Goal: Task Accomplishment & Management: Manage account settings

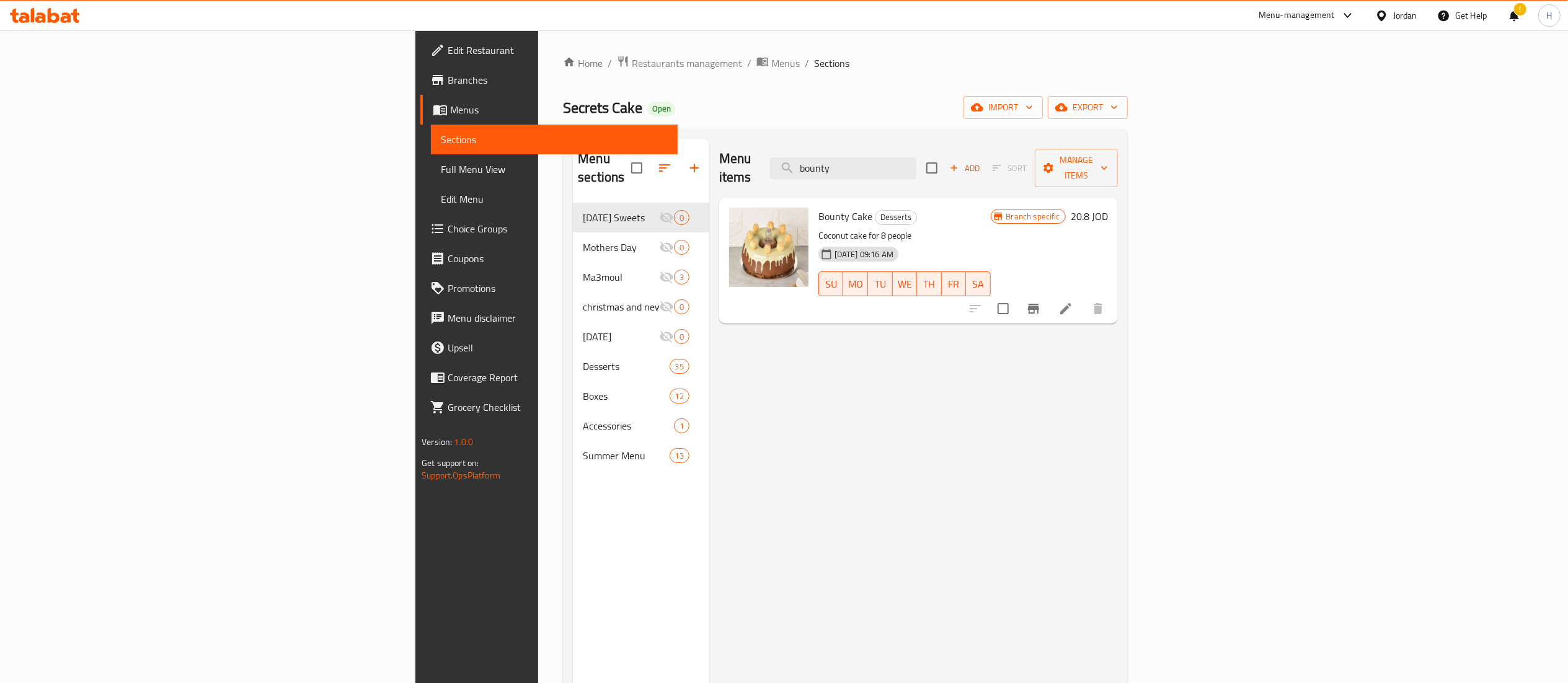
drag, startPoint x: 988, startPoint y: 160, endPoint x: 878, endPoint y: 143, distance: 111.3
click at [878, 143] on div "Menu items bounty Add Sort Manage items" at bounding box center [918, 168] width 399 height 59
type input "pom"
click at [1041, 301] on icon "Branch-specific-item" at bounding box center [1033, 308] width 15 height 15
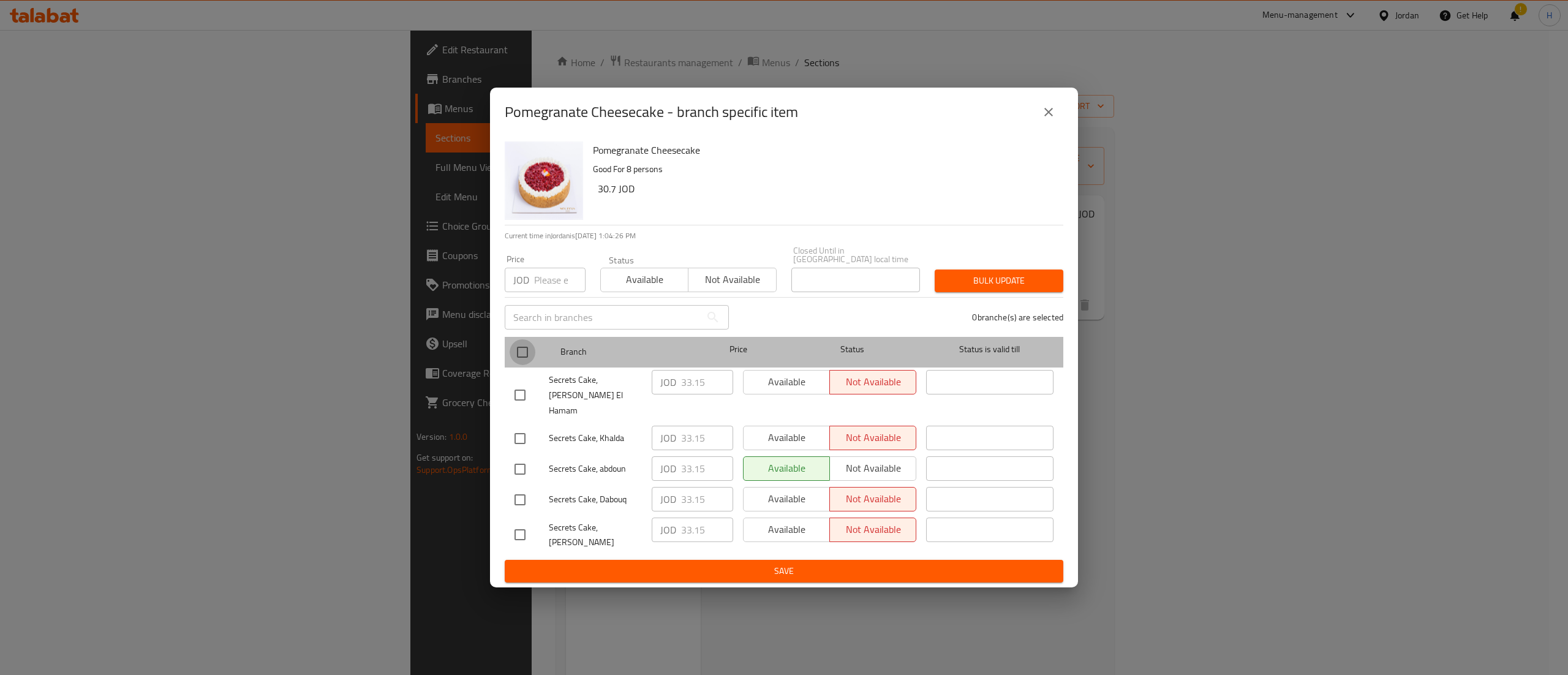
click at [520, 357] on input "checkbox" at bounding box center [523, 352] width 26 height 26
checkbox input "true"
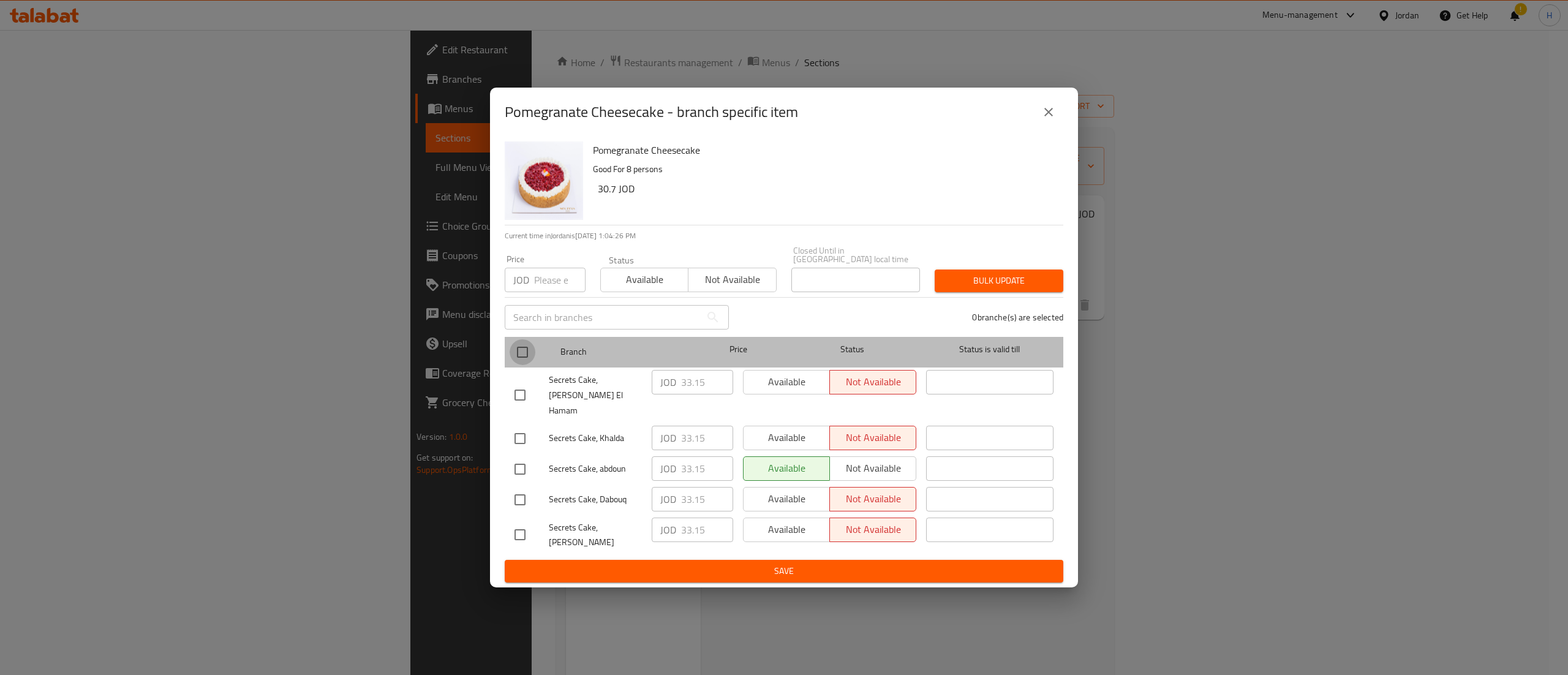
checkbox input "true"
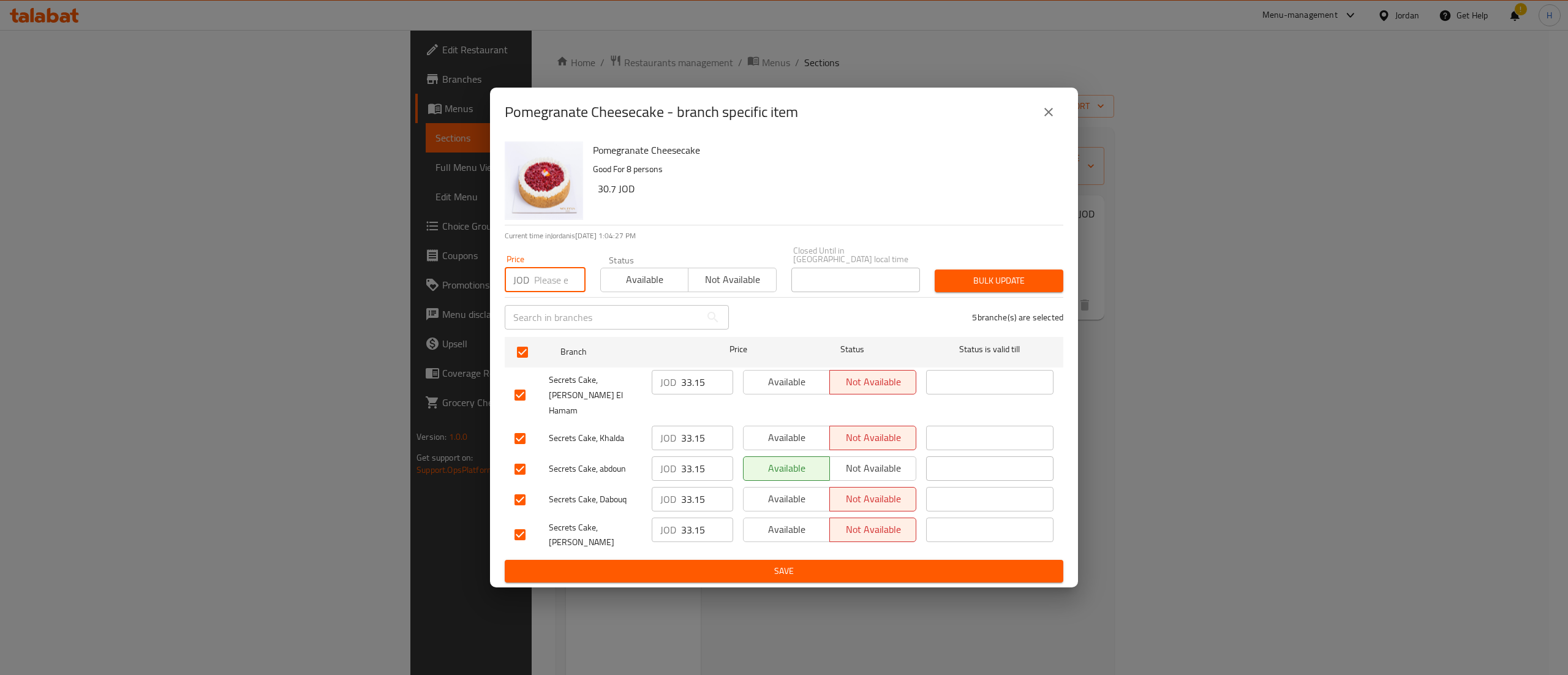
click at [546, 284] on input "number" at bounding box center [559, 280] width 51 height 25
type input "32.16"
click at [1015, 285] on span "Bulk update" at bounding box center [998, 280] width 109 height 15
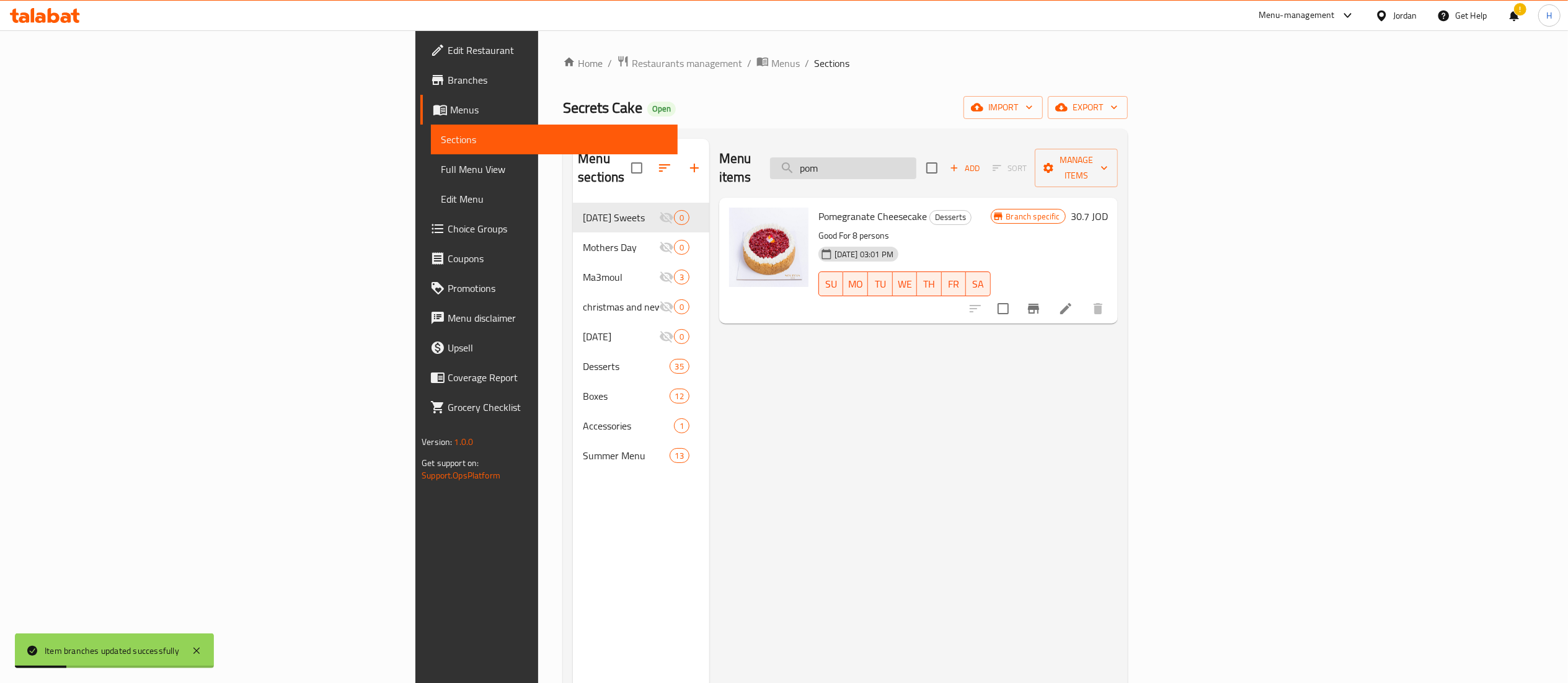
click at [916, 158] on input "pom" at bounding box center [843, 169] width 146 height 22
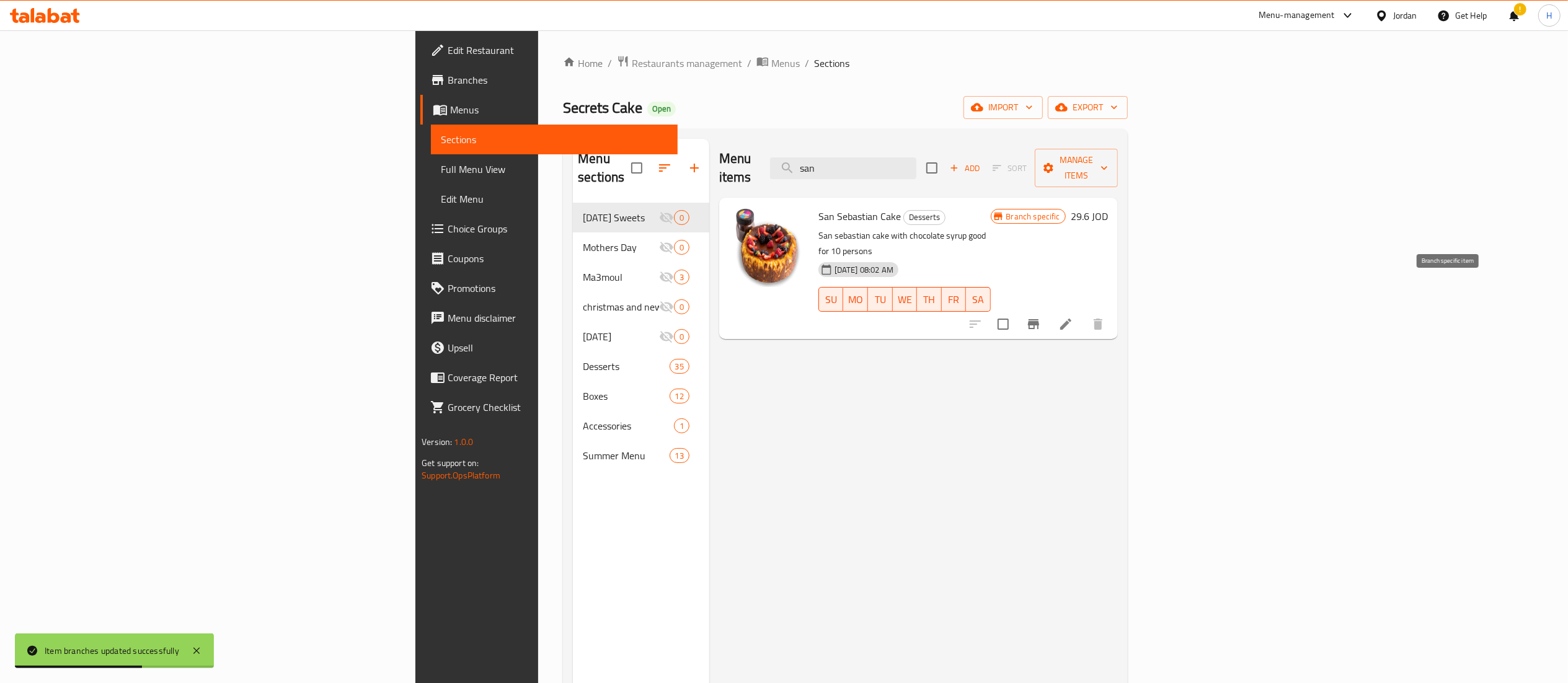
type input "san"
click at [1041, 317] on icon "Branch-specific-item" at bounding box center [1033, 324] width 15 height 15
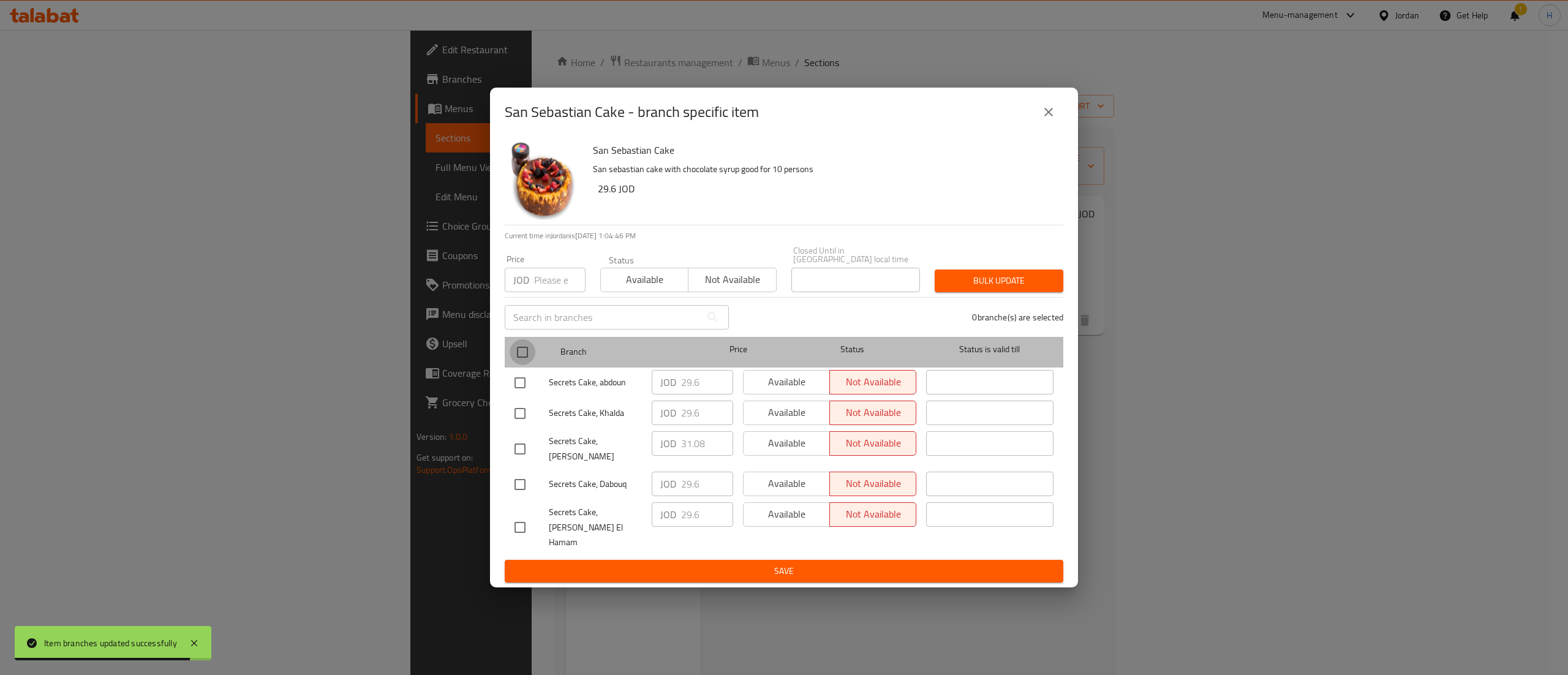
click at [525, 354] on input "checkbox" at bounding box center [523, 352] width 26 height 26
checkbox input "true"
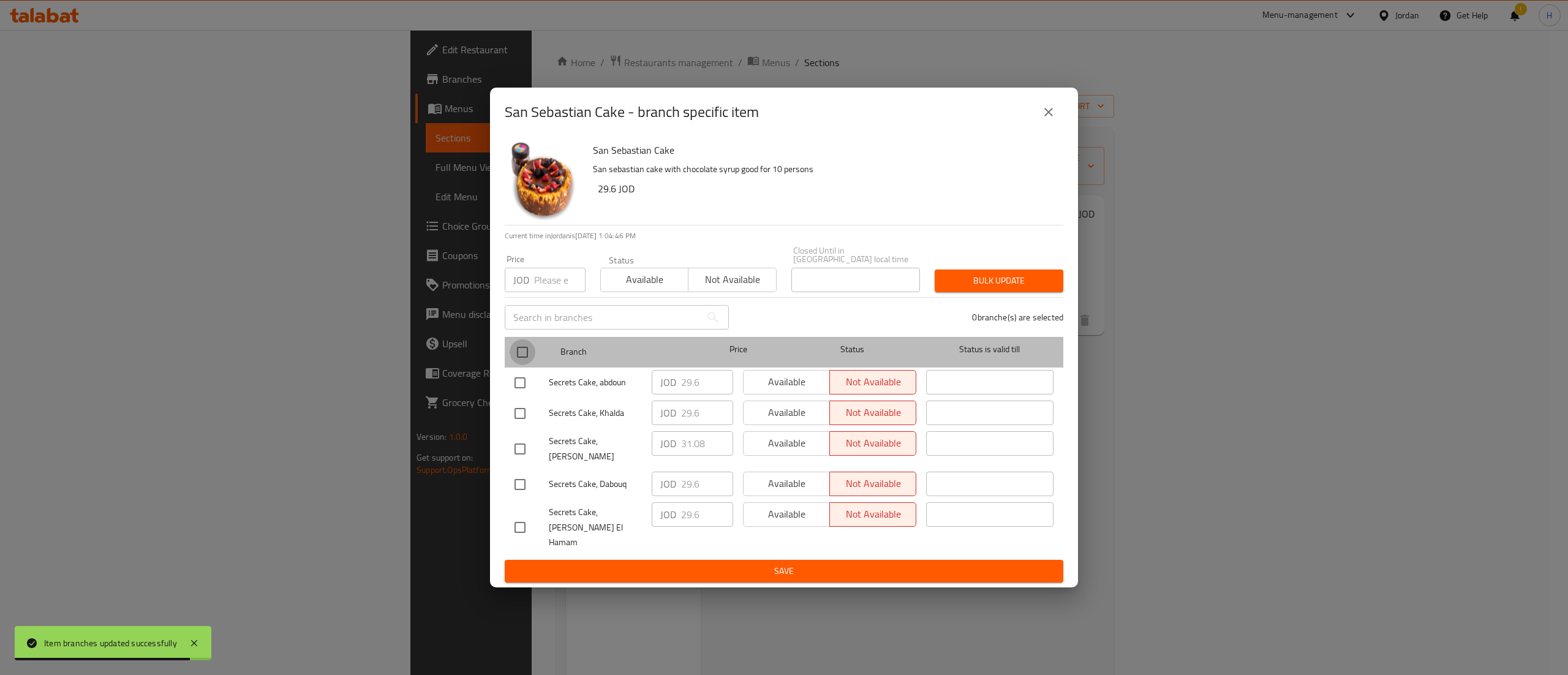
checkbox input "true"
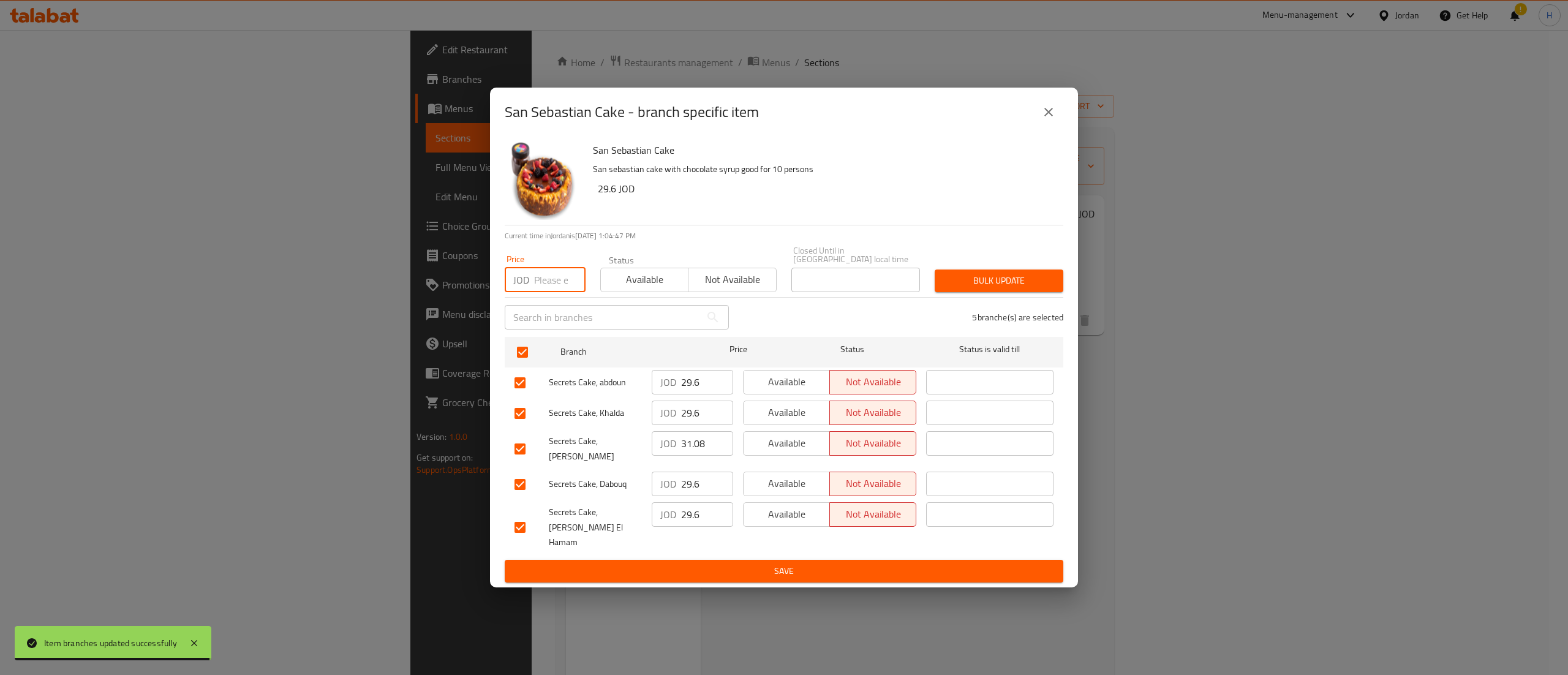
click at [550, 292] on input "number" at bounding box center [559, 280] width 51 height 25
type input "31.08"
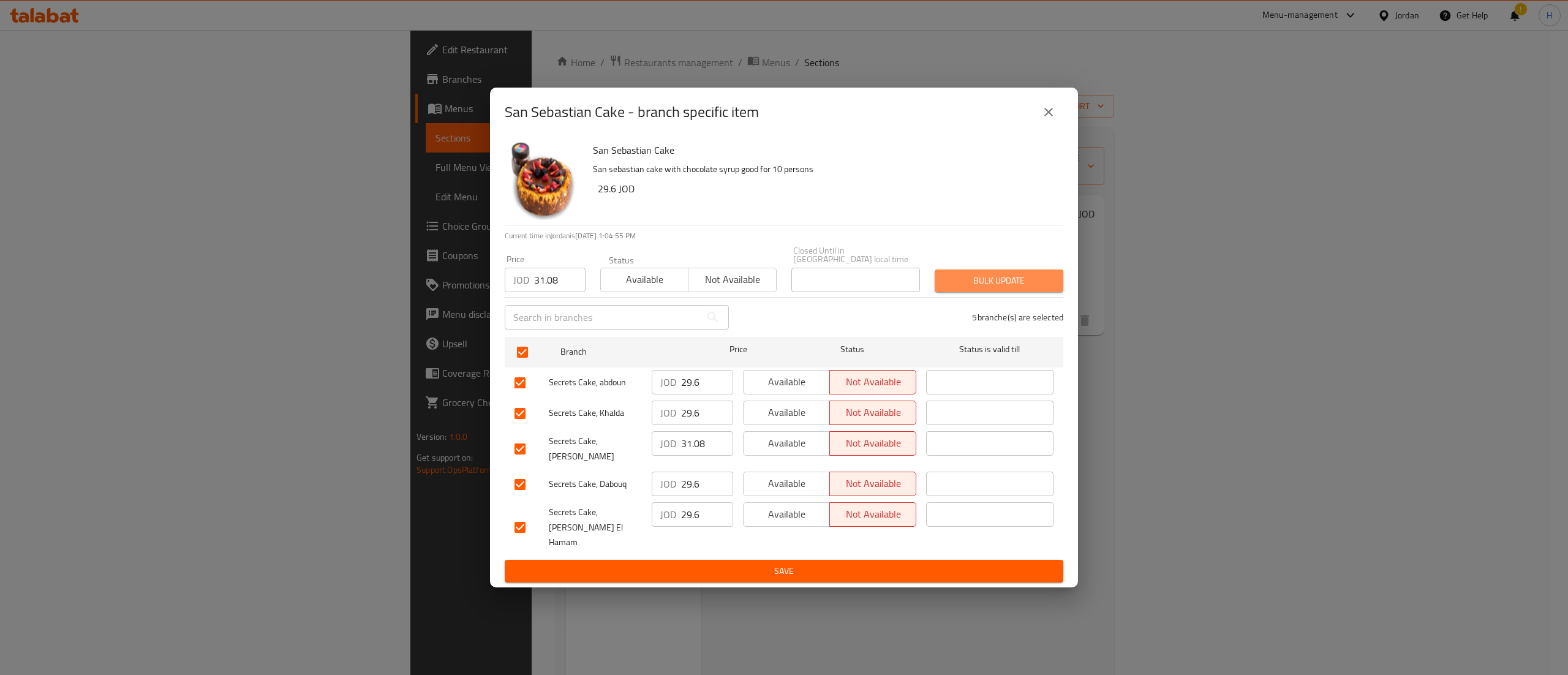
click at [1021, 286] on span "Bulk update" at bounding box center [998, 280] width 109 height 15
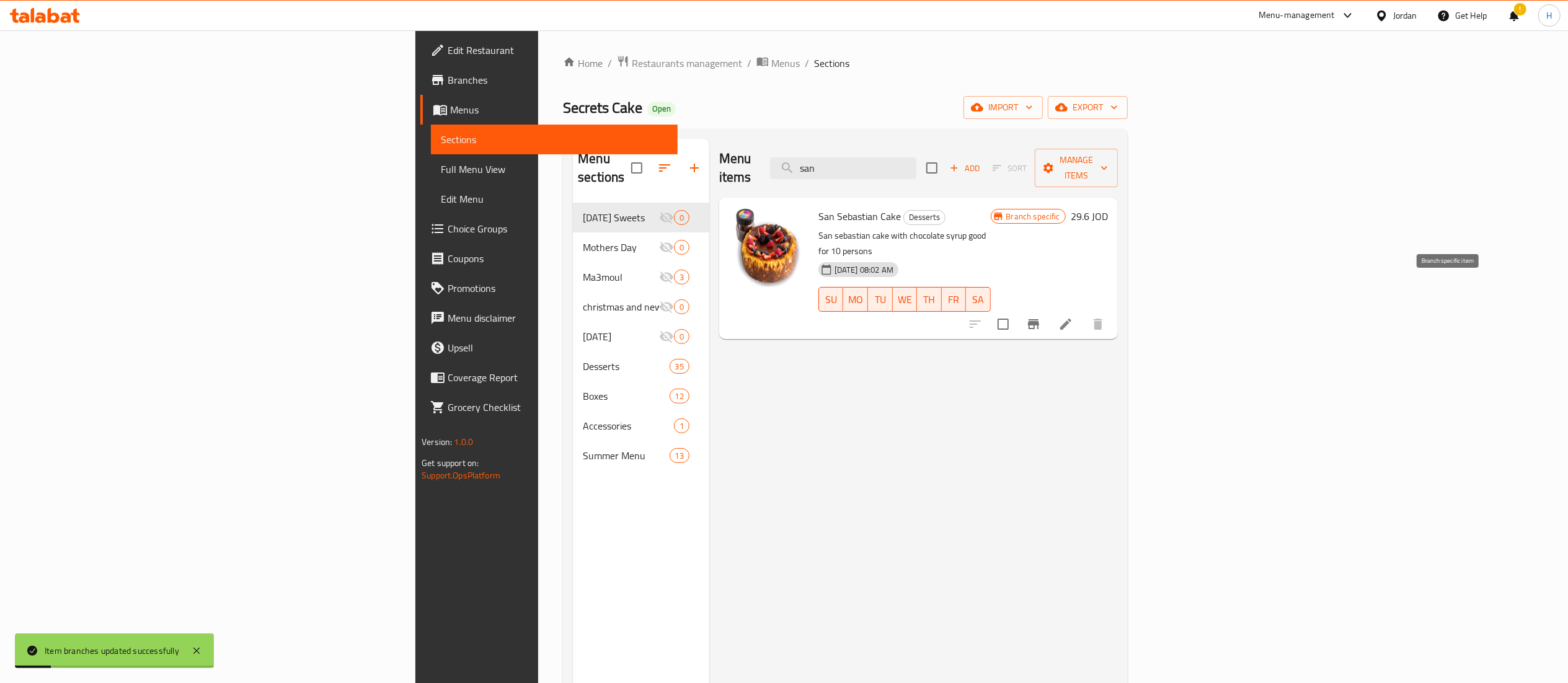
click at [1041, 317] on icon "Branch-specific-item" at bounding box center [1033, 324] width 15 height 15
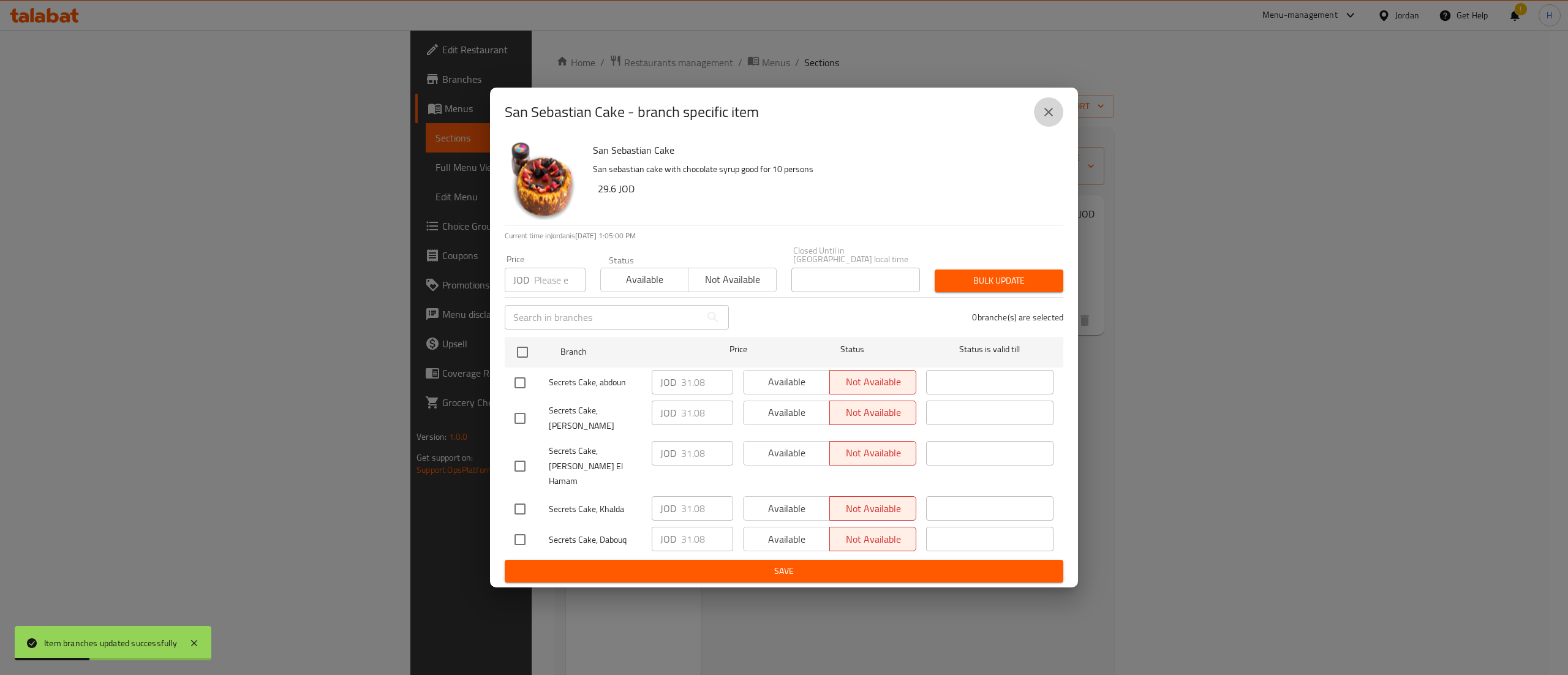
click at [1052, 119] on icon "close" at bounding box center [1048, 112] width 14 height 14
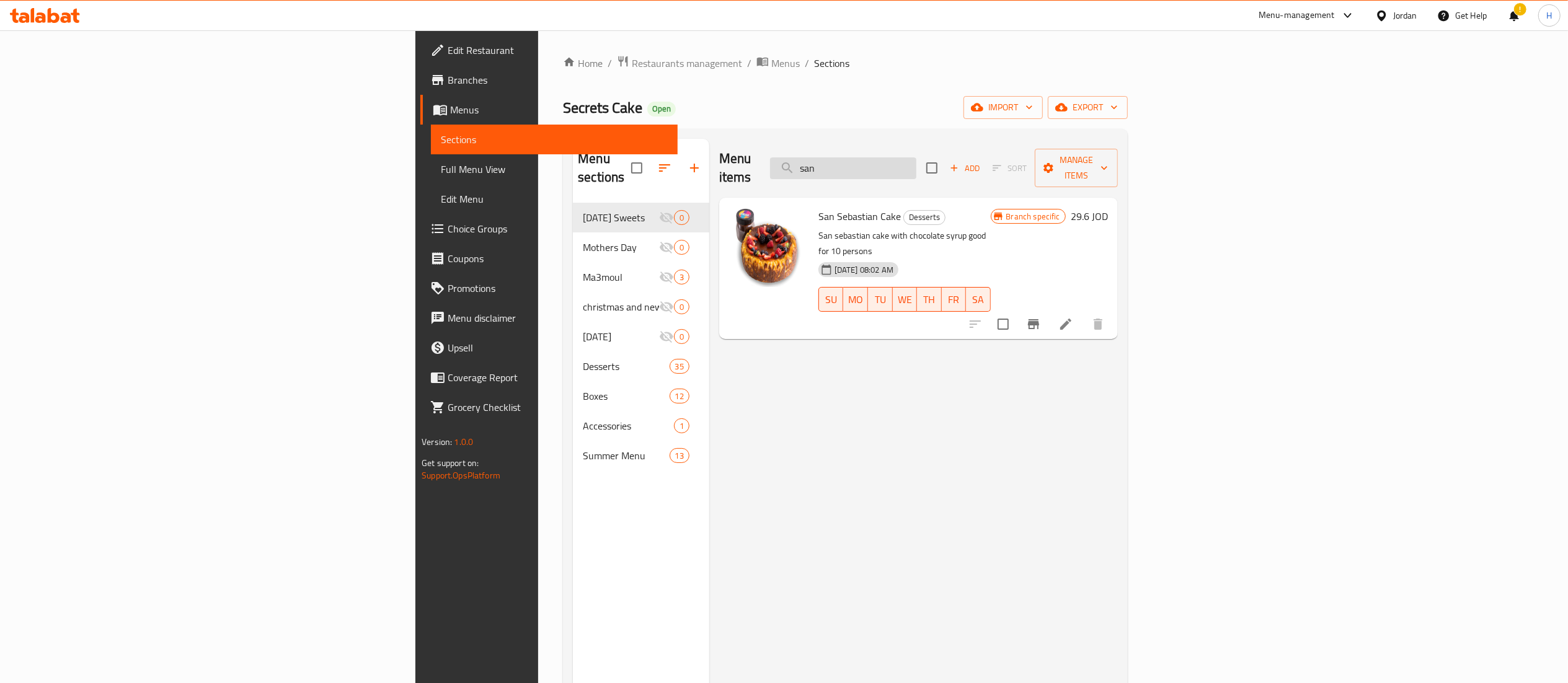
click at [916, 164] on input "san" at bounding box center [843, 169] width 146 height 22
type input "s"
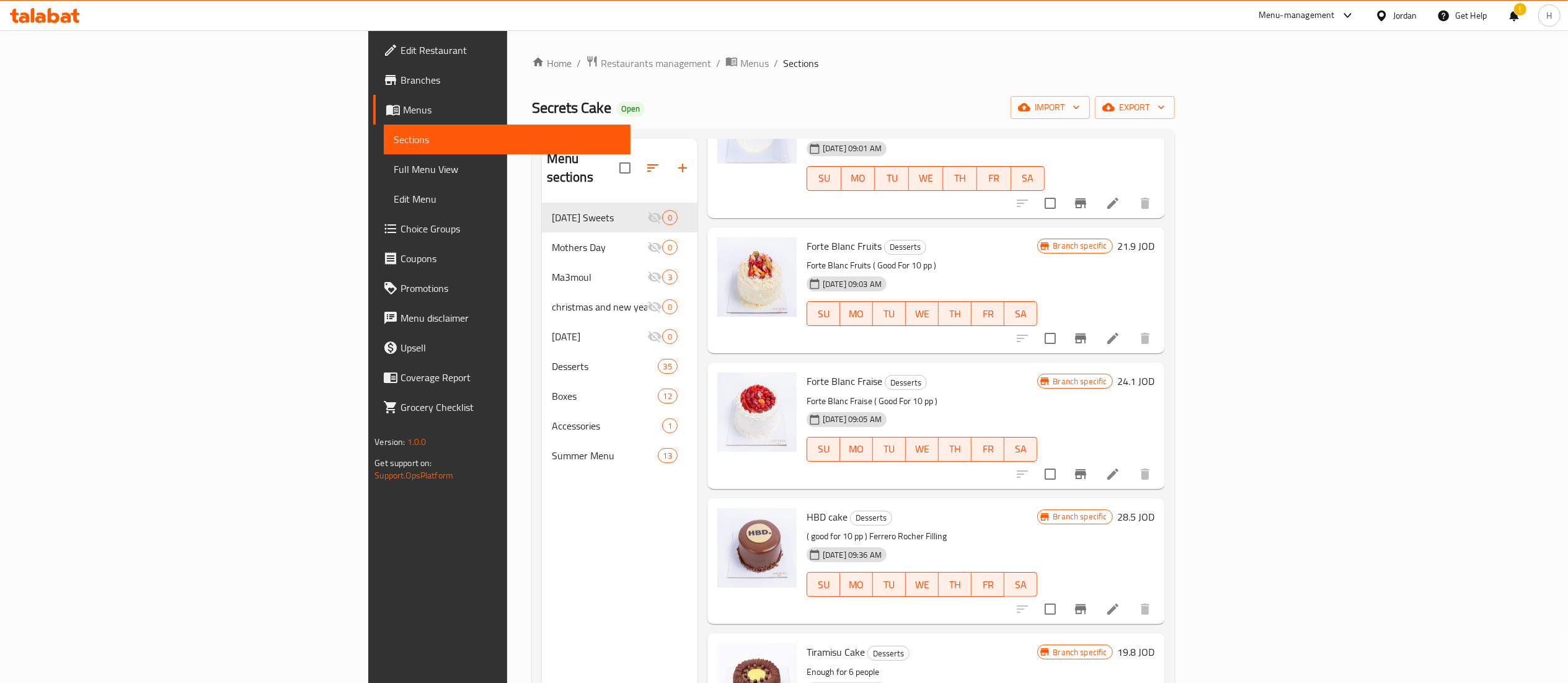
scroll to position [1053, 0]
type input "for"
click at [1086, 332] on icon "Branch-specific-item" at bounding box center [1080, 337] width 11 height 10
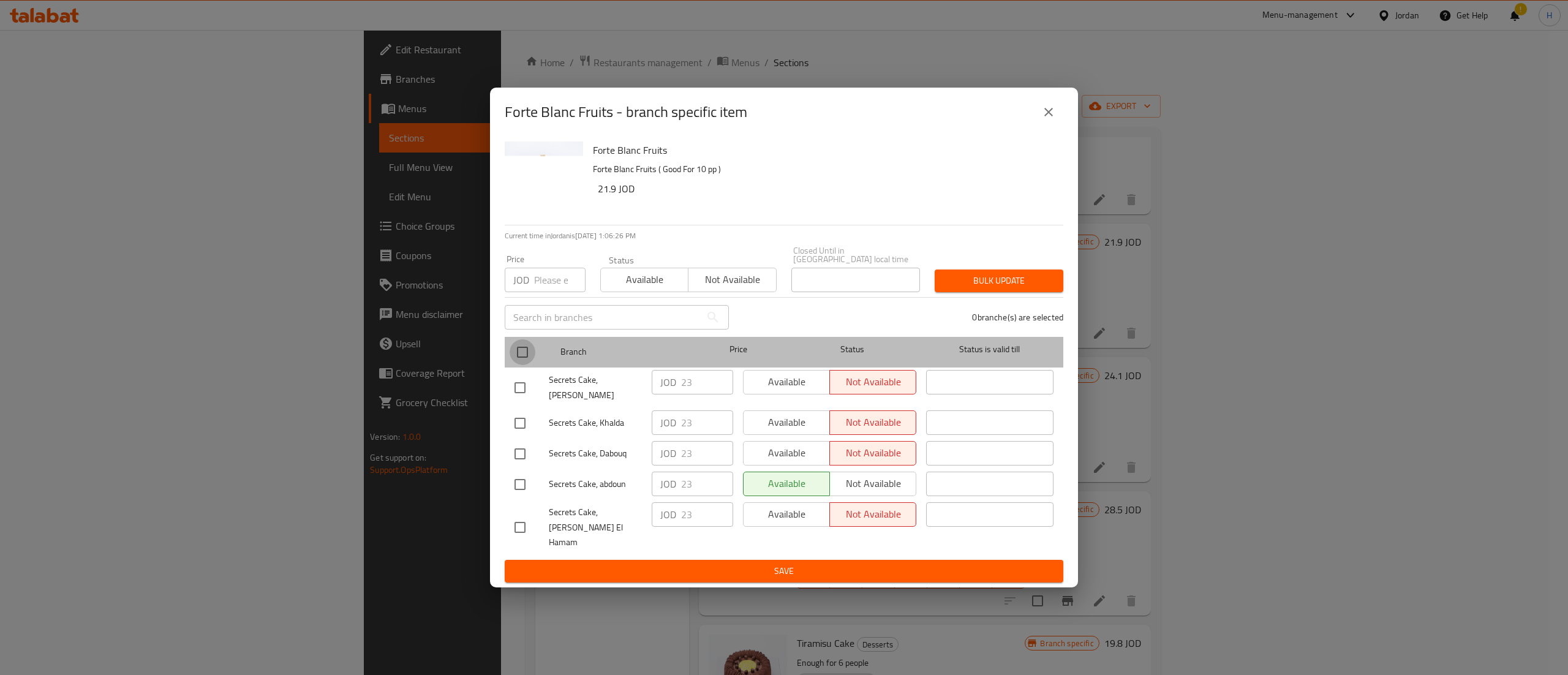
click at [527, 365] on input "checkbox" at bounding box center [523, 352] width 26 height 26
checkbox input "true"
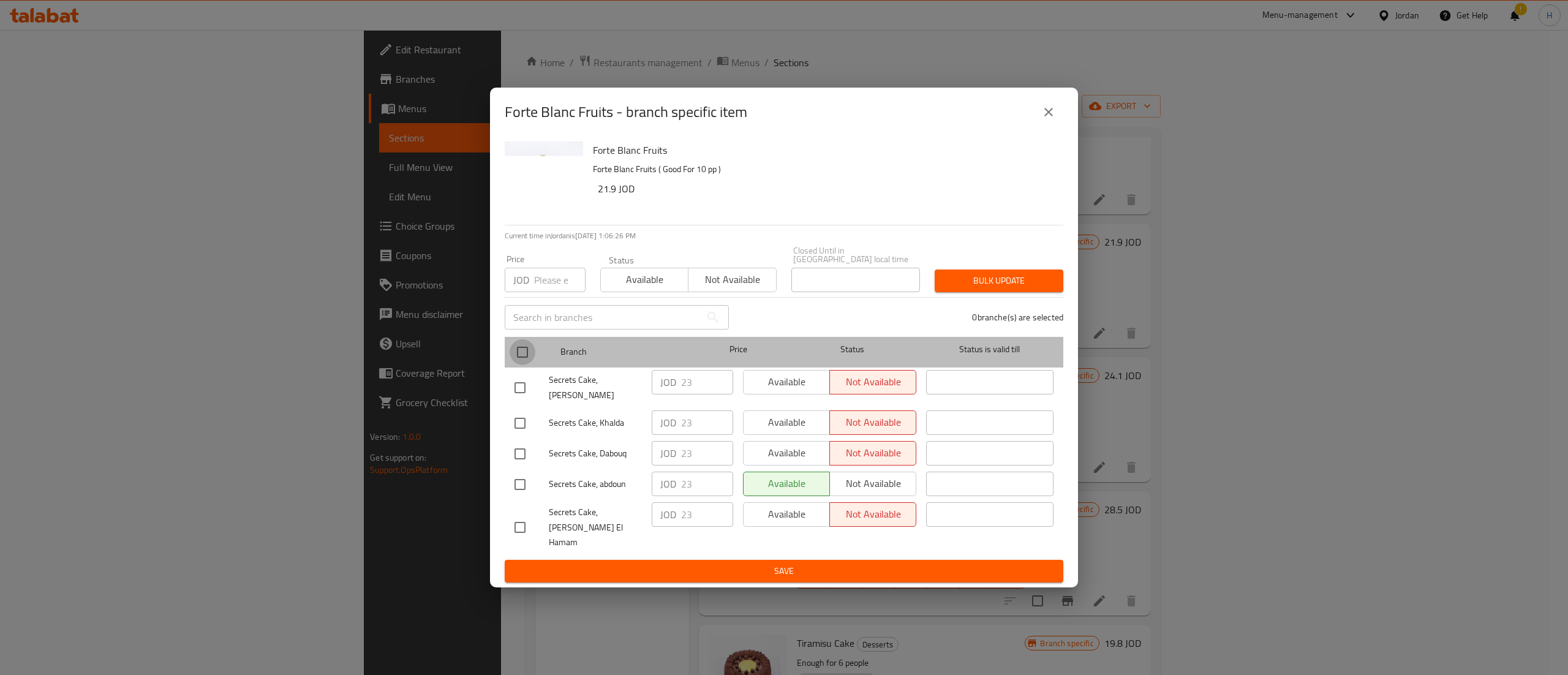
checkbox input "true"
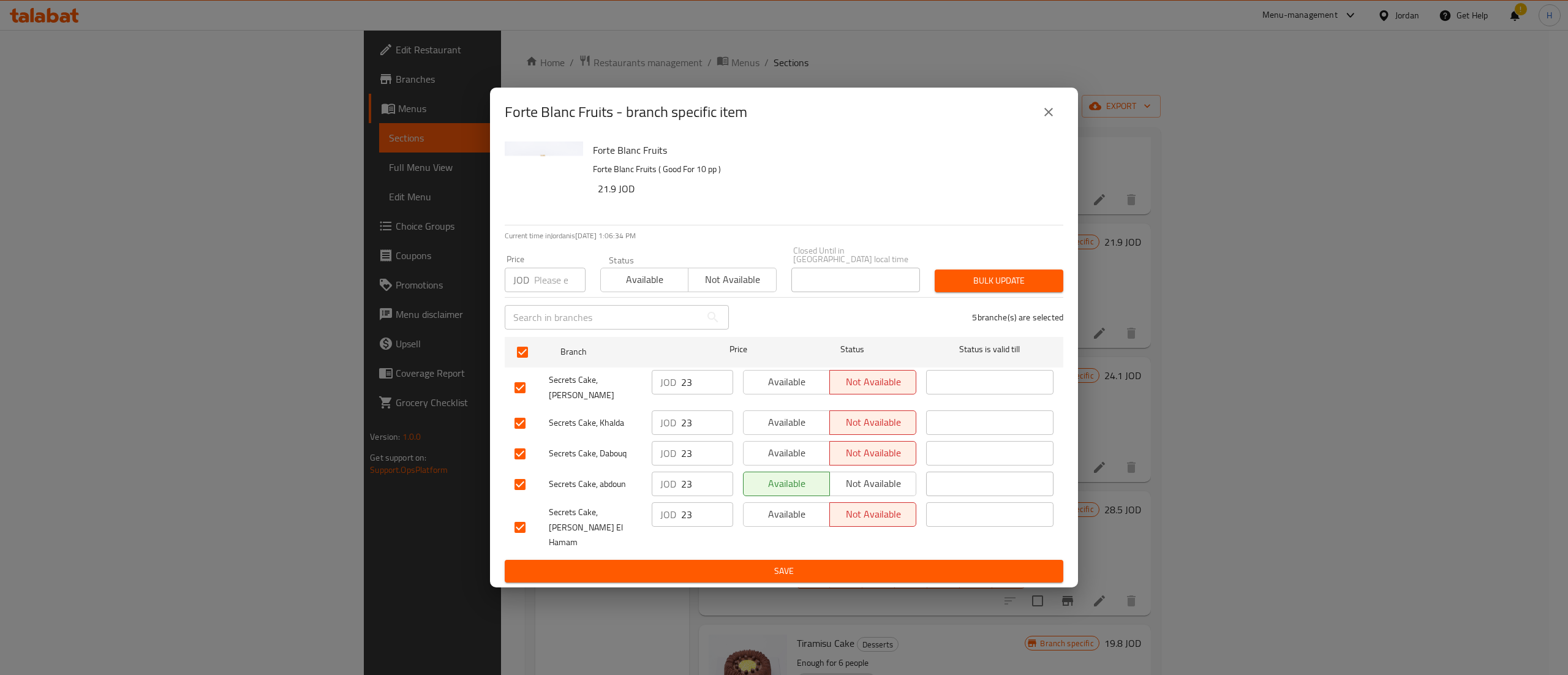
click at [544, 292] on input "number" at bounding box center [559, 280] width 51 height 25
type input "22.99"
click at [1002, 287] on span "Bulk update" at bounding box center [998, 280] width 109 height 15
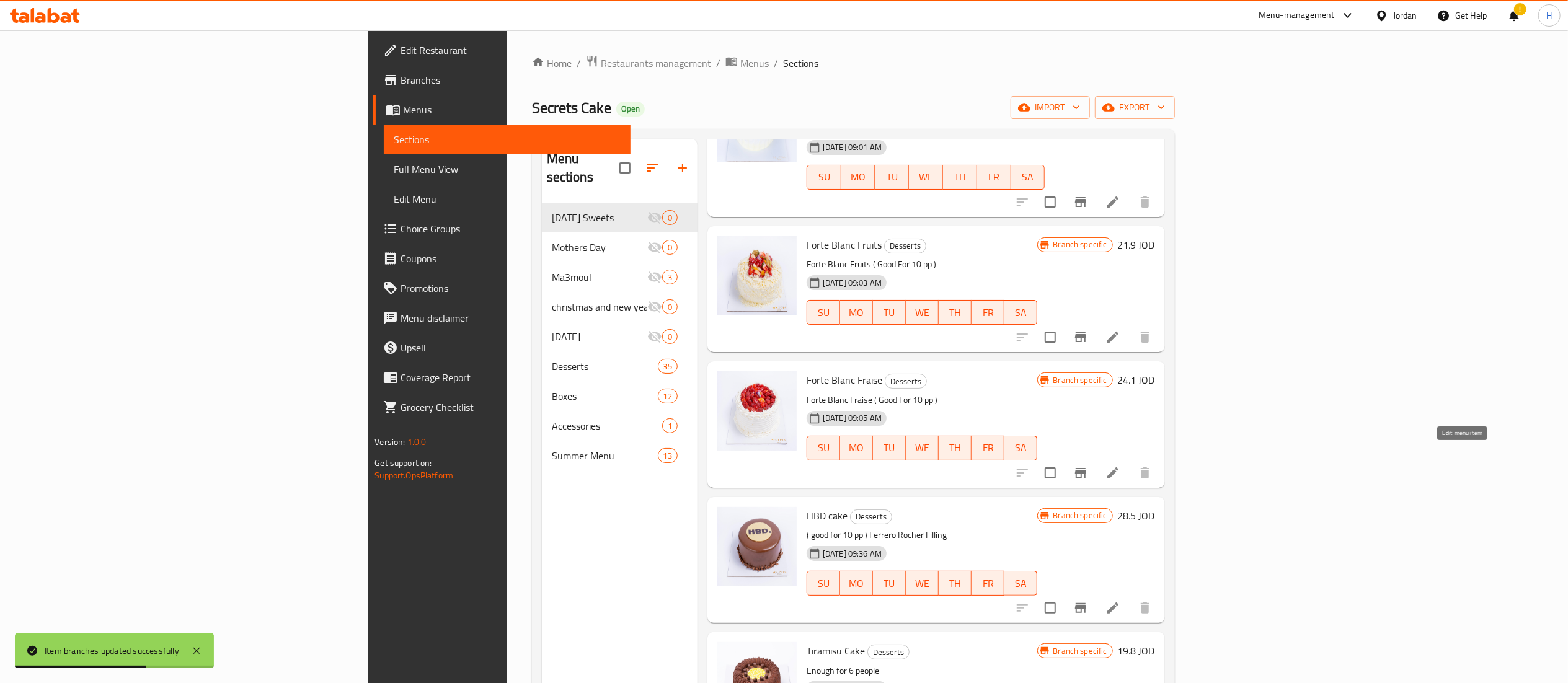
click at [1120, 465] on icon at bounding box center [1113, 473] width 15 height 15
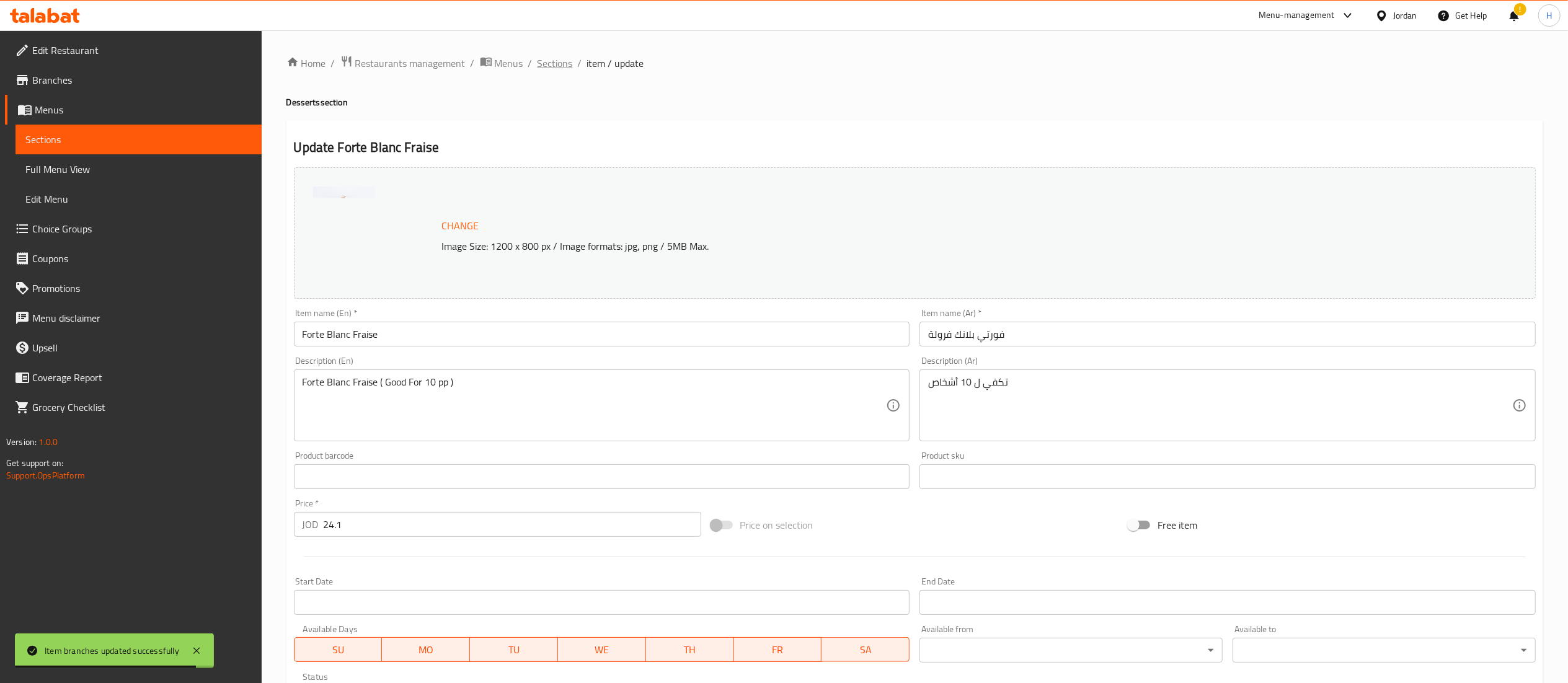
click at [547, 64] on span "Sections" at bounding box center [555, 63] width 35 height 15
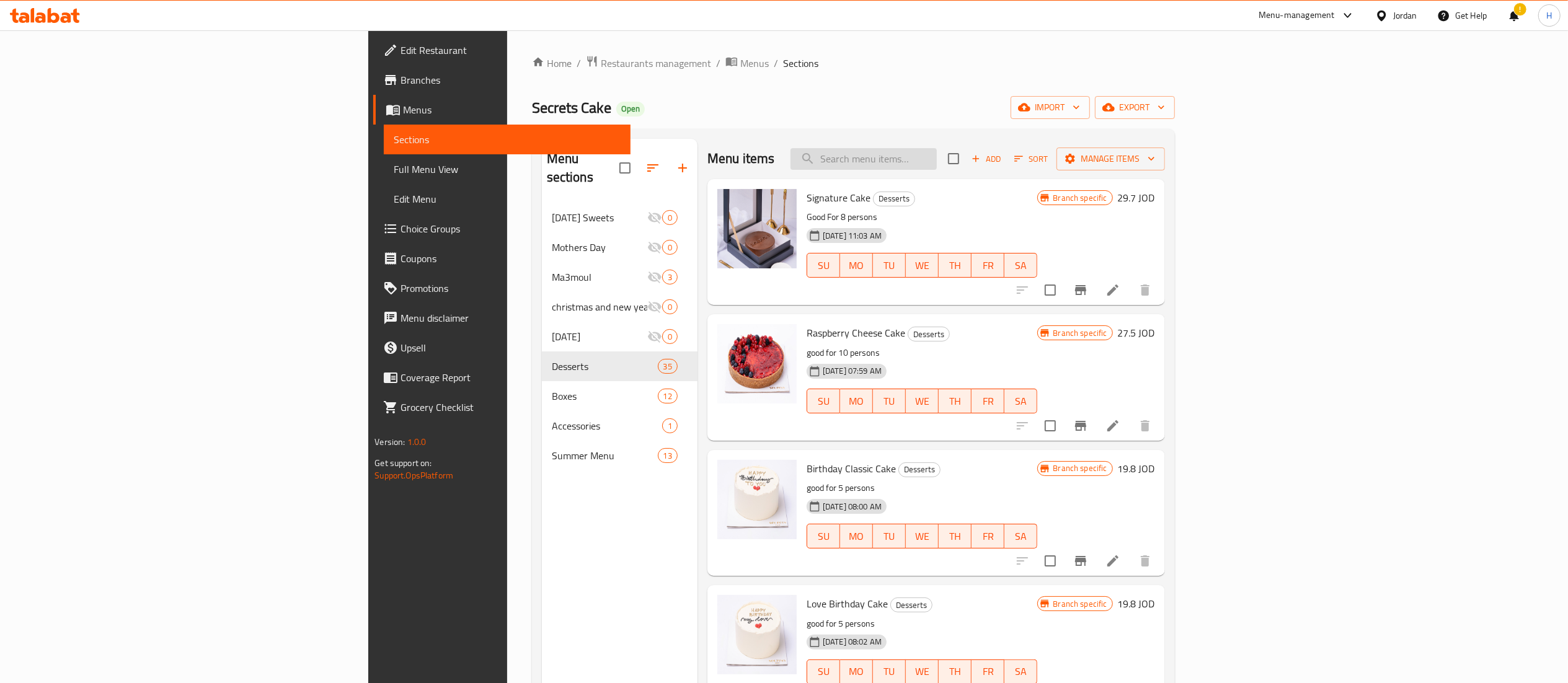
click at [937, 155] on input "search" at bounding box center [864, 159] width 146 height 22
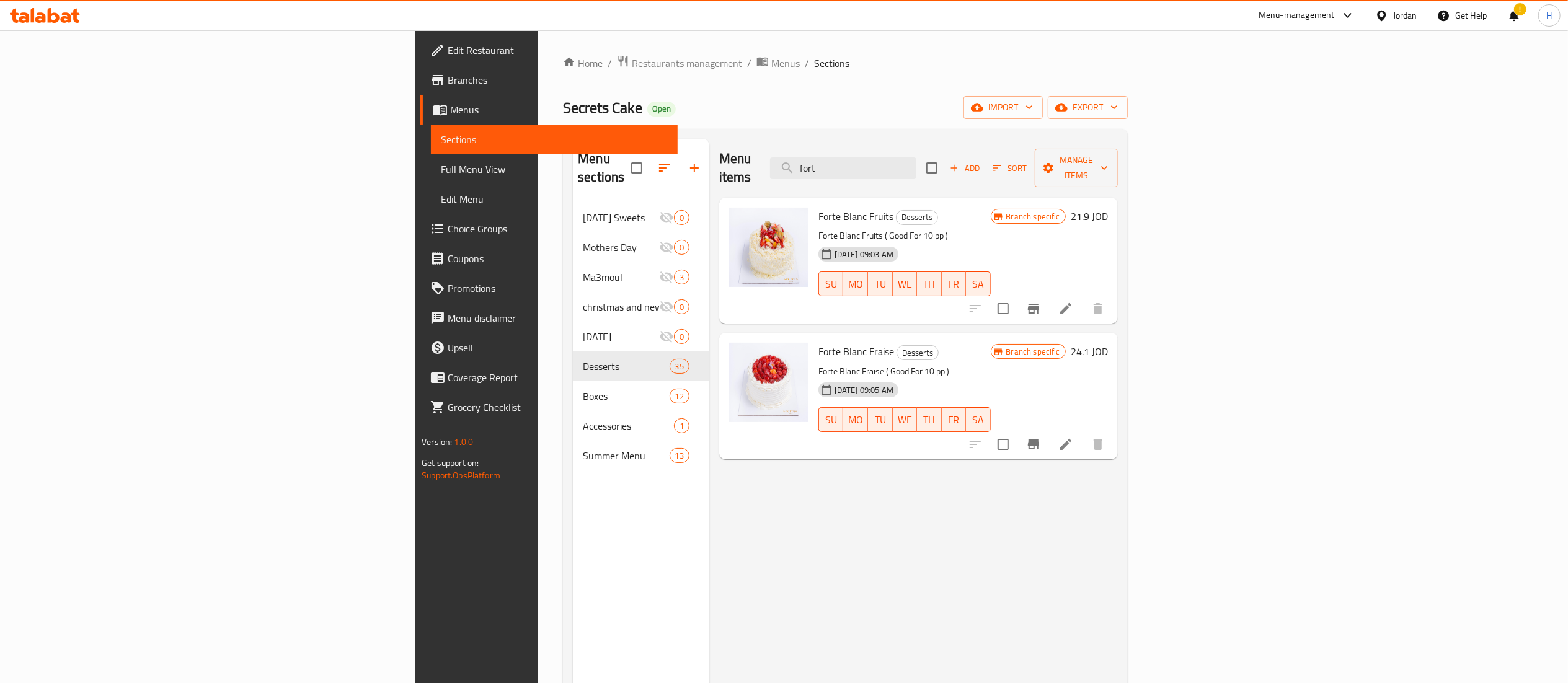
type input "fort"
click at [1041, 437] on icon "Branch-specific-item" at bounding box center [1033, 444] width 15 height 15
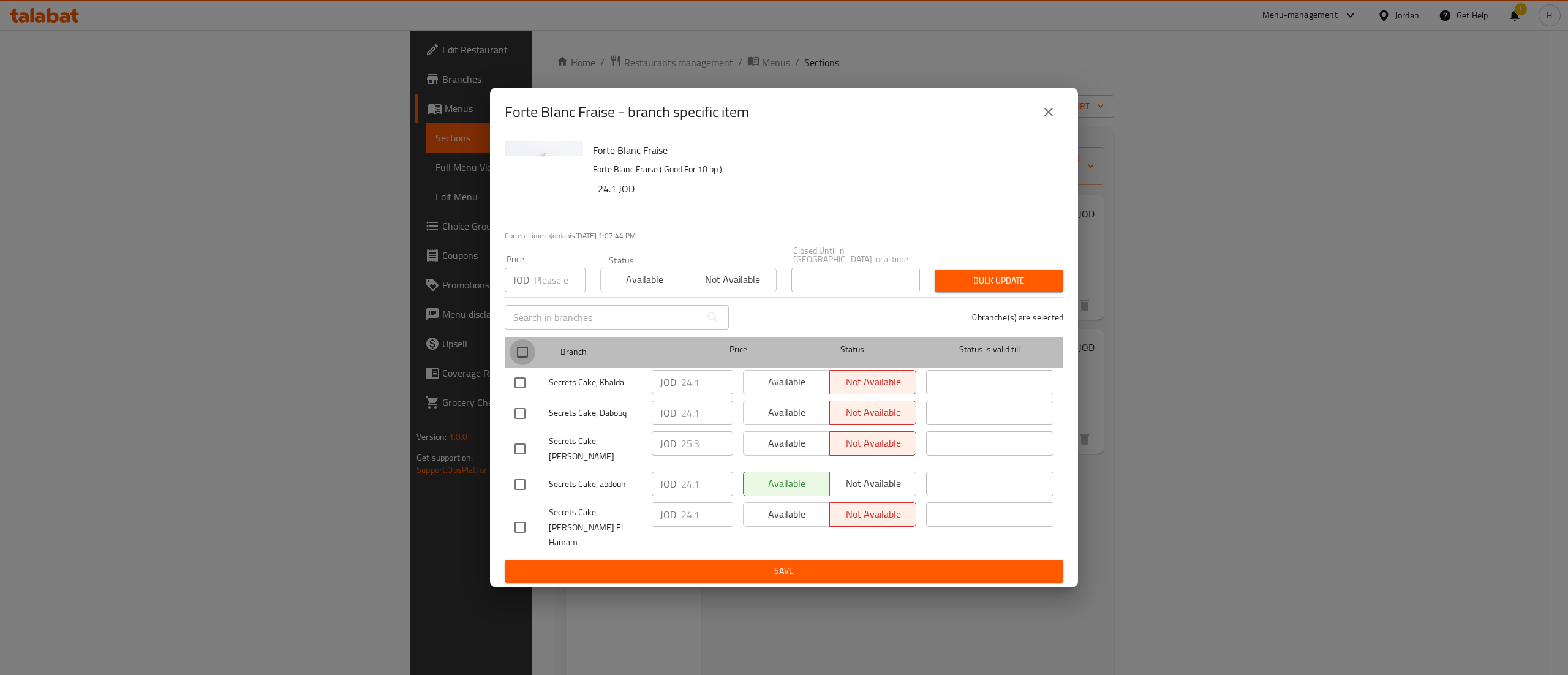
click at [523, 357] on input "checkbox" at bounding box center [523, 352] width 26 height 26
checkbox input "true"
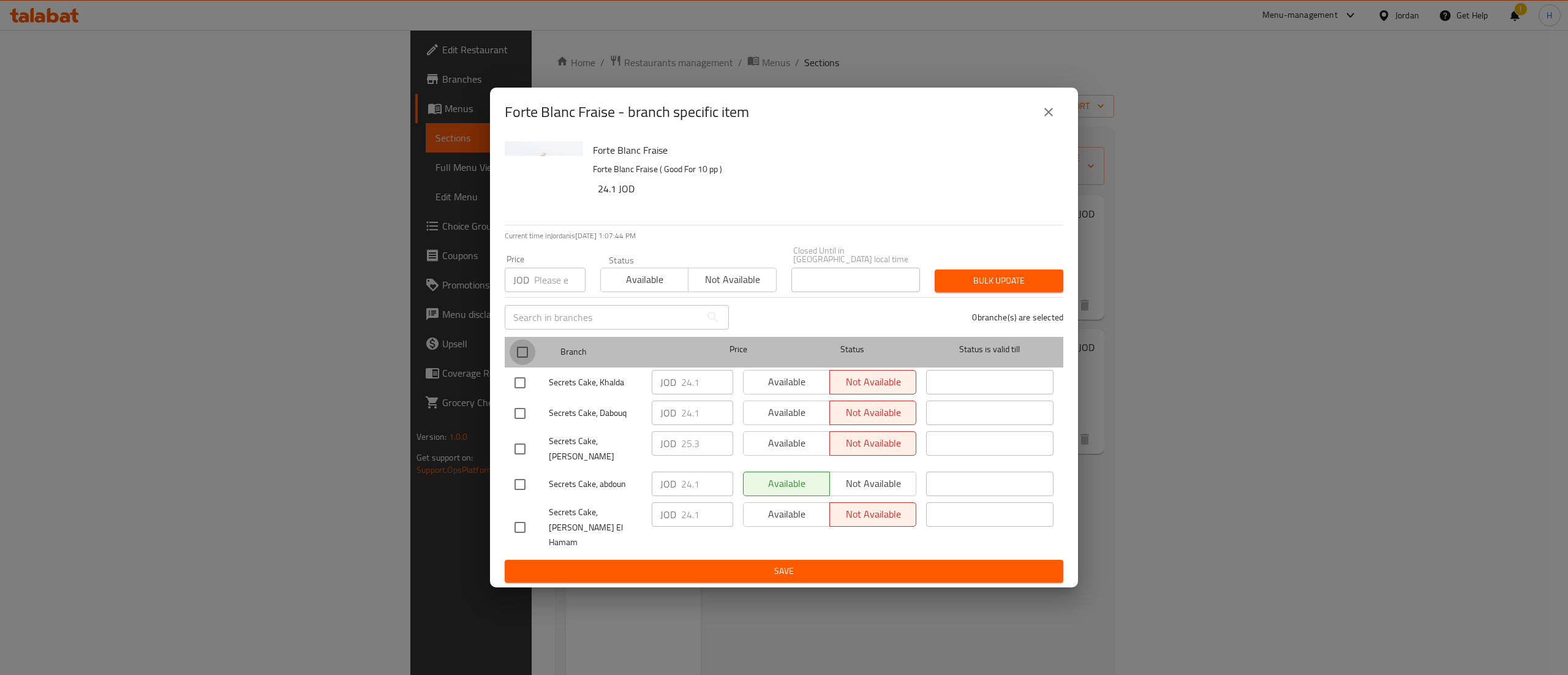
checkbox input "true"
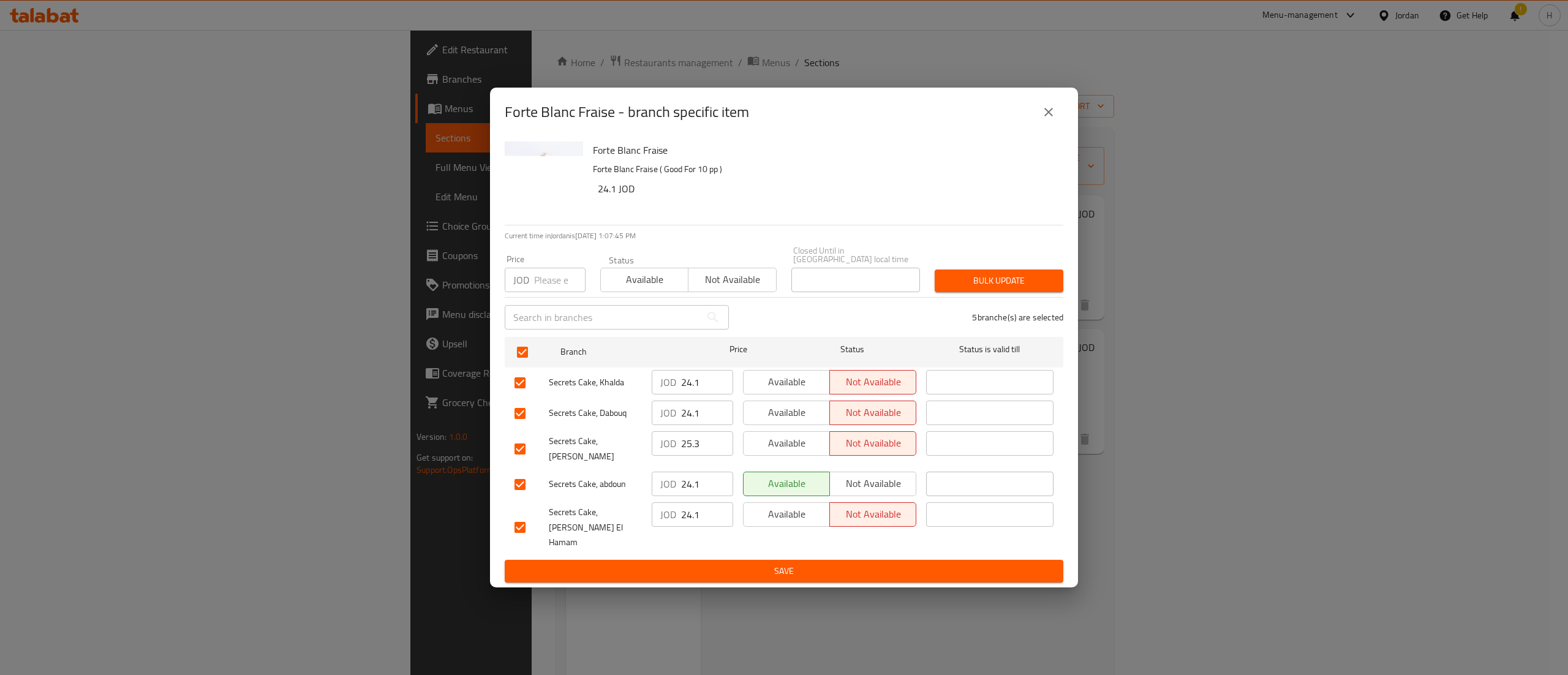
click at [545, 284] on input "number" at bounding box center [559, 280] width 51 height 25
type input "25.30"
click at [1013, 284] on span "Bulk update" at bounding box center [998, 280] width 109 height 15
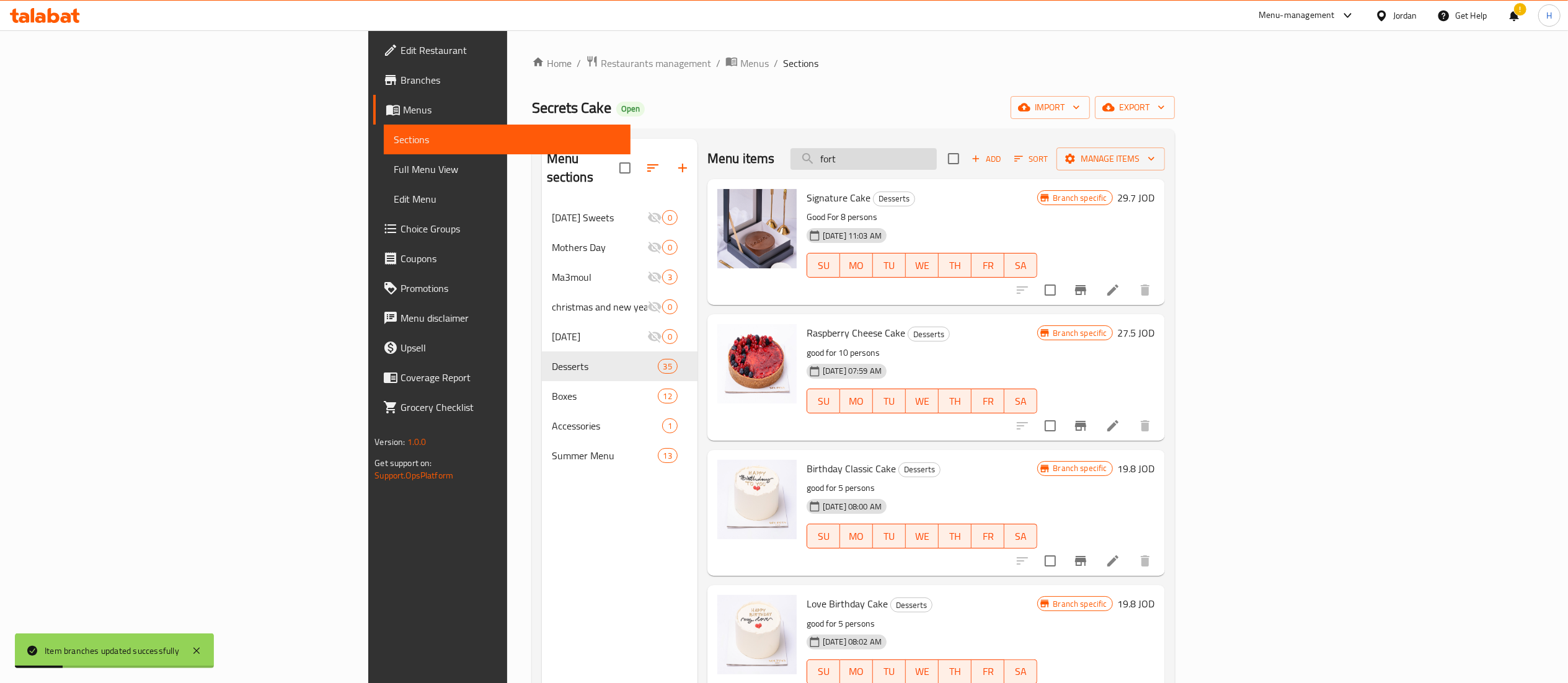
click at [937, 153] on input "fort" at bounding box center [864, 159] width 146 height 22
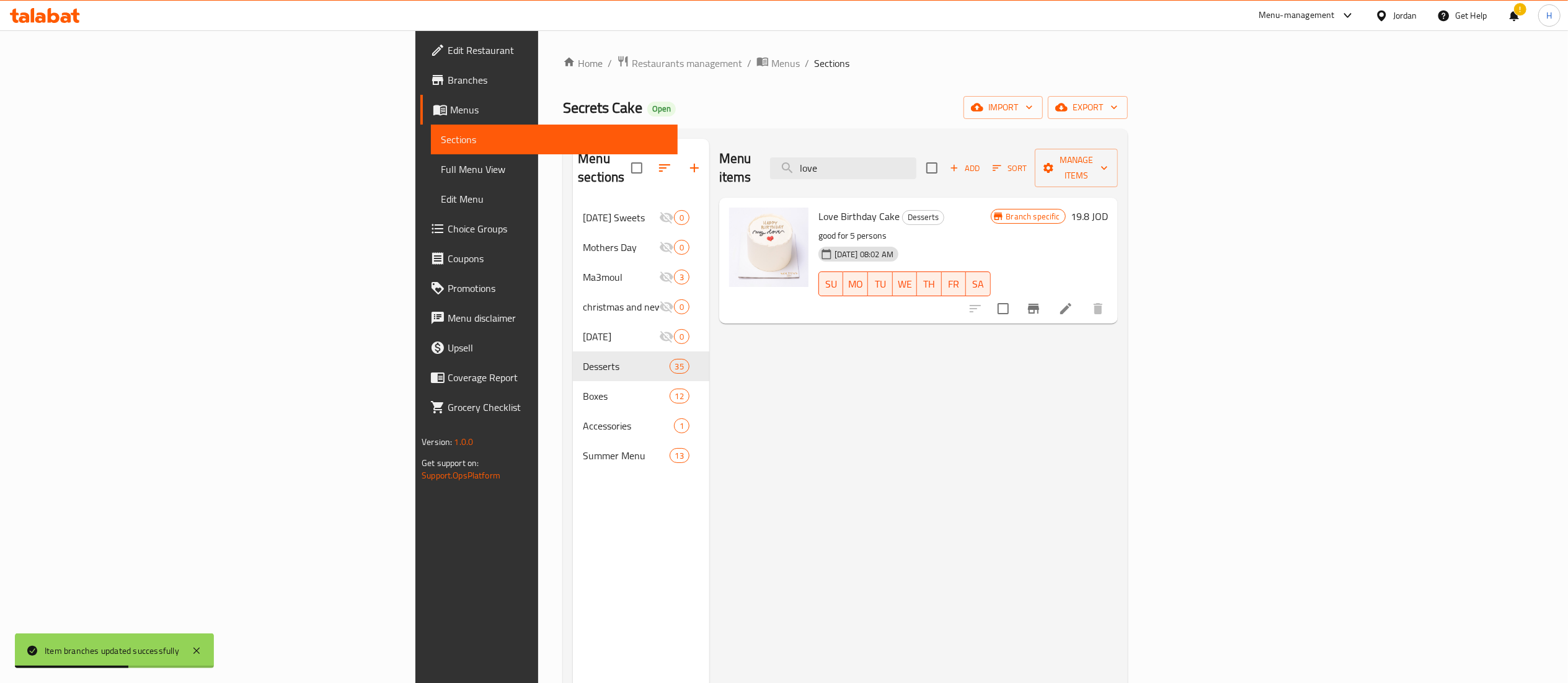
type input "love"
click at [1048, 294] on button "Branch-specific-item" at bounding box center [1033, 308] width 30 height 30
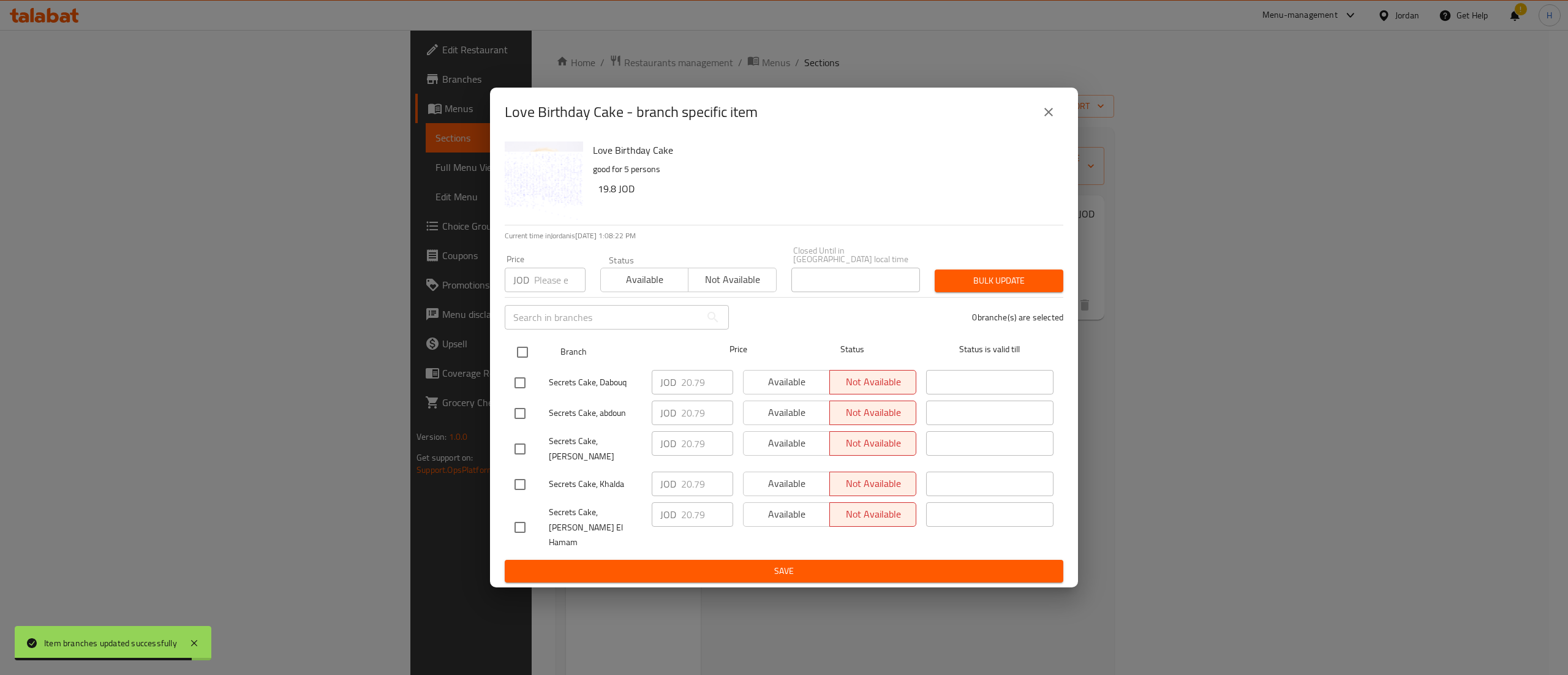
click at [522, 354] on input "checkbox" at bounding box center [523, 352] width 26 height 26
checkbox input "true"
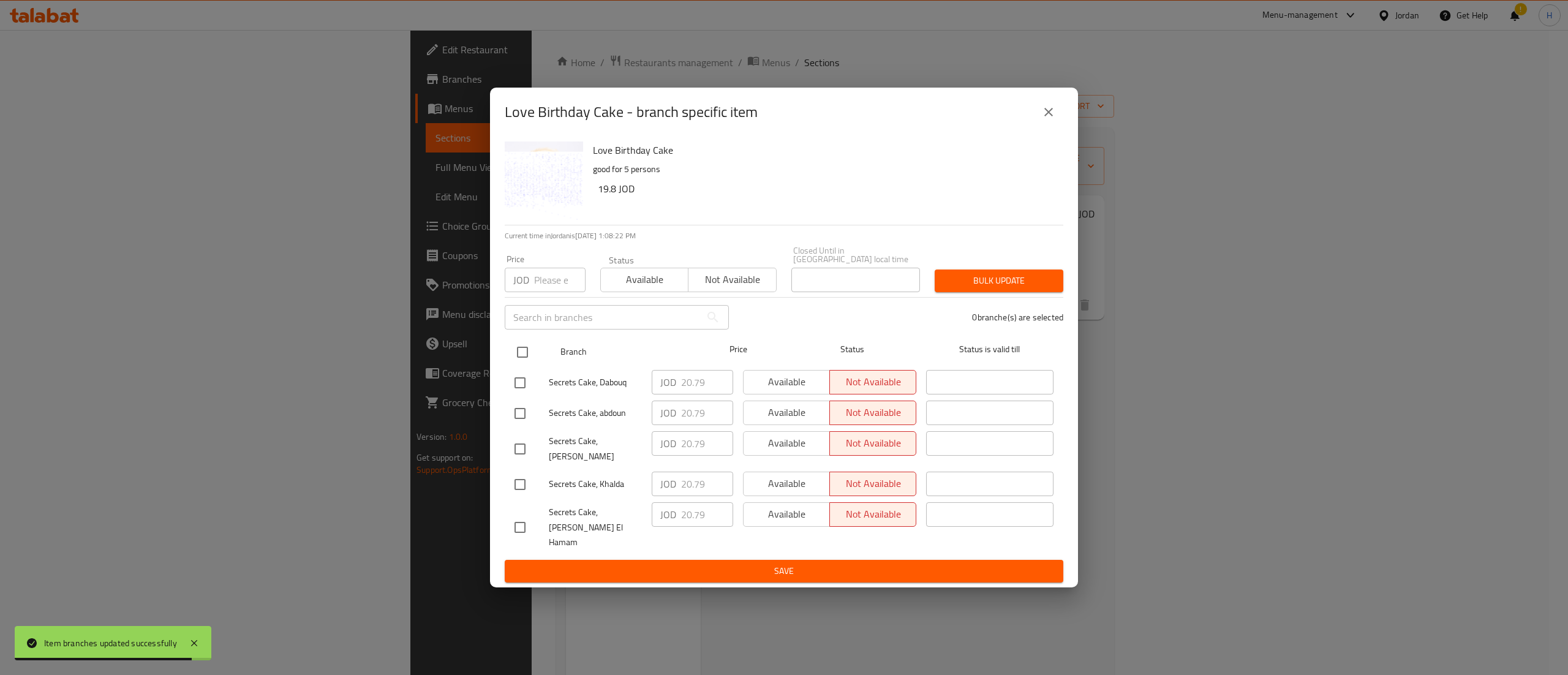
checkbox input "true"
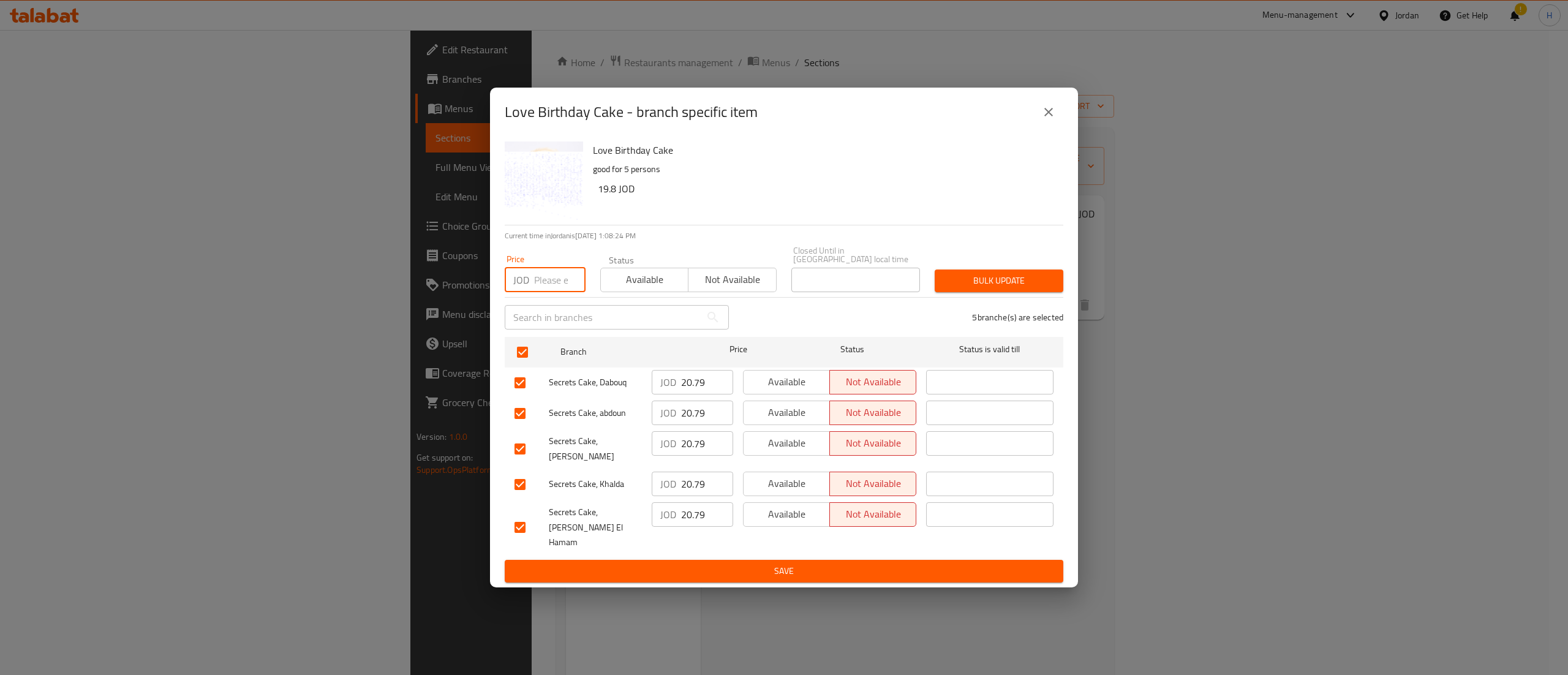
click at [559, 292] on input "number" at bounding box center [559, 280] width 51 height 25
type input "21.87"
click at [1006, 284] on span "Bulk update" at bounding box center [998, 280] width 109 height 15
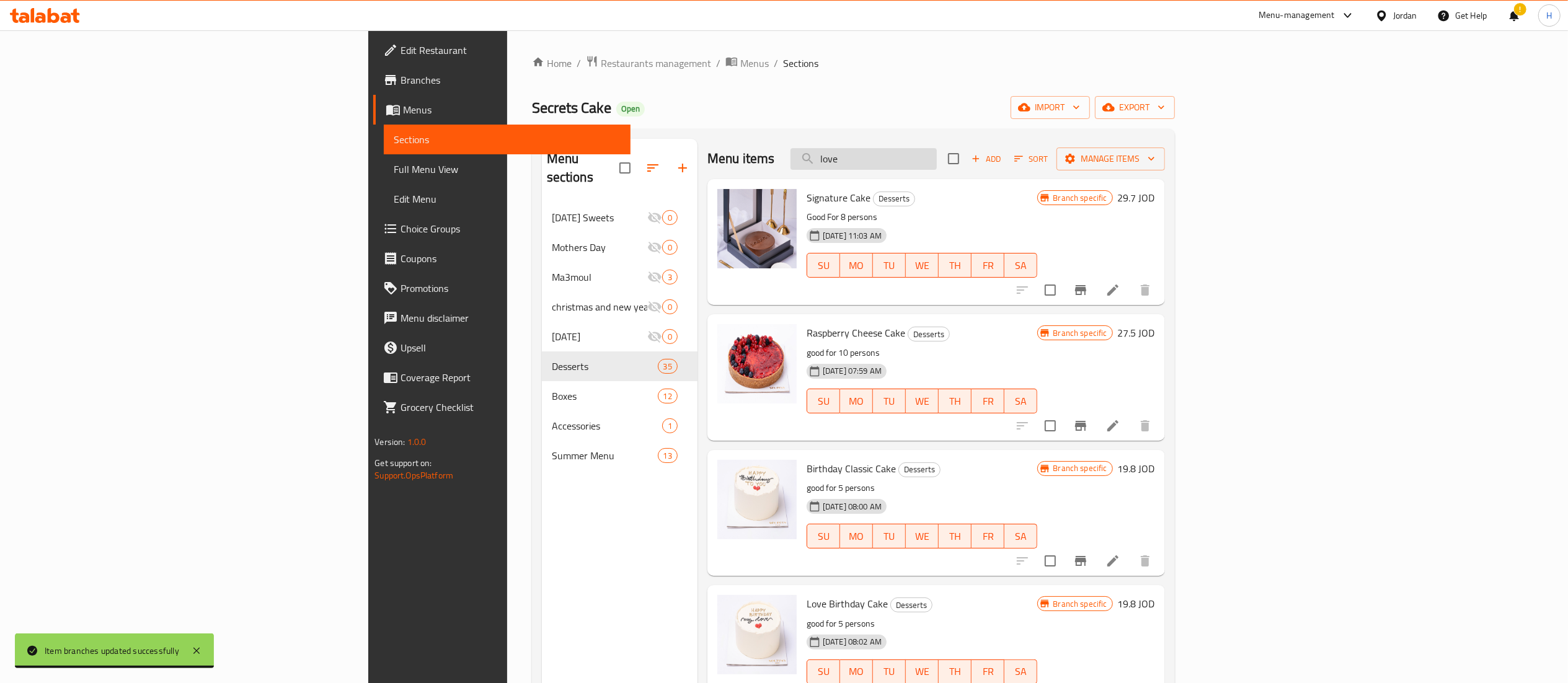
click at [937, 155] on input "love" at bounding box center [864, 159] width 146 height 22
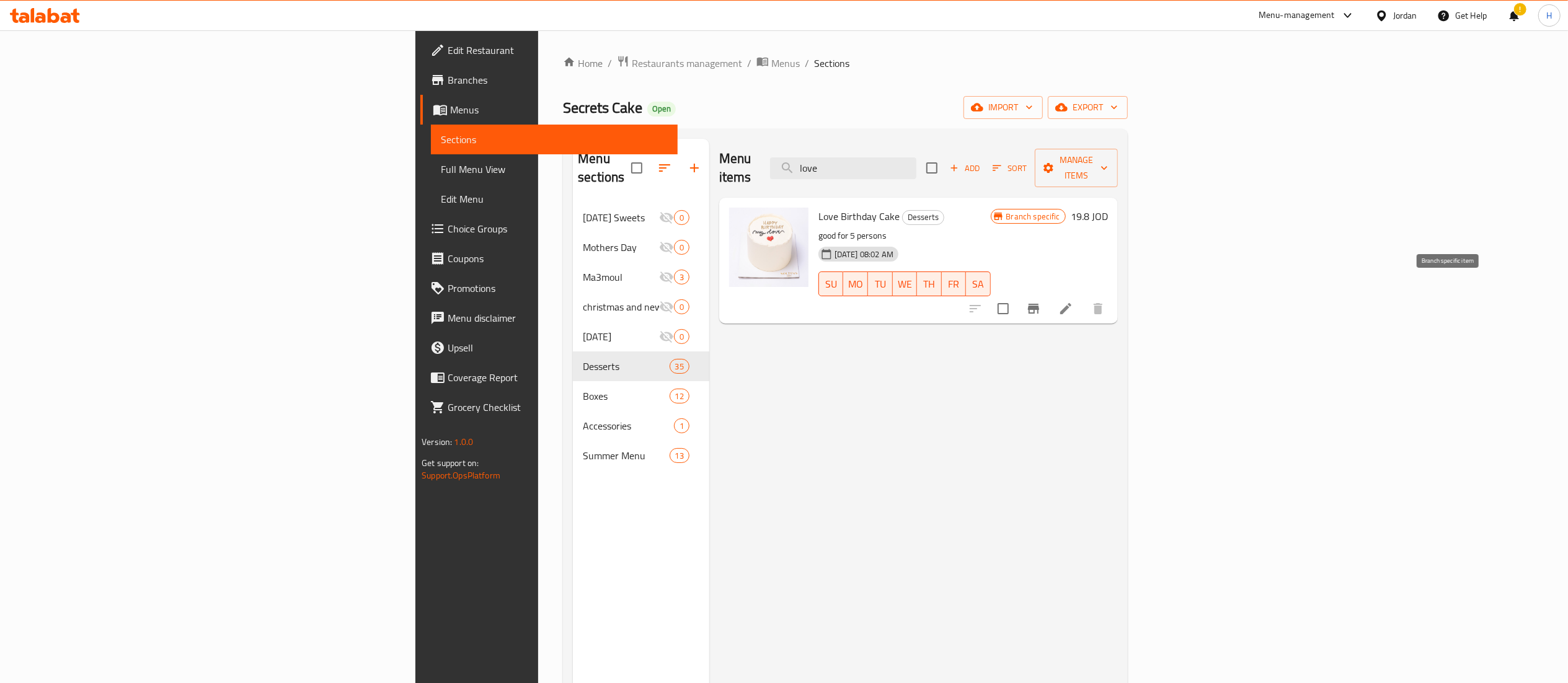
click at [1041, 301] on icon "Branch-specific-item" at bounding box center [1033, 308] width 15 height 15
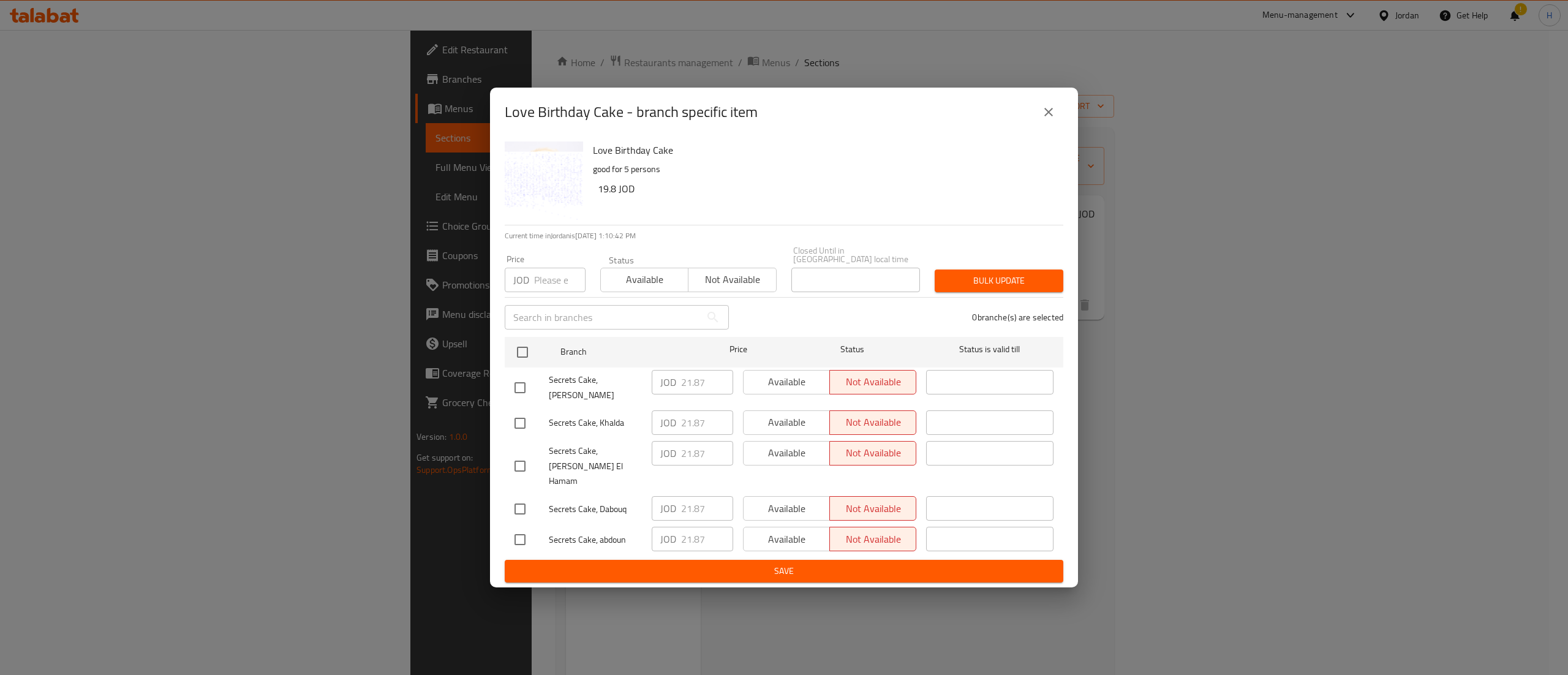
click at [1047, 116] on icon "close" at bounding box center [1049, 112] width 9 height 9
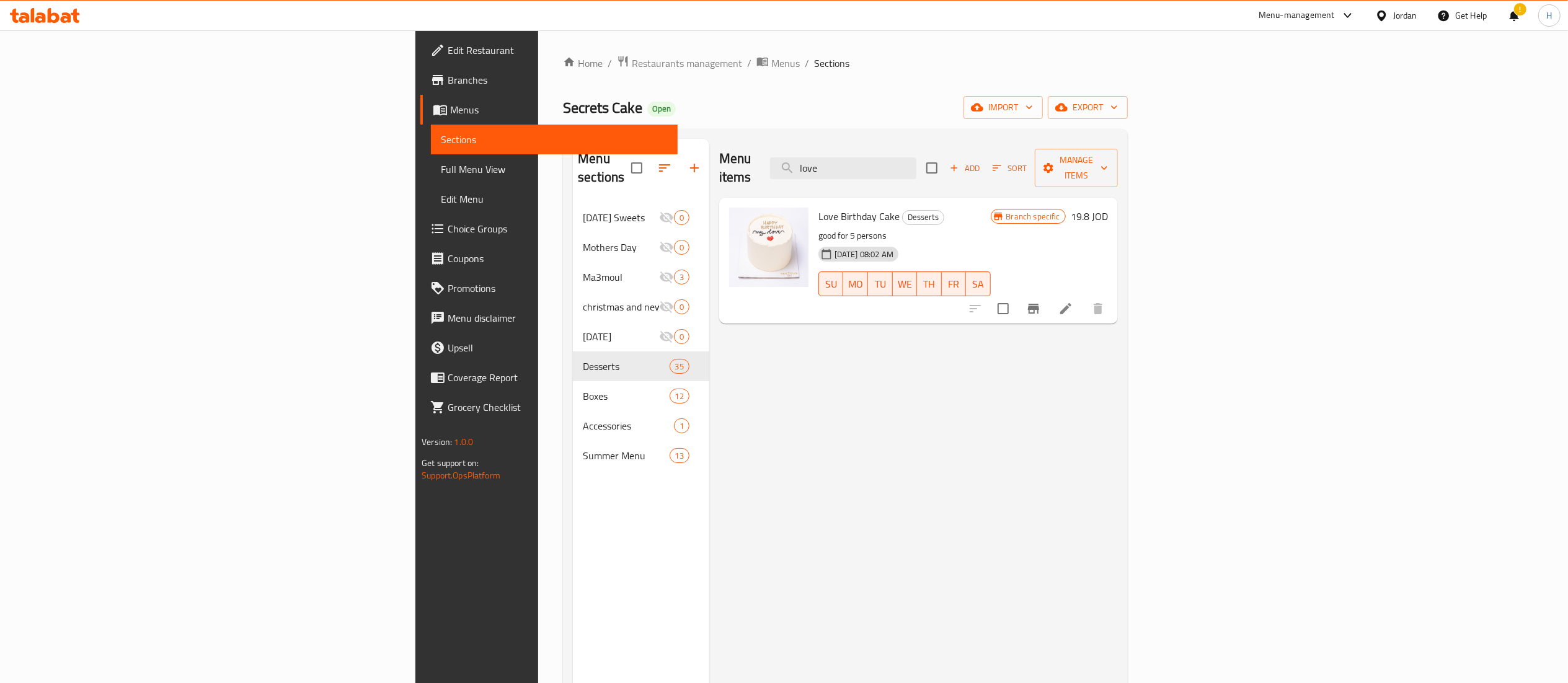
drag, startPoint x: 995, startPoint y: 158, endPoint x: 764, endPoint y: 165, distance: 231.1
click at [764, 165] on div "Menu items love Add Sort Manage items" at bounding box center [918, 168] width 399 height 59
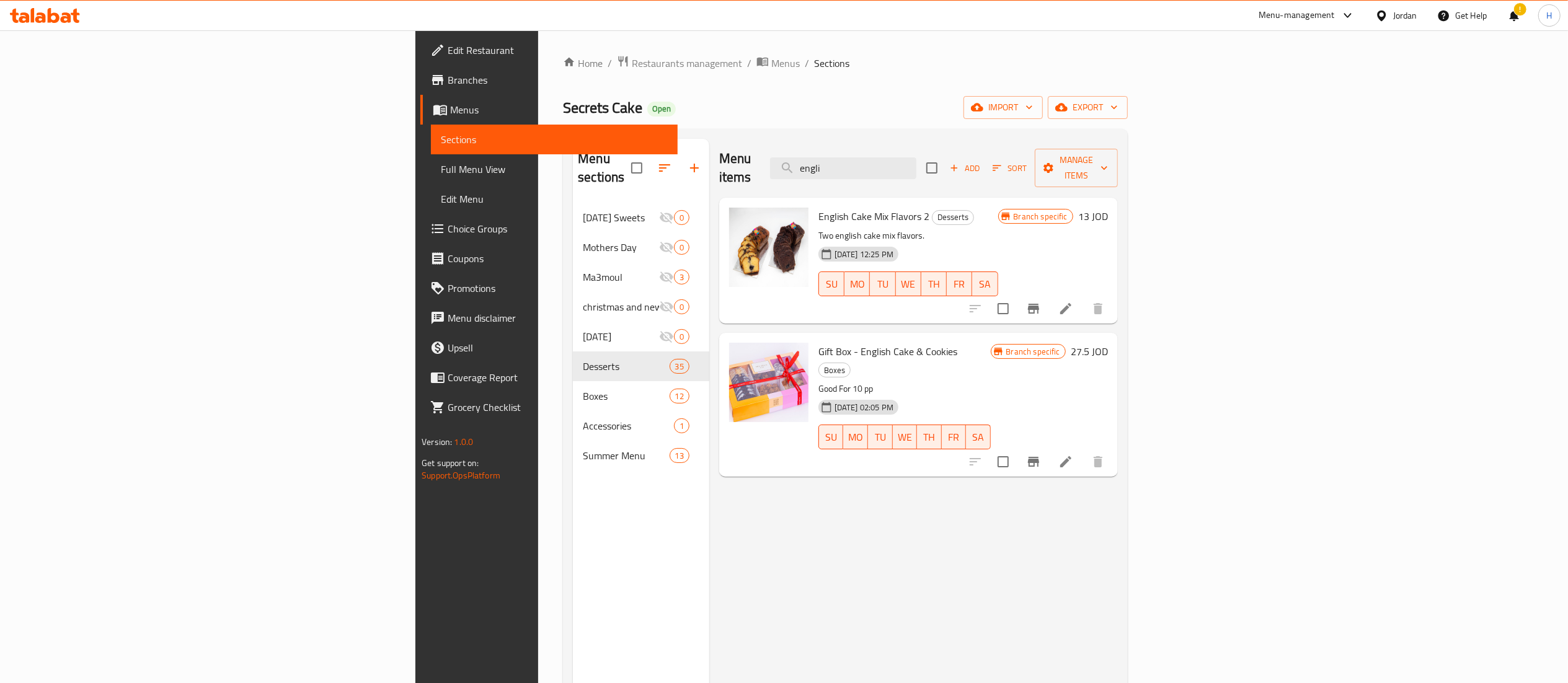
type input "engli"
click at [1039, 304] on icon "Branch-specific-item" at bounding box center [1033, 309] width 11 height 10
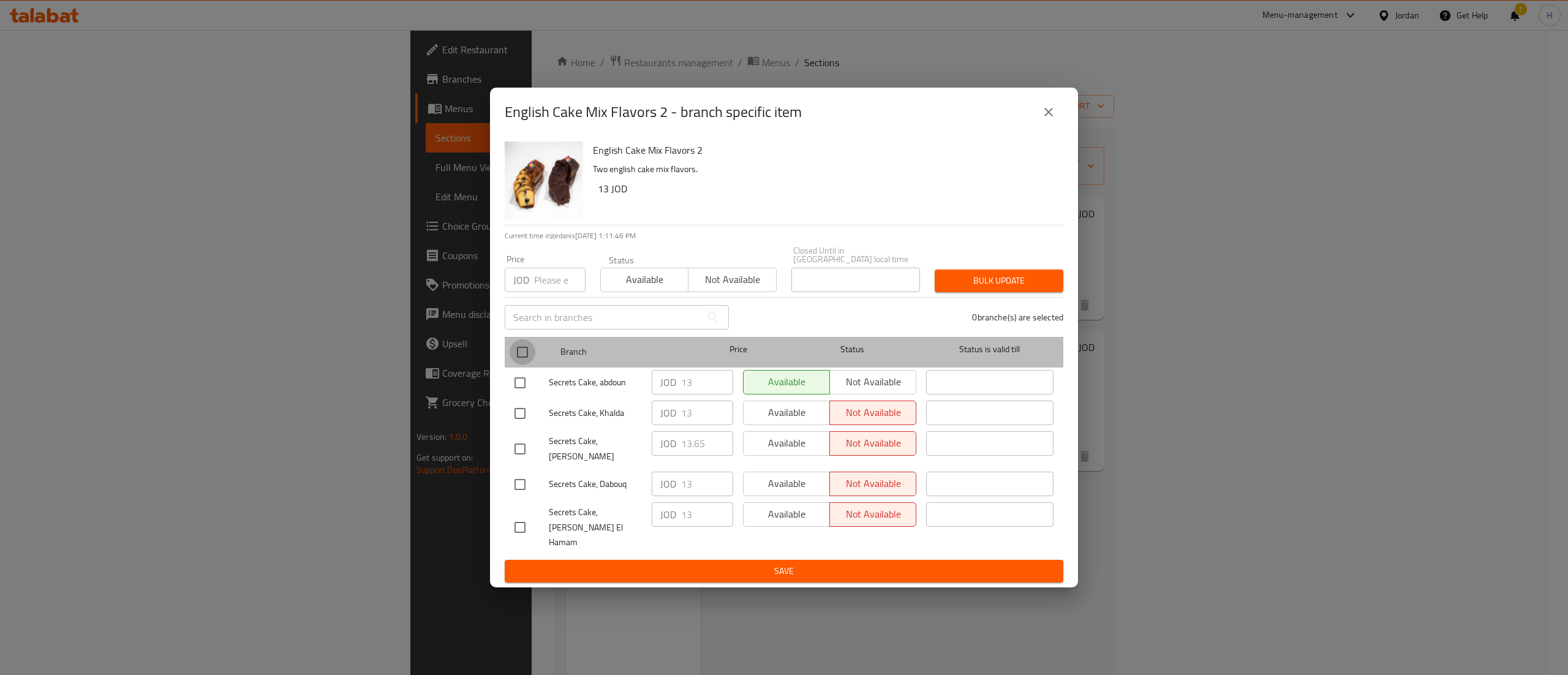
click at [530, 357] on input "checkbox" at bounding box center [523, 352] width 26 height 26
checkbox input "true"
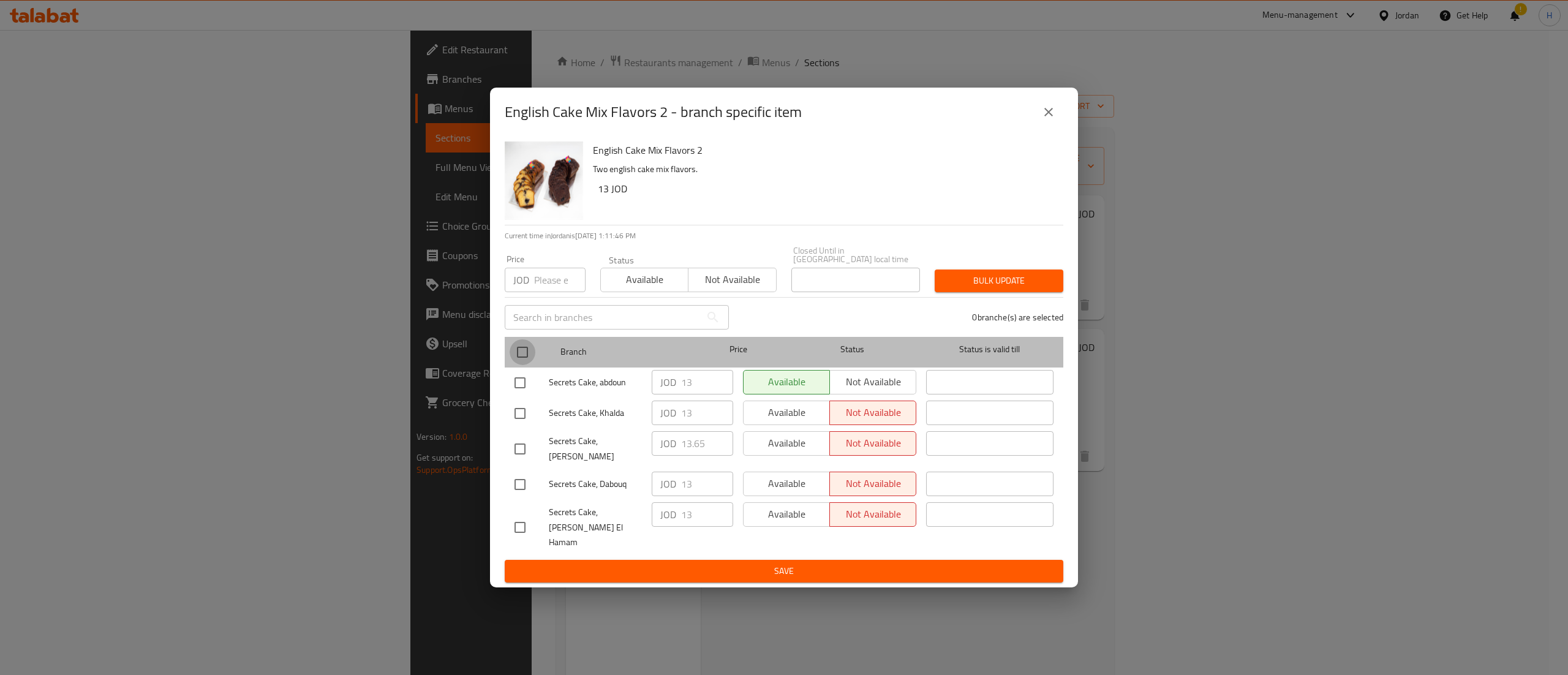
checkbox input "true"
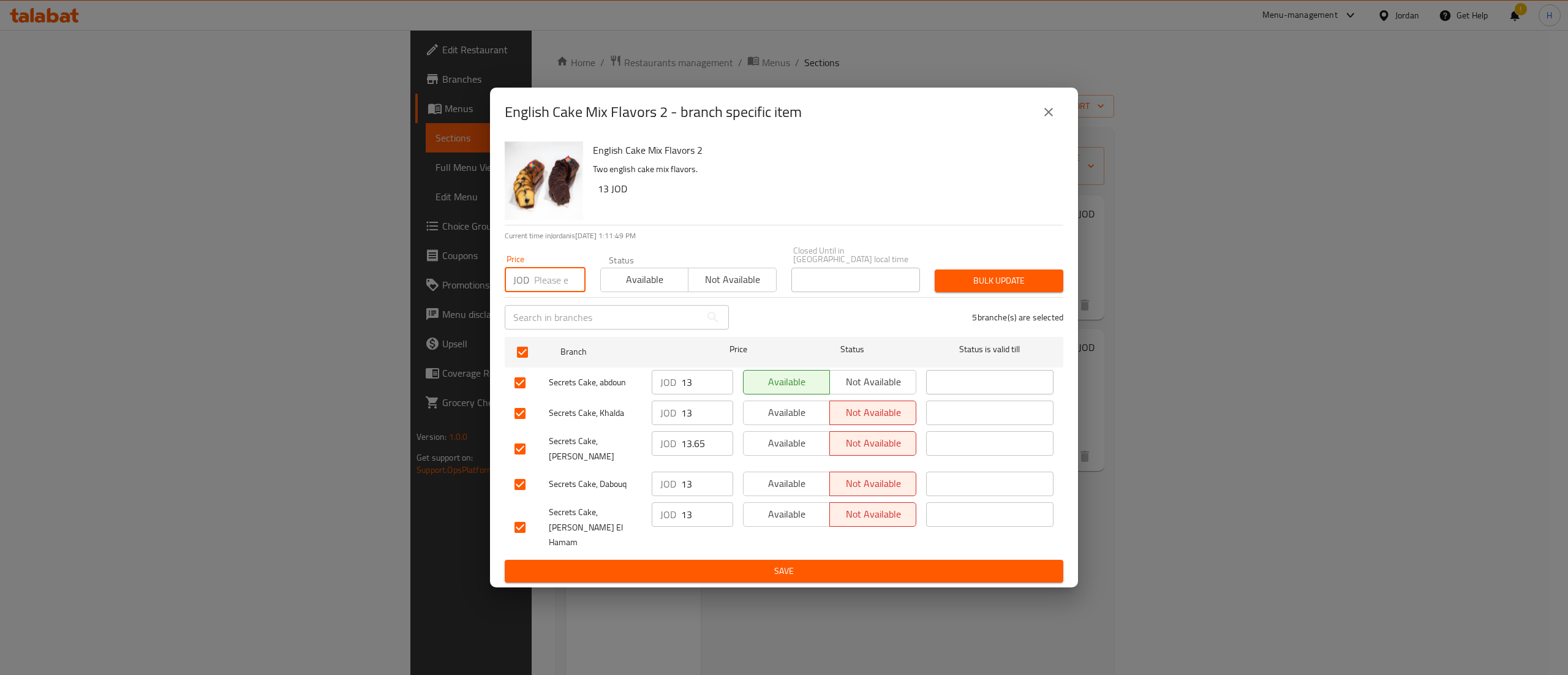
click at [547, 291] on input "number" at bounding box center [559, 280] width 51 height 25
type input "13.65"
click at [981, 285] on span "Bulk update" at bounding box center [998, 280] width 109 height 15
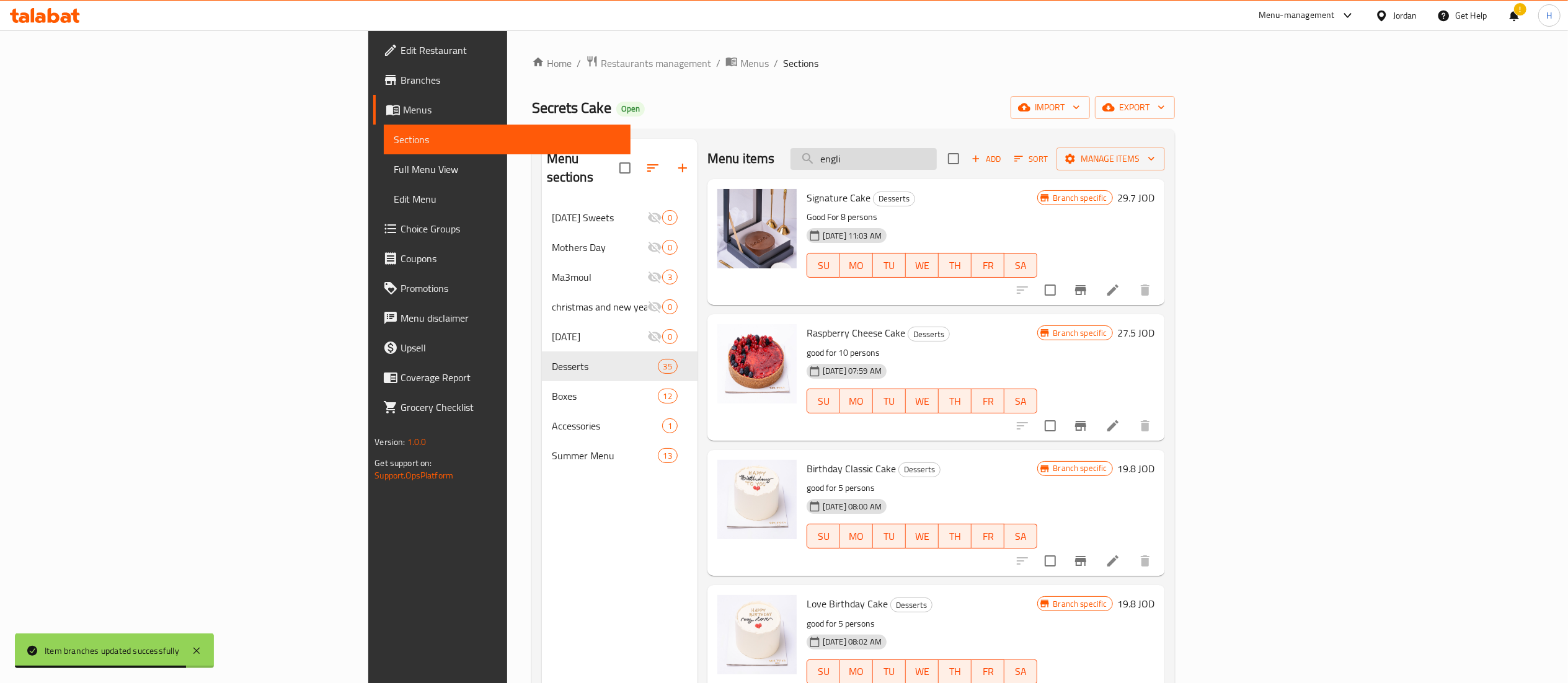
click at [937, 161] on input "engli" at bounding box center [864, 159] width 146 height 22
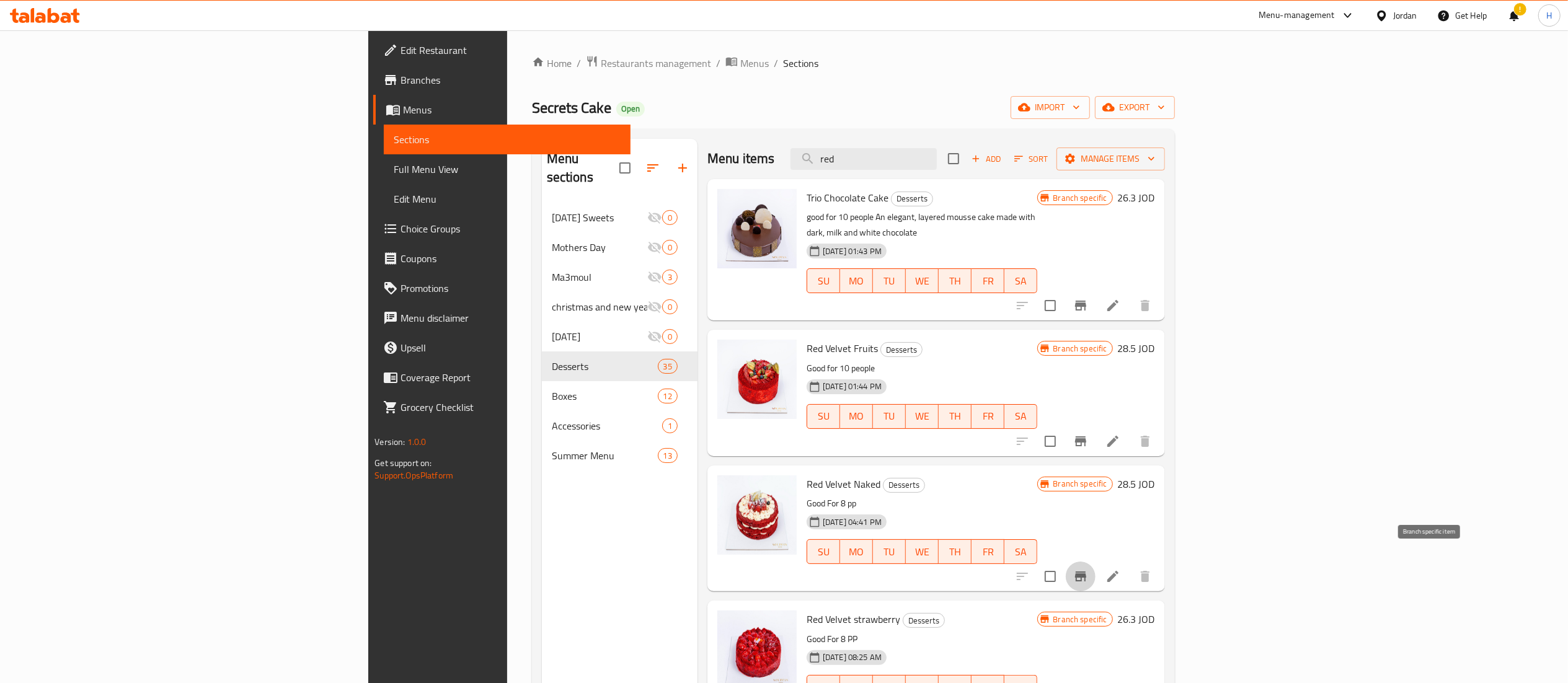
click at [1086, 571] on icon "Branch-specific-item" at bounding box center [1080, 576] width 11 height 10
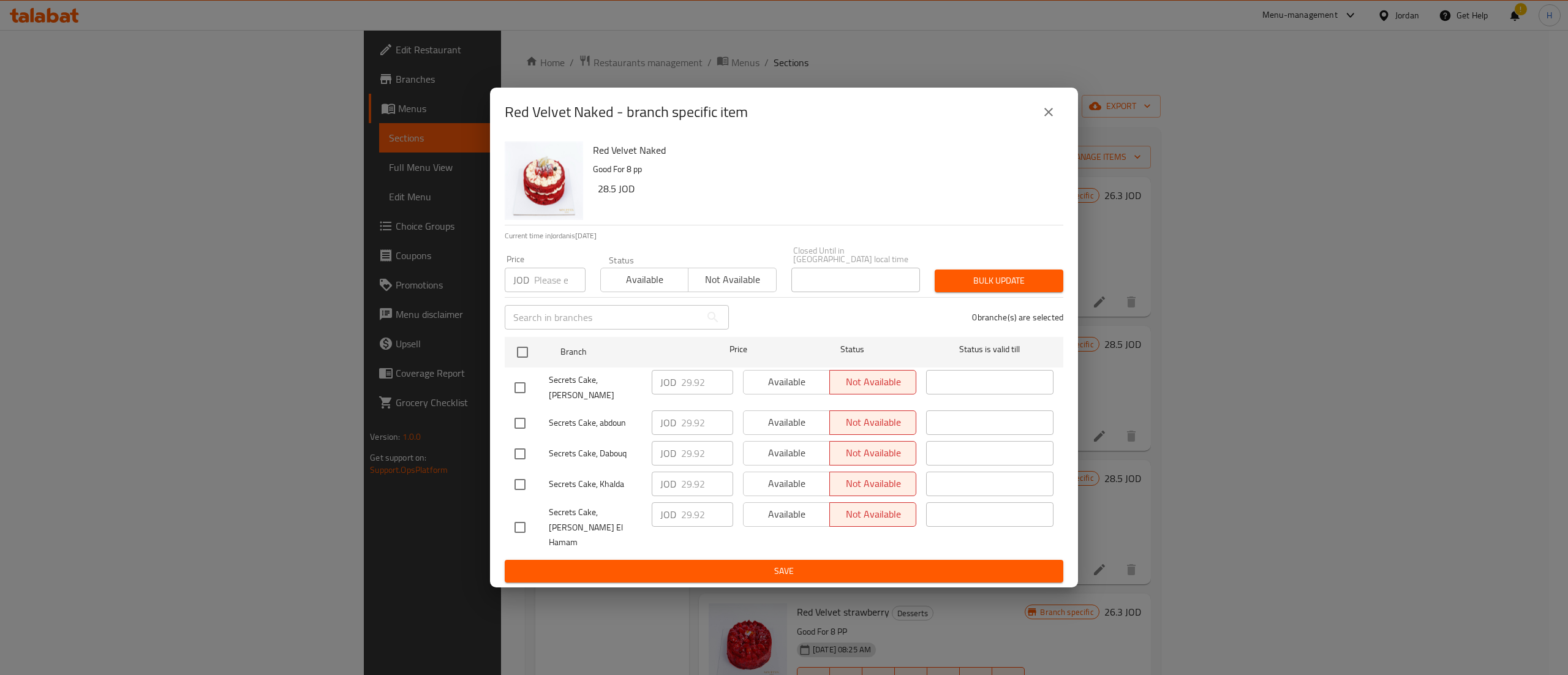
click at [1380, 522] on div "Red Velvet Naked - branch specific item Red Velvet Naked Good For 8 pp 28.5 JOD…" at bounding box center [784, 337] width 1568 height 675
click at [1050, 127] on button "close" at bounding box center [1048, 112] width 30 height 30
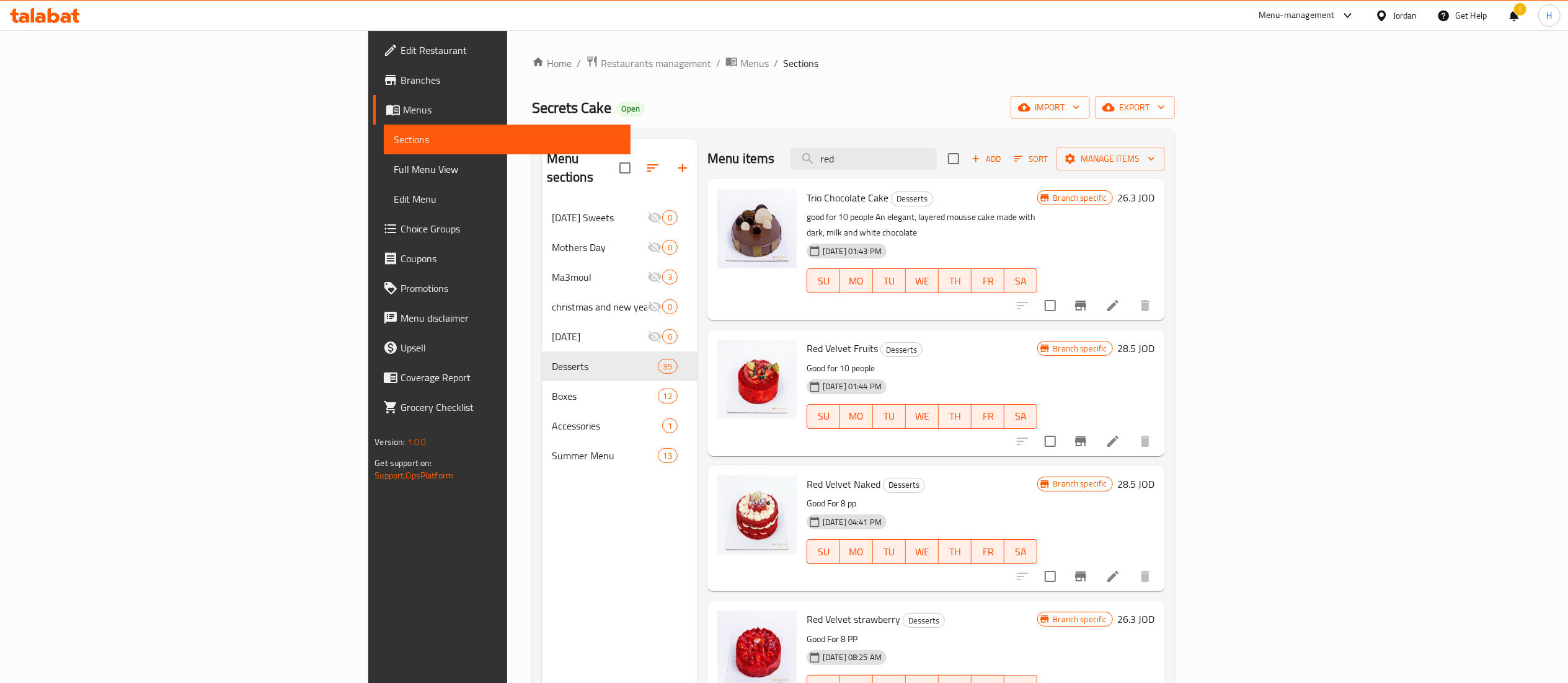
drag, startPoint x: 993, startPoint y: 156, endPoint x: 858, endPoint y: 173, distance: 136.1
click at [858, 173] on div "Menu items red Add Sort Manage items" at bounding box center [936, 159] width 457 height 40
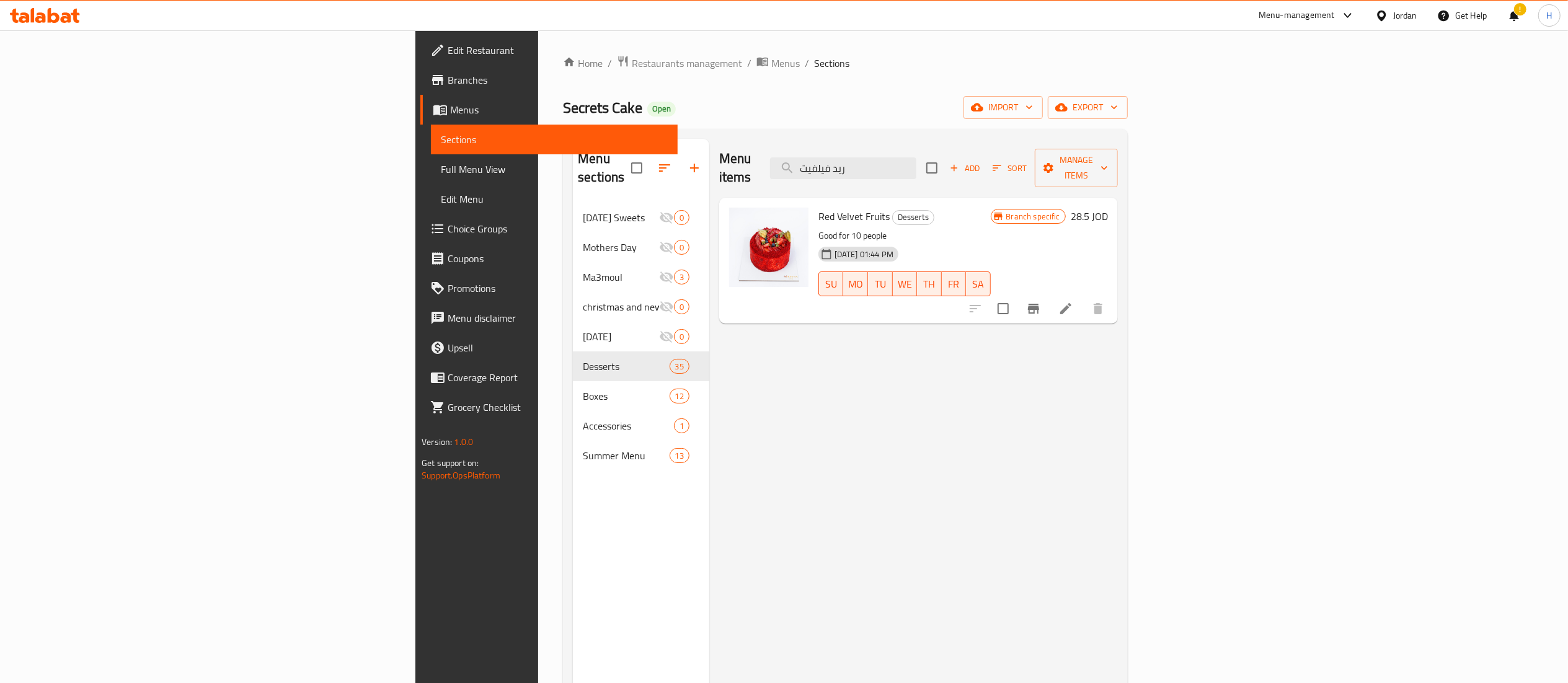
type input "ريد فيلفيت"
click at [1041, 301] on icon "Branch-specific-item" at bounding box center [1033, 308] width 15 height 15
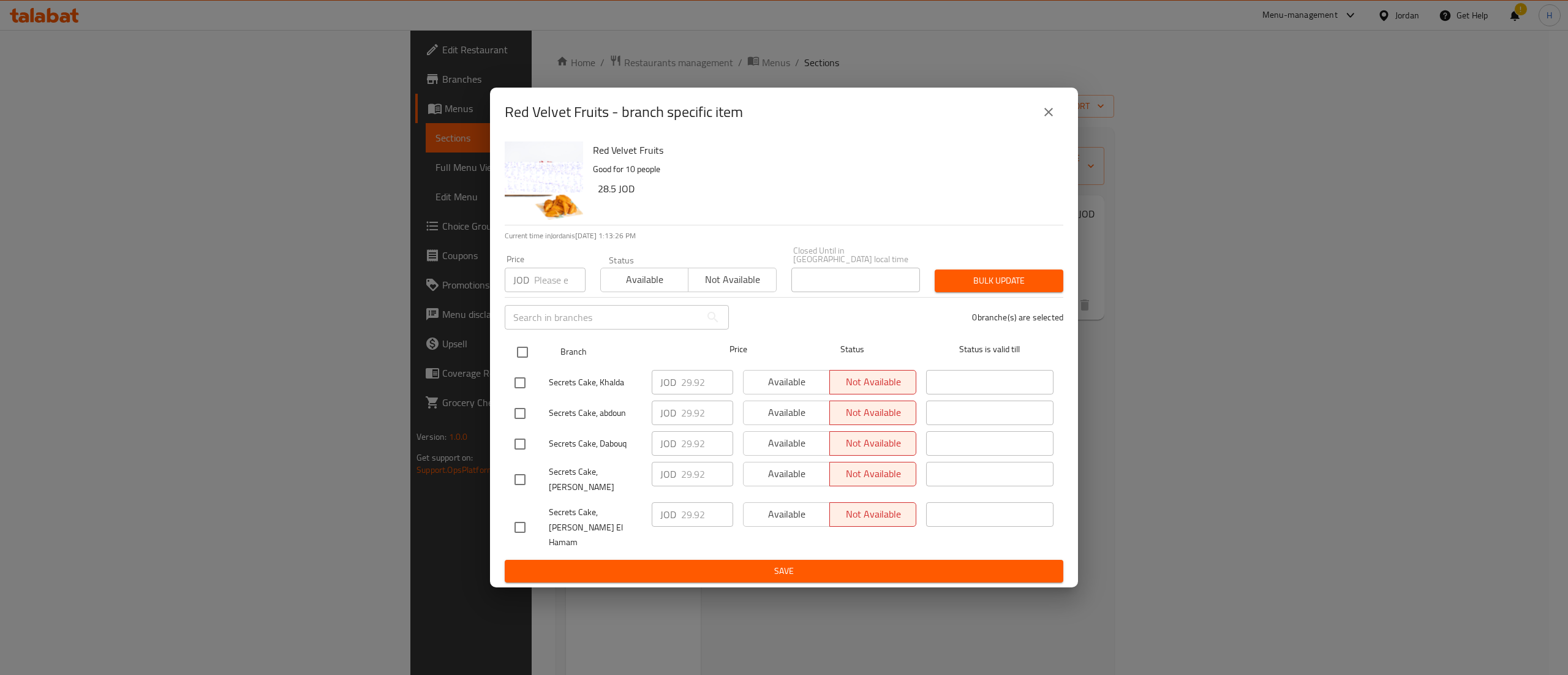
click at [518, 362] on input "checkbox" at bounding box center [523, 352] width 26 height 26
checkbox input "true"
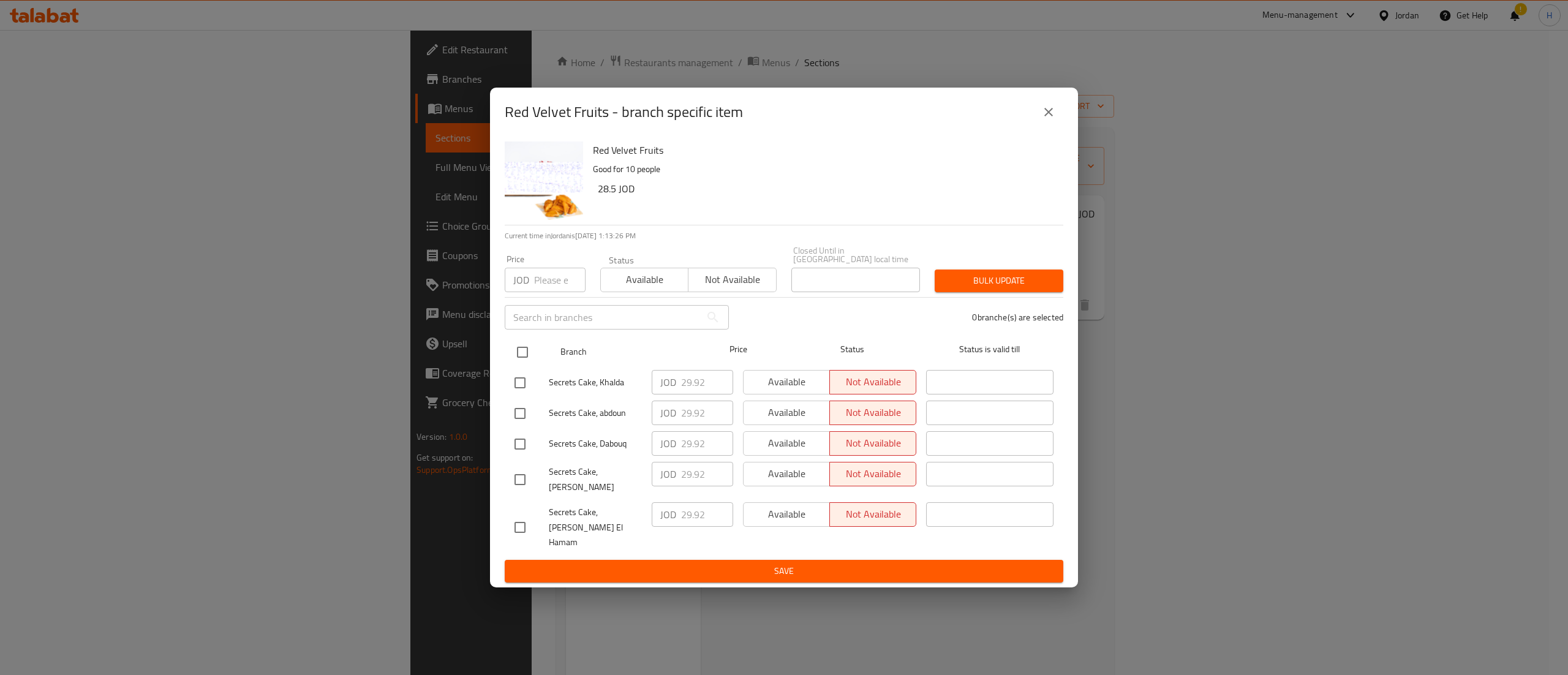
checkbox input "true"
click at [1044, 119] on icon "close" at bounding box center [1048, 112] width 14 height 14
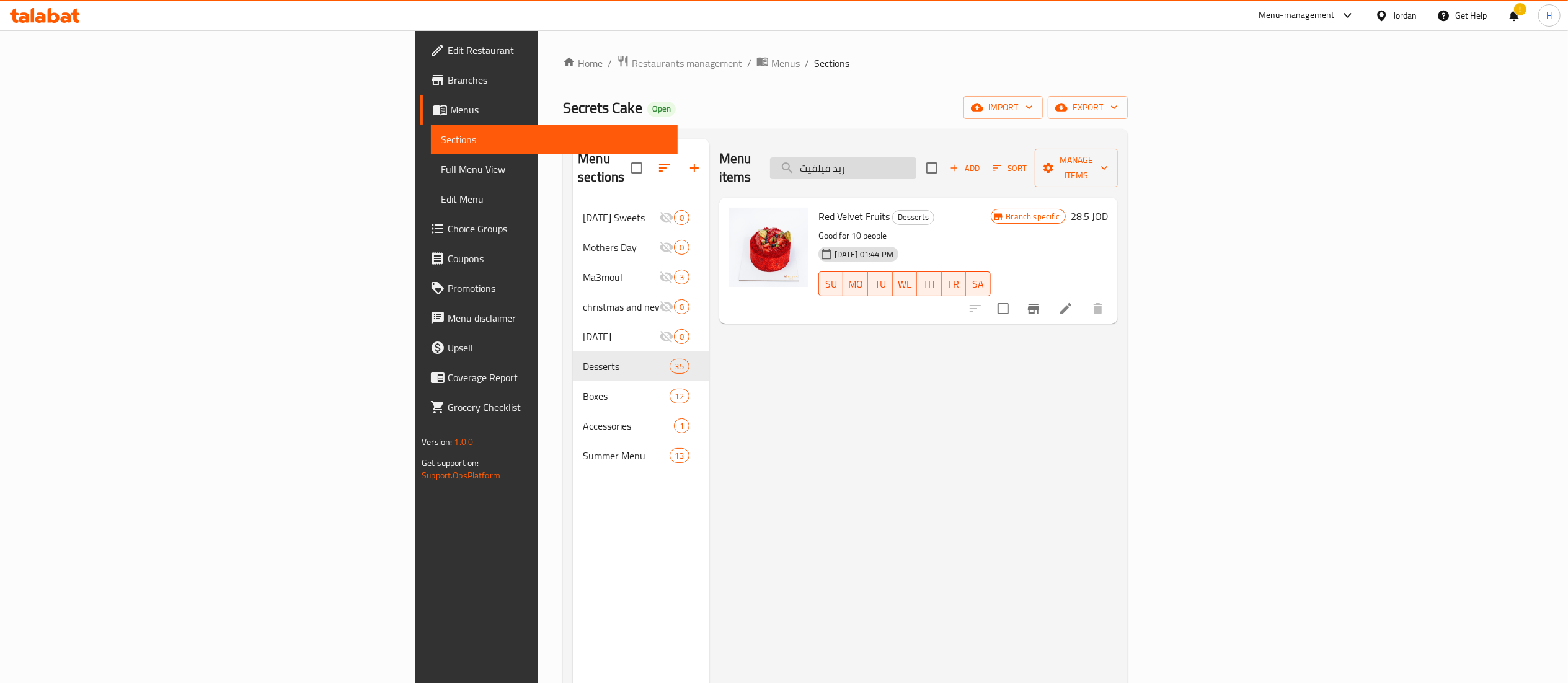
click at [916, 159] on input "ريد فيلفيت" at bounding box center [843, 169] width 146 height 22
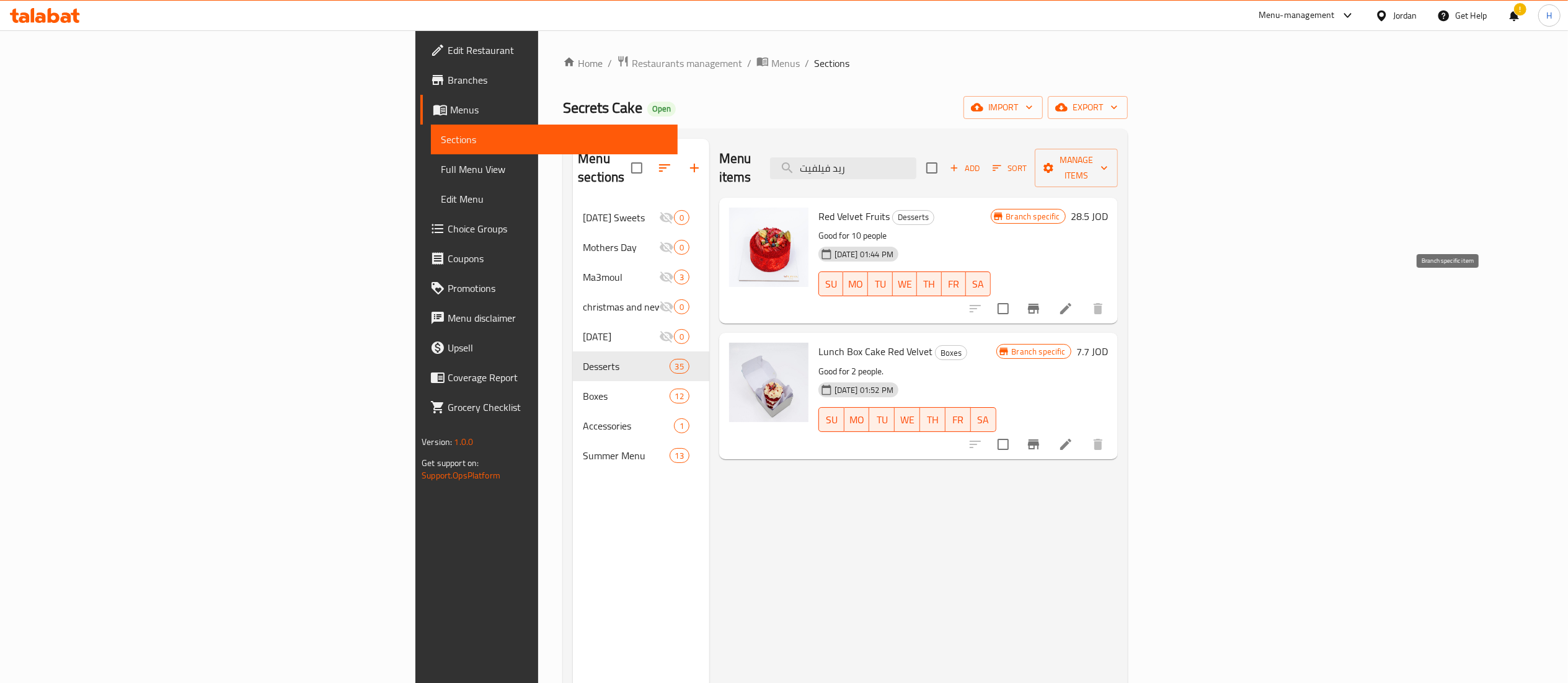
type input "ريد فيلفيت"
click at [1039, 304] on icon "Branch-specific-item" at bounding box center [1033, 309] width 11 height 10
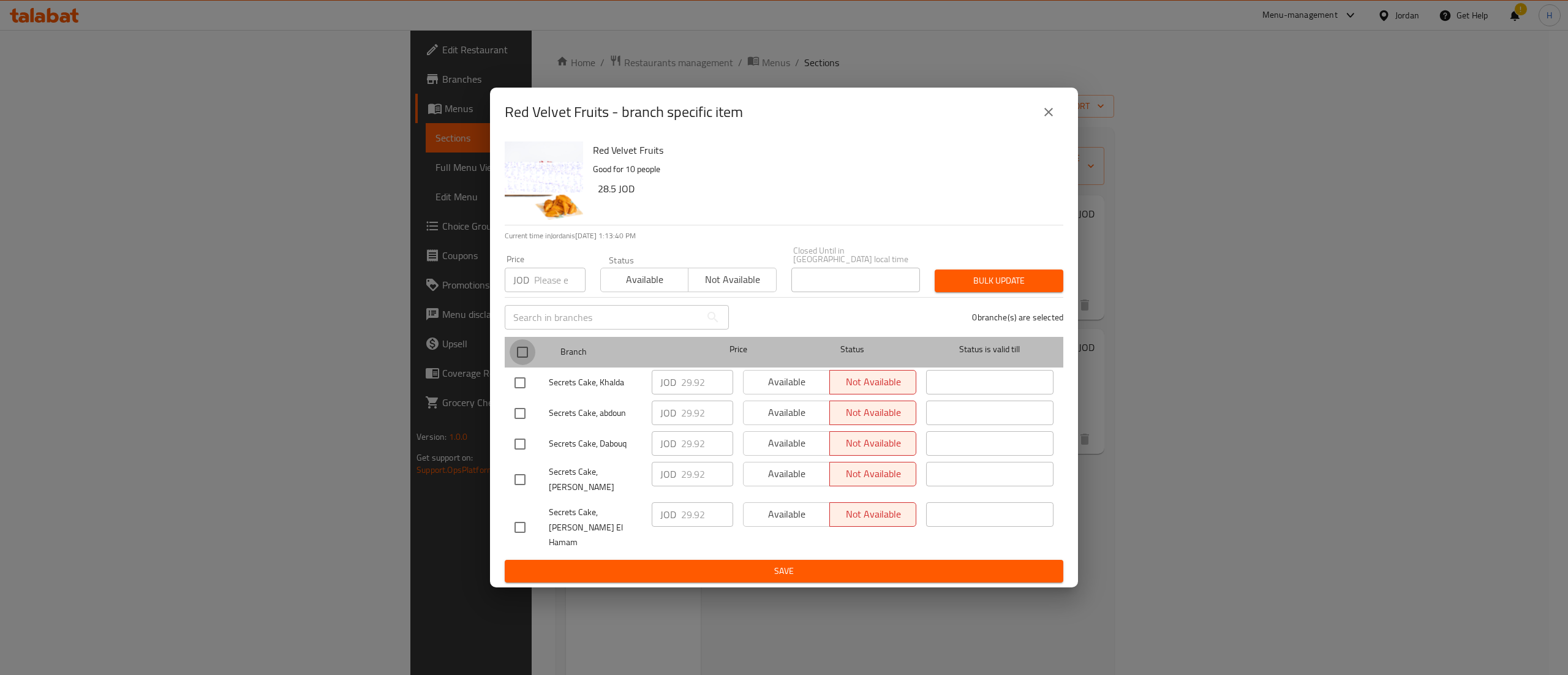
click at [518, 355] on input "checkbox" at bounding box center [523, 352] width 26 height 26
checkbox input "true"
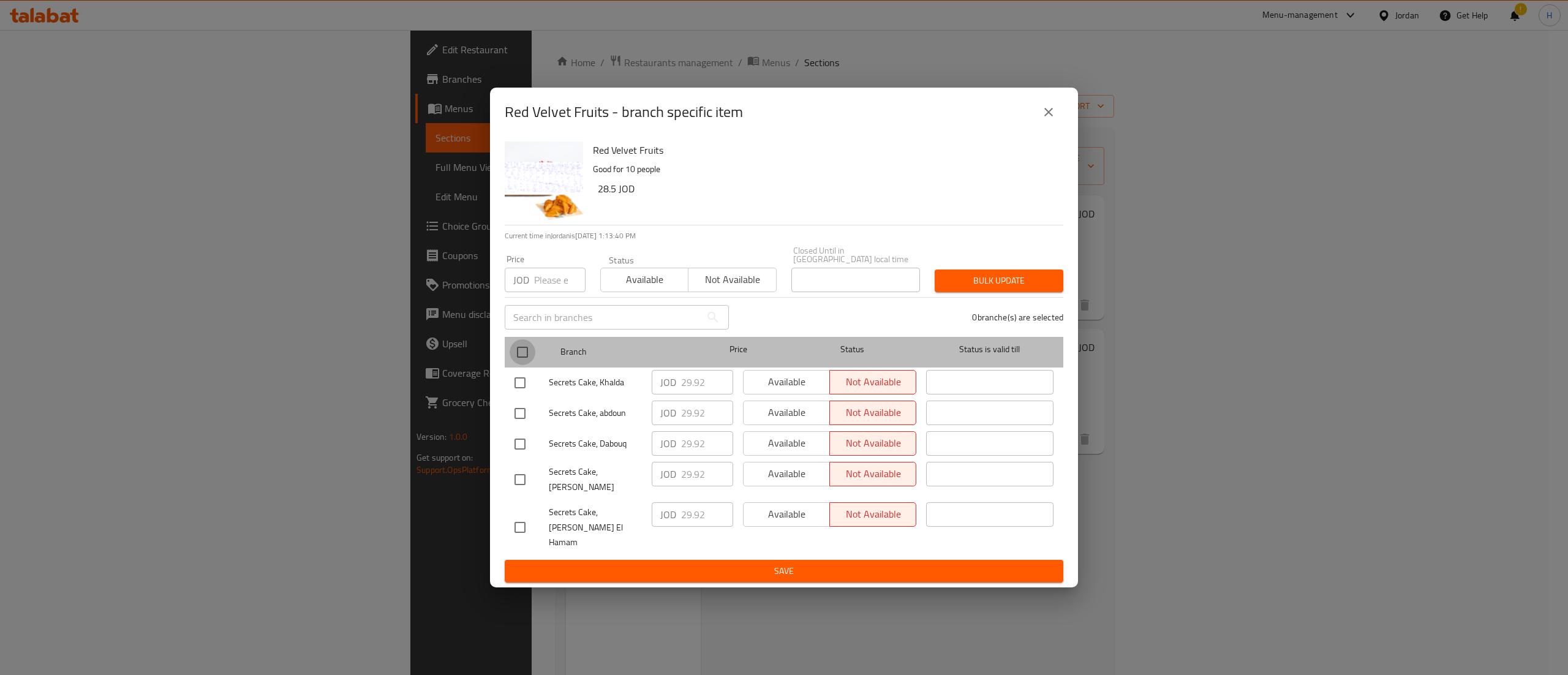
checkbox input "true"
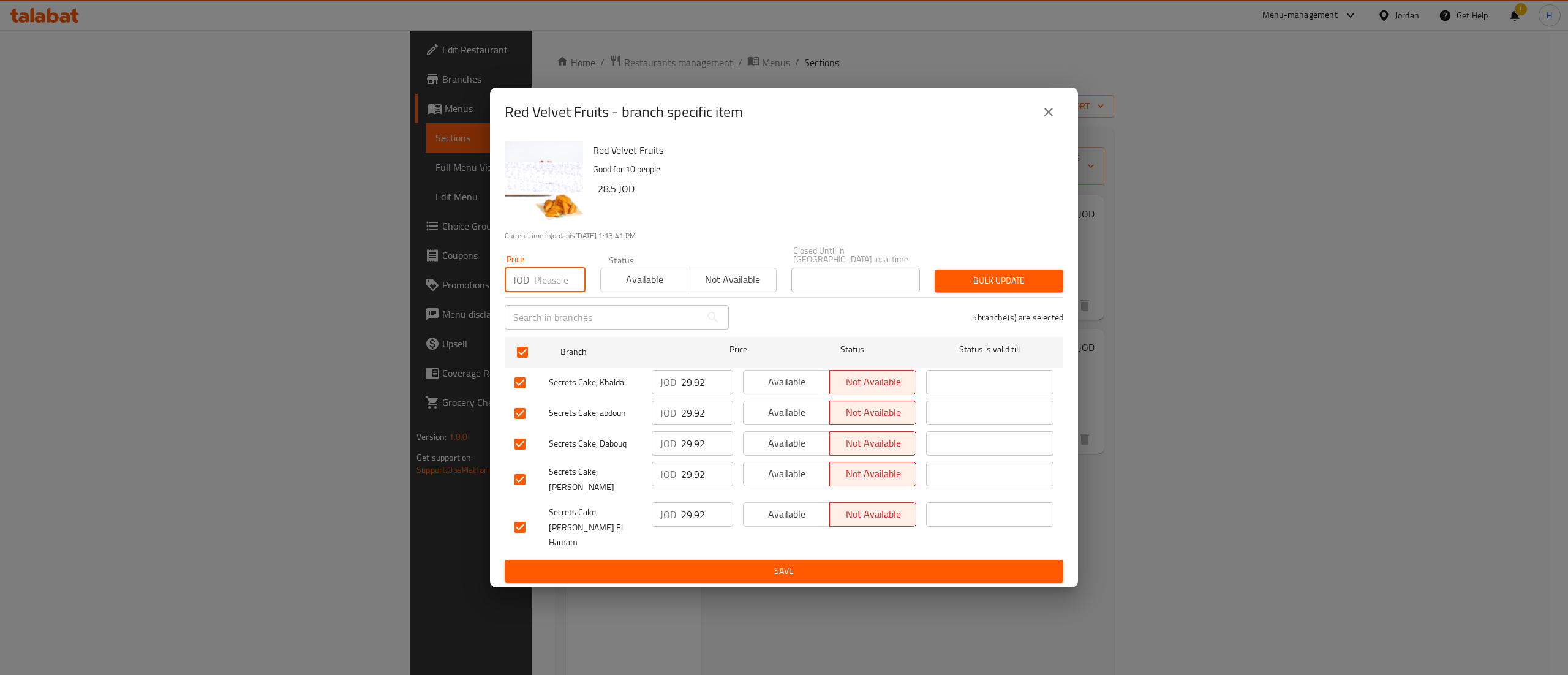
click at [544, 291] on input "number" at bounding box center [559, 280] width 51 height 25
type input "27.61"
drag, startPoint x: 1037, startPoint y: 291, endPoint x: 1010, endPoint y: 289, distance: 27.1
click at [1010, 289] on span "Bulk update" at bounding box center [998, 280] width 109 height 15
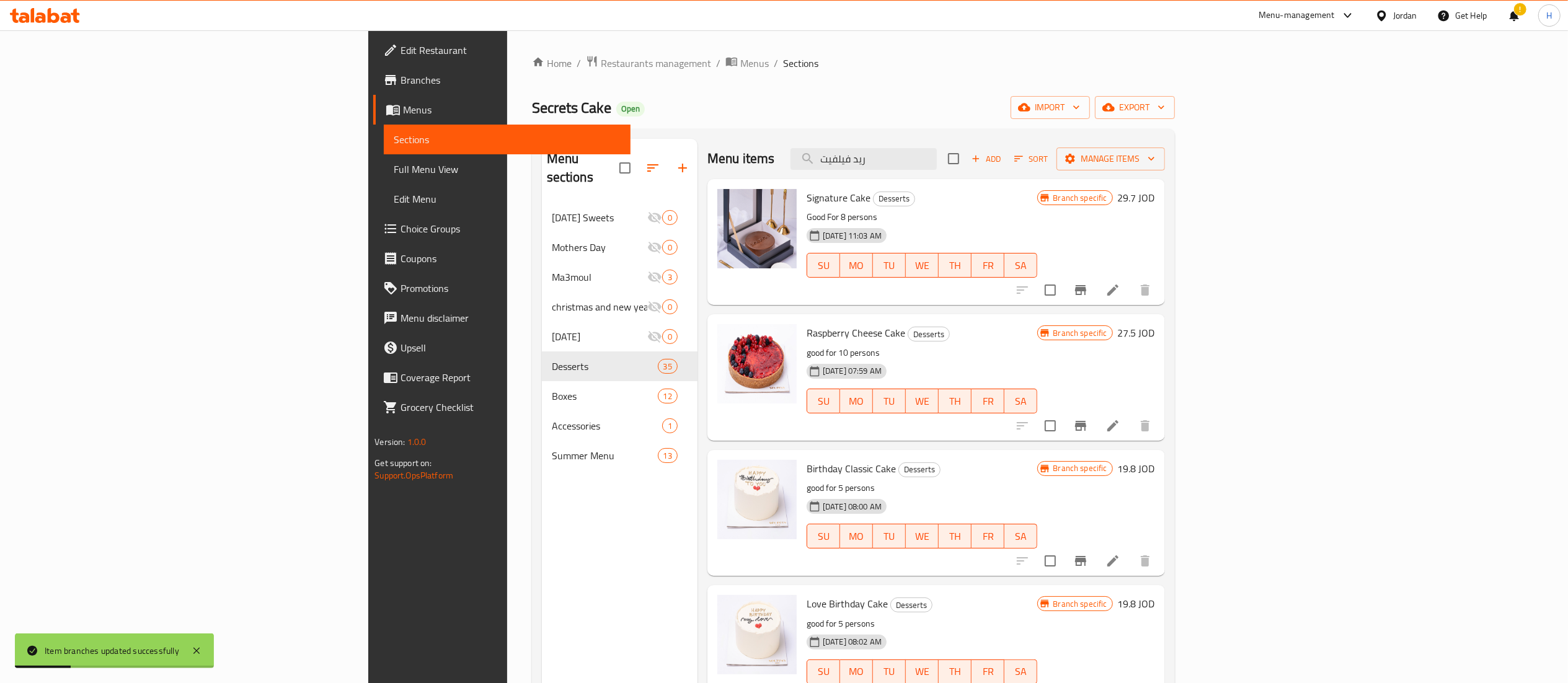
drag, startPoint x: 1003, startPoint y: 164, endPoint x: 902, endPoint y: 155, distance: 101.4
click at [902, 155] on div "Menu items ريد فيلفيت Add Sort Manage items" at bounding box center [936, 159] width 457 height 40
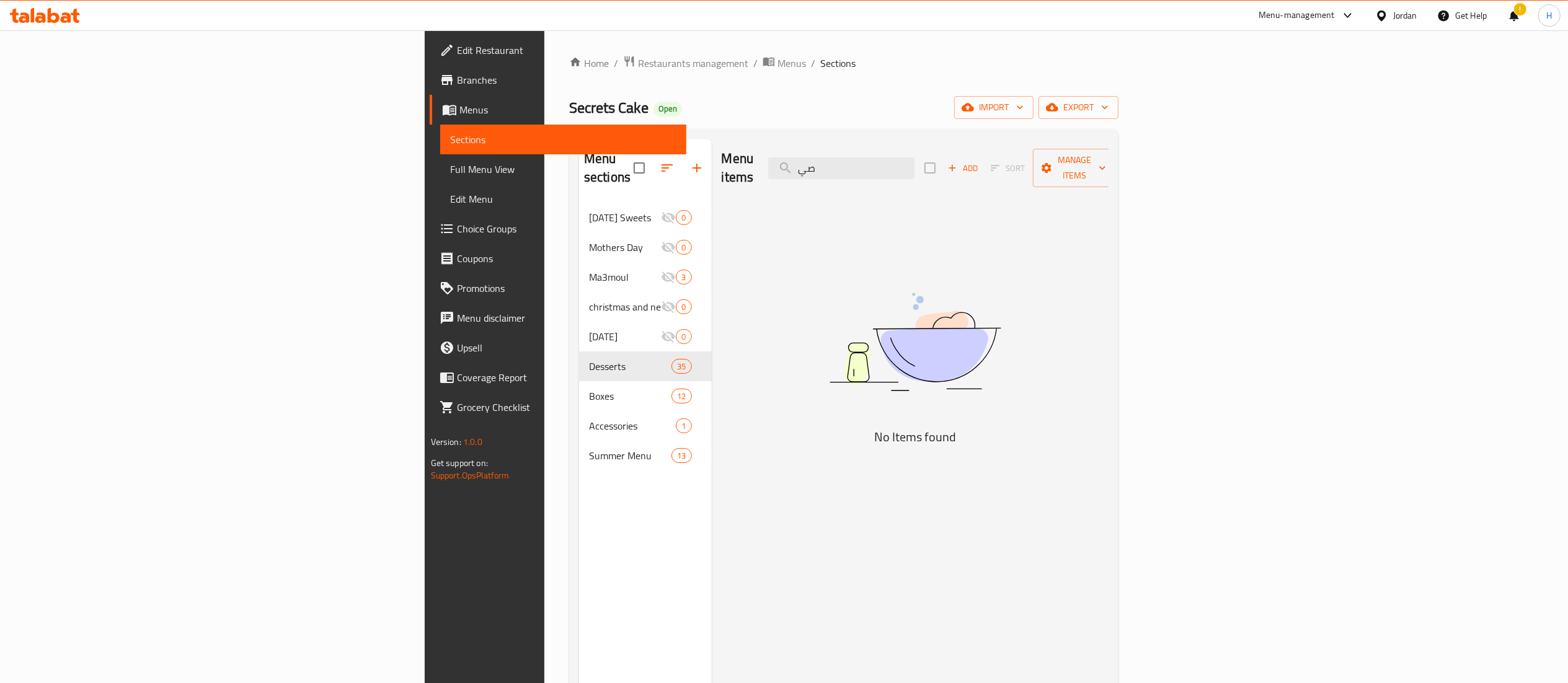
type input "ص"
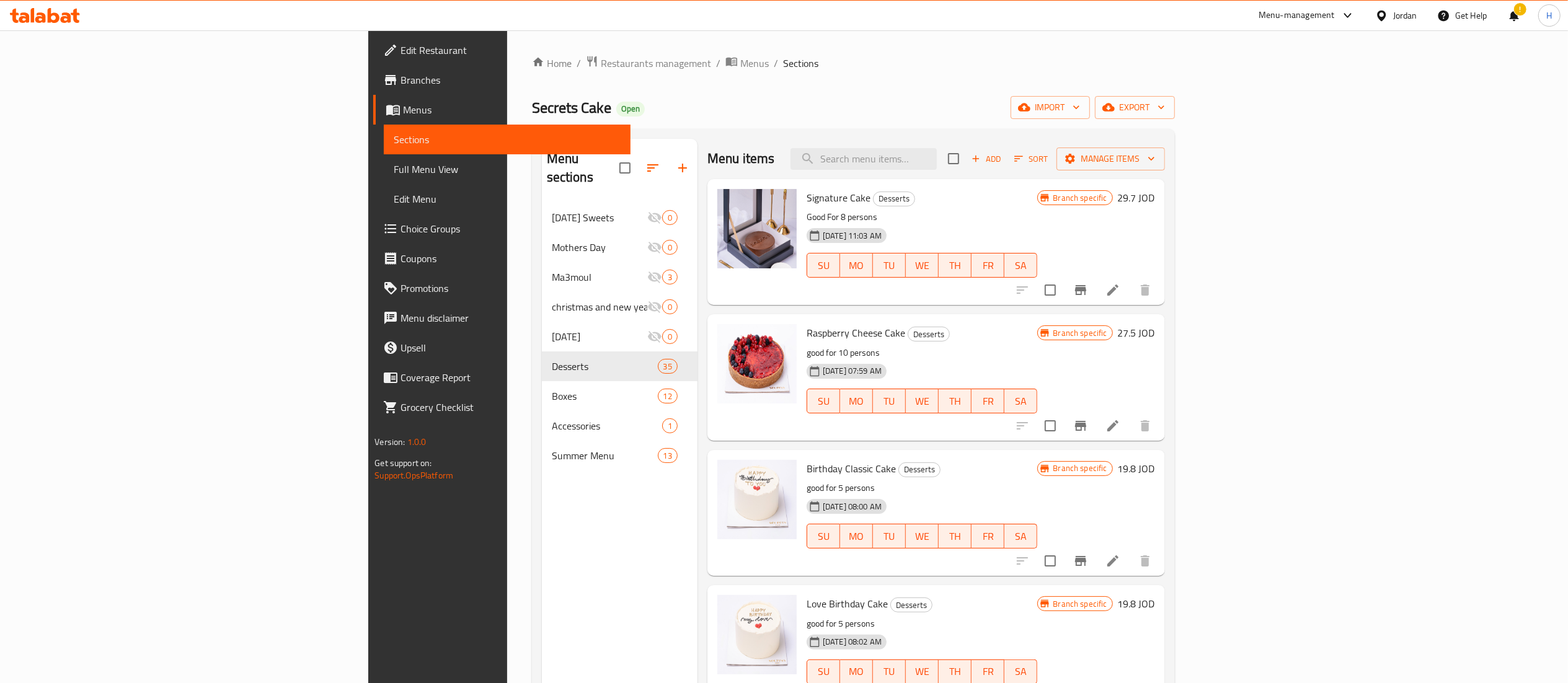
type input "s"
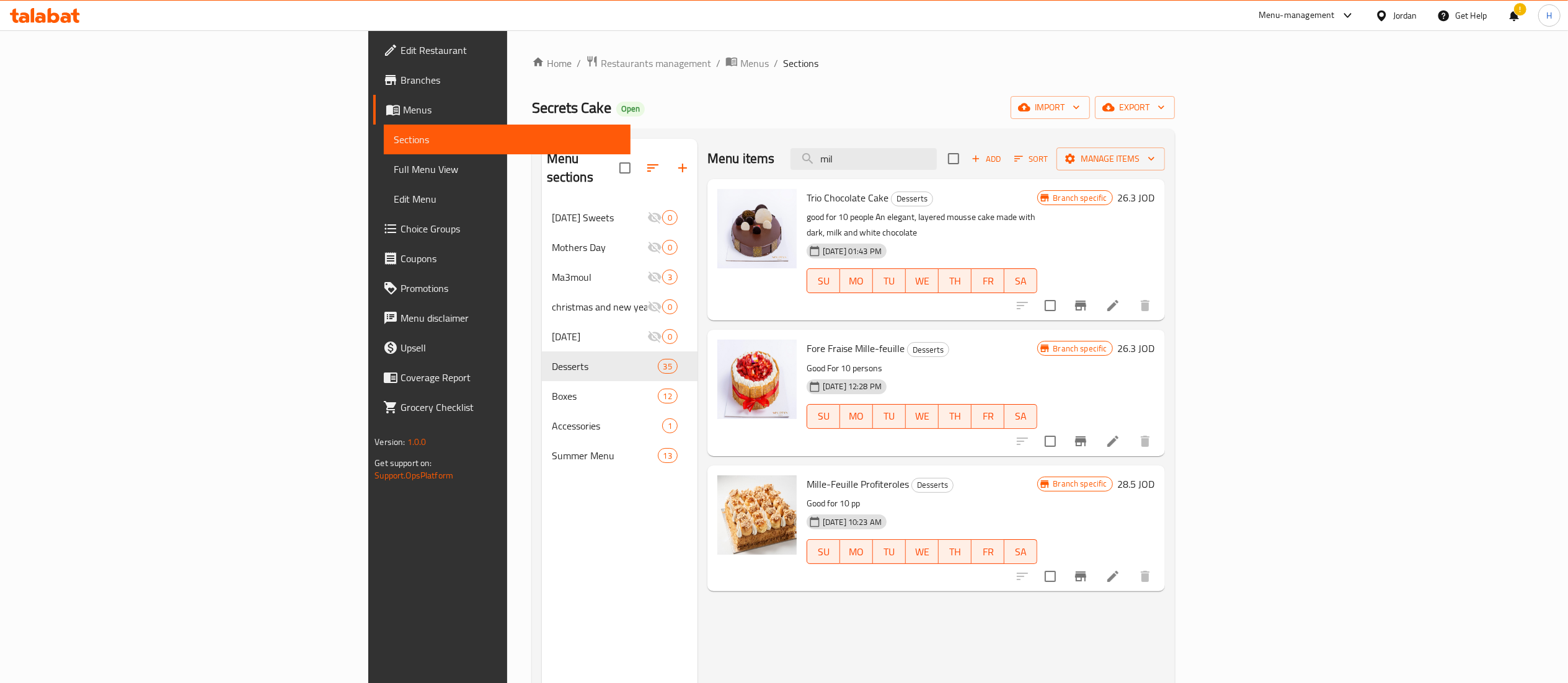
type input "mil"
click at [1130, 565] on li at bounding box center [1113, 576] width 35 height 23
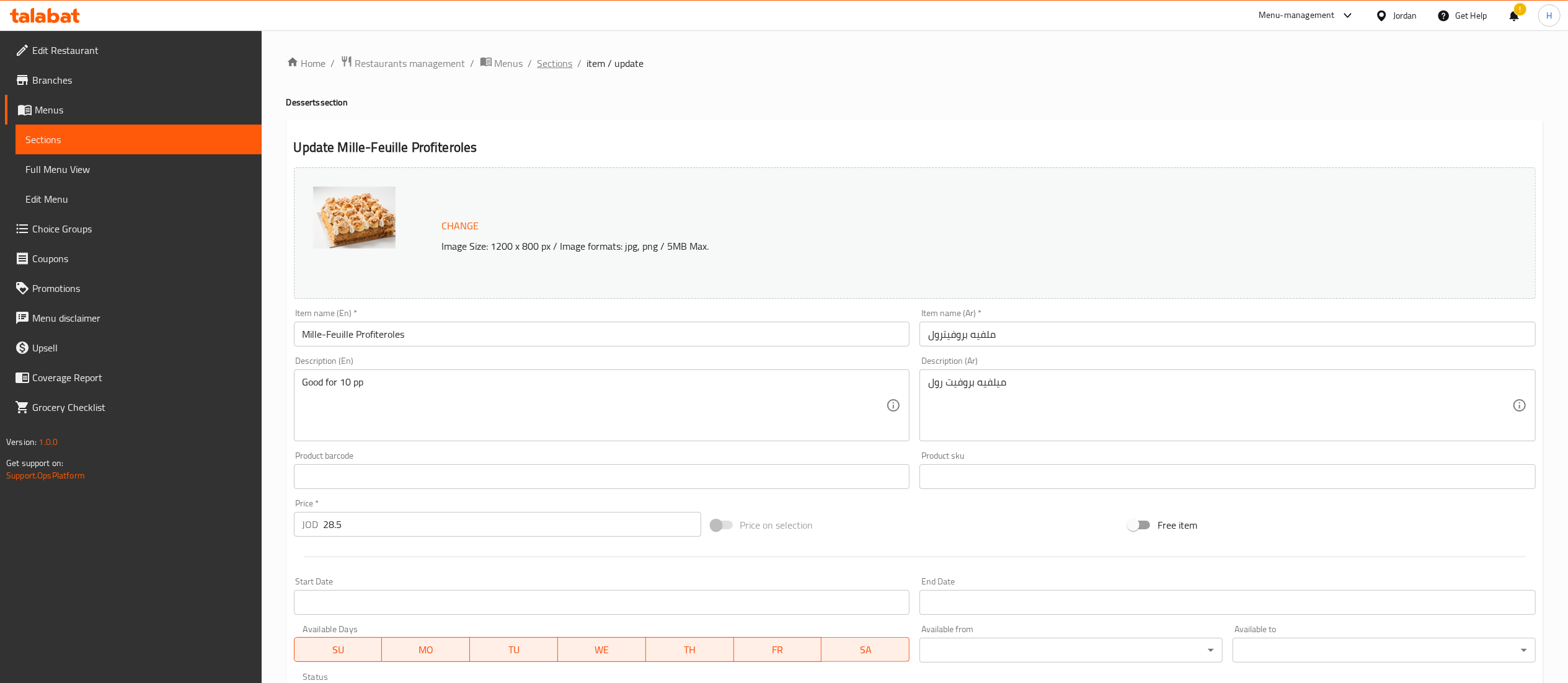
click at [554, 64] on span "Sections" at bounding box center [555, 63] width 35 height 15
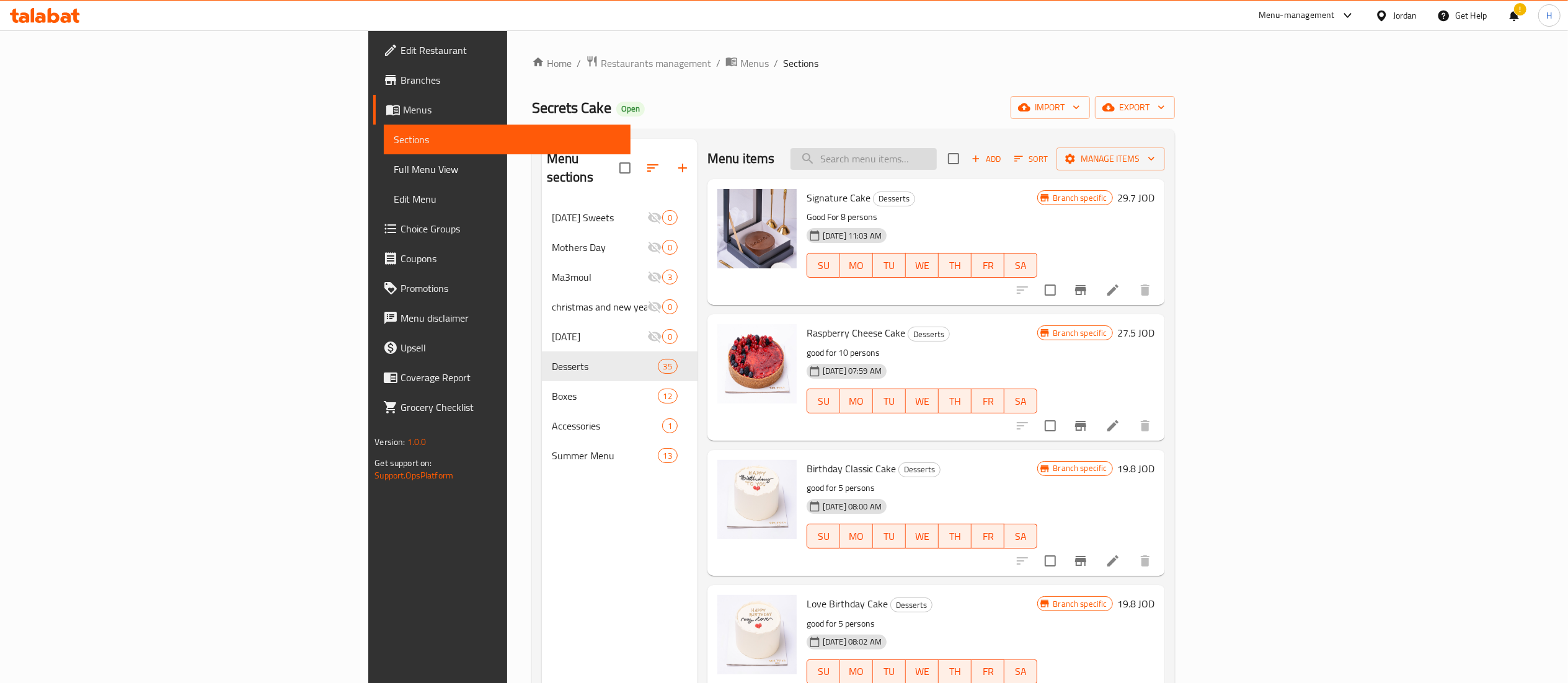
click at [937, 166] on input "search" at bounding box center [864, 159] width 146 height 22
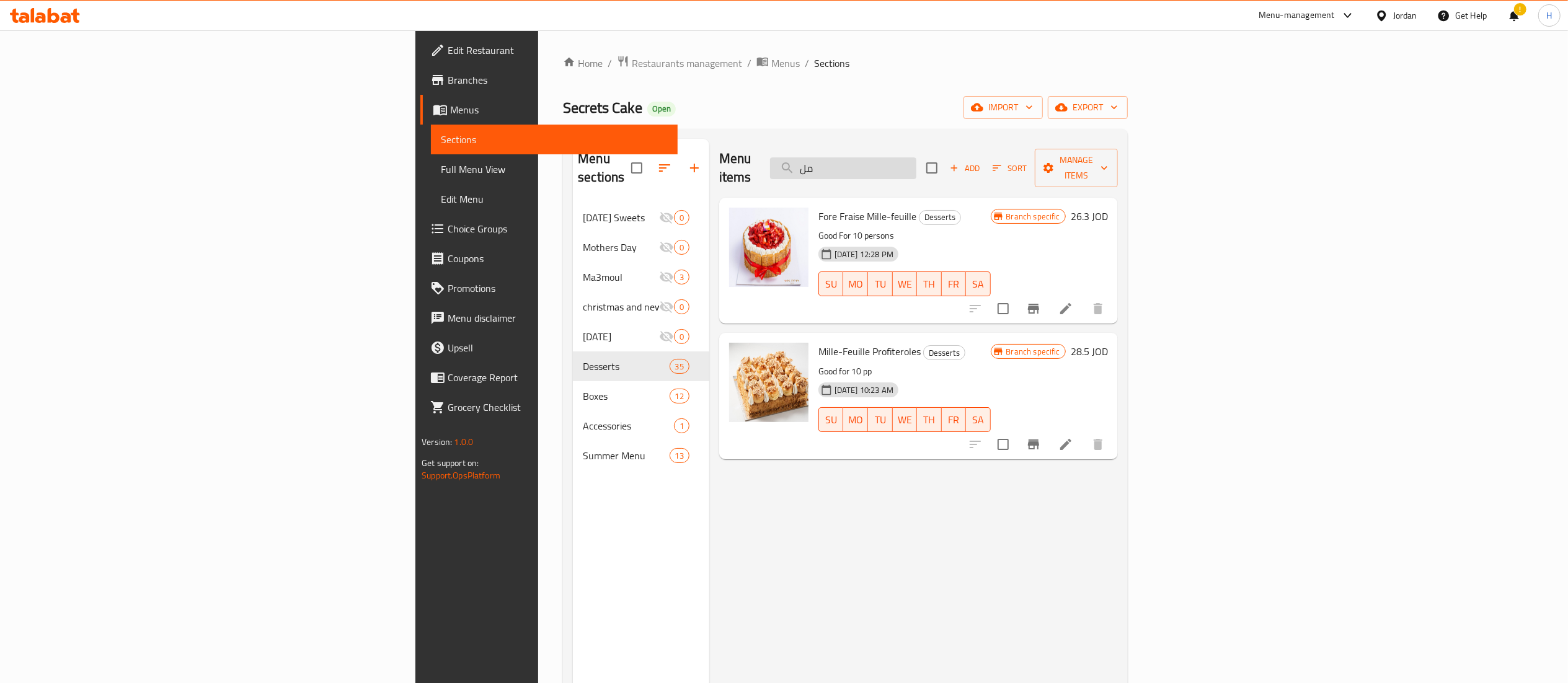
type input "مل"
click at [1039, 440] on icon "Branch-specific-item" at bounding box center [1033, 445] width 11 height 10
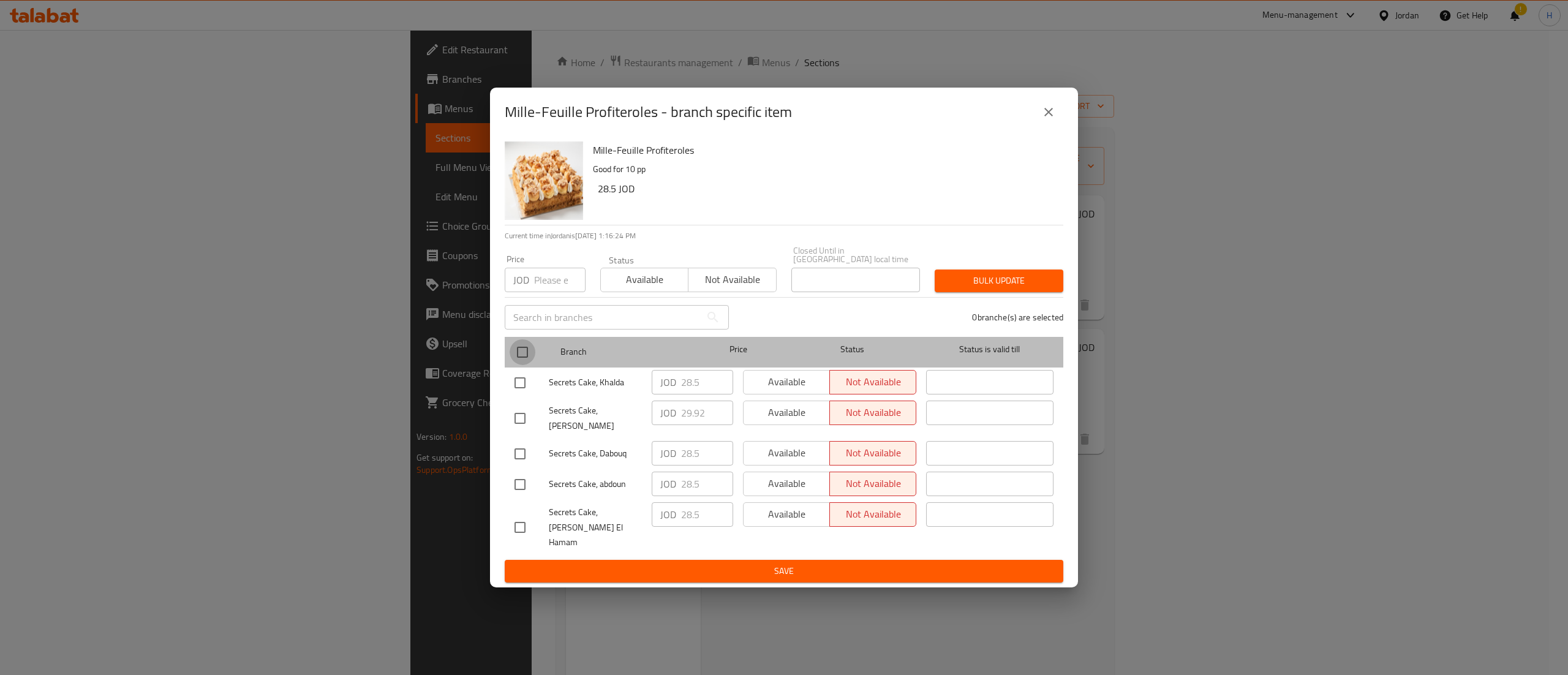
click at [523, 364] on input "checkbox" at bounding box center [523, 352] width 26 height 26
checkbox input "true"
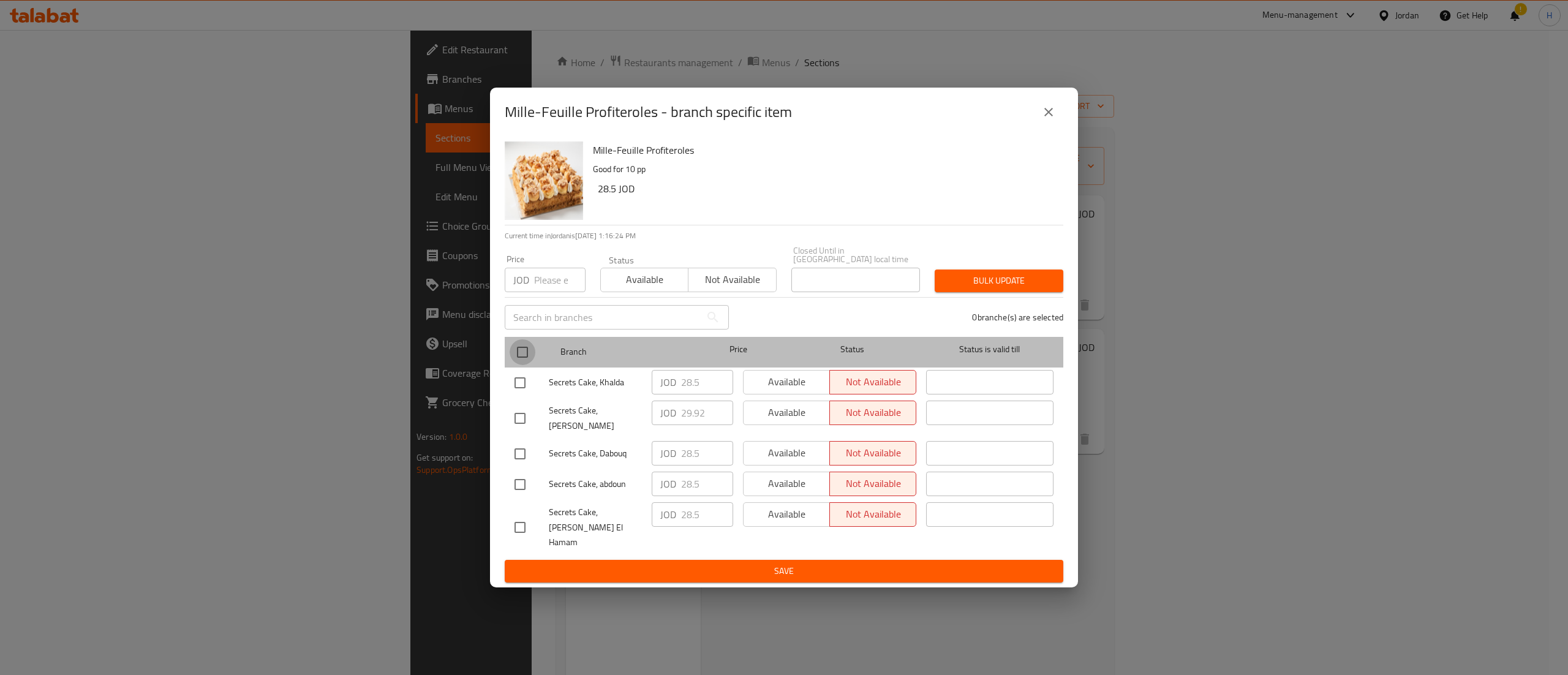
checkbox input "true"
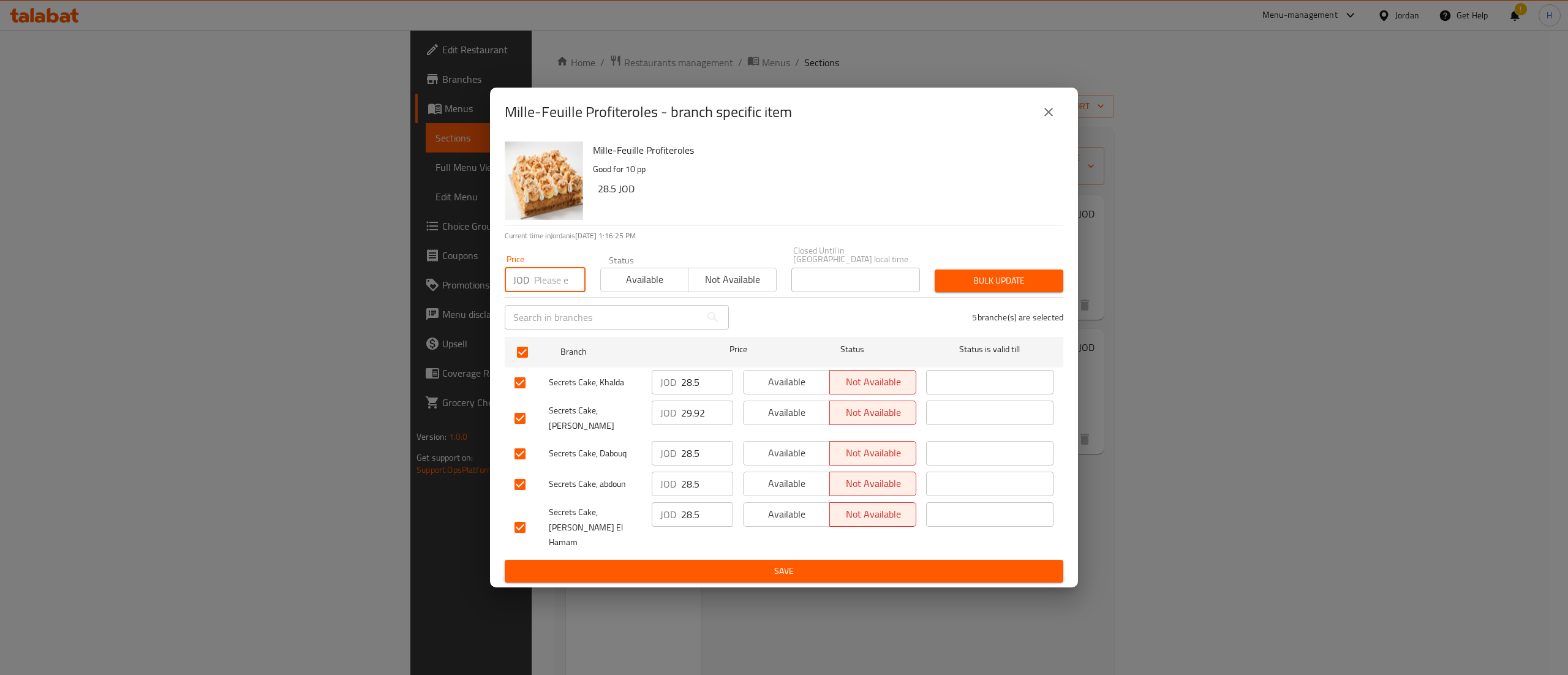
click at [549, 292] on input "number" at bounding box center [559, 280] width 51 height 25
type input "29.92"
click at [967, 284] on span "Bulk update" at bounding box center [998, 280] width 109 height 15
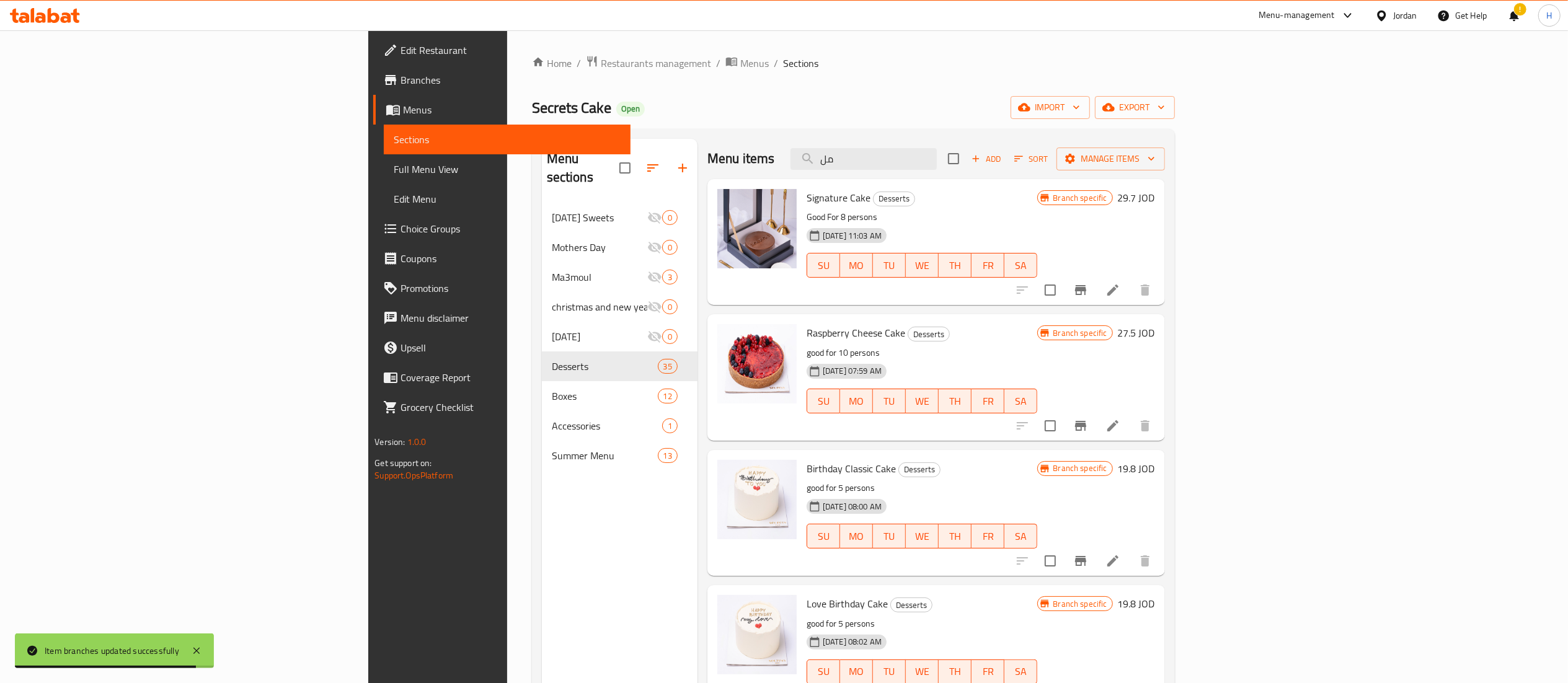
drag, startPoint x: 964, startPoint y: 165, endPoint x: 840, endPoint y: 166, distance: 124.0
click at [840, 166] on div "Menu items مل Add Sort Manage items" at bounding box center [936, 159] width 457 height 40
type input "س"
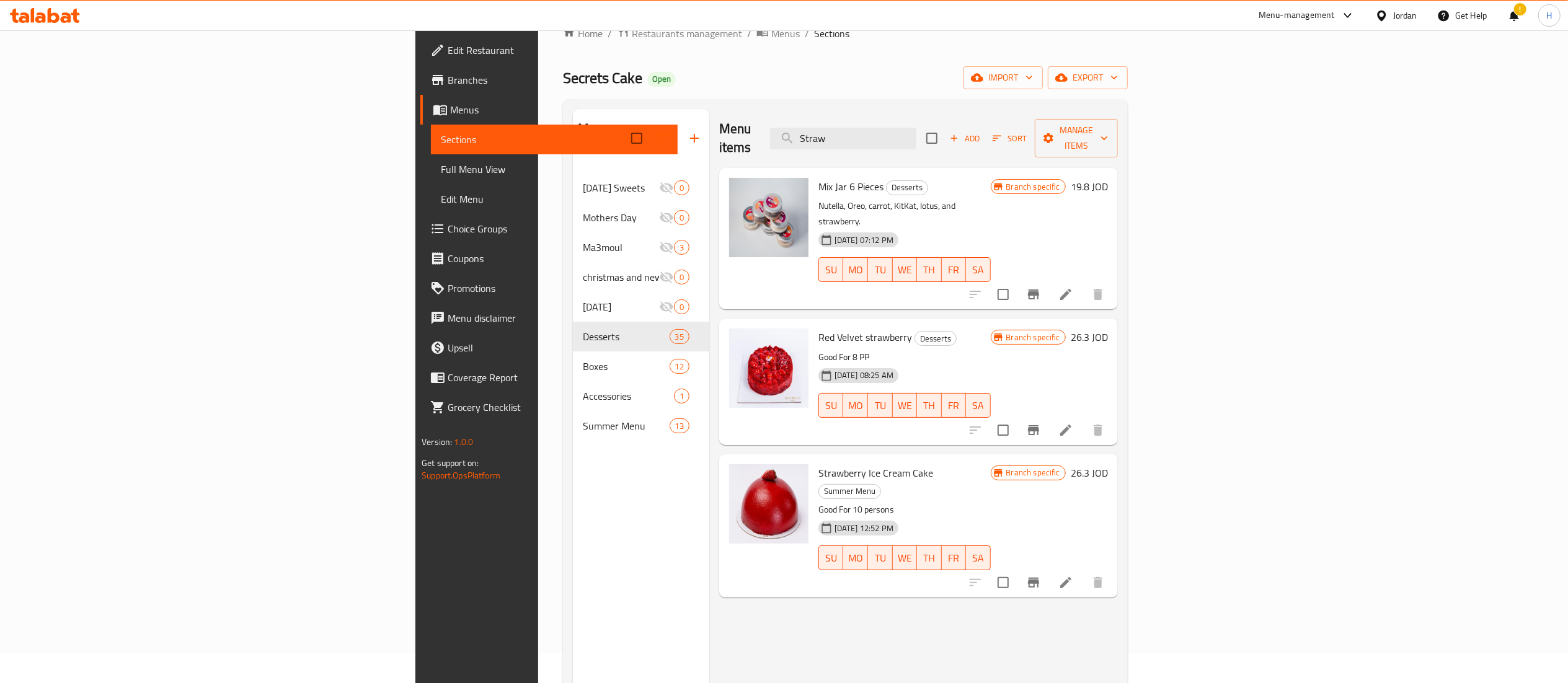
scroll to position [31, 0]
type input "S"
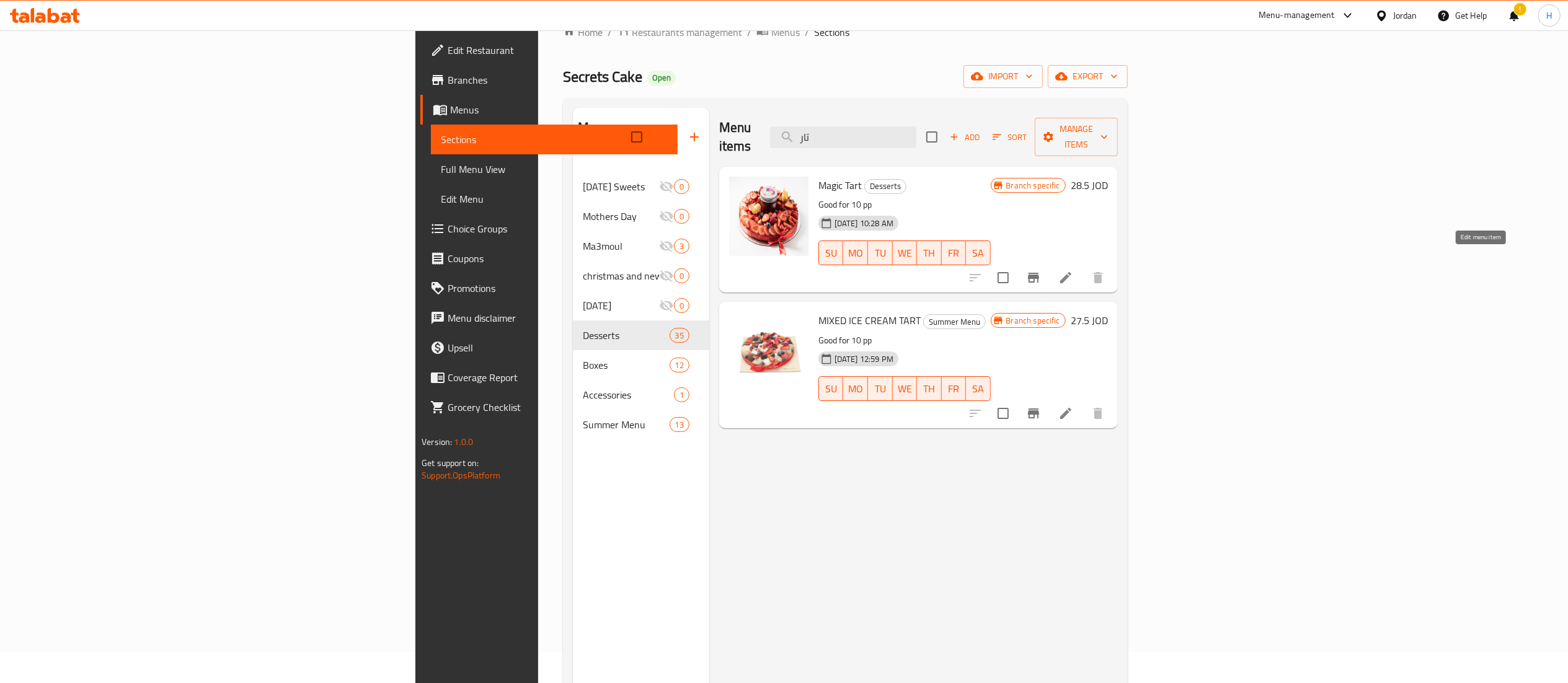
type input "تار"
click at [1073, 270] on icon at bounding box center [1065, 278] width 15 height 15
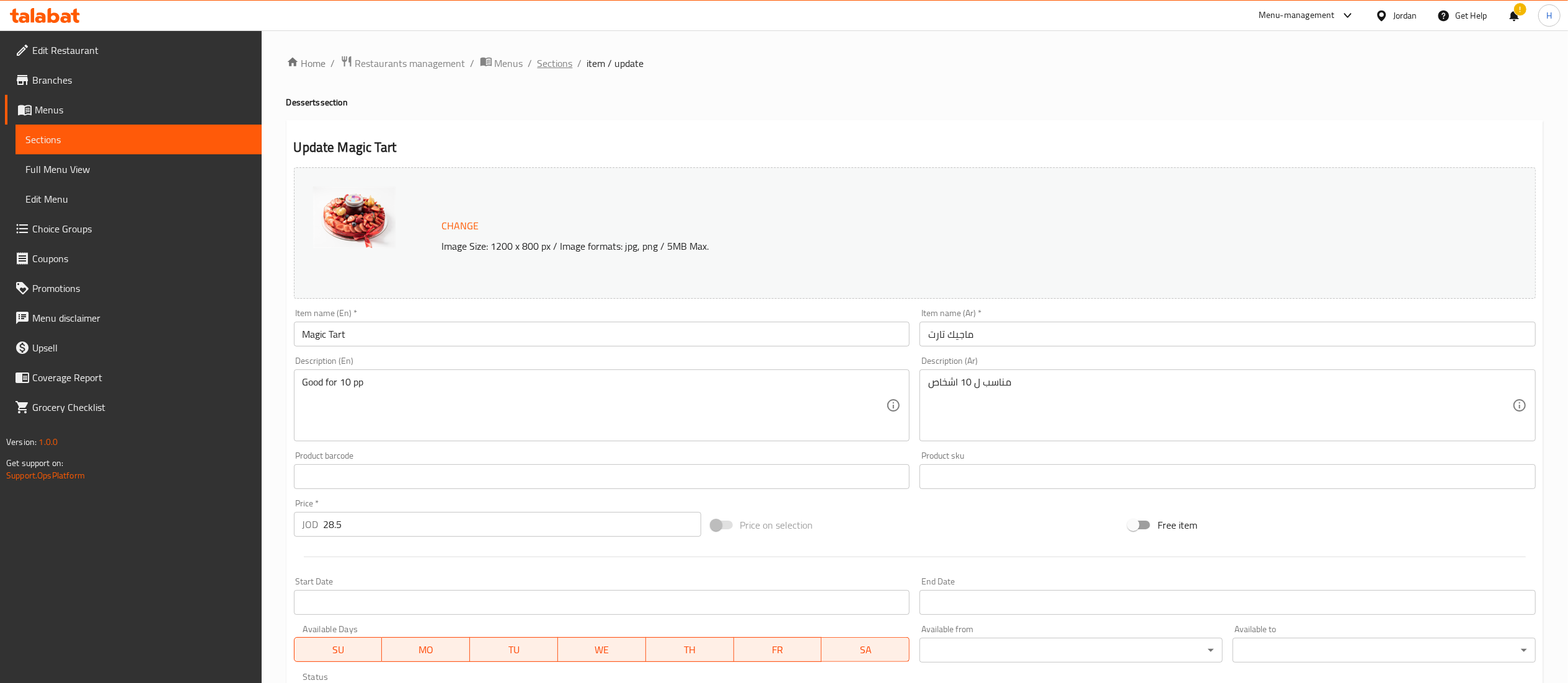
click at [544, 64] on span "Sections" at bounding box center [555, 63] width 35 height 15
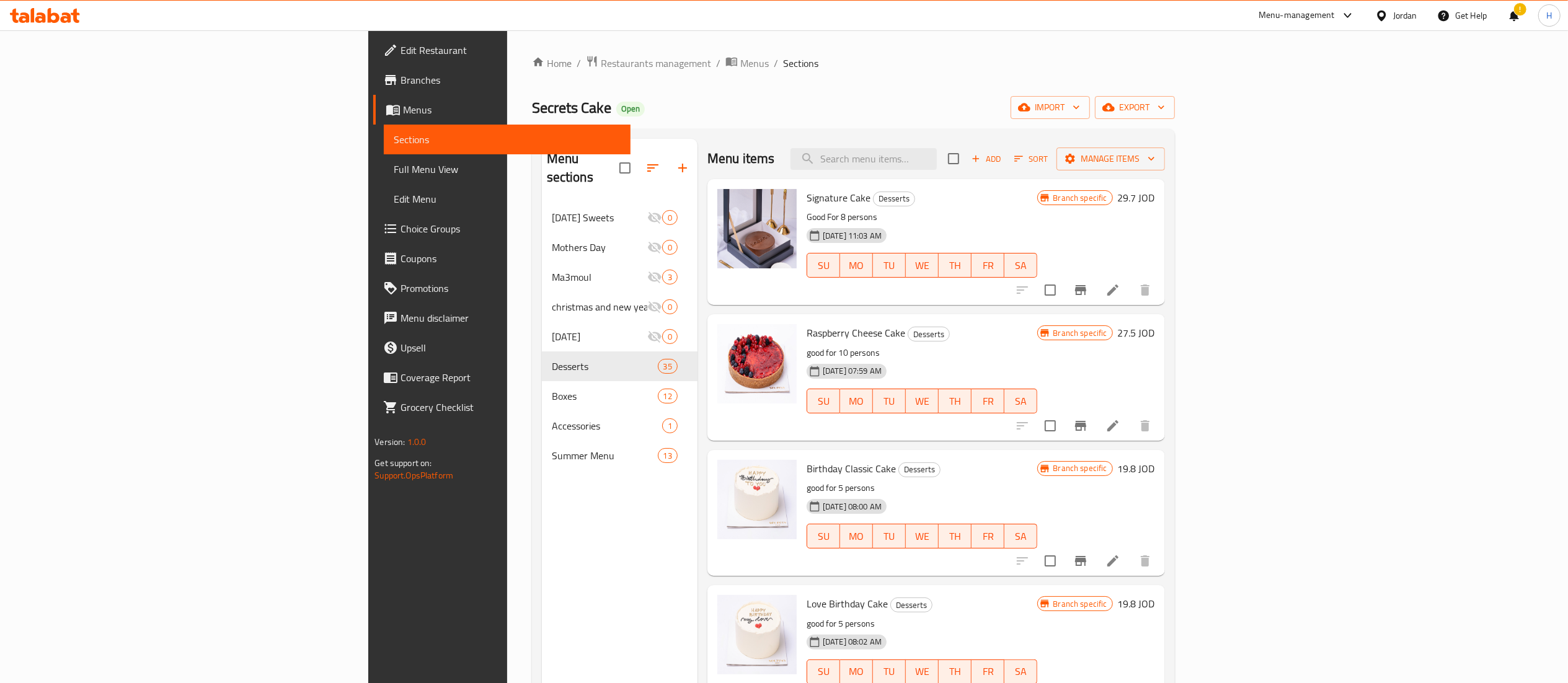
click at [1005, 148] on div "Menu items Add Sort Manage items" at bounding box center [936, 159] width 457 height 40
click at [937, 158] on input "search" at bounding box center [864, 159] width 146 height 22
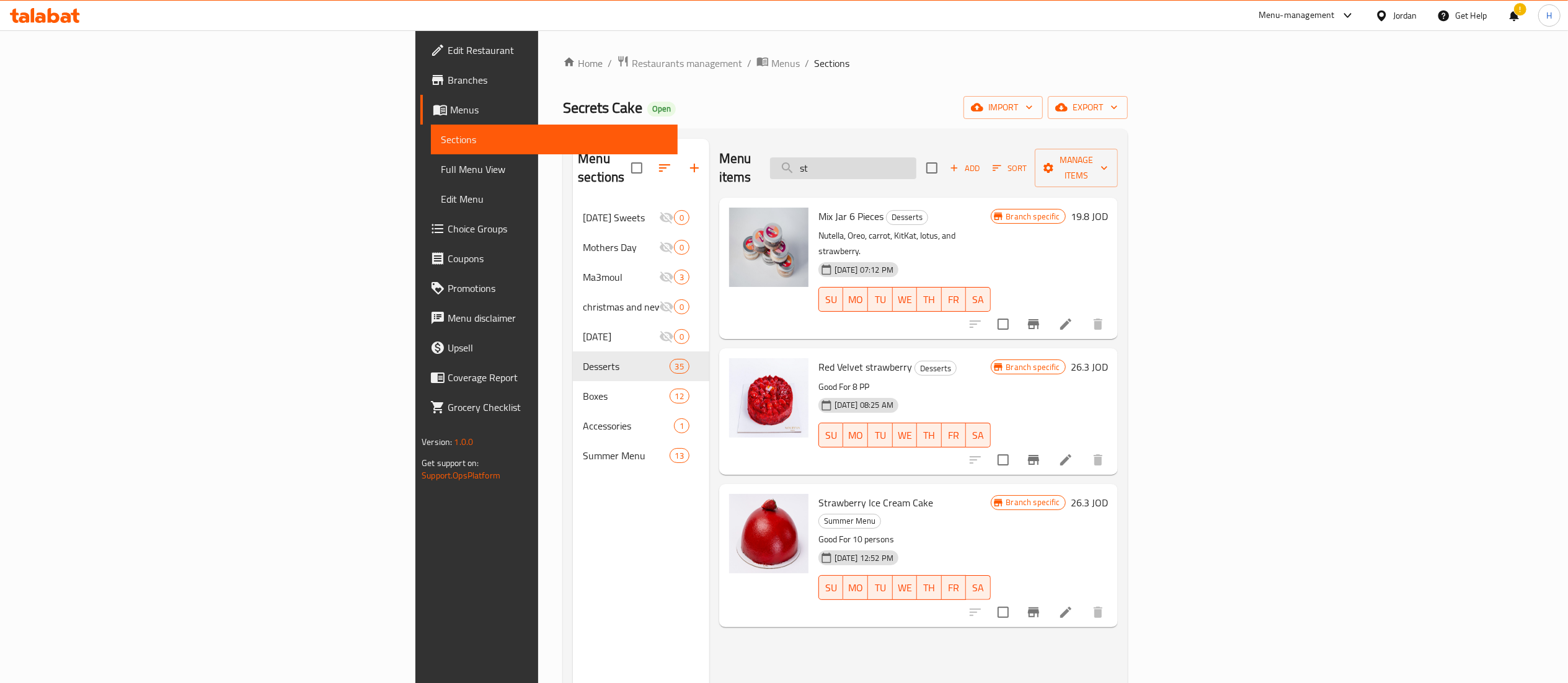
type input "s"
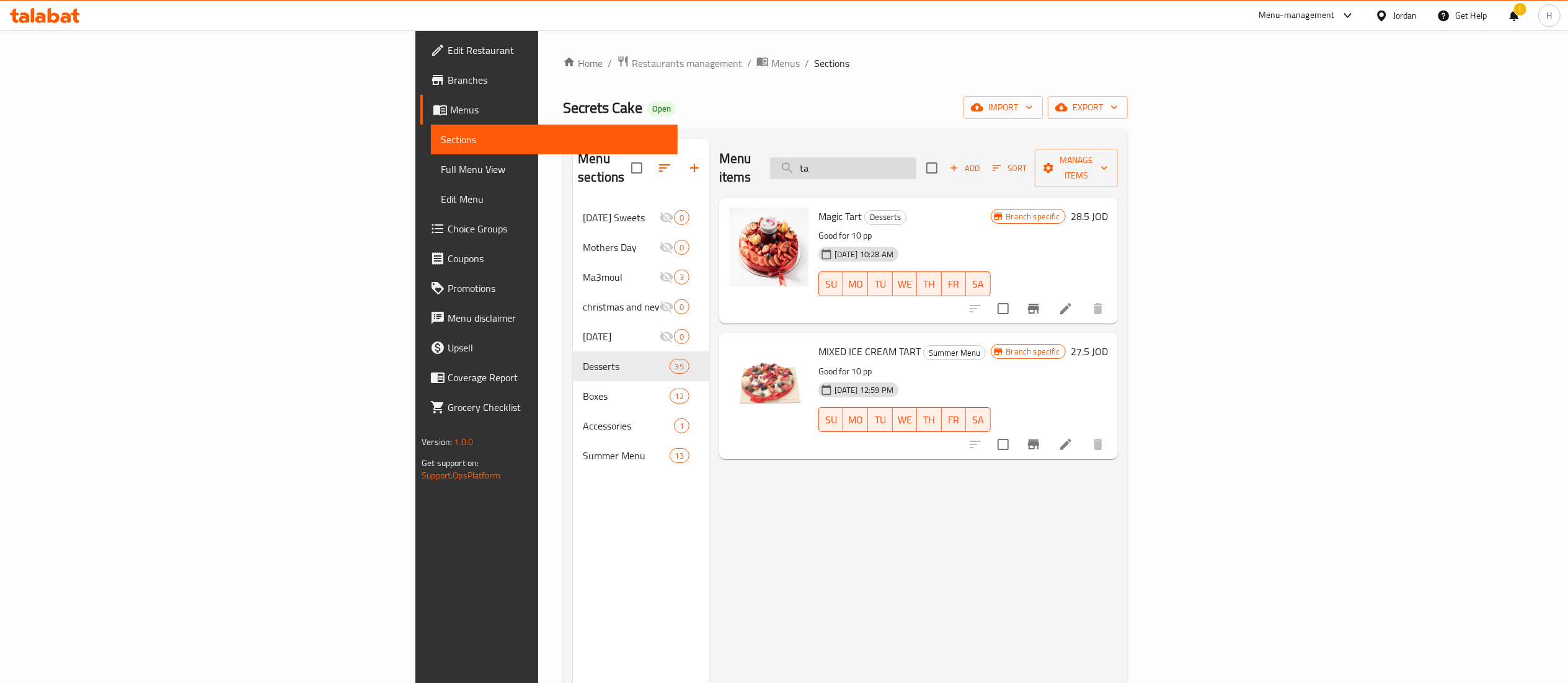
type input "t"
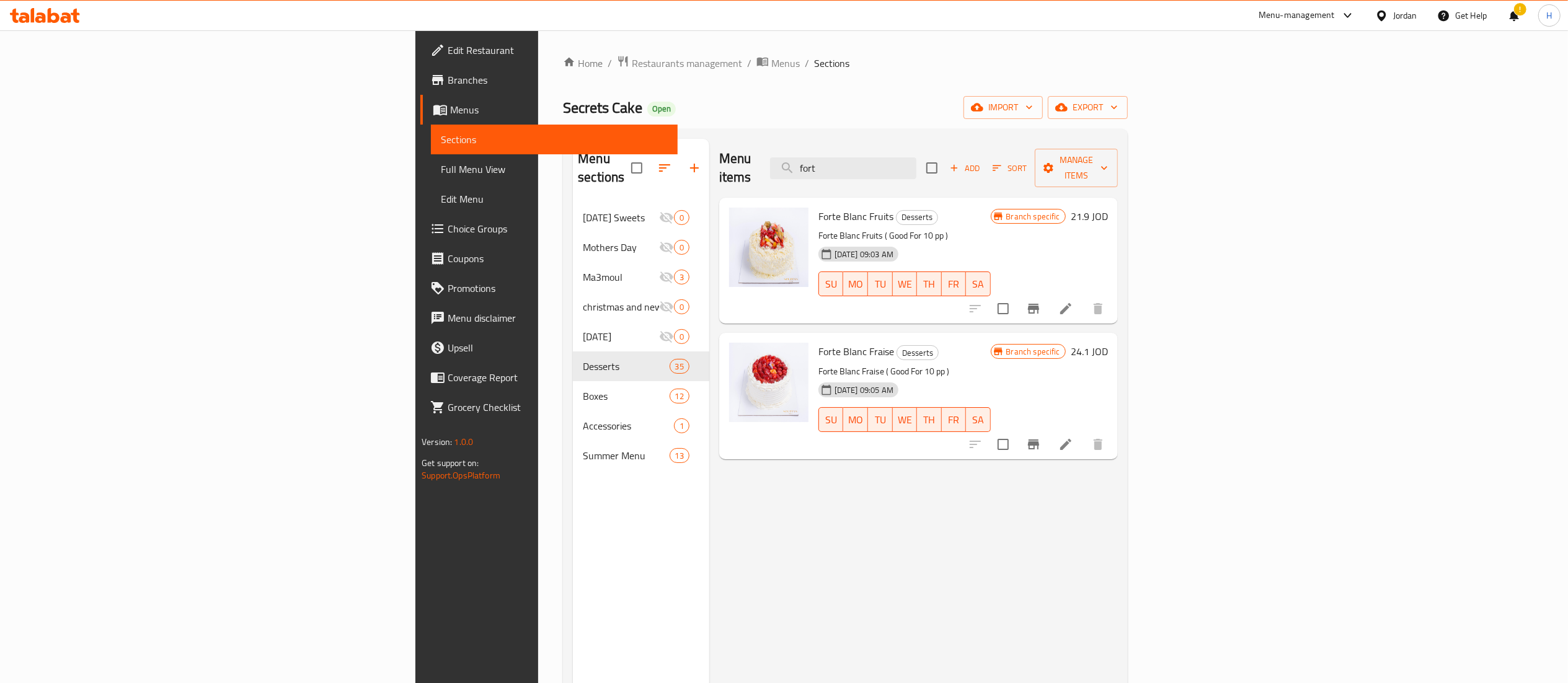
type input "fort"
click at [1048, 430] on button "Branch-specific-item" at bounding box center [1033, 444] width 30 height 30
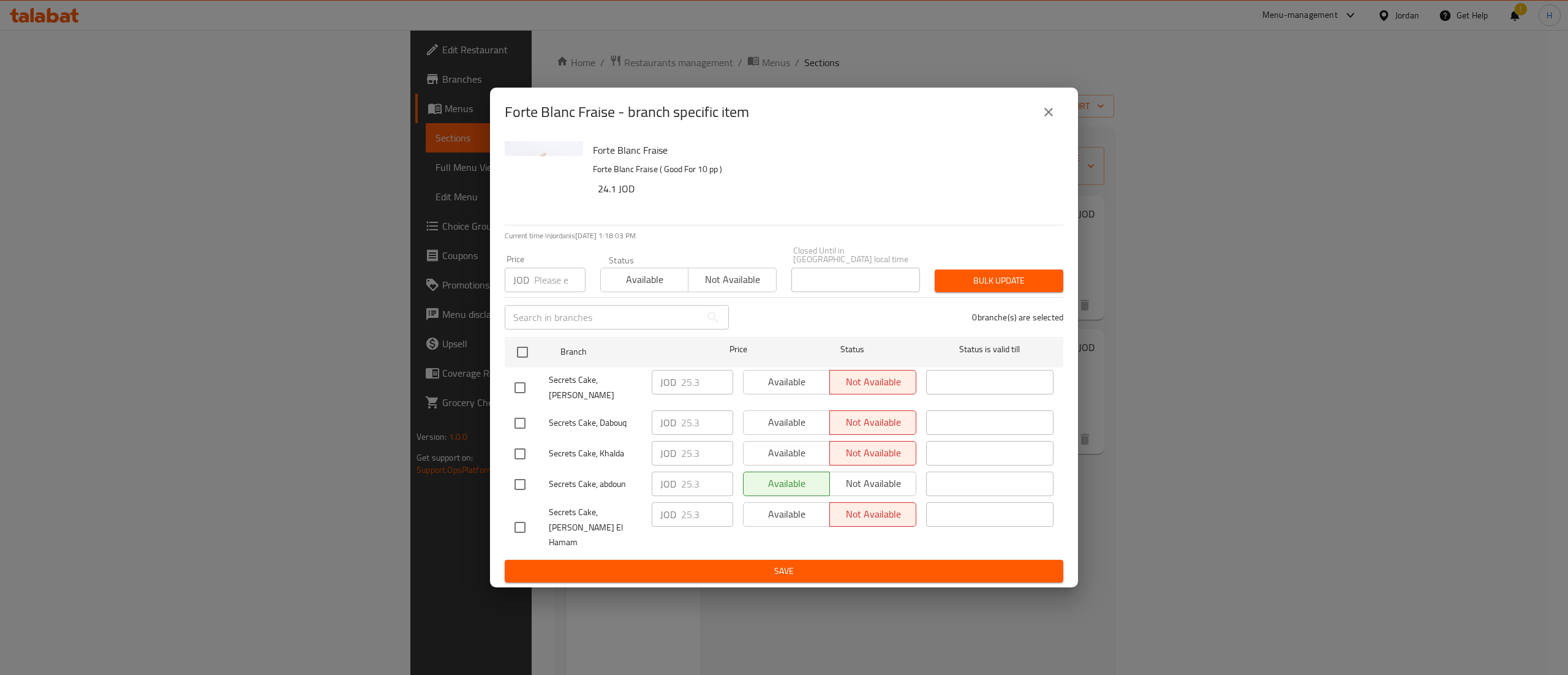
click at [1154, 295] on div "Forte Blanc Fraise - branch specific item Forte Blanc Fraise Forte Blanc Fraise…" at bounding box center [784, 337] width 1568 height 675
click at [1045, 119] on icon "close" at bounding box center [1048, 112] width 14 height 14
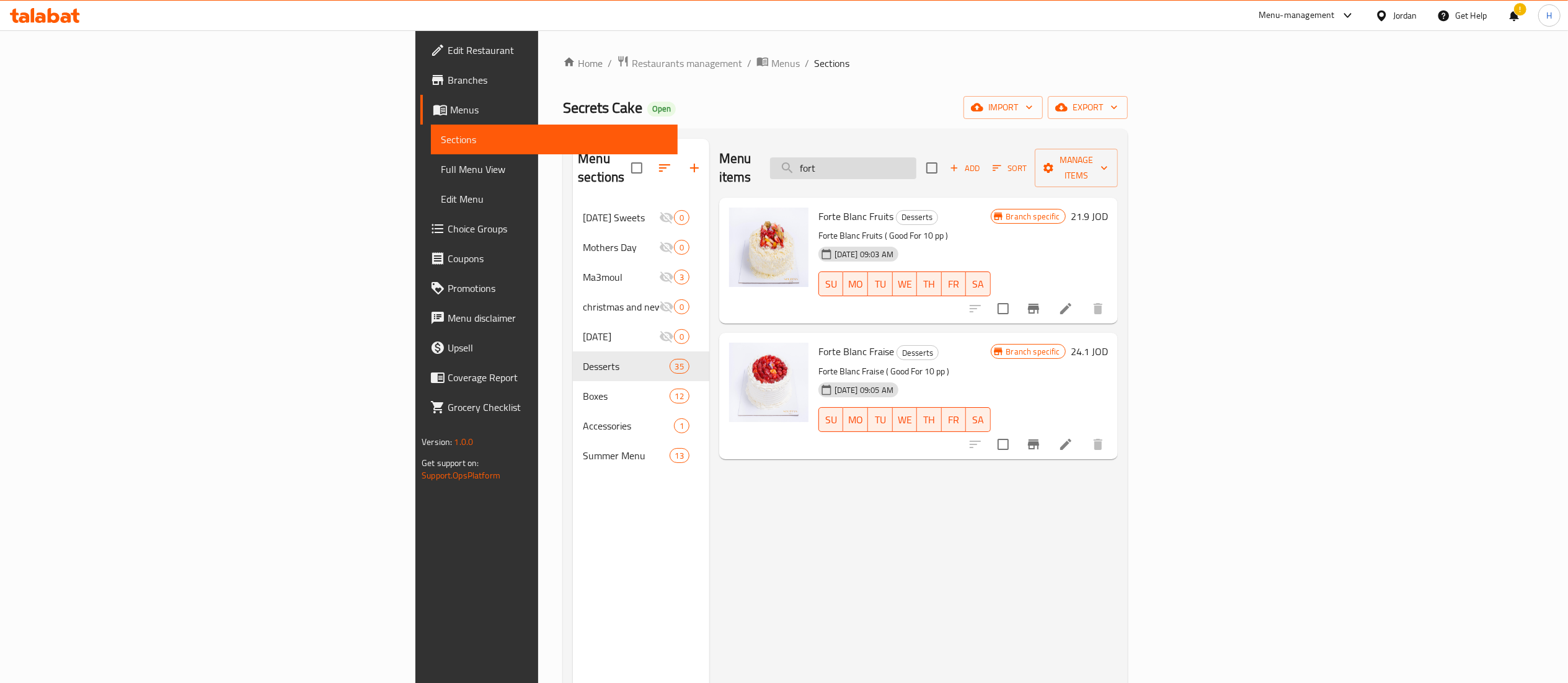
click at [916, 158] on input "fort" at bounding box center [843, 169] width 146 height 22
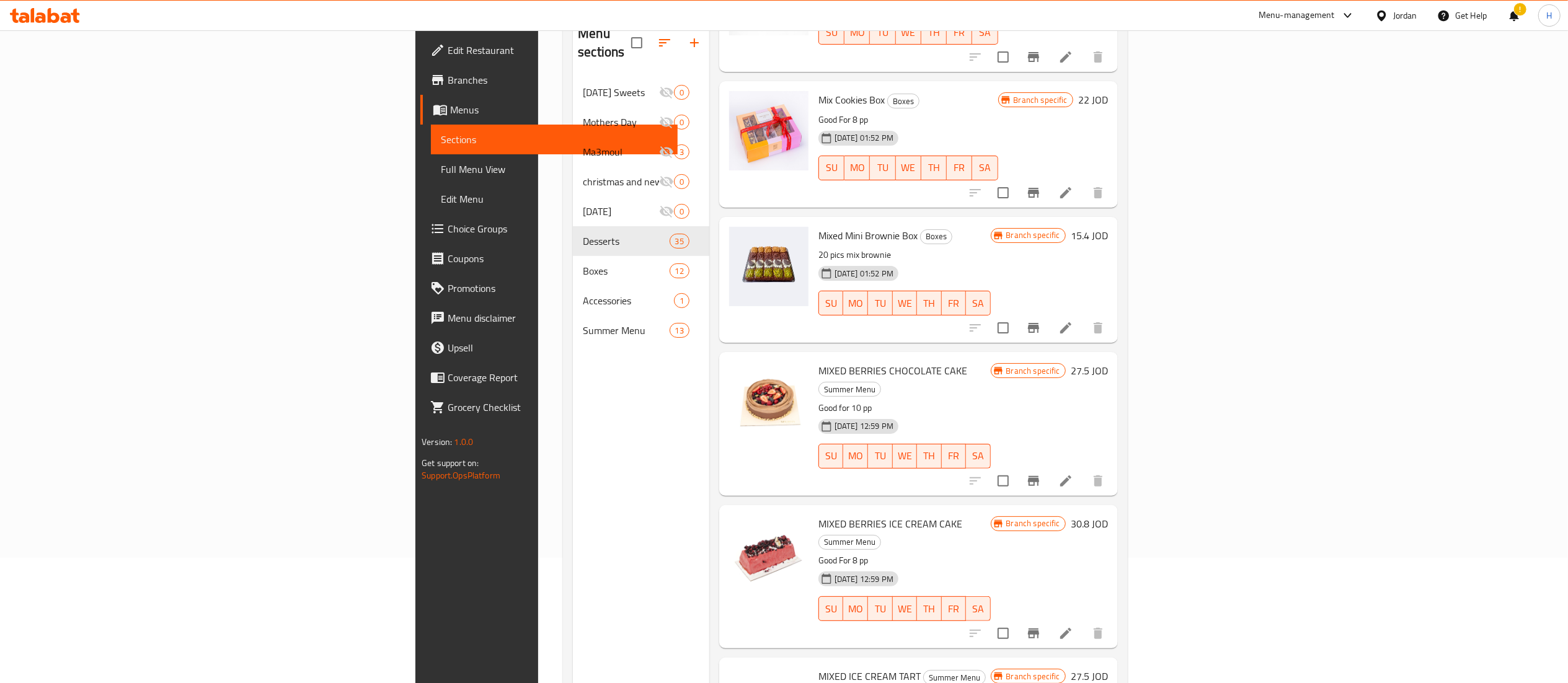
scroll to position [174, 0]
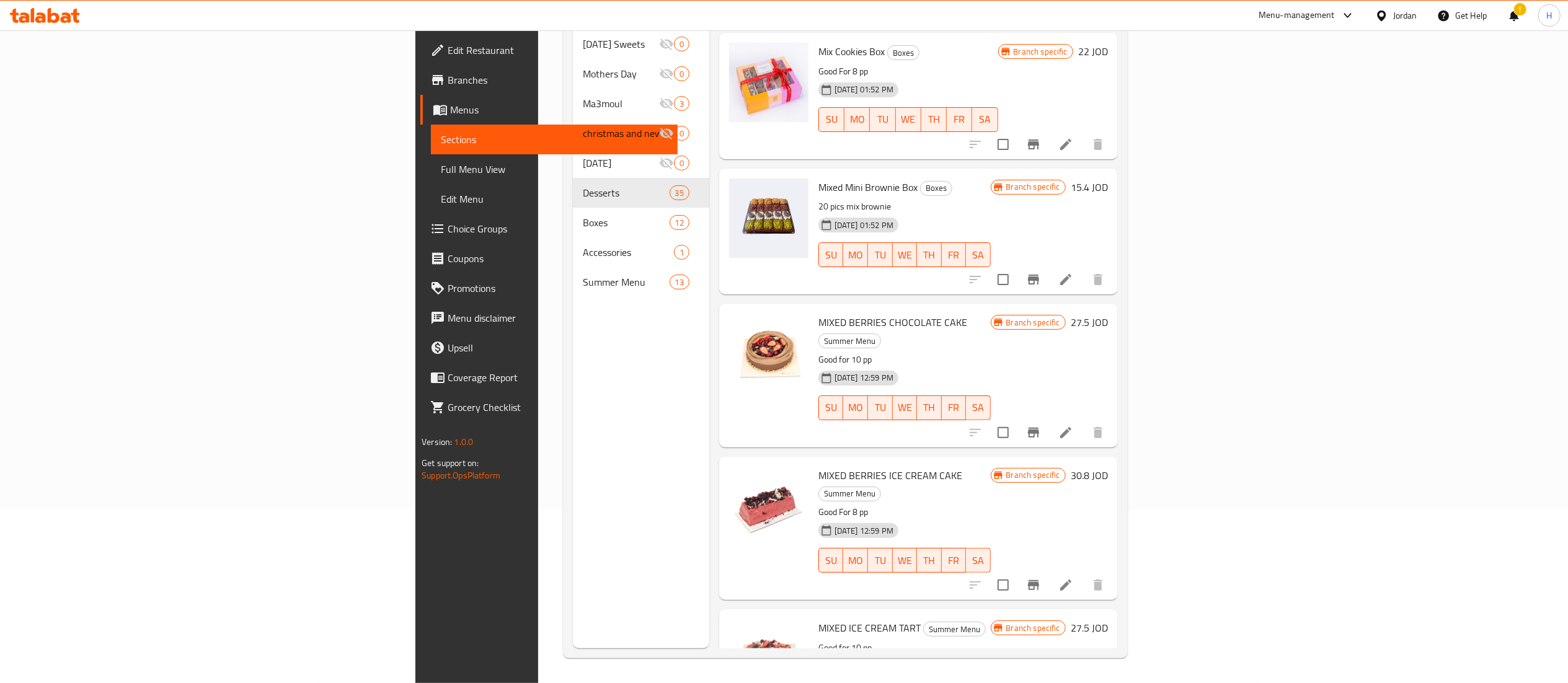
type input "mix"
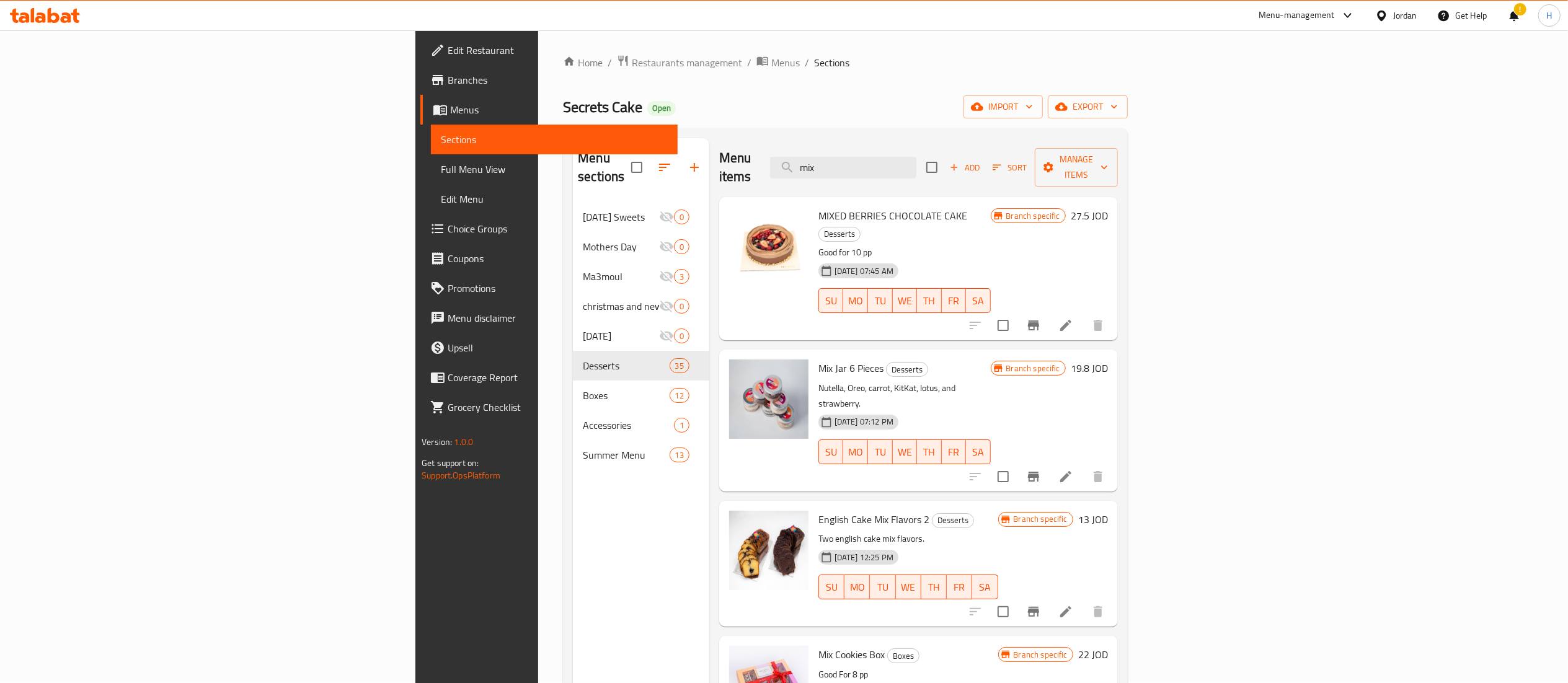
scroll to position [0, 0]
click at [1073, 318] on icon at bounding box center [1065, 326] width 15 height 15
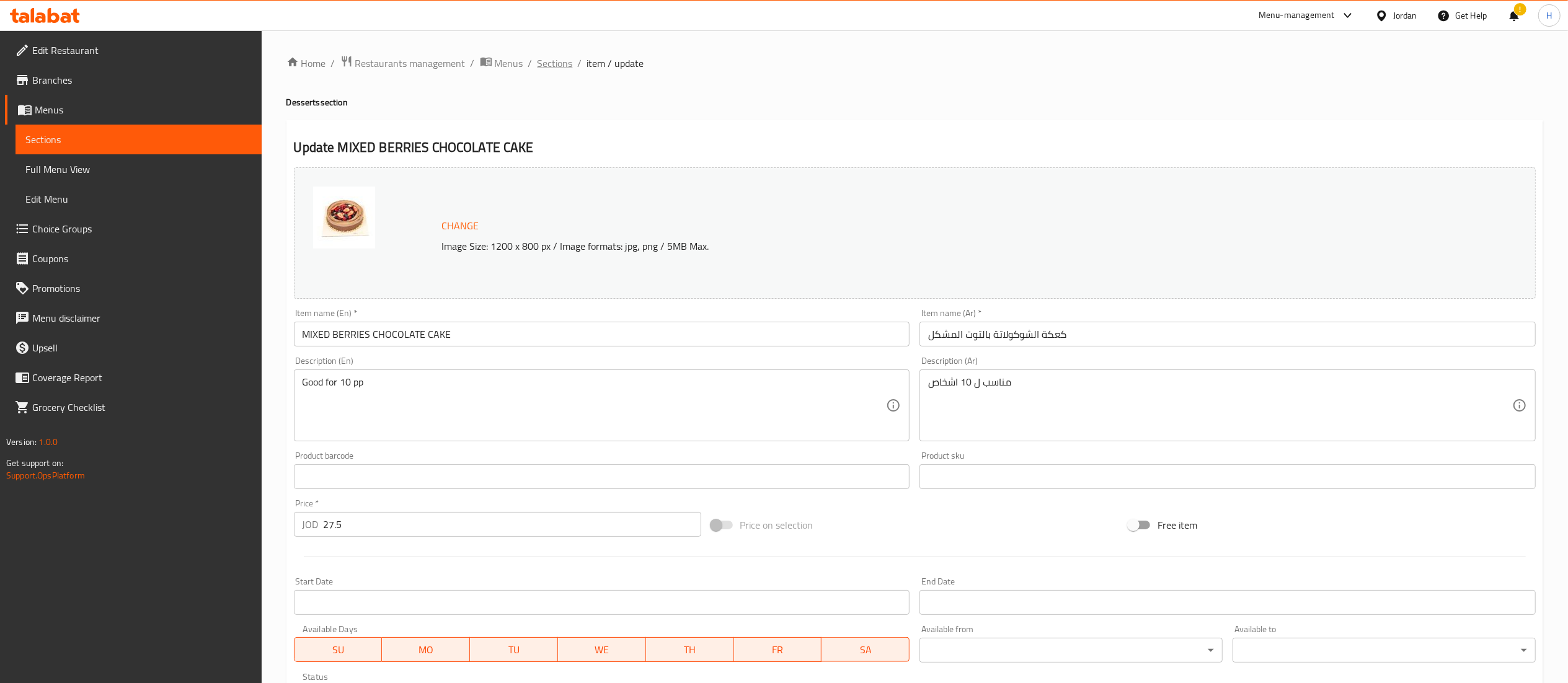
click at [556, 64] on span "Sections" at bounding box center [555, 63] width 35 height 15
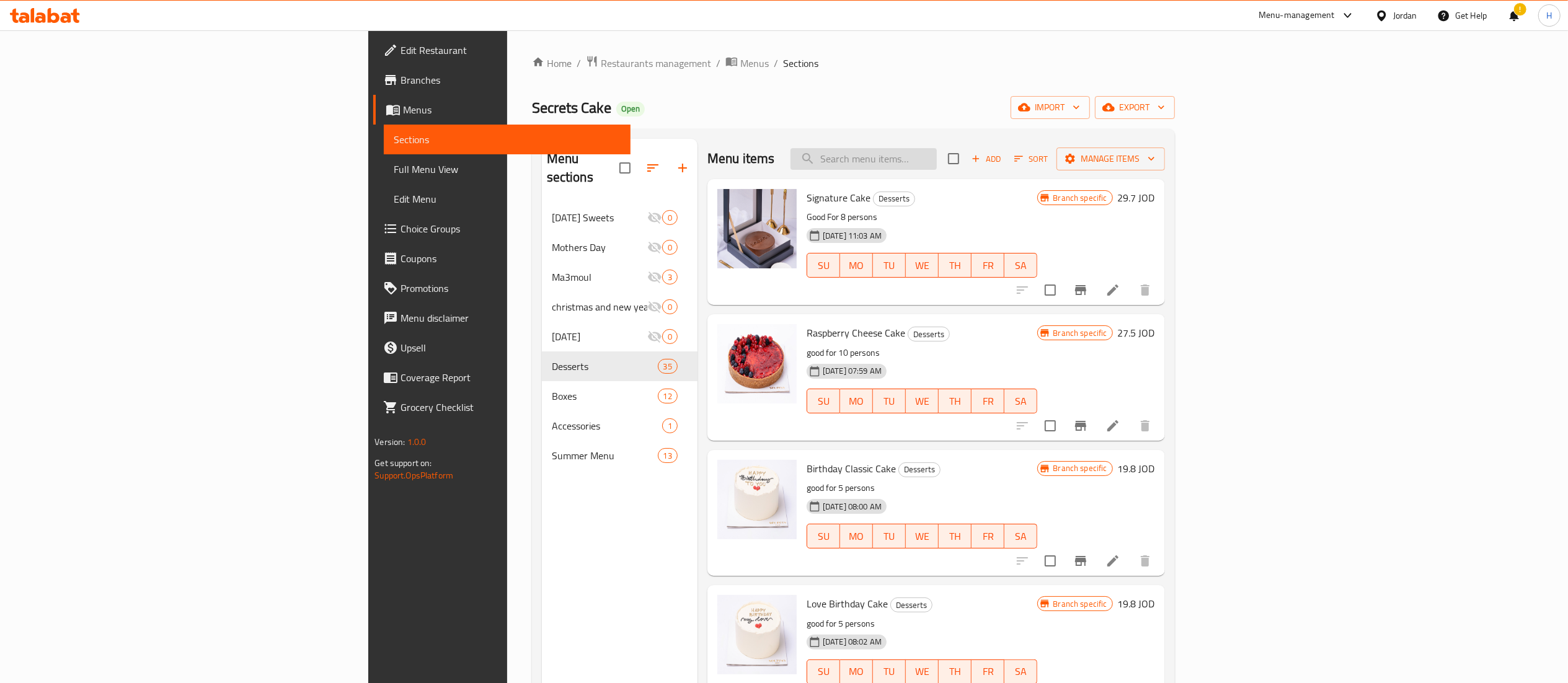
click at [937, 164] on input "search" at bounding box center [864, 159] width 146 height 22
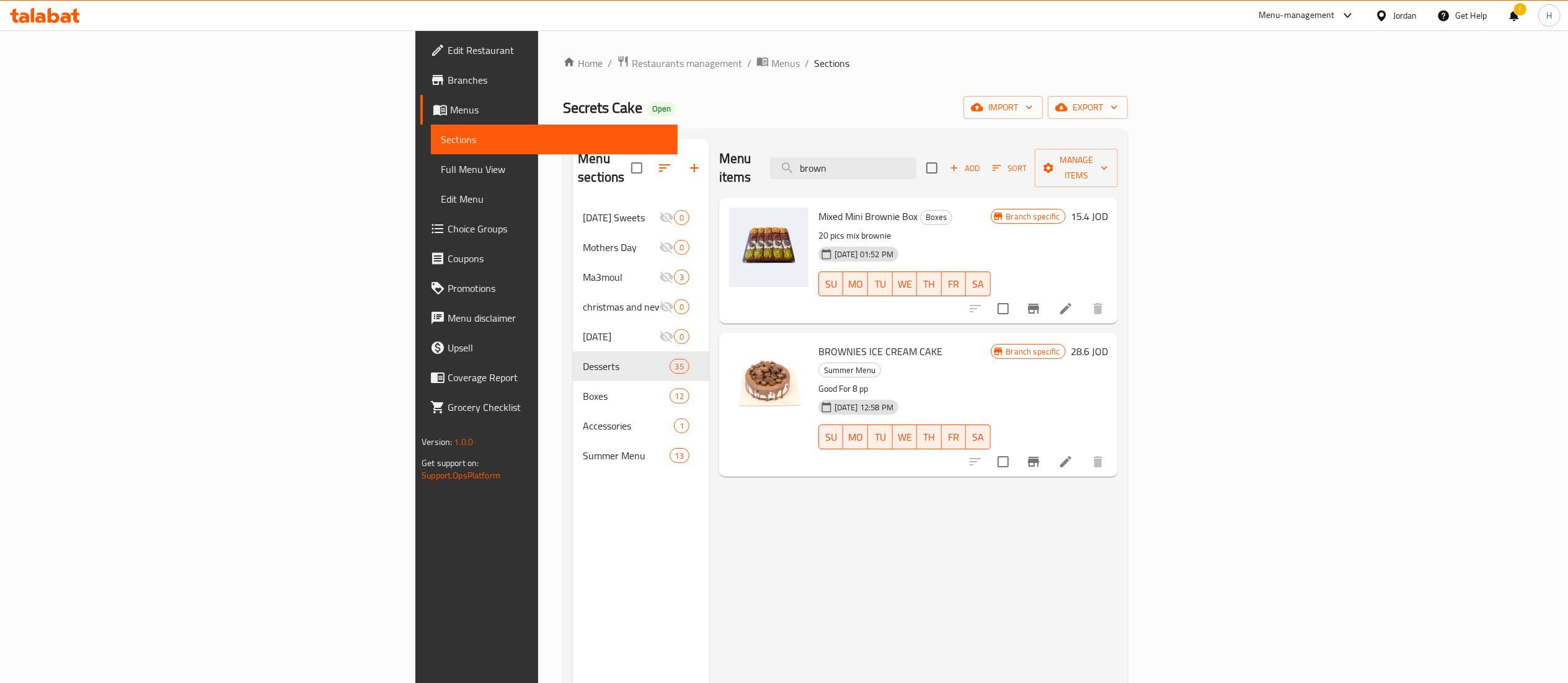
type input "brown"
click at [1039, 304] on icon "Branch-specific-item" at bounding box center [1033, 309] width 11 height 10
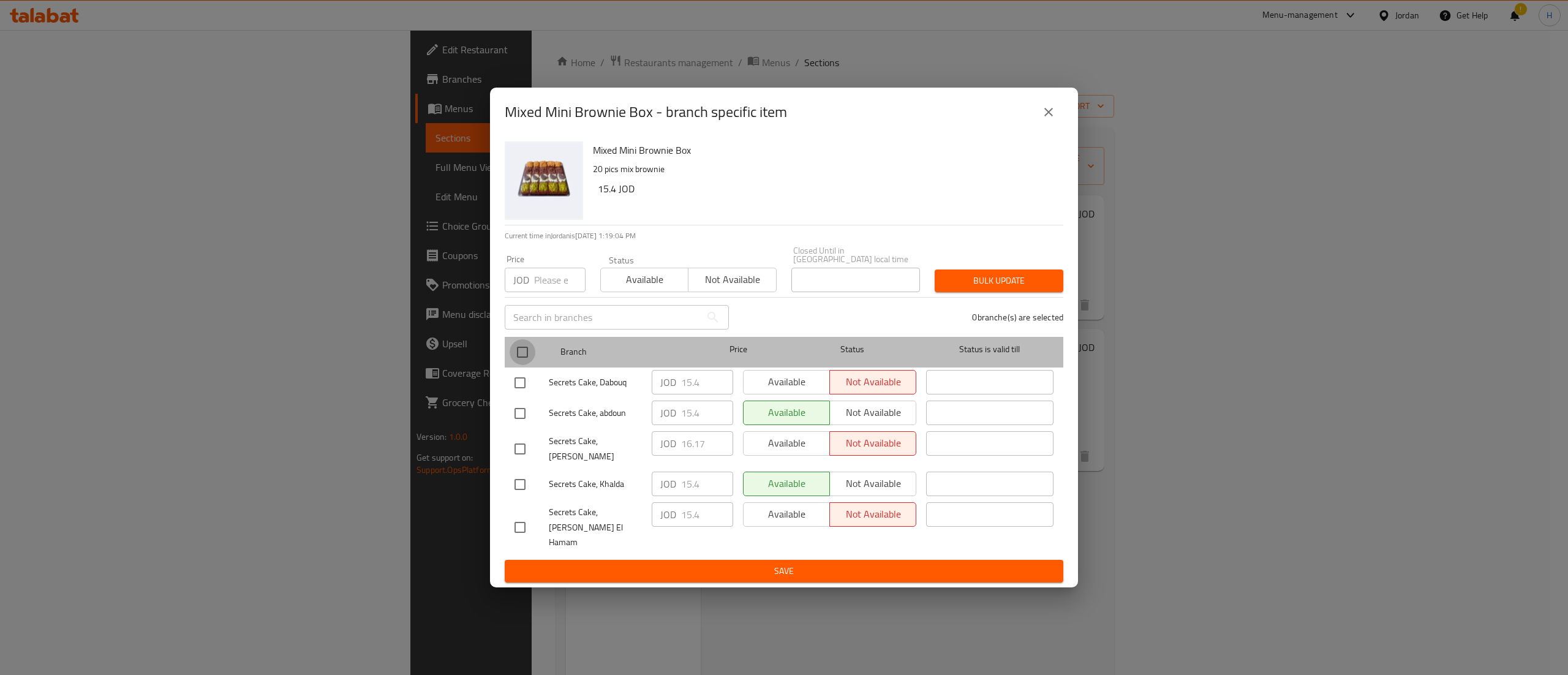
click at [520, 359] on input "checkbox" at bounding box center [523, 352] width 26 height 26
checkbox input "true"
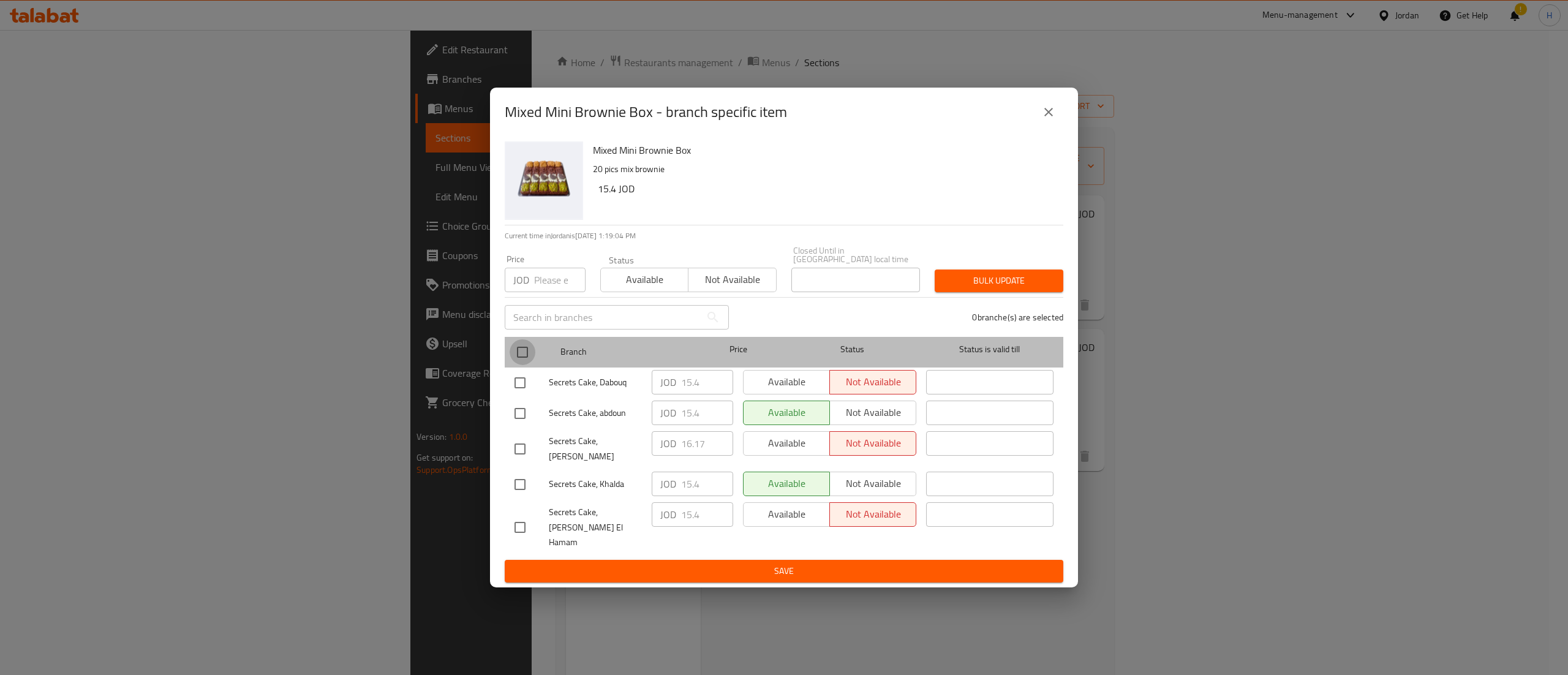
checkbox input "true"
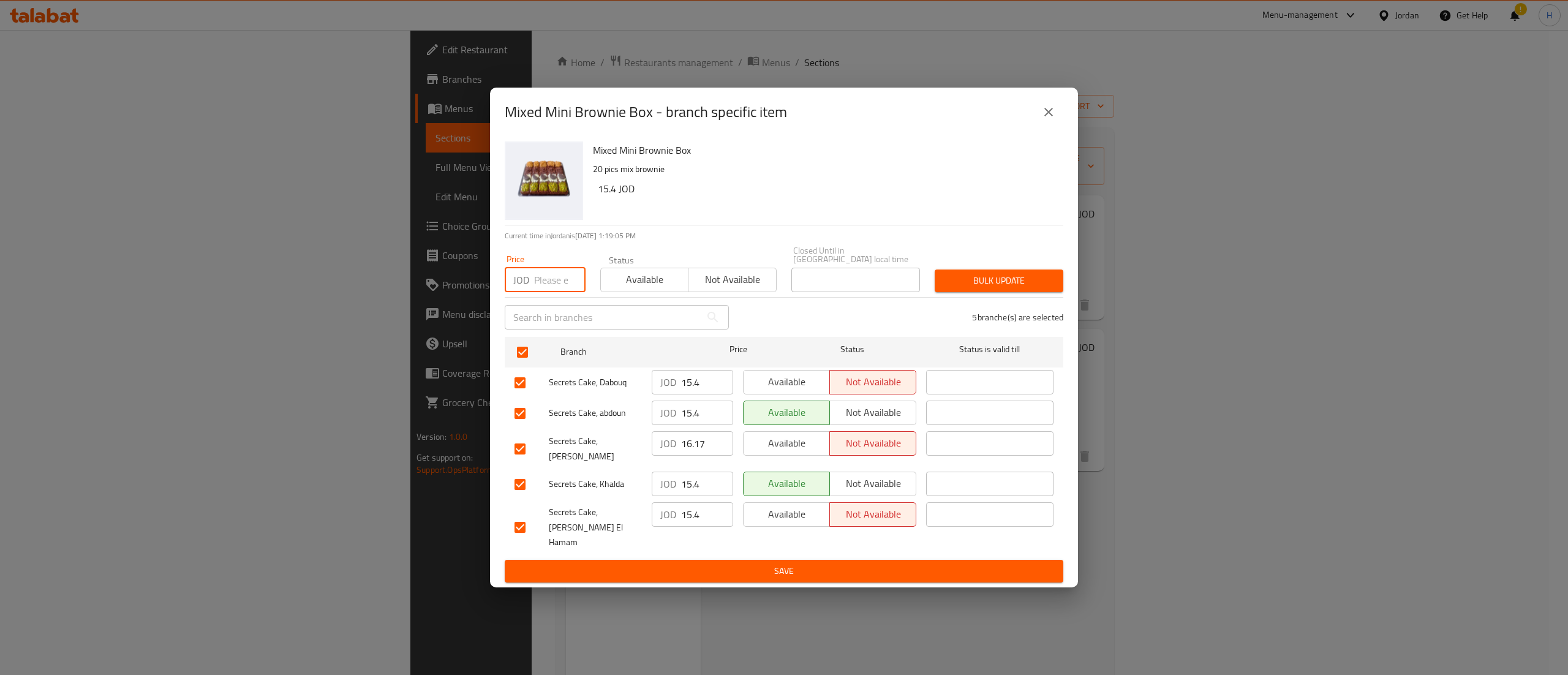
click at [545, 276] on input "number" at bounding box center [559, 280] width 51 height 25
type input "16.17"
click at [1016, 289] on span "Bulk update" at bounding box center [998, 280] width 109 height 15
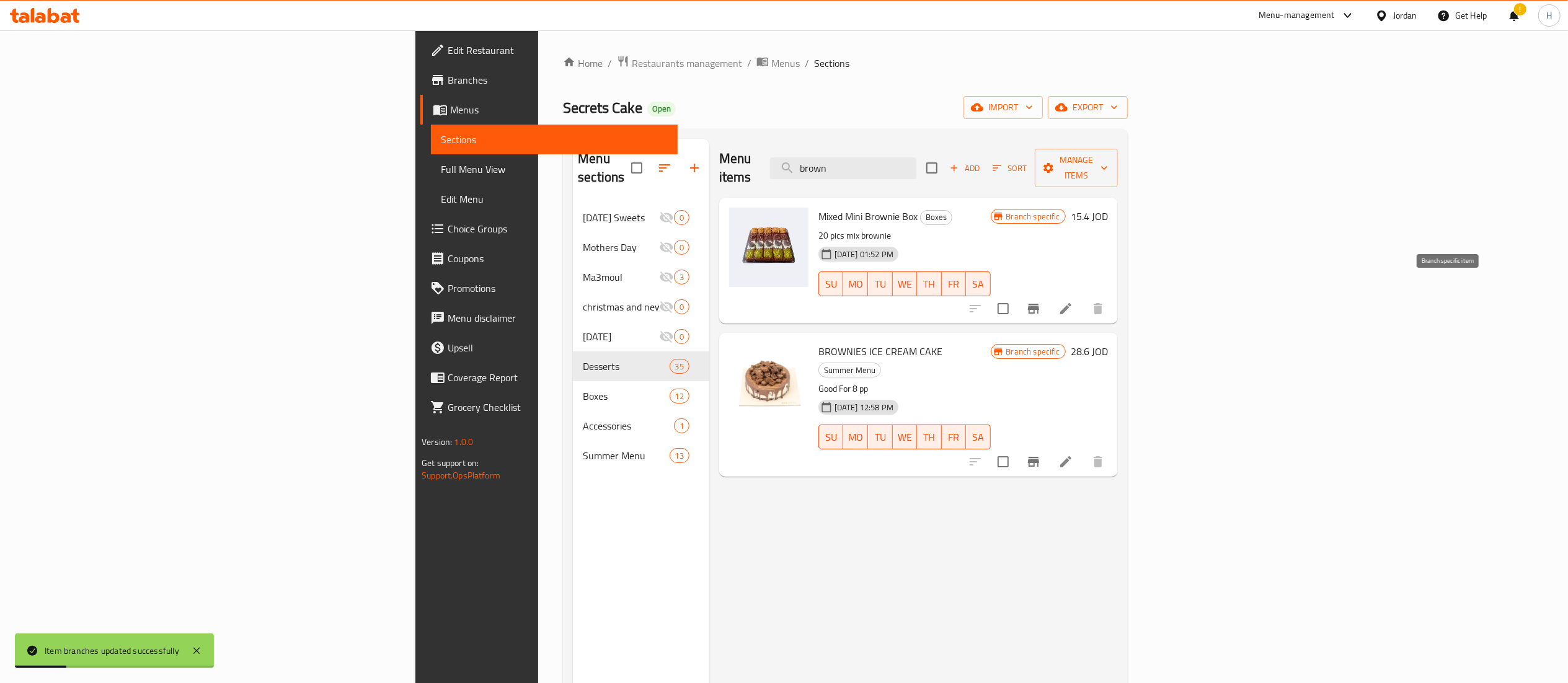
click at [1039, 304] on icon "Branch-specific-item" at bounding box center [1033, 309] width 11 height 10
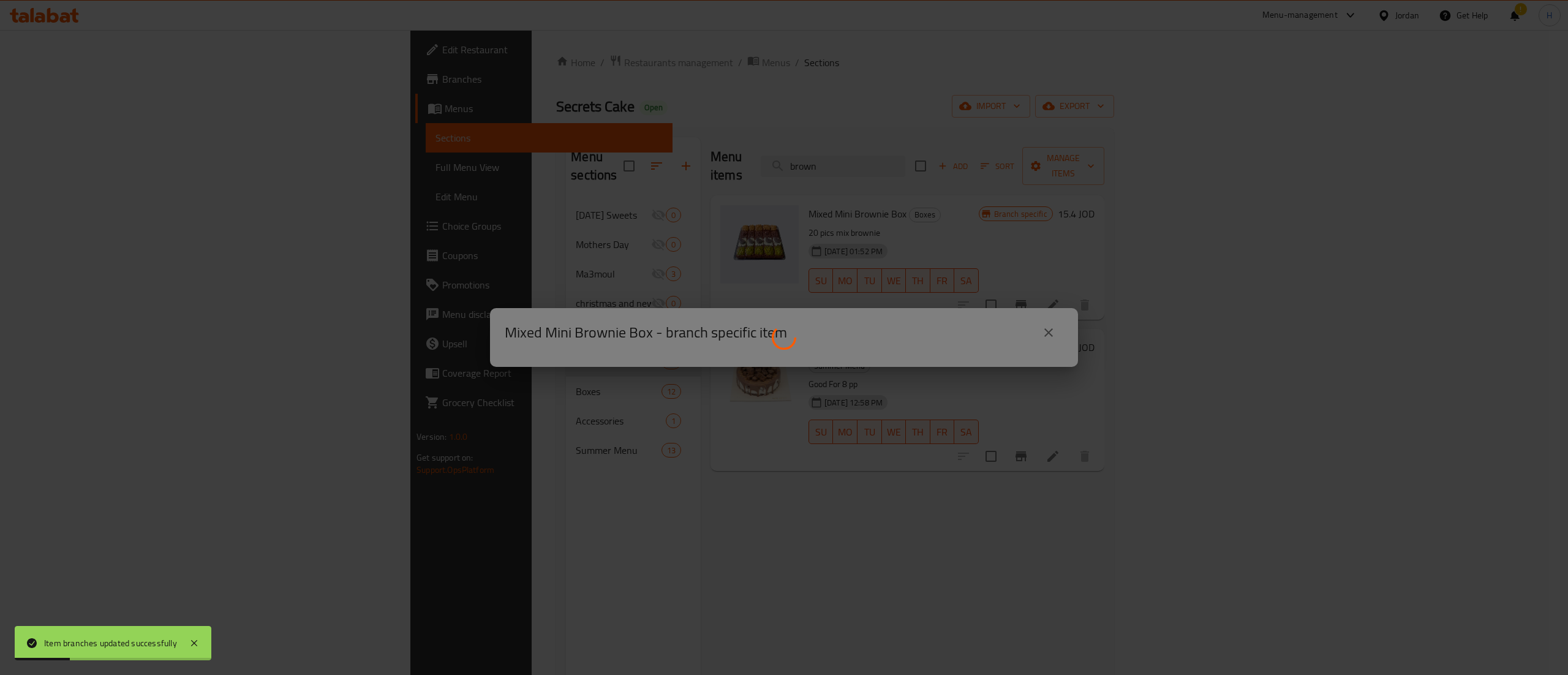
click at [1432, 291] on div "Mixed Mini Brownie Box - branch specific item" at bounding box center [784, 337] width 1568 height 675
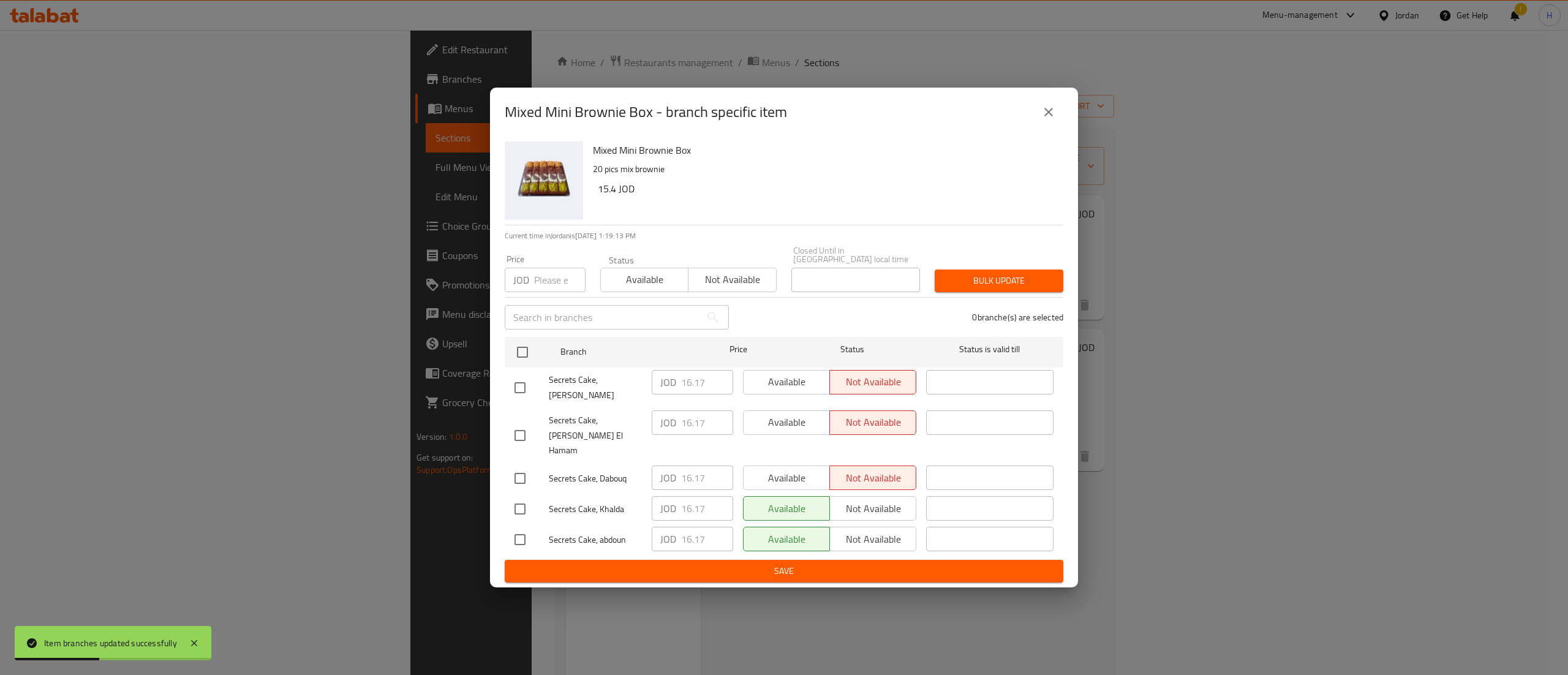
click at [1056, 127] on button "close" at bounding box center [1048, 112] width 30 height 30
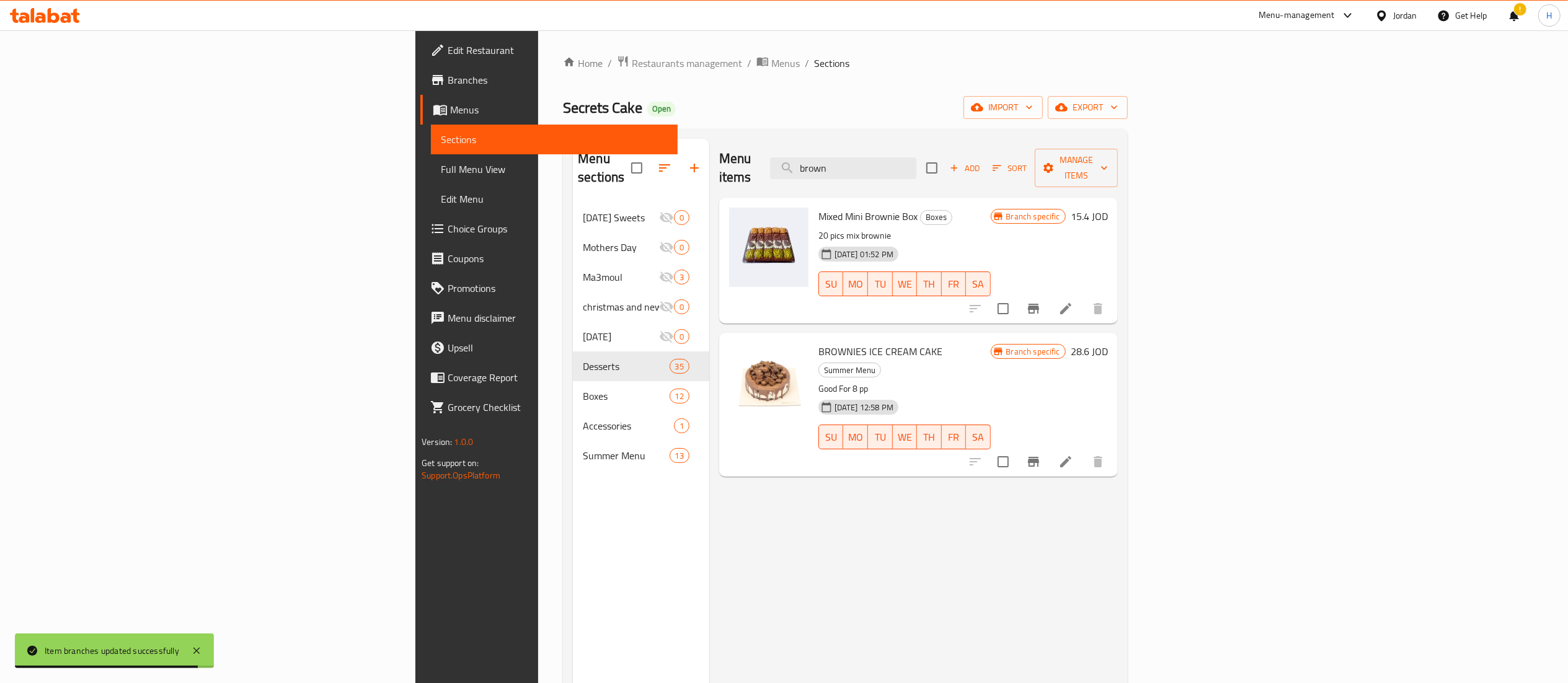
drag, startPoint x: 994, startPoint y: 166, endPoint x: 832, endPoint y: 173, distance: 162.2
click at [832, 173] on div "Menu items brown Add Sort Manage items" at bounding box center [918, 168] width 399 height 59
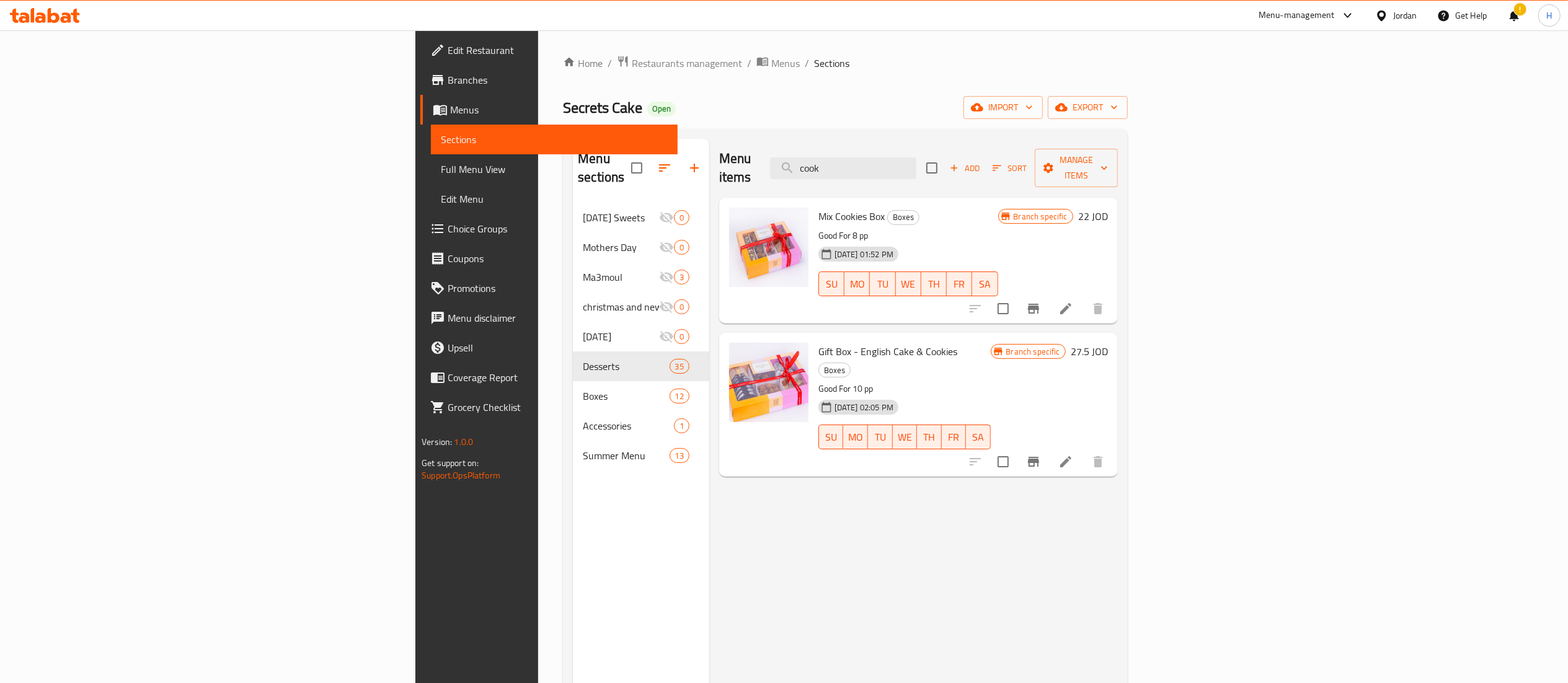
type input "cook"
click at [1039, 304] on icon "Branch-specific-item" at bounding box center [1033, 309] width 11 height 10
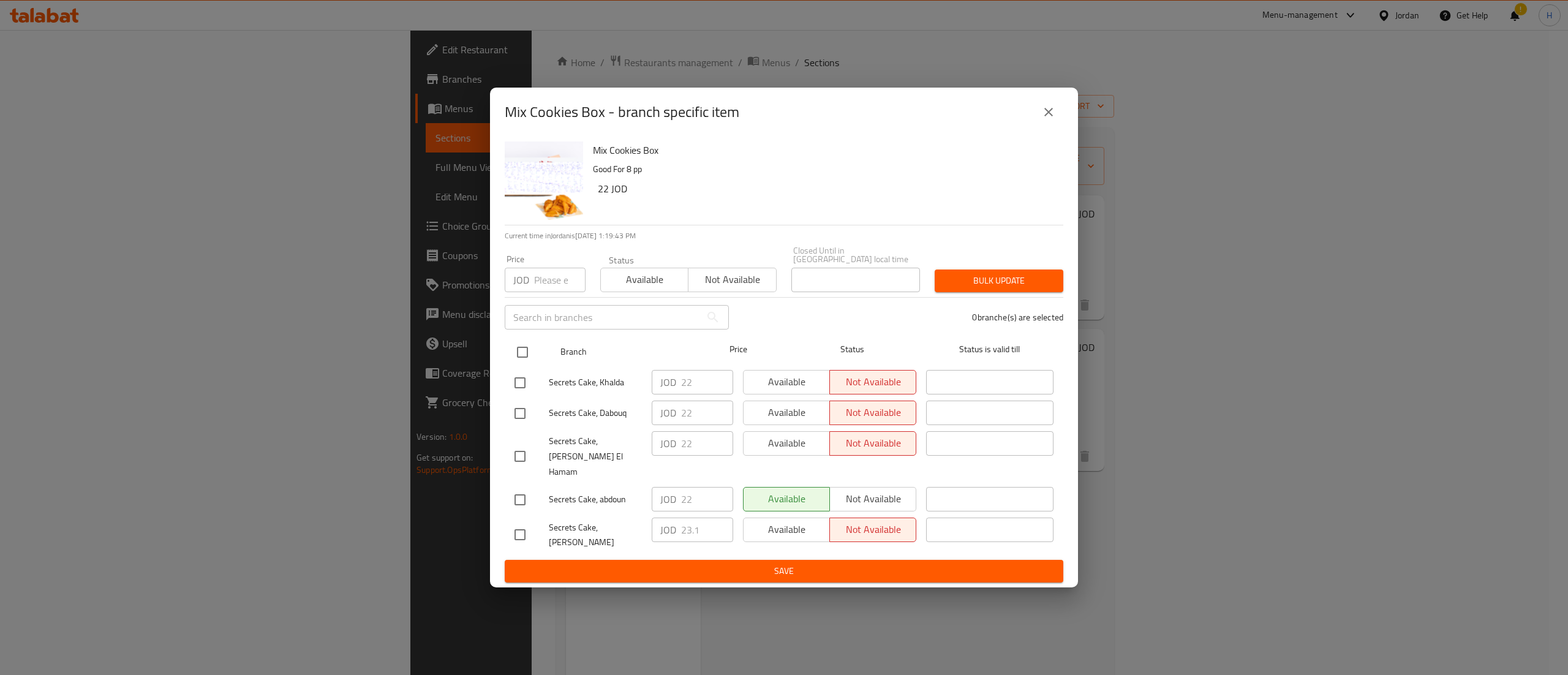
click at [520, 350] on input "checkbox" at bounding box center [523, 352] width 26 height 26
checkbox input "true"
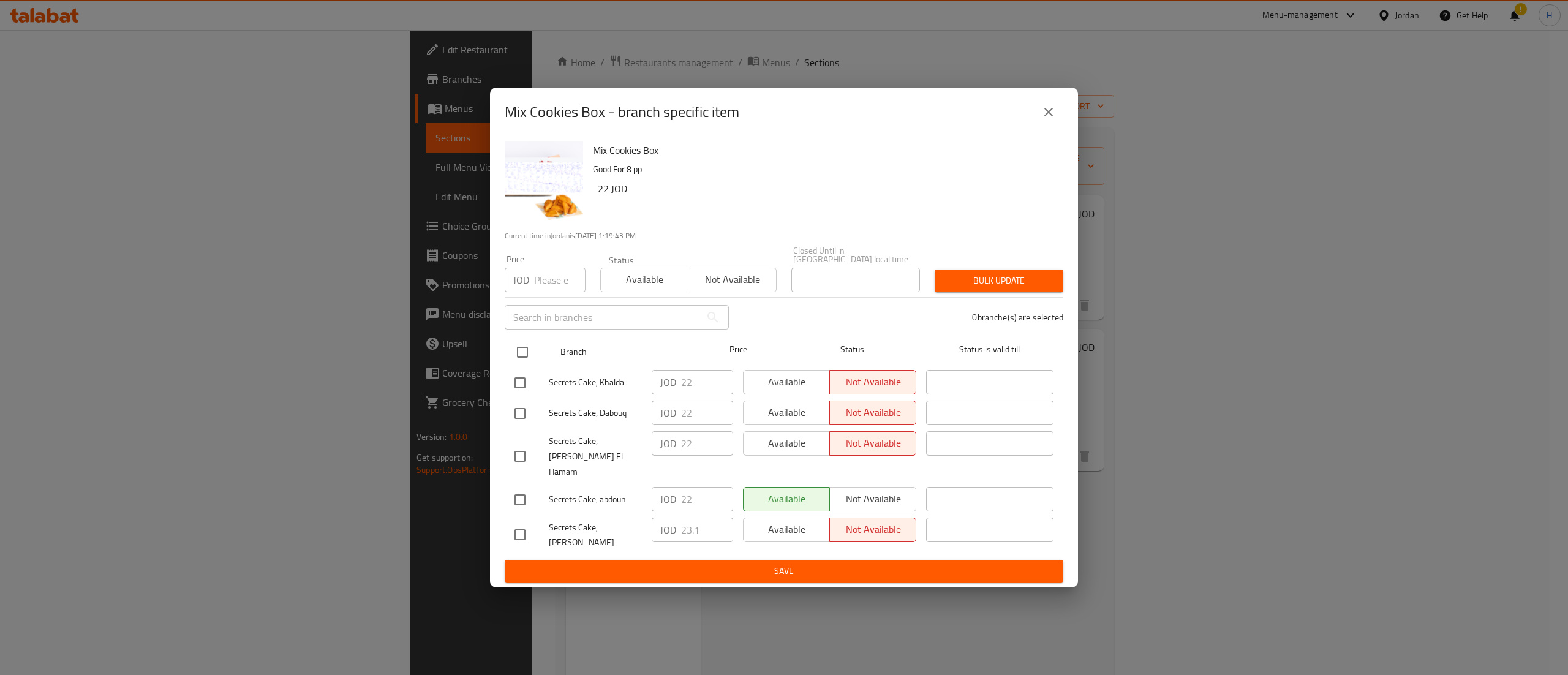
checkbox input "true"
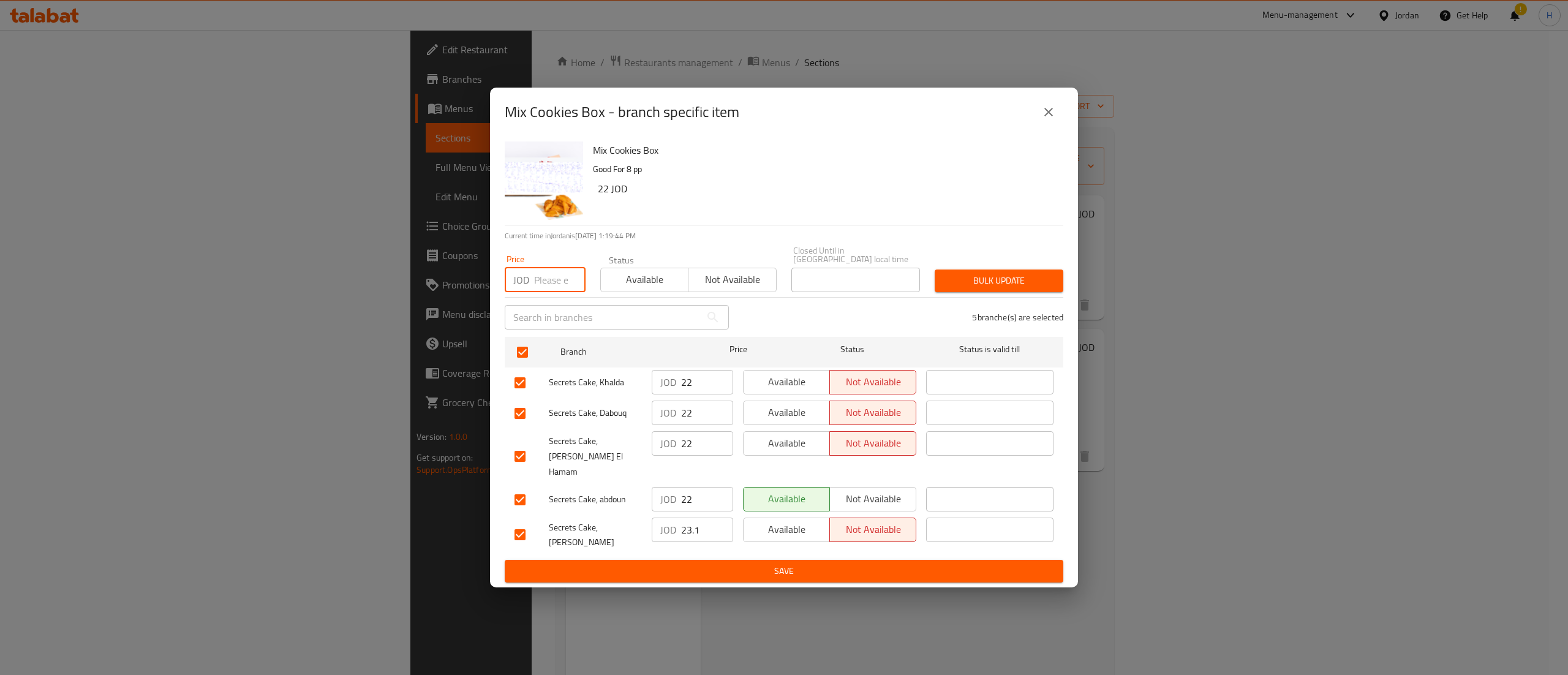
click at [540, 292] on input "number" at bounding box center [559, 280] width 51 height 25
type input "1"
type input "23.1"
click at [970, 284] on span "Bulk update" at bounding box center [998, 280] width 109 height 15
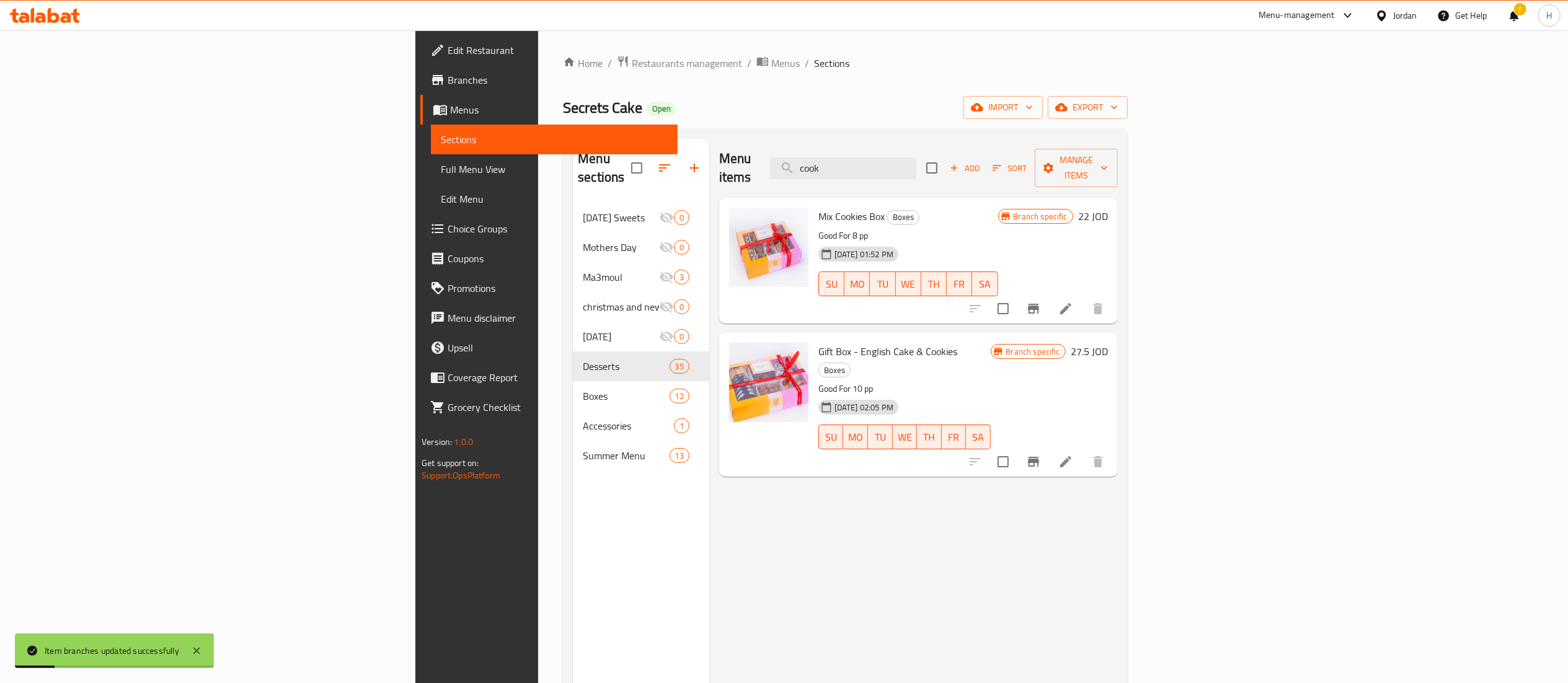
drag, startPoint x: 976, startPoint y: 156, endPoint x: 866, endPoint y: 156, distance: 110.0
click at [866, 156] on div "Menu items cook Add Sort Manage items" at bounding box center [918, 168] width 399 height 59
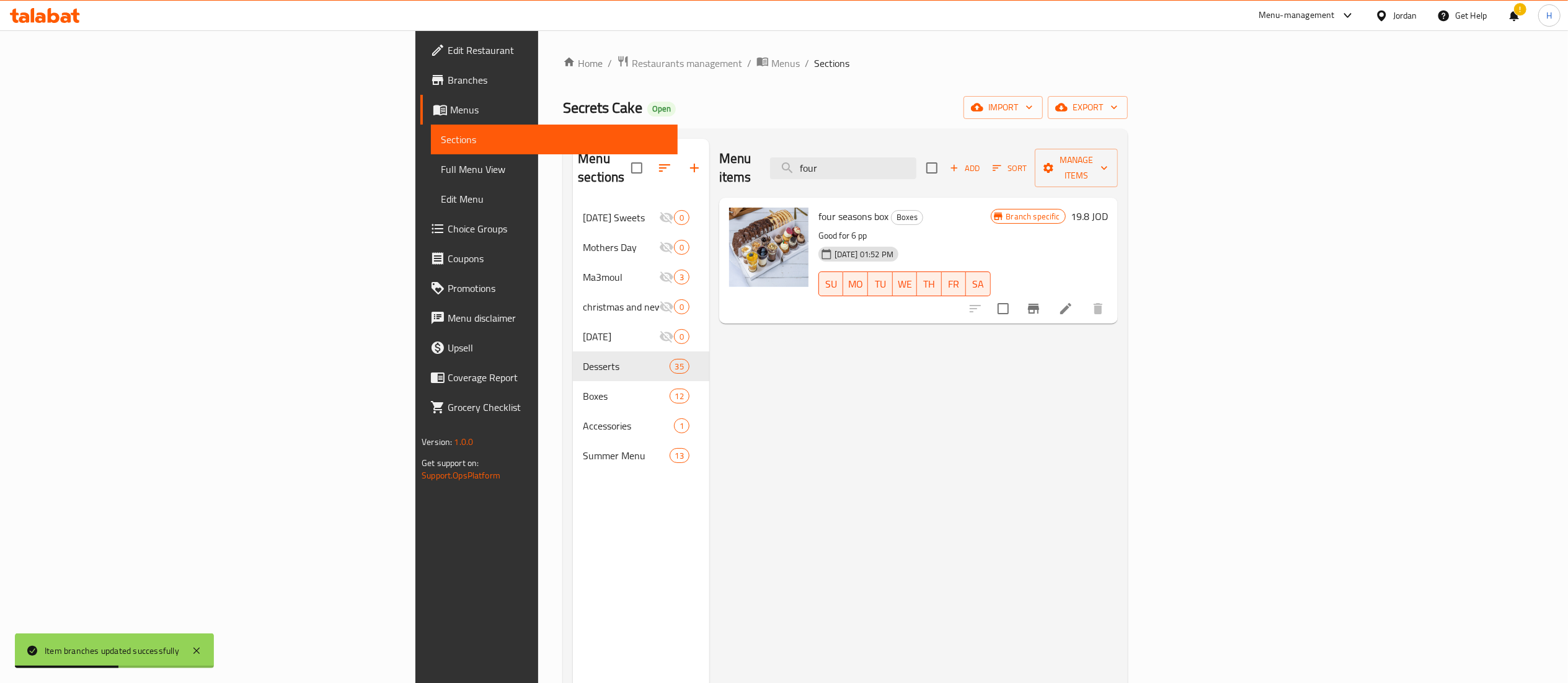
type input "four"
click at [1041, 301] on icon "Branch-specific-item" at bounding box center [1033, 308] width 15 height 15
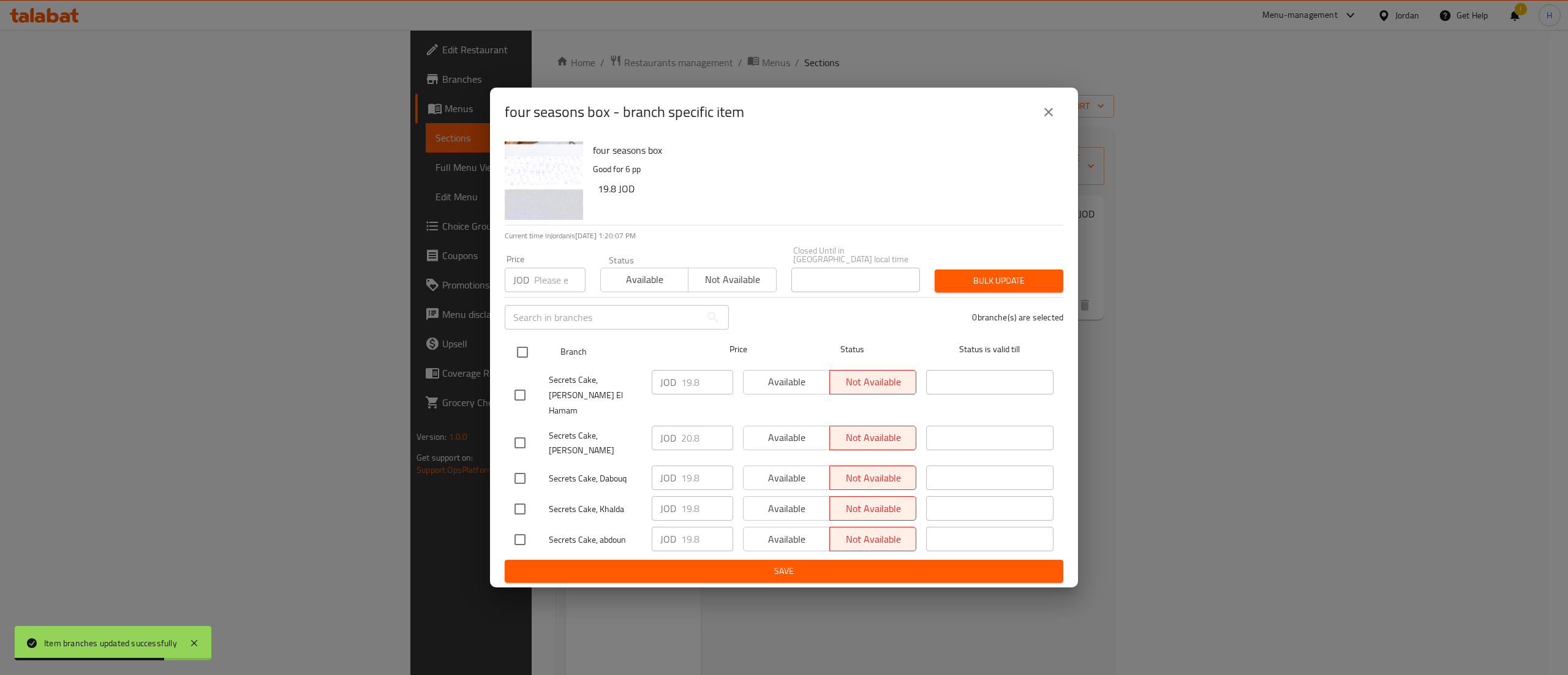
click at [520, 360] on input "checkbox" at bounding box center [523, 352] width 26 height 26
checkbox input "true"
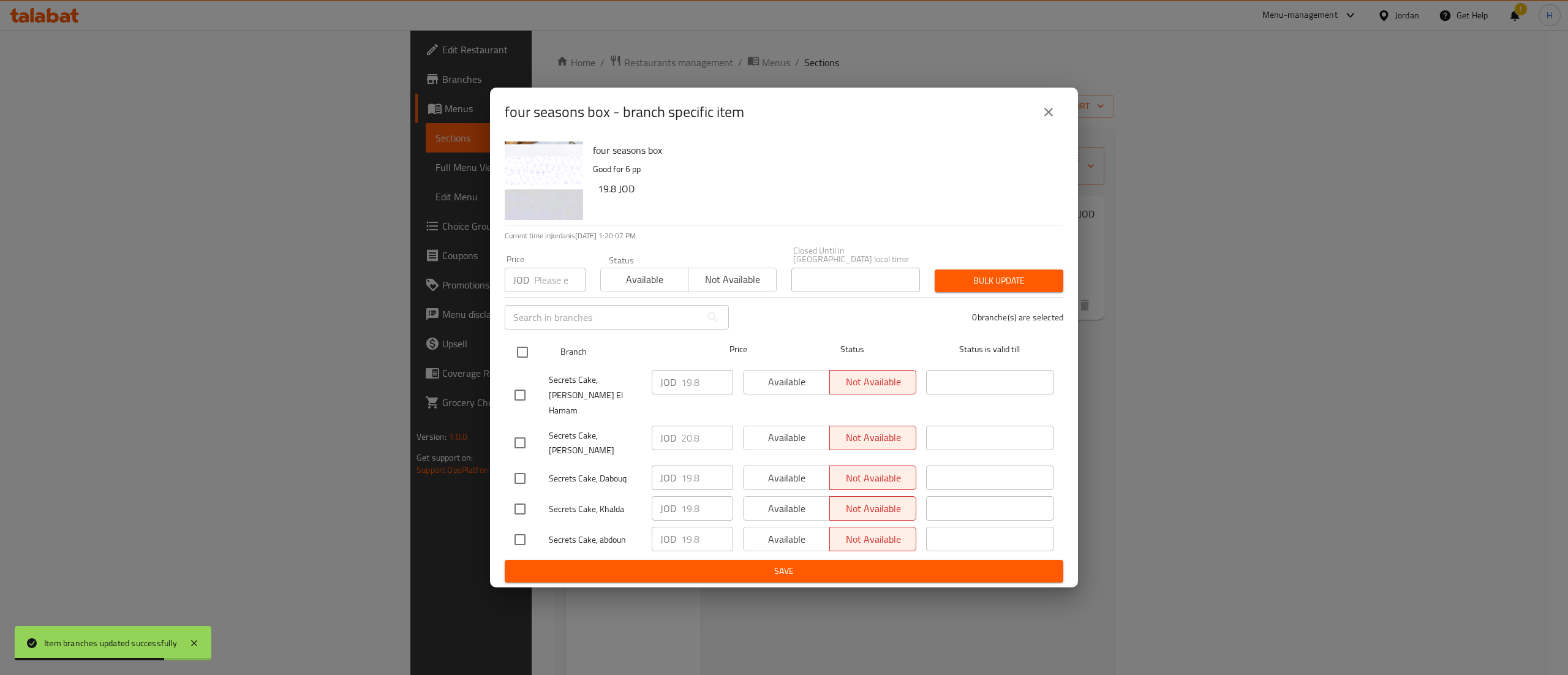
checkbox input "true"
click at [543, 292] on input "number" at bounding box center [559, 280] width 51 height 25
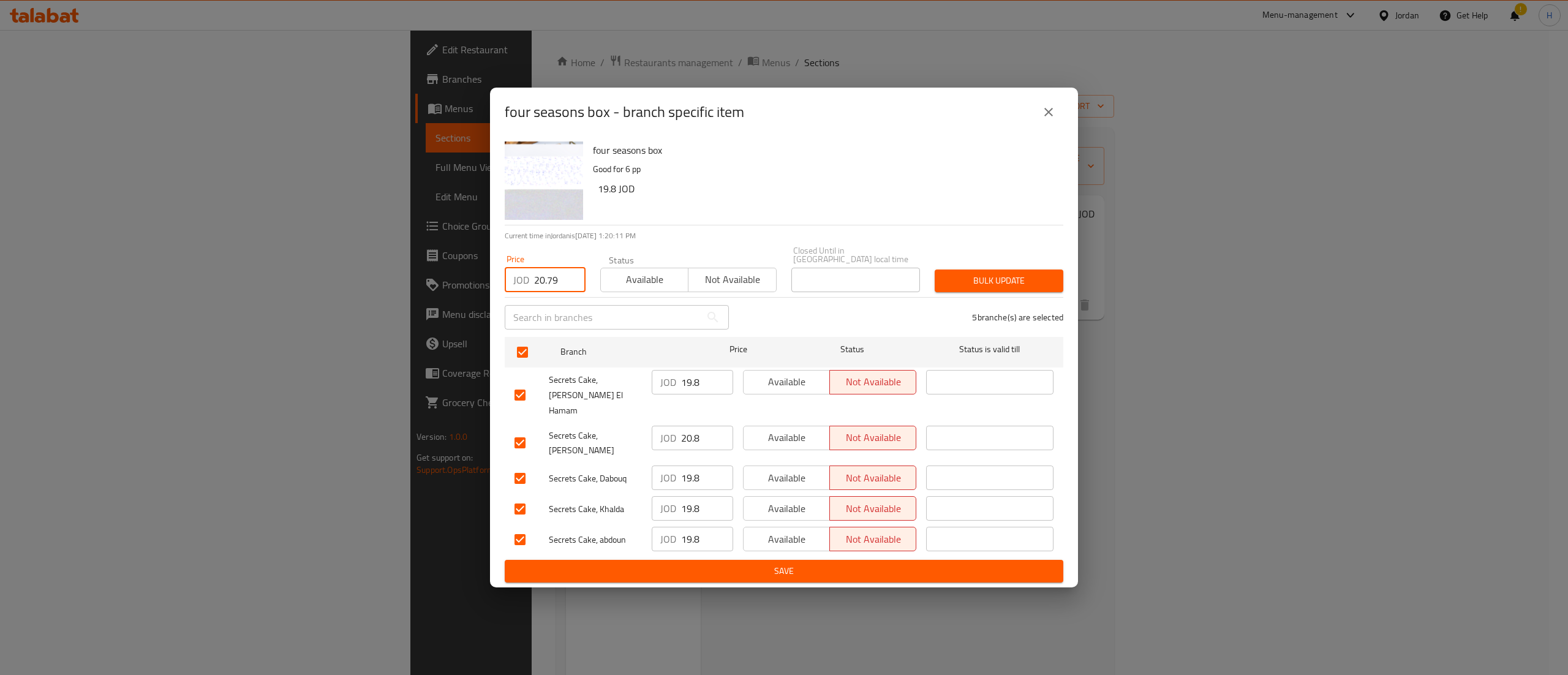
type input "20.79"
click at [980, 283] on span "Bulk update" at bounding box center [998, 280] width 109 height 15
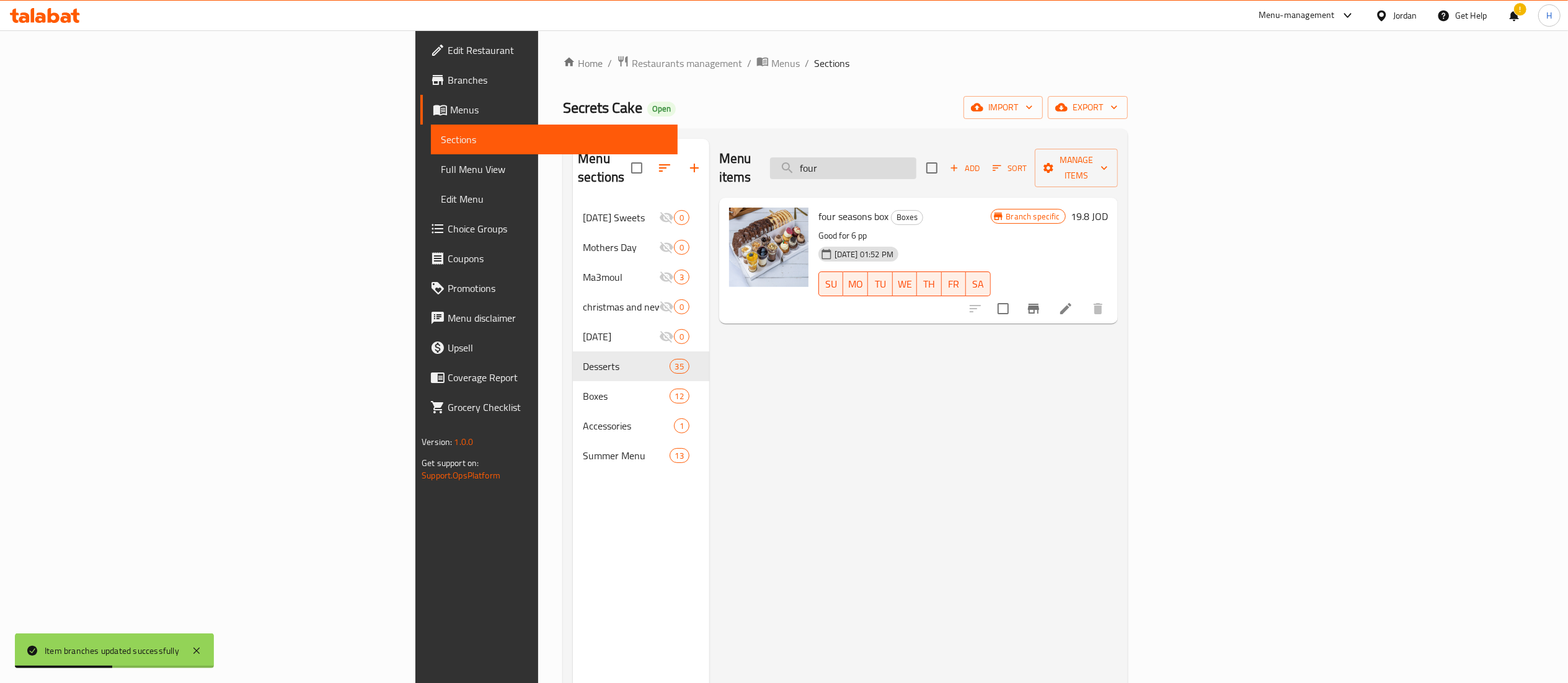
click at [916, 161] on input "four" at bounding box center [843, 169] width 146 height 22
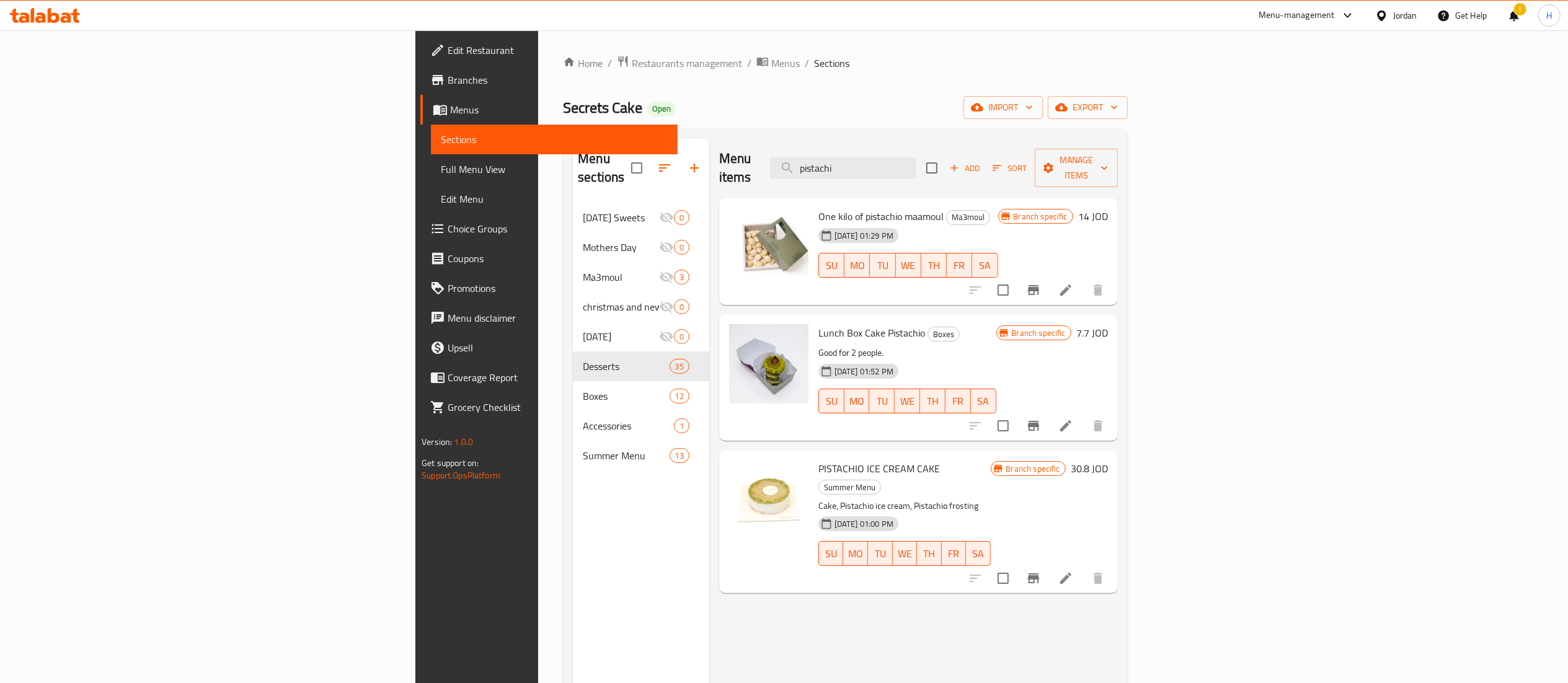
drag, startPoint x: 1010, startPoint y: 156, endPoint x: 775, endPoint y: 161, distance: 235.1
click at [775, 161] on div "Menu items pistachi Add Sort Manage items" at bounding box center [918, 168] width 399 height 59
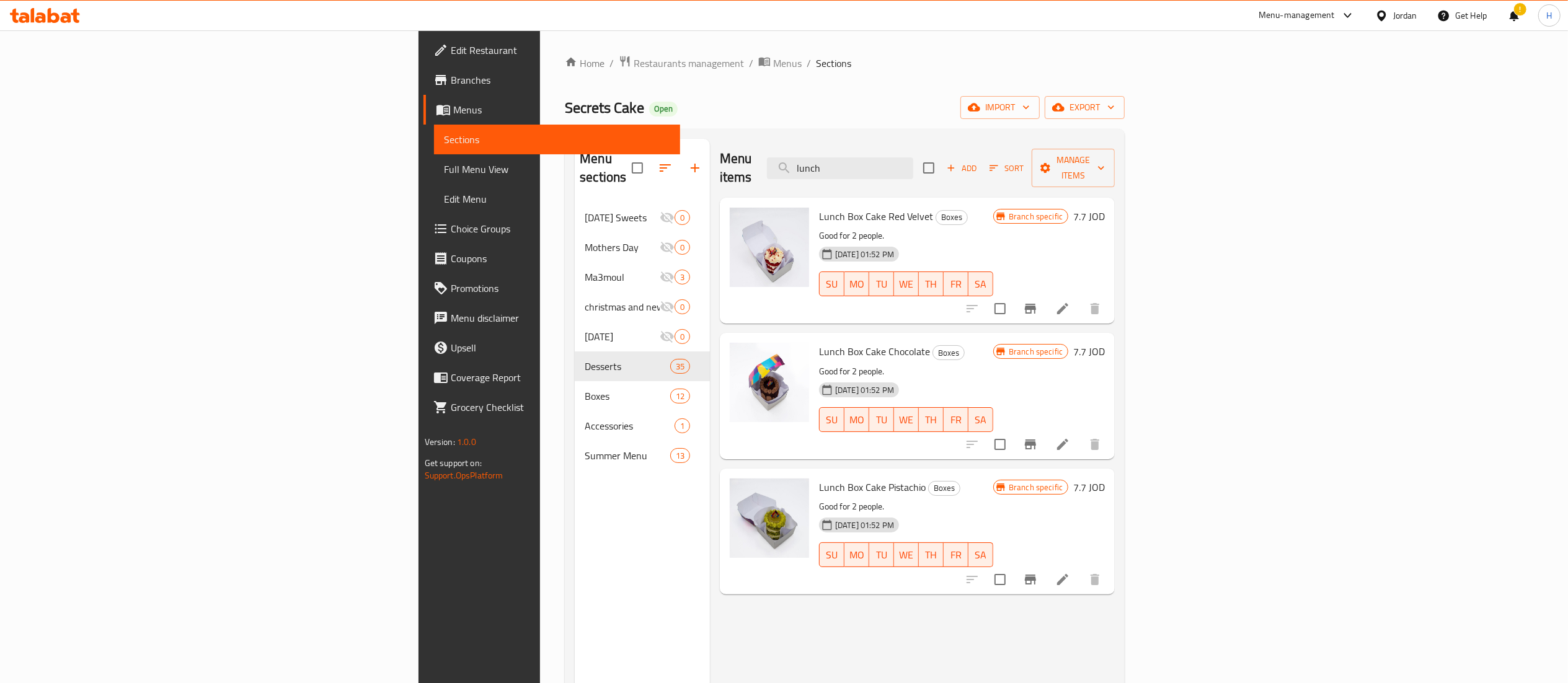
type input "lunch"
click at [1046, 294] on button "Branch-specific-item" at bounding box center [1030, 308] width 30 height 30
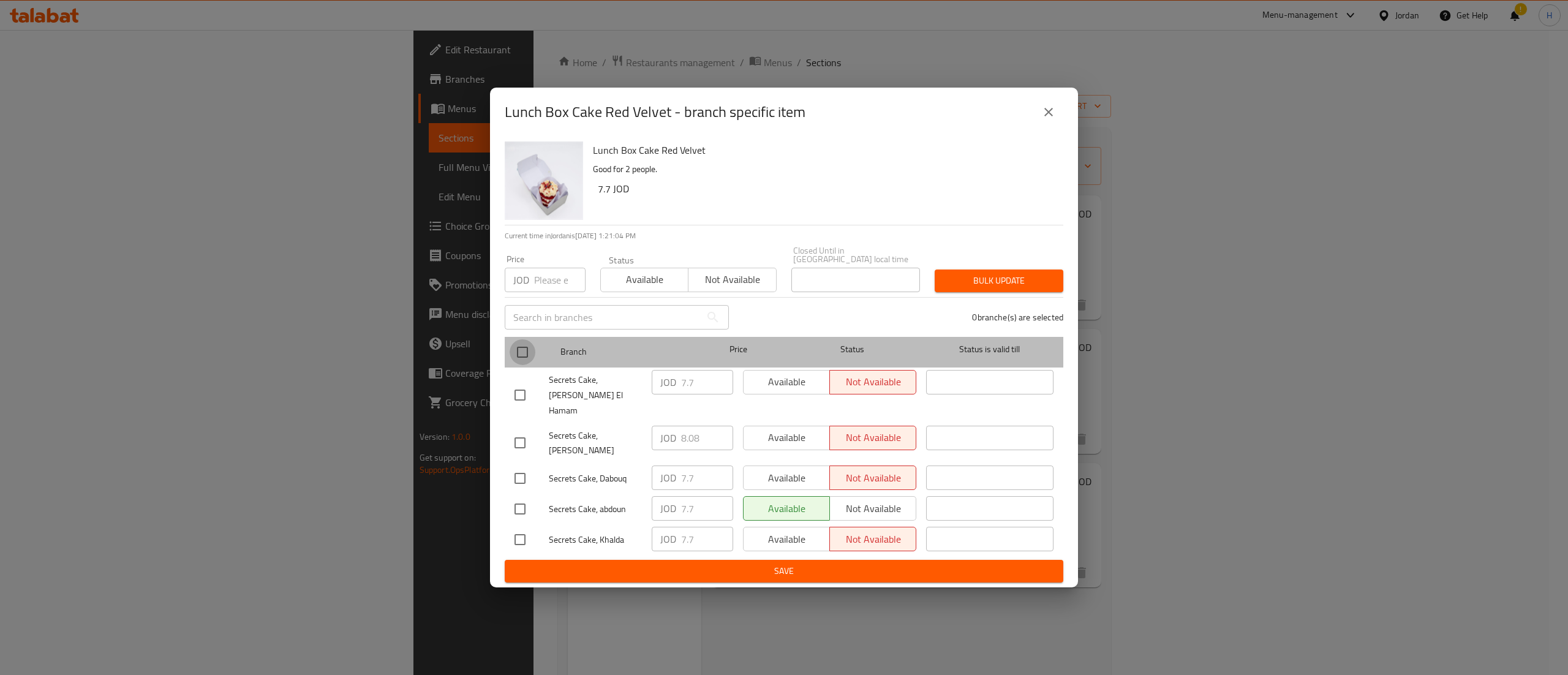
click at [521, 357] on input "checkbox" at bounding box center [523, 352] width 26 height 26
checkbox input "true"
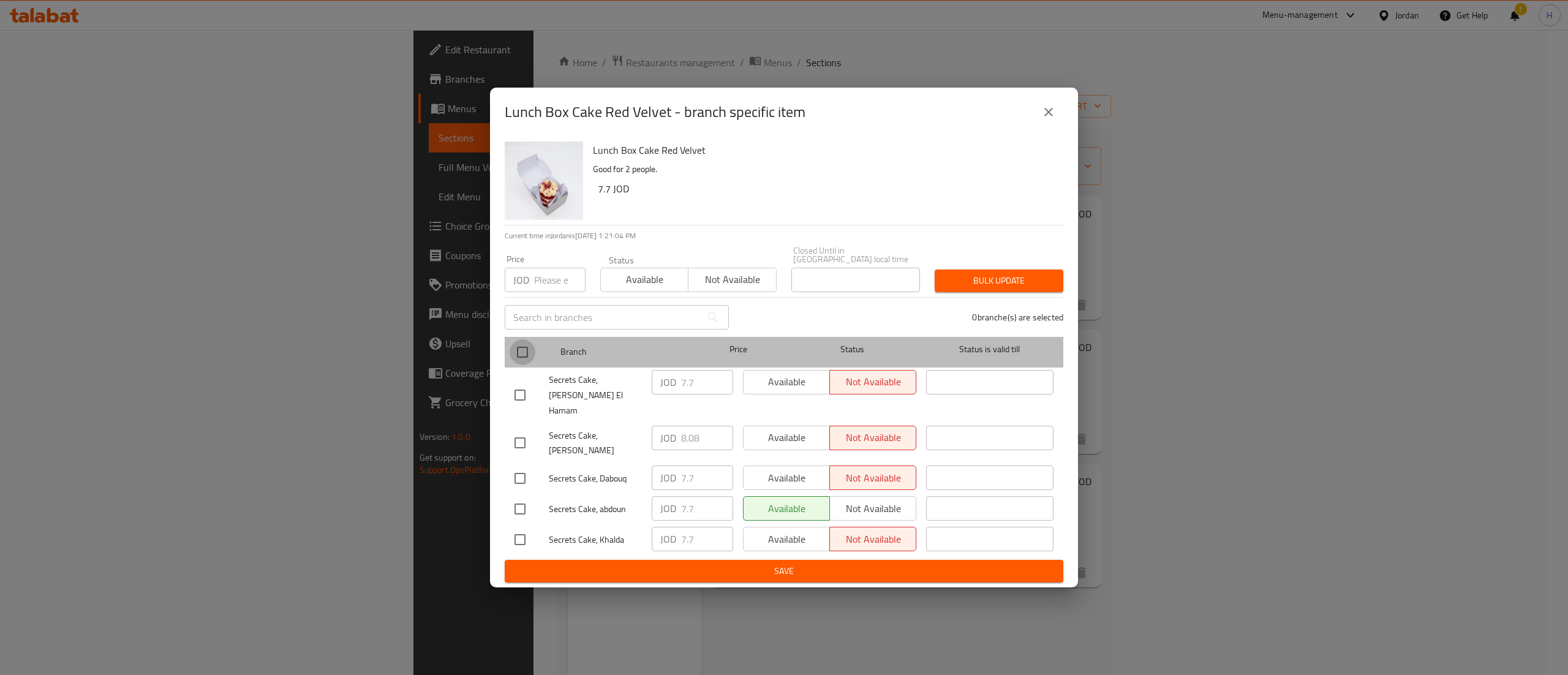
checkbox input "true"
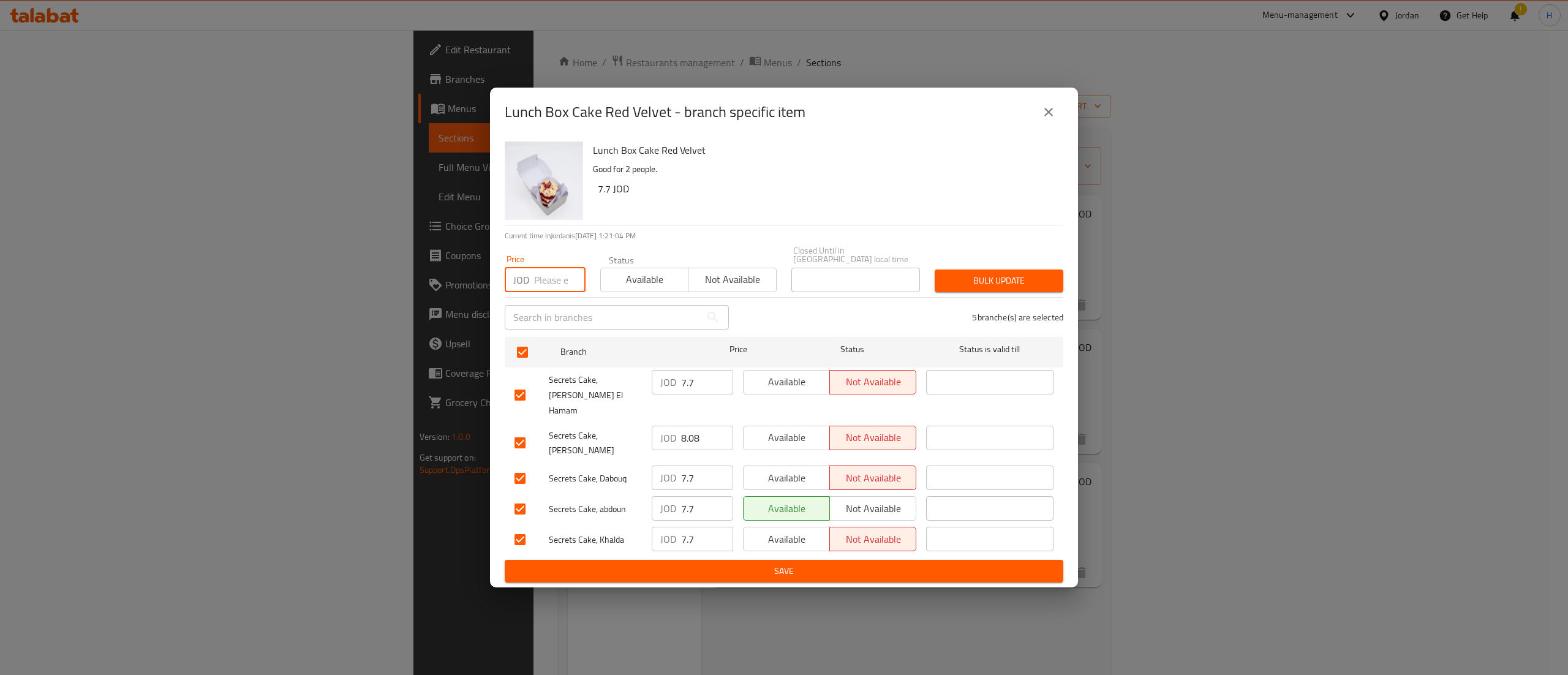
click at [548, 288] on input "number" at bounding box center [559, 280] width 51 height 25
type input "8.08"
click at [1016, 292] on button "Bulk update" at bounding box center [999, 280] width 129 height 22
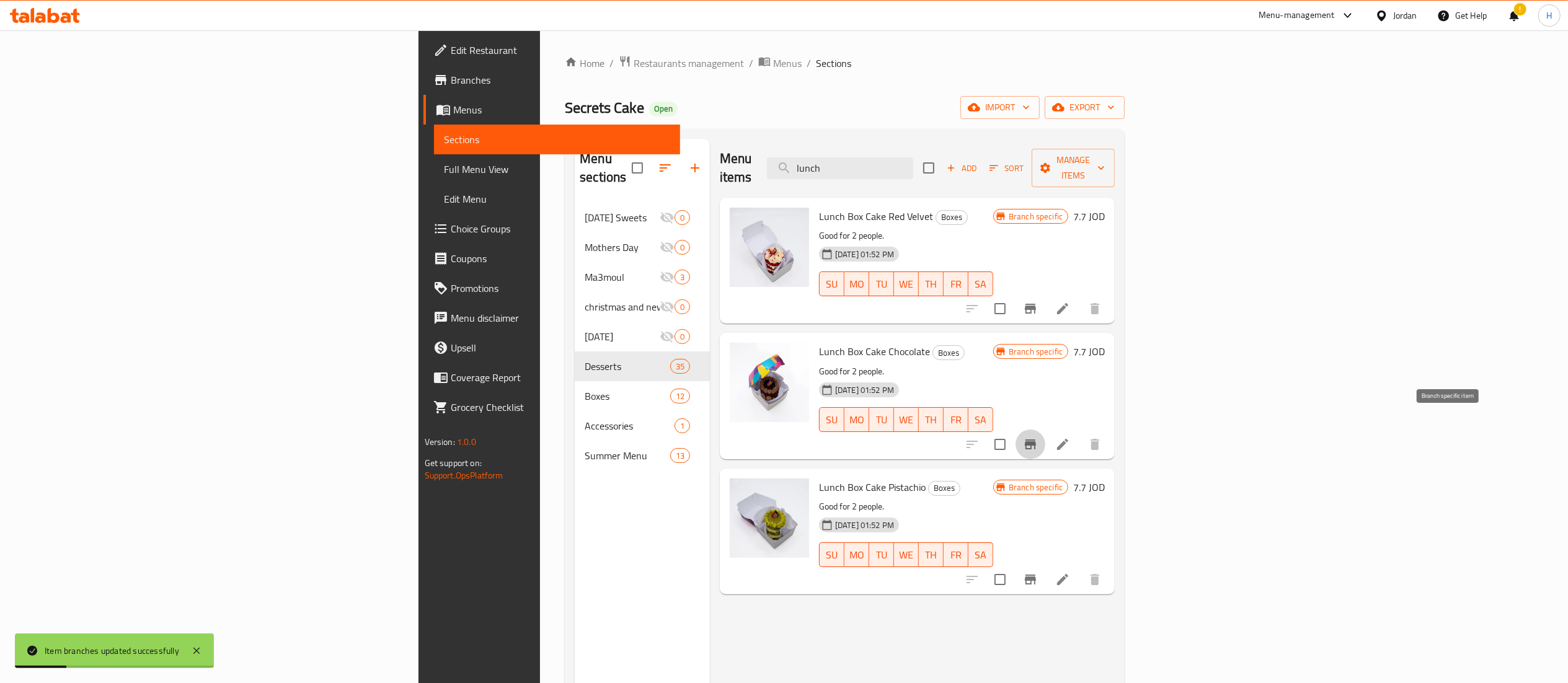
click at [1036, 440] on icon "Branch-specific-item" at bounding box center [1030, 445] width 11 height 10
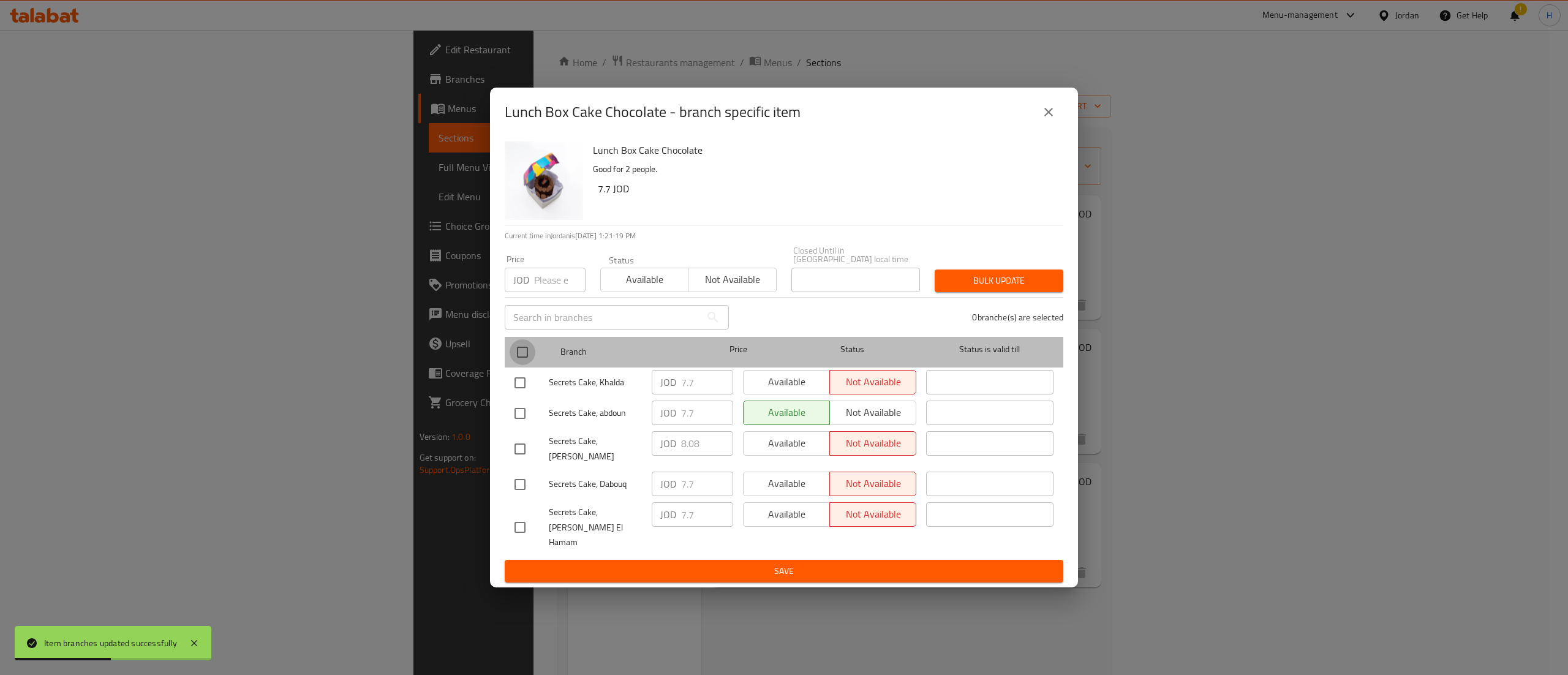
click at [525, 350] on input "checkbox" at bounding box center [523, 352] width 26 height 26
checkbox input "true"
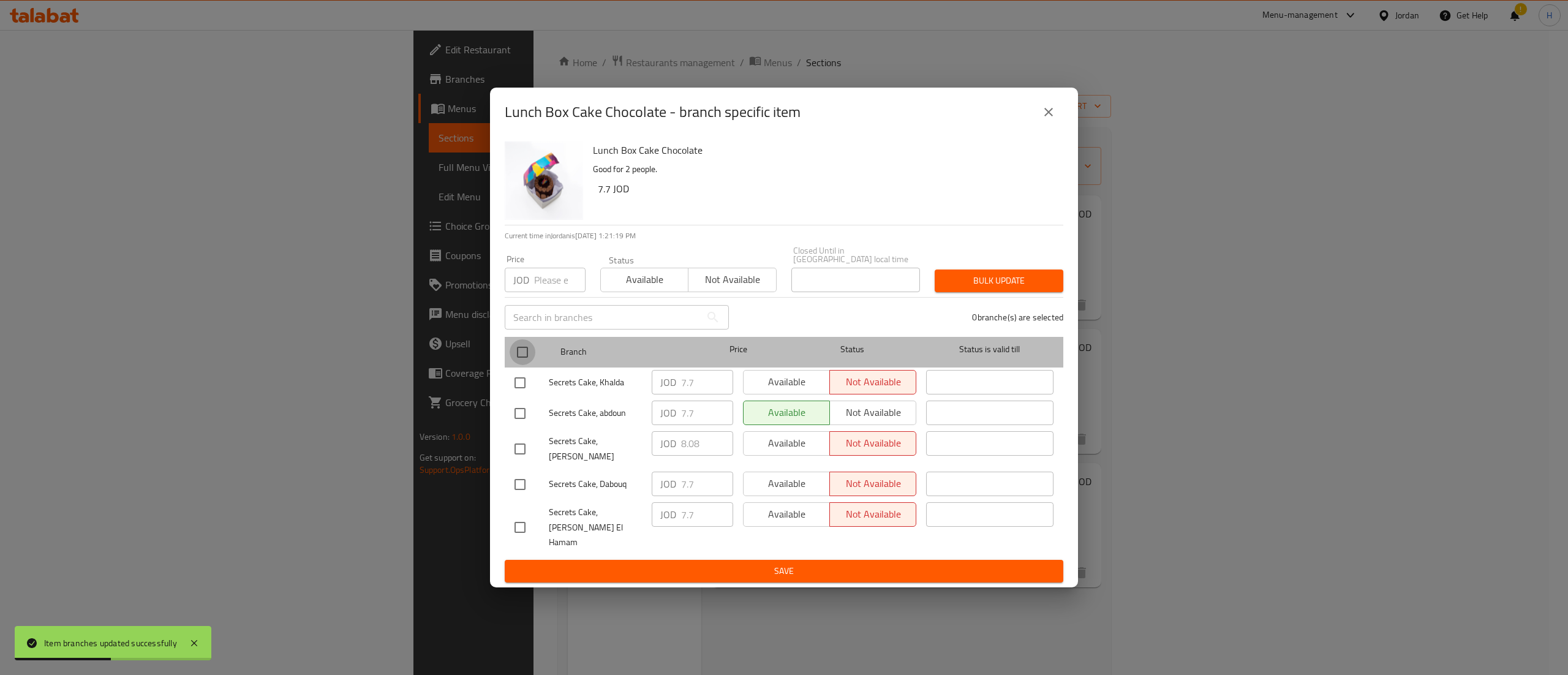
checkbox input "true"
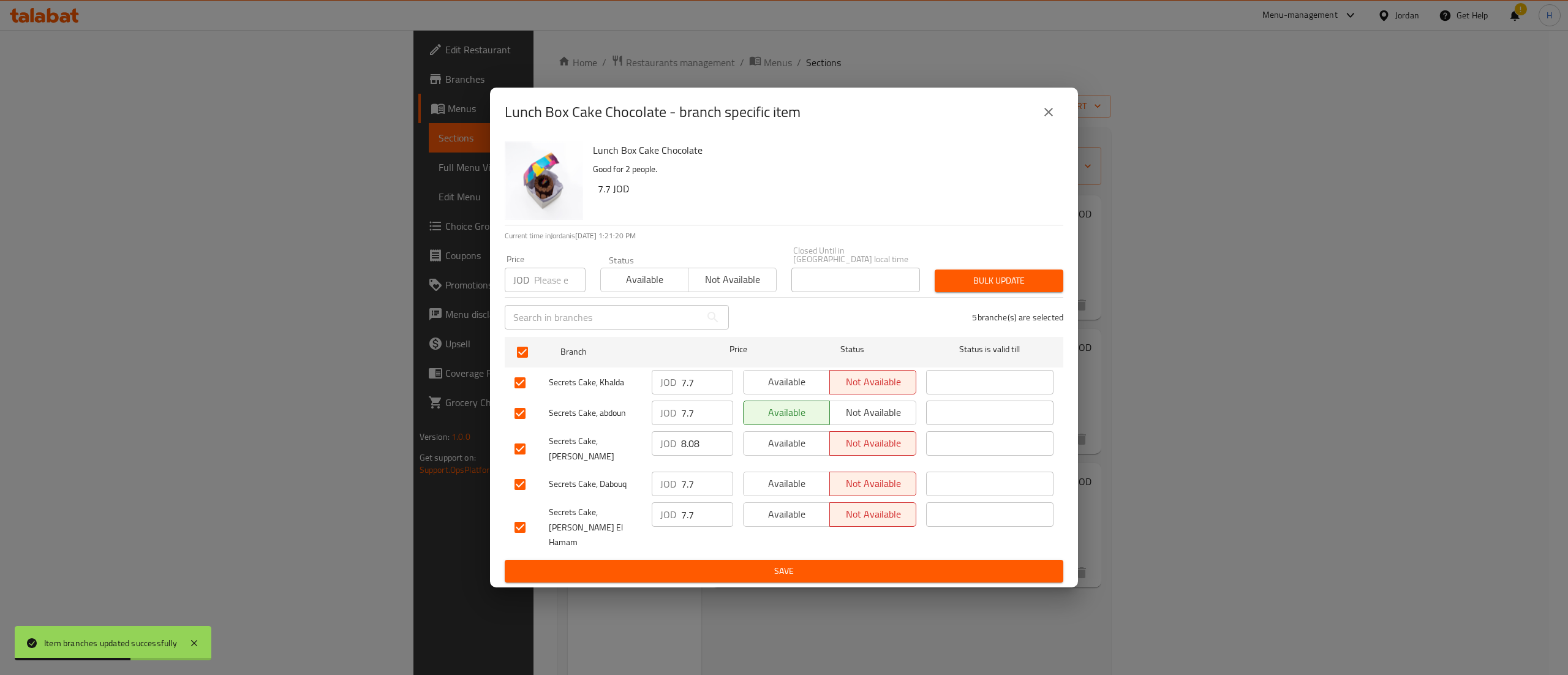
click at [548, 292] on input "number" at bounding box center [559, 280] width 51 height 25
type input "8.08"
click at [956, 284] on span "Bulk update" at bounding box center [998, 280] width 109 height 15
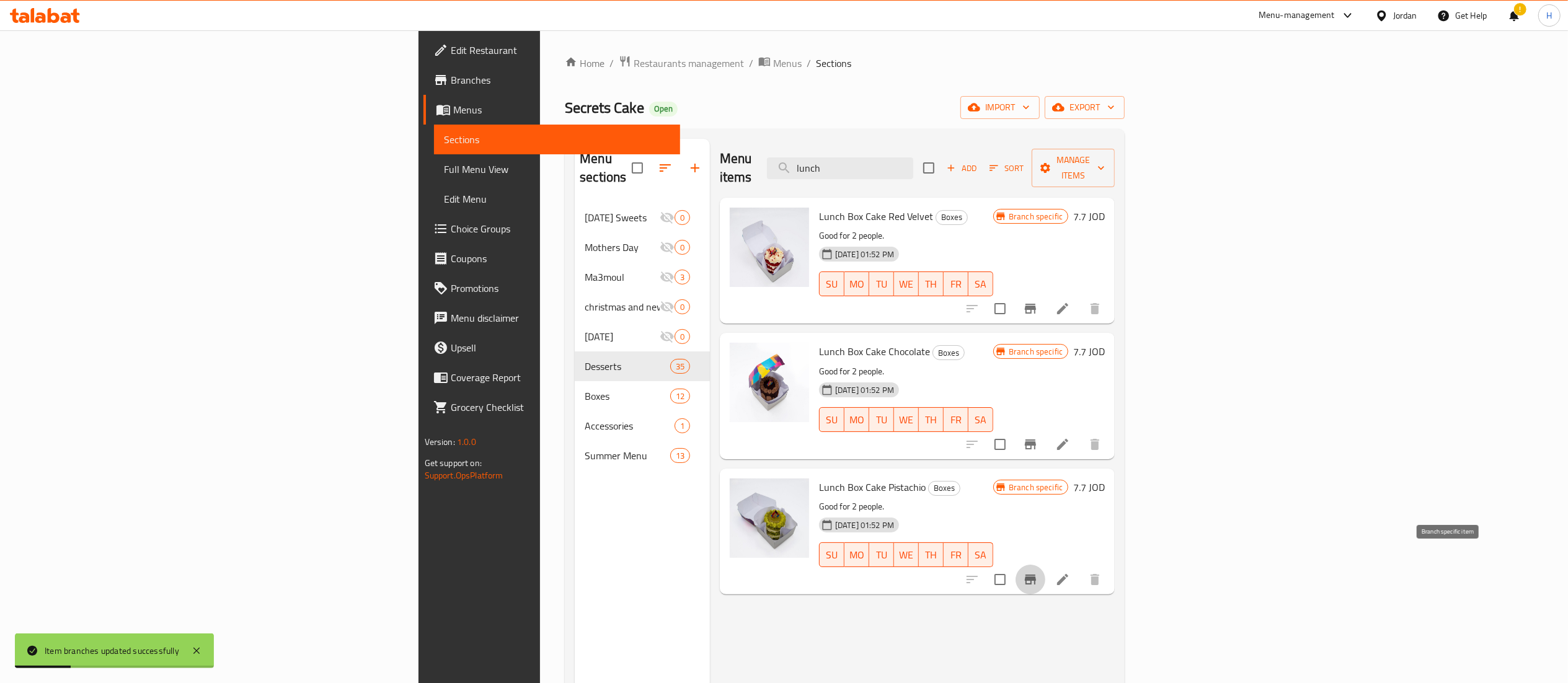
click at [1036, 575] on icon "Branch-specific-item" at bounding box center [1030, 580] width 11 height 10
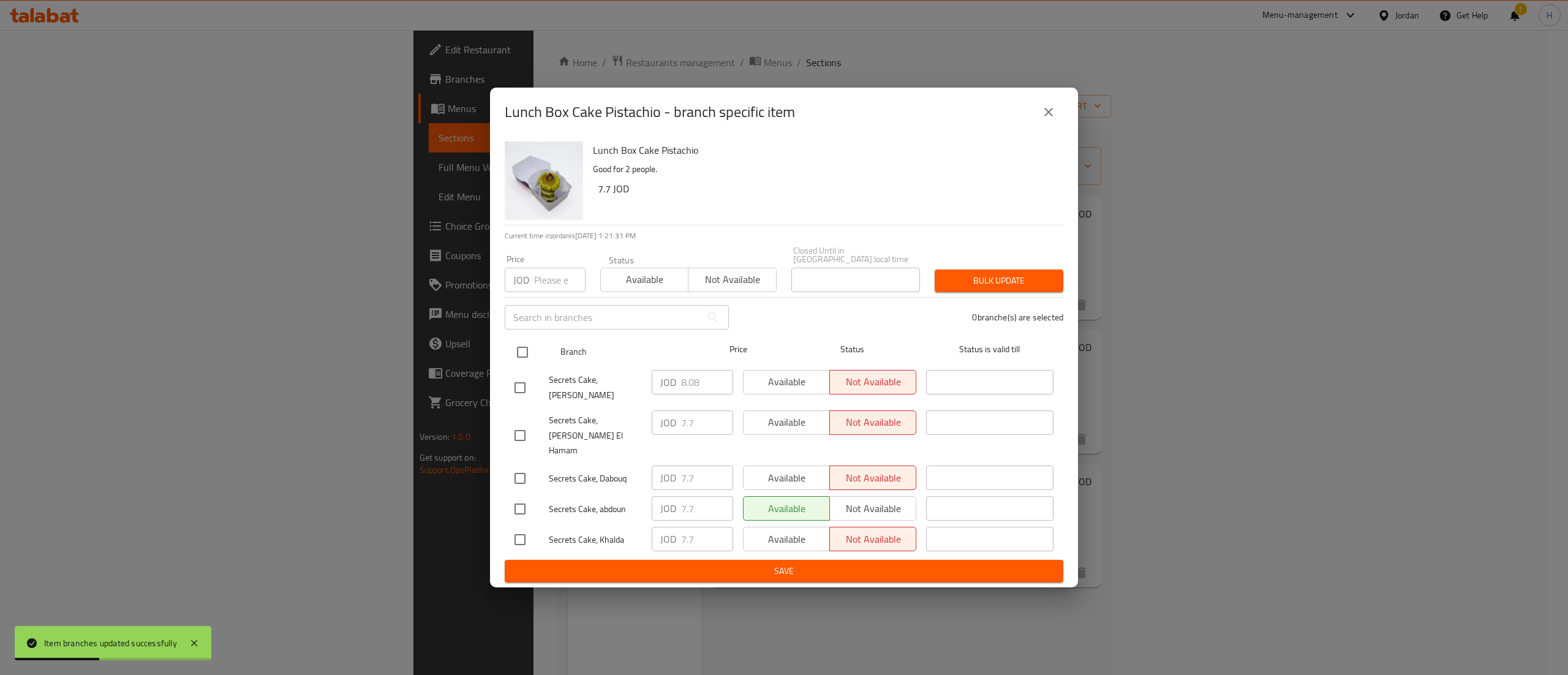
click at [531, 365] on input "checkbox" at bounding box center [523, 352] width 26 height 26
checkbox input "true"
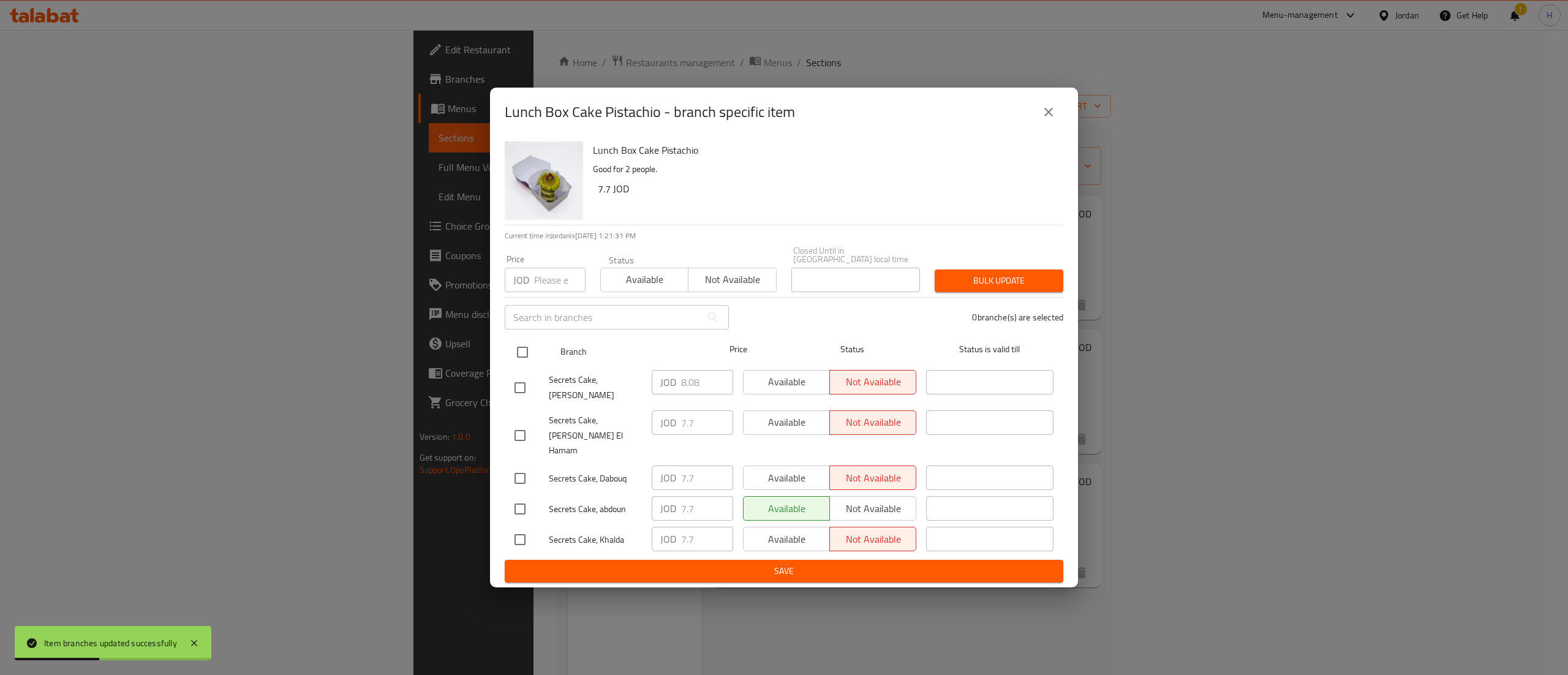
checkbox input "true"
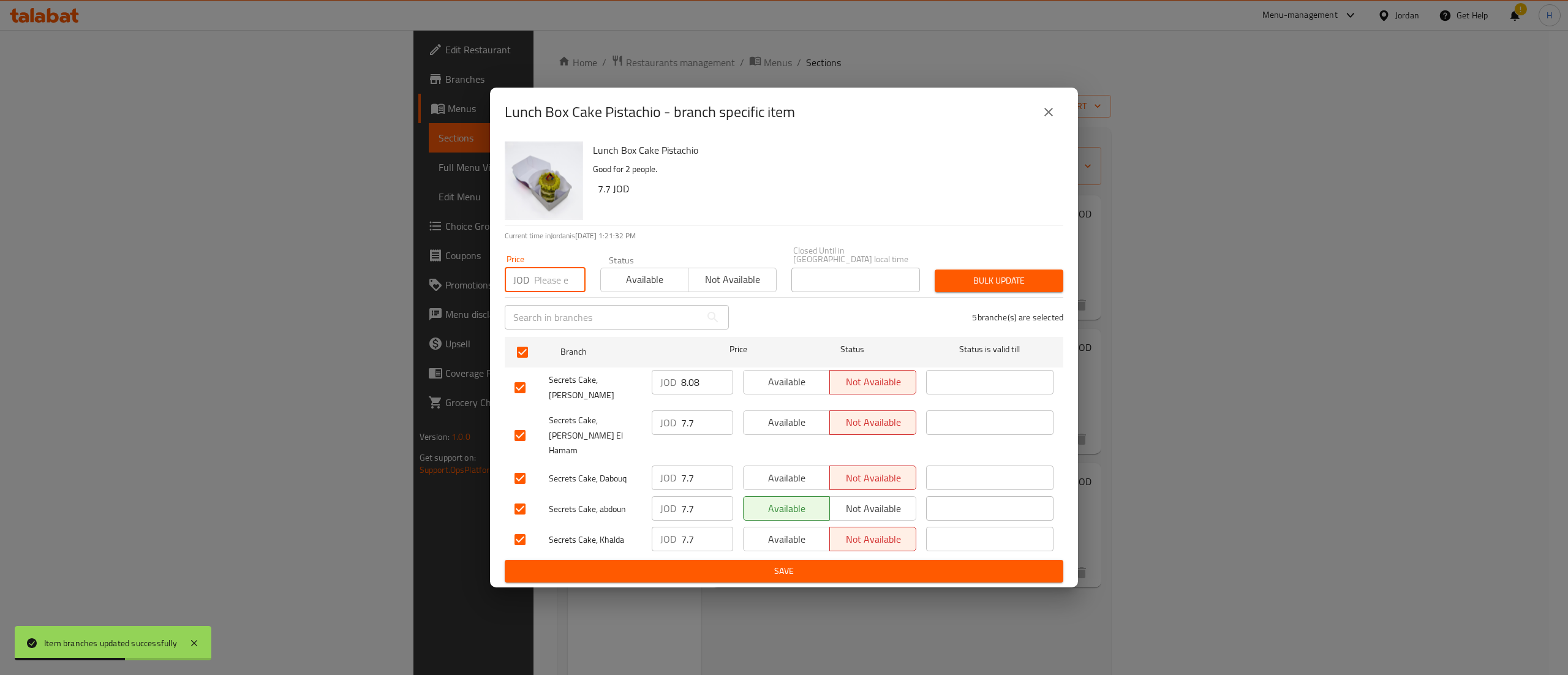
click at [549, 289] on input "number" at bounding box center [559, 280] width 51 height 25
type input "8.08"
click at [1035, 279] on button "Bulk update" at bounding box center [999, 280] width 129 height 22
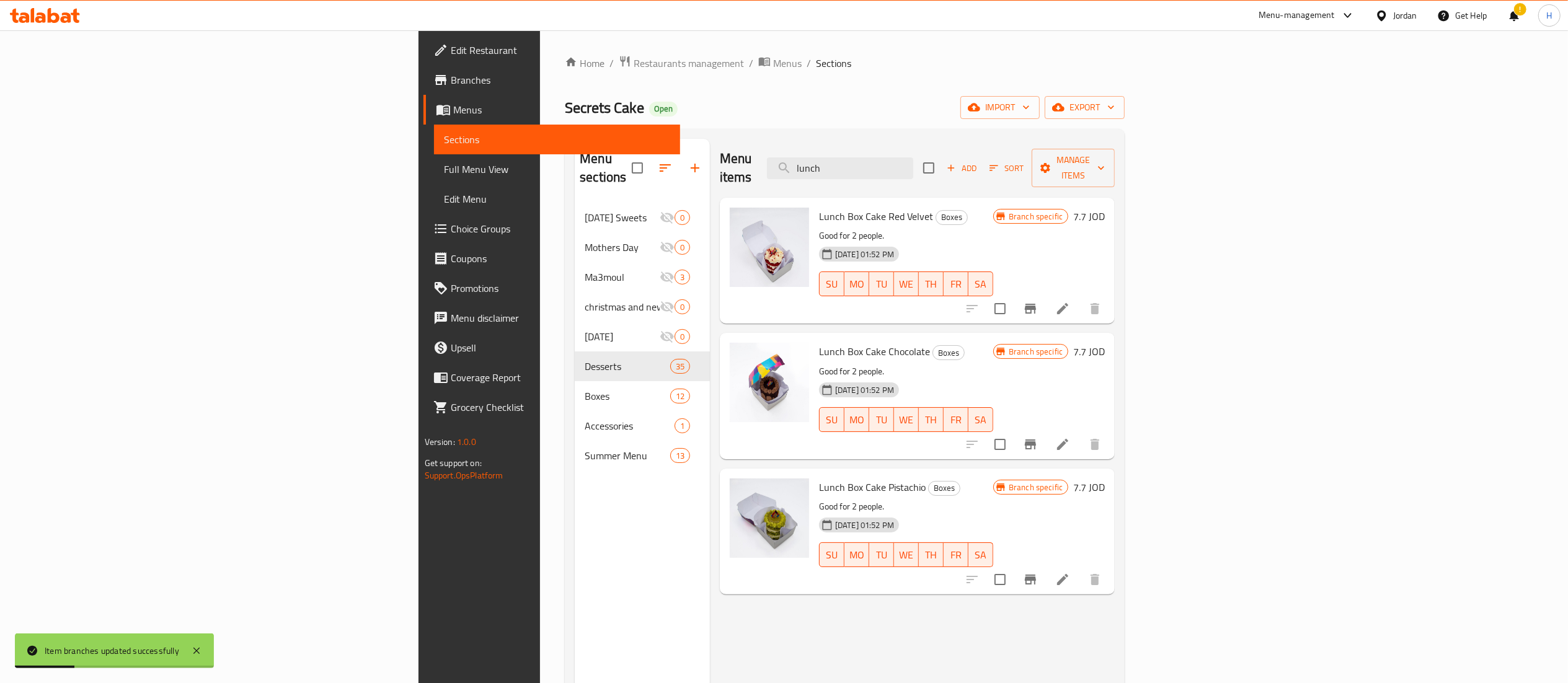
drag, startPoint x: 993, startPoint y: 153, endPoint x: 785, endPoint y: 164, distance: 208.3
click at [785, 164] on div "Menu items lunch Add Sort Manage items" at bounding box center [917, 168] width 395 height 59
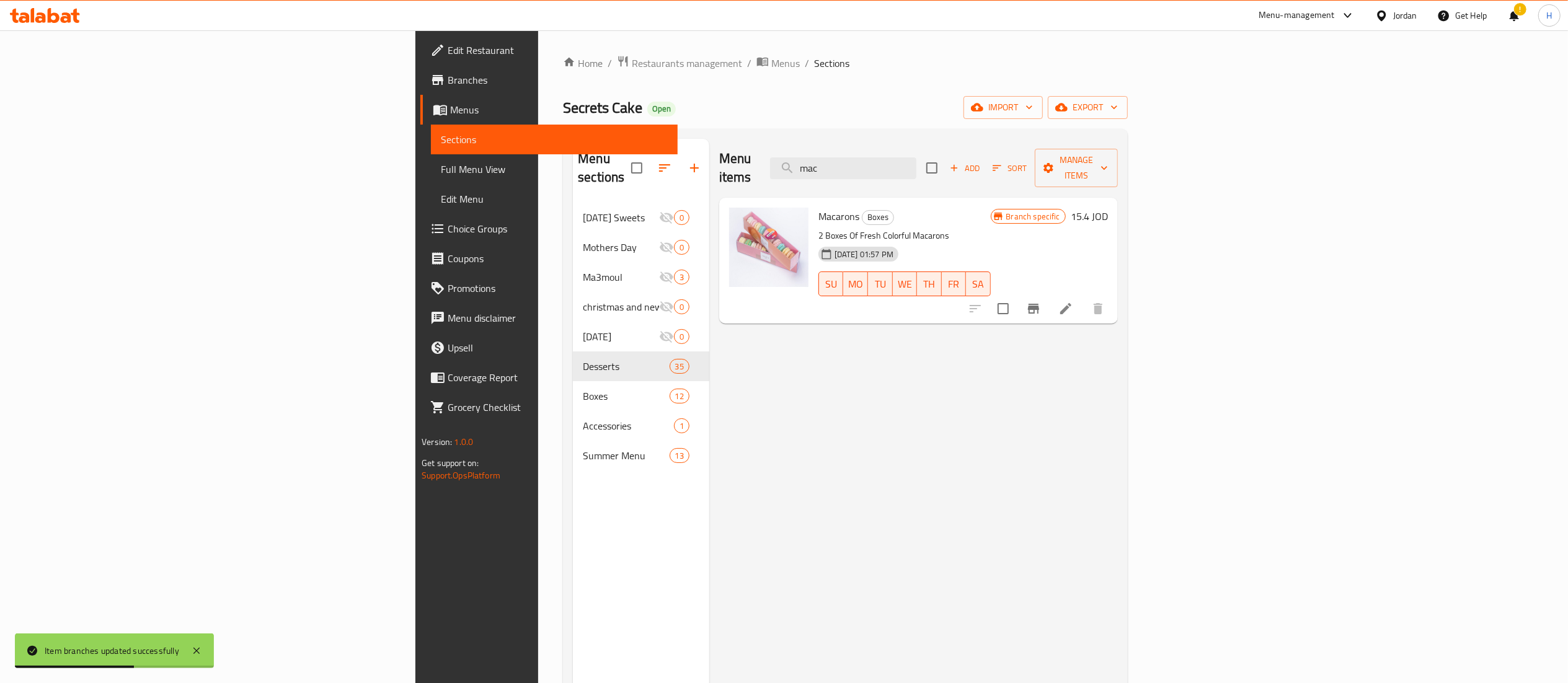
type input "mac"
click at [1039, 304] on icon "Branch-specific-item" at bounding box center [1033, 309] width 11 height 10
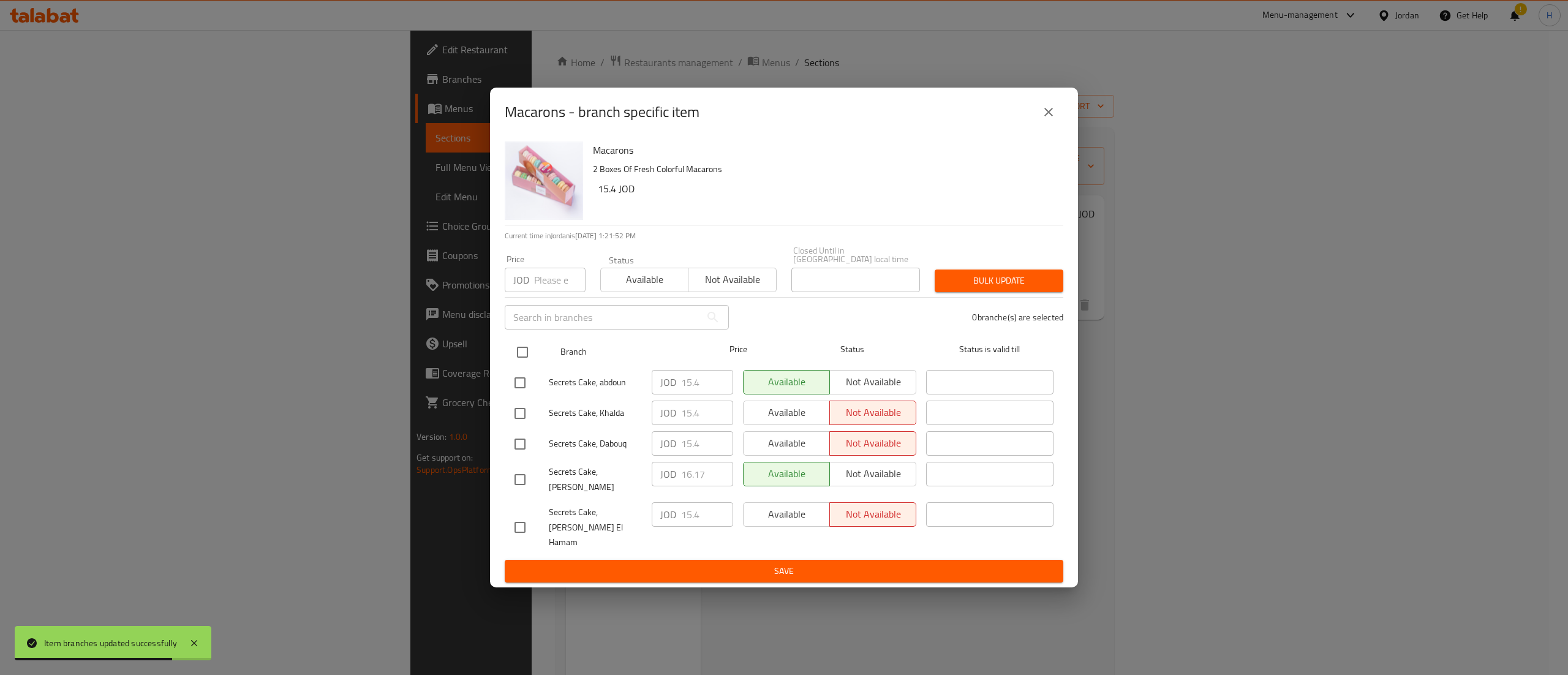
click at [517, 354] on input "checkbox" at bounding box center [523, 352] width 26 height 26
checkbox input "true"
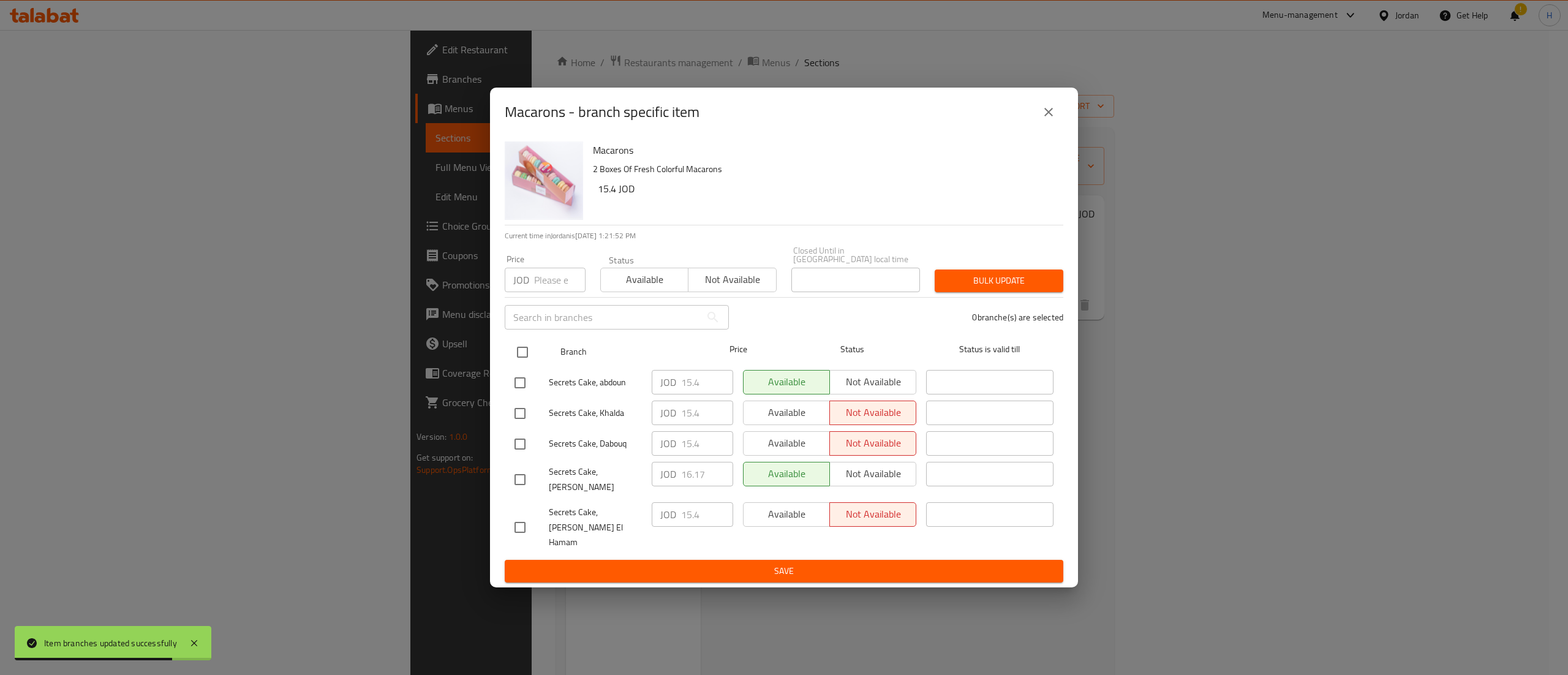
checkbox input "true"
click at [544, 292] on input "number" at bounding box center [559, 280] width 51 height 25
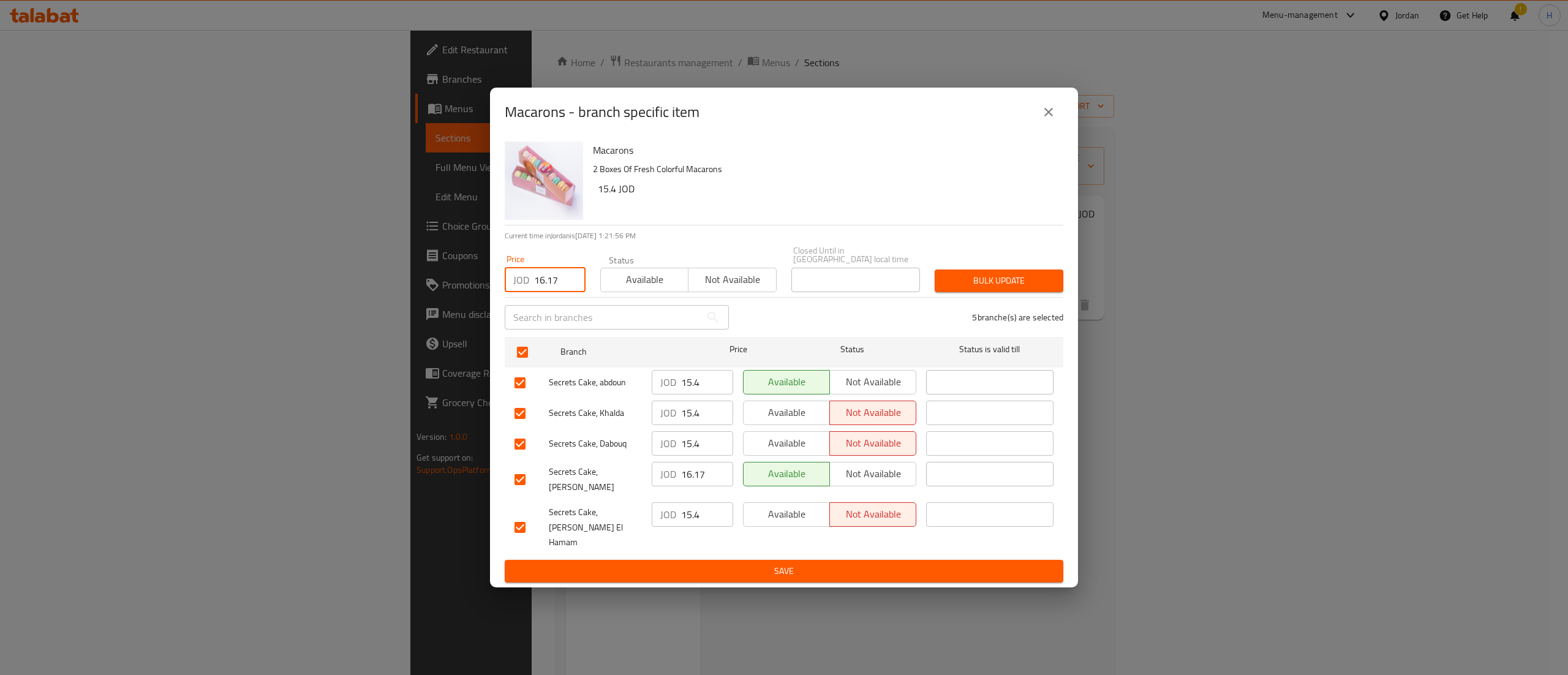
type input "16.17"
click at [1005, 279] on button "Bulk update" at bounding box center [999, 280] width 129 height 22
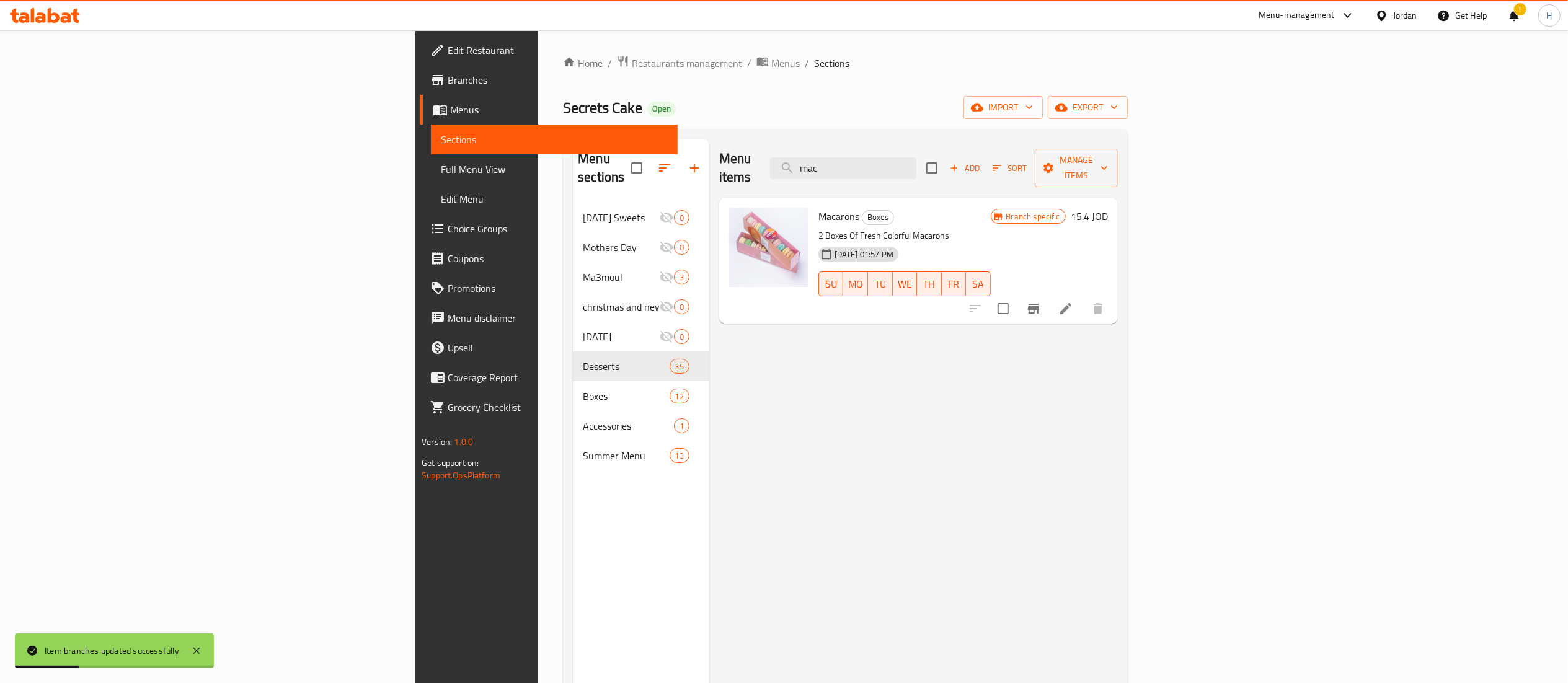
click at [987, 144] on div "Menu items mac Add Sort Manage items" at bounding box center [918, 168] width 399 height 59
click at [916, 161] on input "mac" at bounding box center [843, 169] width 146 height 22
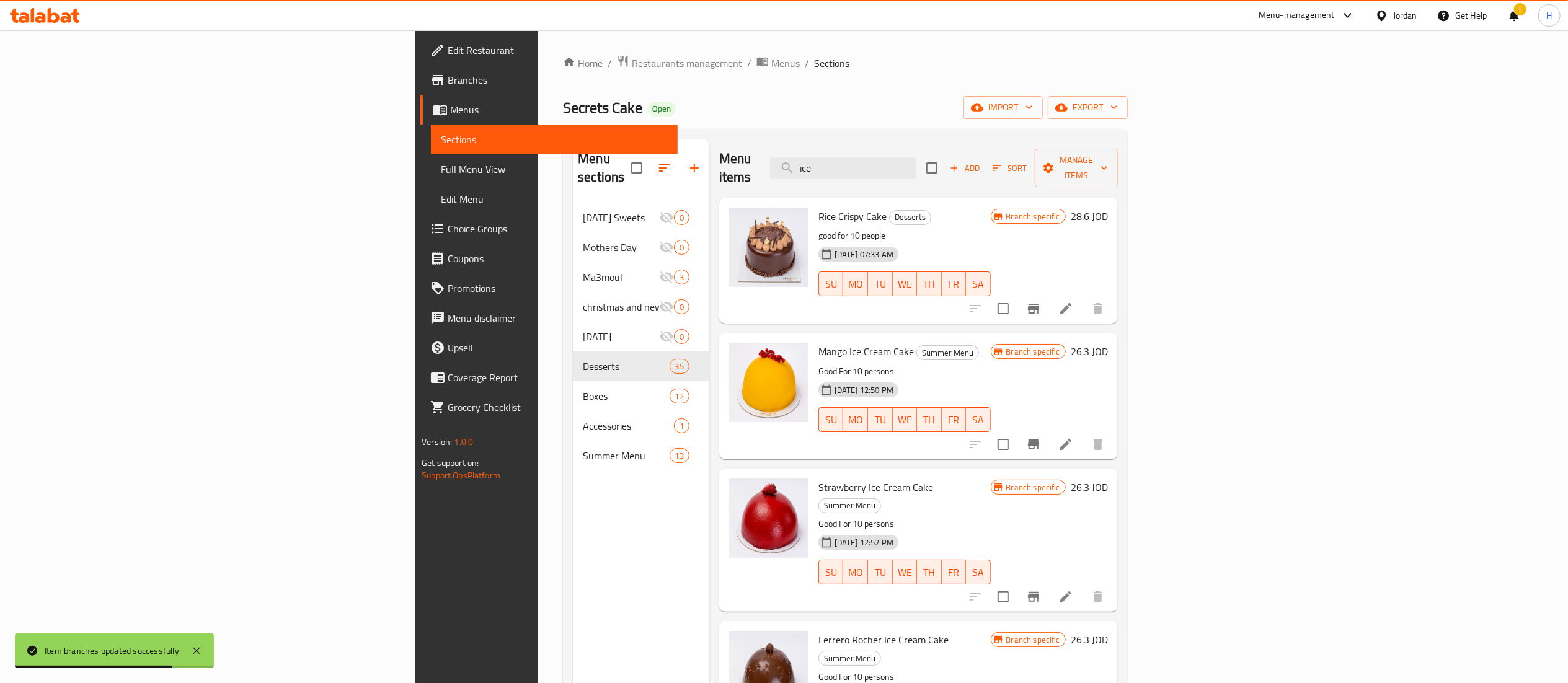
type input "ice"
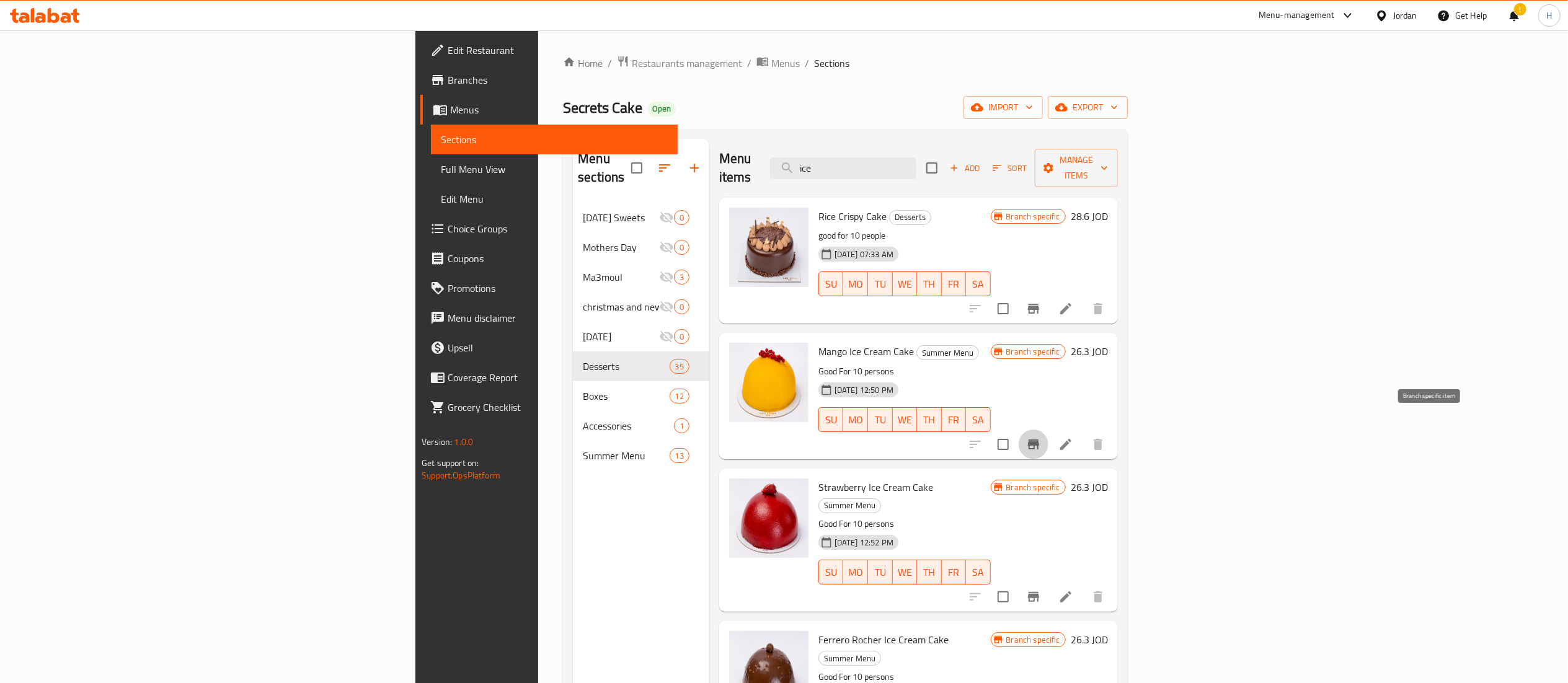
click at [1041, 437] on icon "Branch-specific-item" at bounding box center [1033, 444] width 15 height 15
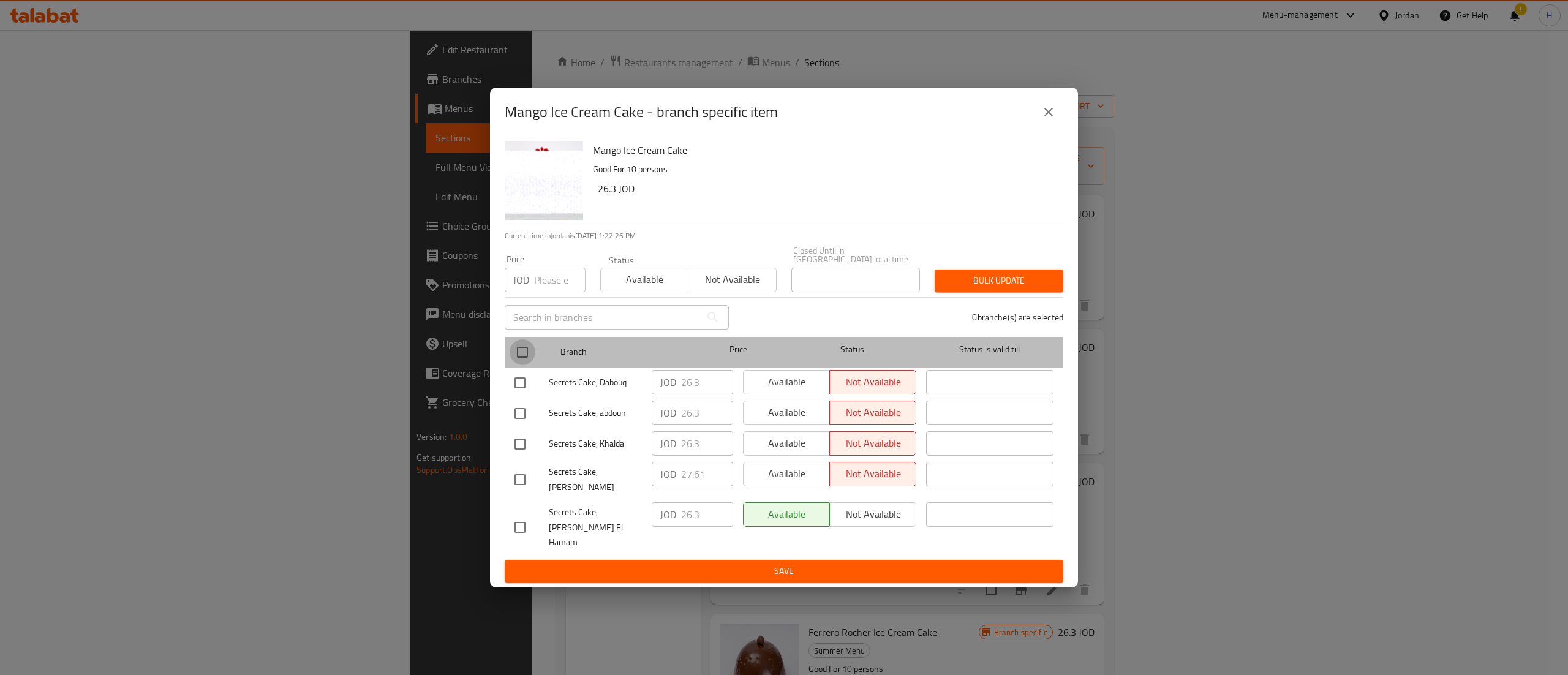
click at [525, 365] on input "checkbox" at bounding box center [523, 352] width 26 height 26
checkbox input "true"
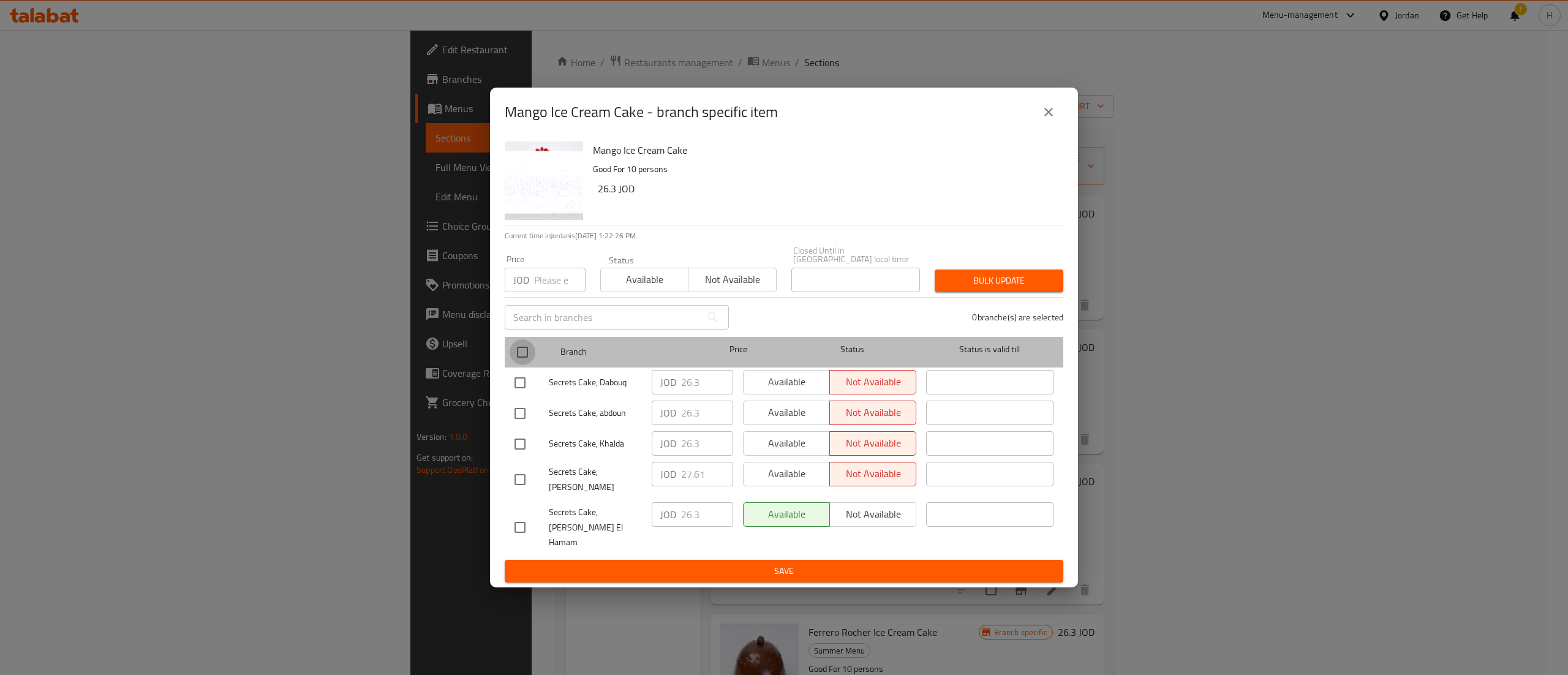
checkbox input "true"
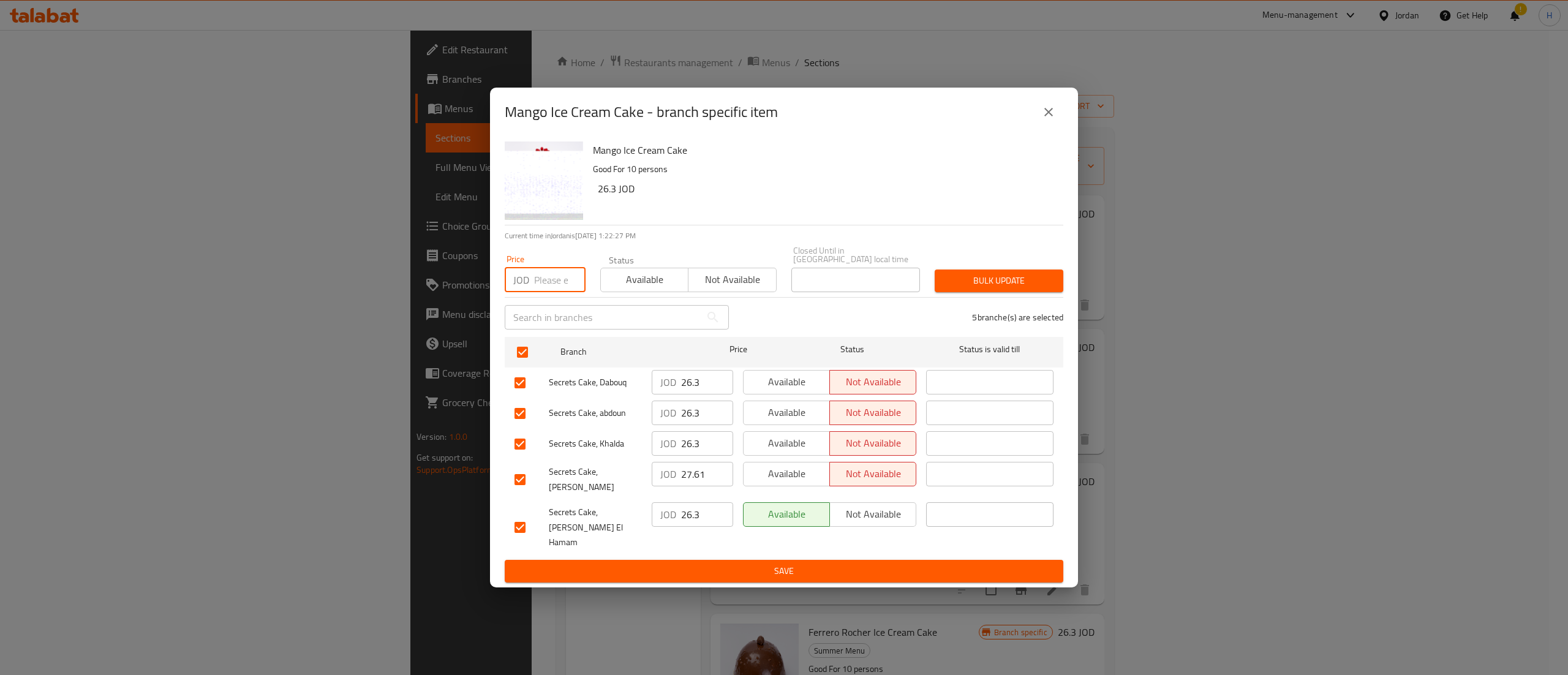
click at [545, 288] on input "number" at bounding box center [559, 280] width 51 height 25
type input "27.61"
click at [991, 287] on span "Bulk update" at bounding box center [998, 280] width 109 height 15
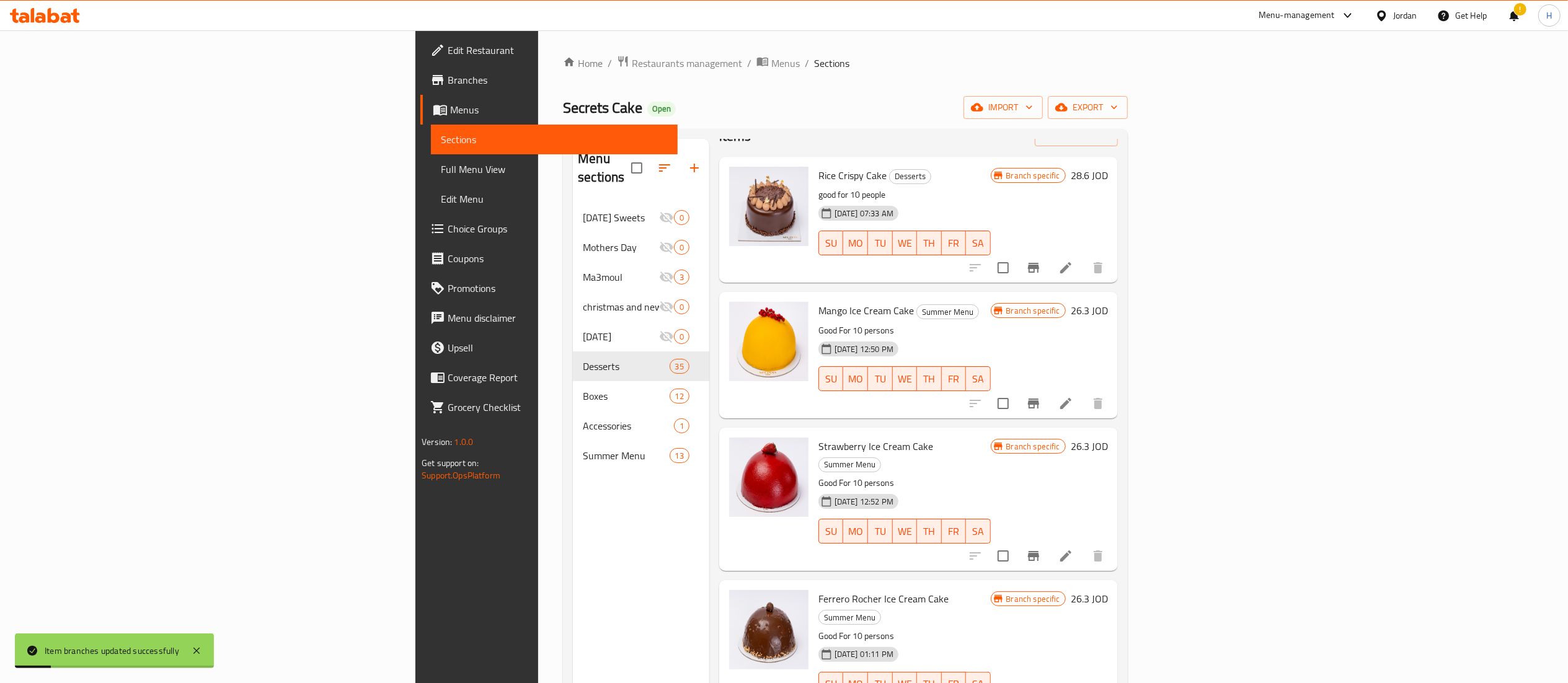
scroll to position [45, 0]
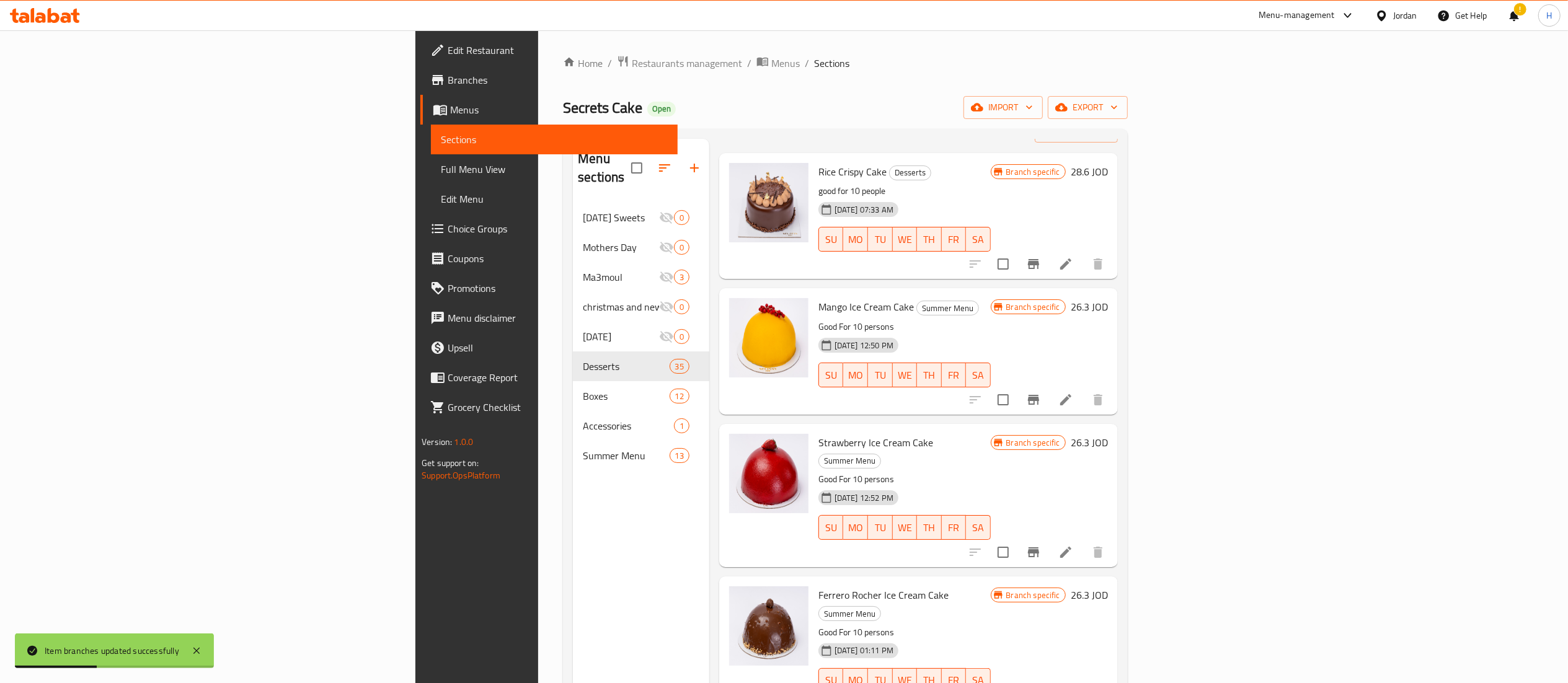
click at [1039, 547] on icon "Branch-specific-item" at bounding box center [1033, 552] width 11 height 10
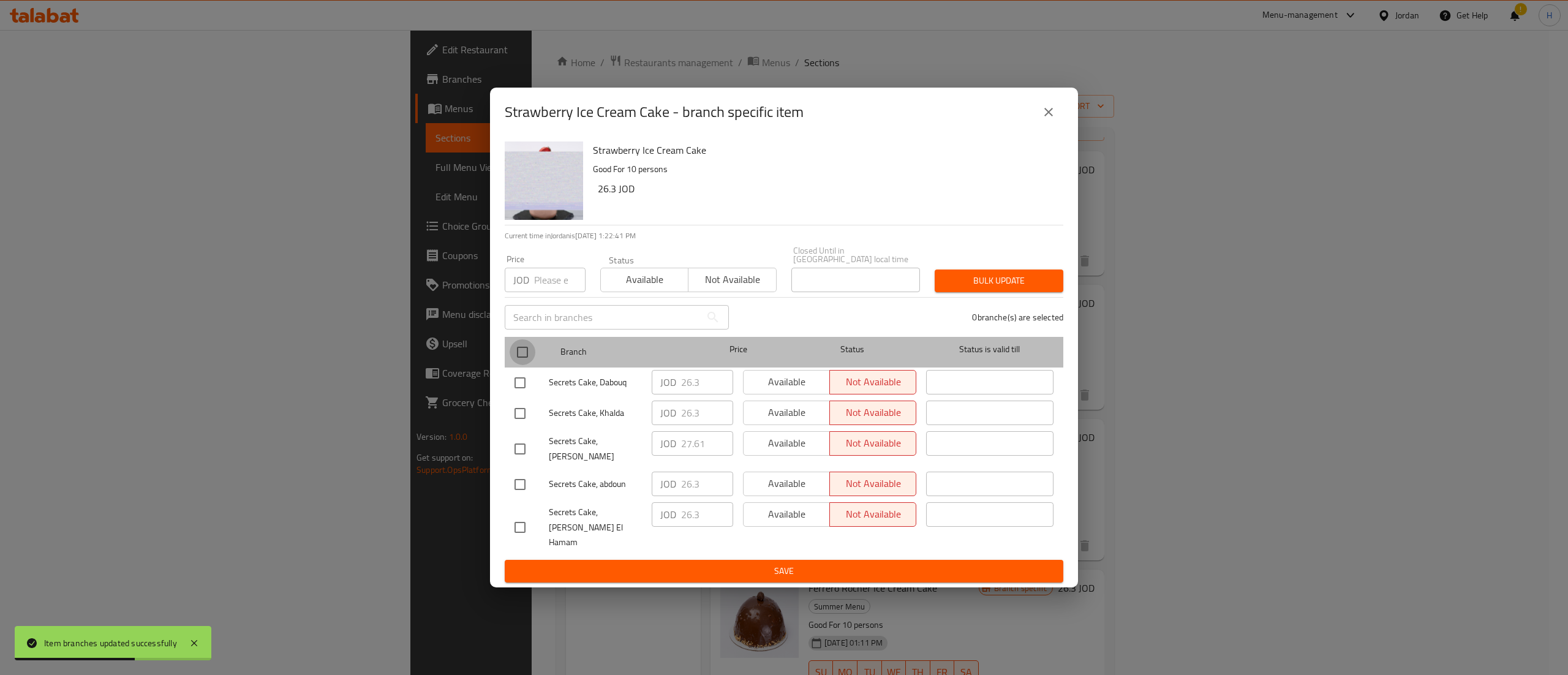
click at [526, 364] on input "checkbox" at bounding box center [523, 352] width 26 height 26
checkbox input "true"
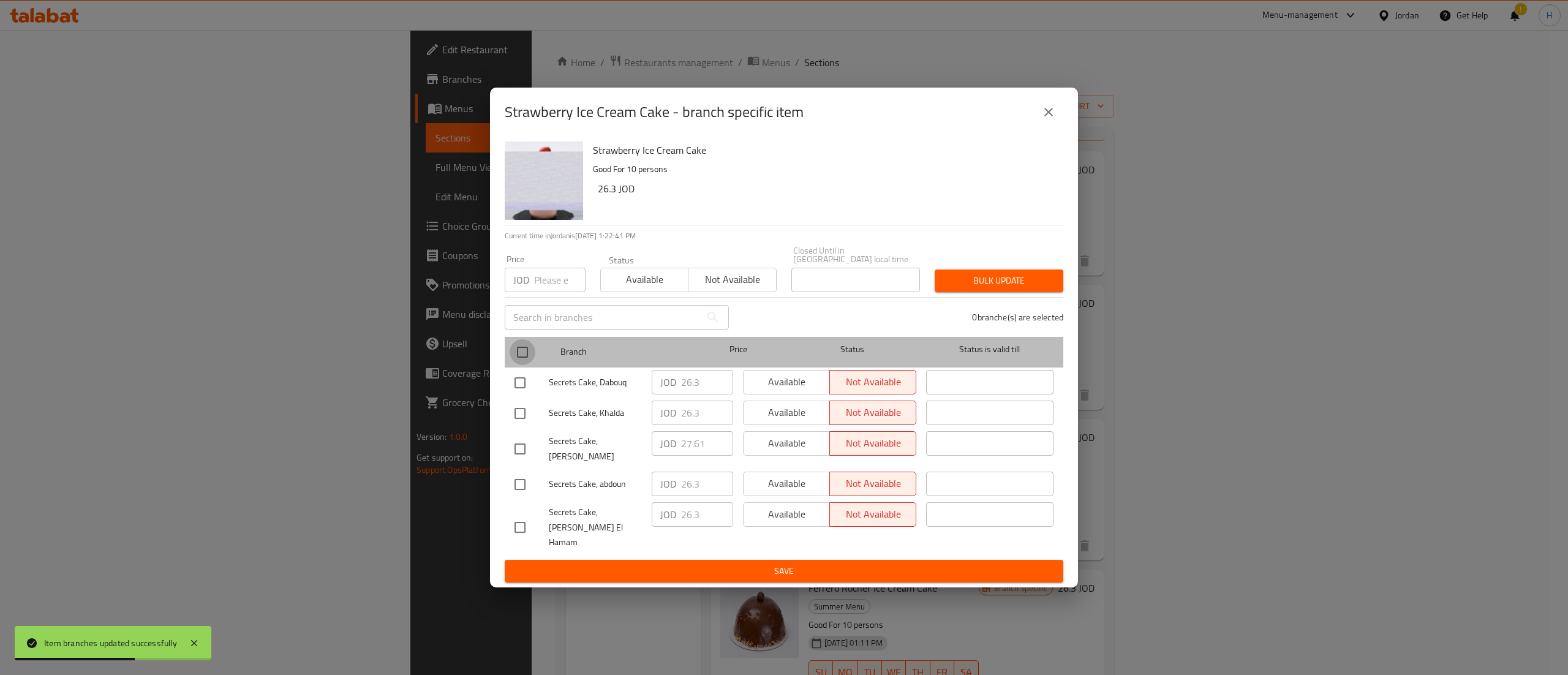
checkbox input "true"
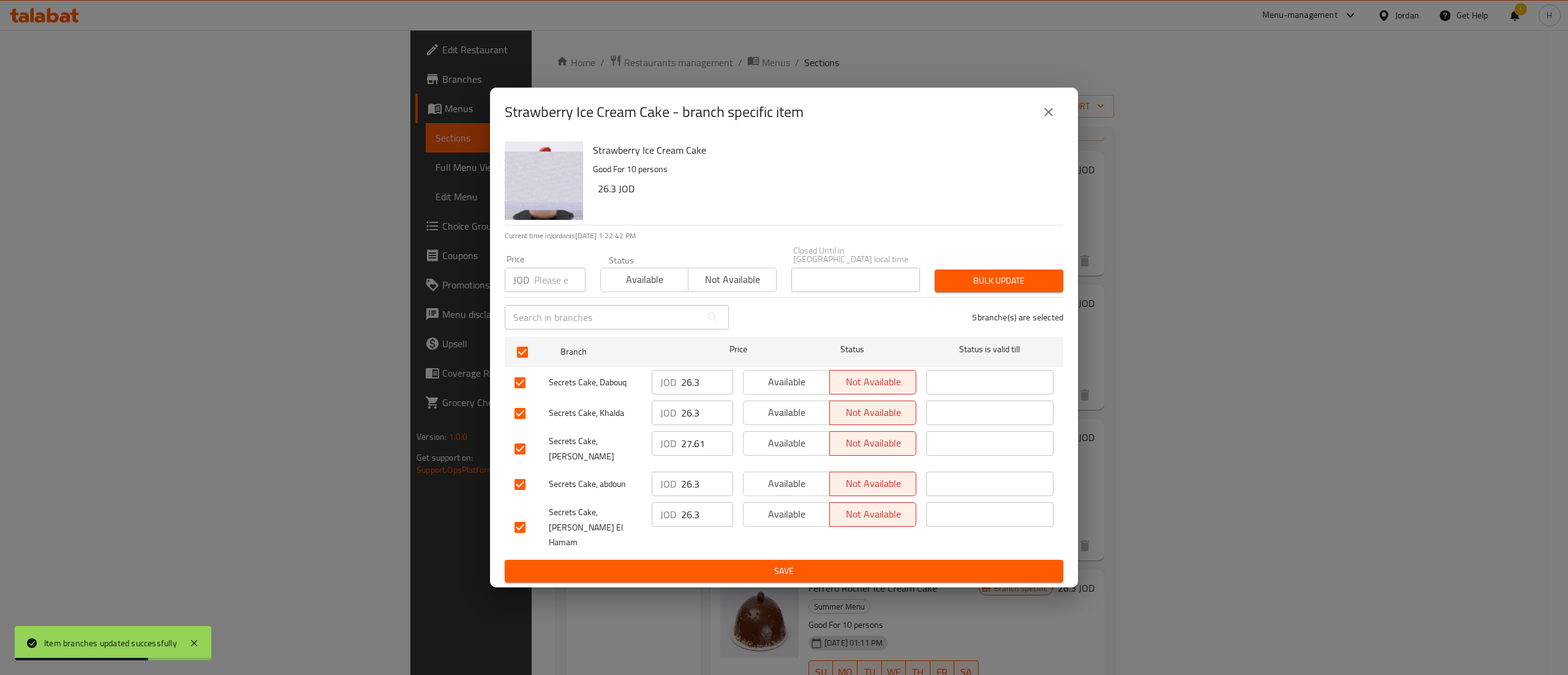
click at [552, 286] on input "number" at bounding box center [559, 280] width 51 height 25
type input "27.61"
click at [1020, 289] on span "Bulk update" at bounding box center [998, 280] width 109 height 15
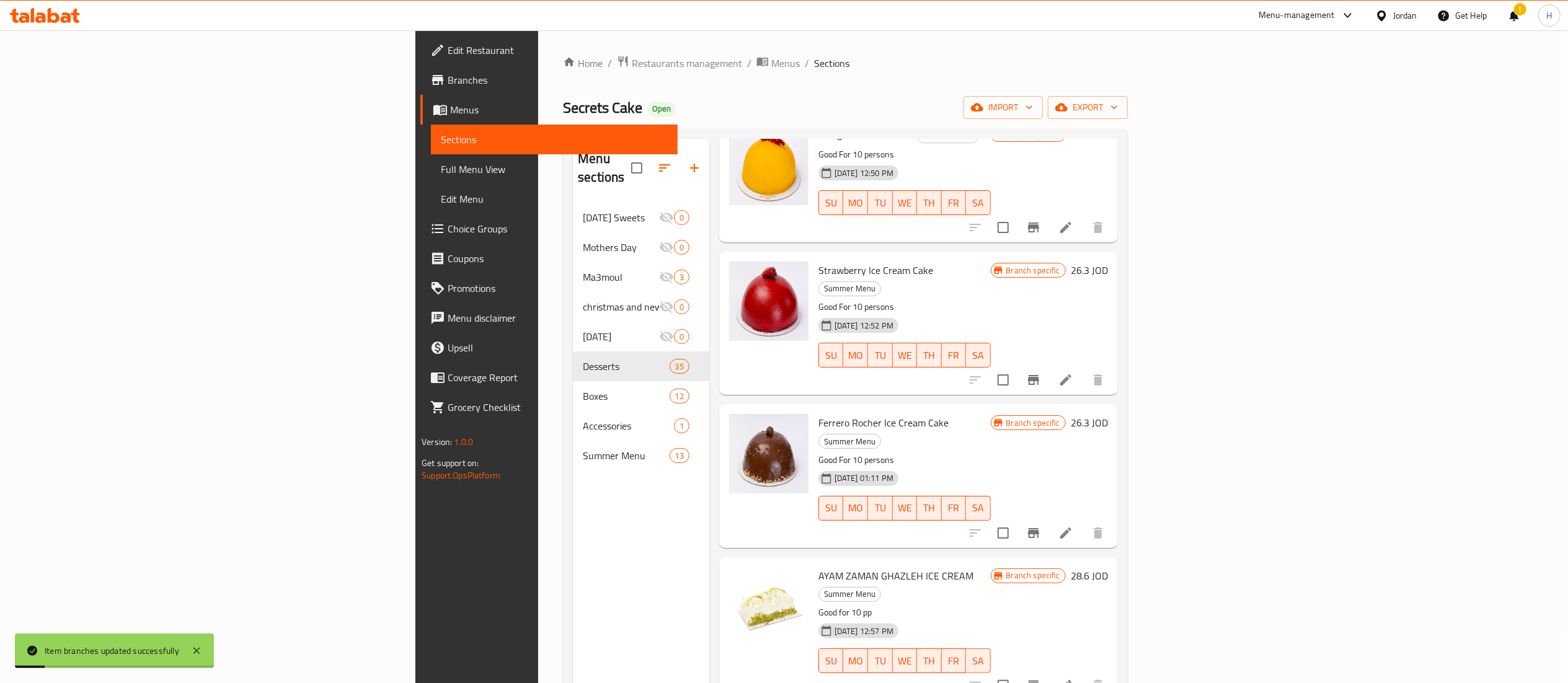
scroll to position [247, 0]
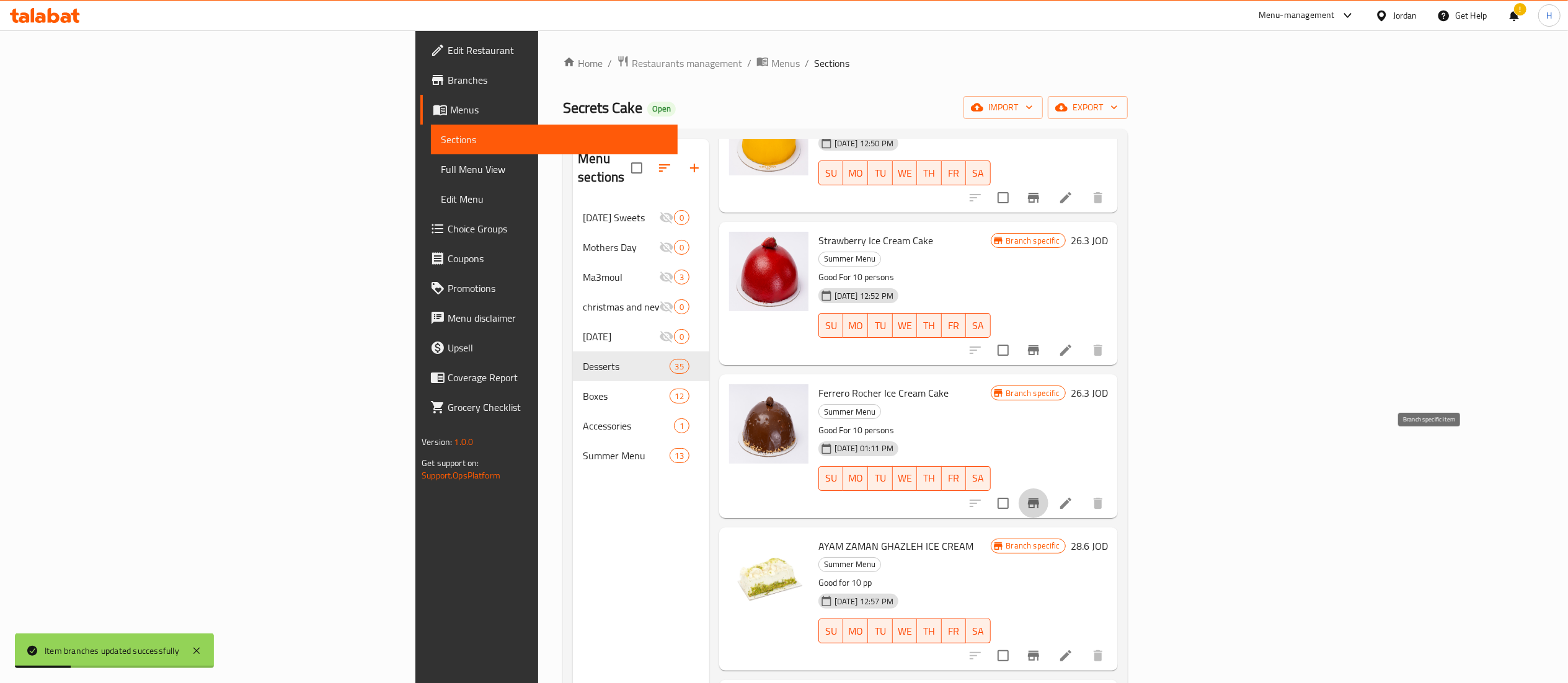
click at [1039, 498] on icon "Branch-specific-item" at bounding box center [1033, 503] width 11 height 10
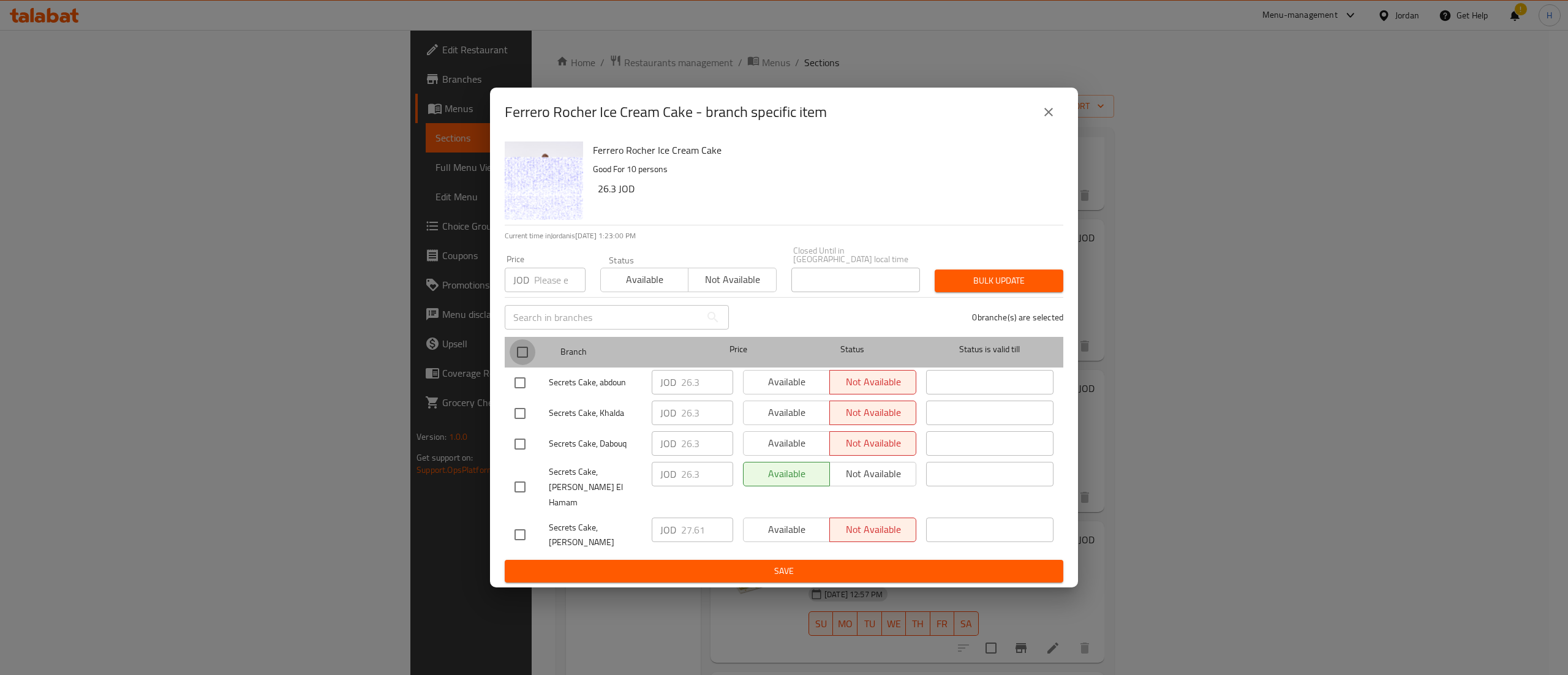
click at [524, 360] on input "checkbox" at bounding box center [523, 352] width 26 height 26
checkbox input "true"
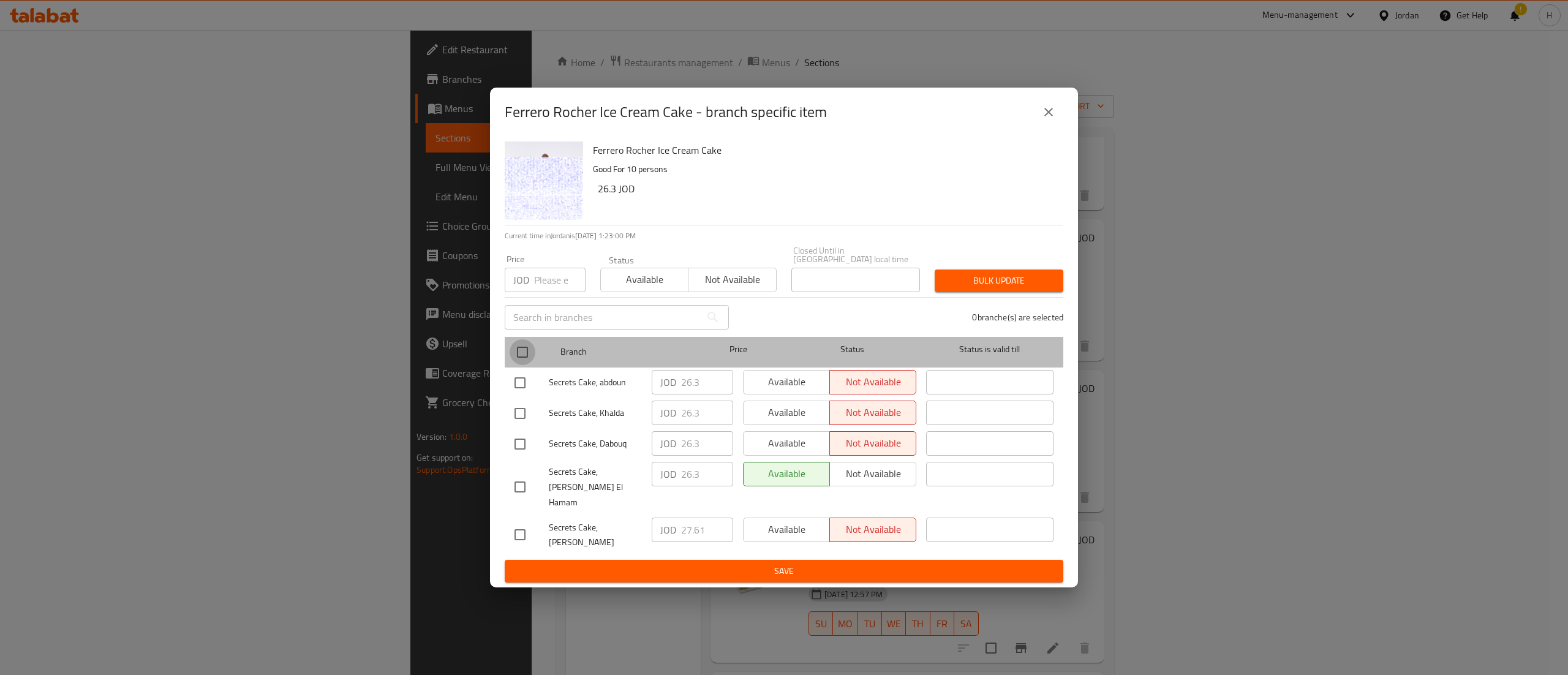
checkbox input "true"
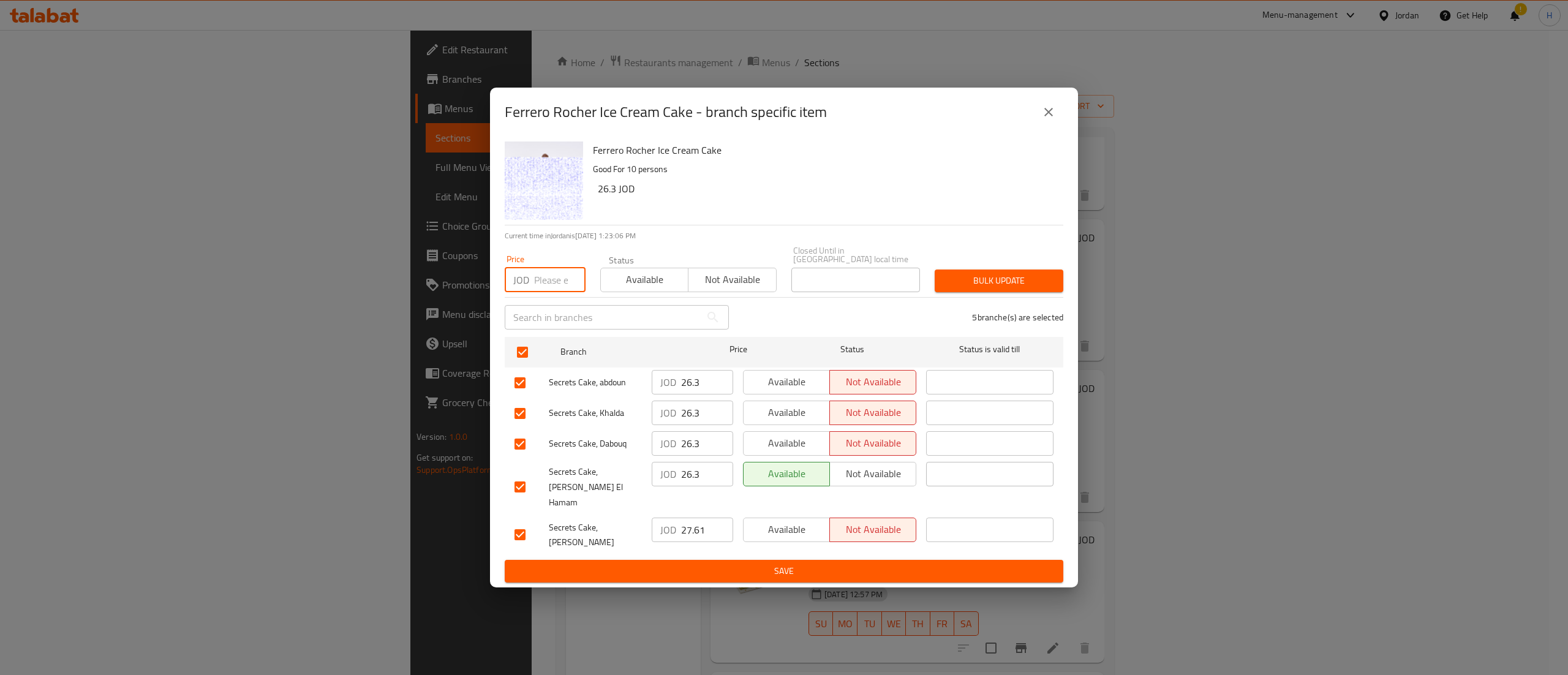
click at [555, 292] on input "number" at bounding box center [559, 280] width 51 height 25
type input "27.61"
click at [1001, 288] on span "Bulk update" at bounding box center [998, 280] width 109 height 15
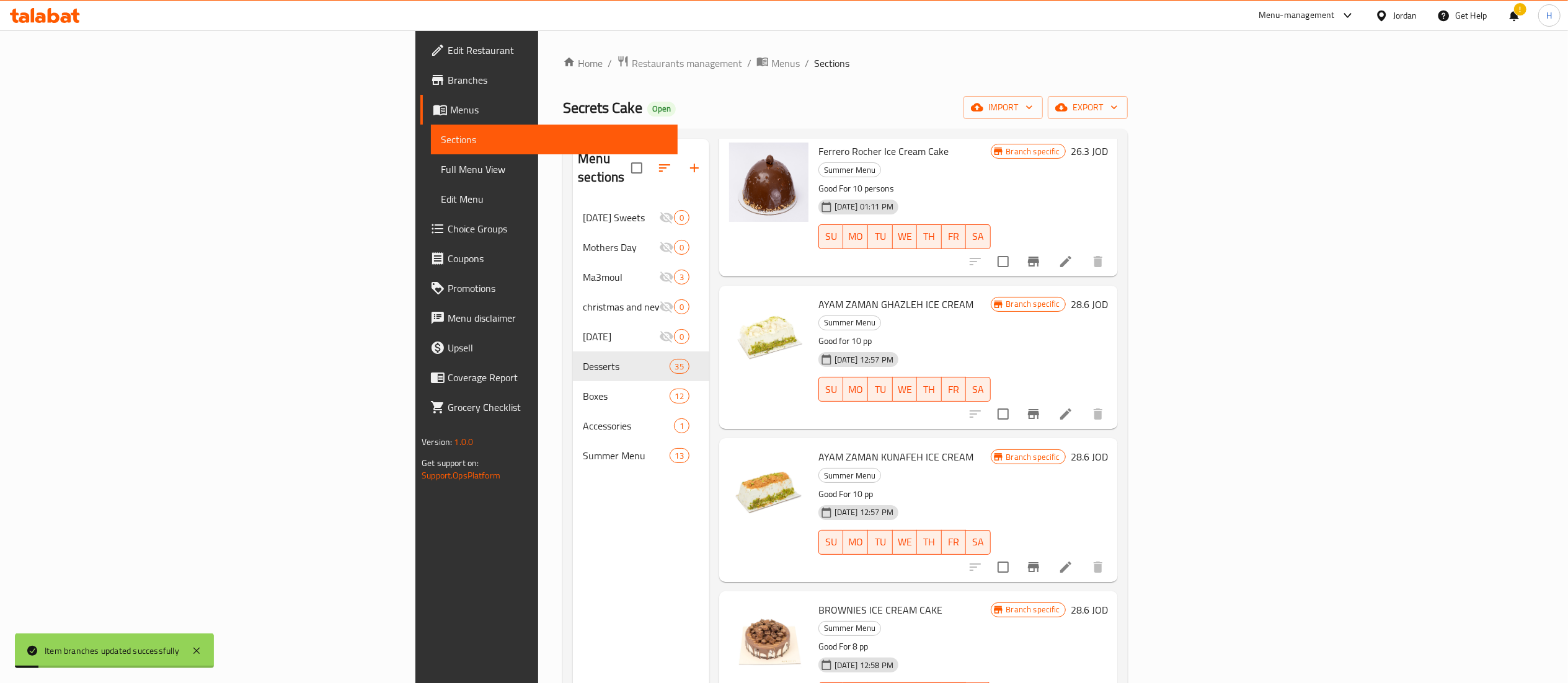
scroll to position [493, 0]
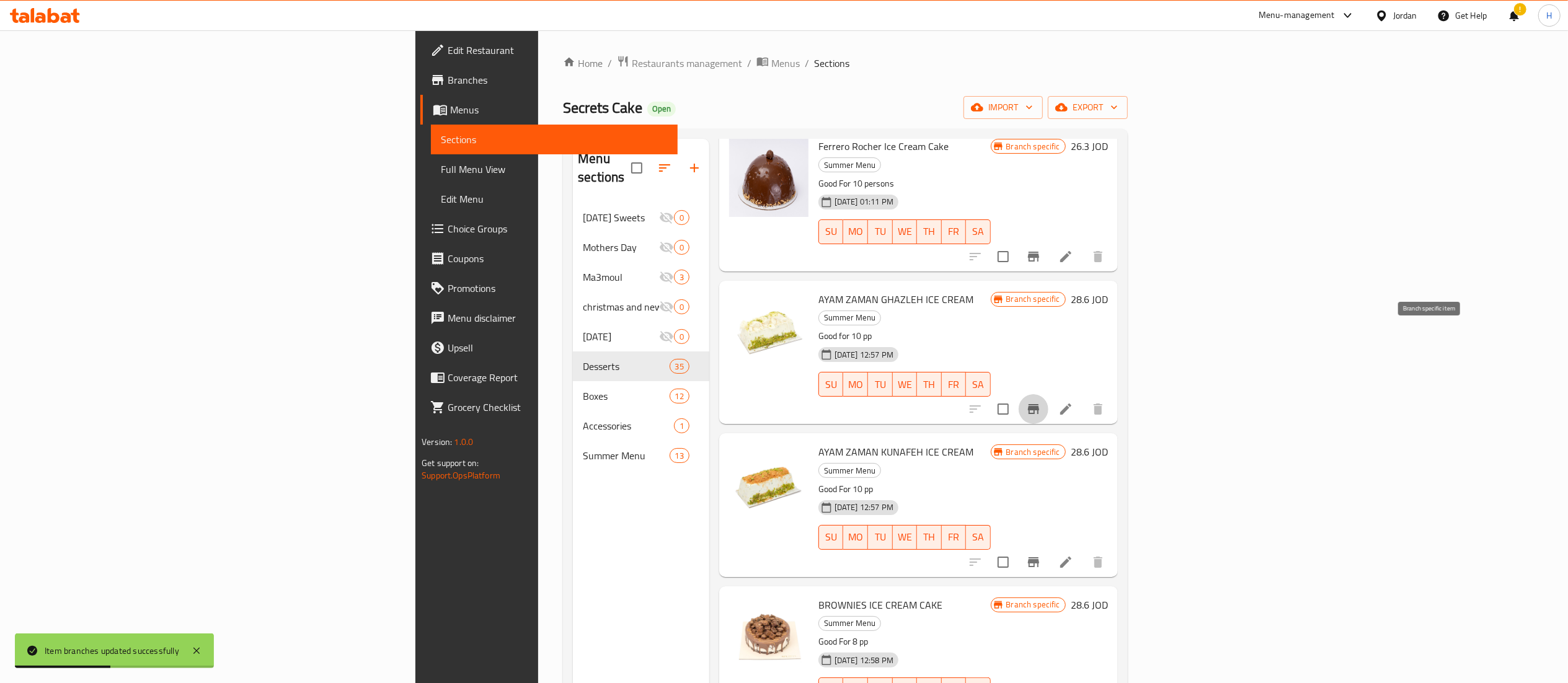
click at [1039, 404] on icon "Branch-specific-item" at bounding box center [1033, 409] width 11 height 10
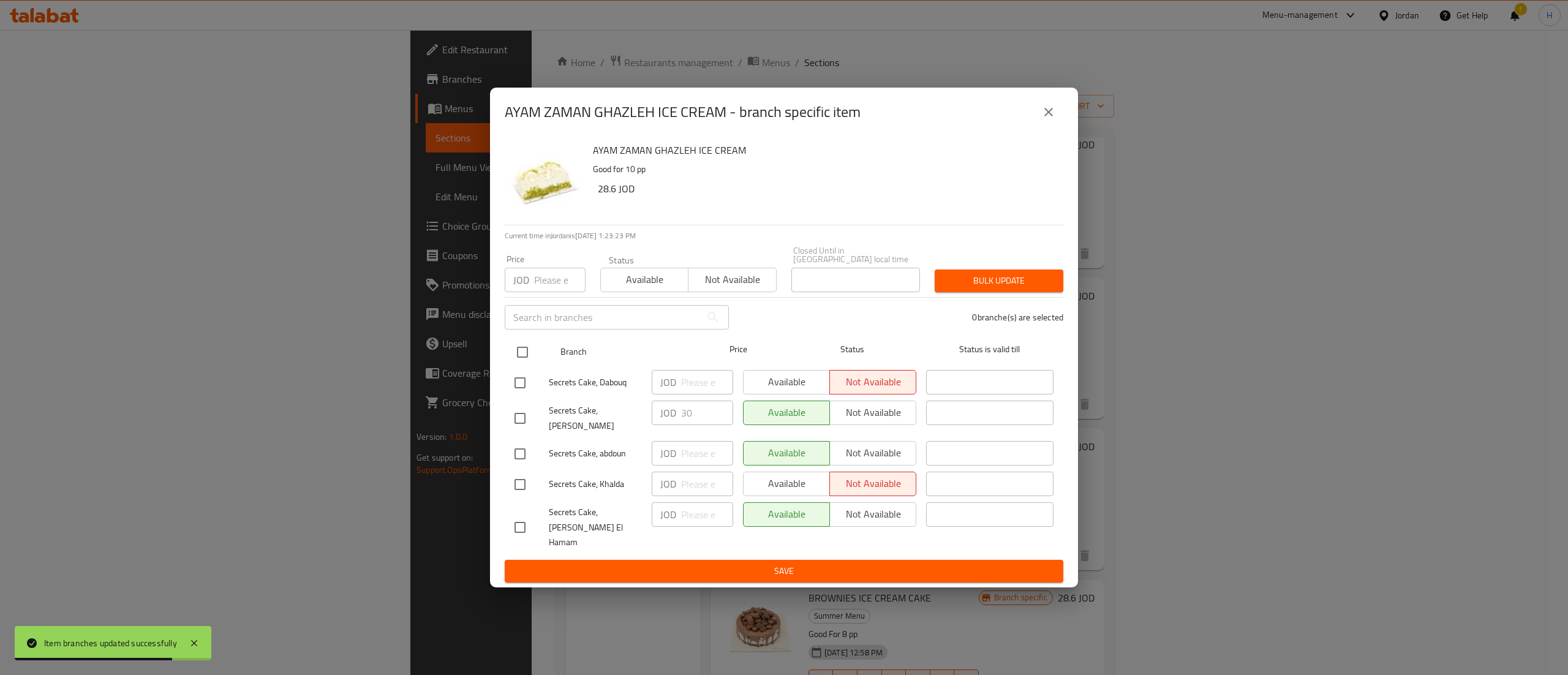
click at [521, 357] on input "checkbox" at bounding box center [523, 352] width 26 height 26
checkbox input "true"
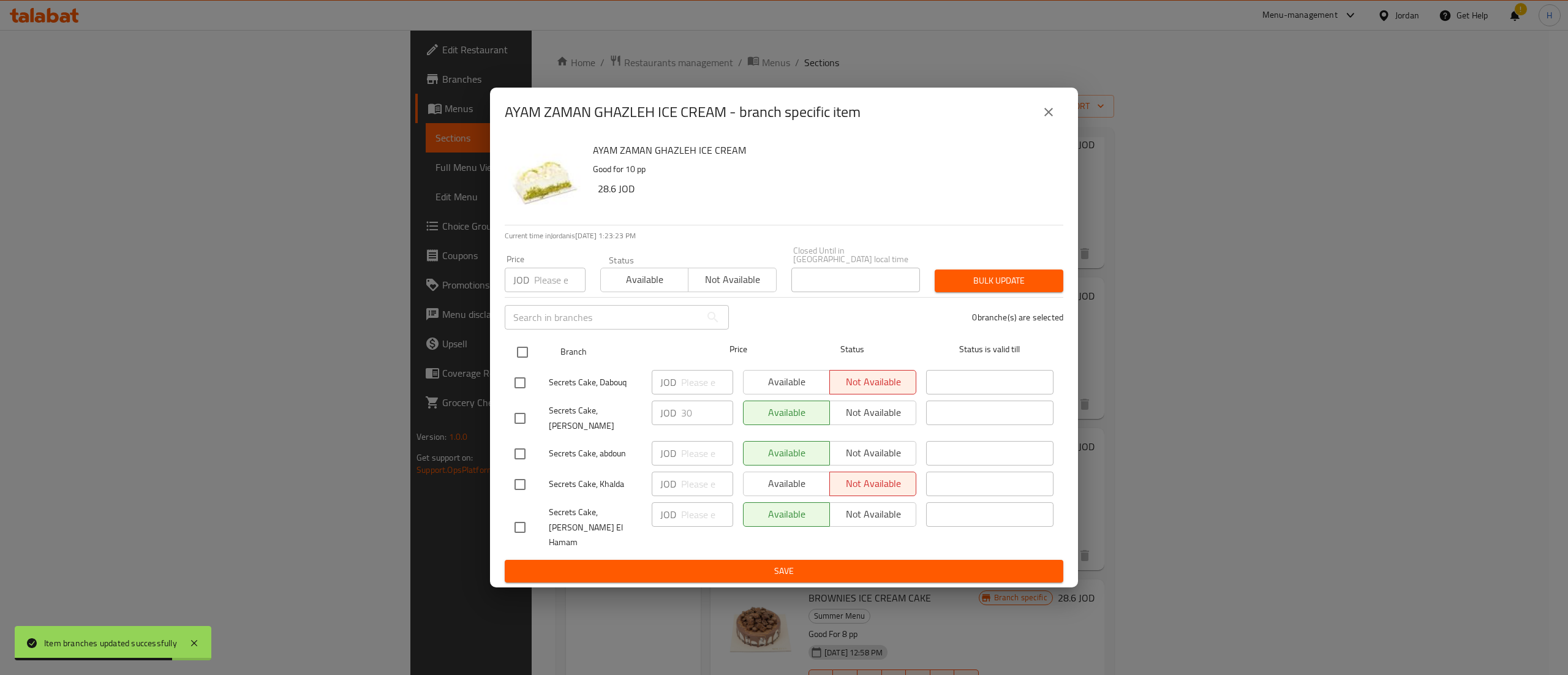
checkbox input "true"
click at [552, 289] on input "number" at bounding box center [559, 280] width 51 height 25
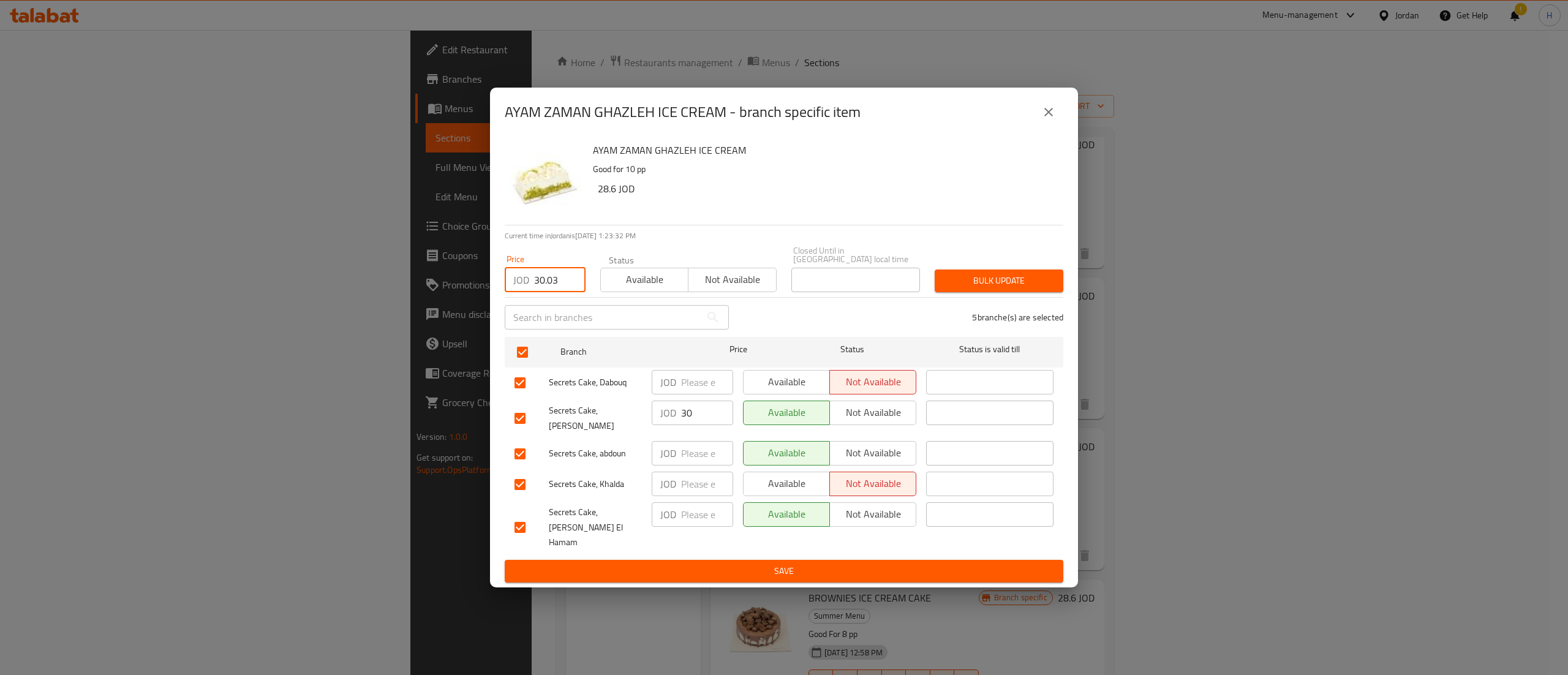
type input "30.03"
click at [976, 289] on span "Bulk update" at bounding box center [998, 280] width 109 height 15
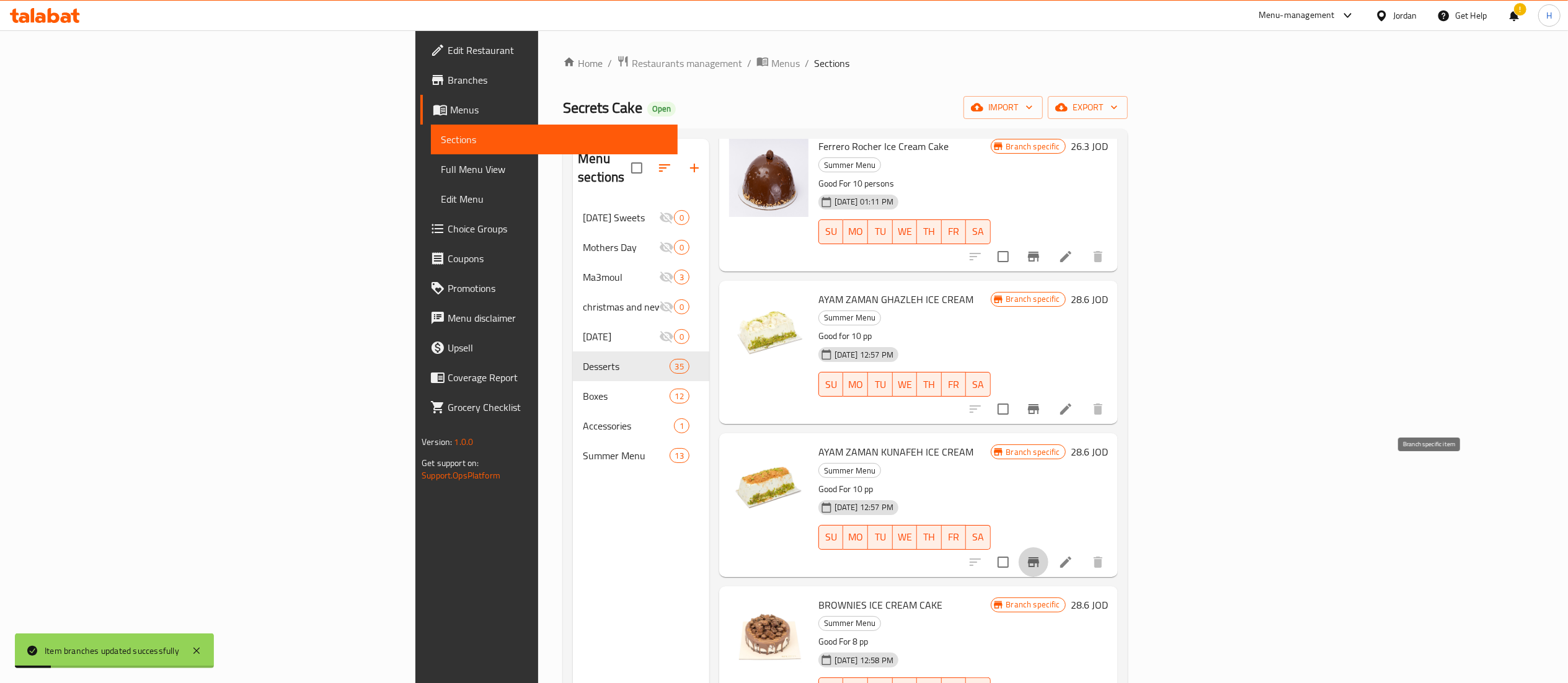
click at [1039, 557] on icon "Branch-specific-item" at bounding box center [1033, 562] width 11 height 10
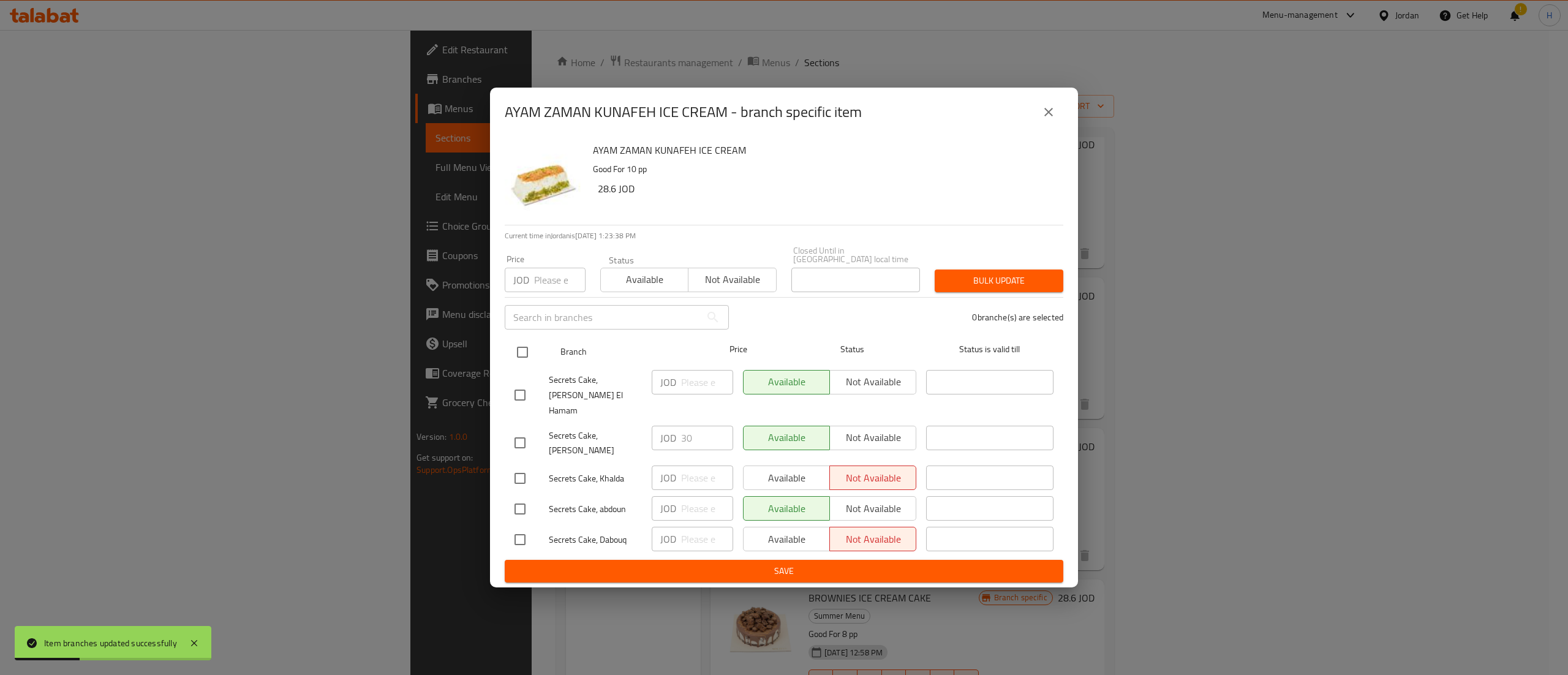
click at [533, 360] on input "checkbox" at bounding box center [523, 352] width 26 height 26
checkbox input "true"
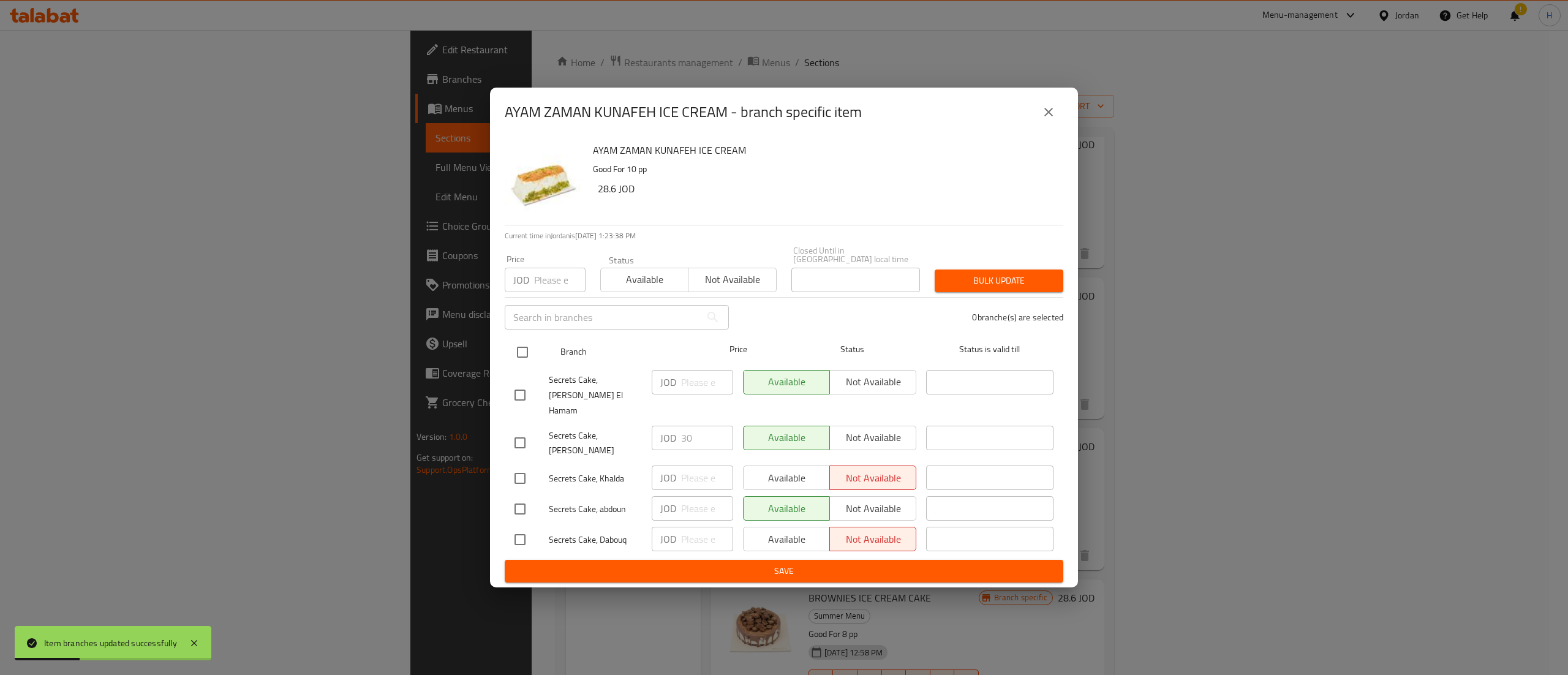
checkbox input "true"
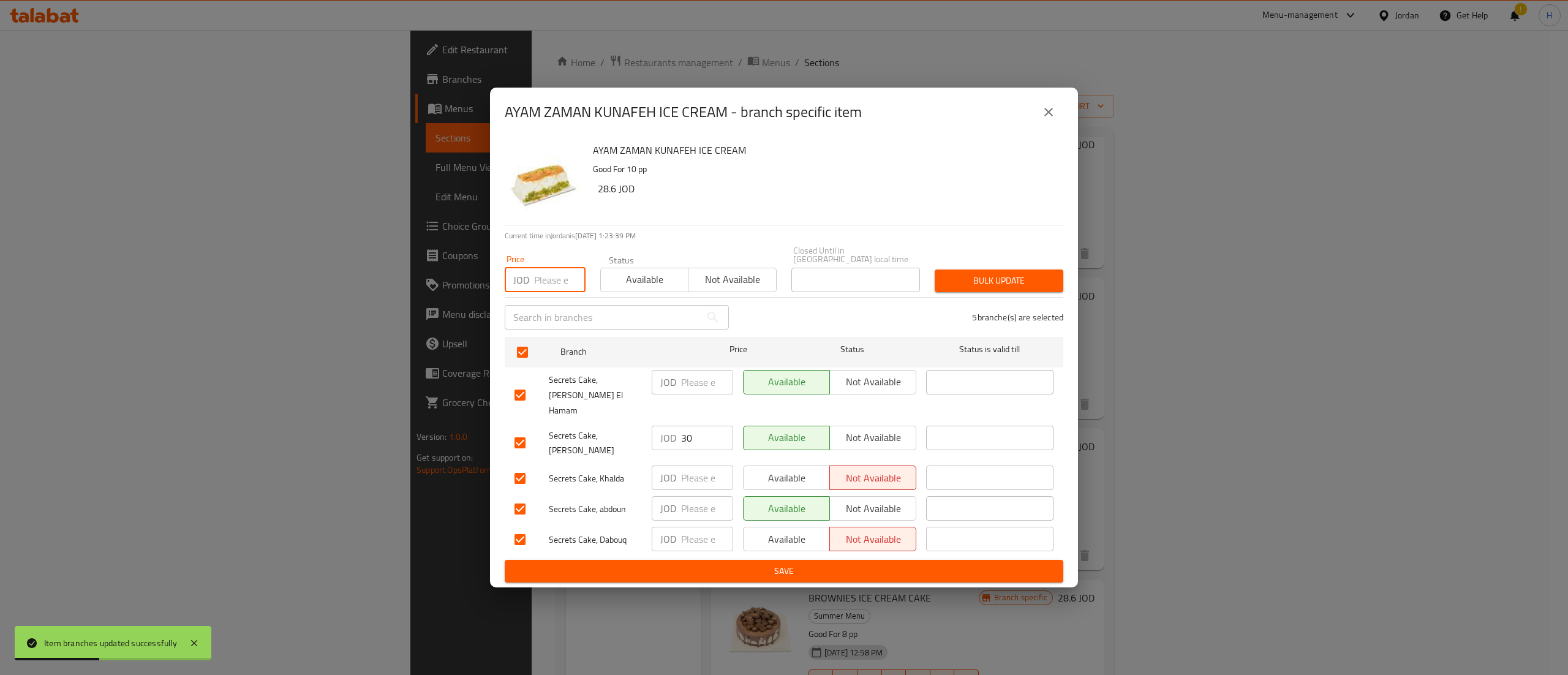
click at [547, 292] on input "number" at bounding box center [559, 280] width 51 height 25
type input "30.03"
click at [1027, 284] on span "Bulk update" at bounding box center [998, 280] width 109 height 15
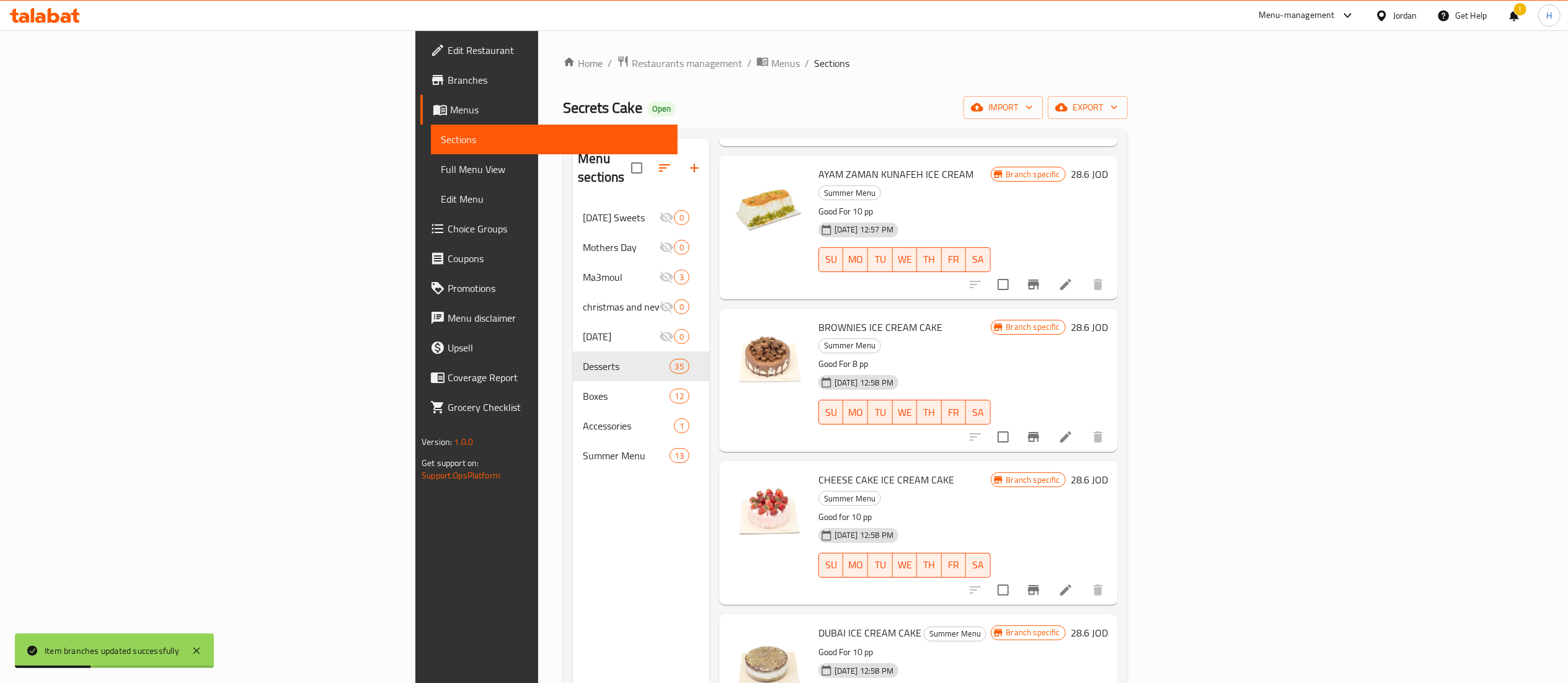
scroll to position [772, 0]
click at [1041, 428] on icon "Branch-specific-item" at bounding box center [1033, 435] width 15 height 15
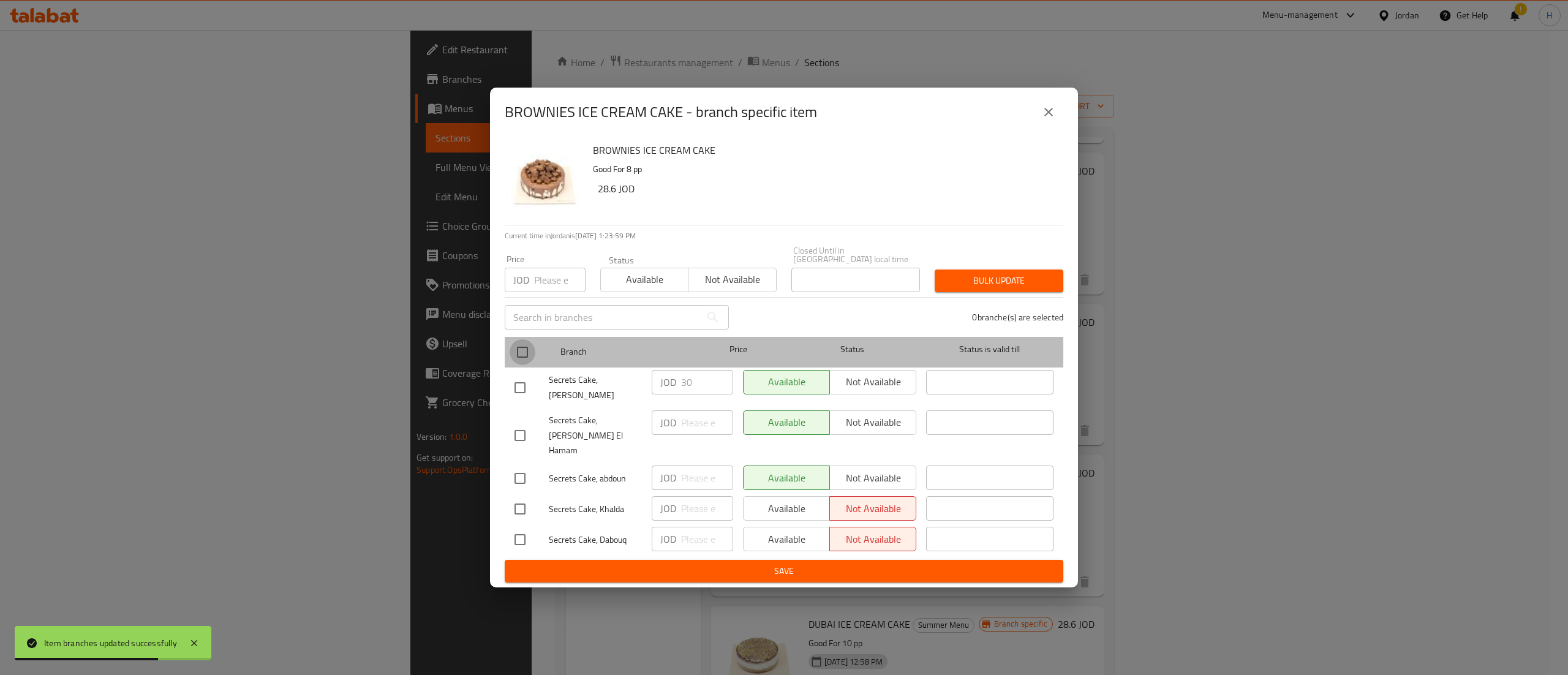
click at [515, 362] on input "checkbox" at bounding box center [523, 352] width 26 height 26
checkbox input "true"
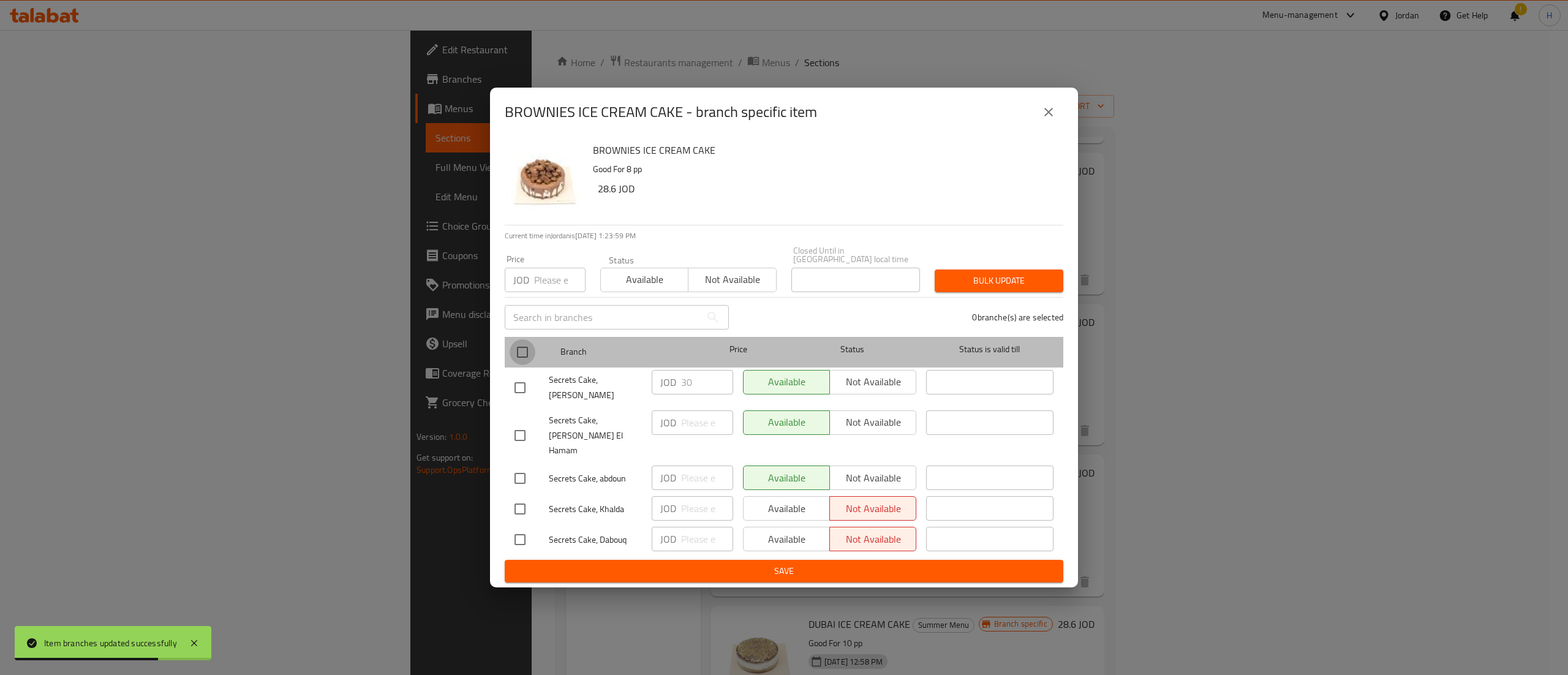
checkbox input "true"
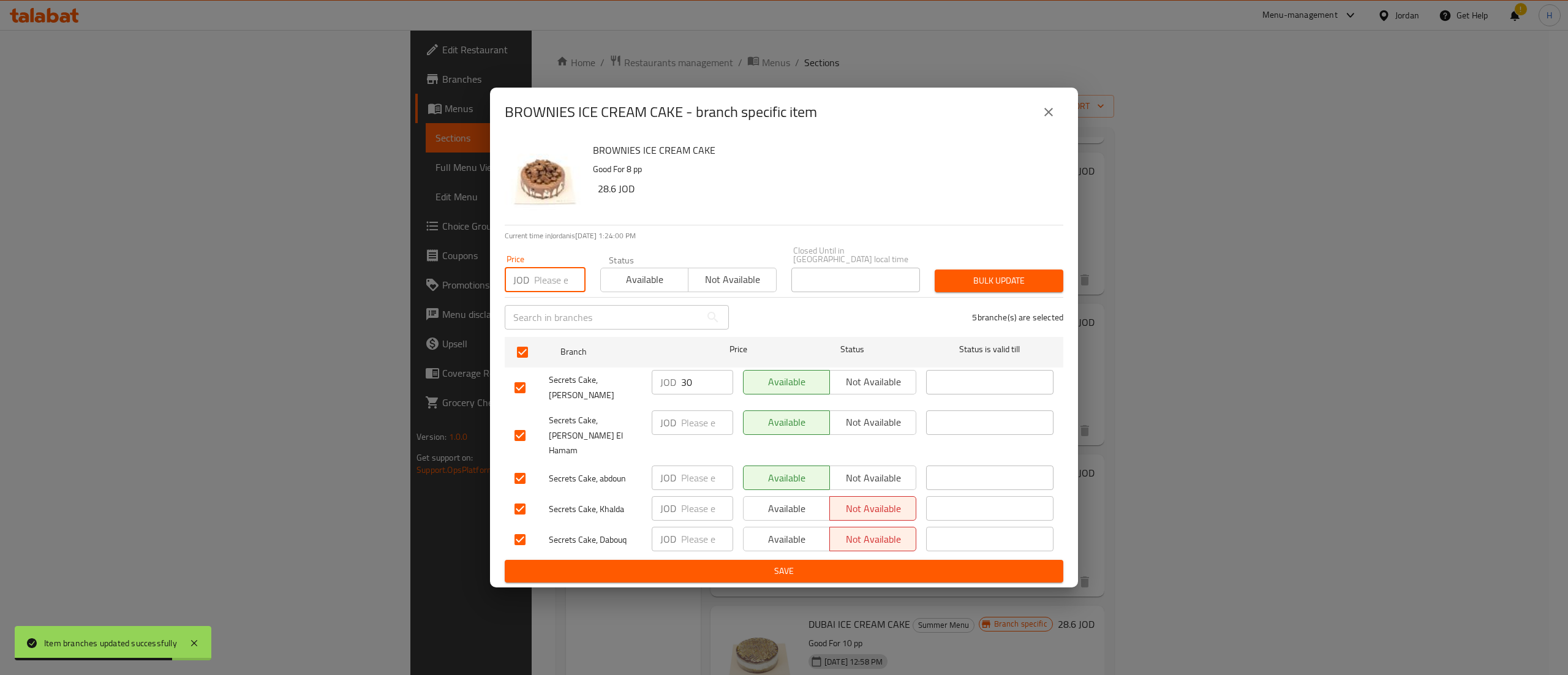
click at [548, 286] on input "number" at bounding box center [559, 280] width 51 height 25
type input "30.03"
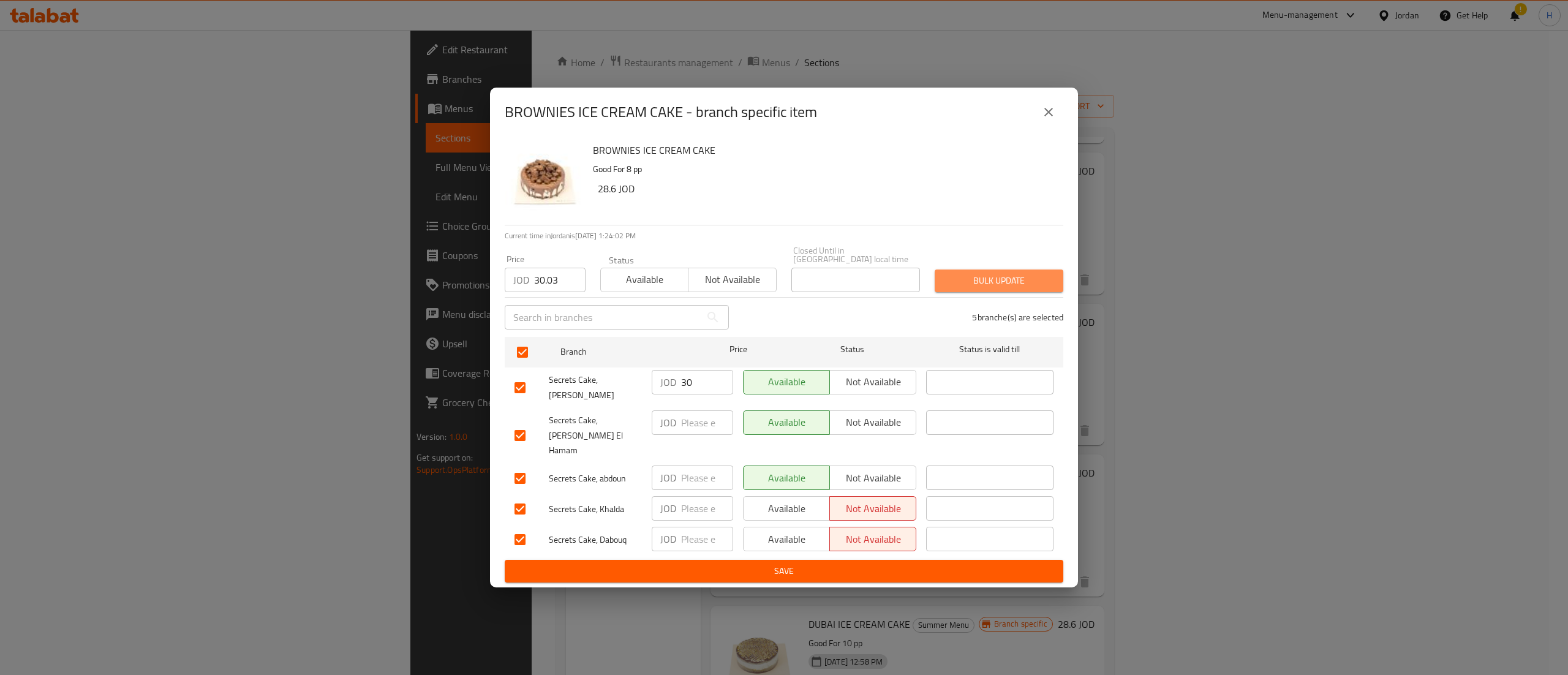
click at [965, 284] on span "Bulk update" at bounding box center [998, 280] width 109 height 15
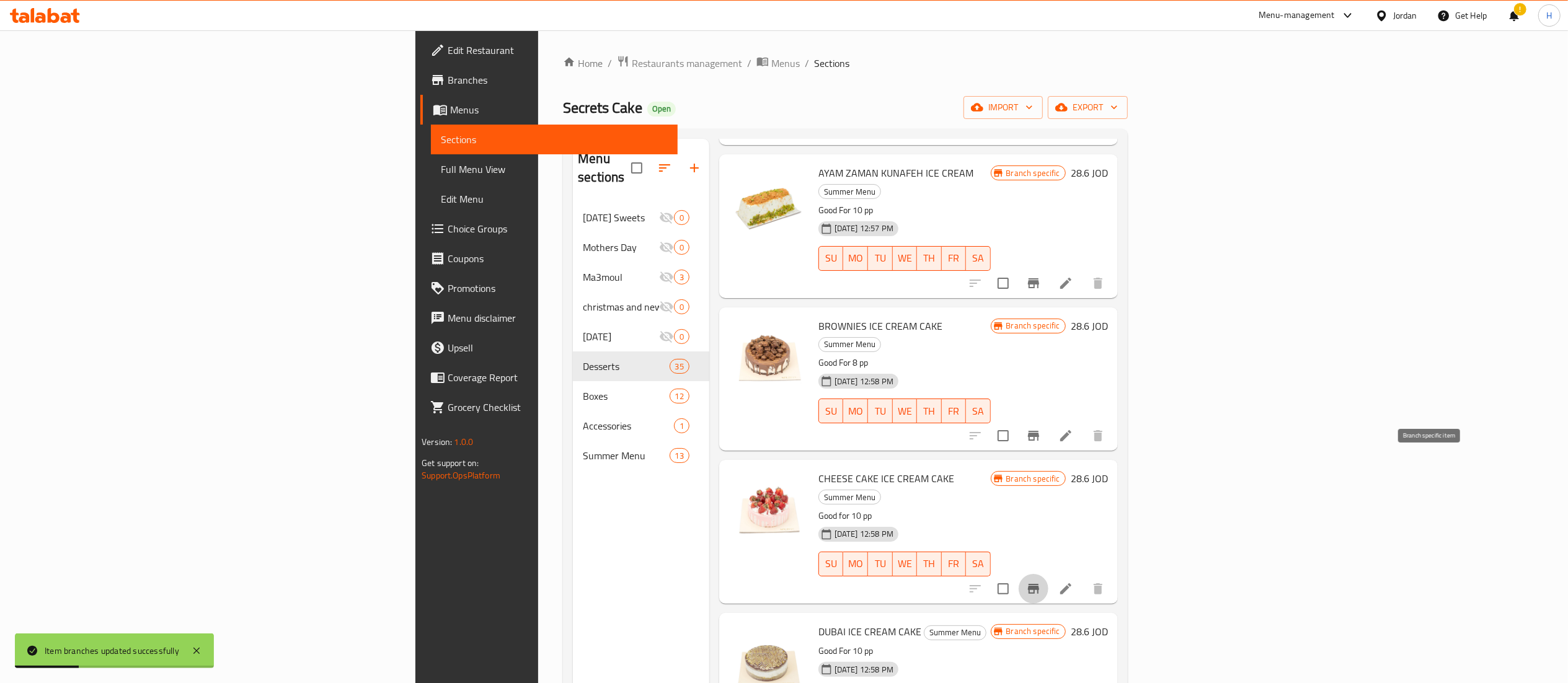
click at [1041, 581] on icon "Branch-specific-item" at bounding box center [1033, 589] width 15 height 15
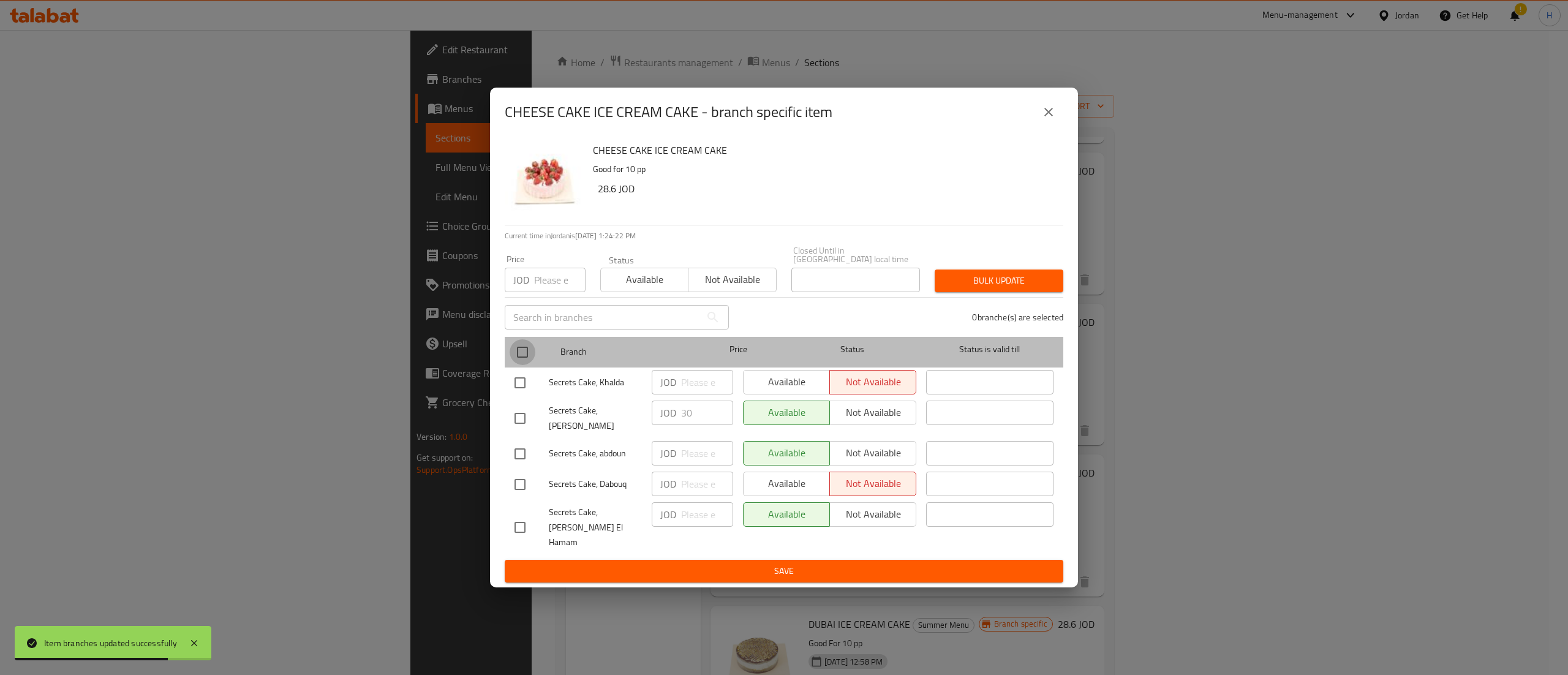
click at [524, 357] on input "checkbox" at bounding box center [523, 352] width 26 height 26
checkbox input "true"
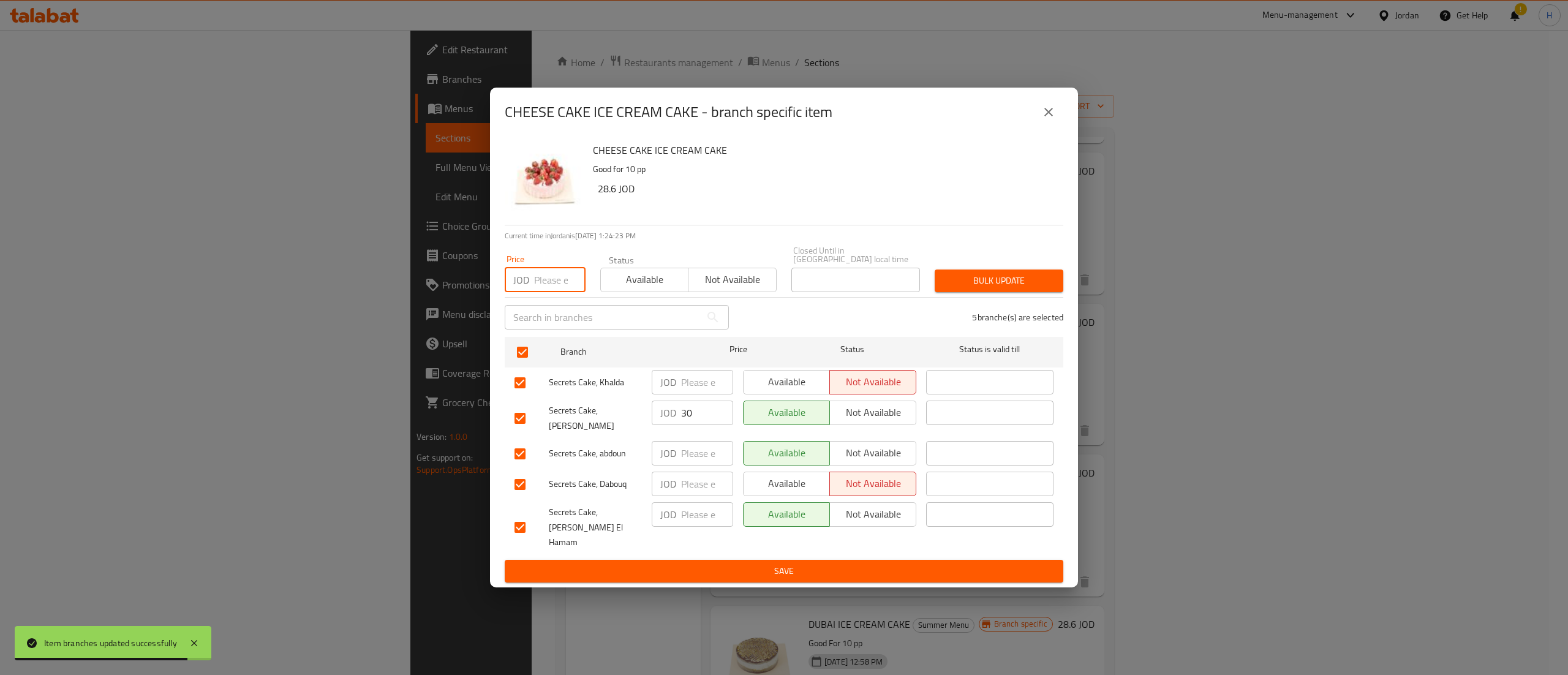
click at [552, 292] on input "number" at bounding box center [559, 280] width 51 height 25
click at [976, 289] on span "Bulk update" at bounding box center [998, 280] width 109 height 15
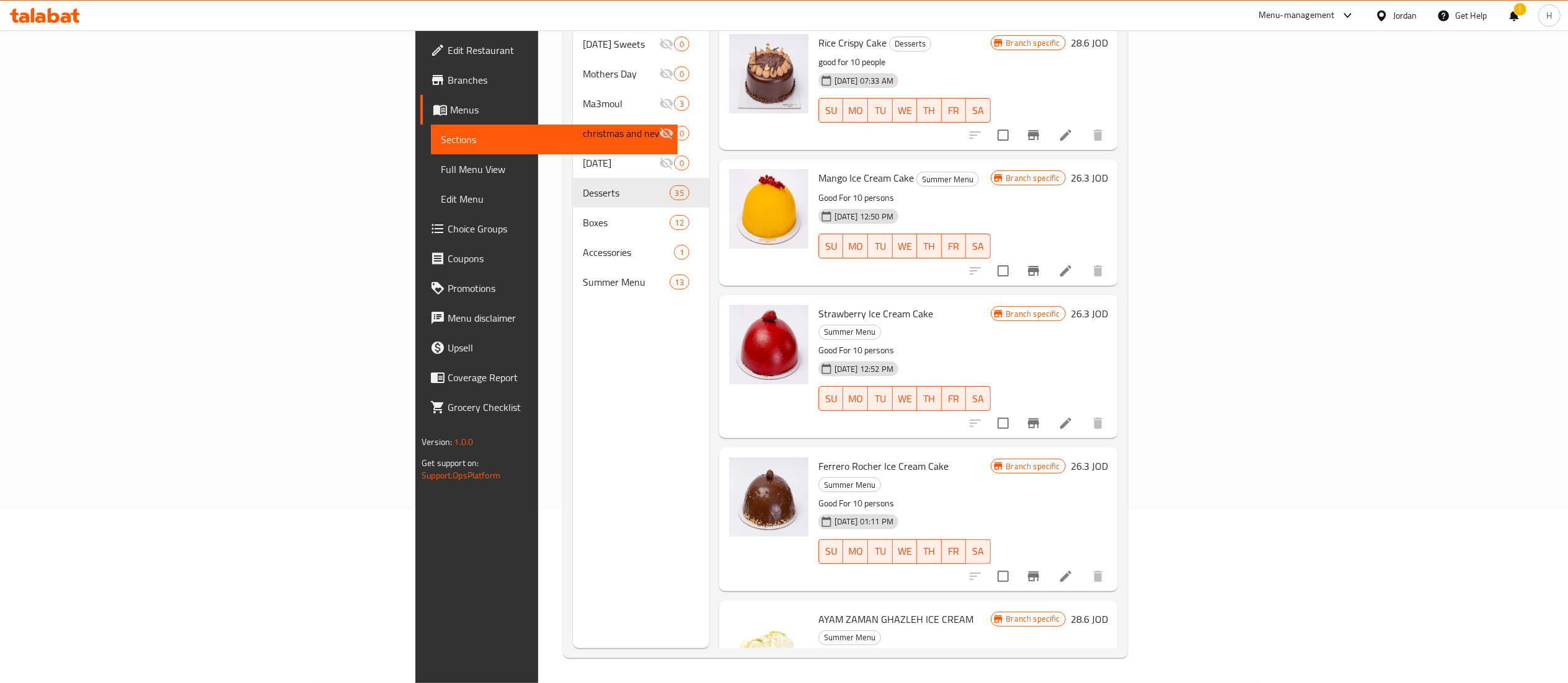
scroll to position [0, 0]
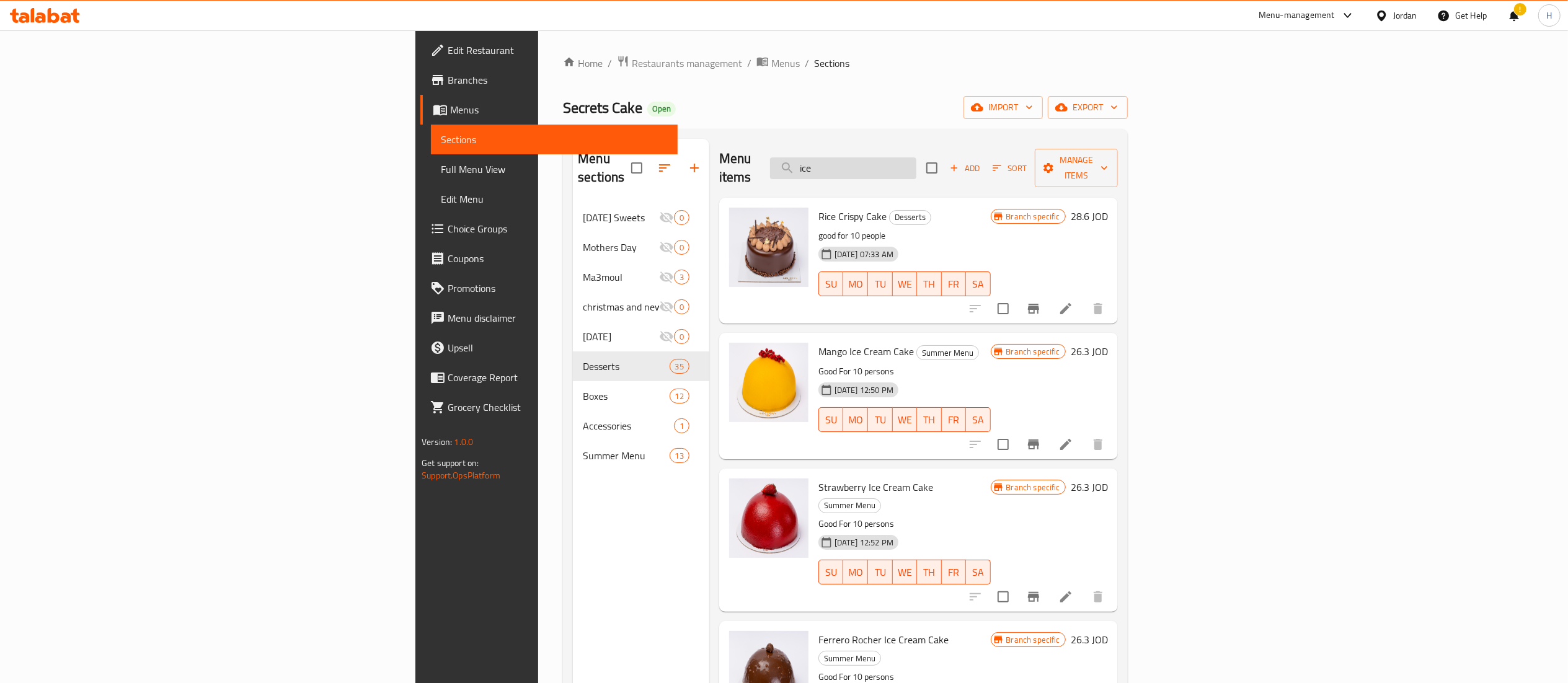
click at [916, 161] on input "ice" at bounding box center [843, 169] width 146 height 22
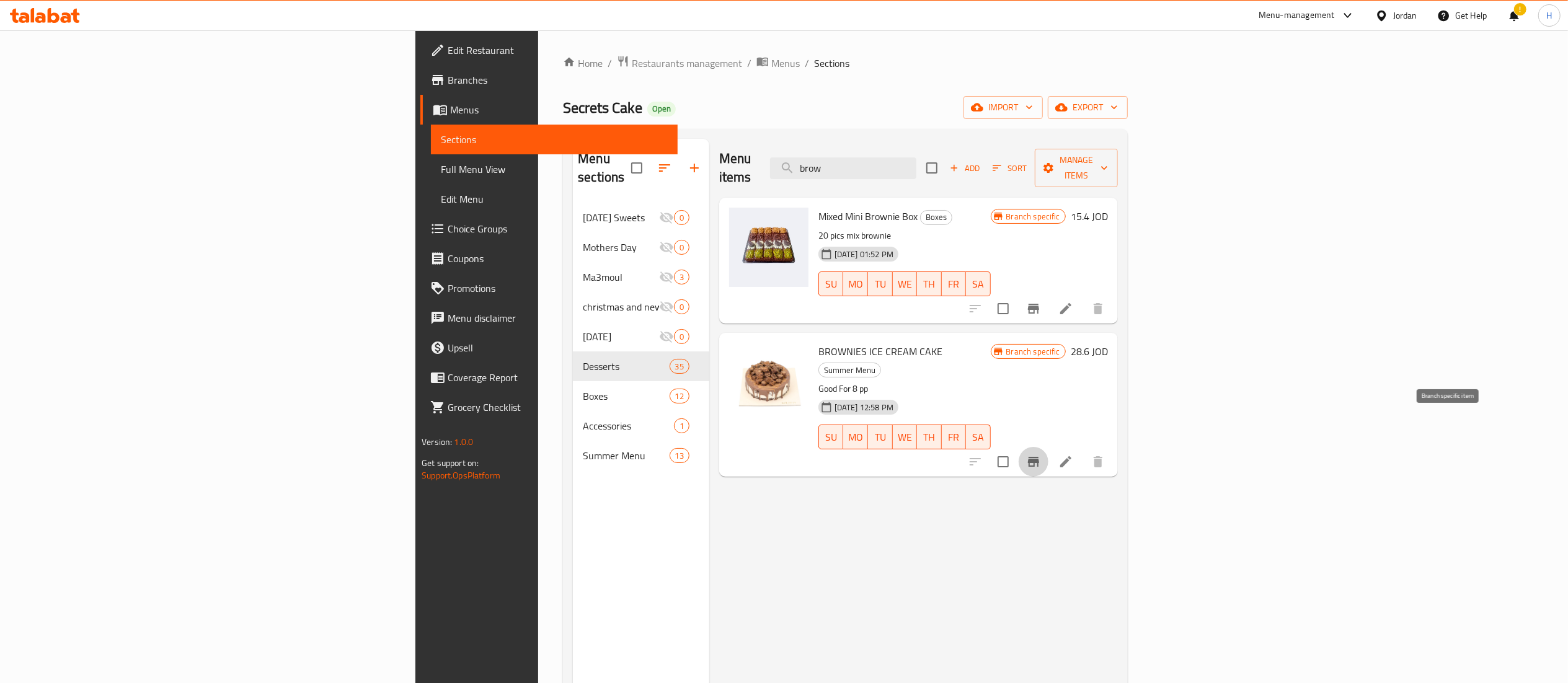
click at [1048, 447] on button "Branch-specific-item" at bounding box center [1033, 462] width 30 height 30
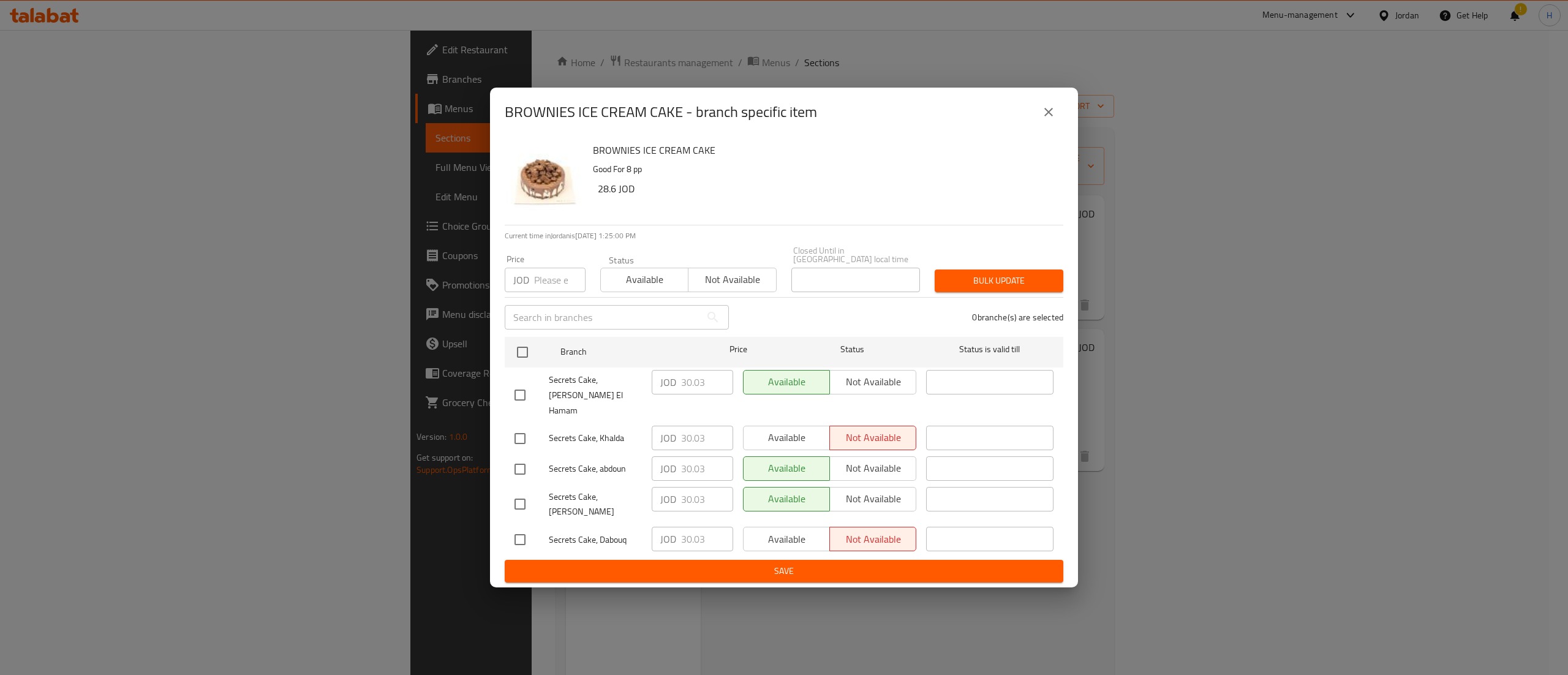
click at [1046, 119] on icon "close" at bounding box center [1048, 112] width 14 height 14
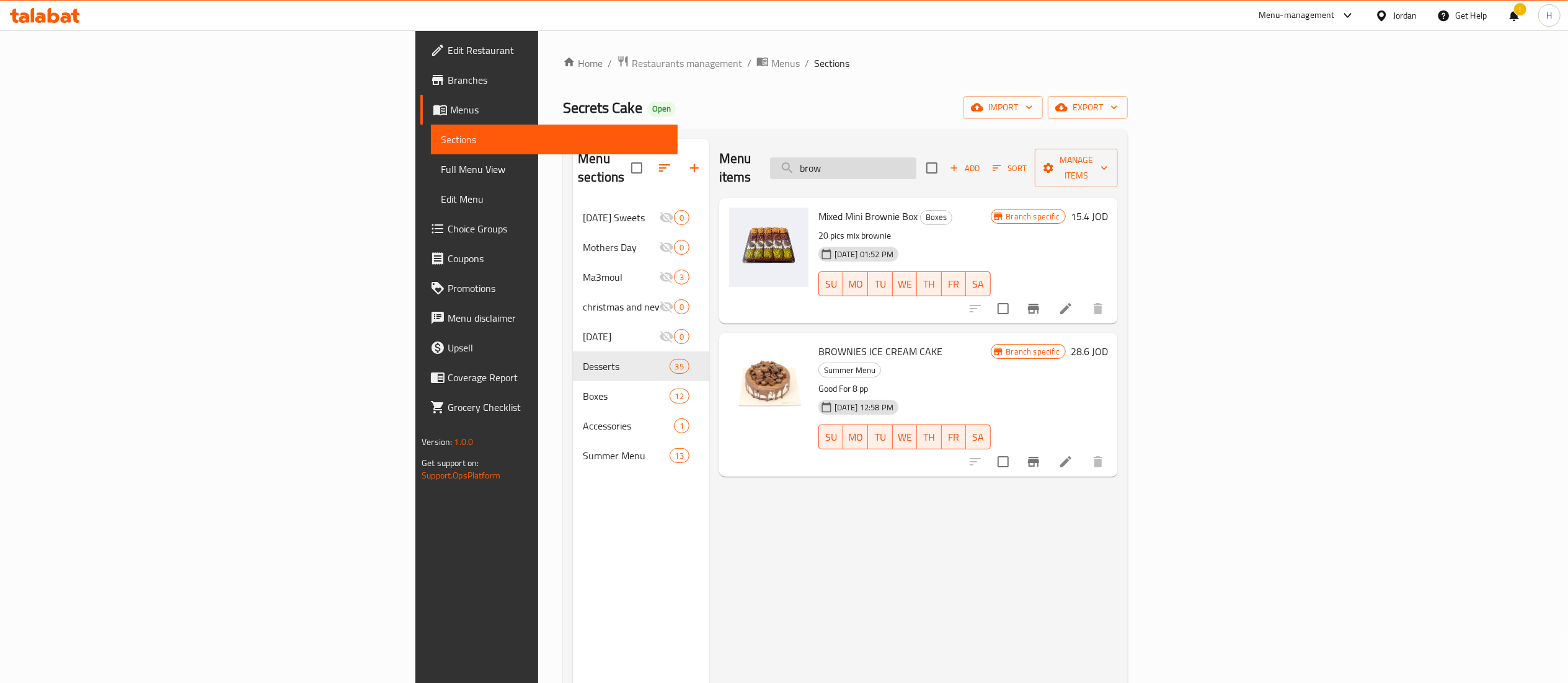
click at [916, 158] on input "brow" at bounding box center [843, 169] width 146 height 22
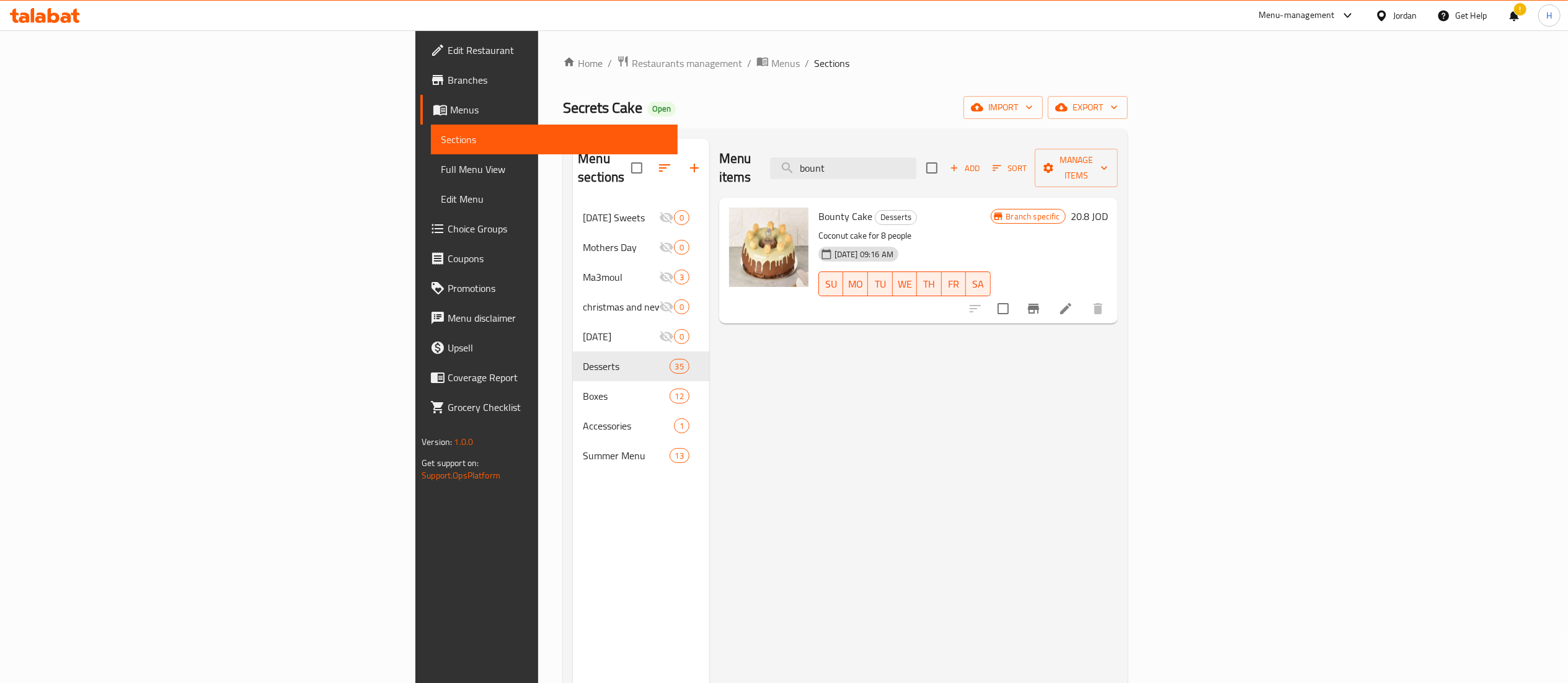
click at [1048, 294] on button "Branch-specific-item" at bounding box center [1033, 308] width 30 height 30
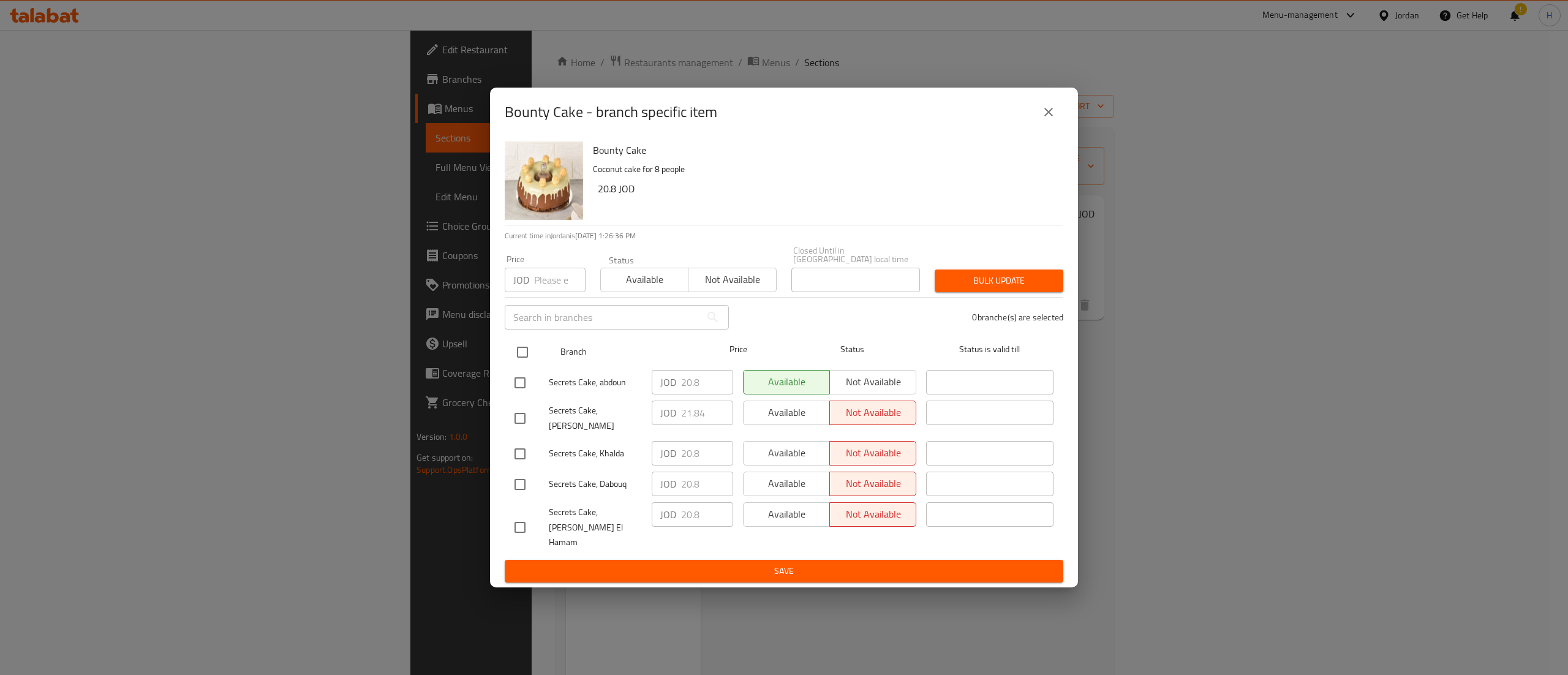
click at [520, 357] on input "checkbox" at bounding box center [523, 352] width 26 height 26
click at [544, 289] on input "number" at bounding box center [559, 280] width 51 height 25
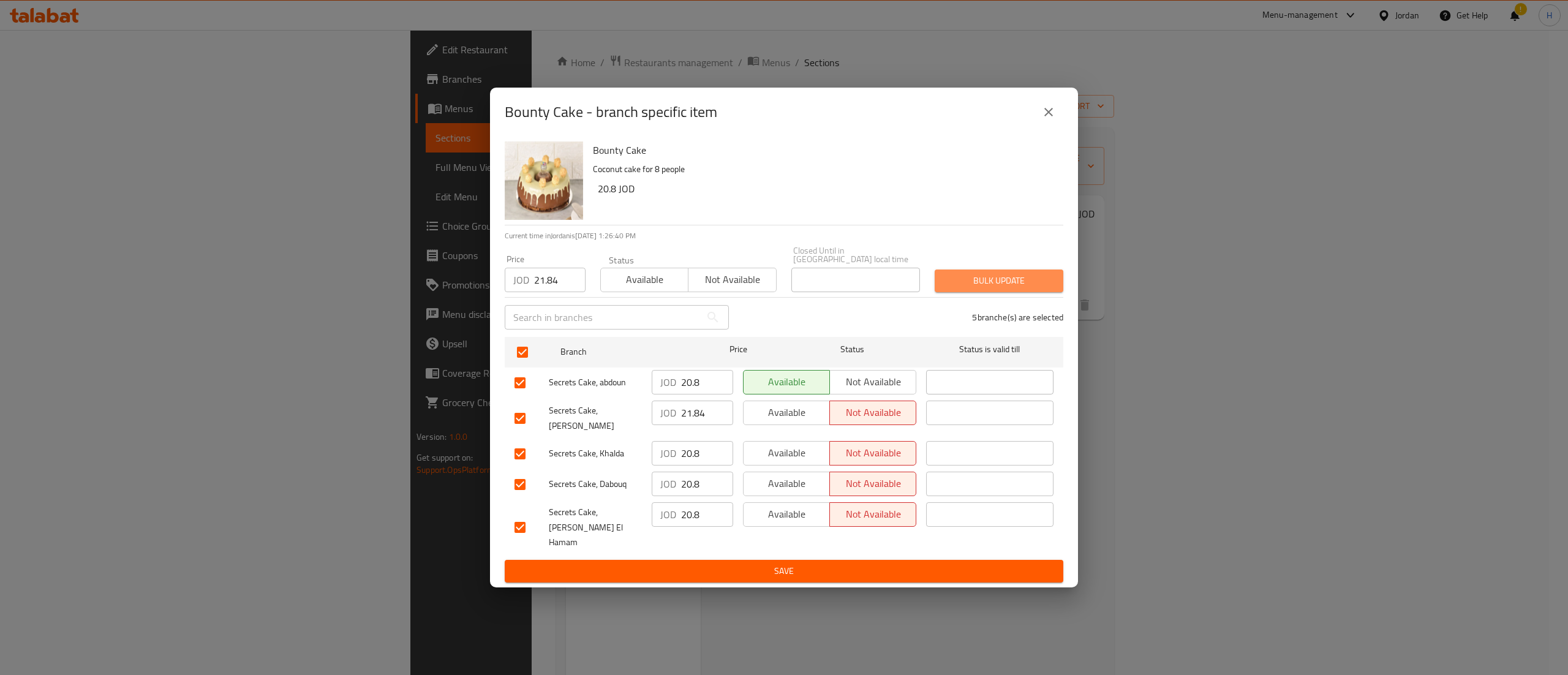
click at [988, 289] on span "Bulk update" at bounding box center [998, 280] width 109 height 15
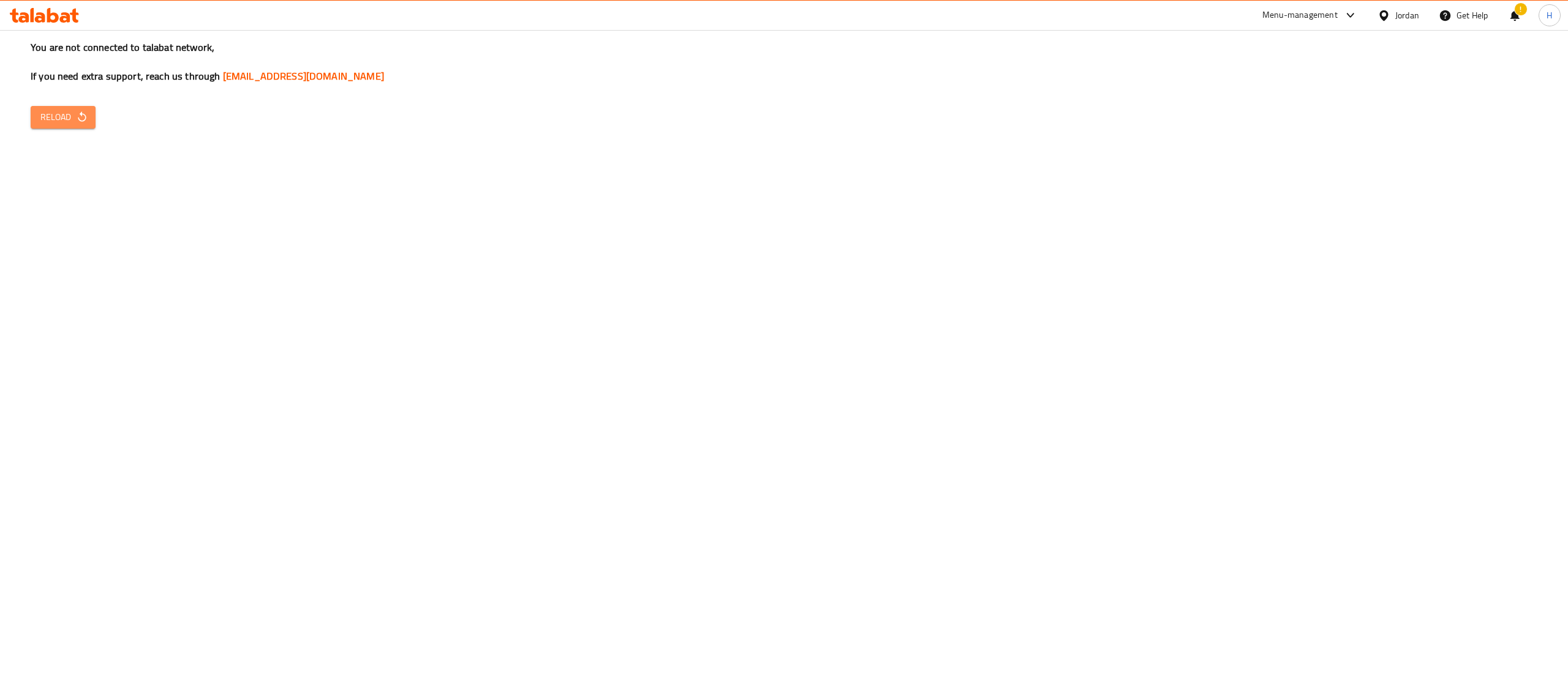
click at [63, 120] on span "Reload" at bounding box center [63, 117] width 45 height 15
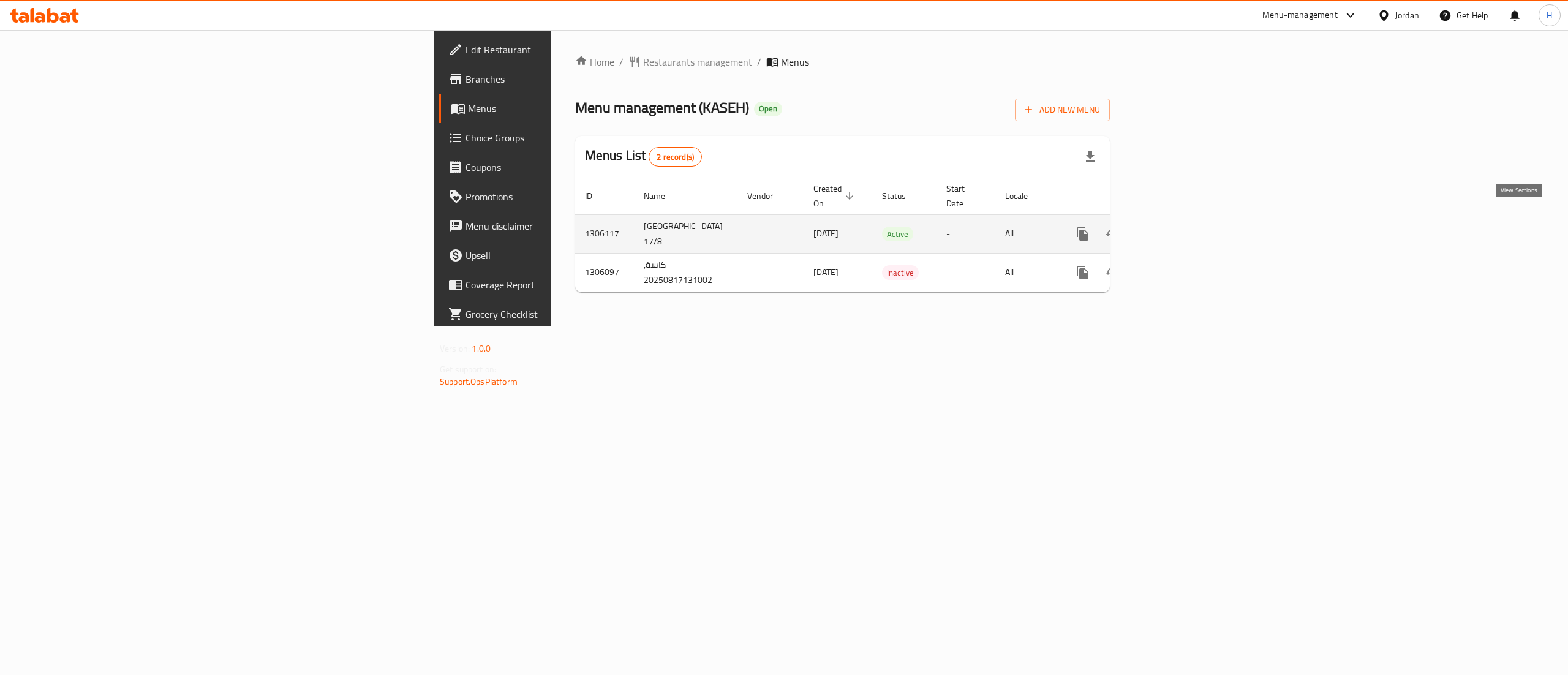
click at [1178, 227] on icon "enhanced table" at bounding box center [1171, 234] width 14 height 14
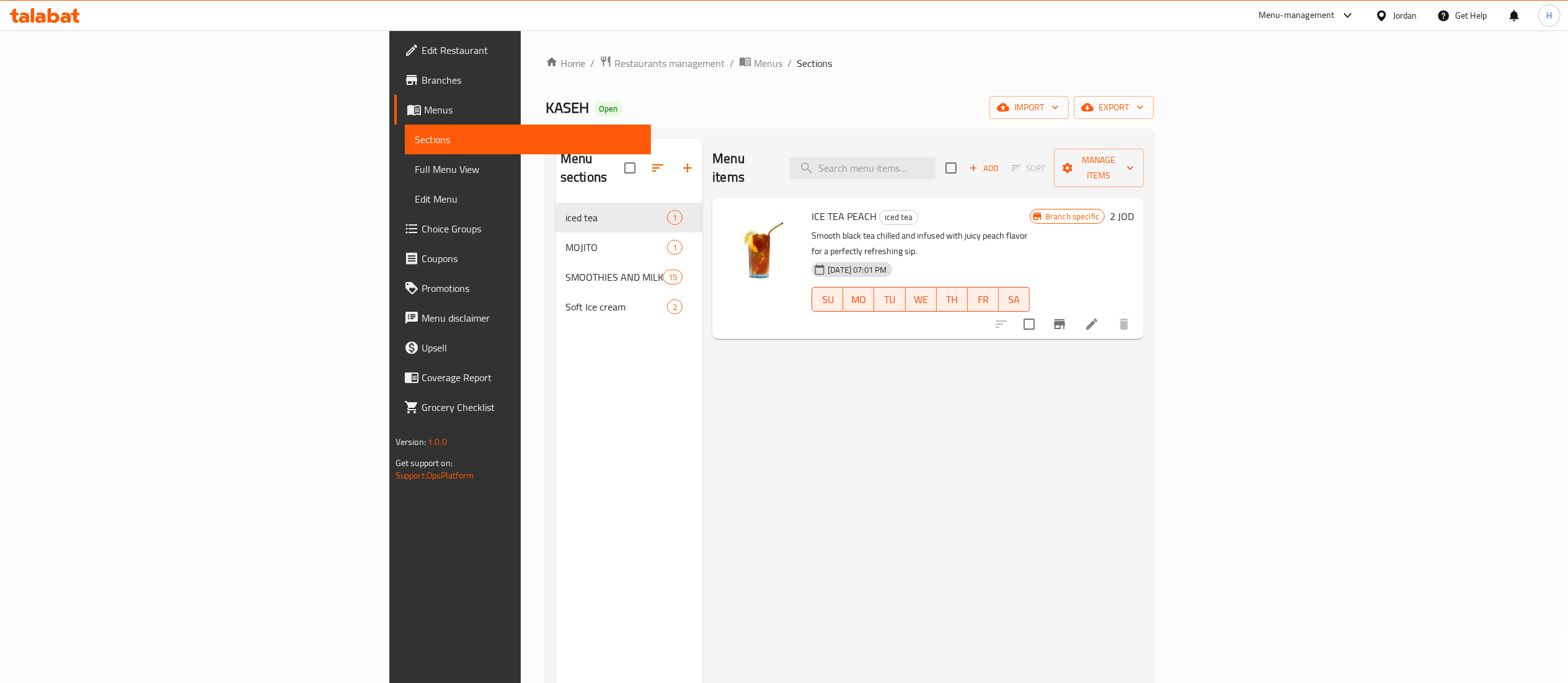
click at [1143, 411] on div "Menu items Add Sort Manage items ICE TEA PEACH iced tea Smooth black tea chille…" at bounding box center [923, 480] width 441 height 683
click at [555, 335] on div "Menu sections iced tea 1 MOJITO 1 SMOOTHIES AND MILK SHAKES 15 Soft Ice cream 2" at bounding box center [628, 480] width 147 height 683
click at [673, 153] on button "button" at bounding box center [688, 168] width 30 height 30
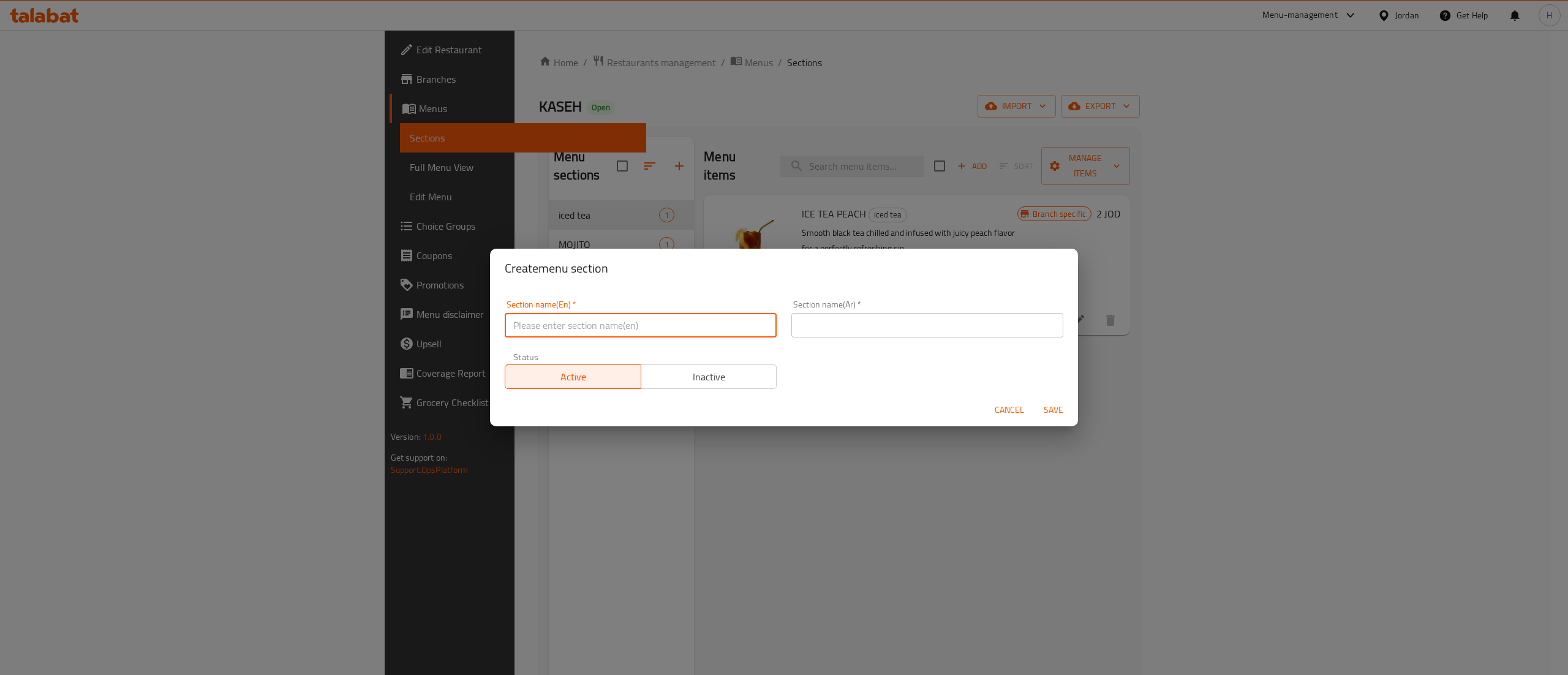
click at [606, 328] on input "text" at bounding box center [640, 326] width 272 height 25
paste input "italian icecream"
click at [515, 326] on input "italian icecream" at bounding box center [640, 326] width 272 height 25
click at [548, 323] on input "Italian icecream" at bounding box center [640, 326] width 272 height 25
type input "Italian Icecream"
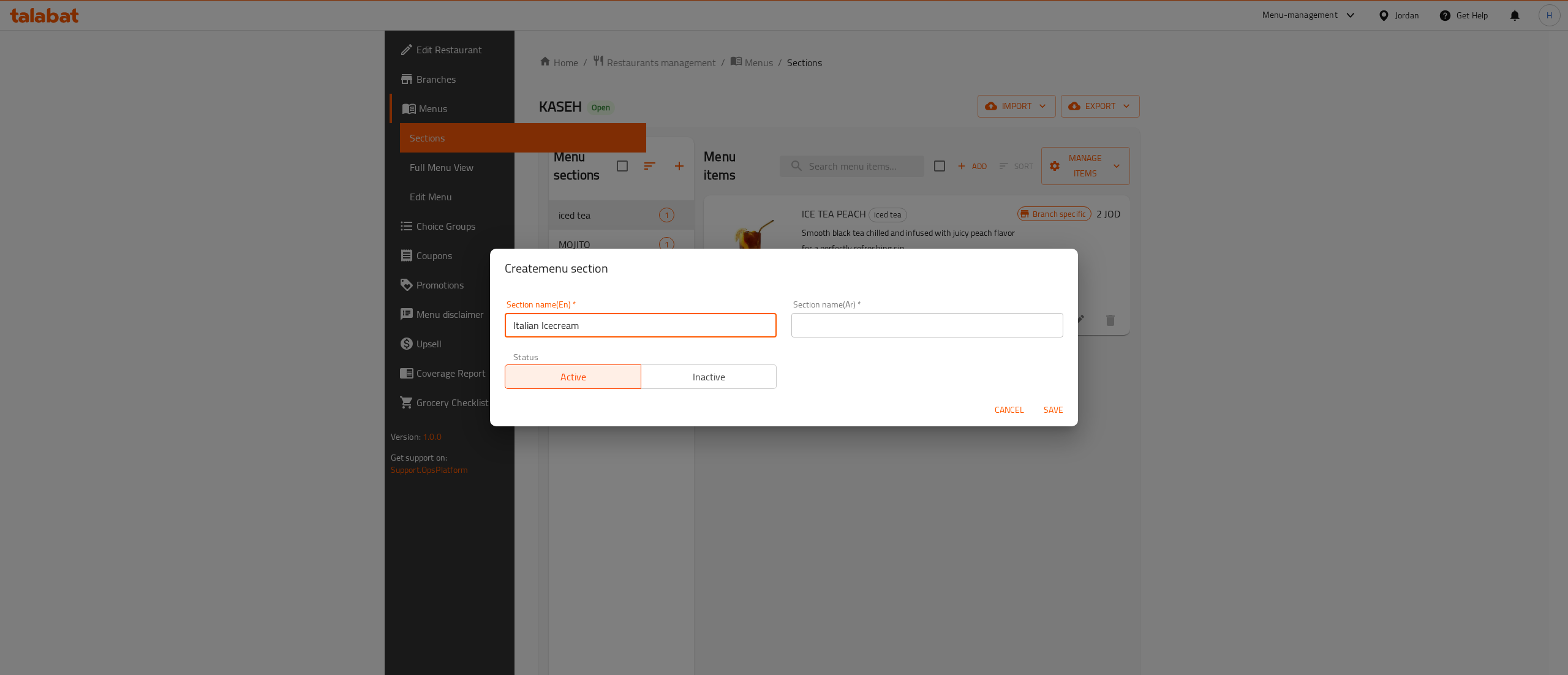
click at [837, 341] on div "Section name(Ar)   * Section name(Ar) *" at bounding box center [927, 319] width 287 height 52
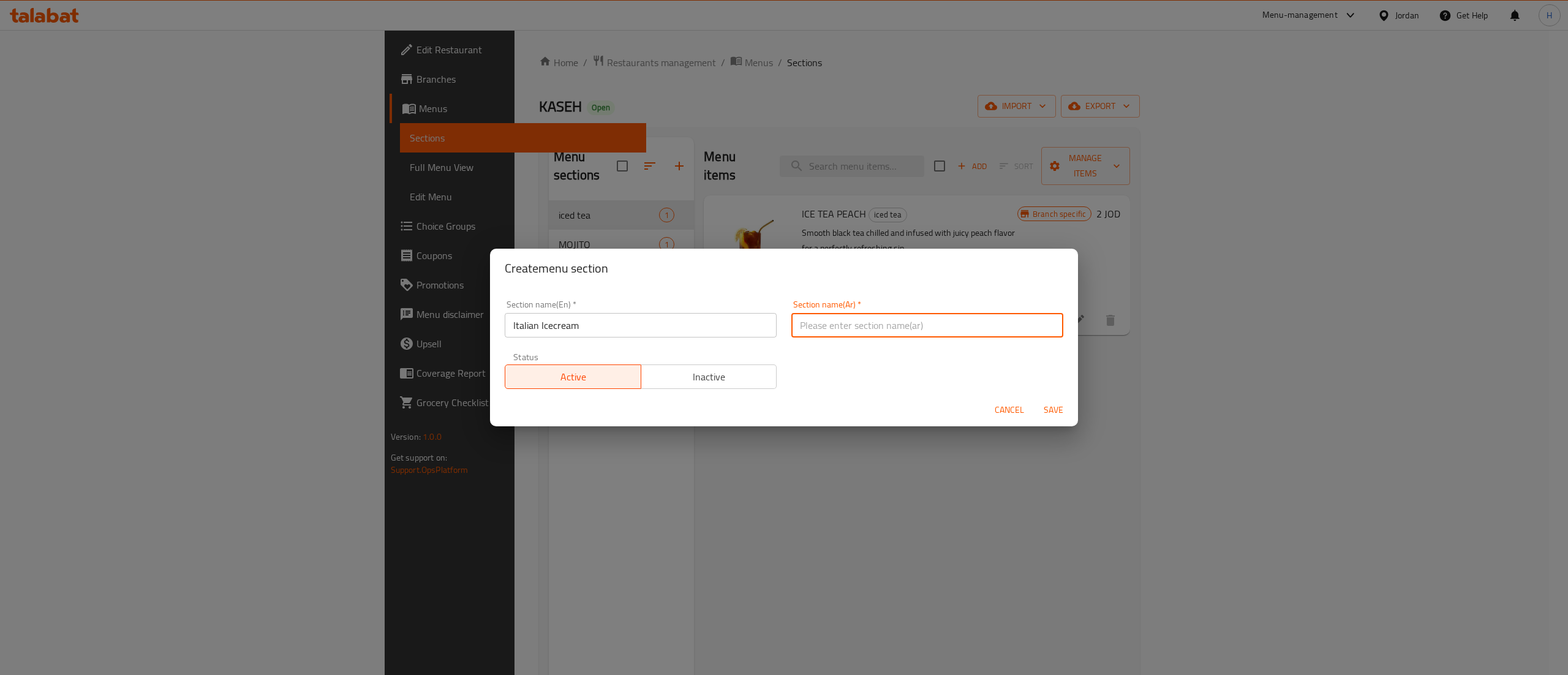
click at [835, 328] on input "text" at bounding box center [927, 326] width 272 height 25
type input "ايسكريم ايطالي"
click at [1053, 410] on span "Save" at bounding box center [1053, 409] width 30 height 15
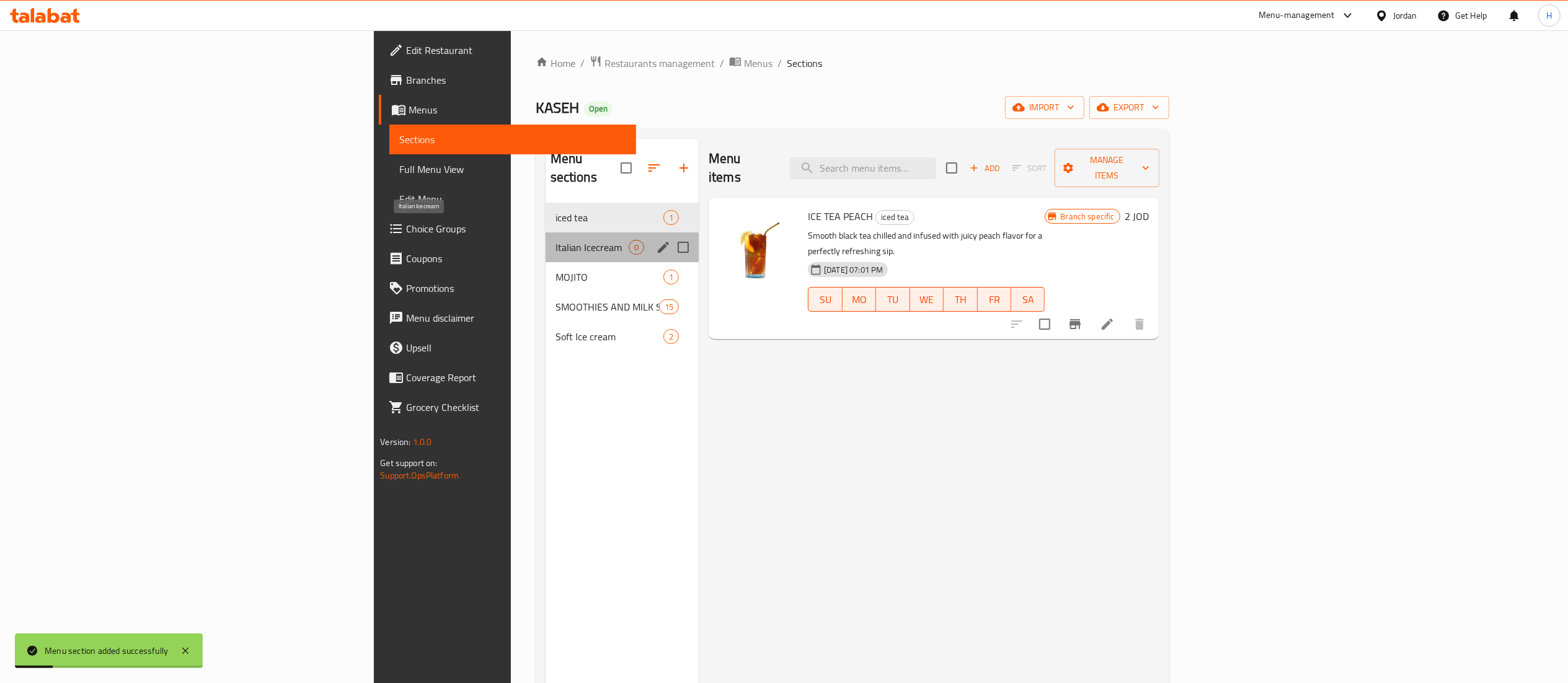
click at [555, 240] on span "Italian Icecream" at bounding box center [592, 247] width 73 height 15
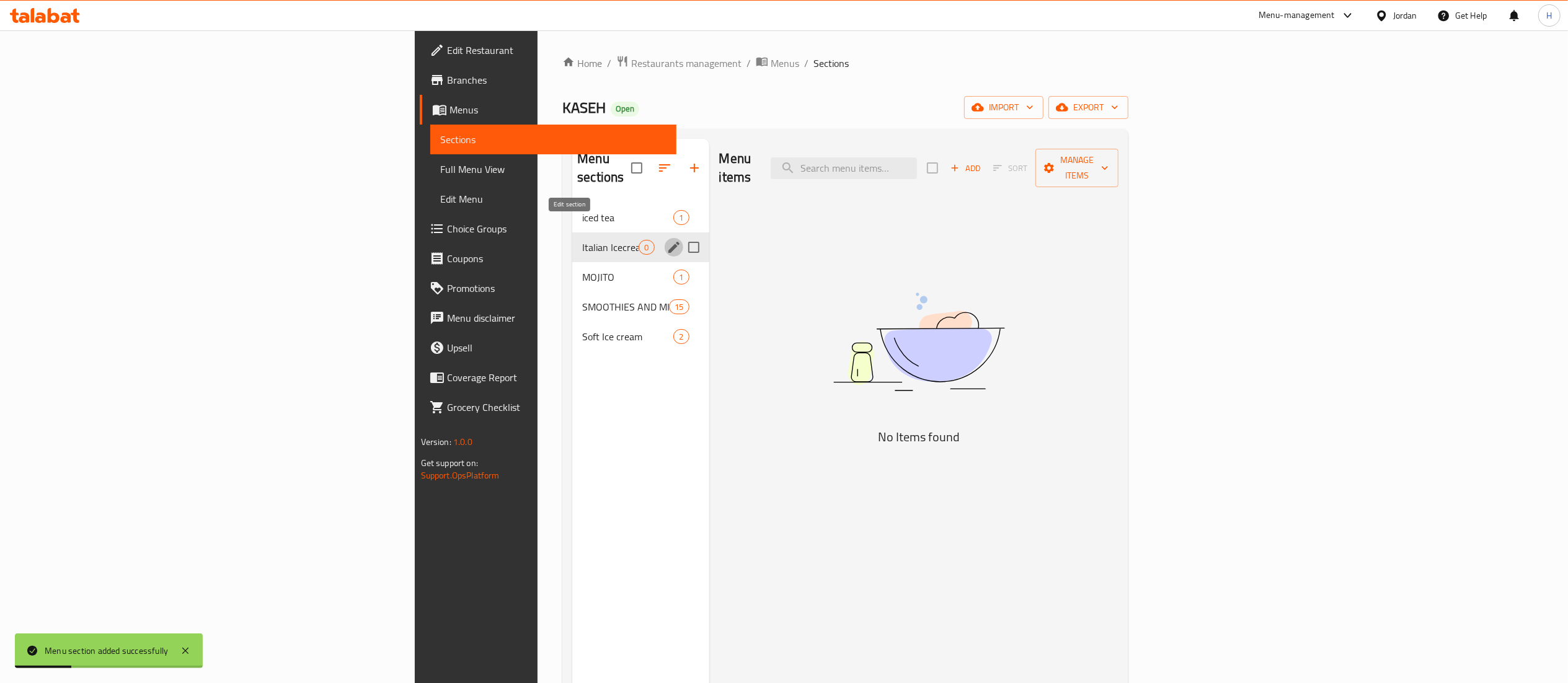
click at [666, 240] on icon "edit" at bounding box center [674, 247] width 15 height 15
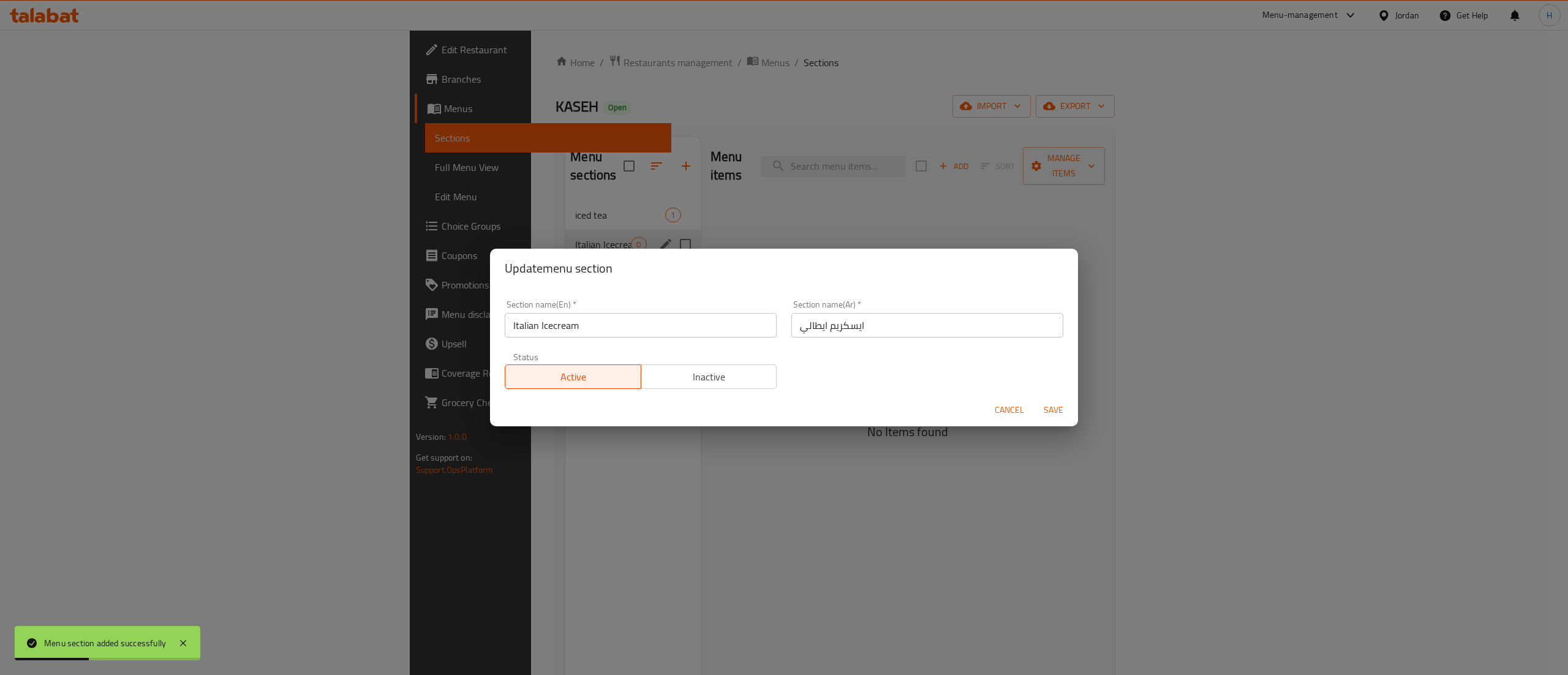
click at [687, 379] on span "Inactive" at bounding box center [709, 377] width 126 height 18
click at [1054, 404] on span "Save" at bounding box center [1053, 409] width 30 height 15
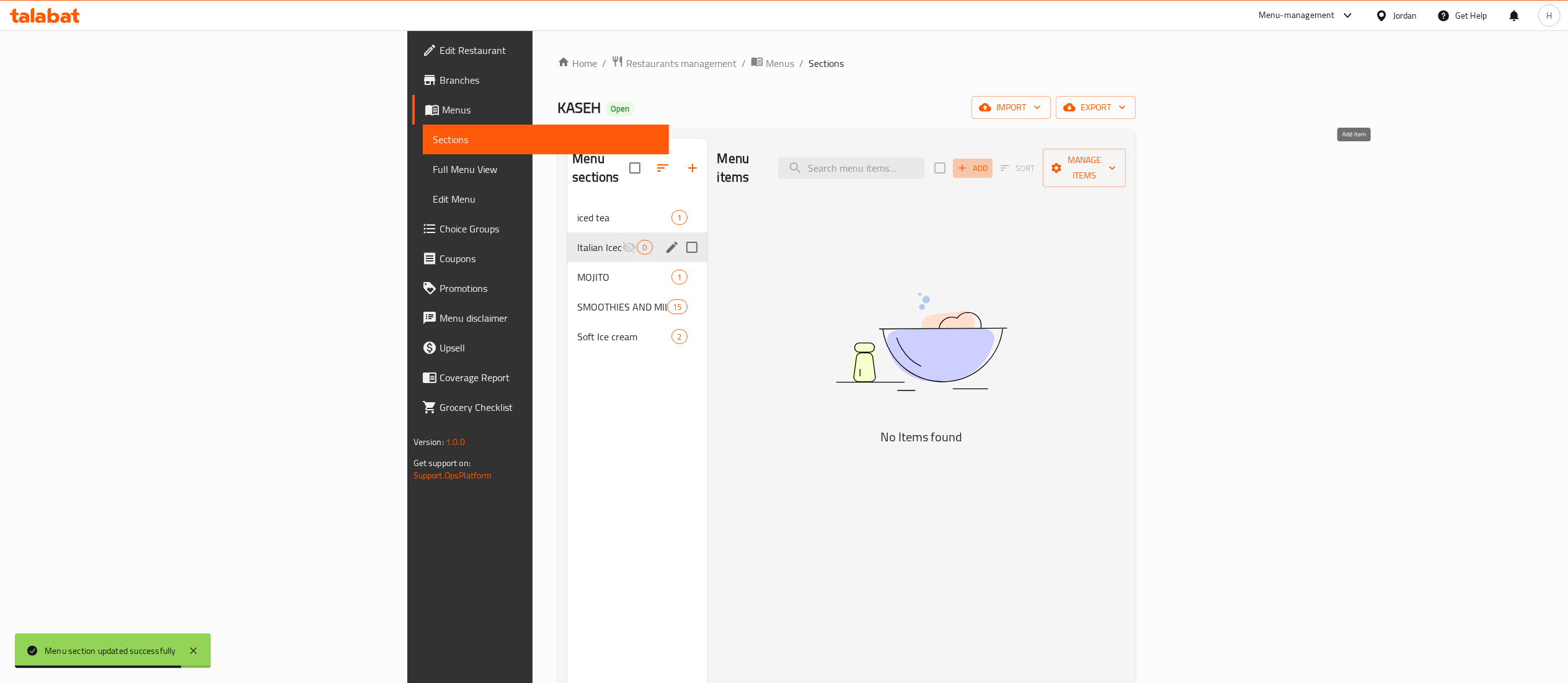
click at [989, 161] on span "Add" at bounding box center [973, 169] width 34 height 15
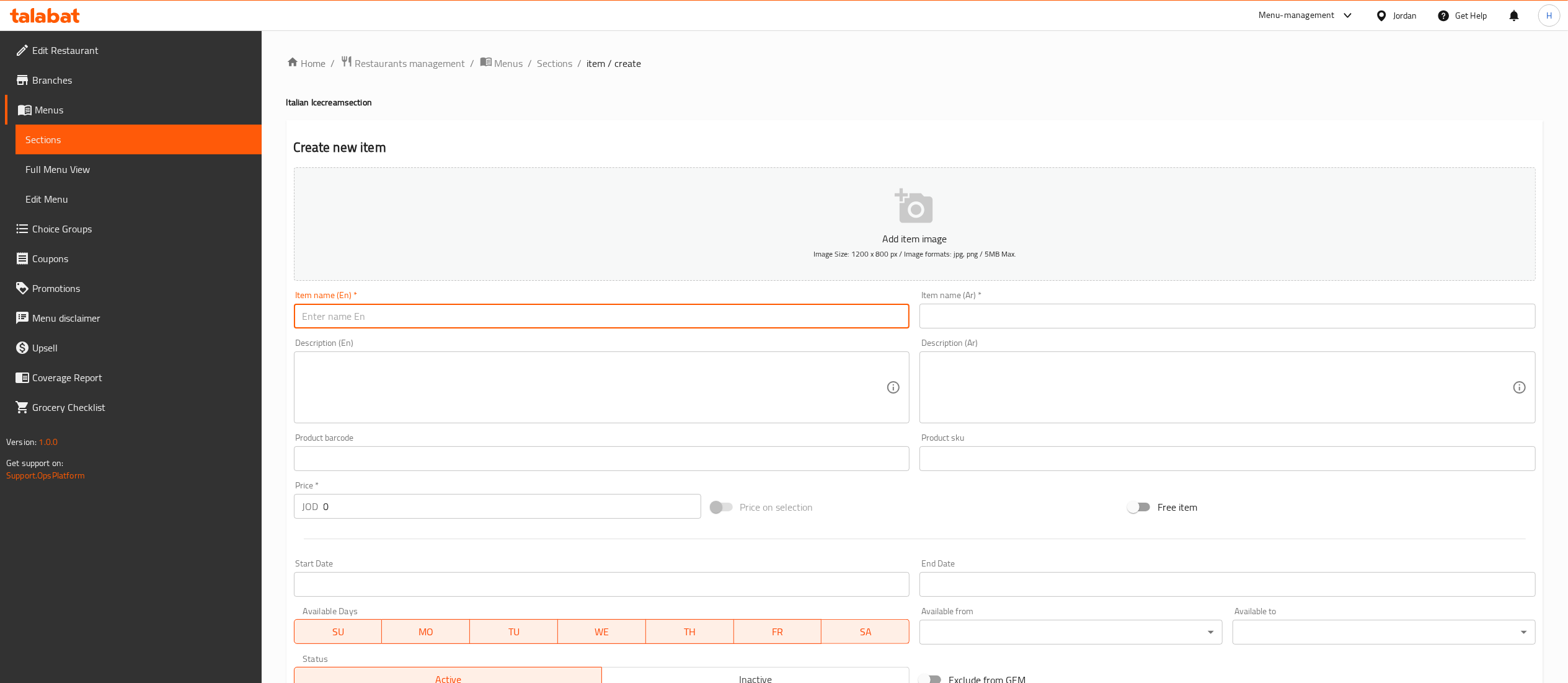
click at [611, 324] on input "text" at bounding box center [601, 316] width 616 height 25
type input "Ferrero"
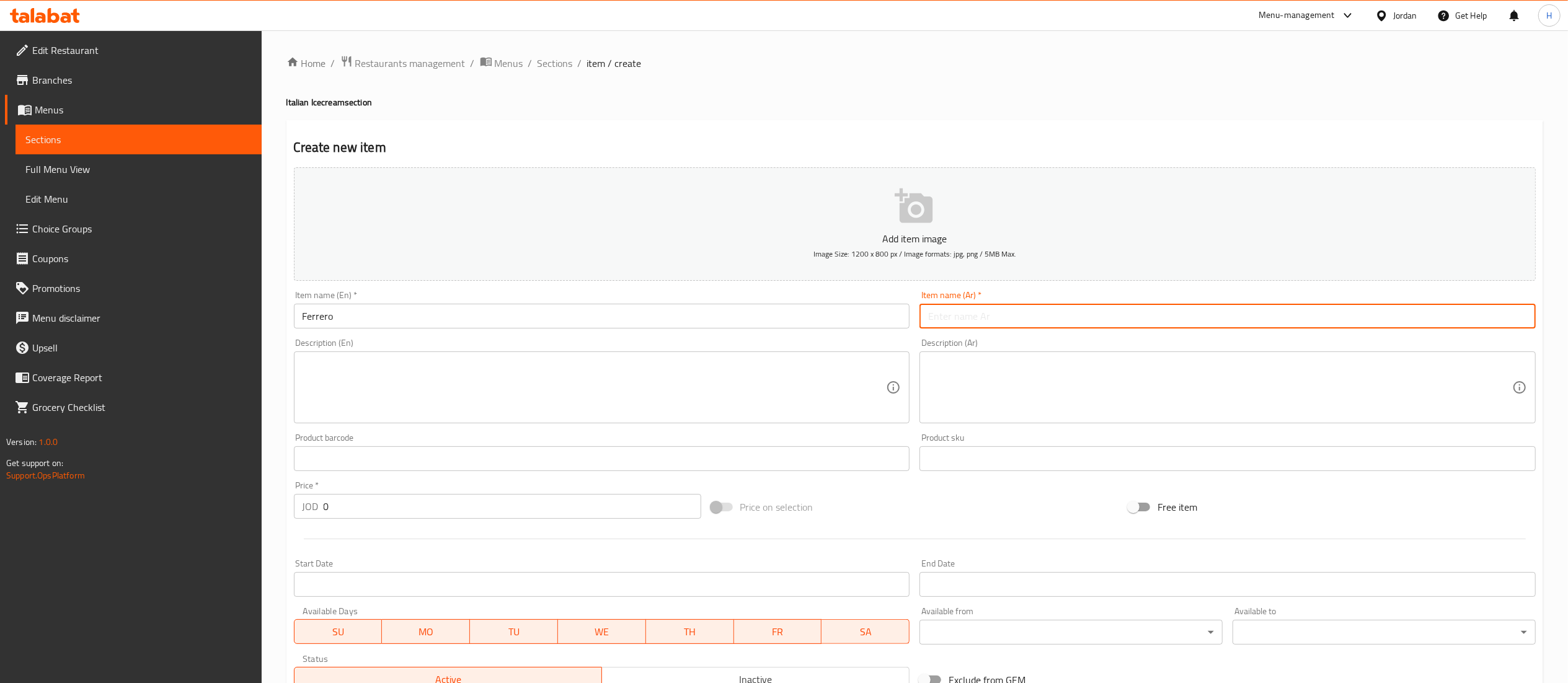
paste input "فيريرو"
type input "فيريرو"
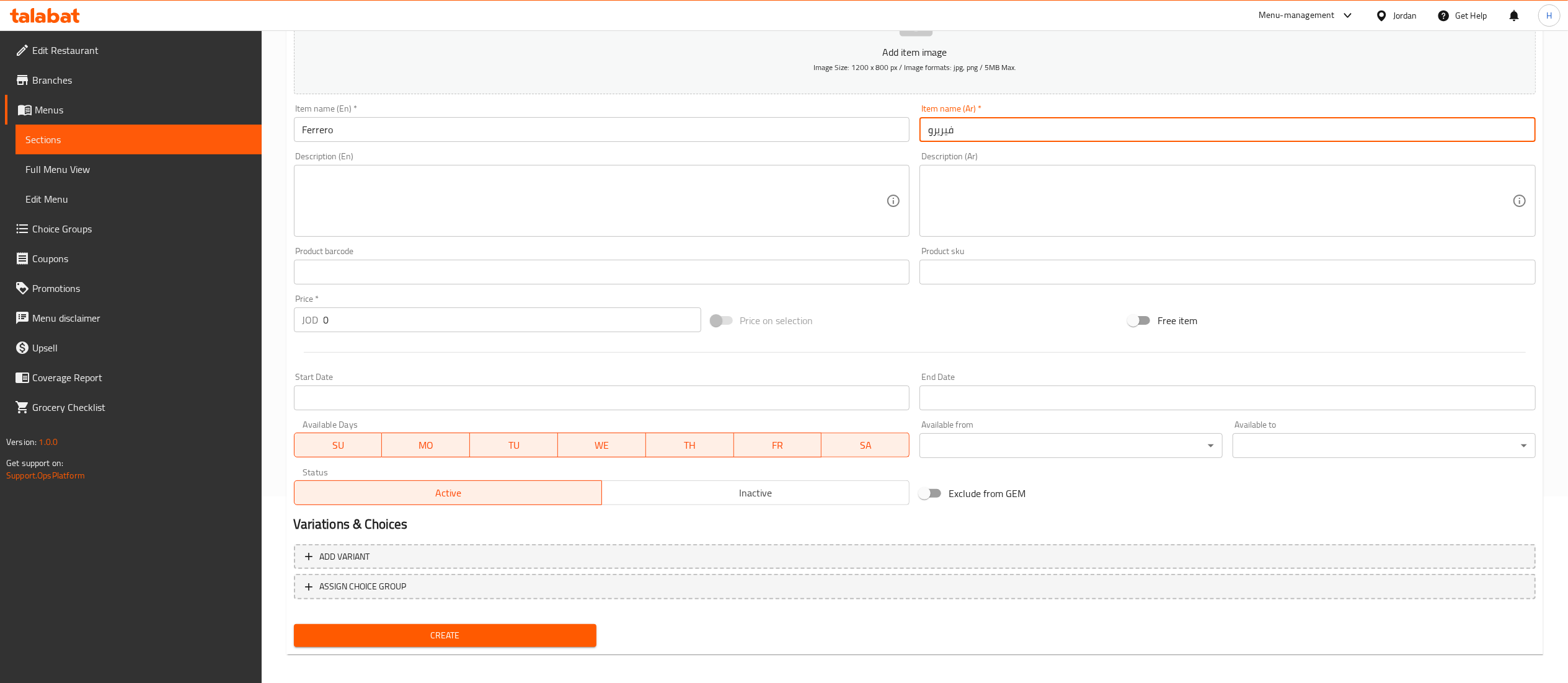
scroll to position [191, 0]
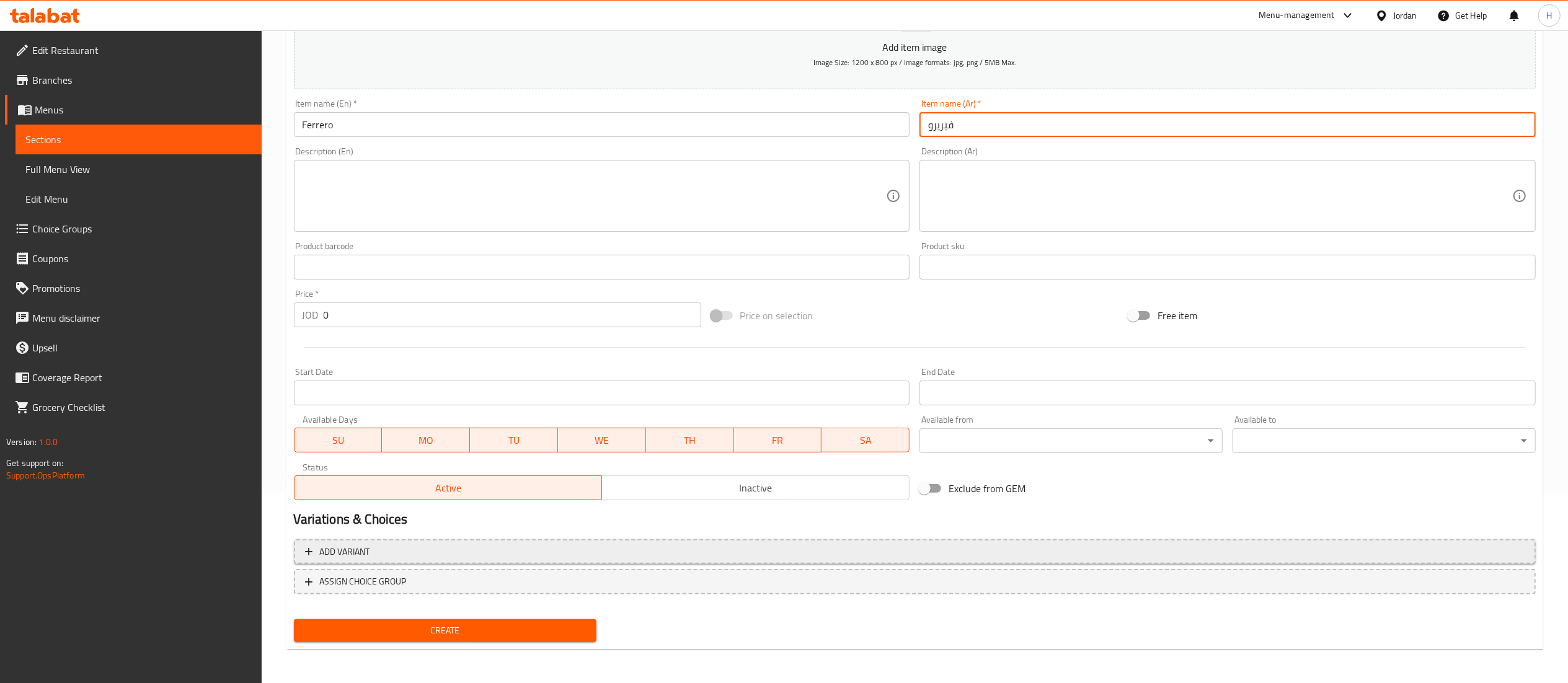
click at [518, 544] on span "Add variant" at bounding box center [914, 552] width 1219 height 15
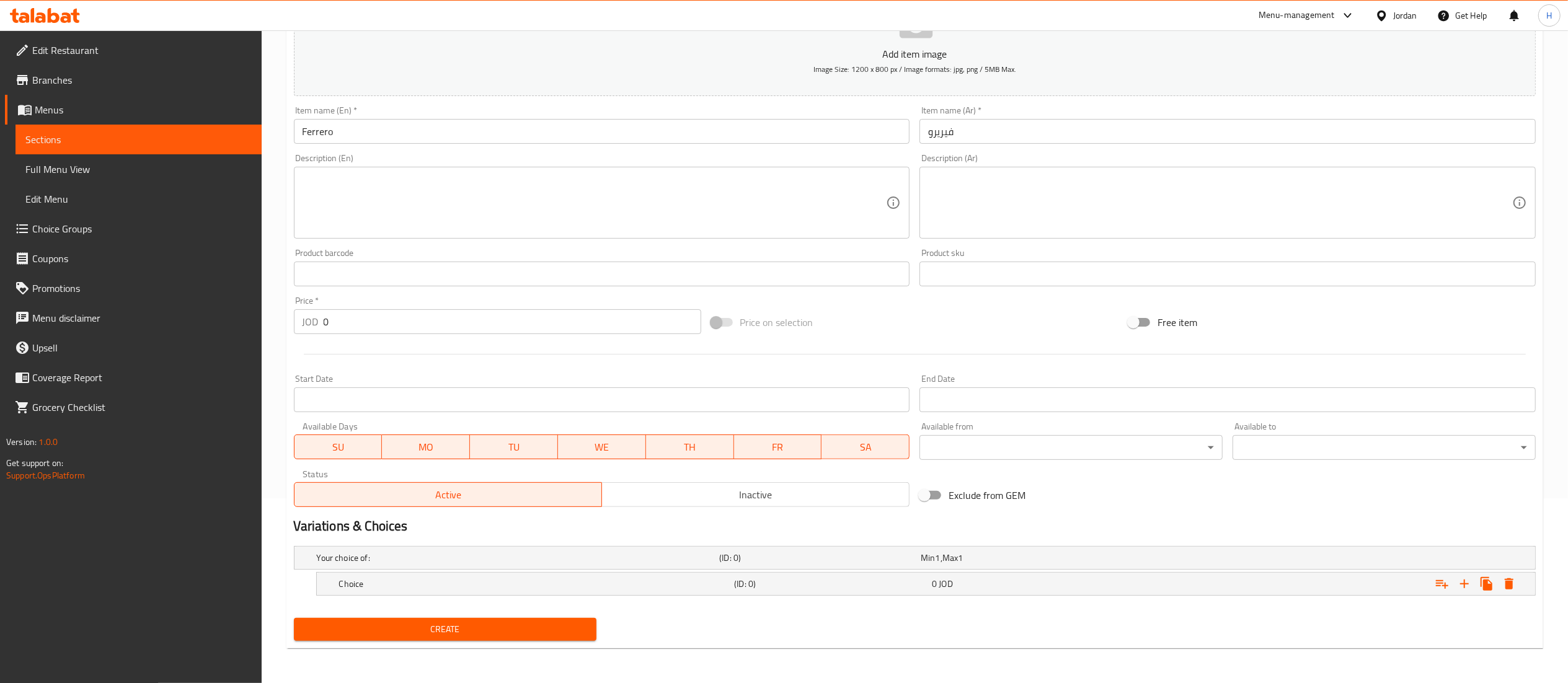
scroll to position [186, 0]
click at [1466, 585] on icon "Expand" at bounding box center [1464, 584] width 15 height 15
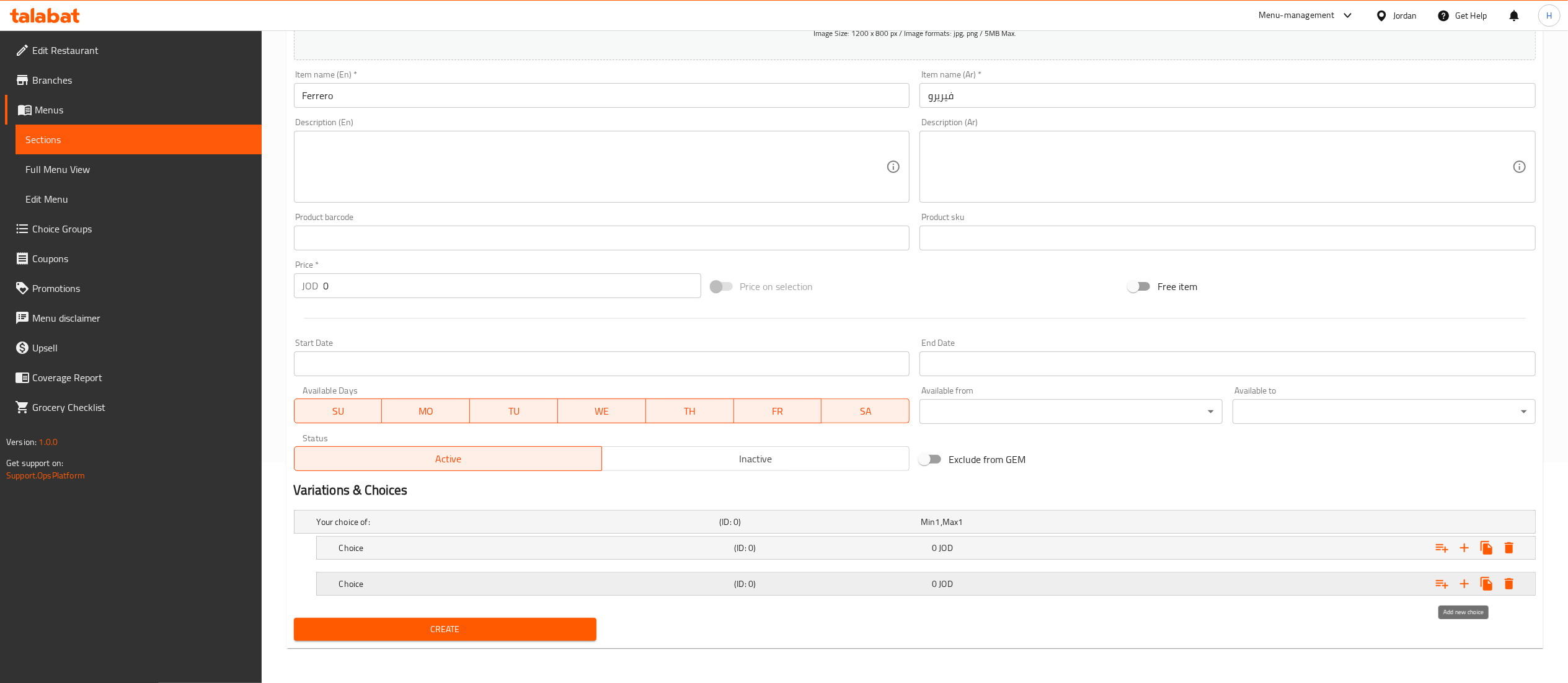
click at [1466, 589] on icon "Expand" at bounding box center [1464, 584] width 15 height 15
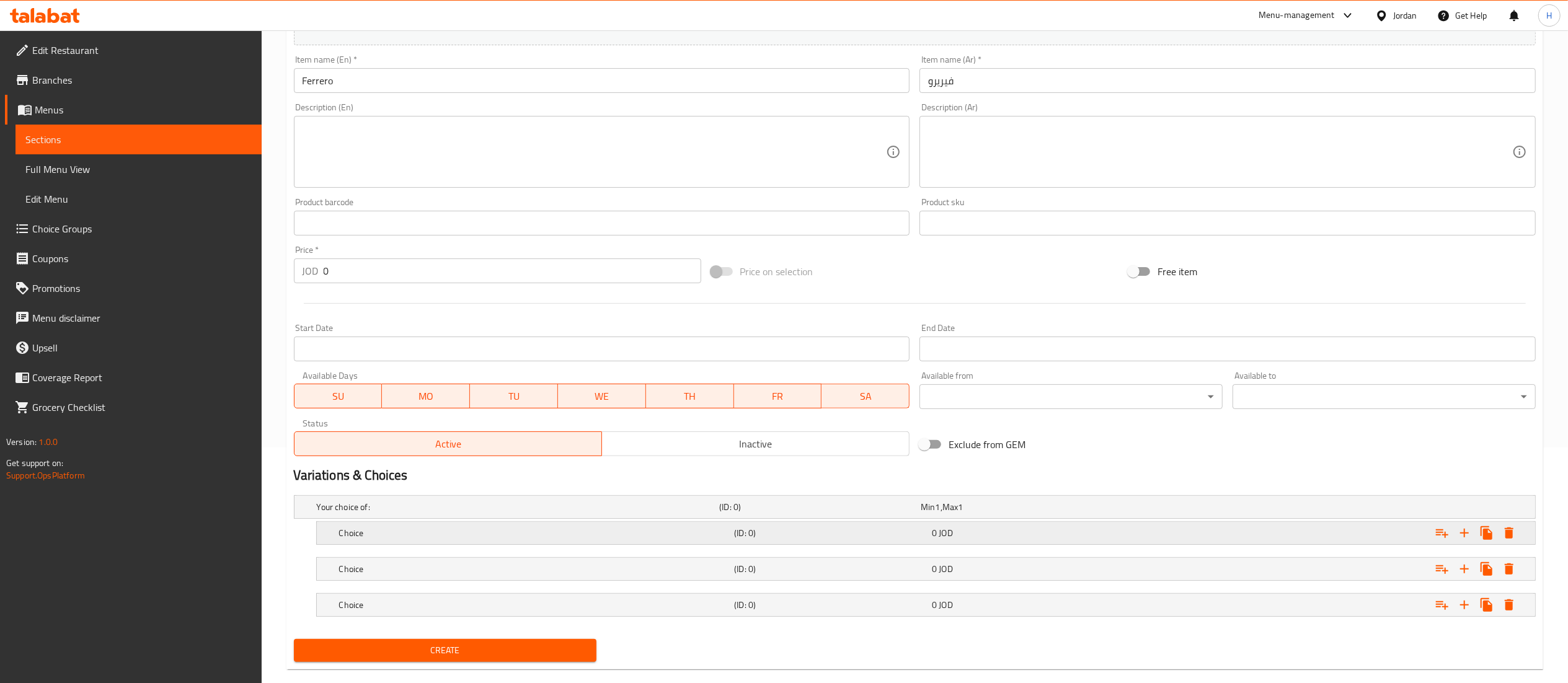
scroll to position [259, 0]
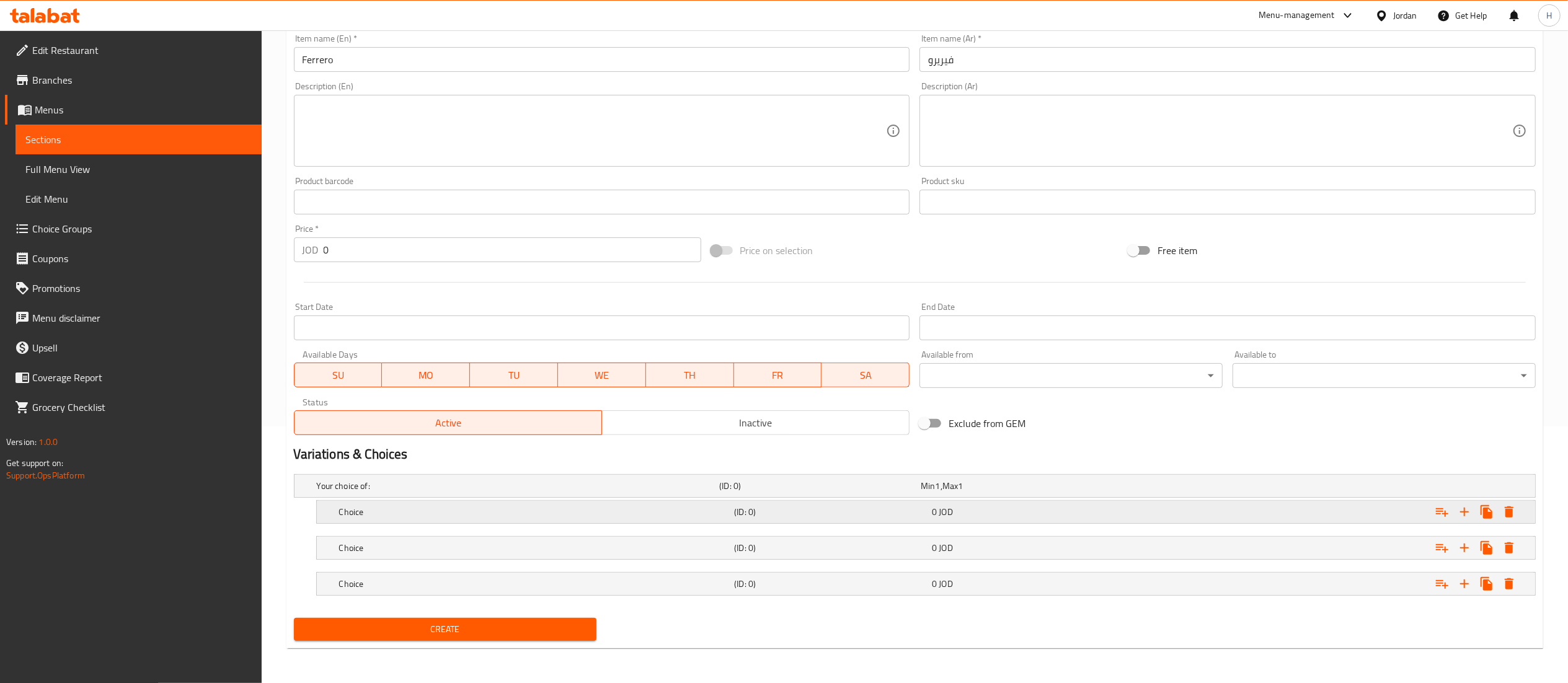
click at [550, 492] on h5 "Choice" at bounding box center [516, 486] width 398 height 12
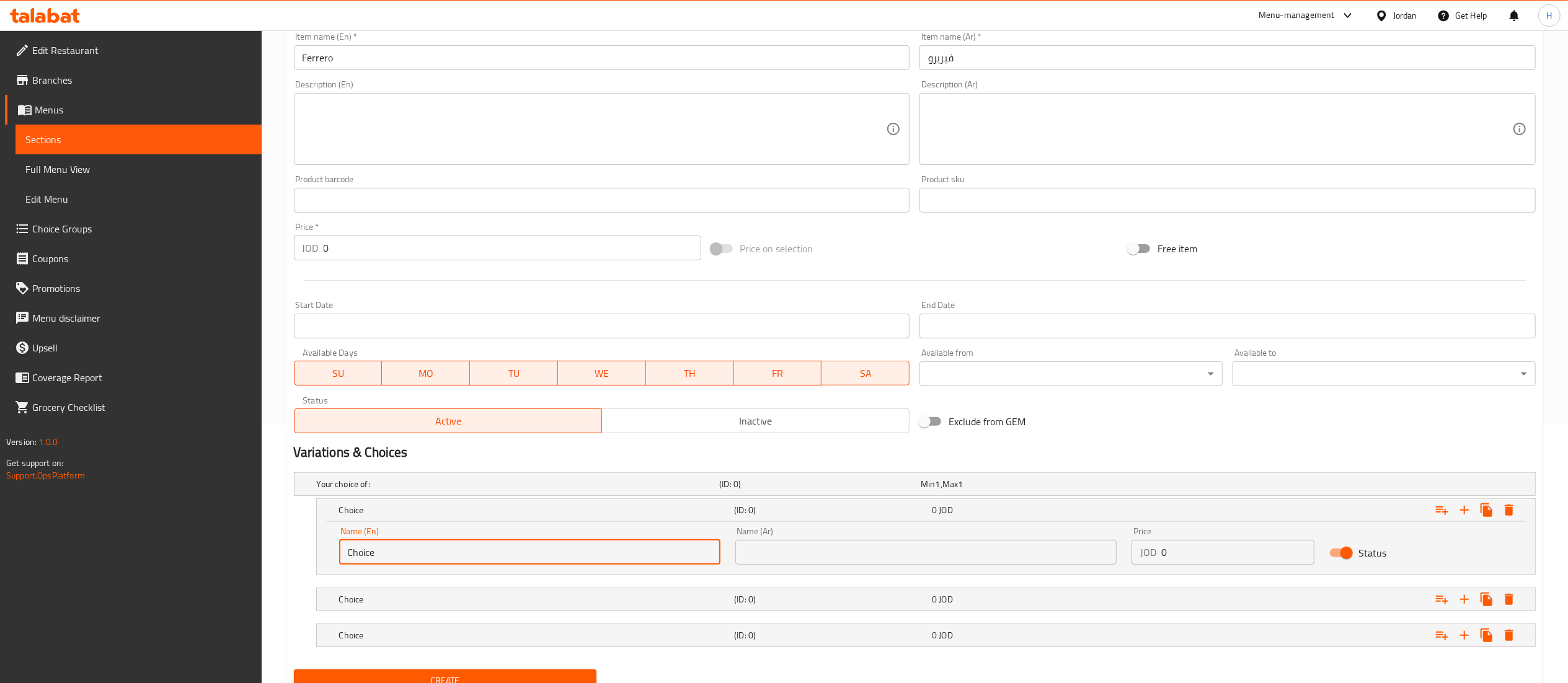
drag, startPoint x: 546, startPoint y: 550, endPoint x: 83, endPoint y: 592, distance: 464.9
click at [83, 592] on div "Edit Restaurant Branches Menus Sections Full Menu View Edit Menu Choice Groups …" at bounding box center [784, 253] width 1568 height 963
type input "One Scoop"
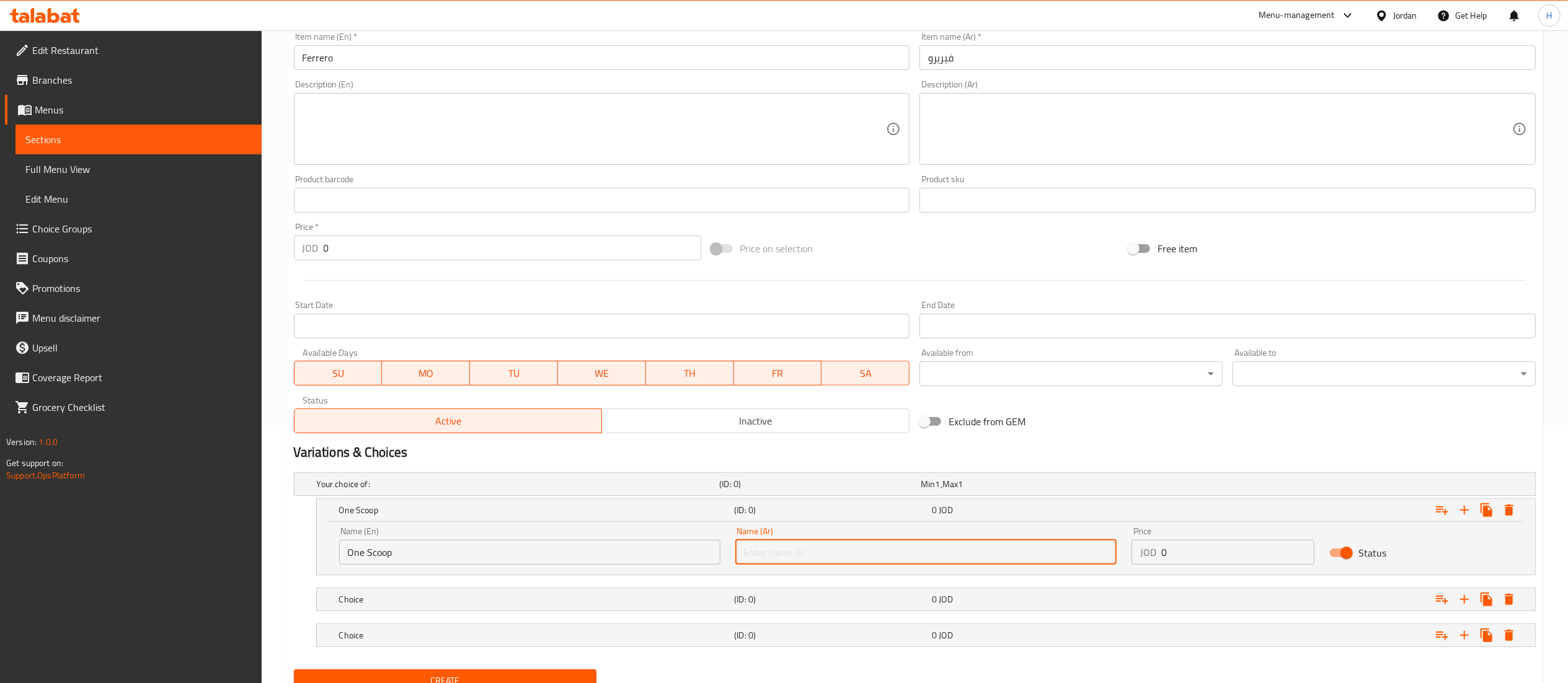
paste input "١ سكوب = ٢ دينار"
drag, startPoint x: 777, startPoint y: 552, endPoint x: 718, endPoint y: 546, distance: 59.3
click at [718, 546] on div "Name (En) One Scoop Name (En) Name (Ar) ١ سكوب = ٢ دينار Name (Ar) Price JOD 0 …" at bounding box center [926, 546] width 1189 height 53
type input "١ سكوب"
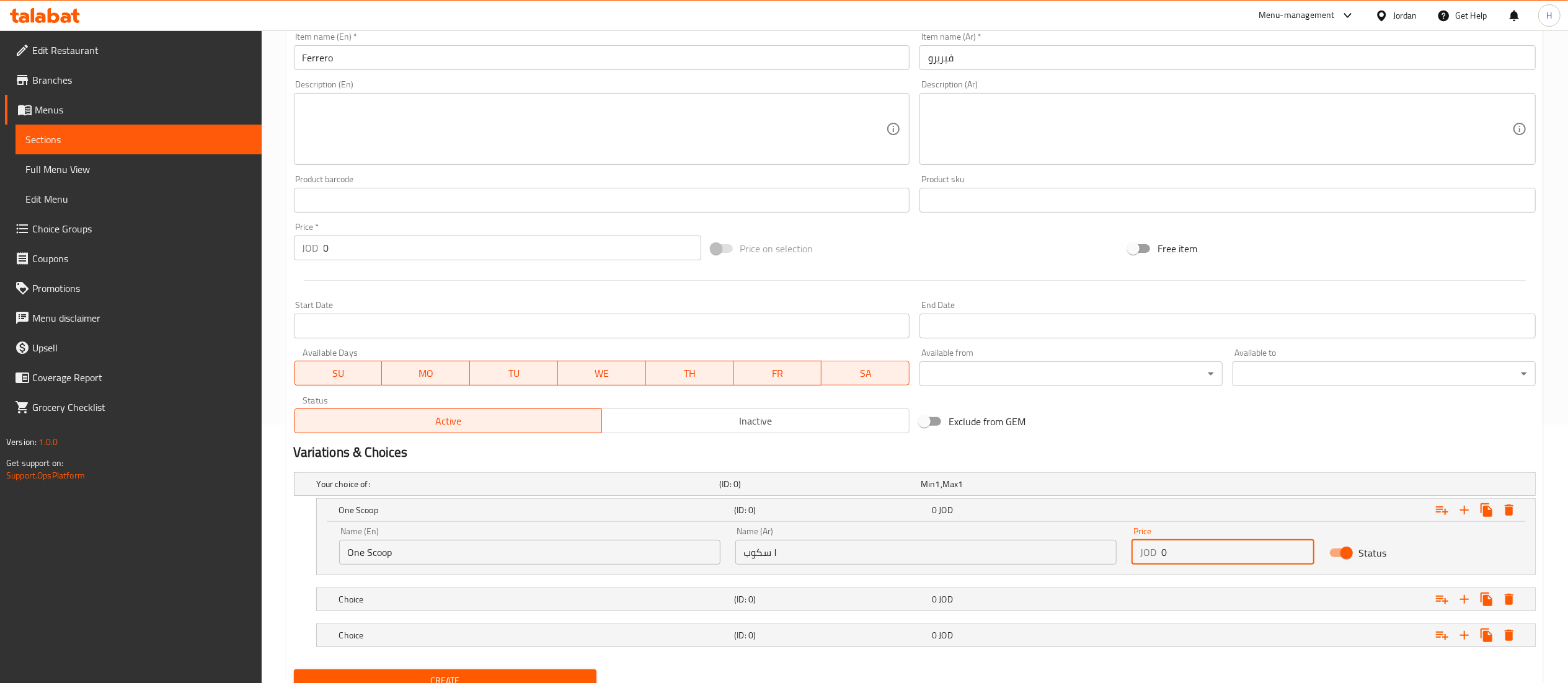
drag, startPoint x: 1190, startPoint y: 558, endPoint x: 1060, endPoint y: 550, distance: 130.2
click at [1060, 550] on div "Name (En) One Scoop Name (En) Name (Ar) ١ سكوب Name (Ar) Price JOD 0 Price Stat…" at bounding box center [926, 546] width 1189 height 53
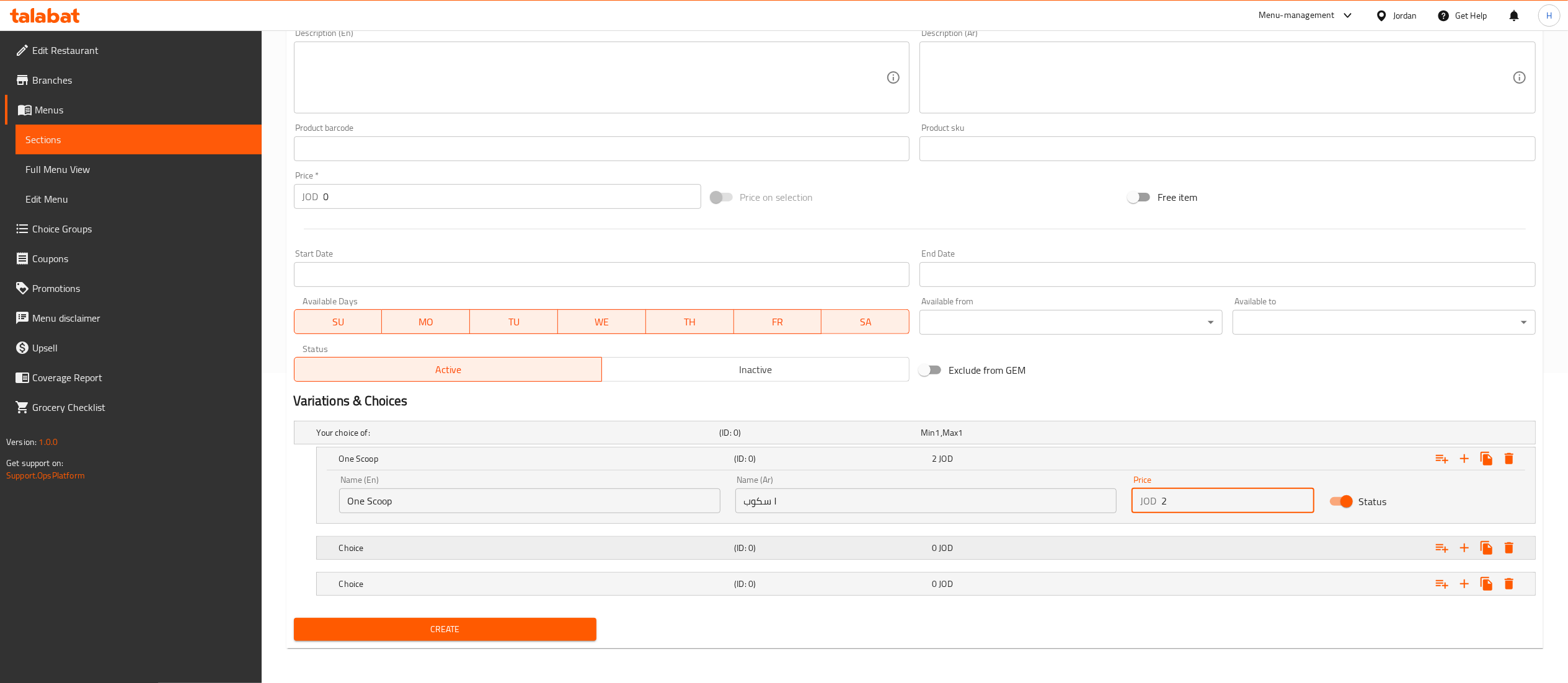
type input "2"
click at [475, 439] on h5 "Choice" at bounding box center [516, 432] width 398 height 12
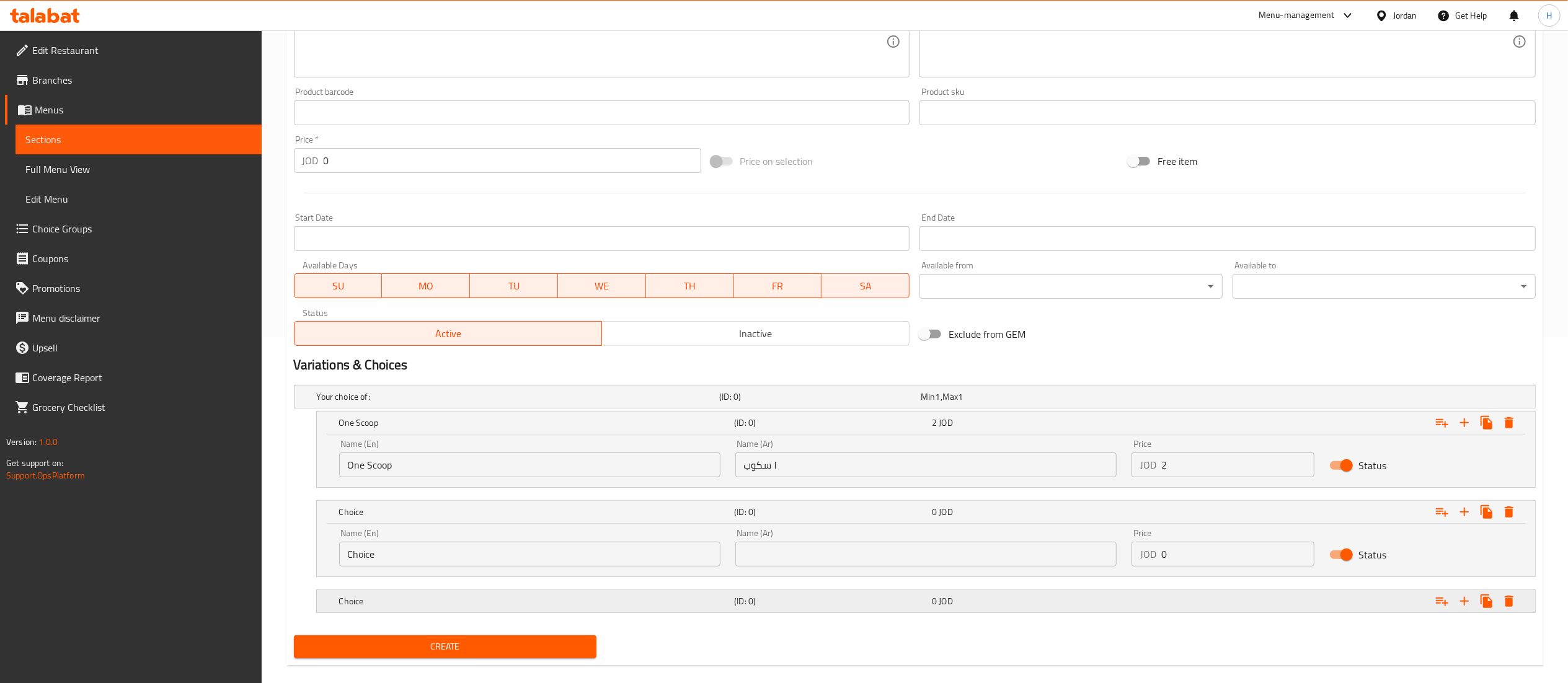
scroll to position [365, 0]
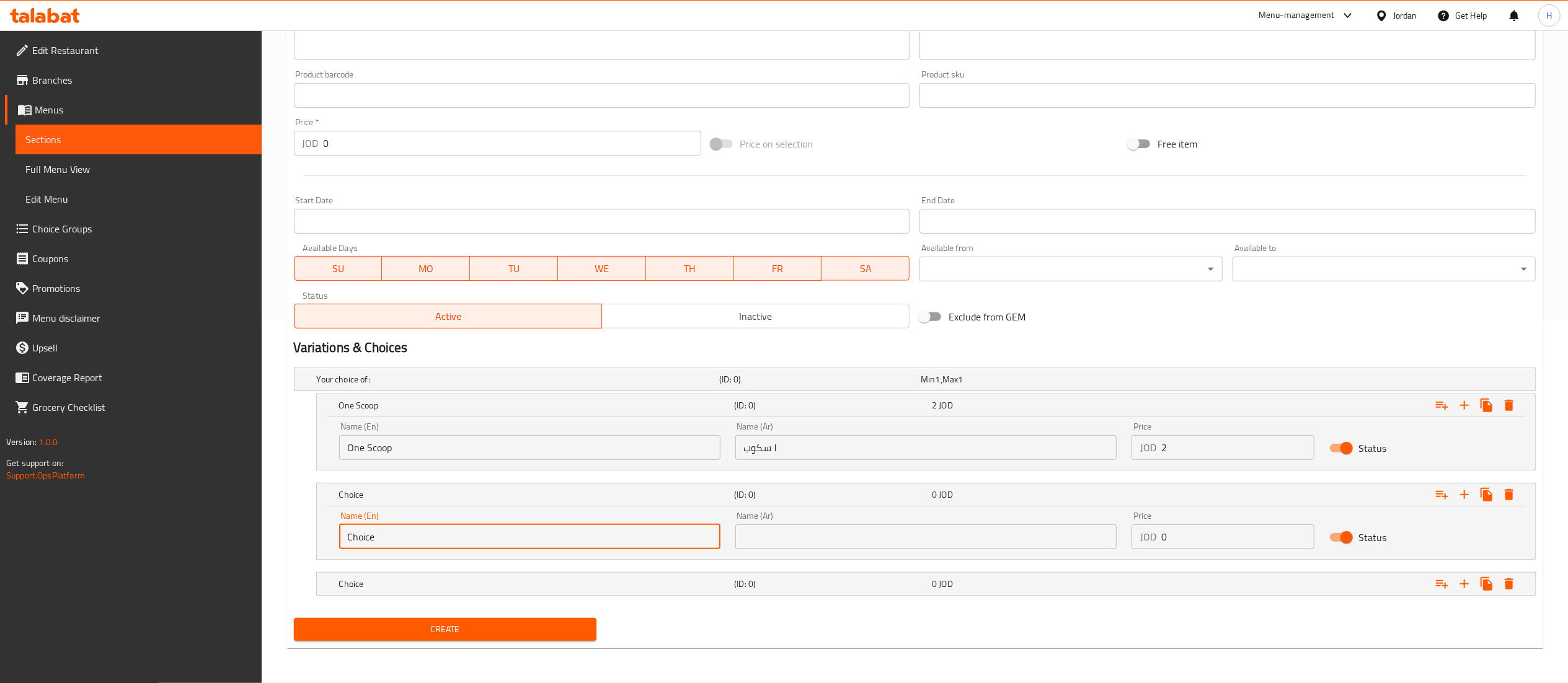
drag, startPoint x: 395, startPoint y: 533, endPoint x: 244, endPoint y: 544, distance: 151.4
click at [244, 544] on div "Edit Restaurant Branches Menus Sections Full Menu View Edit Menu Choice Groups …" at bounding box center [784, 175] width 1568 height 1016
type input "Two Scoops"
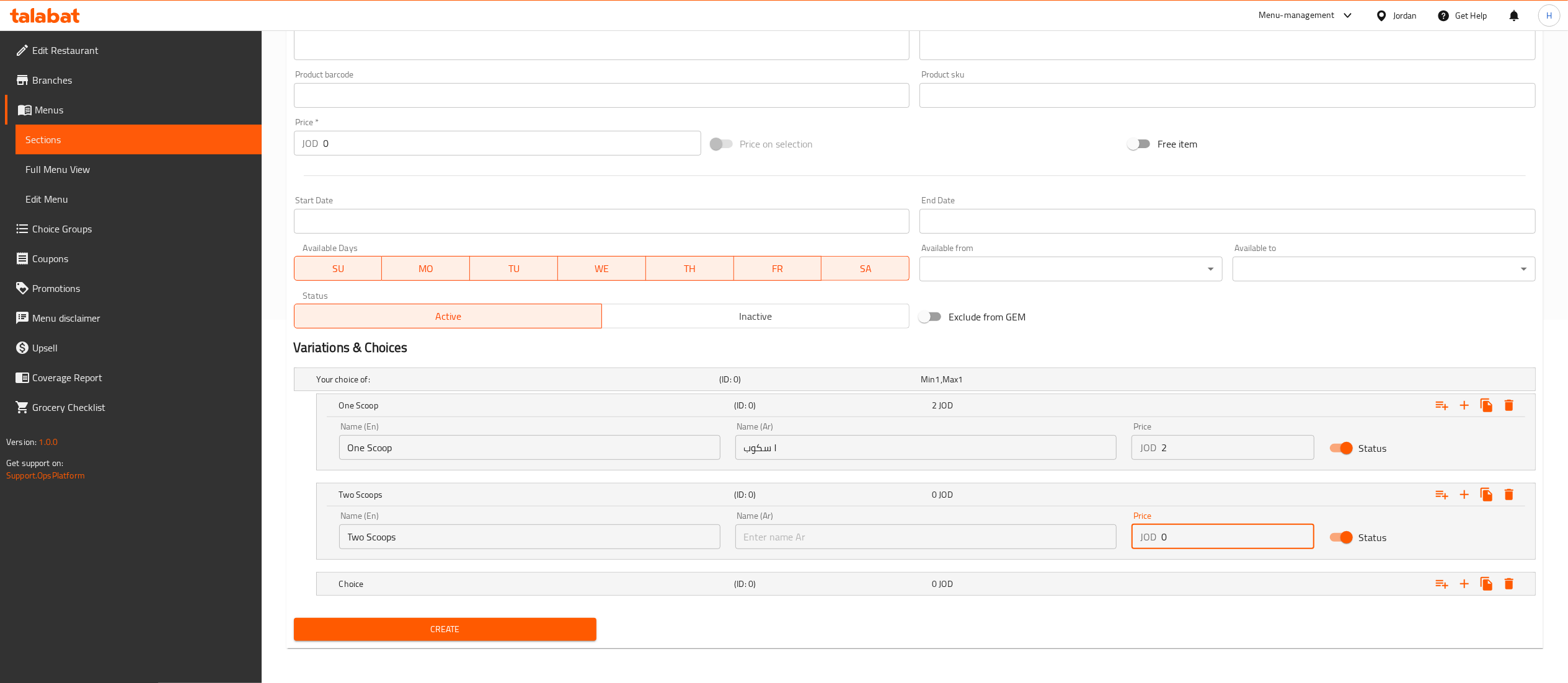
drag, startPoint x: 1192, startPoint y: 534, endPoint x: 1067, endPoint y: 535, distance: 125.0
click at [1067, 535] on div "Name (En) Two Scoops Name (En) Name (Ar) Name (Ar) Price JOD 0 Price Status" at bounding box center [926, 530] width 1189 height 53
type input "3.25"
click at [972, 540] on input "text" at bounding box center [926, 537] width 381 height 25
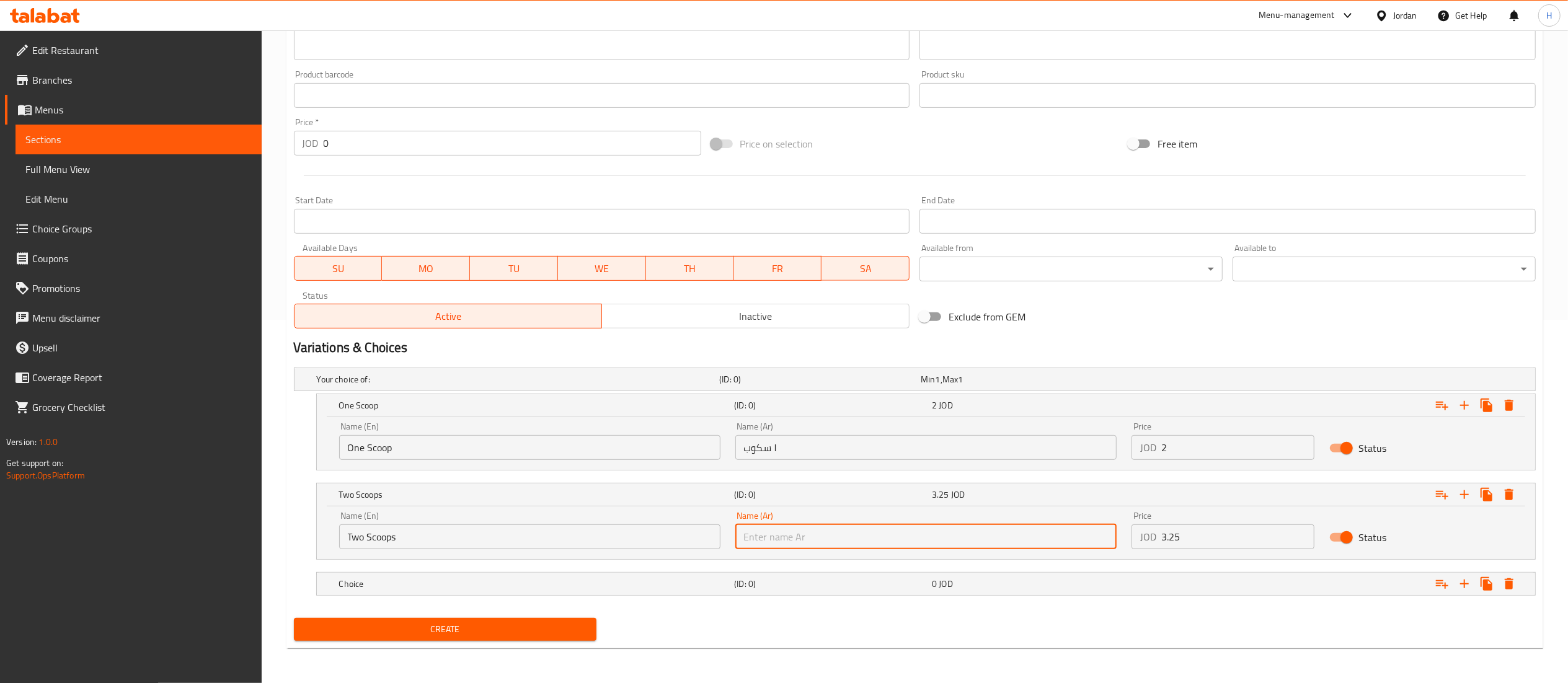
paste input "٢ سكوب = ٣.٢٥ دينار"
drag, startPoint x: 788, startPoint y: 542, endPoint x: 653, endPoint y: 542, distance: 135.0
click at [653, 542] on div "Name (En) Two Scoops Name (En) Name (Ar) ٢ سكوب = ٣.٢٥ دينار Name (Ar) Price JO…" at bounding box center [926, 530] width 1189 height 53
type input "٢ سكوب"
click at [593, 393] on div "Choice (ID: 0) 0 JOD" at bounding box center [918, 379] width 1209 height 27
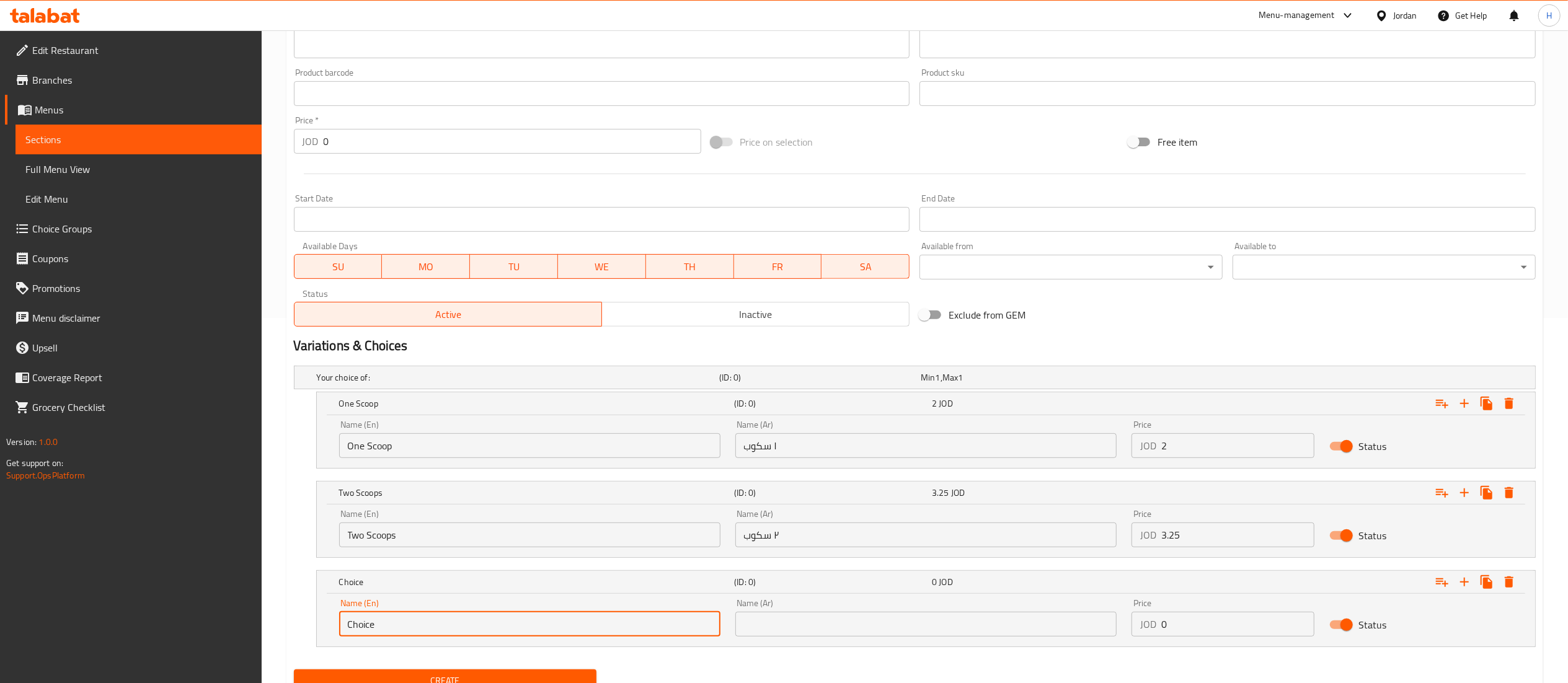
drag, startPoint x: 389, startPoint y: 625, endPoint x: 247, endPoint y: 619, distance: 142.1
click at [260, 621] on div "Edit Restaurant Branches Menus Sections Full Menu View Edit Menu Choice Groups …" at bounding box center [784, 200] width 1568 height 1069
type input "Biscuit"
click at [1176, 629] on input "0" at bounding box center [1238, 624] width 153 height 25
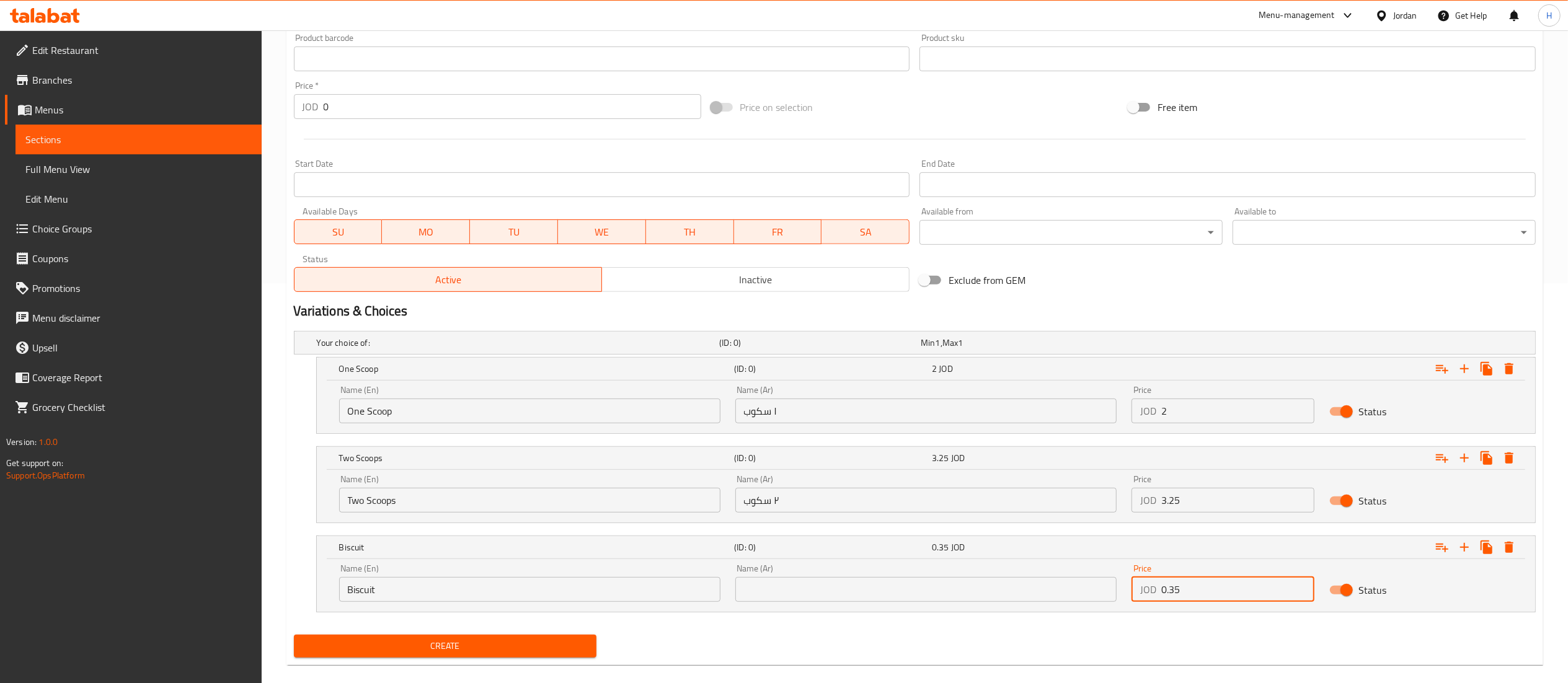
scroll to position [418, 0]
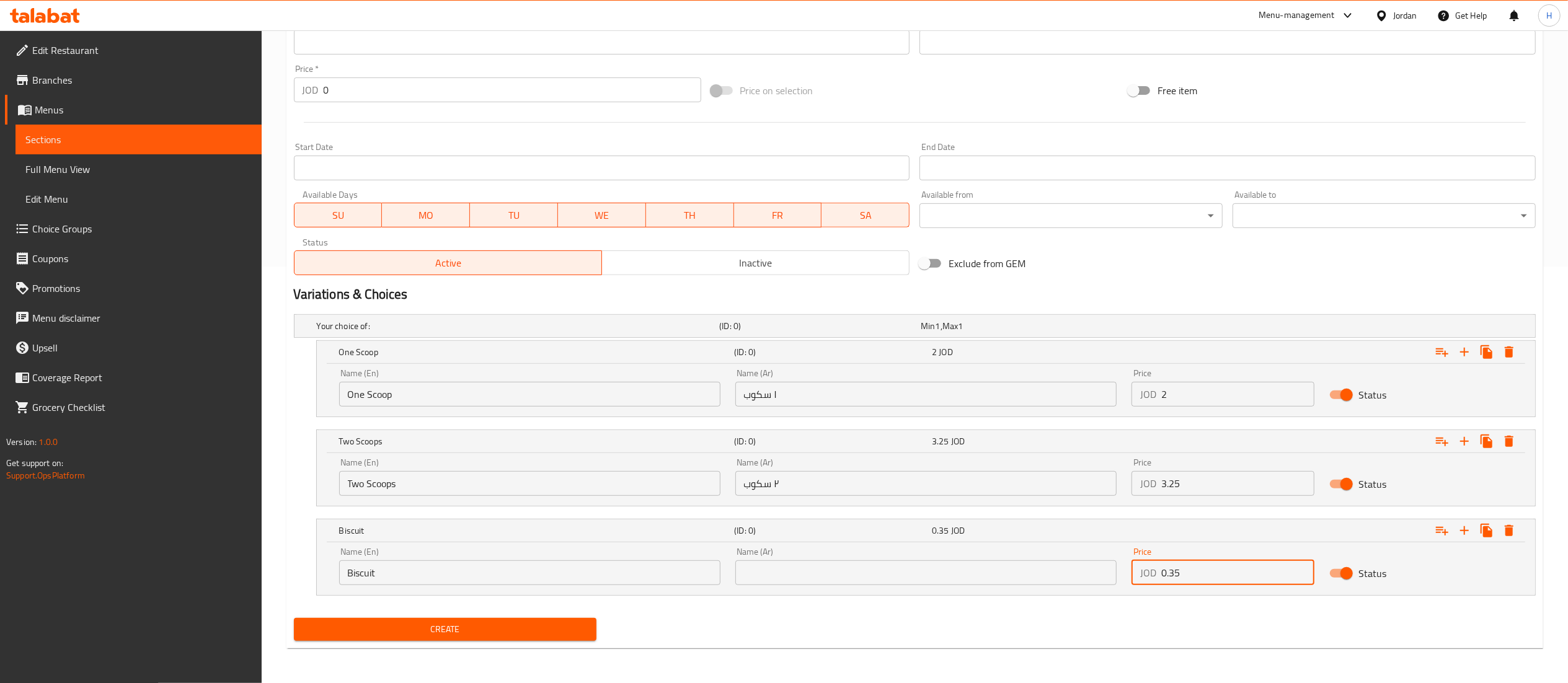
type input "0.35"
click at [790, 569] on input "text" at bounding box center [926, 573] width 381 height 25
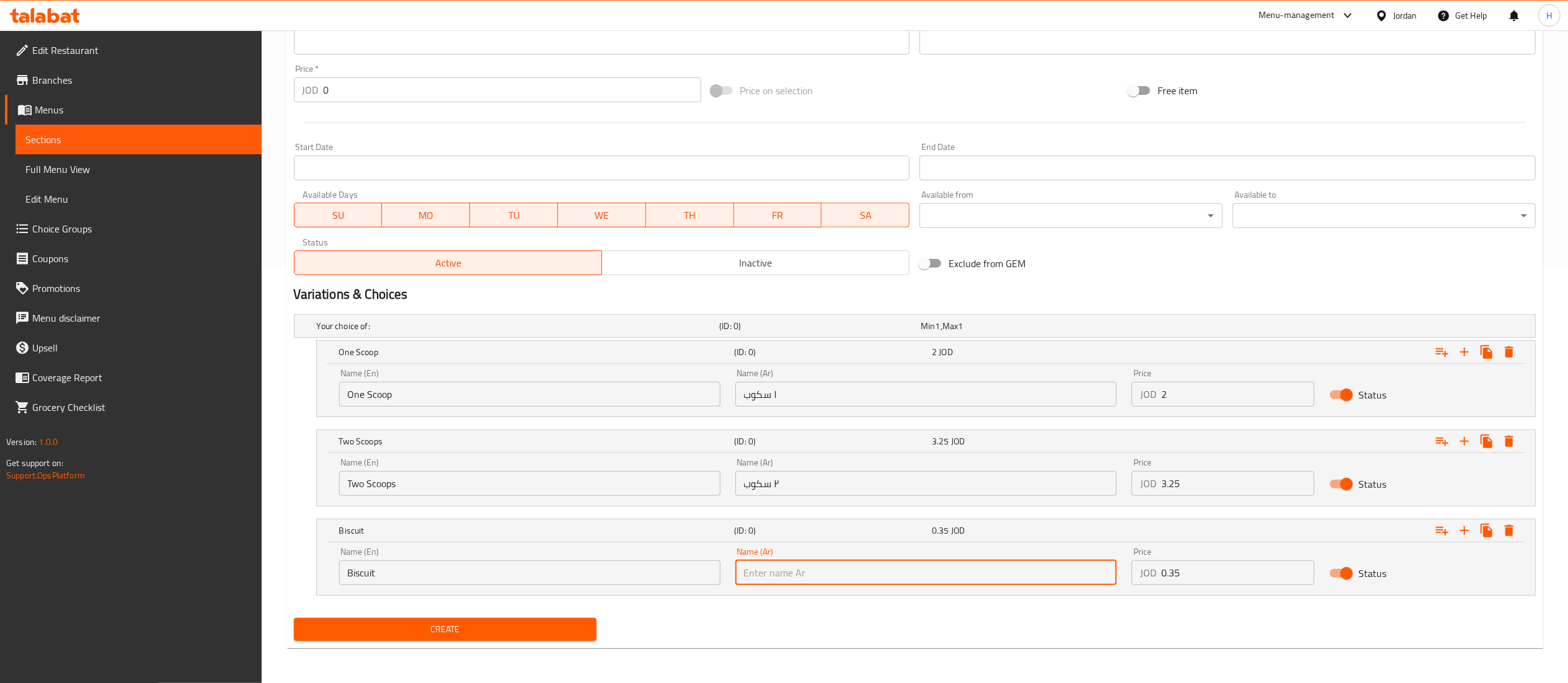
click at [909, 581] on input "text" at bounding box center [926, 573] width 381 height 25
paste input "بسكوتة"
type input "بسكوتة"
click at [1014, 617] on div "Create" at bounding box center [914, 629] width 1252 height 33
drag, startPoint x: 378, startPoint y: 518, endPoint x: 397, endPoint y: 311, distance: 207.9
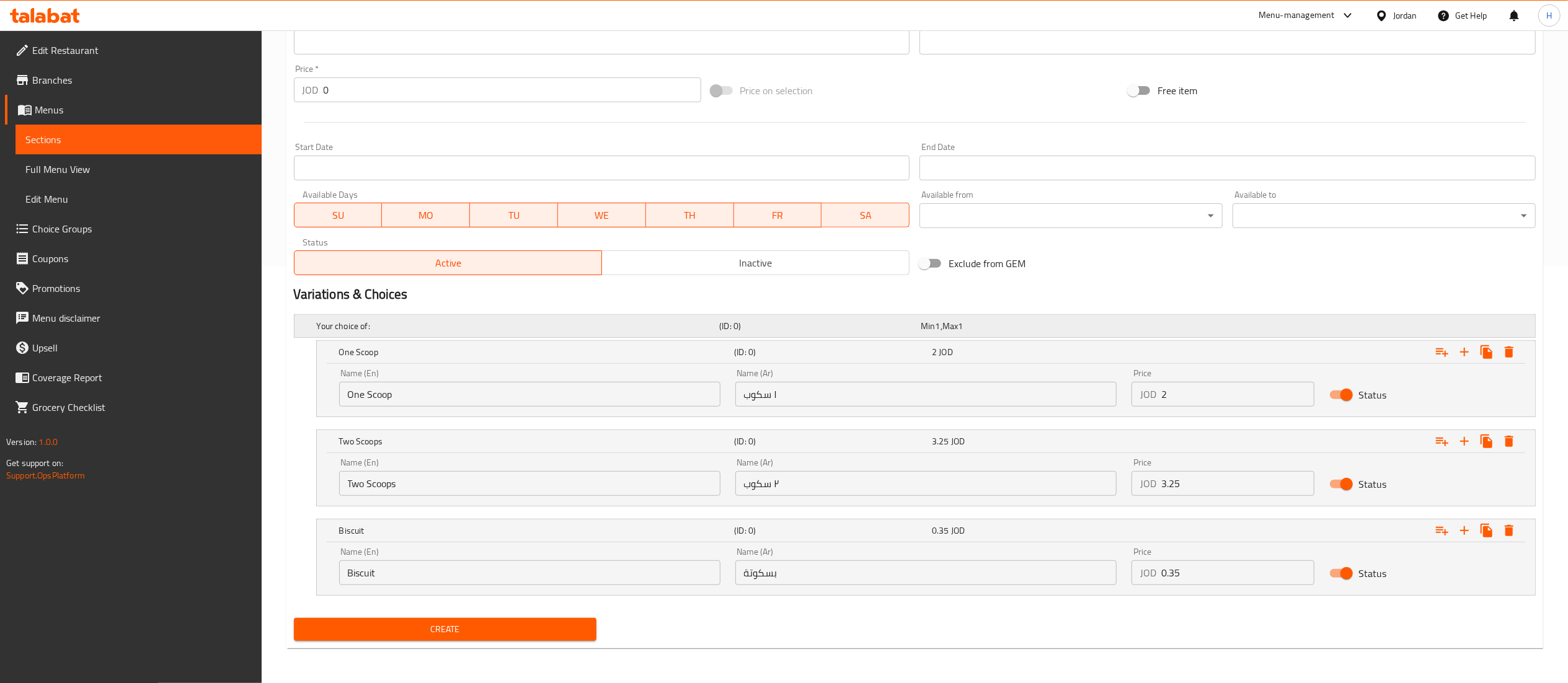
click at [397, 311] on div "Your choice of: (ID: 0) Min 1 , Max 1 Name (En) Your choice of: Name (En) Name …" at bounding box center [914, 461] width 1252 height 304
click at [527, 624] on span "Create" at bounding box center [446, 629] width 283 height 15
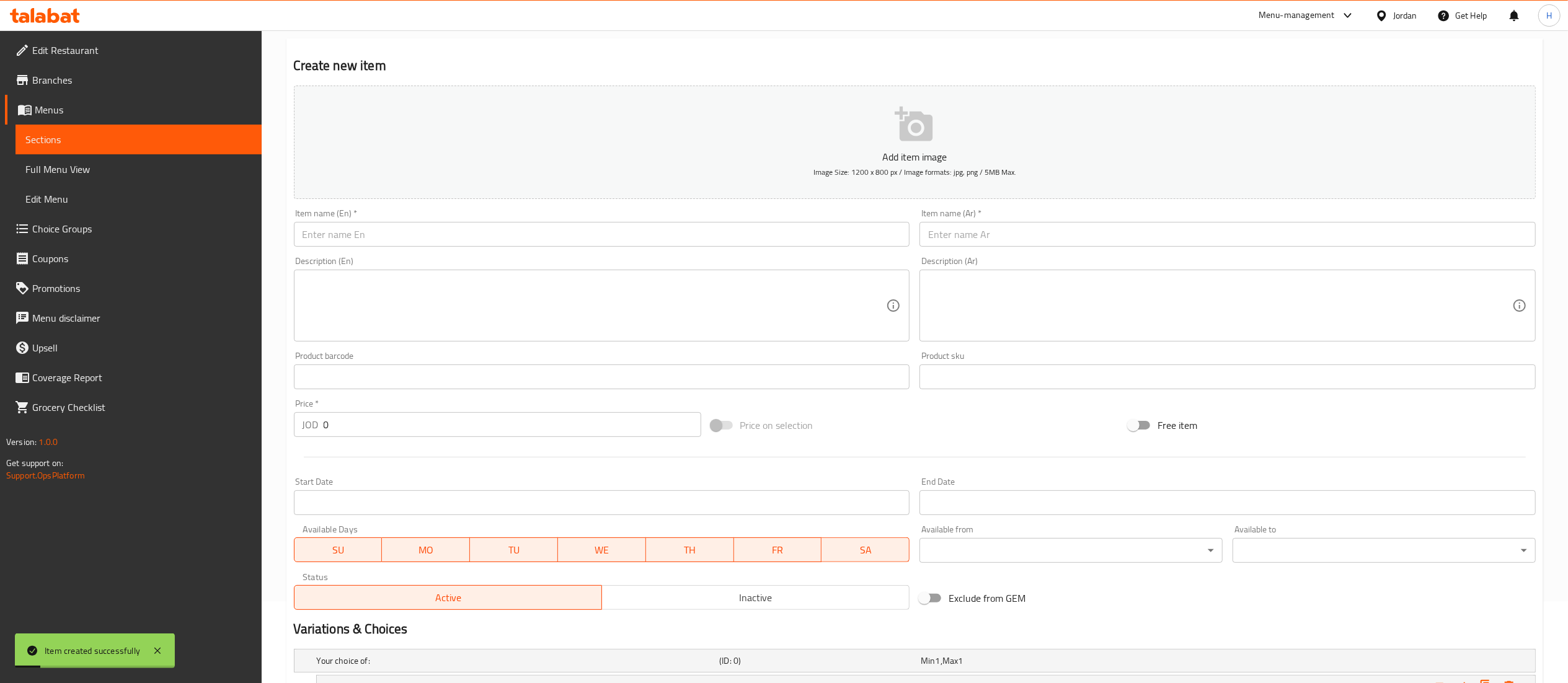
scroll to position [0, 0]
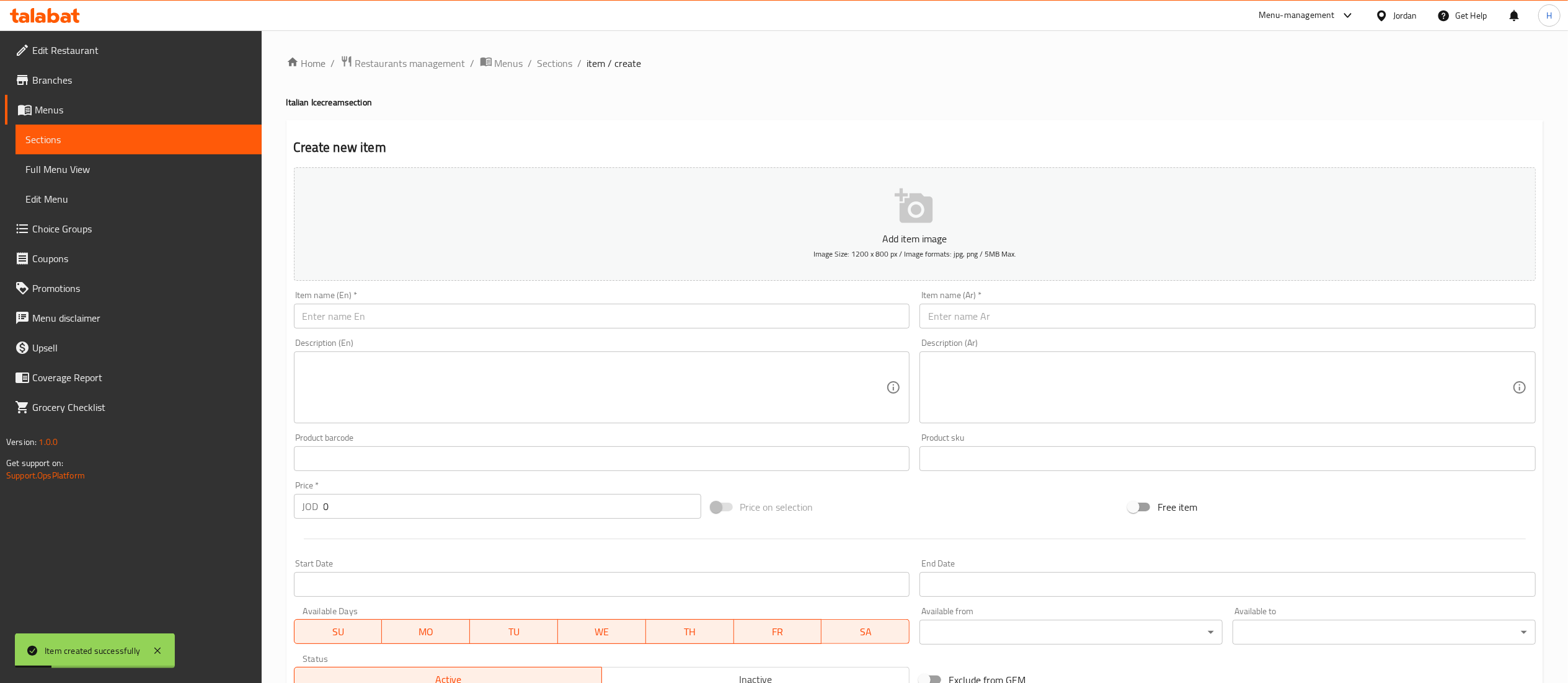
click at [522, 320] on input "text" at bounding box center [601, 316] width 616 height 25
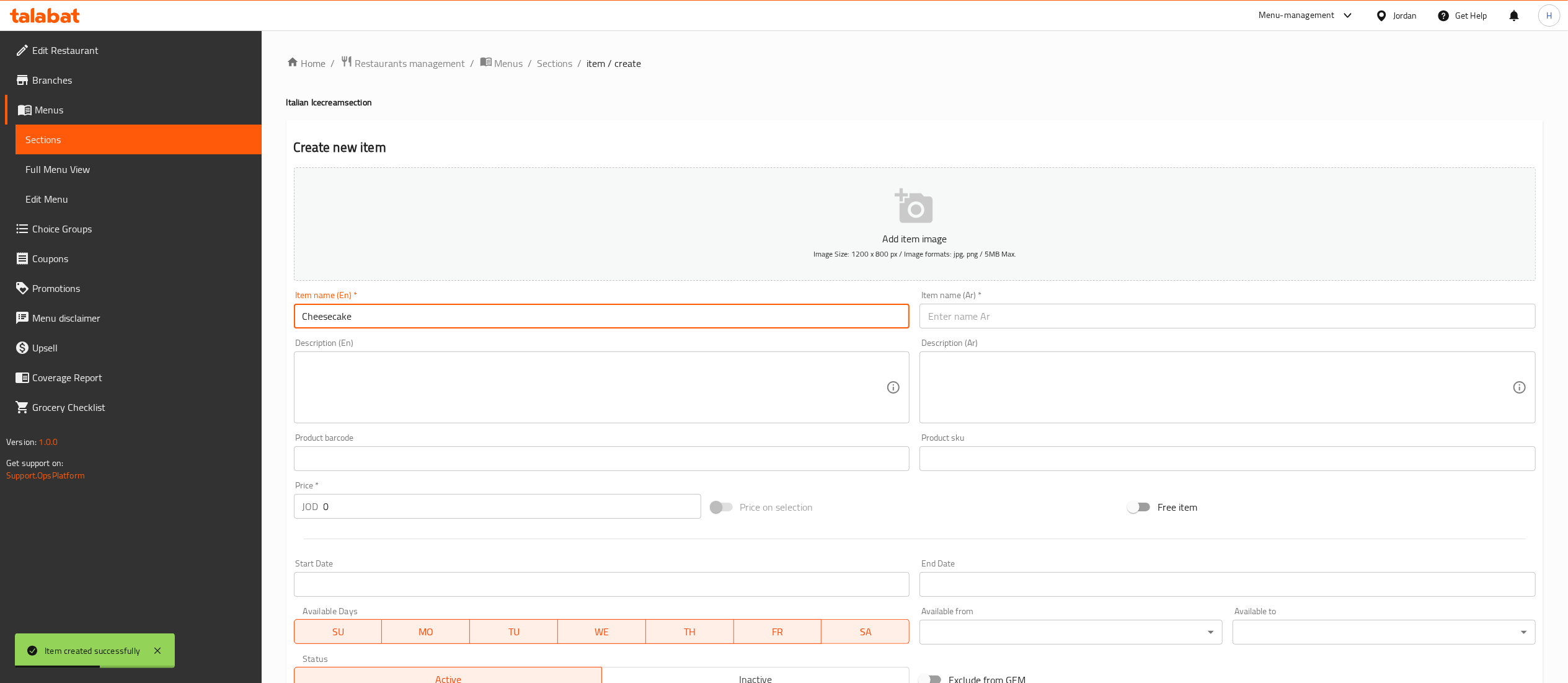
type input "Cheesecake"
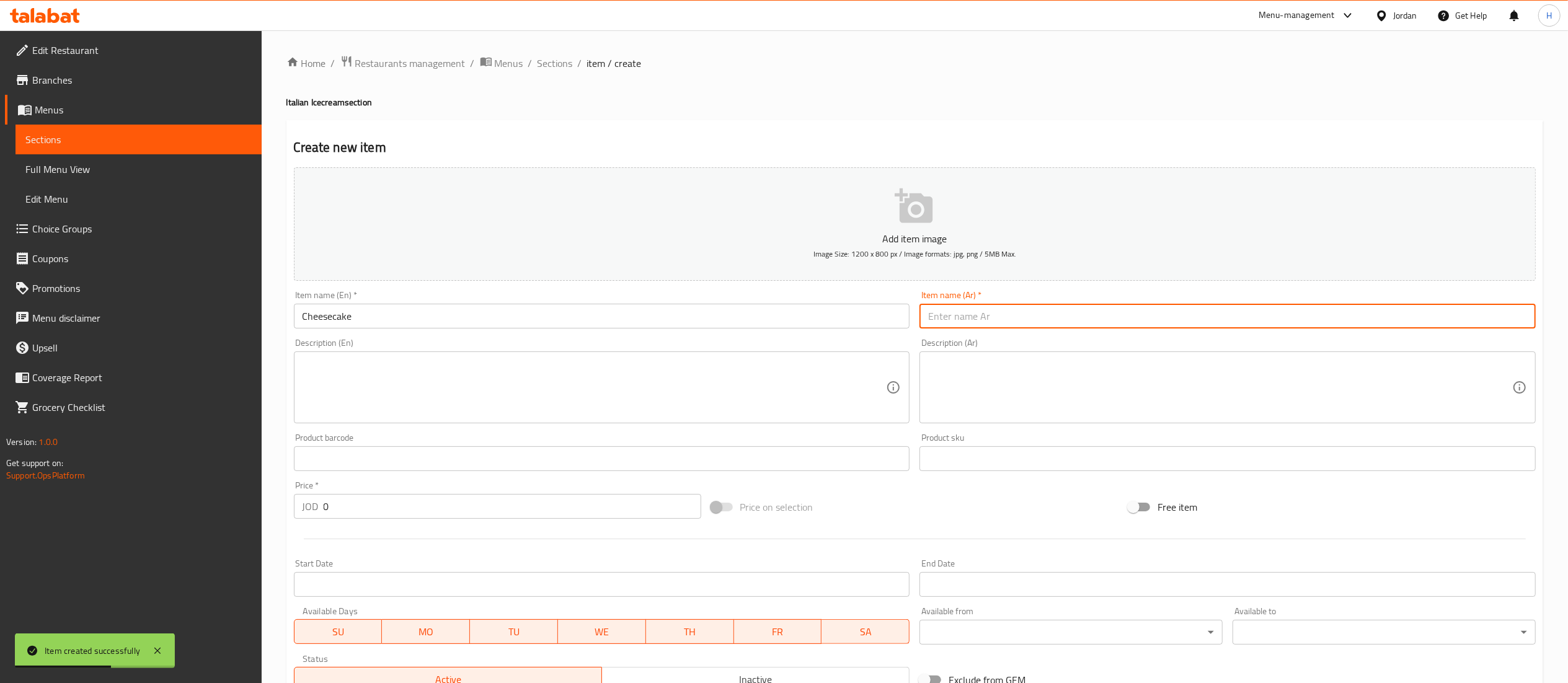
paste input "تشيزكيك"
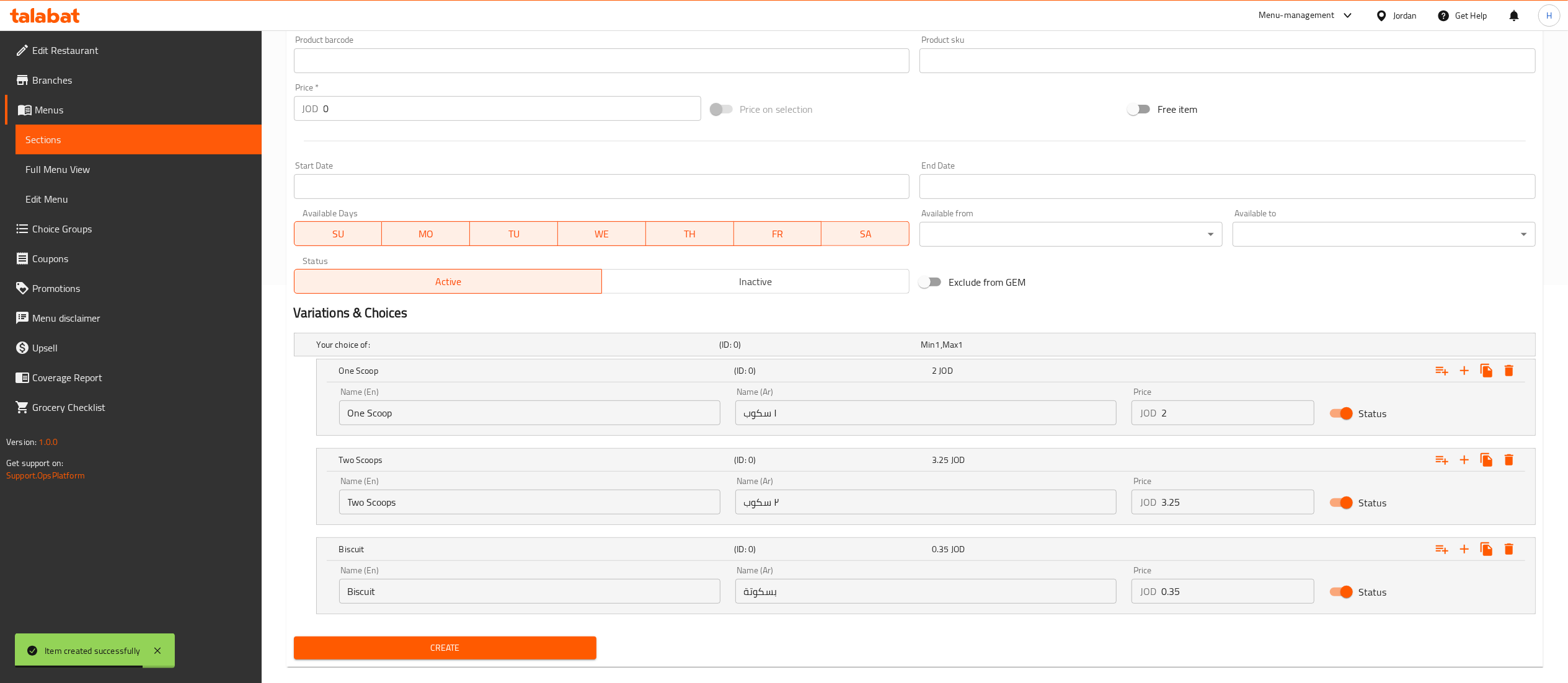
scroll to position [418, 0]
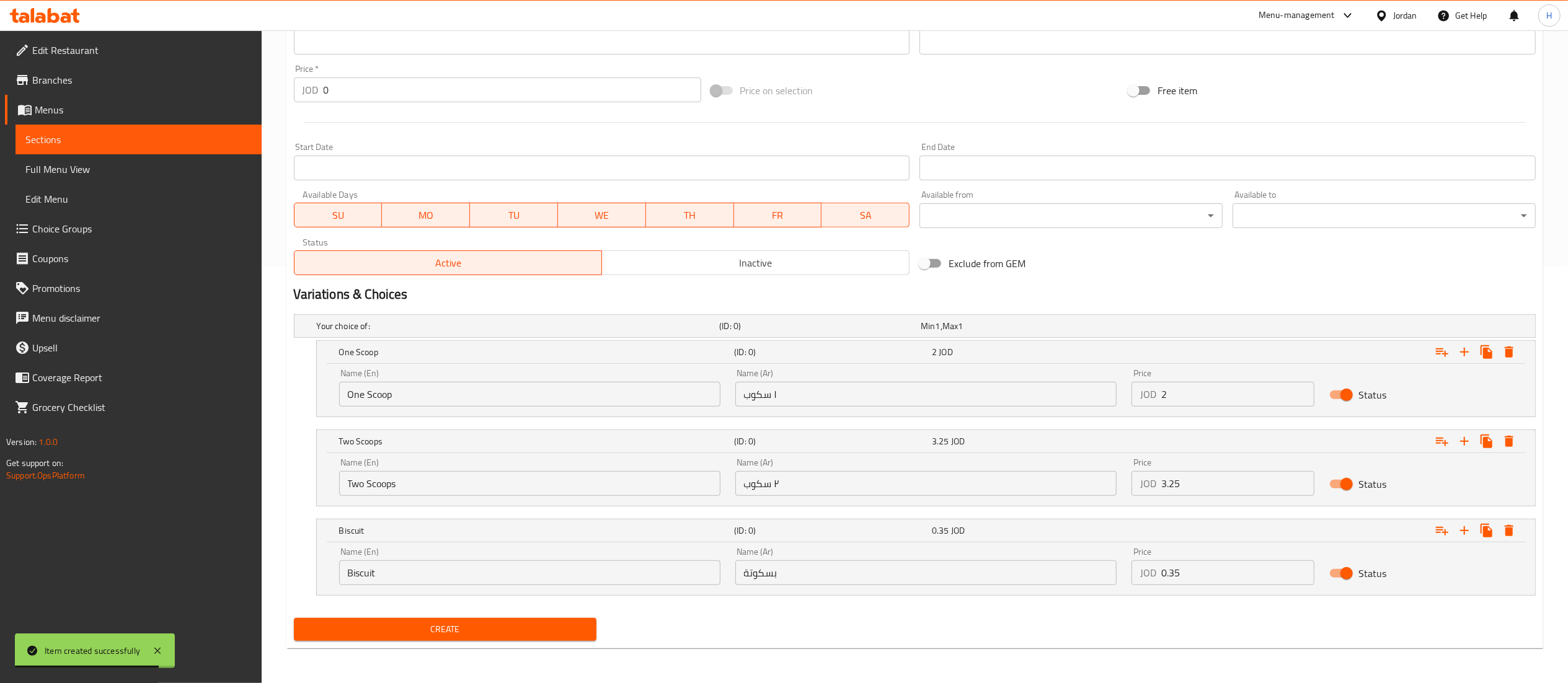
type input "تشيزكيك"
click at [497, 622] on span "Create" at bounding box center [446, 629] width 283 height 15
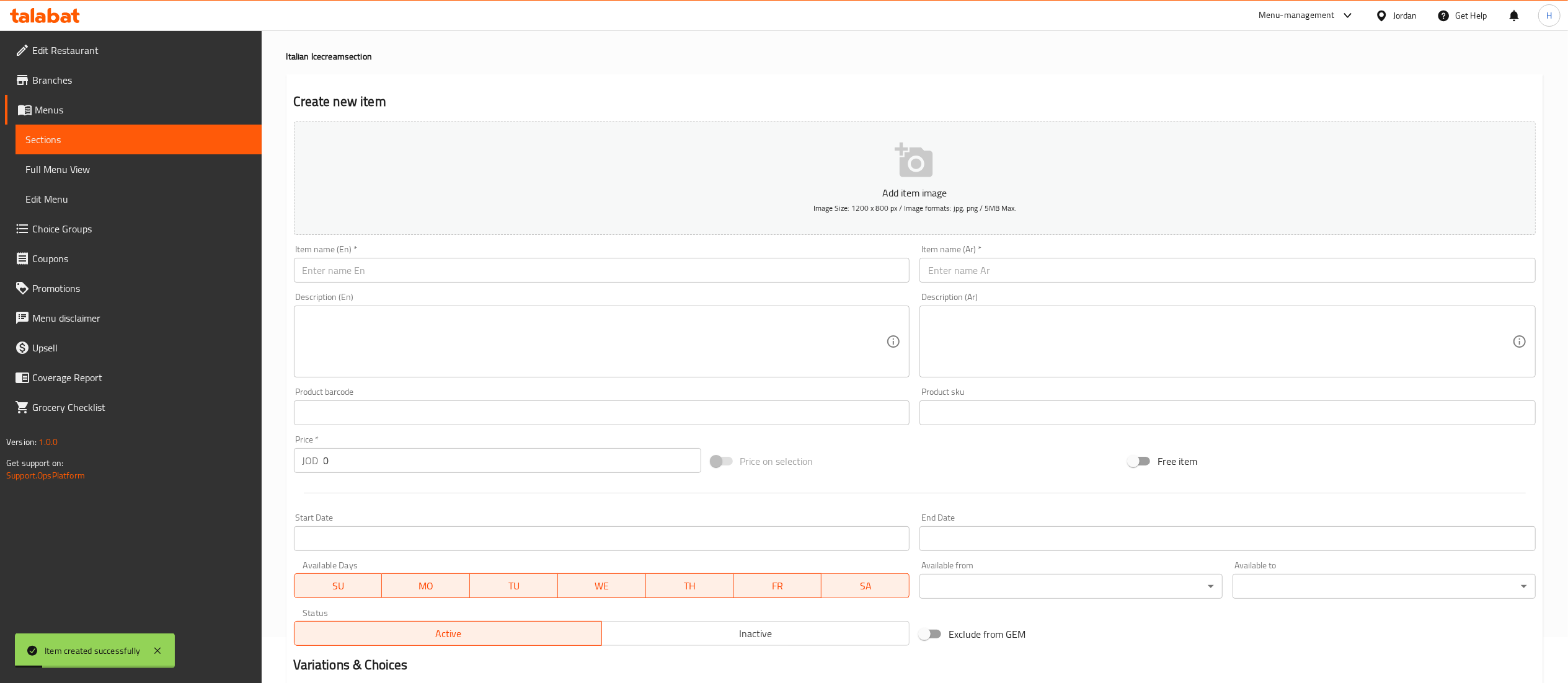
click at [514, 284] on div "Item name (En)   * Item name (En) *" at bounding box center [601, 263] width 626 height 47
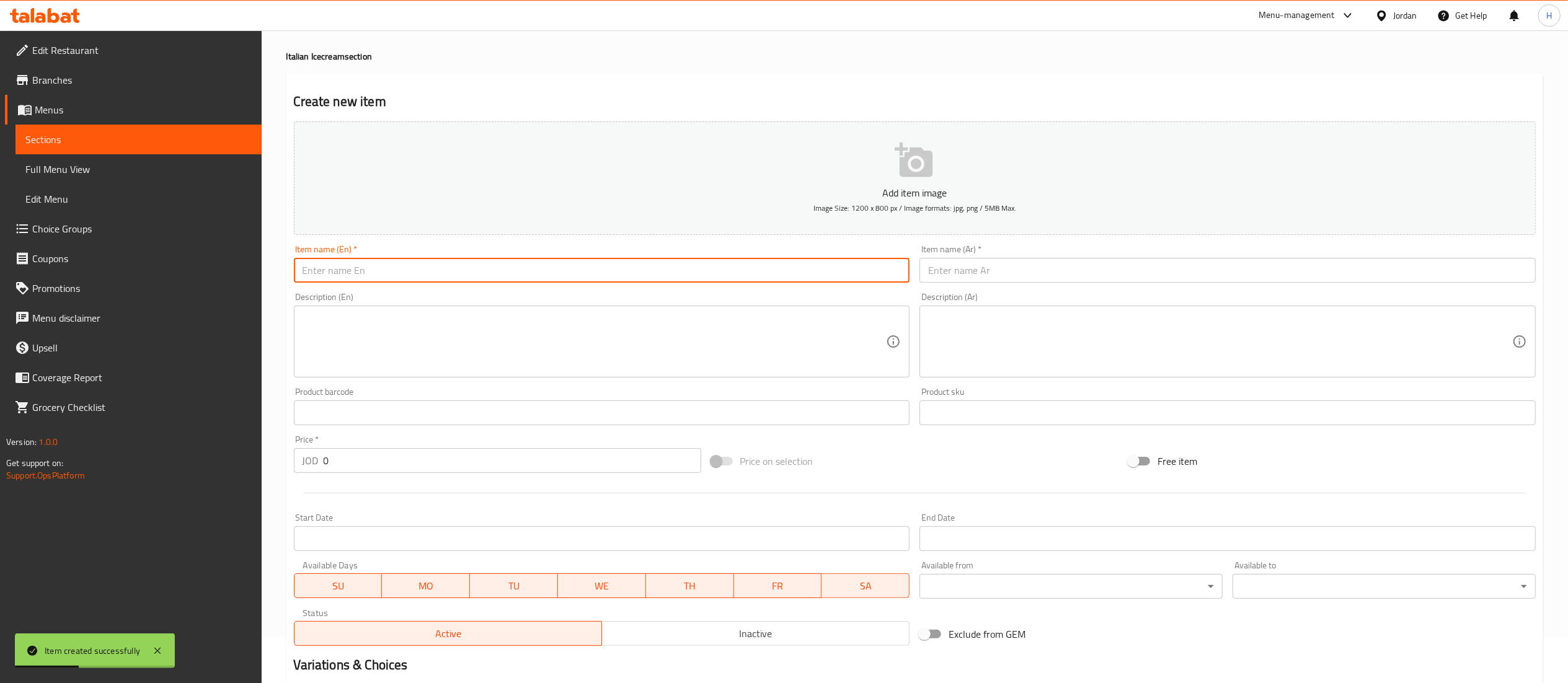
click at [527, 276] on input "text" at bounding box center [601, 270] width 616 height 25
type input "Crocan"
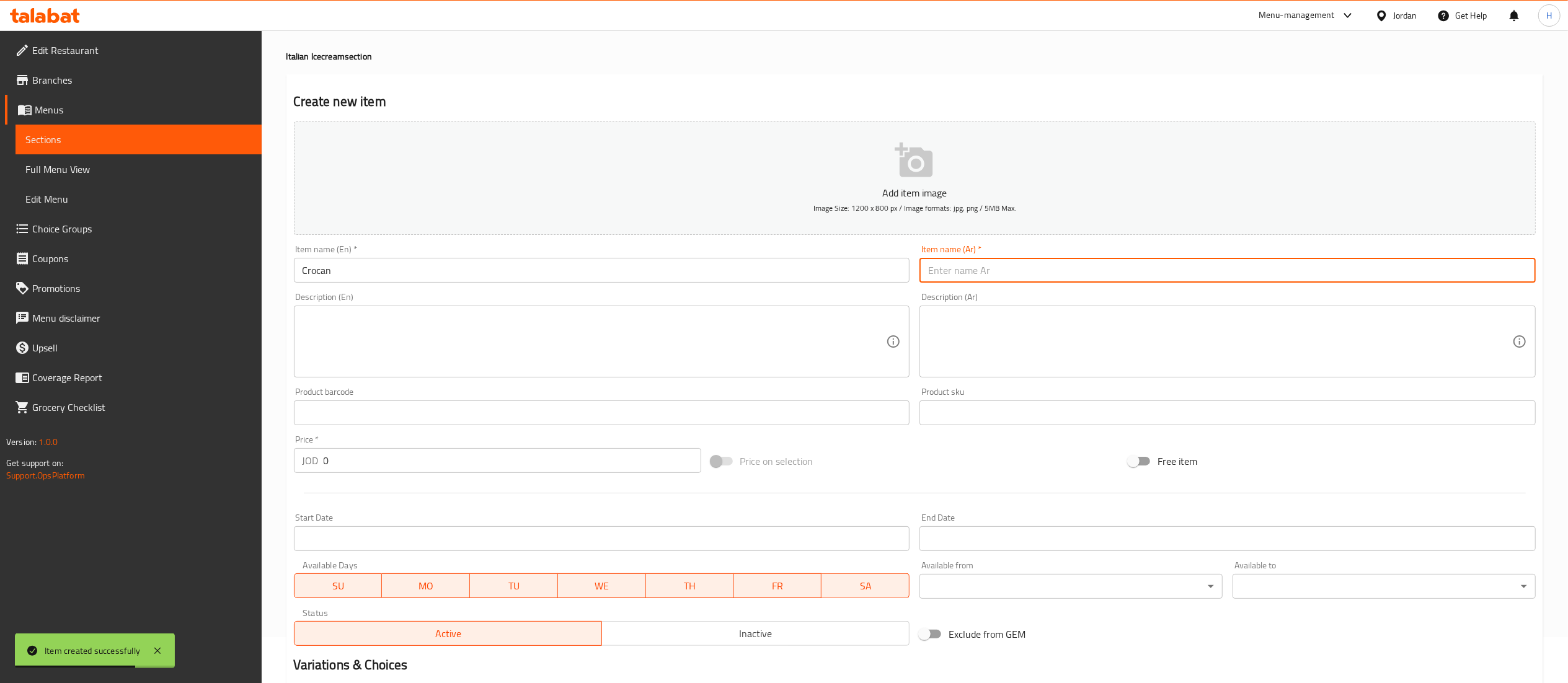
paste input "كروكان"
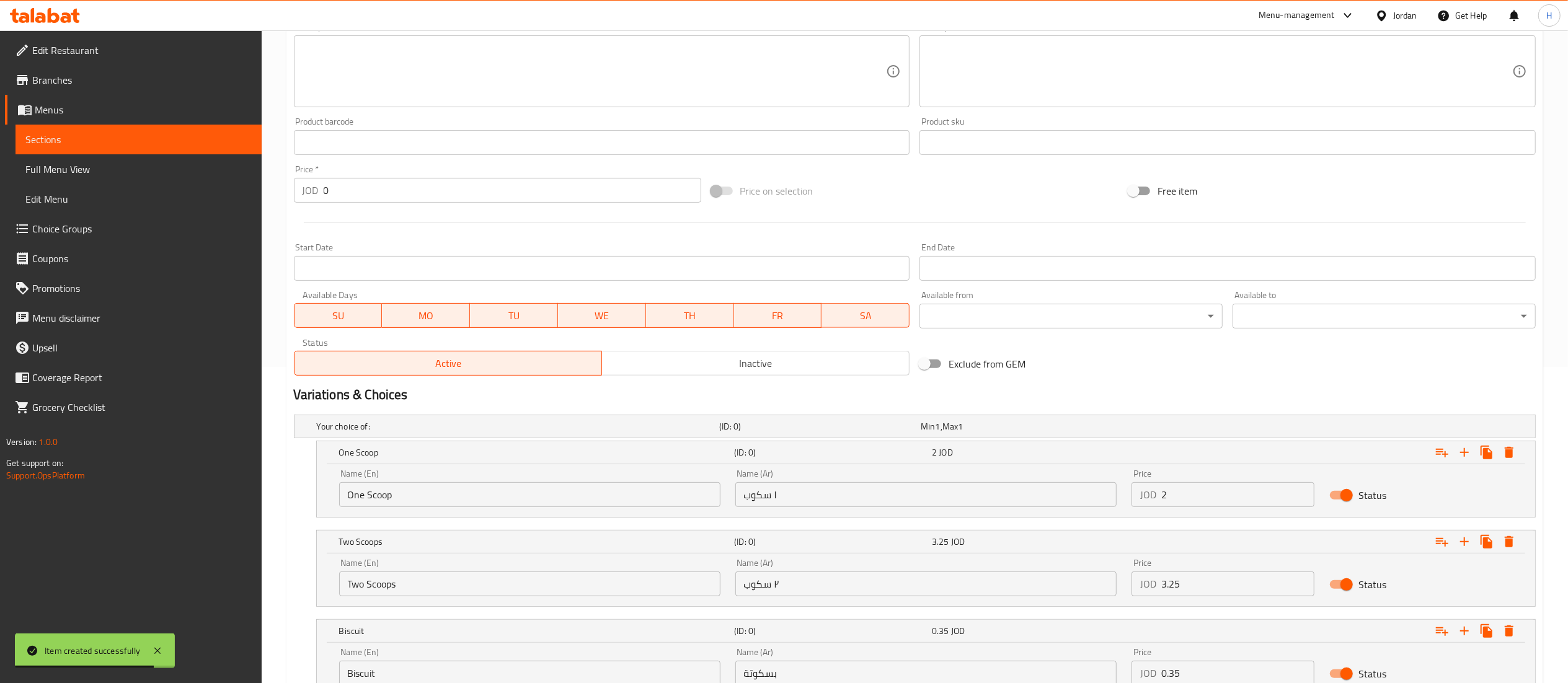
scroll to position [418, 0]
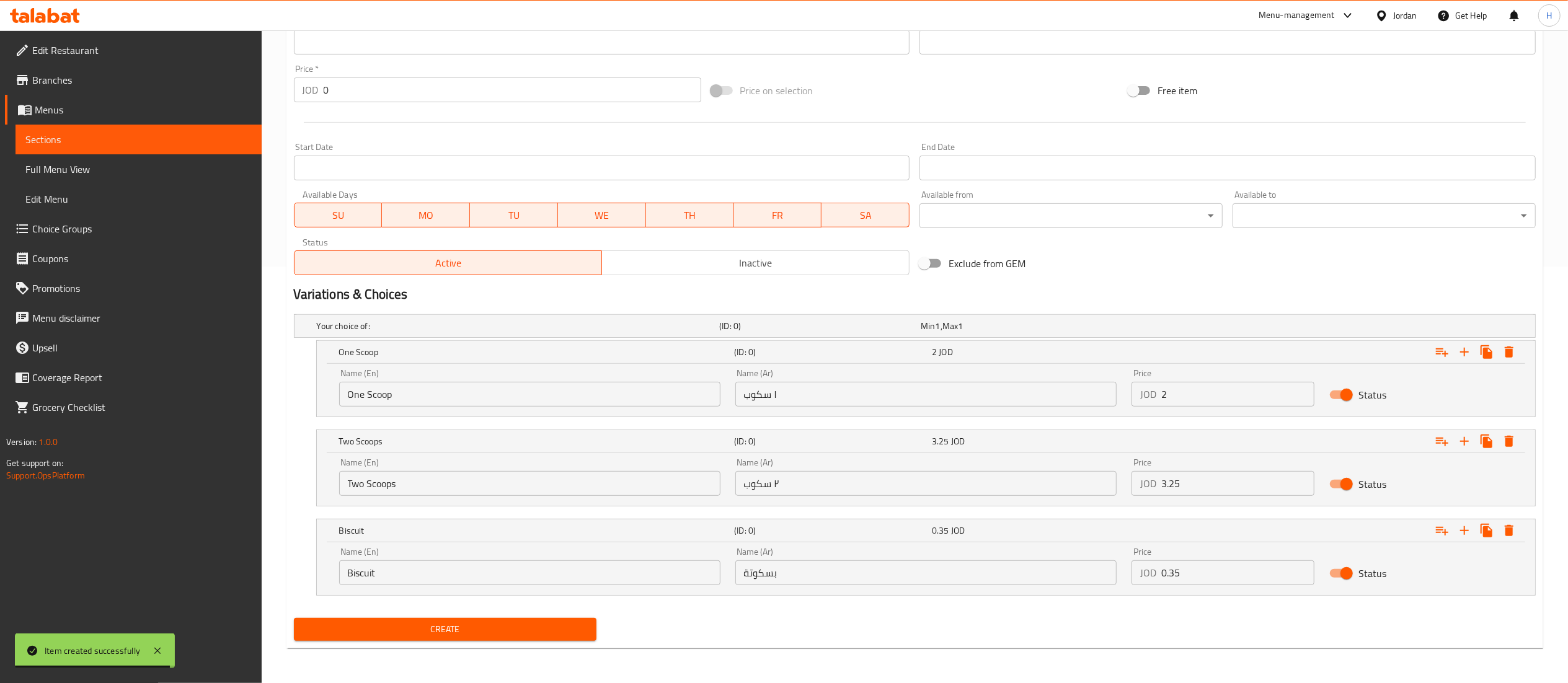
type input "كروكان"
click at [497, 634] on span "Create" at bounding box center [446, 629] width 283 height 15
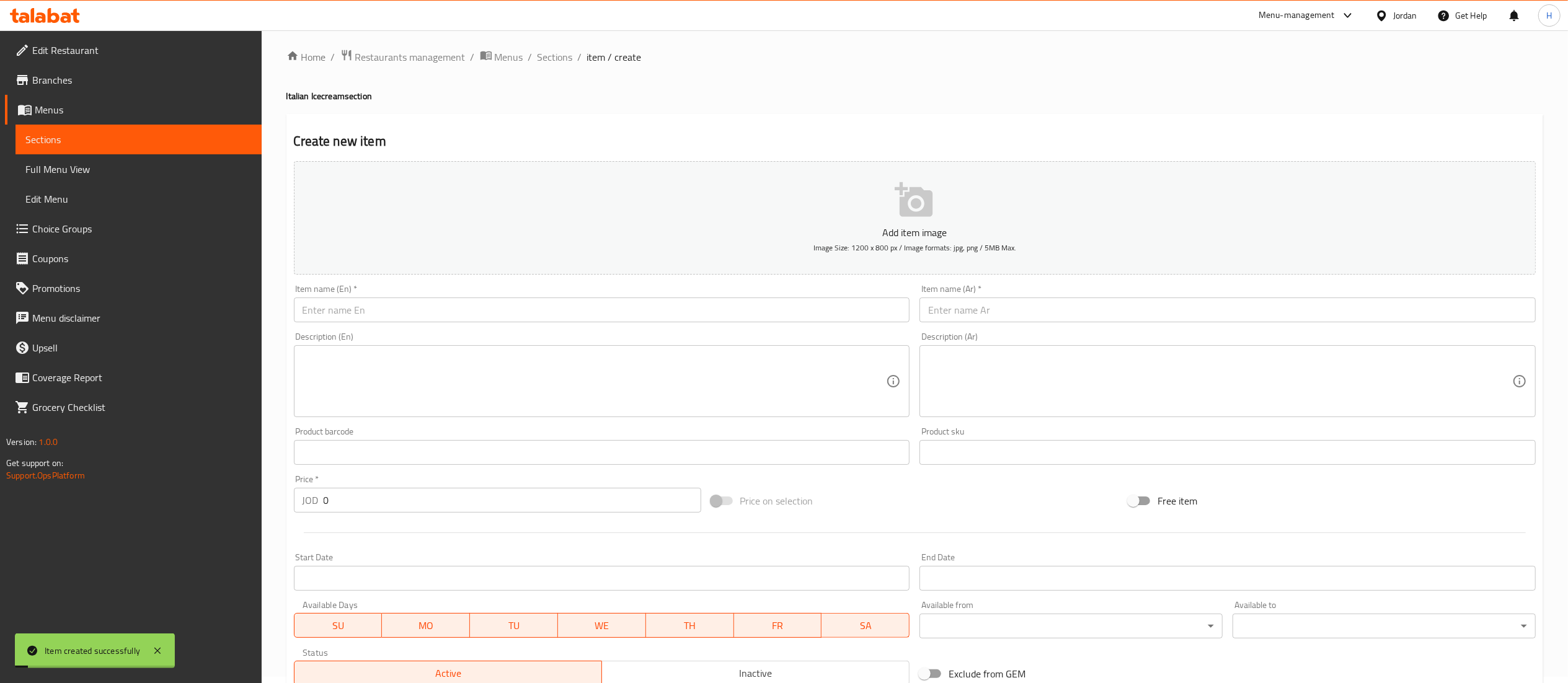
scroll to position [0, 0]
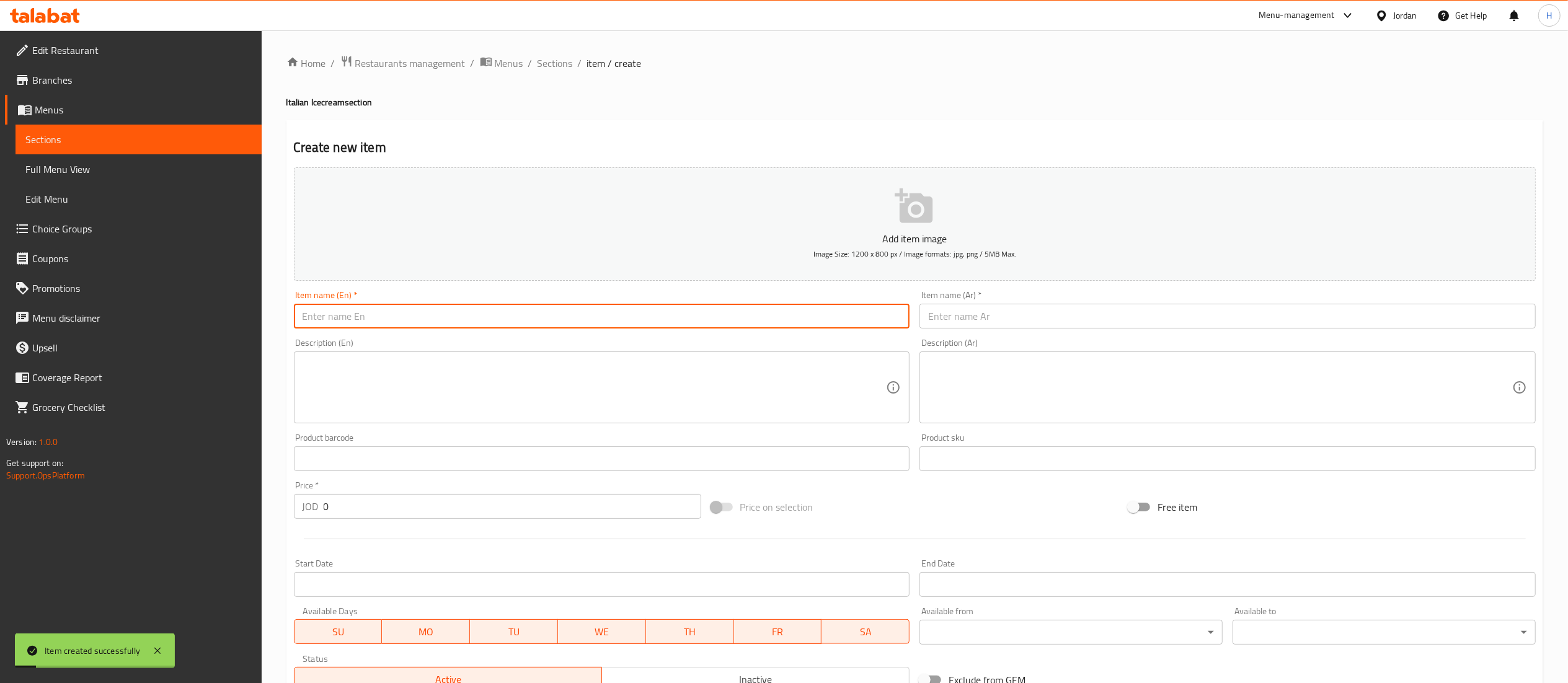
click at [454, 322] on input "text" at bounding box center [601, 316] width 616 height 25
type input "Lemon"
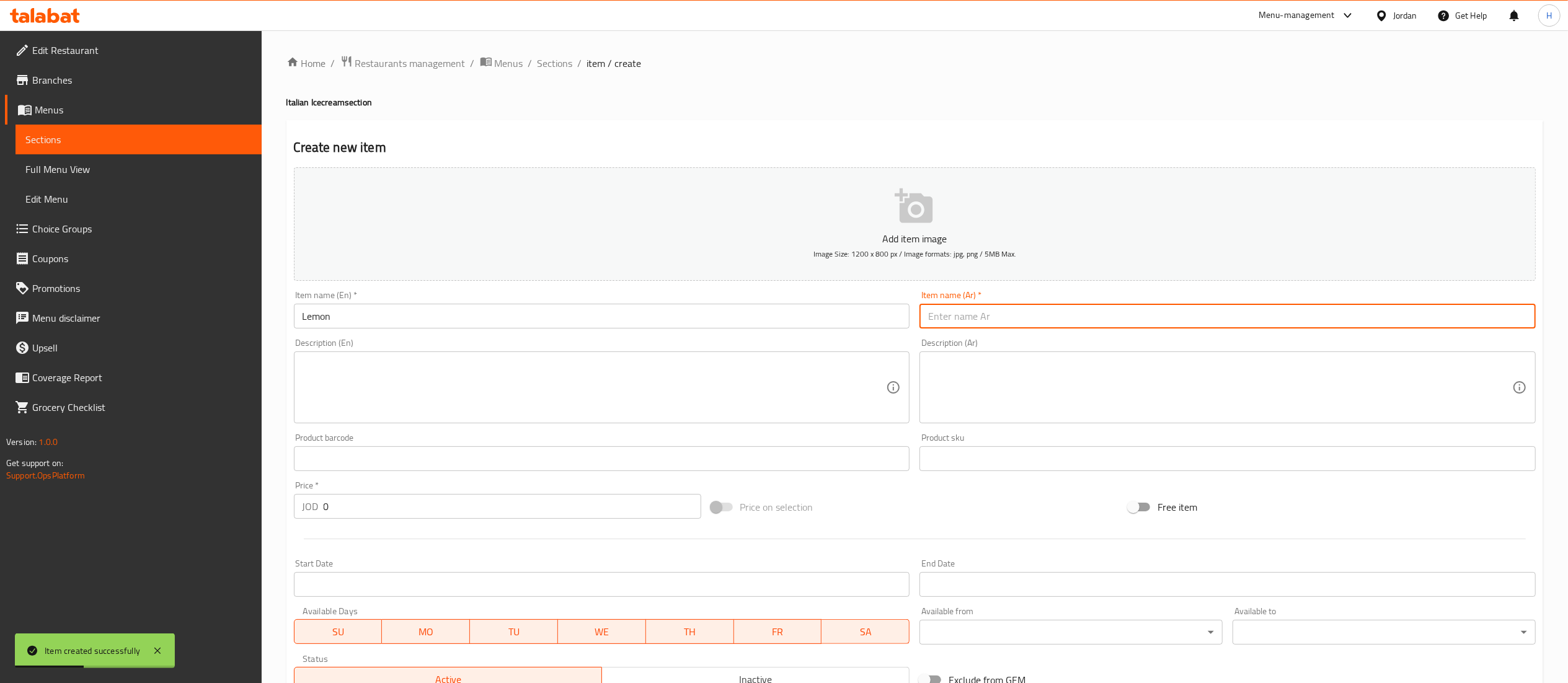
paste input "ليمون"
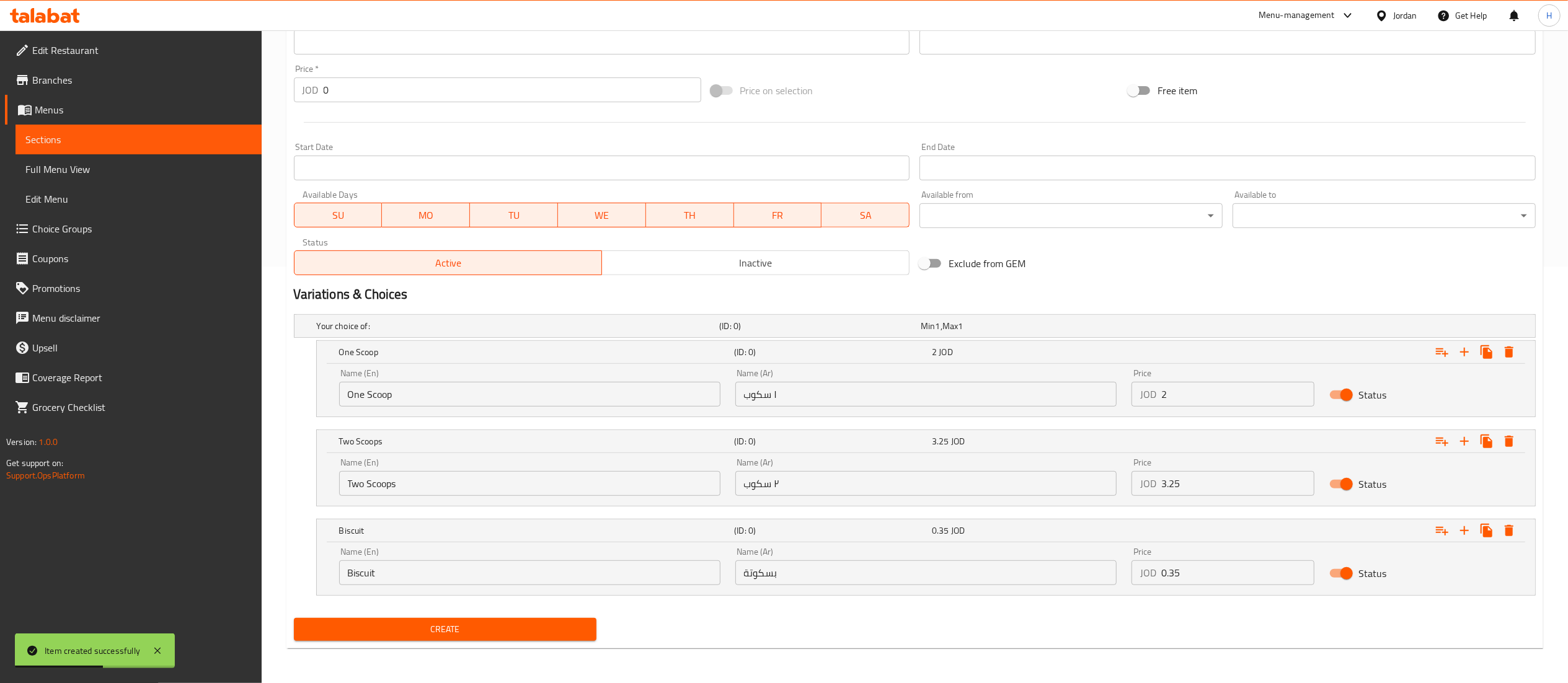
type input "ليمون"
click at [440, 634] on span "Create" at bounding box center [446, 629] width 283 height 15
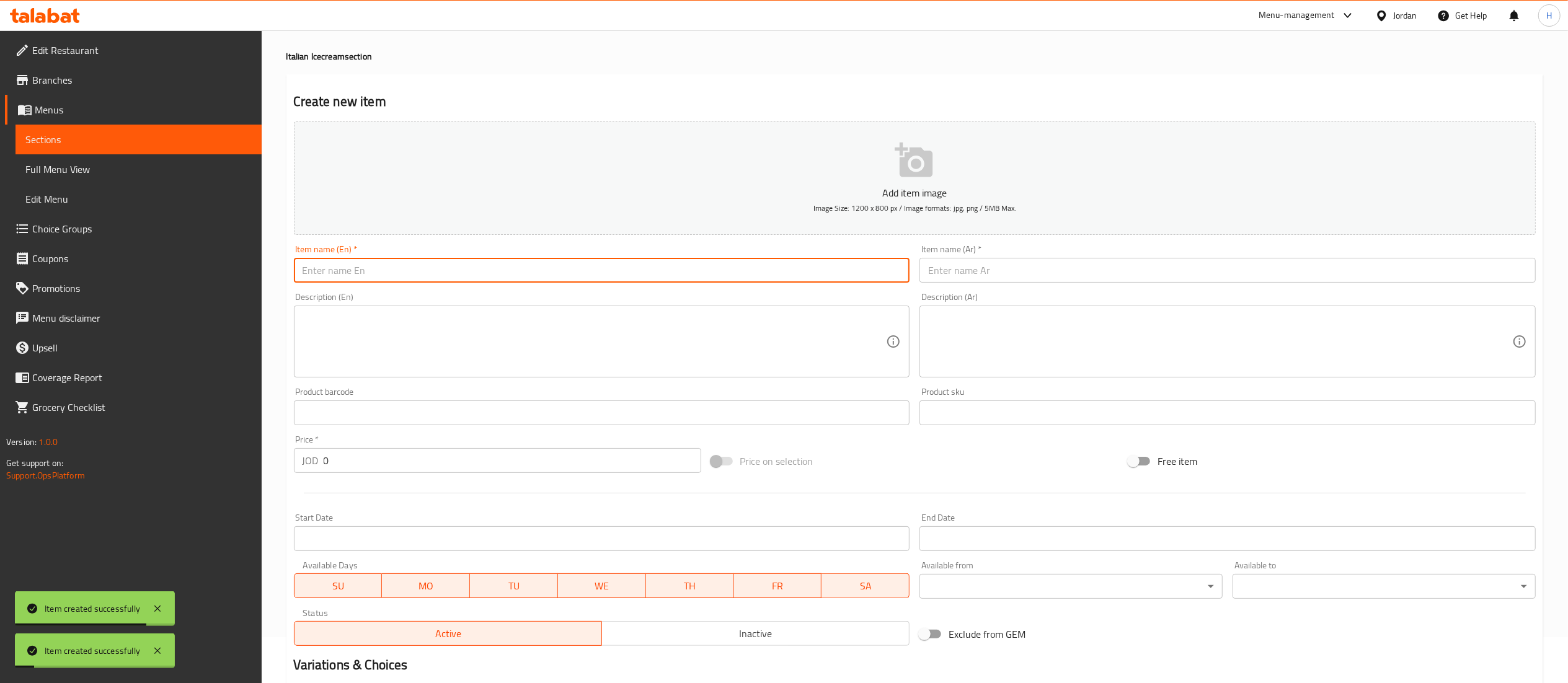
click at [489, 275] on input "text" at bounding box center [601, 270] width 616 height 25
type input "Snickers"
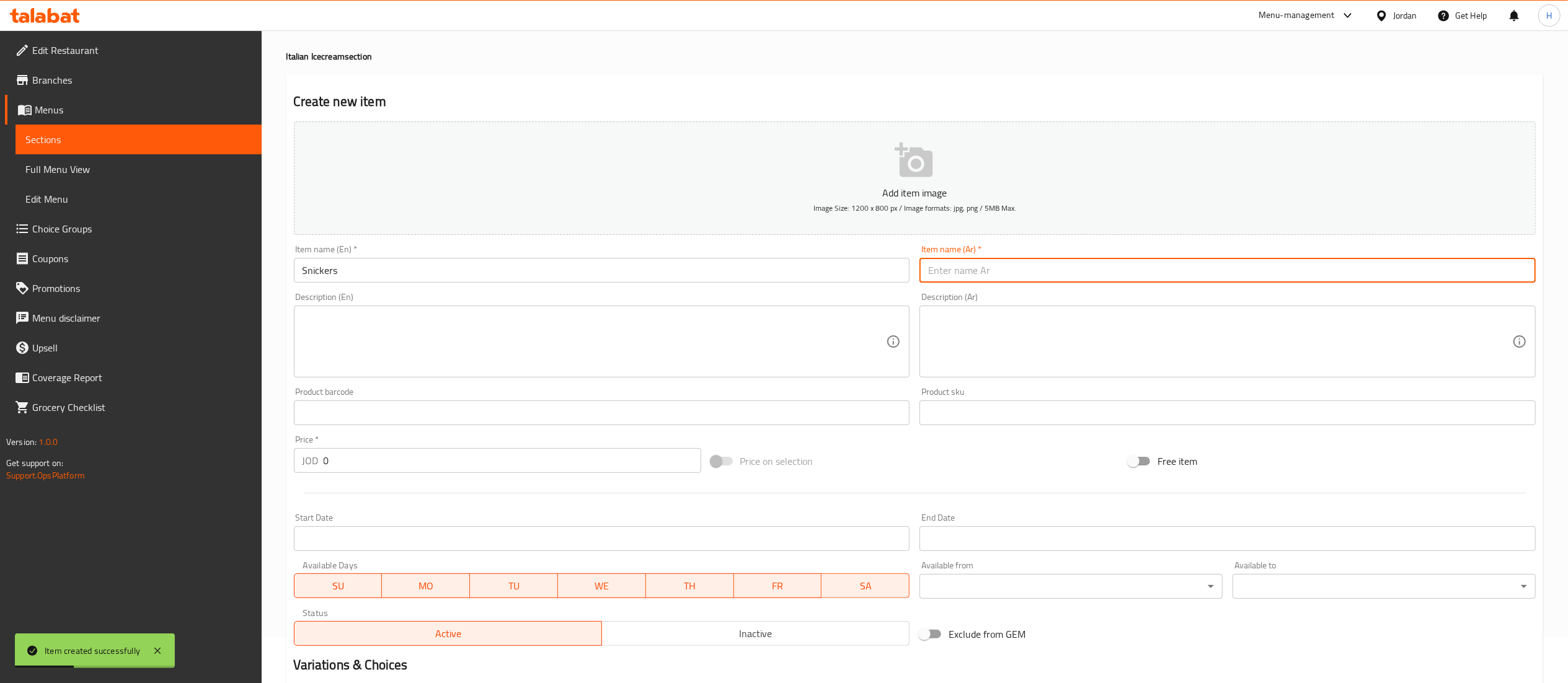
paste input "سنكرز"
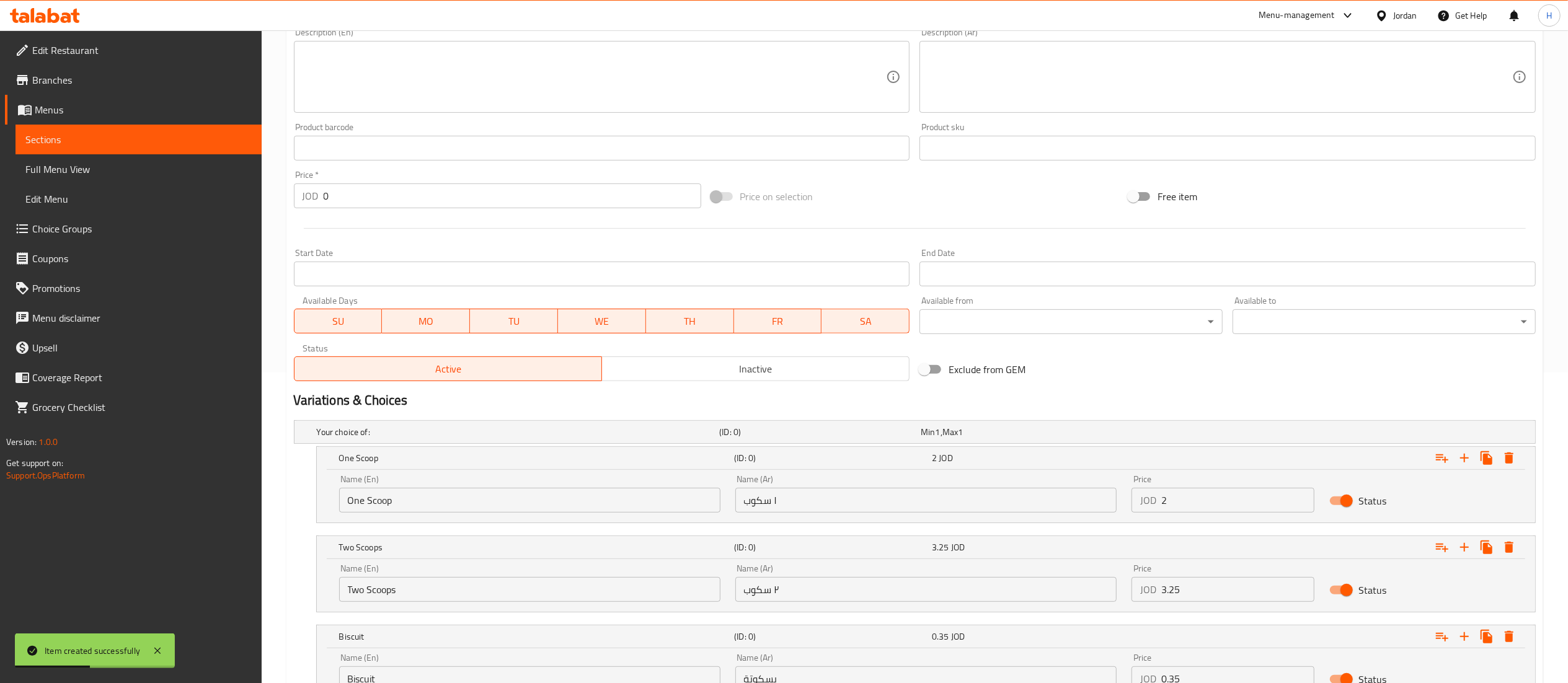
scroll to position [418, 0]
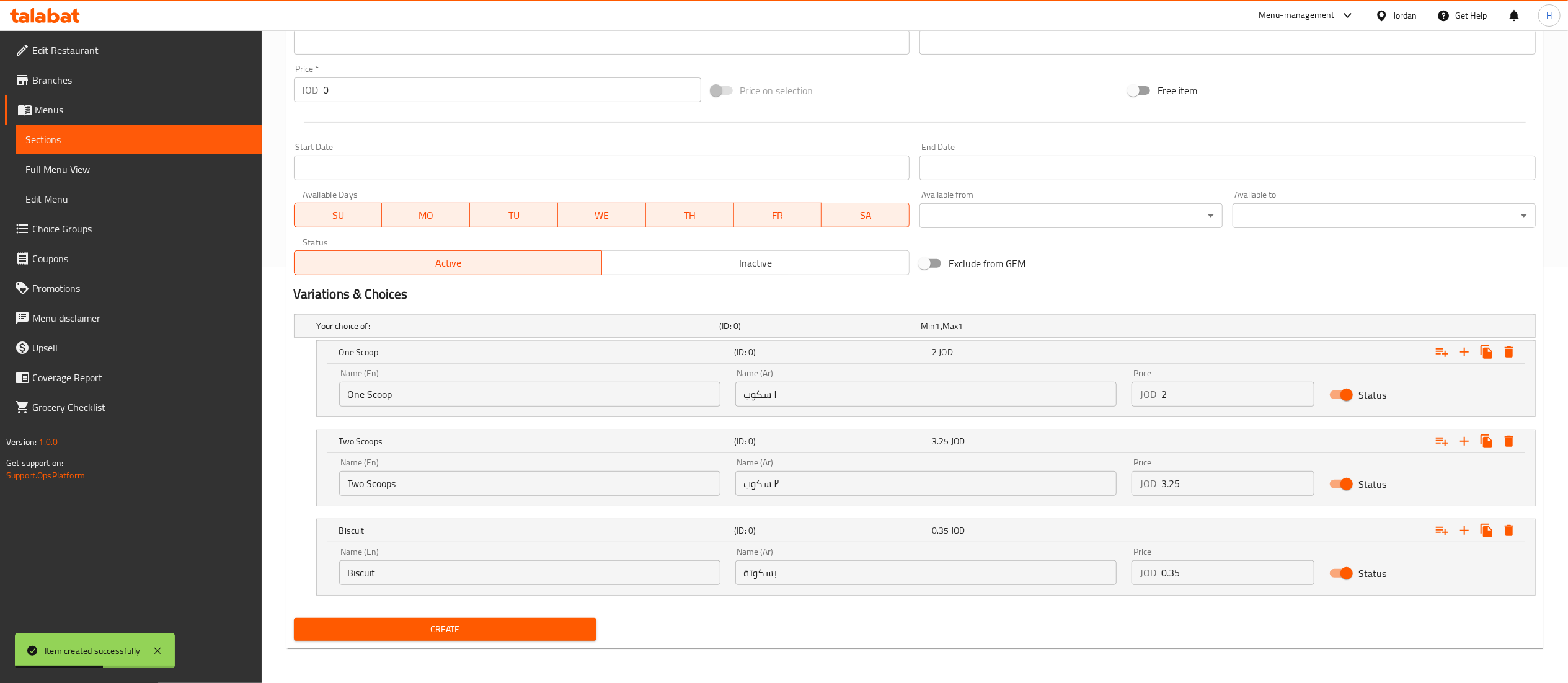
type input "سنكرز"
click at [506, 635] on span "Create" at bounding box center [446, 629] width 283 height 15
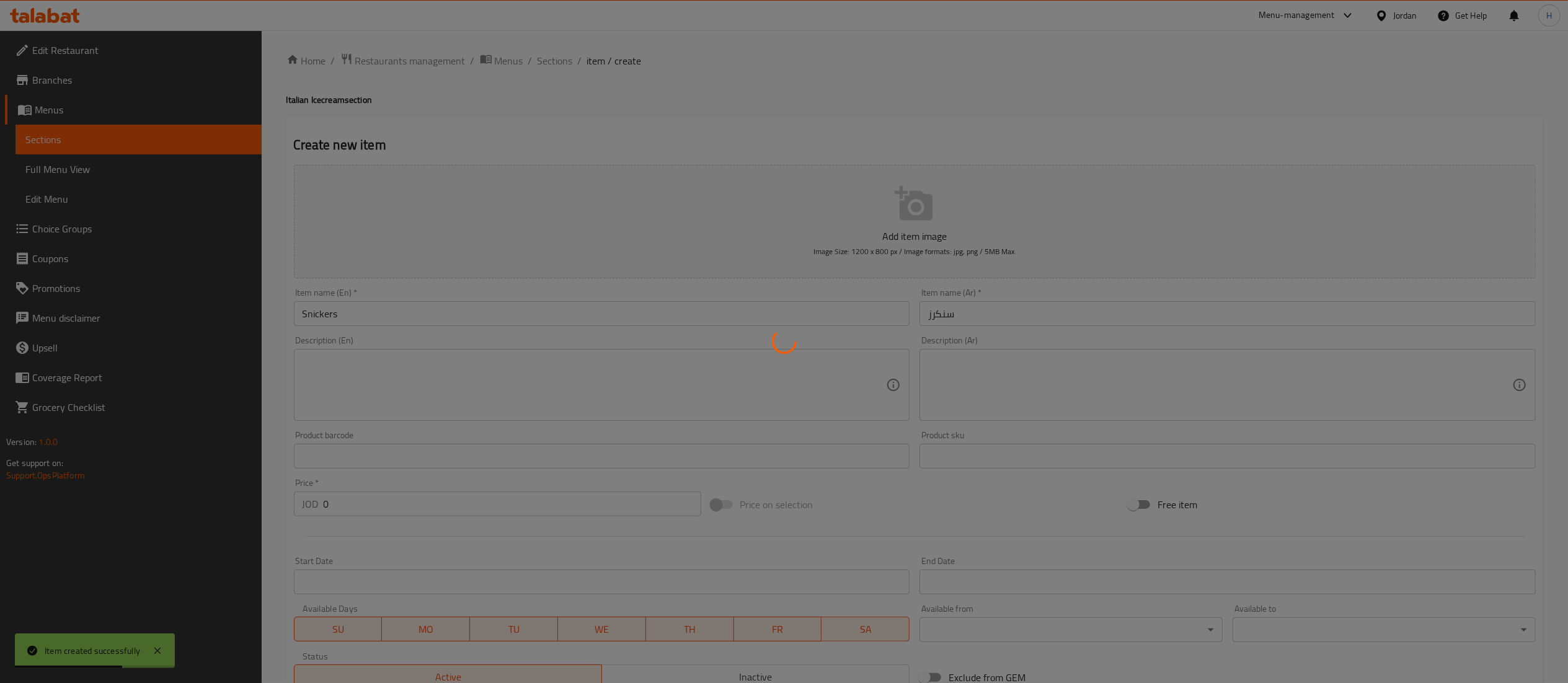
scroll to position [0, 0]
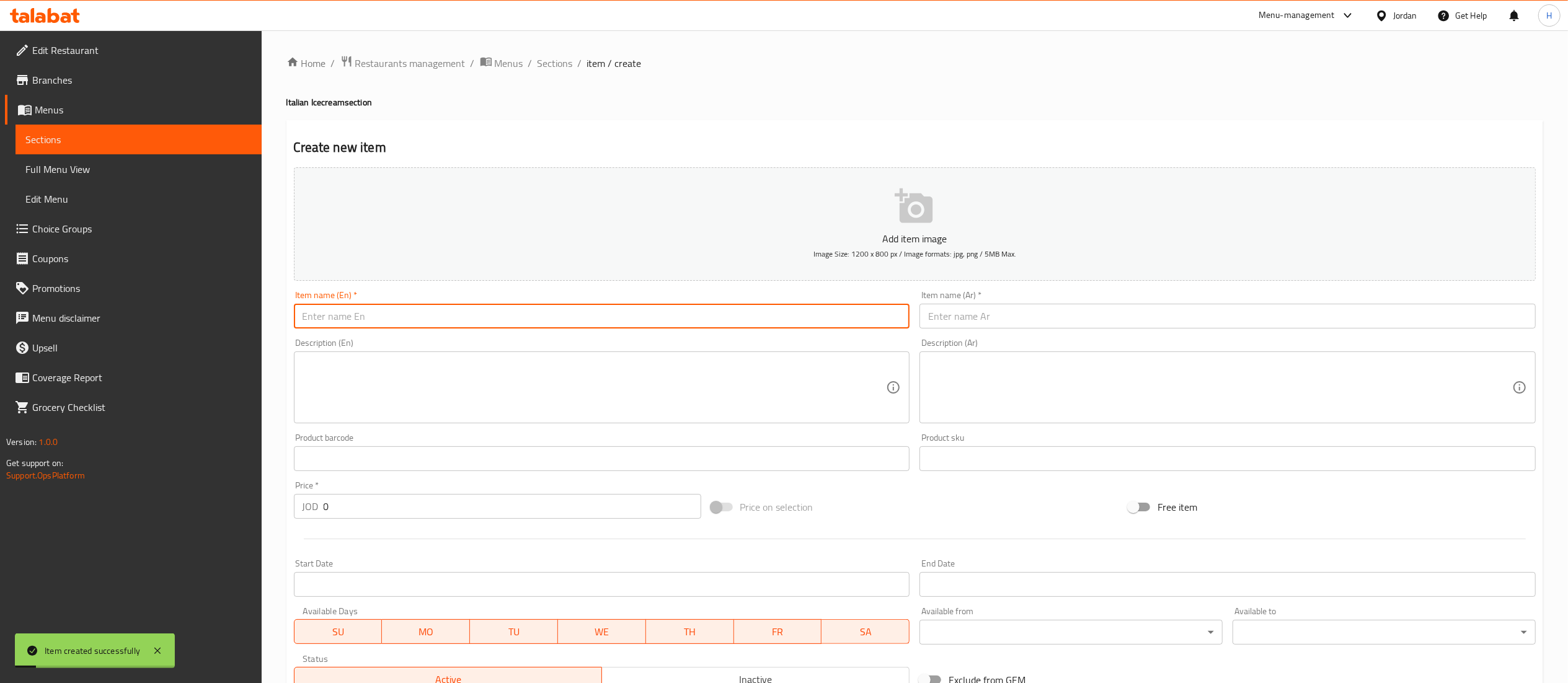
click at [427, 314] on input "text" at bounding box center [601, 316] width 616 height 25
type input "Double Chocolate"
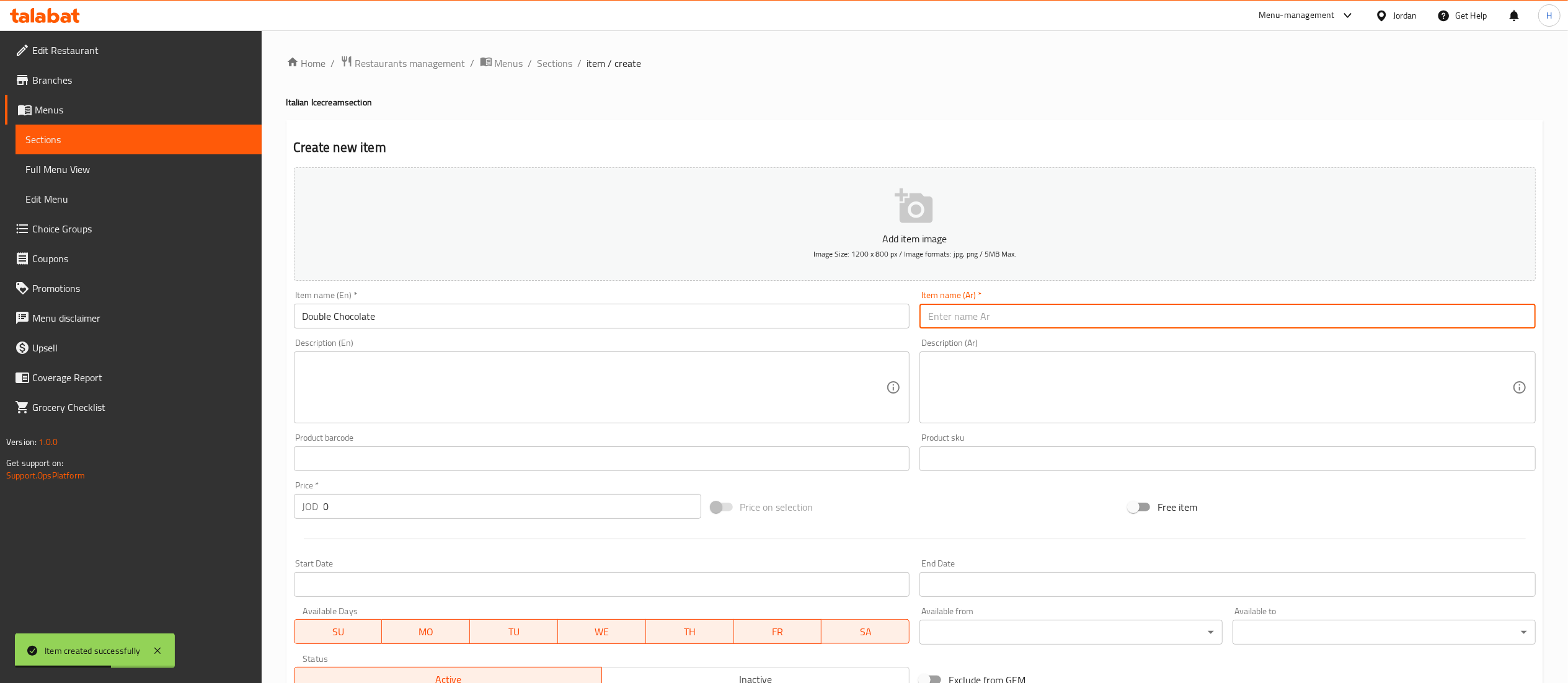
paste input "دبل شوكليت"
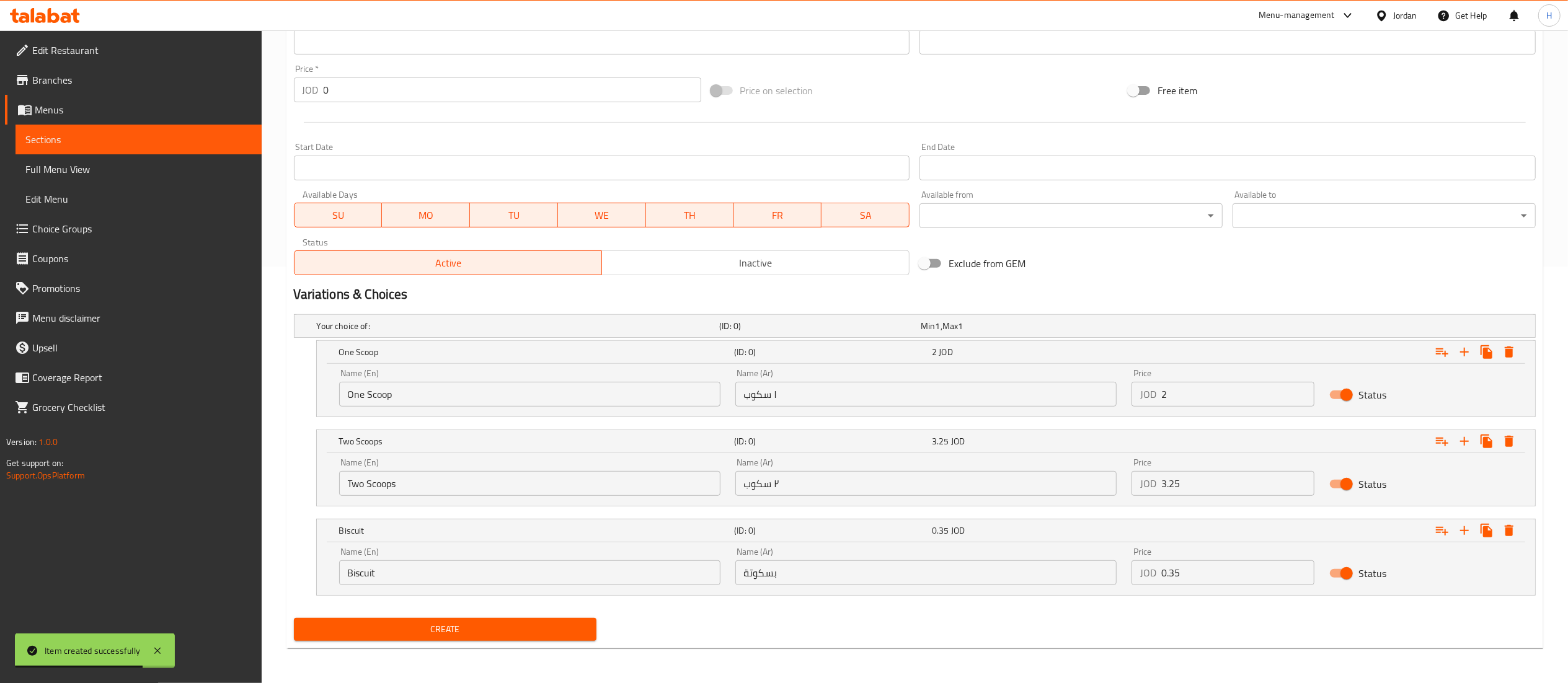
type input "دبل شوكليت"
click at [555, 627] on span "Create" at bounding box center [446, 629] width 283 height 15
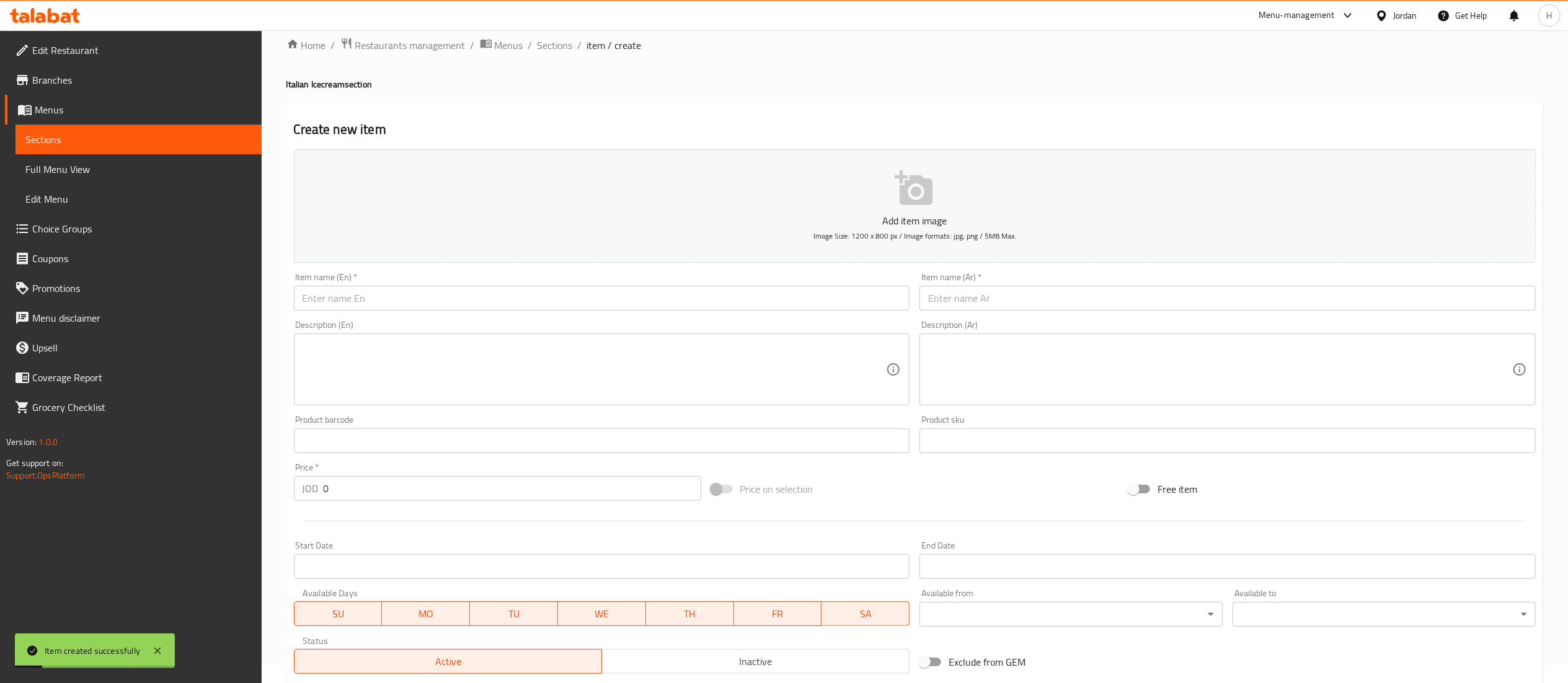
scroll to position [0, 0]
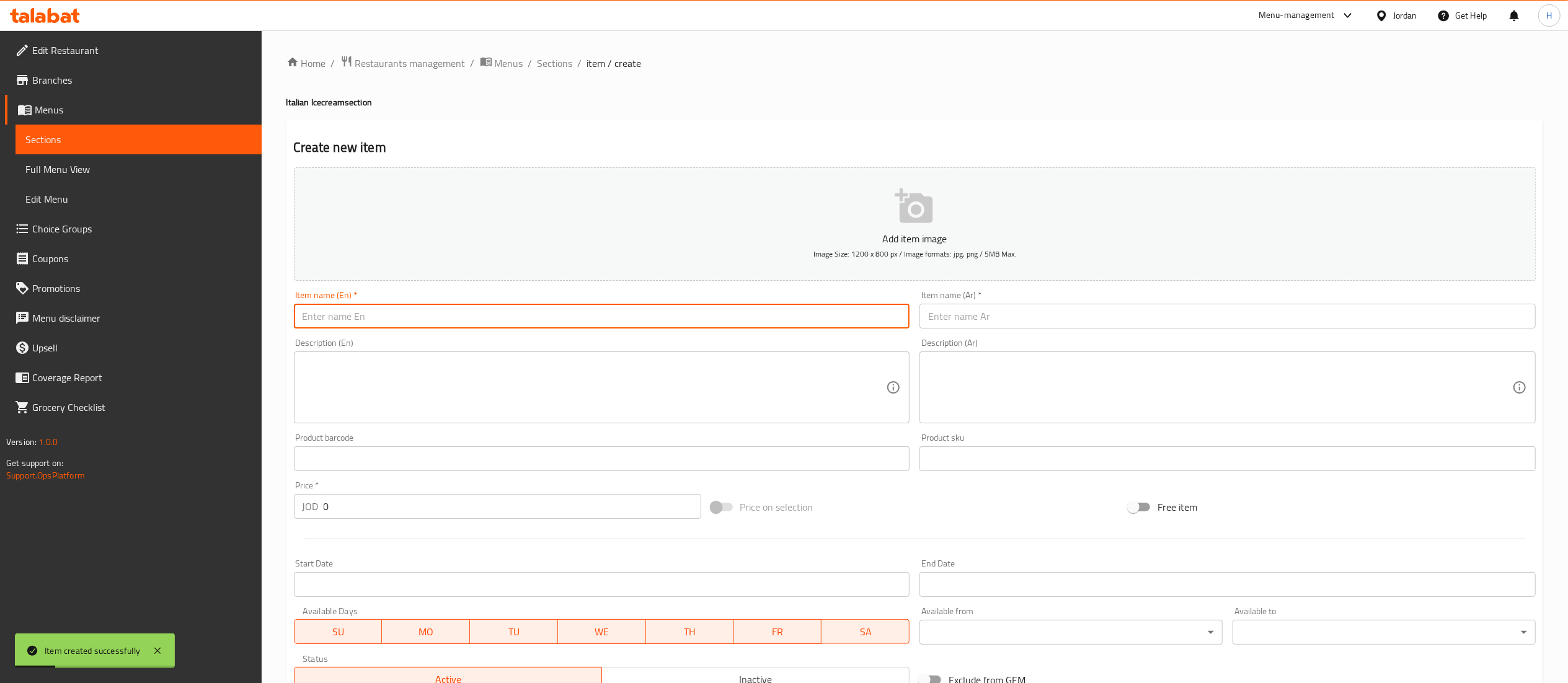
click at [432, 317] on input "text" at bounding box center [601, 316] width 616 height 25
type input "Oreo"
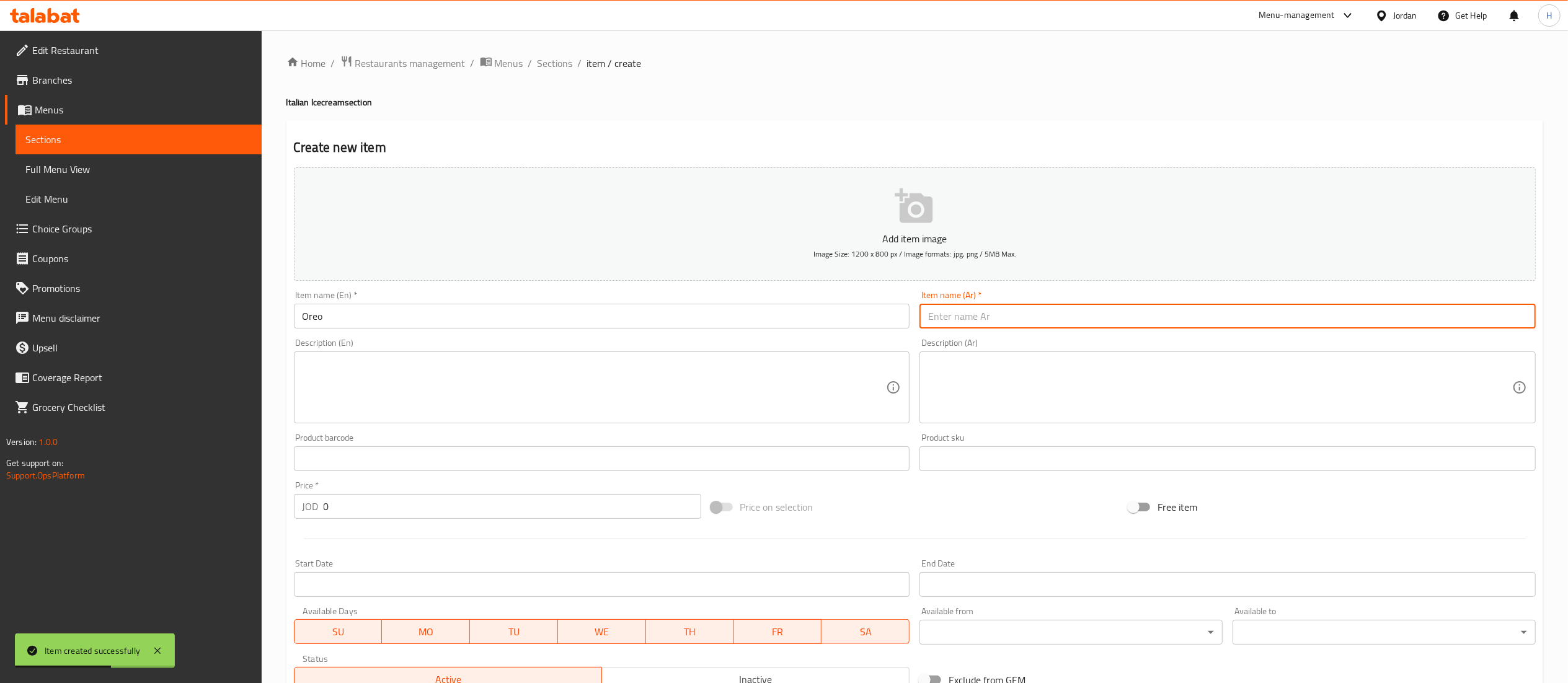
paste input "اوريو"
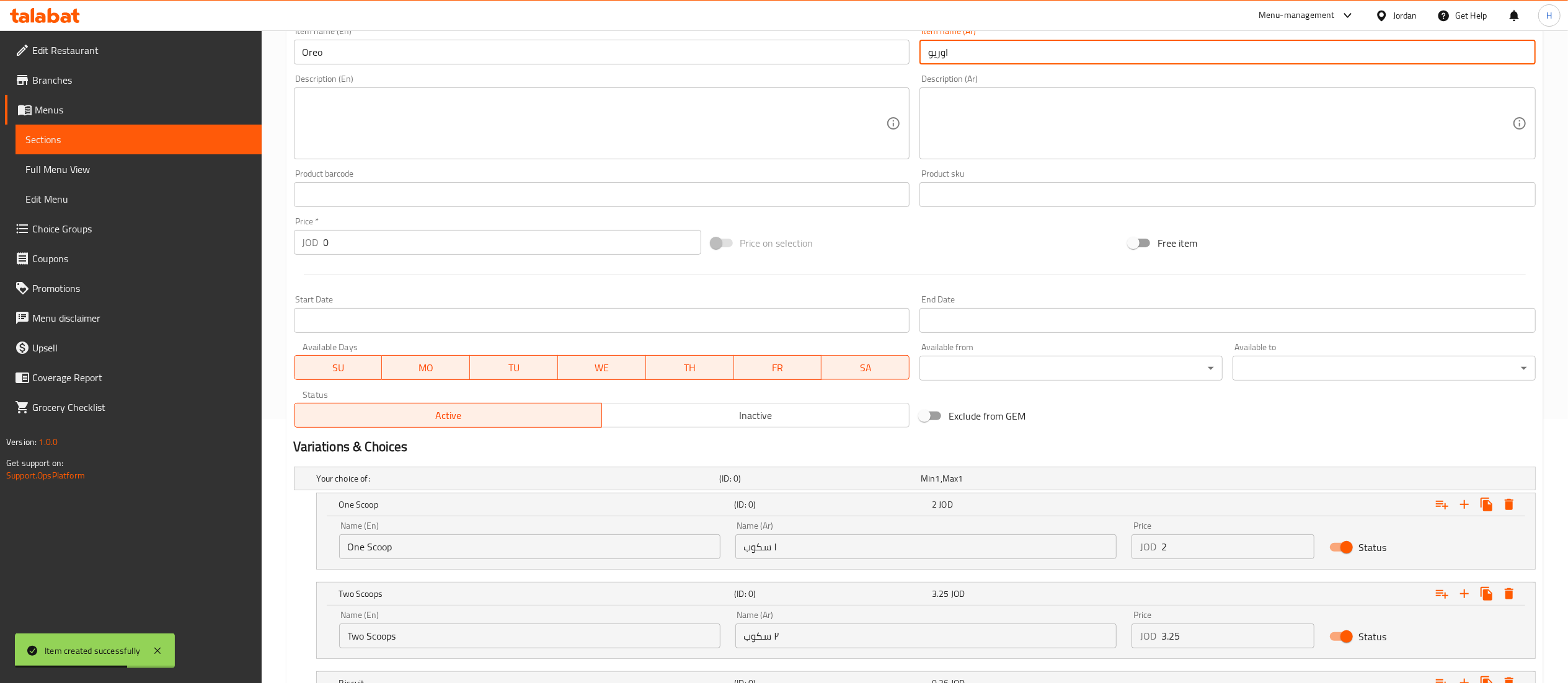
scroll to position [418, 0]
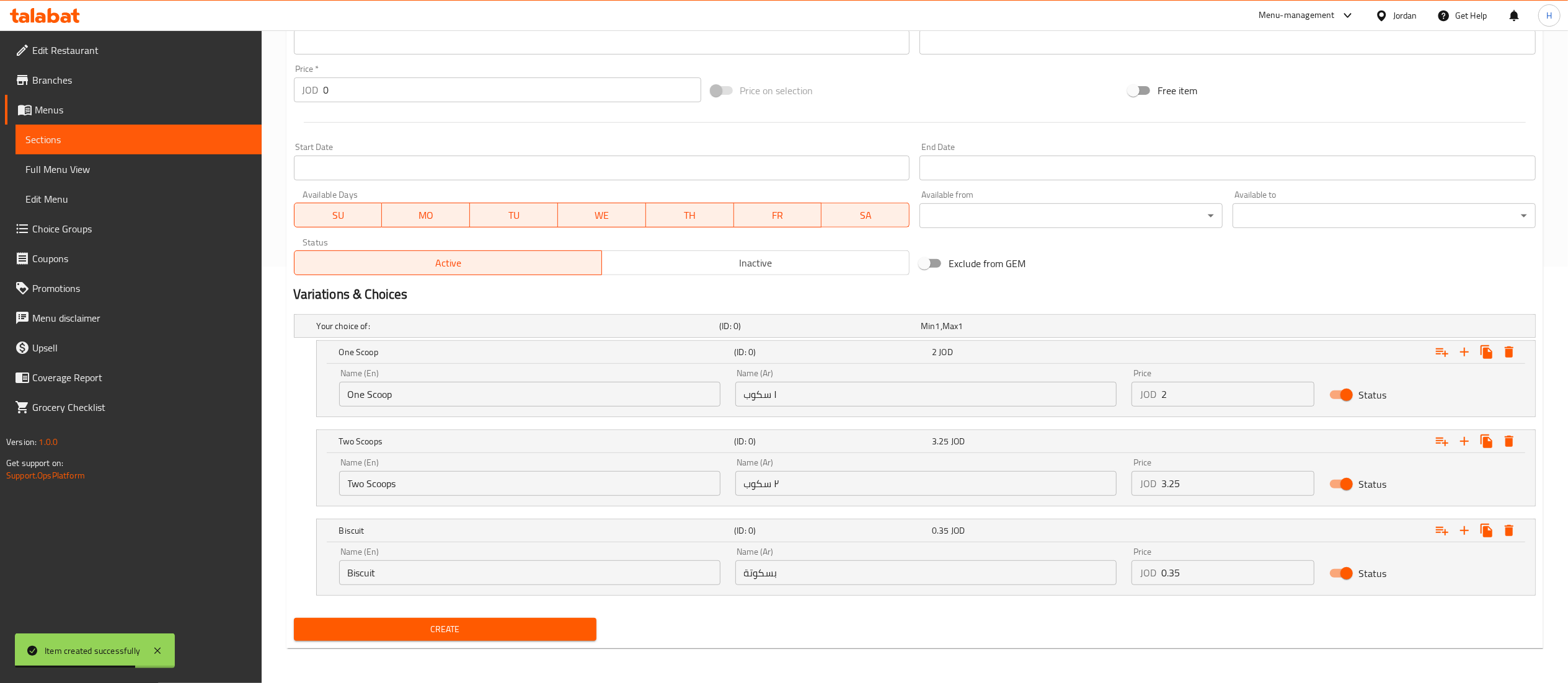
type input "اوريو"
click at [493, 627] on span "Create" at bounding box center [446, 629] width 283 height 15
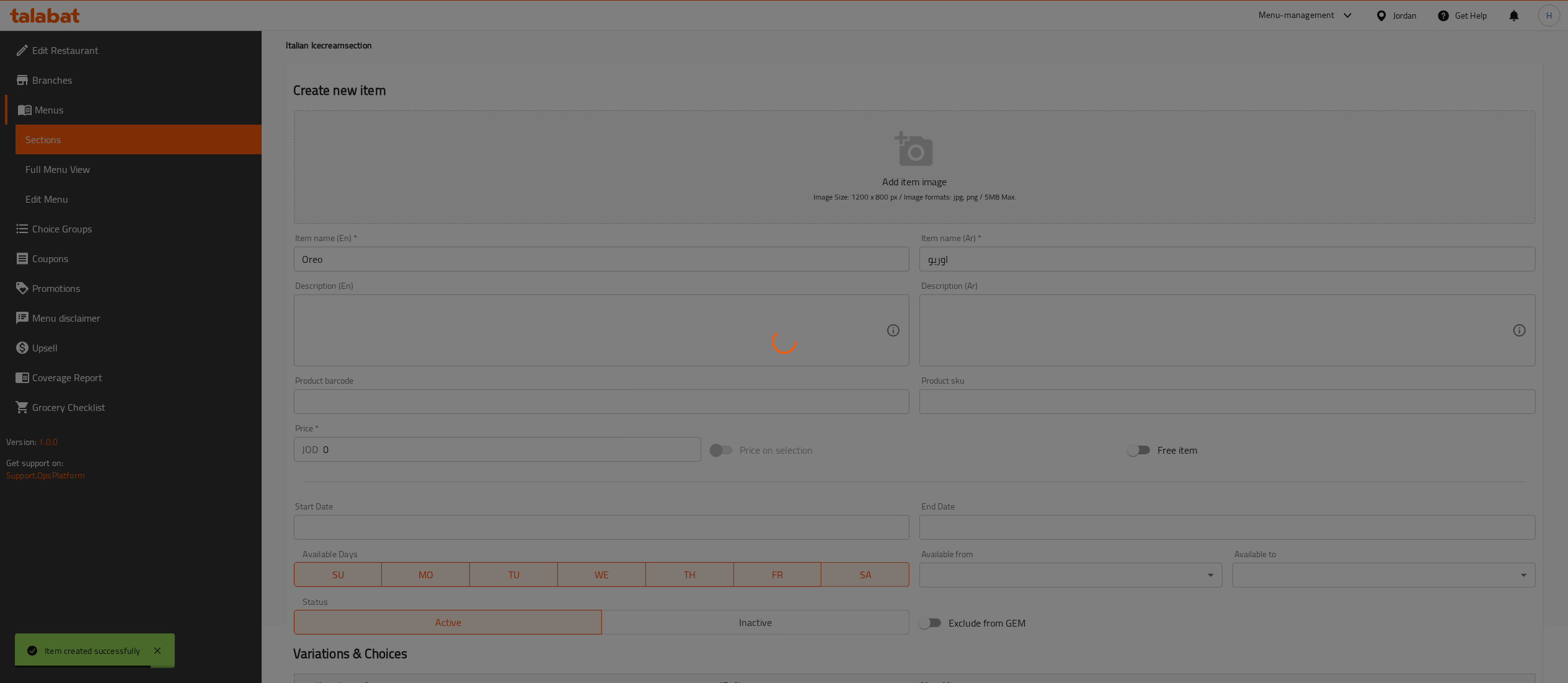
scroll to position [46, 0]
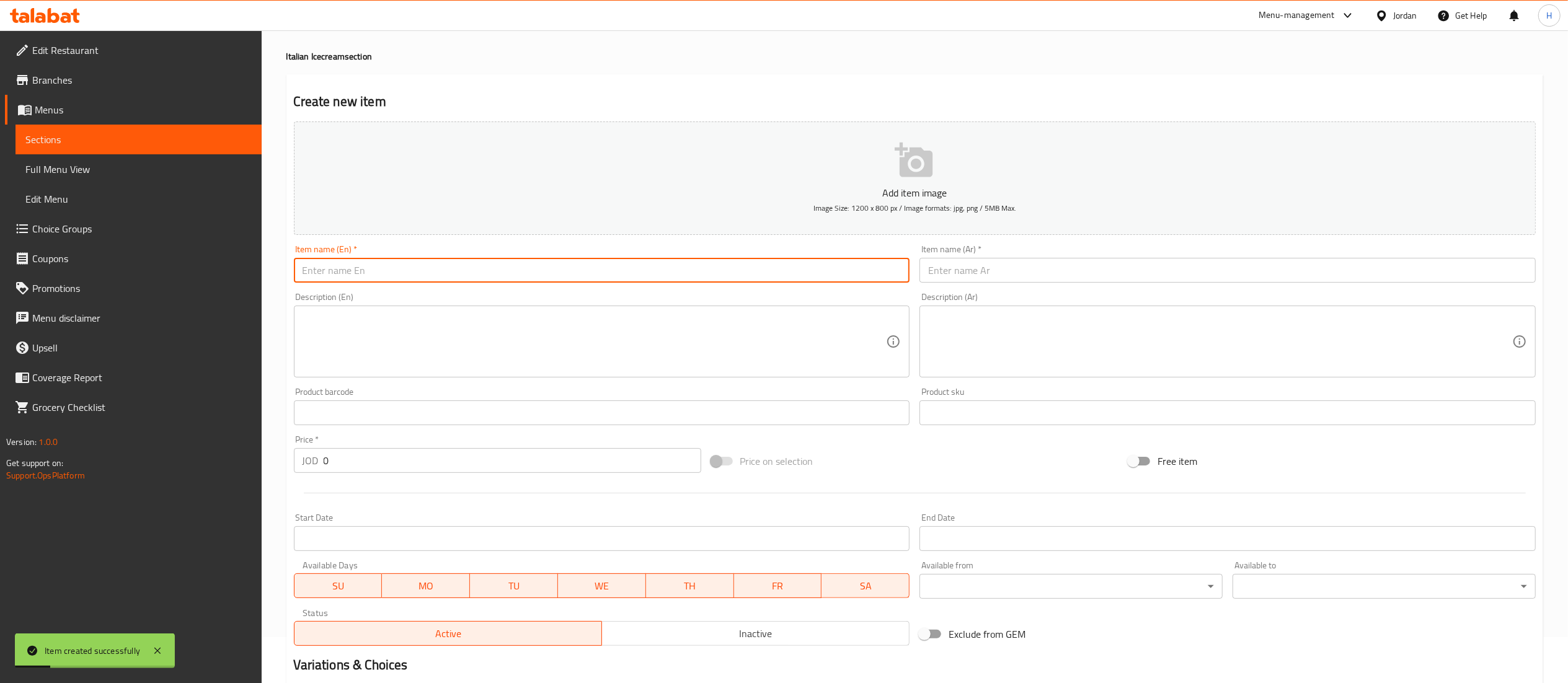
click at [571, 267] on input "text" at bounding box center [601, 270] width 616 height 25
paste input "ڤانيلا"
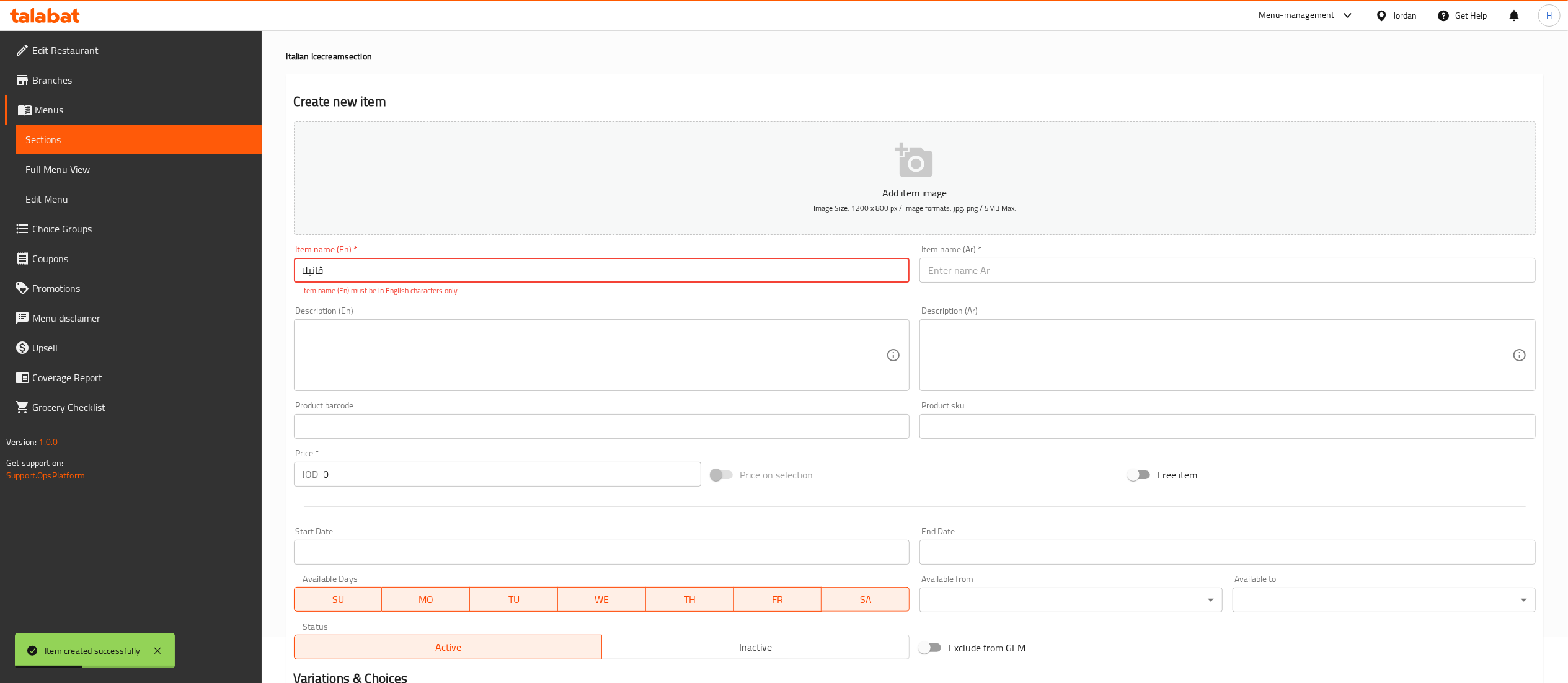
type input "ڤانيلا"
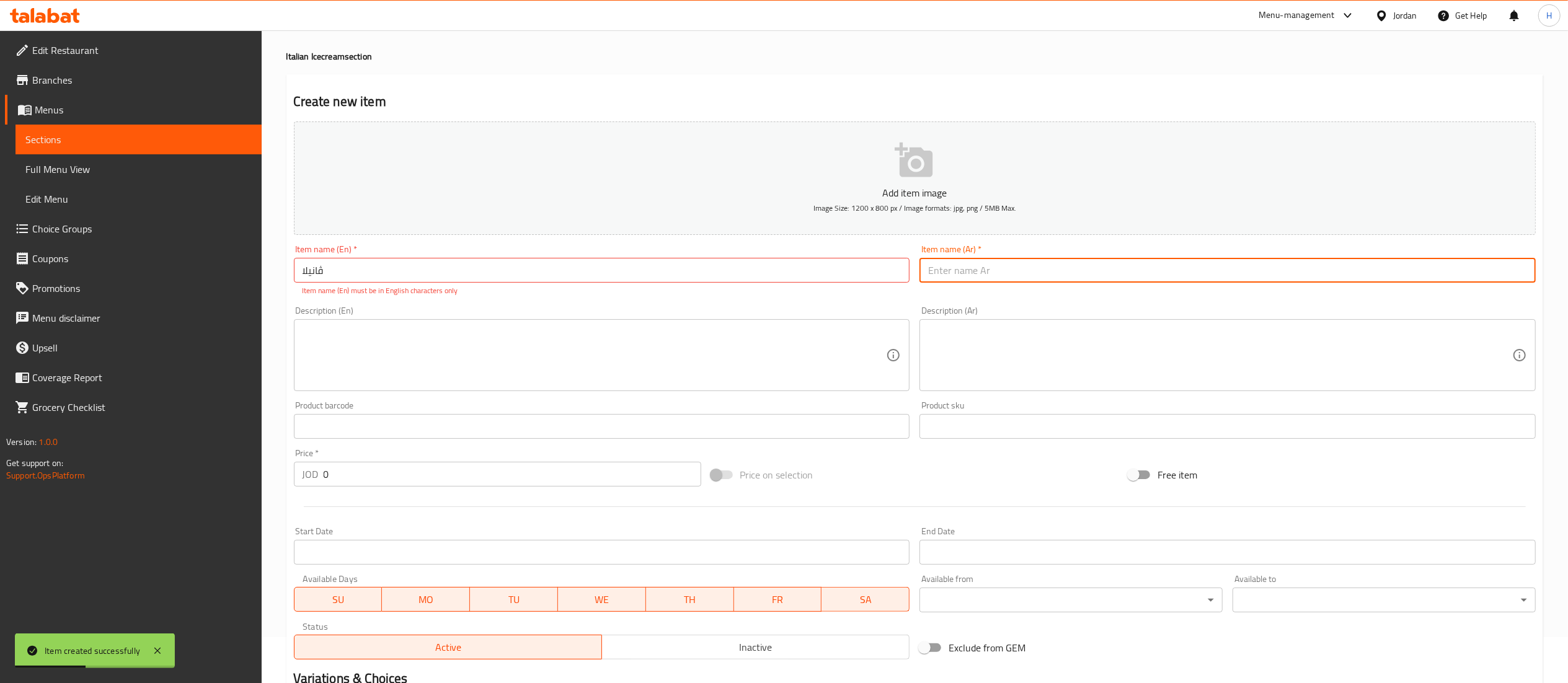
click at [997, 277] on input "text" at bounding box center [1227, 270] width 616 height 25
paste input "ڤانيلا"
type input "ڤانيلا"
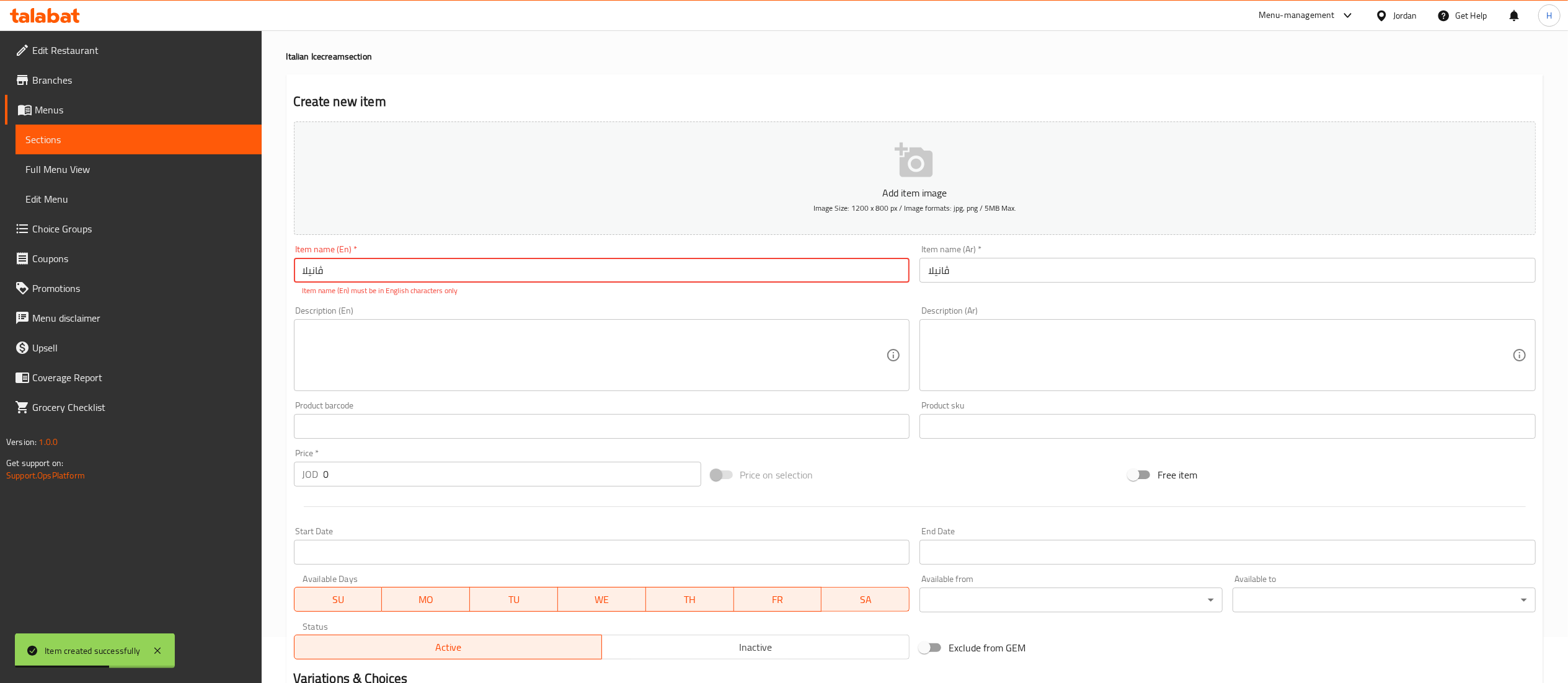
drag, startPoint x: 753, startPoint y: 280, endPoint x: 0, endPoint y: 276, distance: 753.0
click at [0, 276] on div "Edit Restaurant Branches Menus Sections Full Menu View Edit Menu Choice Groups …" at bounding box center [784, 526] width 1568 height 1083
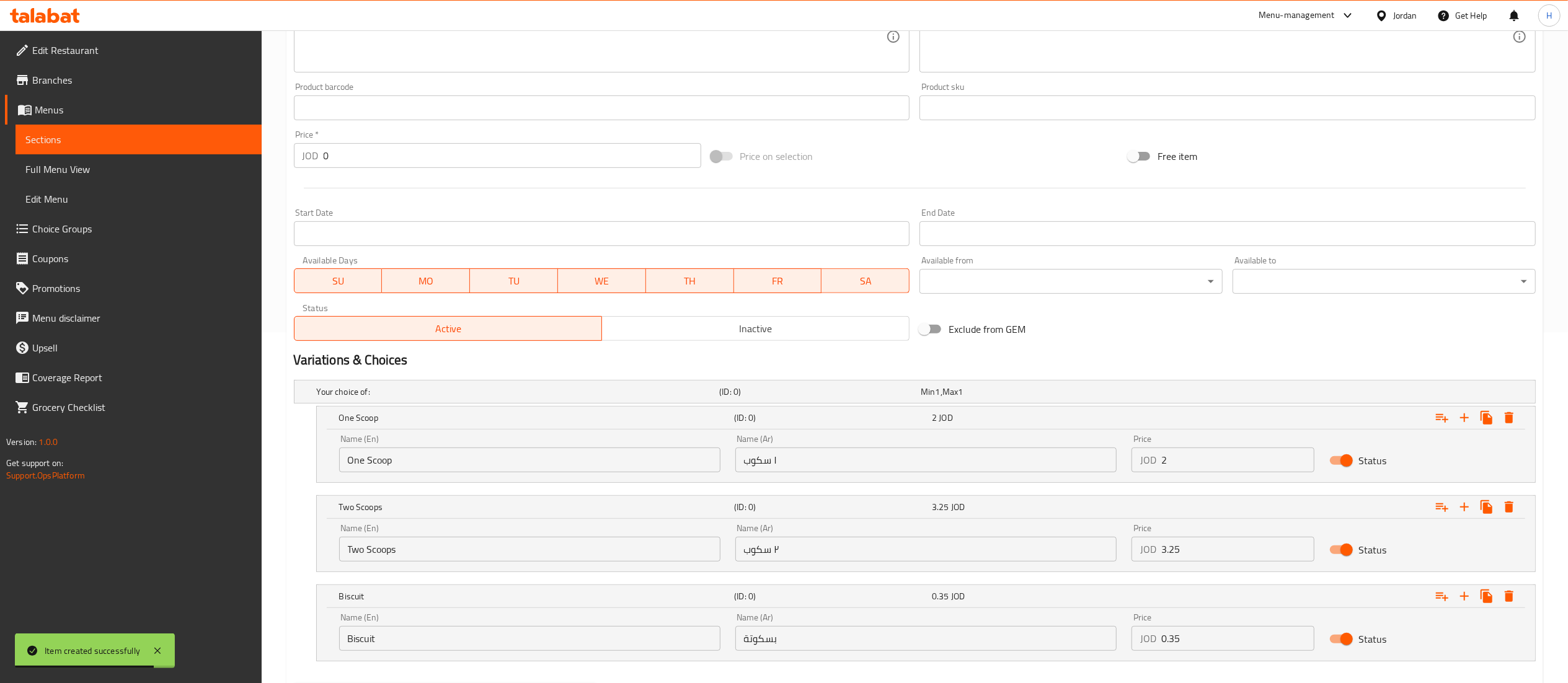
scroll to position [418, 0]
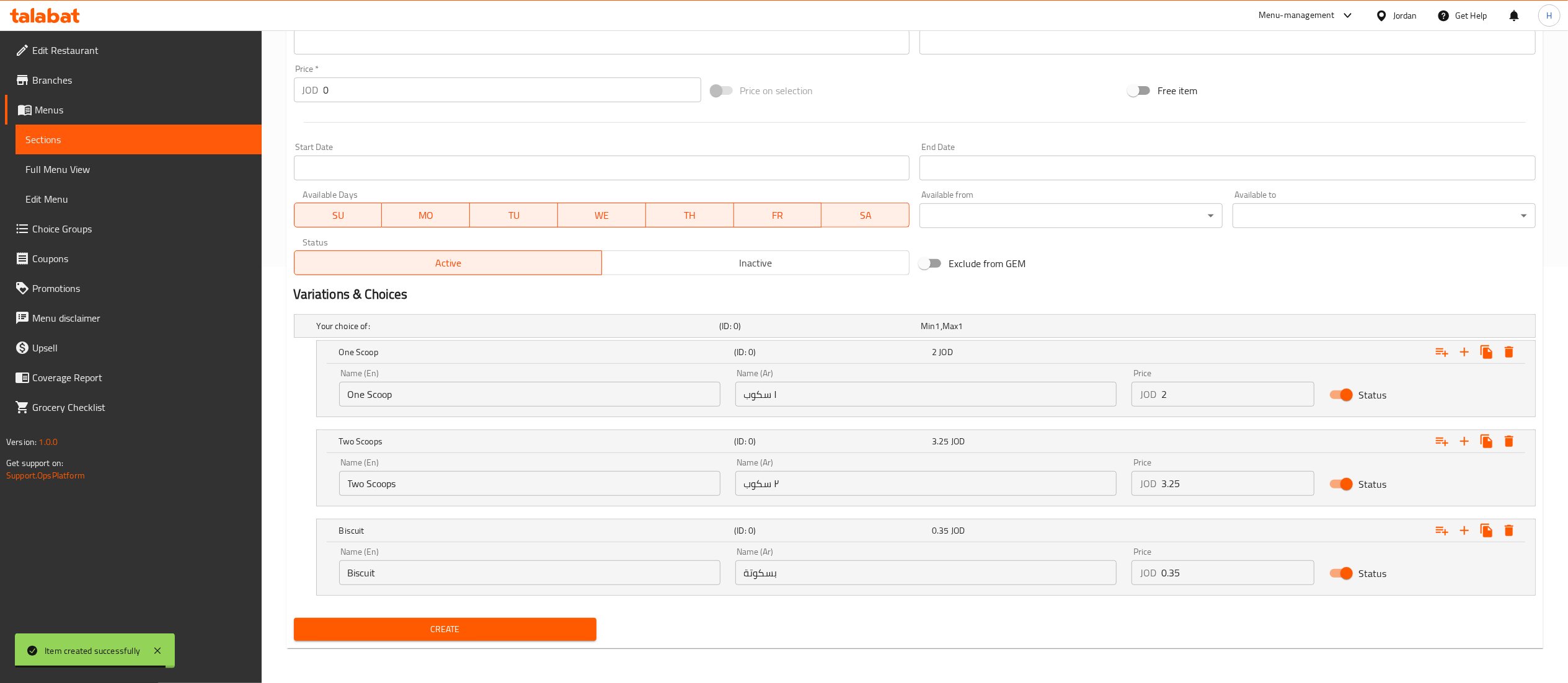
type input "Vanilla"
click at [440, 624] on span "Create" at bounding box center [446, 629] width 283 height 15
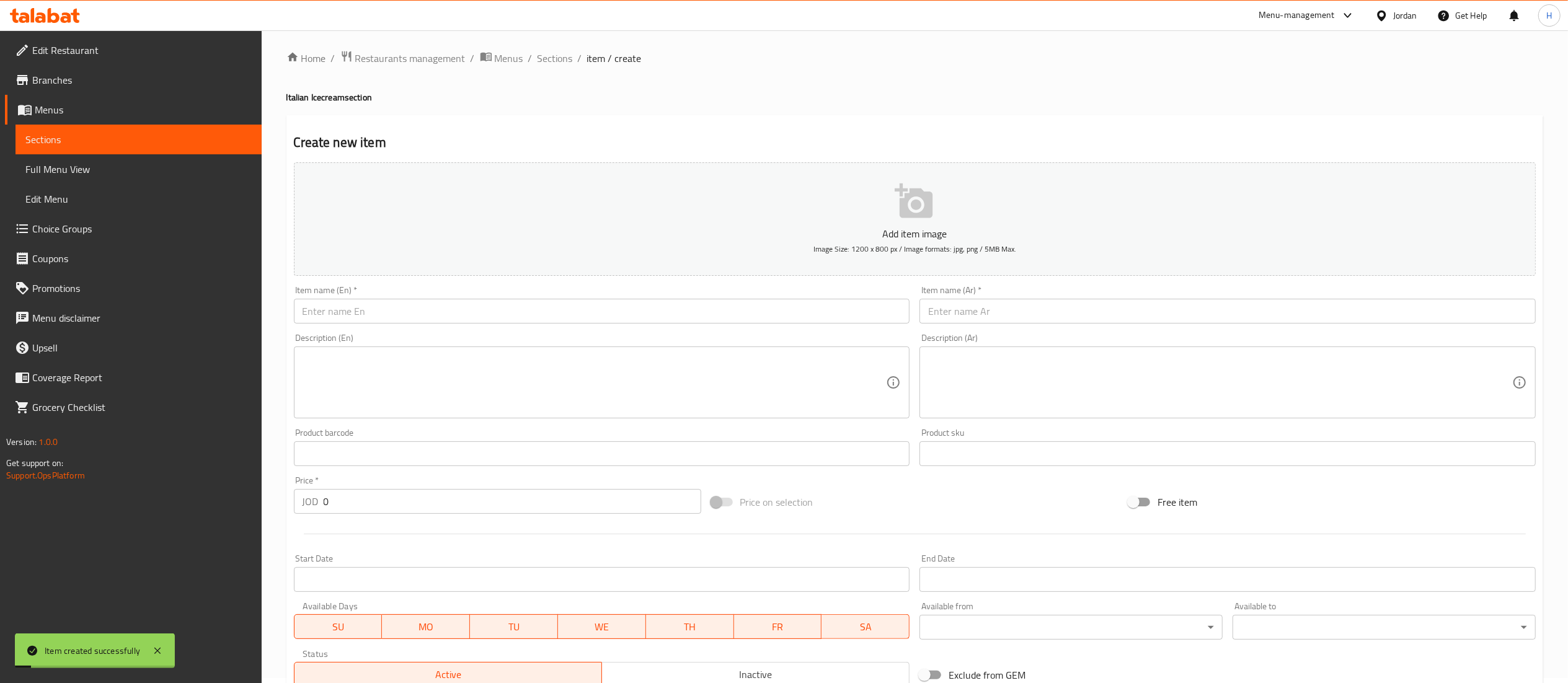
scroll to position [0, 0]
click at [988, 311] on input "text" at bounding box center [1227, 316] width 616 height 25
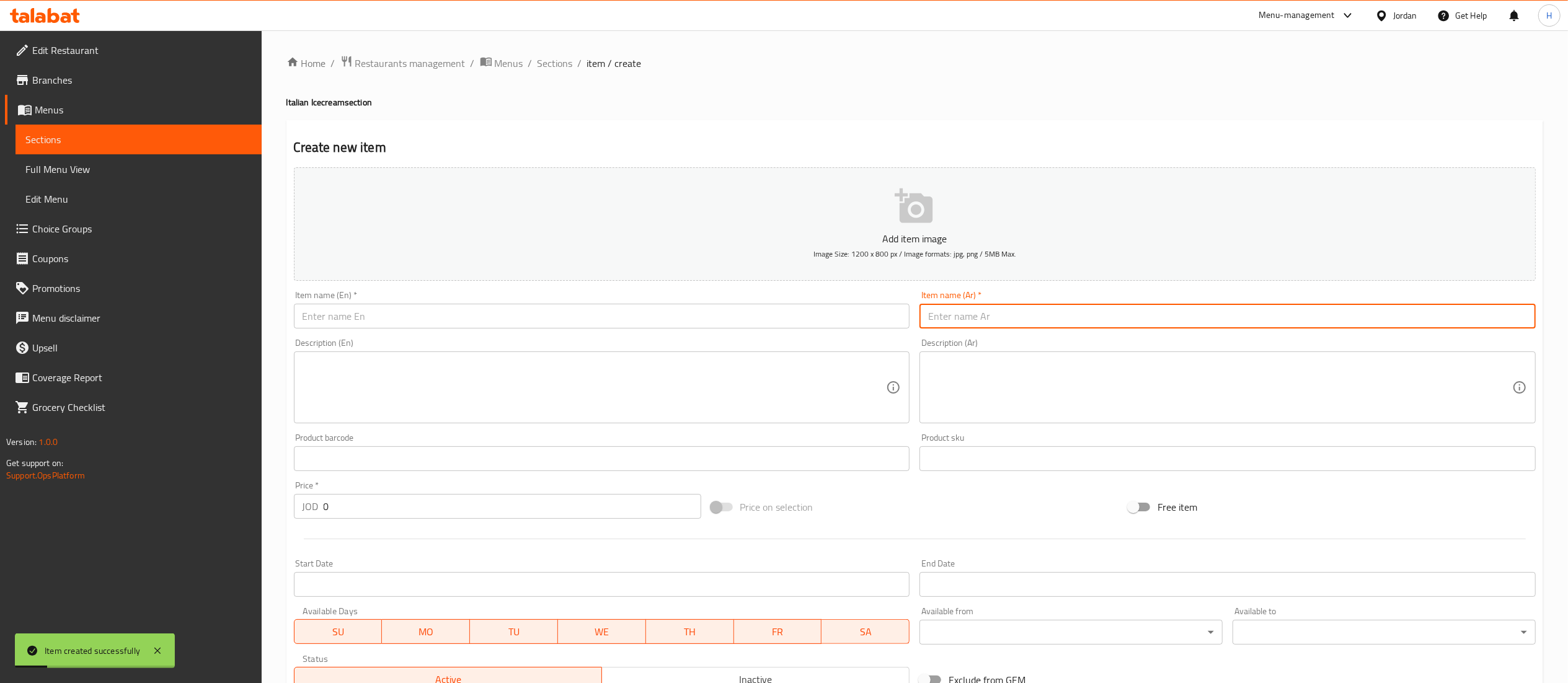
paste input "عربية بالفستق"
type input "عربية بالفستق"
click at [781, 324] on input "text" at bounding box center [601, 316] width 616 height 25
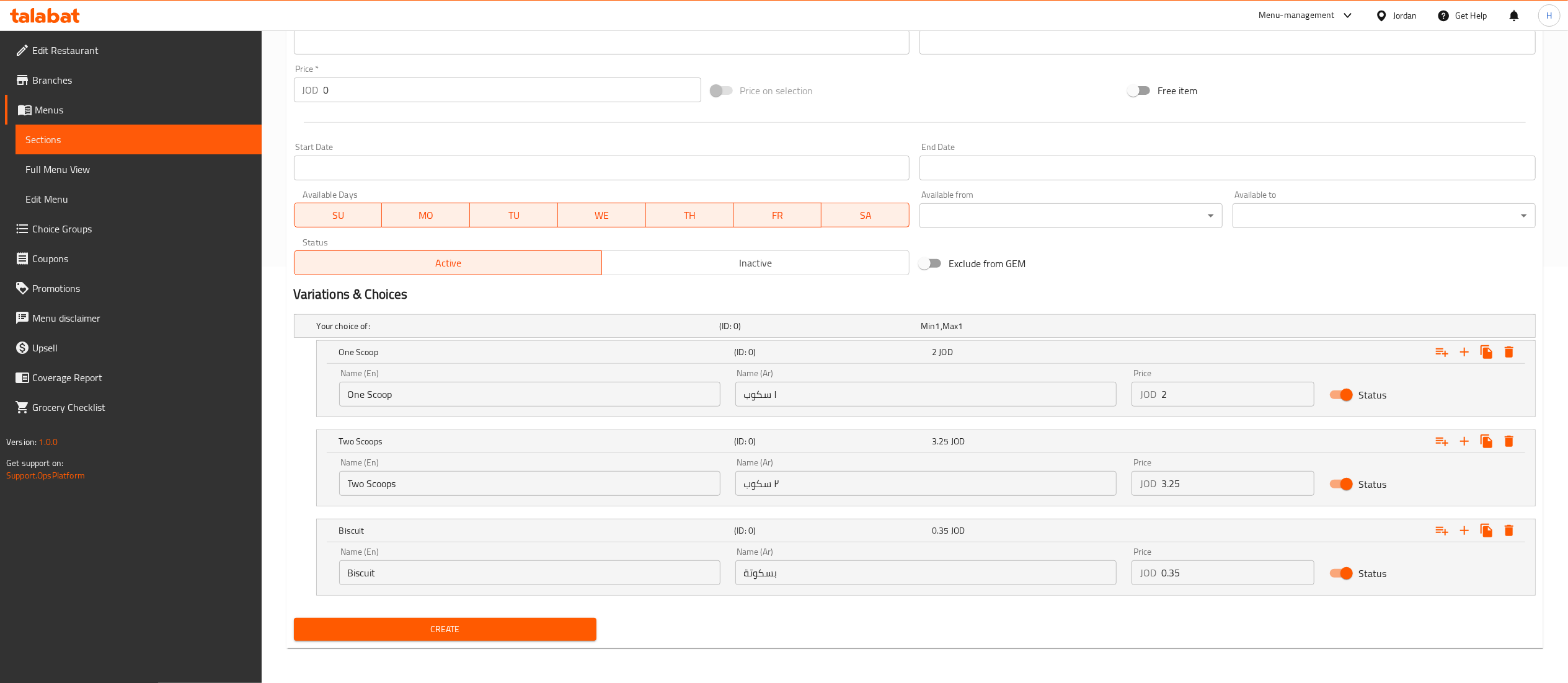
scroll to position [418, 0]
type input "Arabic with Pistachio"
click at [509, 624] on span "Create" at bounding box center [446, 629] width 283 height 15
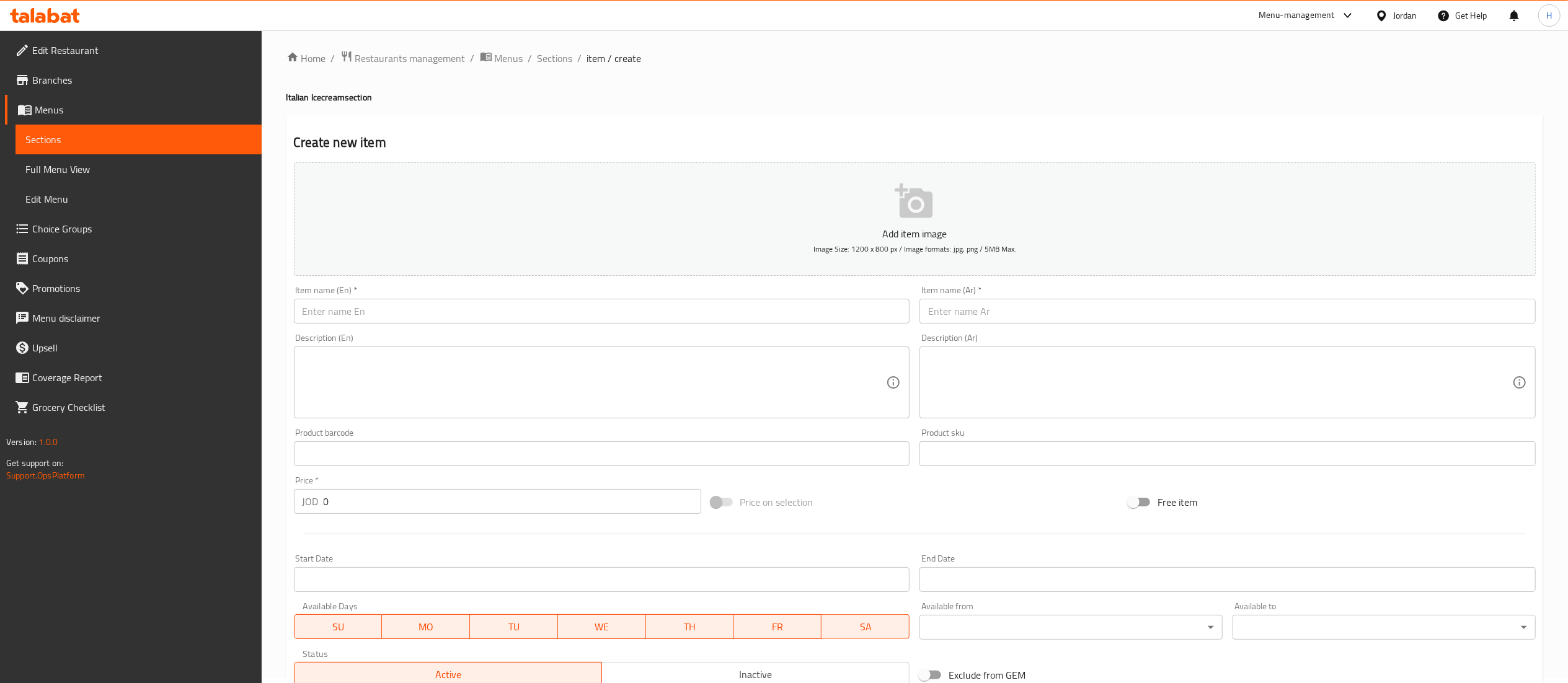
scroll to position [0, 0]
click at [559, 75] on div "Home / Restaurants management / Menus / Sections / item / create Italian Icecre…" at bounding box center [915, 565] width 1257 height 1020
click at [556, 71] on span "Sections" at bounding box center [555, 63] width 35 height 15
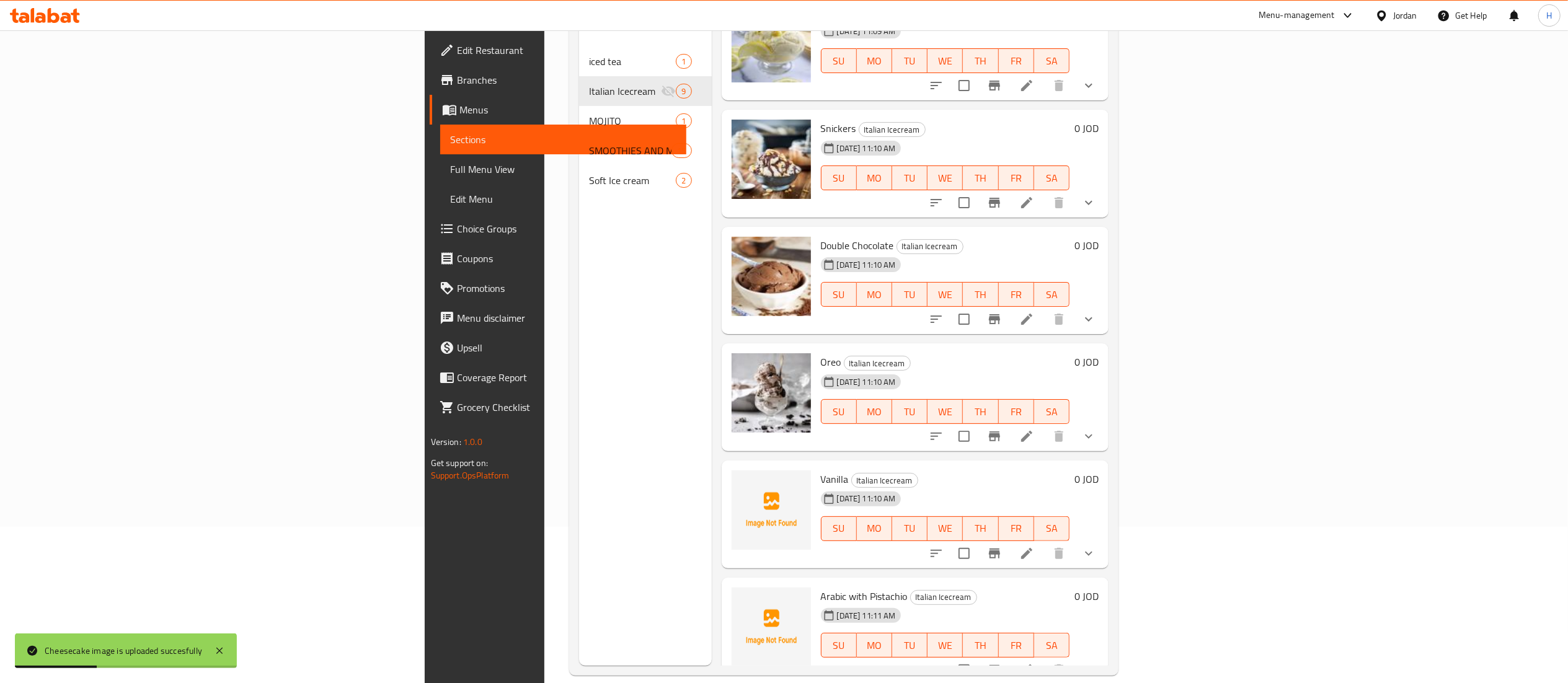
scroll to position [174, 0]
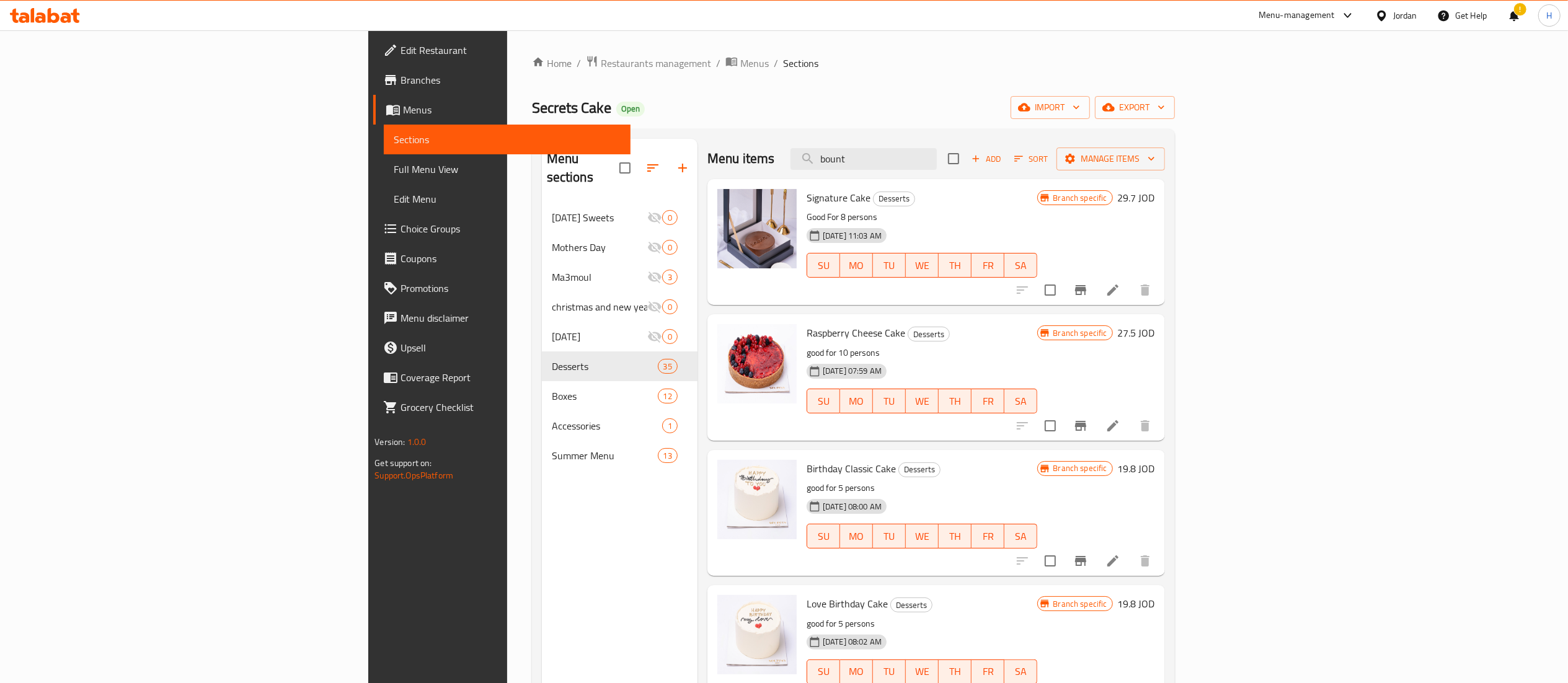
drag, startPoint x: 948, startPoint y: 160, endPoint x: 866, endPoint y: 160, distance: 82.0
click at [866, 160] on div "Menu items bount Add Sort Manage items" at bounding box center [936, 159] width 457 height 40
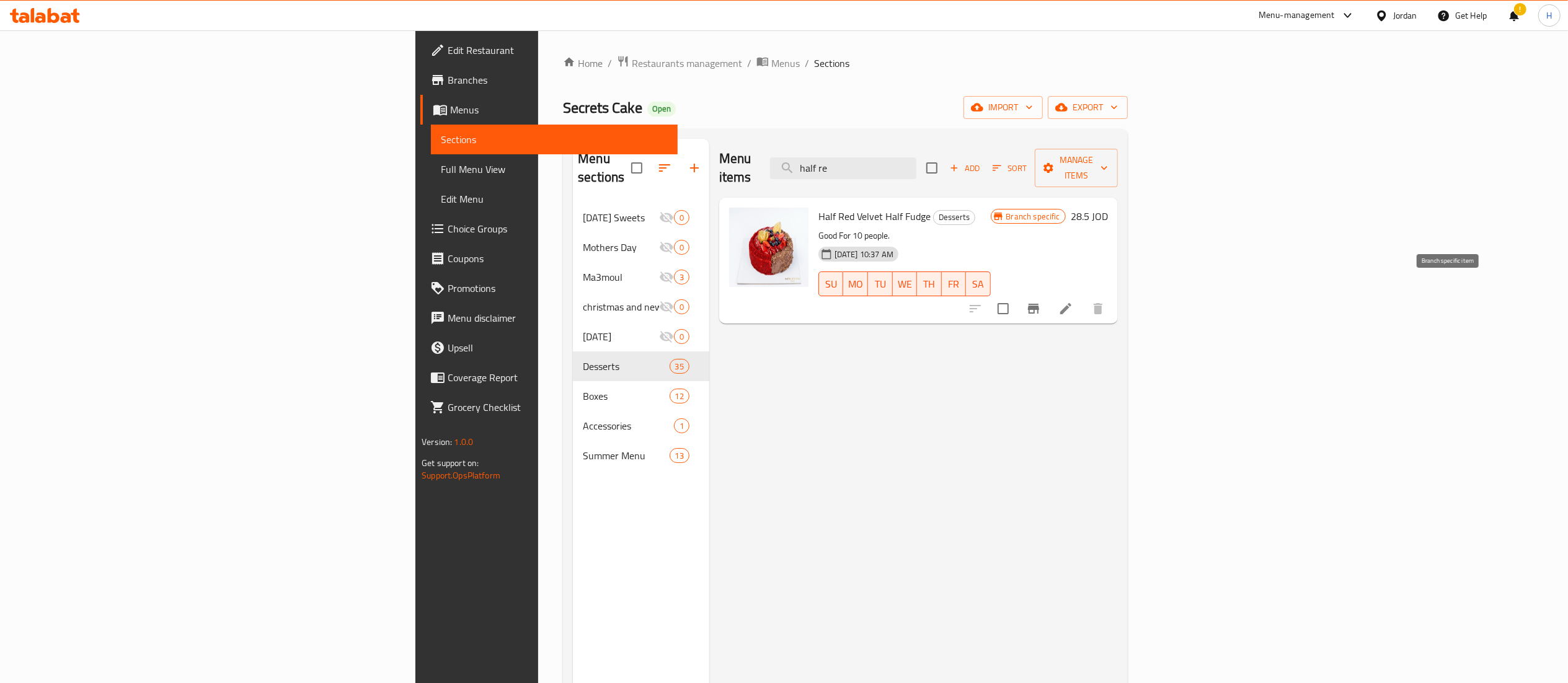
type input "half re"
click at [1041, 301] on icon "Branch-specific-item" at bounding box center [1033, 308] width 15 height 15
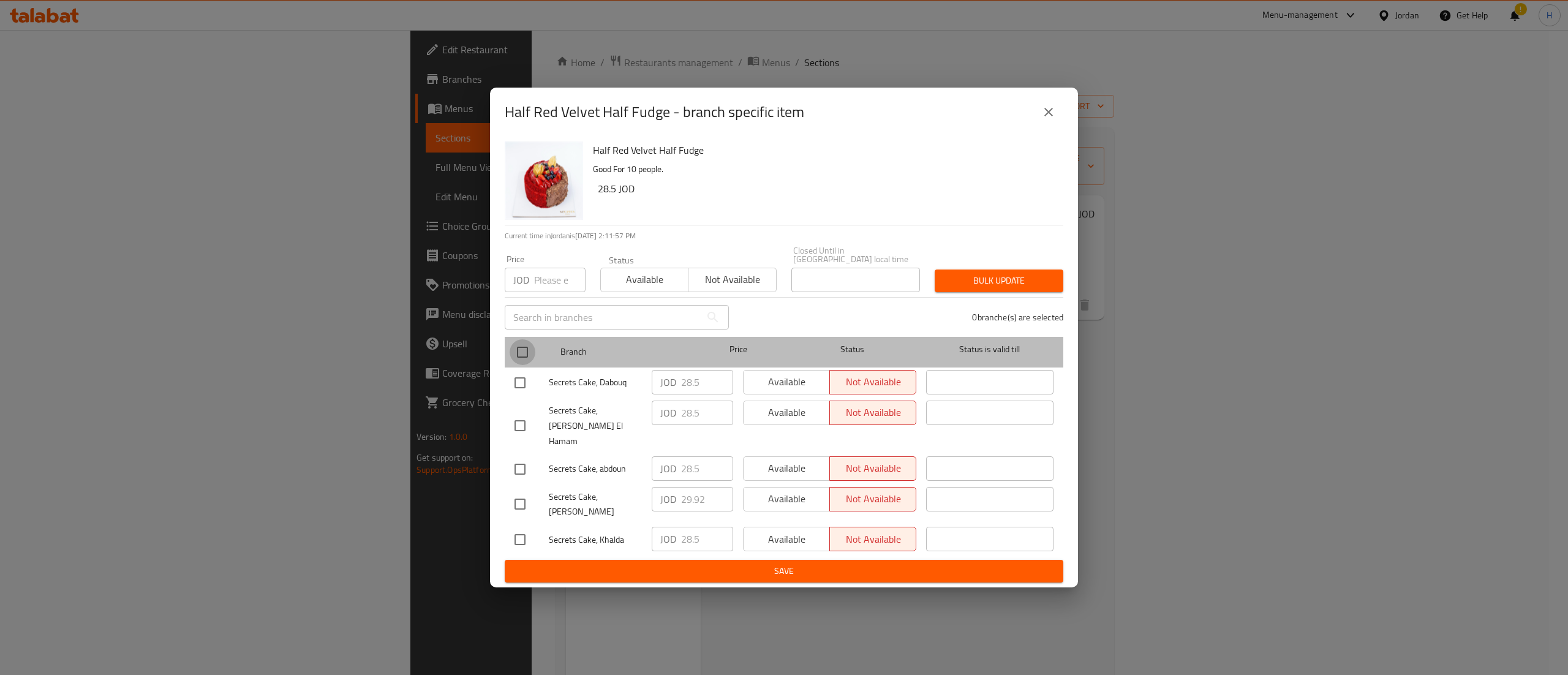
click at [522, 365] on input "checkbox" at bounding box center [523, 352] width 26 height 26
checkbox input "true"
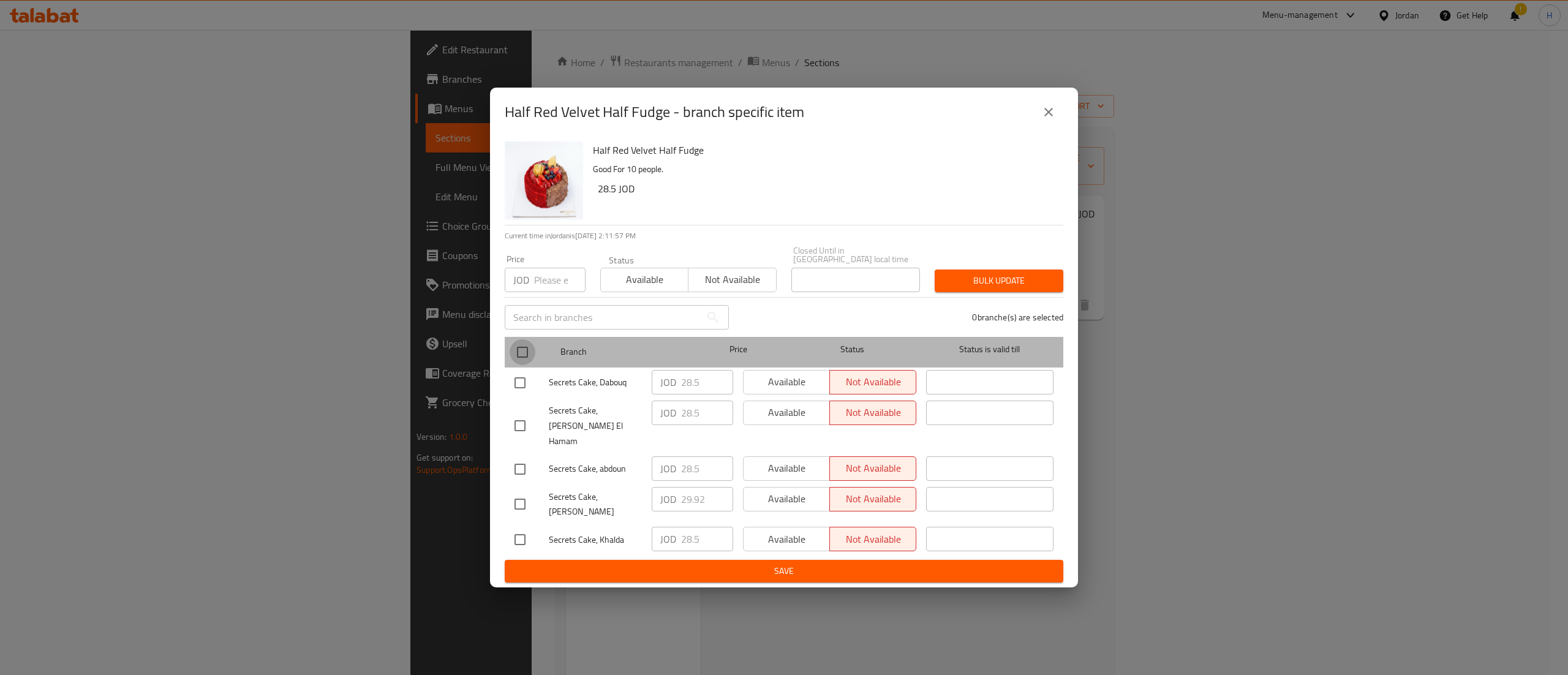
checkbox input "true"
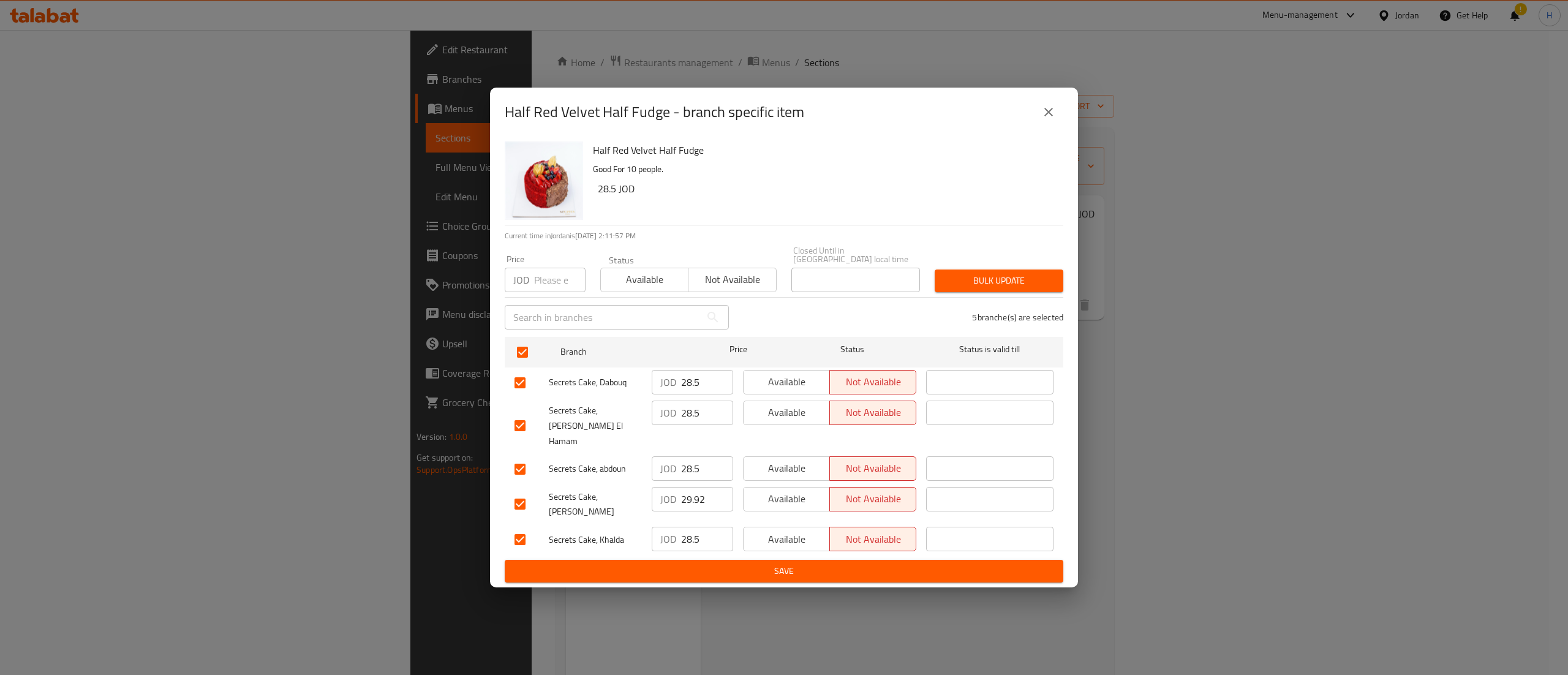
click at [550, 288] on input "number" at bounding box center [559, 280] width 51 height 25
type input "29.92"
click at [998, 283] on span "Bulk update" at bounding box center [998, 280] width 109 height 15
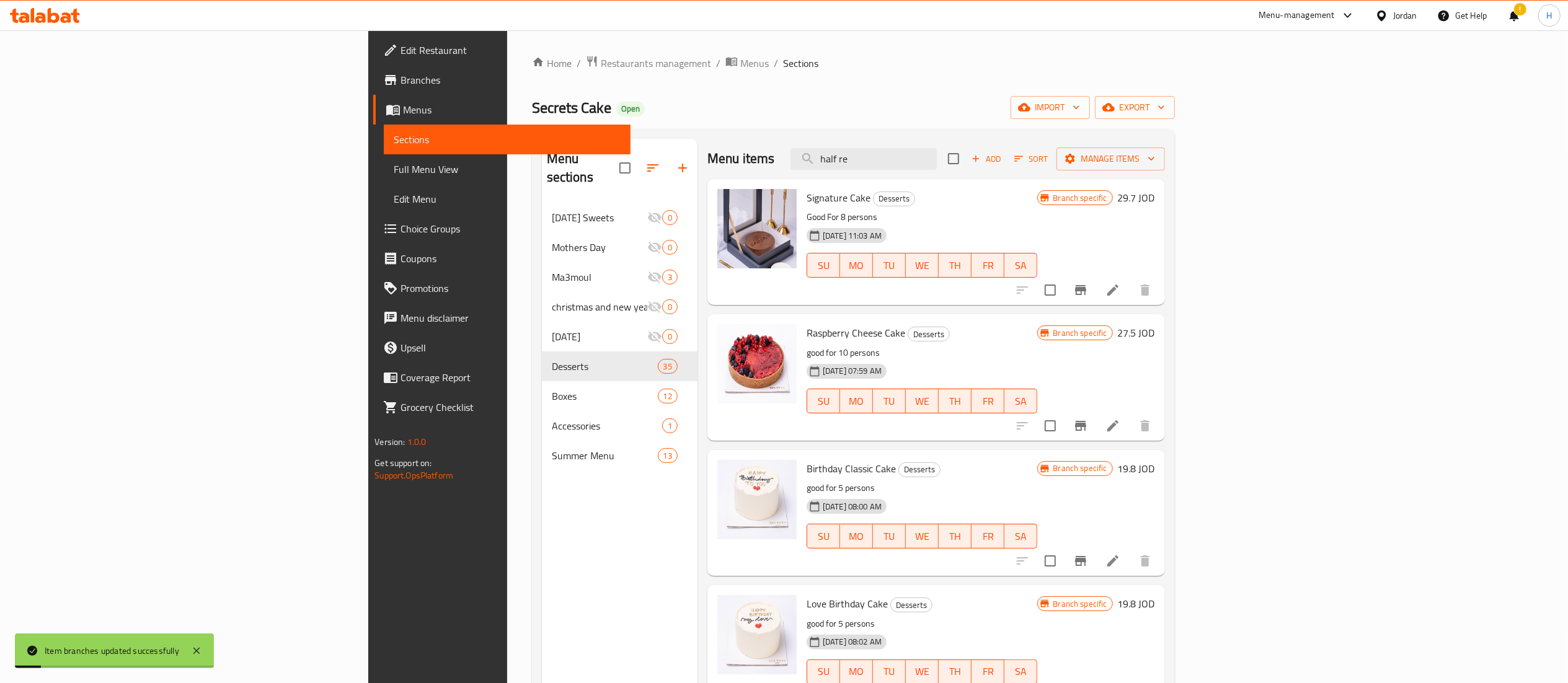
drag, startPoint x: 1002, startPoint y: 165, endPoint x: 697, endPoint y: 159, distance: 305.1
click at [707, 159] on div "Menu items half re Add Sort Manage items" at bounding box center [936, 159] width 457 height 40
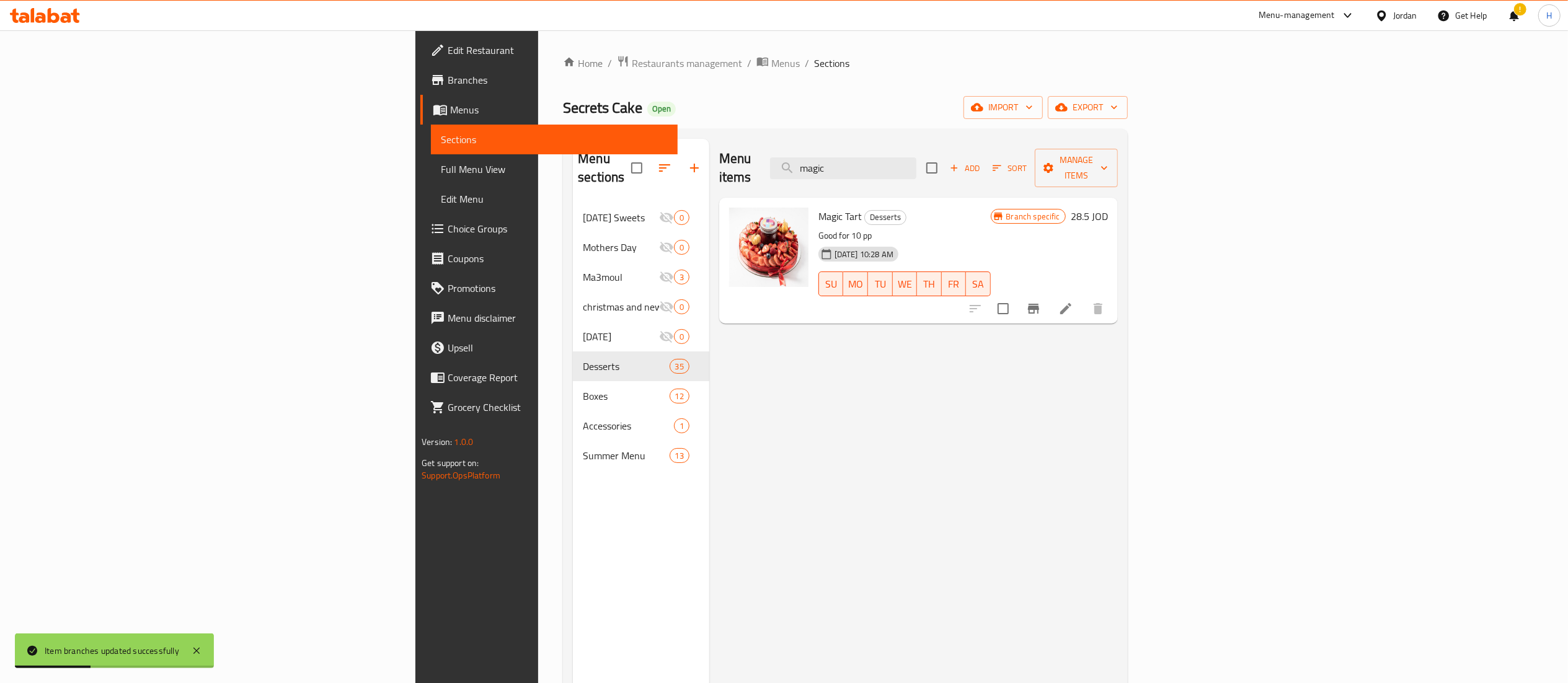
type input "magic"
click at [1041, 301] on icon "Branch-specific-item" at bounding box center [1033, 308] width 15 height 15
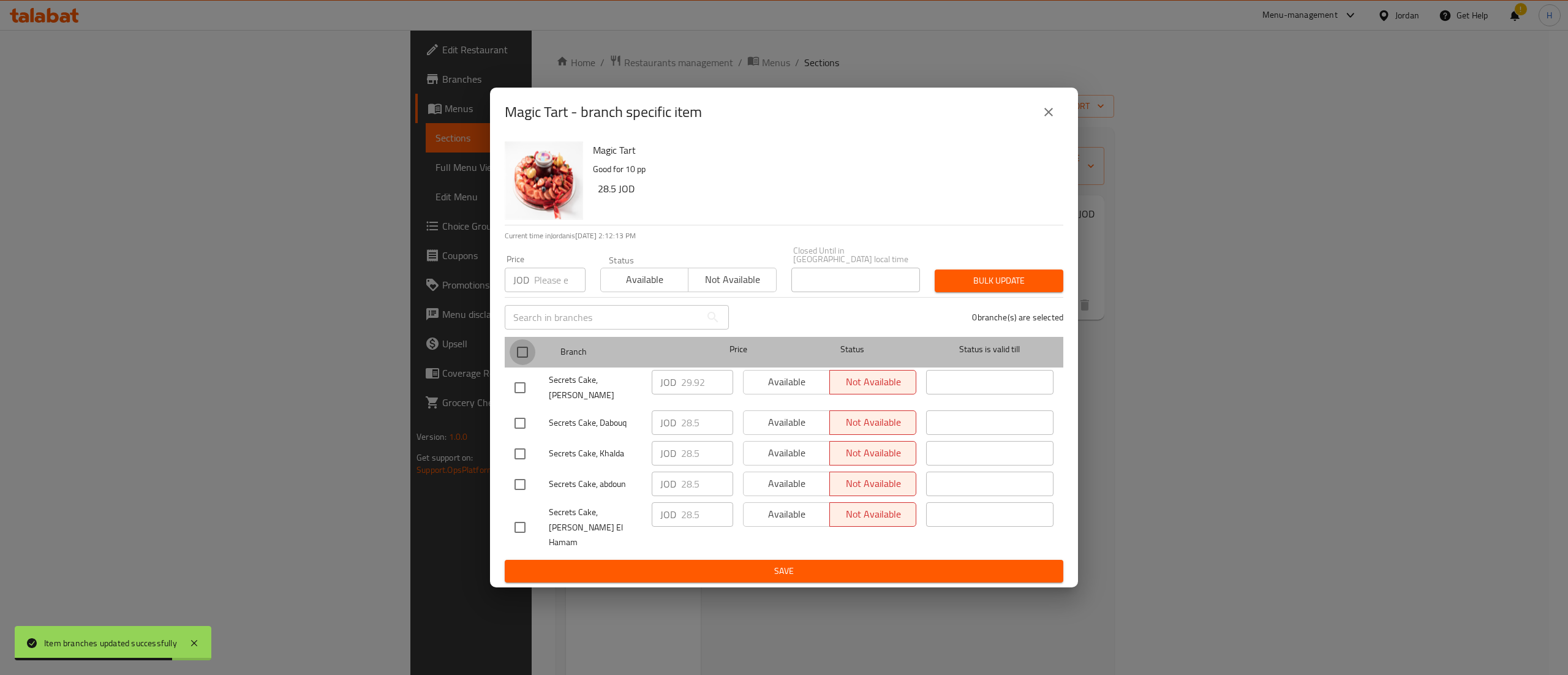
click at [523, 360] on input "checkbox" at bounding box center [523, 352] width 26 height 26
checkbox input "true"
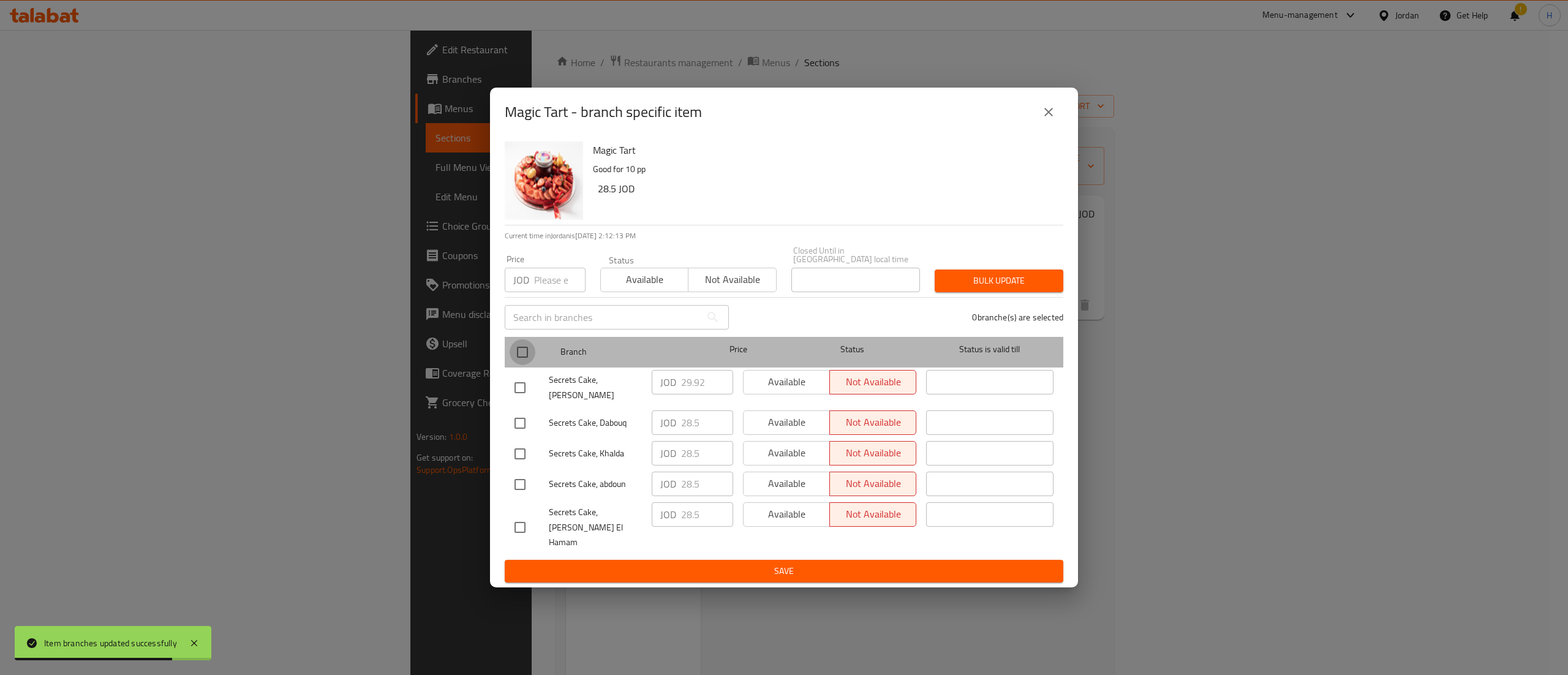
checkbox input "true"
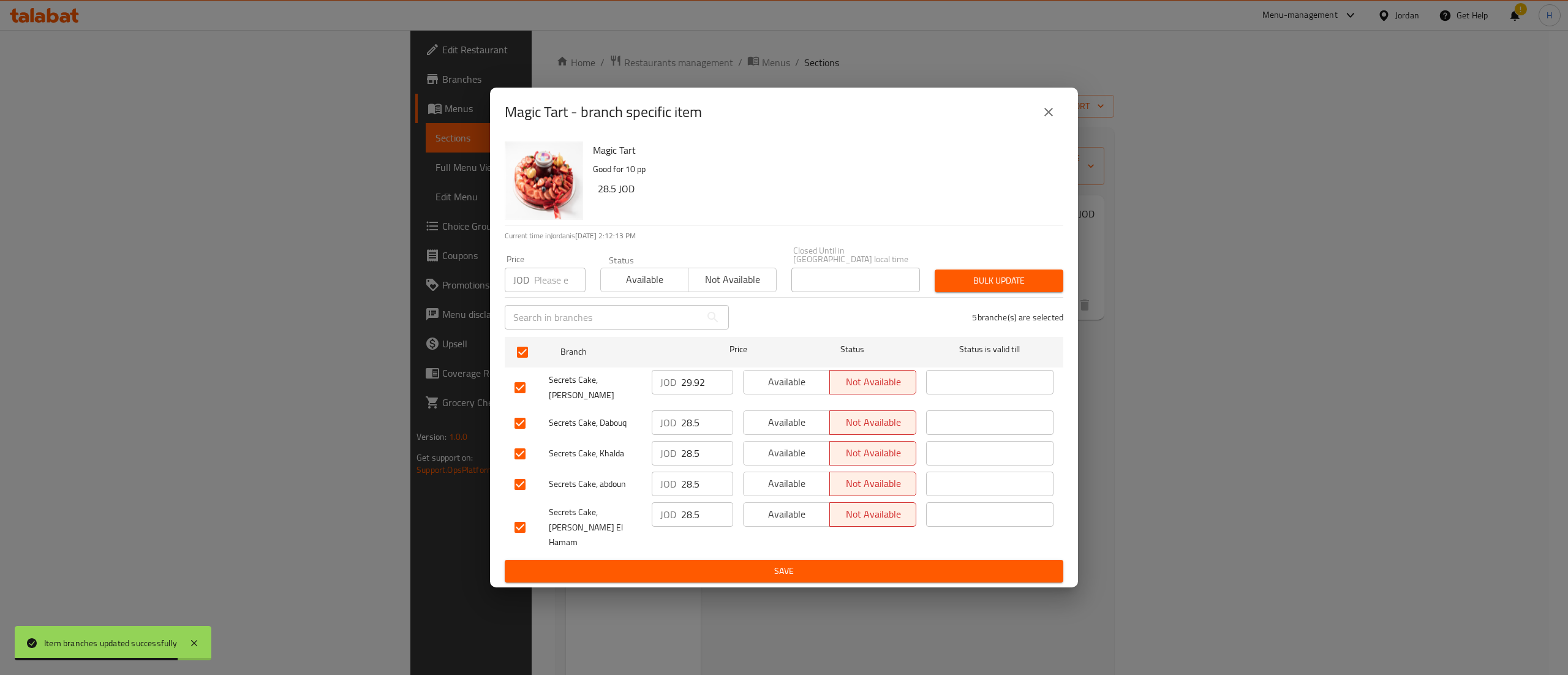
click at [552, 283] on input "number" at bounding box center [559, 280] width 51 height 25
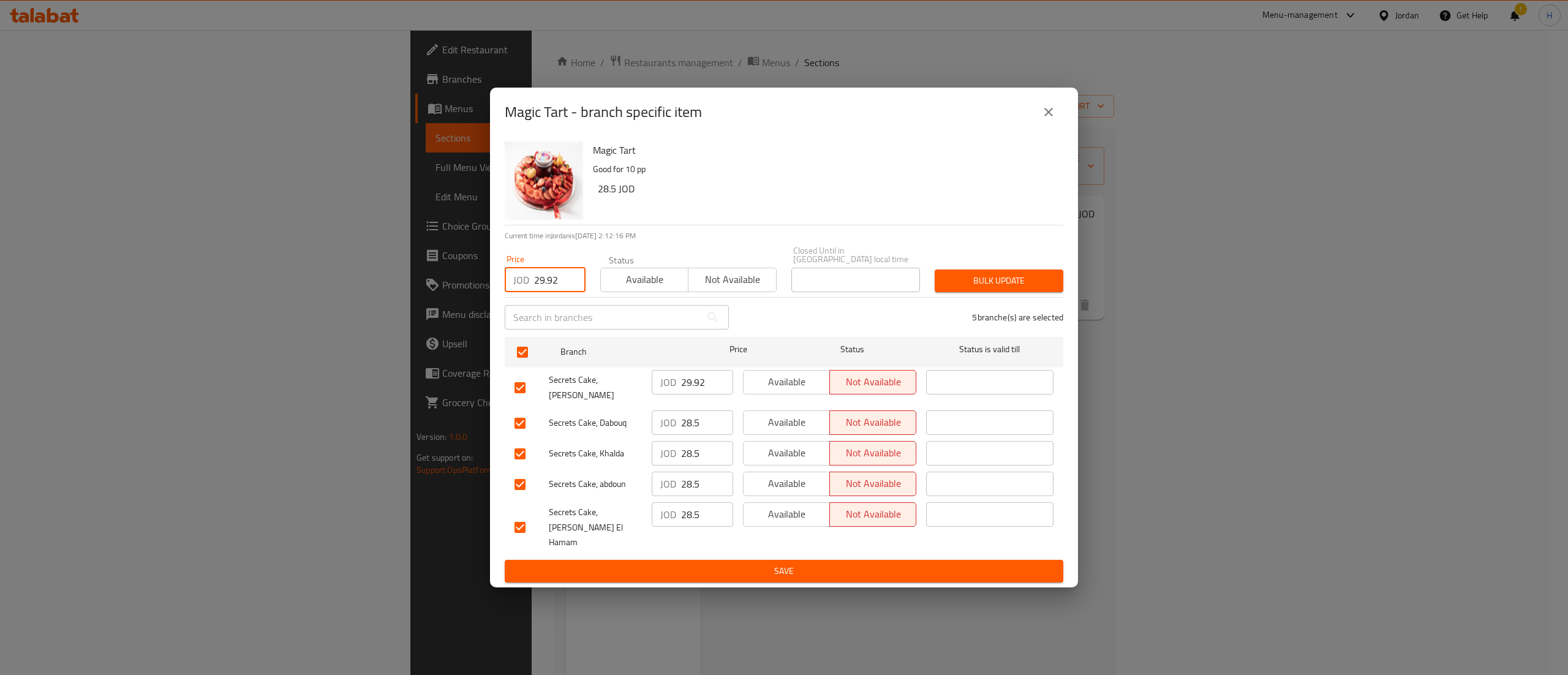
type input "29.92"
click at [980, 274] on div "Bulk update" at bounding box center [999, 281] width 144 height 38
click at [979, 292] on button "Bulk update" at bounding box center [999, 280] width 129 height 22
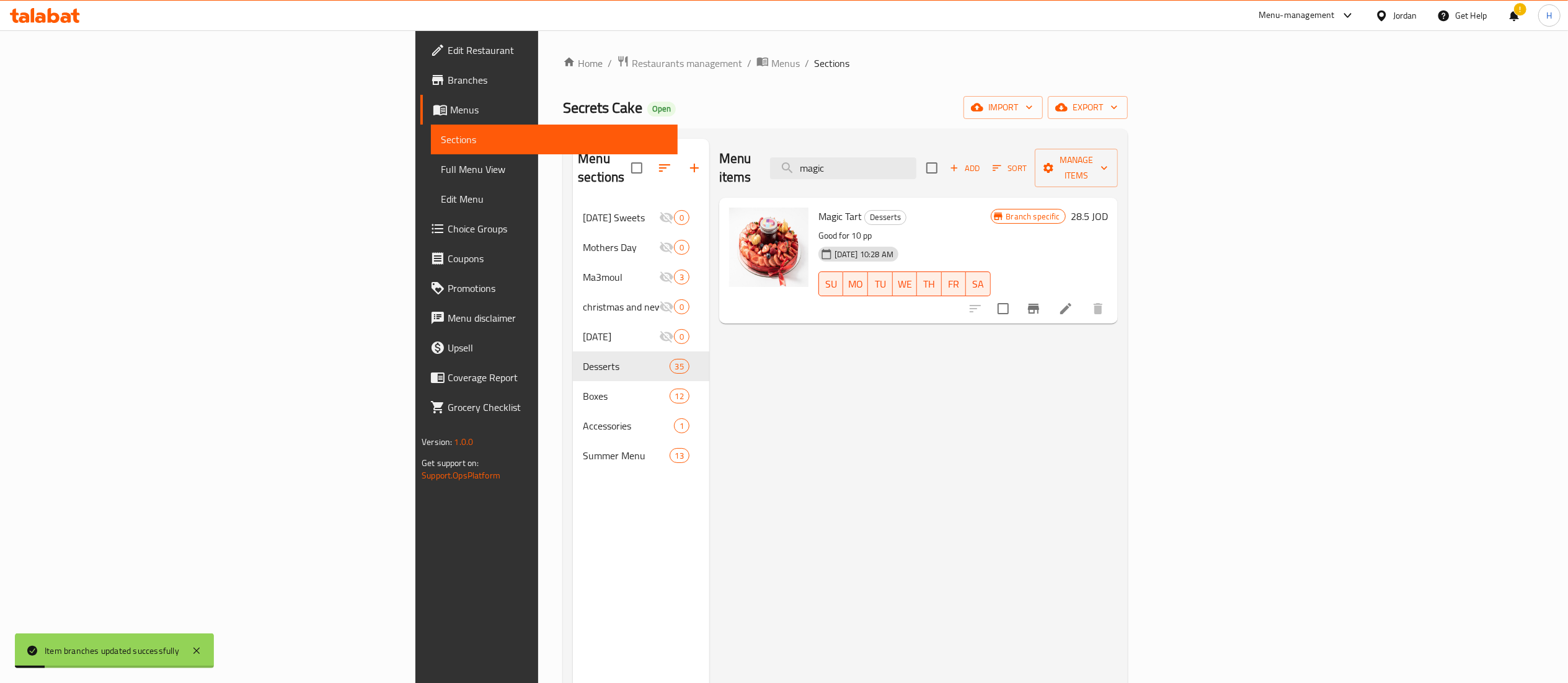
drag, startPoint x: 1002, startPoint y: 159, endPoint x: 890, endPoint y: 117, distance: 119.6
click at [890, 117] on div "Home / Restaurants management / Menus / Sections Secrets Cake Open import expor…" at bounding box center [845, 443] width 565 height 777
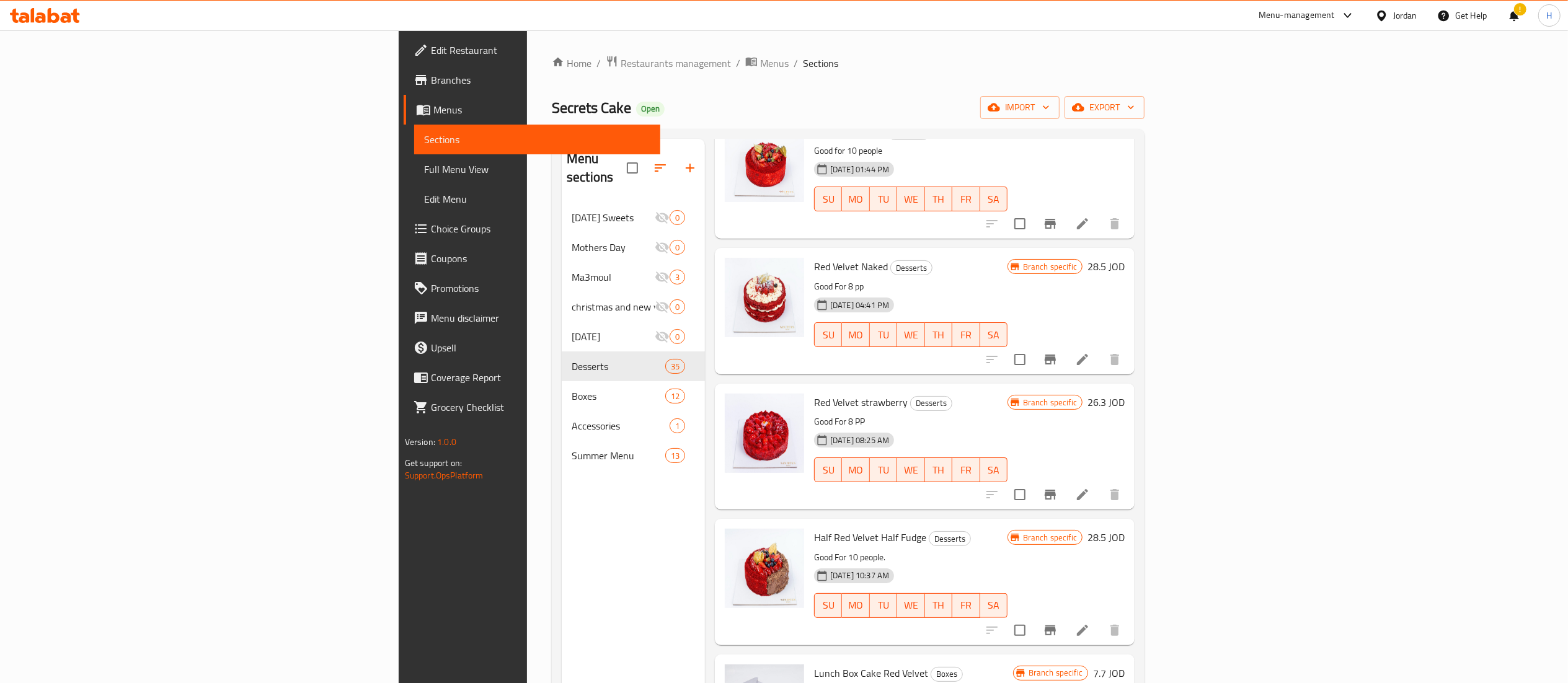
scroll to position [124, 0]
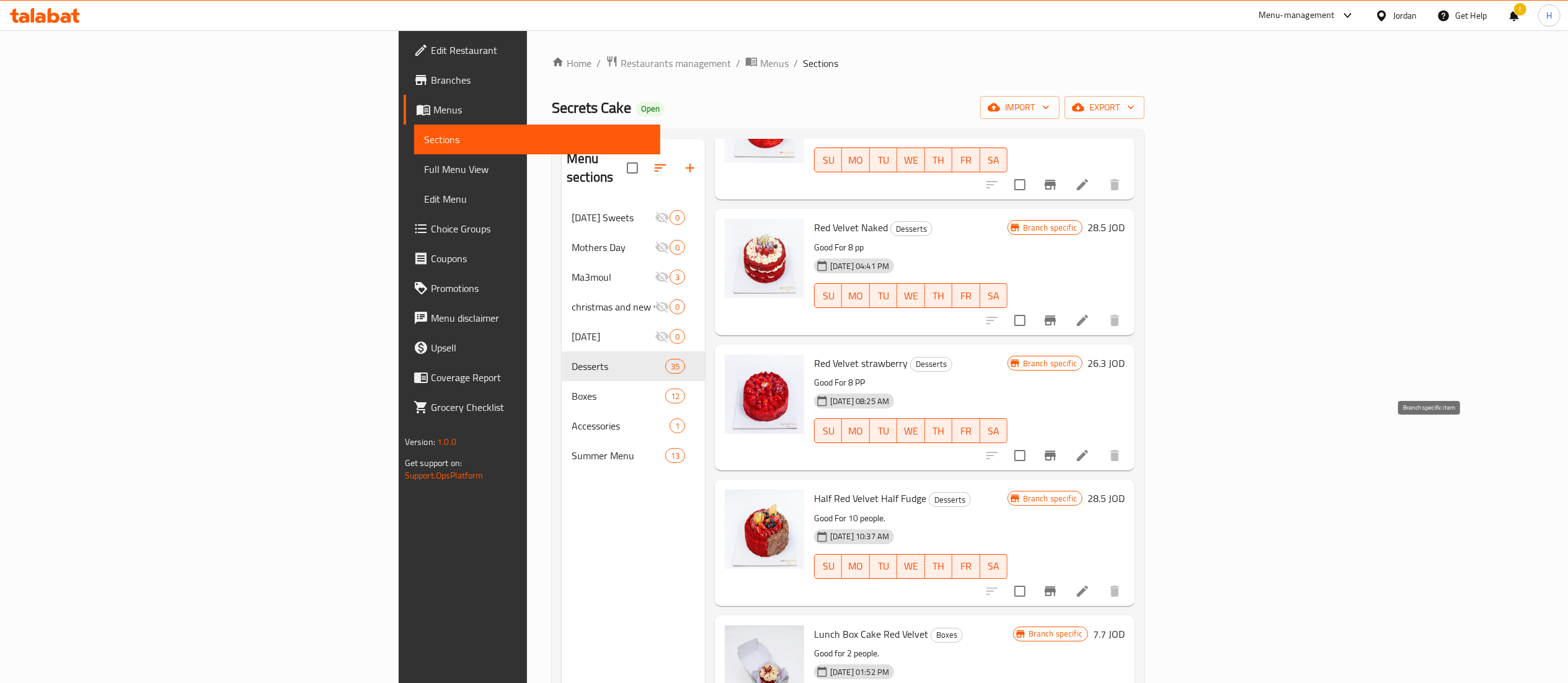
type input "red velv"
click at [1065, 446] on button "Branch-specific-item" at bounding box center [1050, 455] width 30 height 30
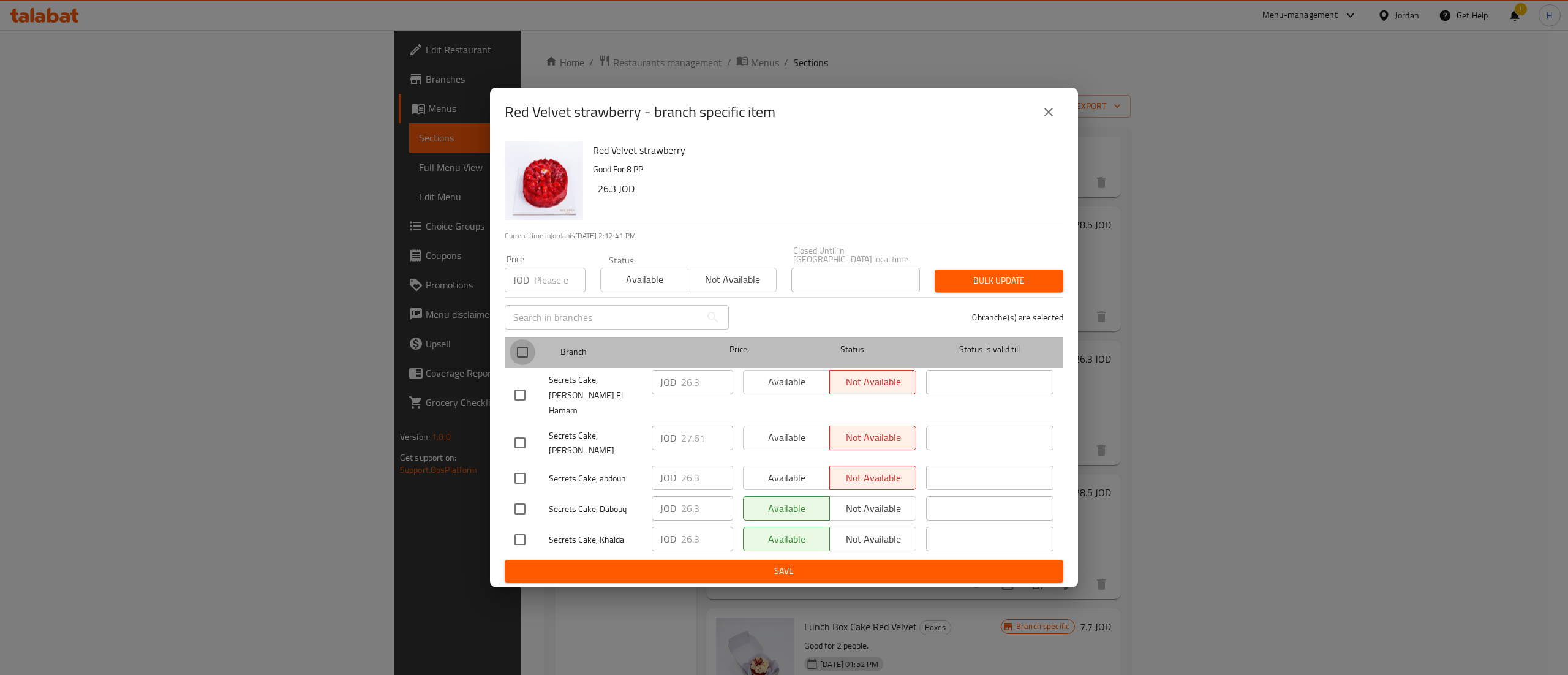
click at [515, 359] on input "checkbox" at bounding box center [523, 352] width 26 height 26
checkbox input "true"
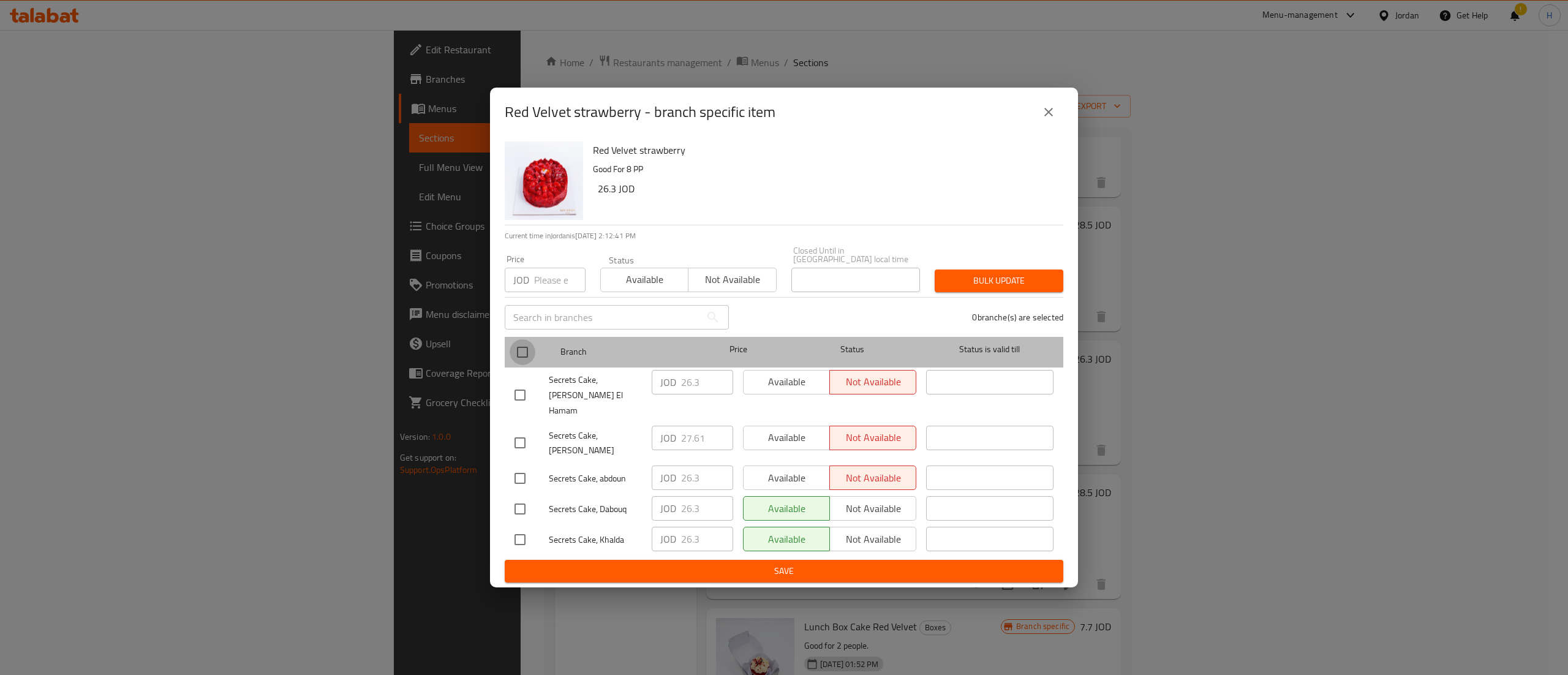
checkbox input "true"
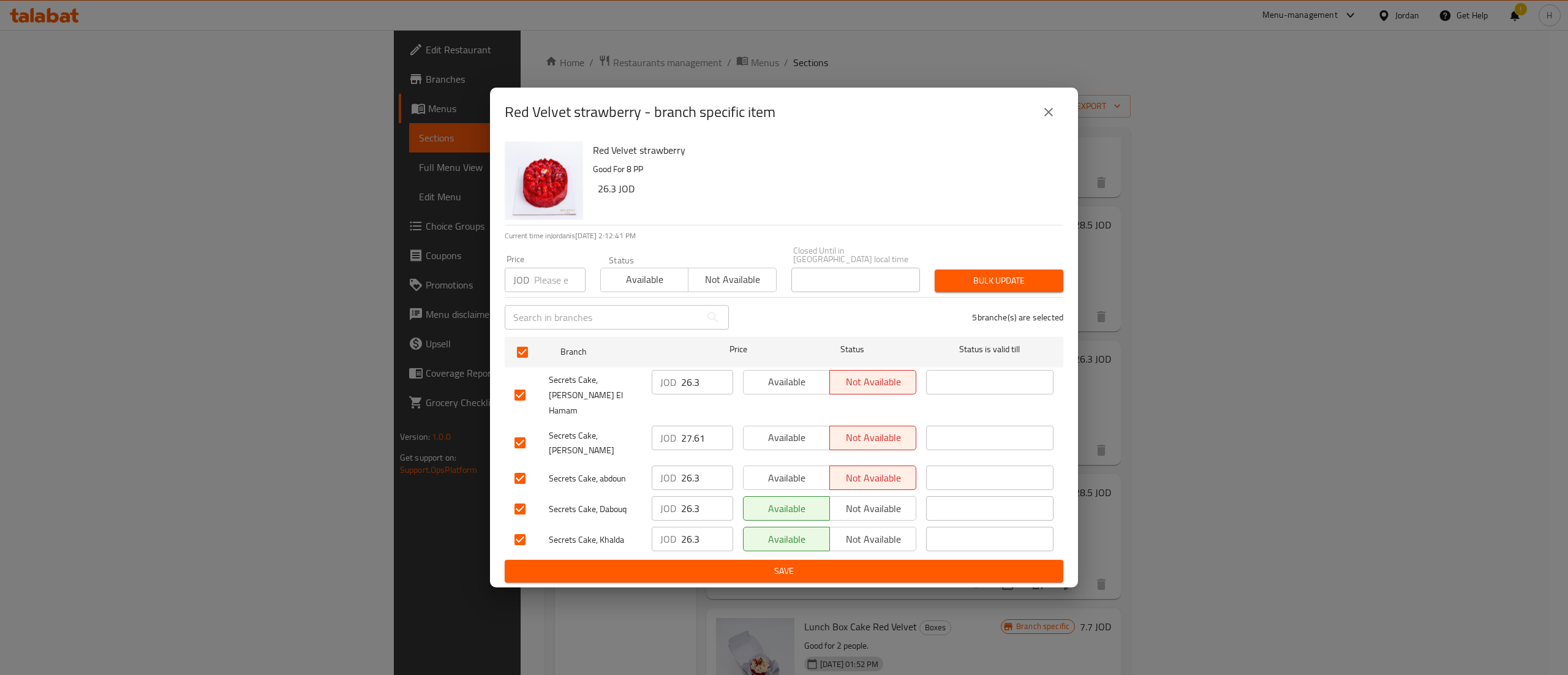
click at [549, 290] on input "number" at bounding box center [559, 280] width 51 height 25
type input "27.61"
click at [1006, 287] on span "Bulk update" at bounding box center [998, 280] width 109 height 15
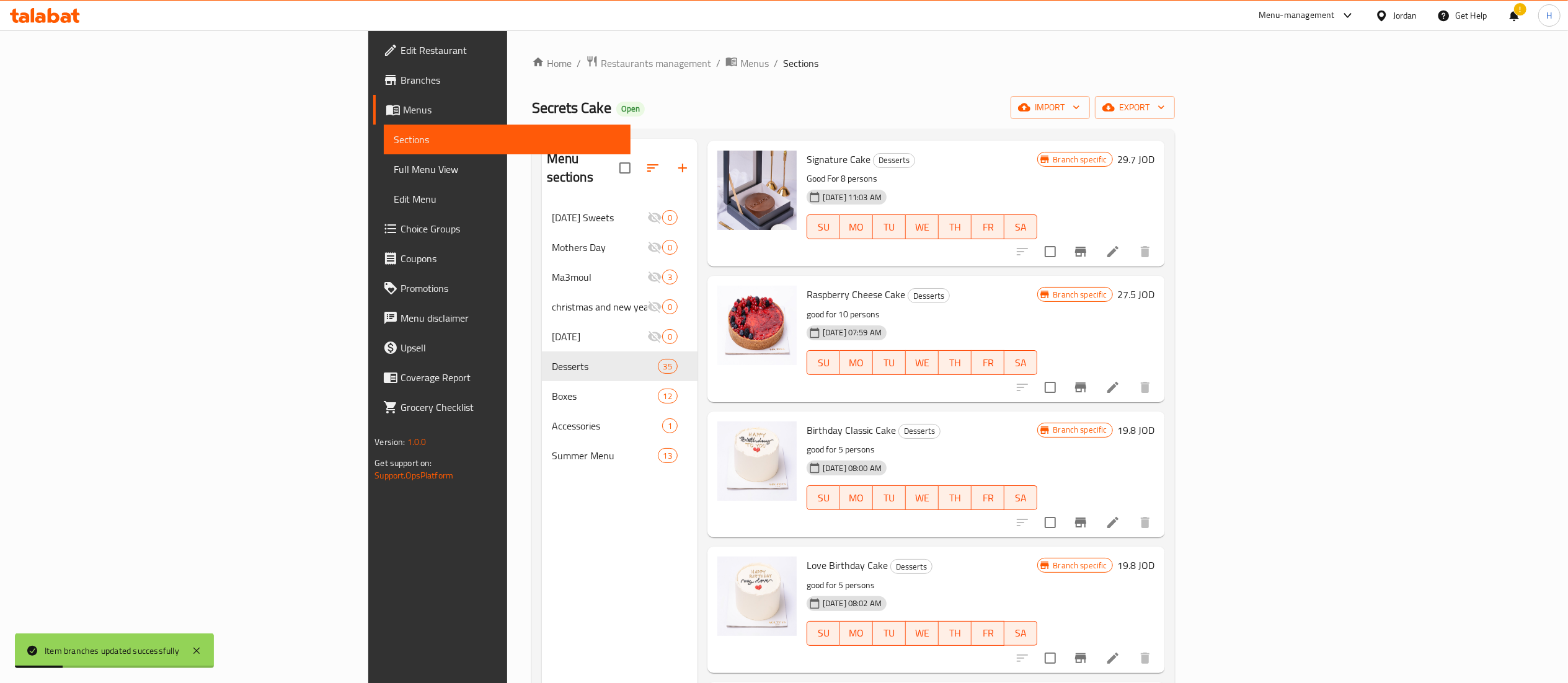
scroll to position [0, 0]
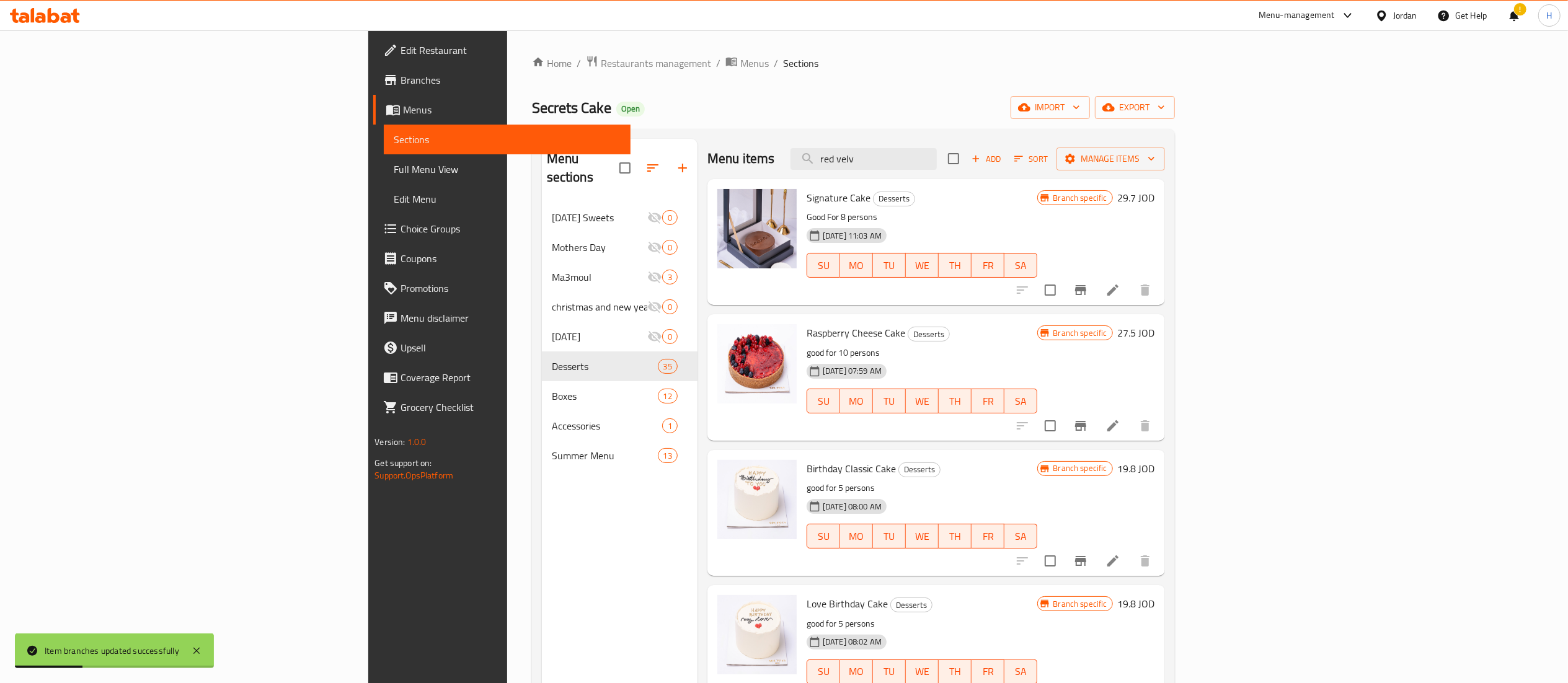
drag, startPoint x: 1005, startPoint y: 156, endPoint x: 782, endPoint y: 126, distance: 225.0
click at [782, 126] on div "Home / Restaurants management / Menus / Sections Secrets Cake Open import expor…" at bounding box center [853, 443] width 643 height 777
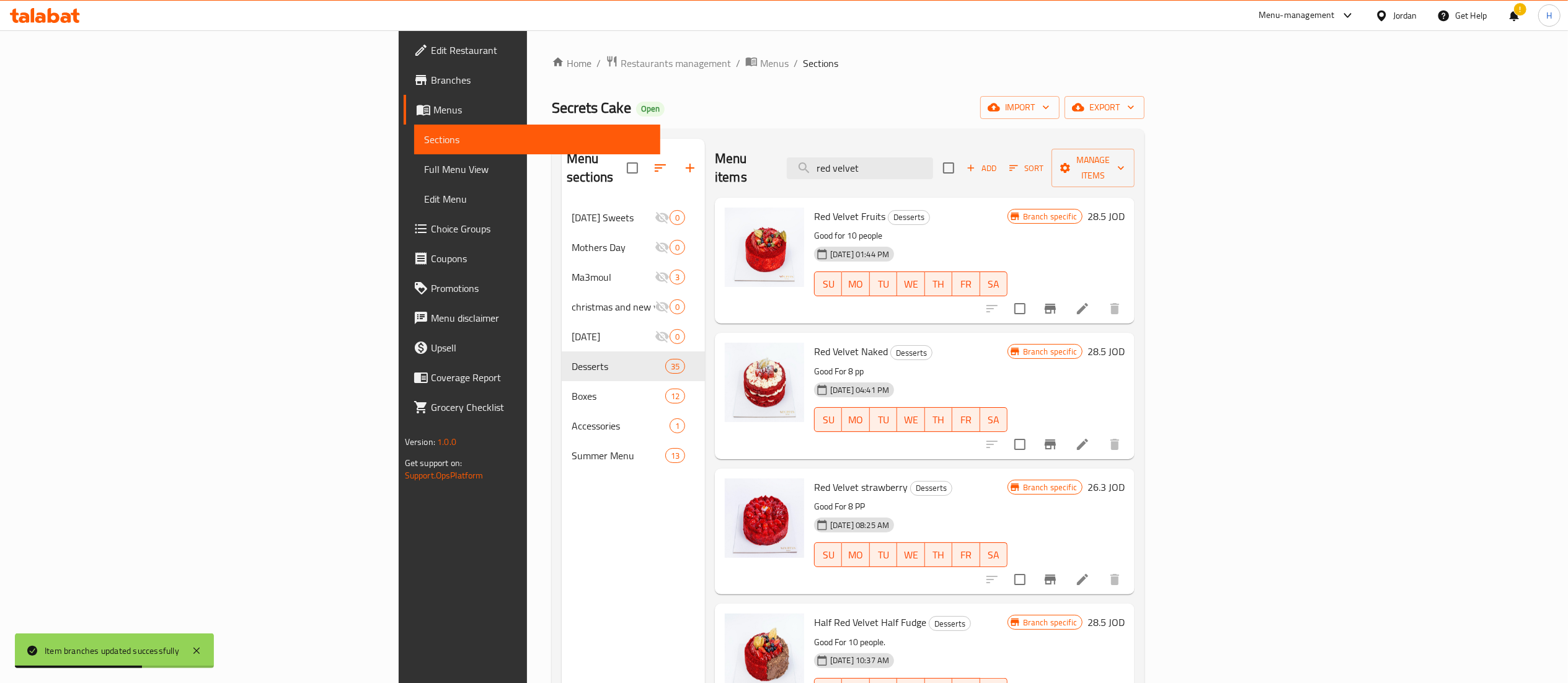
type input "red velvet"
click at [1056, 304] on icon "Branch-specific-item" at bounding box center [1050, 309] width 11 height 10
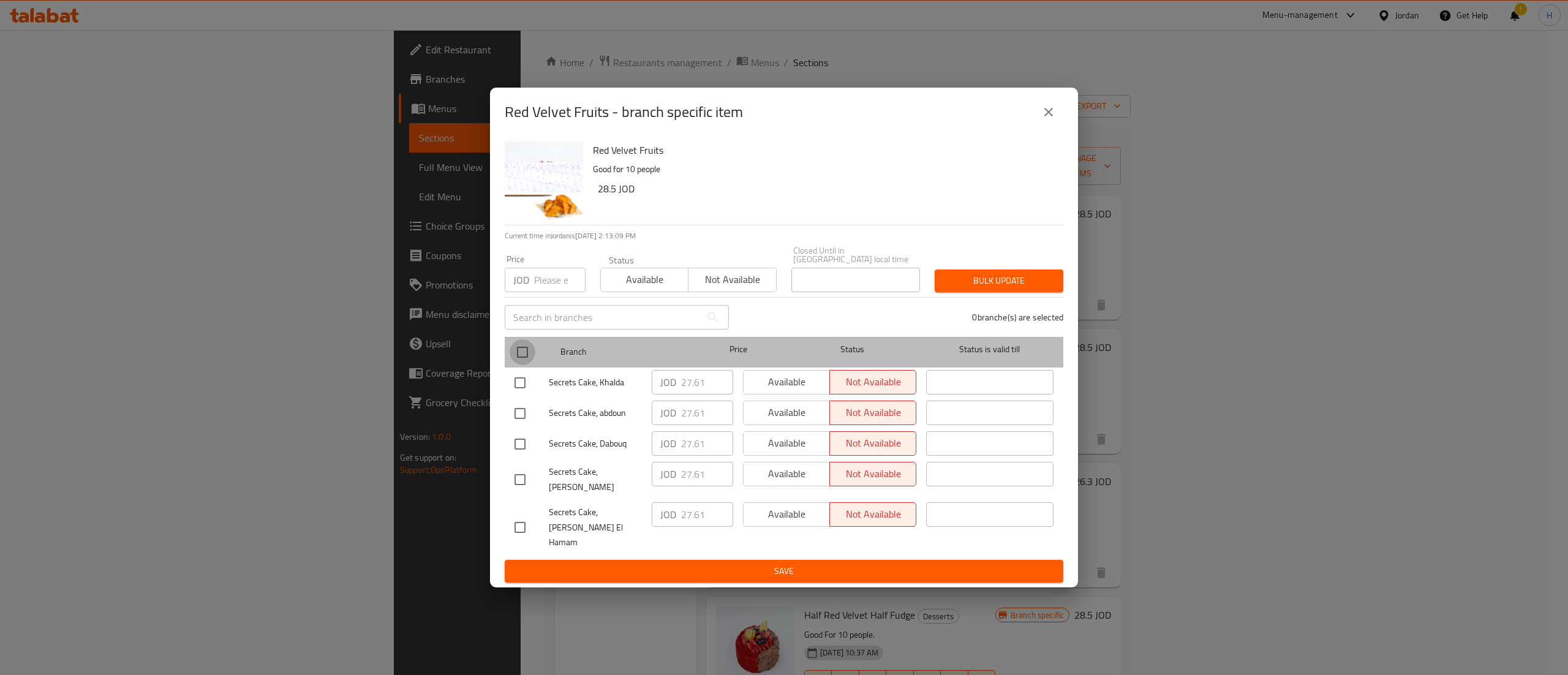
click at [518, 349] on input "checkbox" at bounding box center [523, 352] width 26 height 26
checkbox input "true"
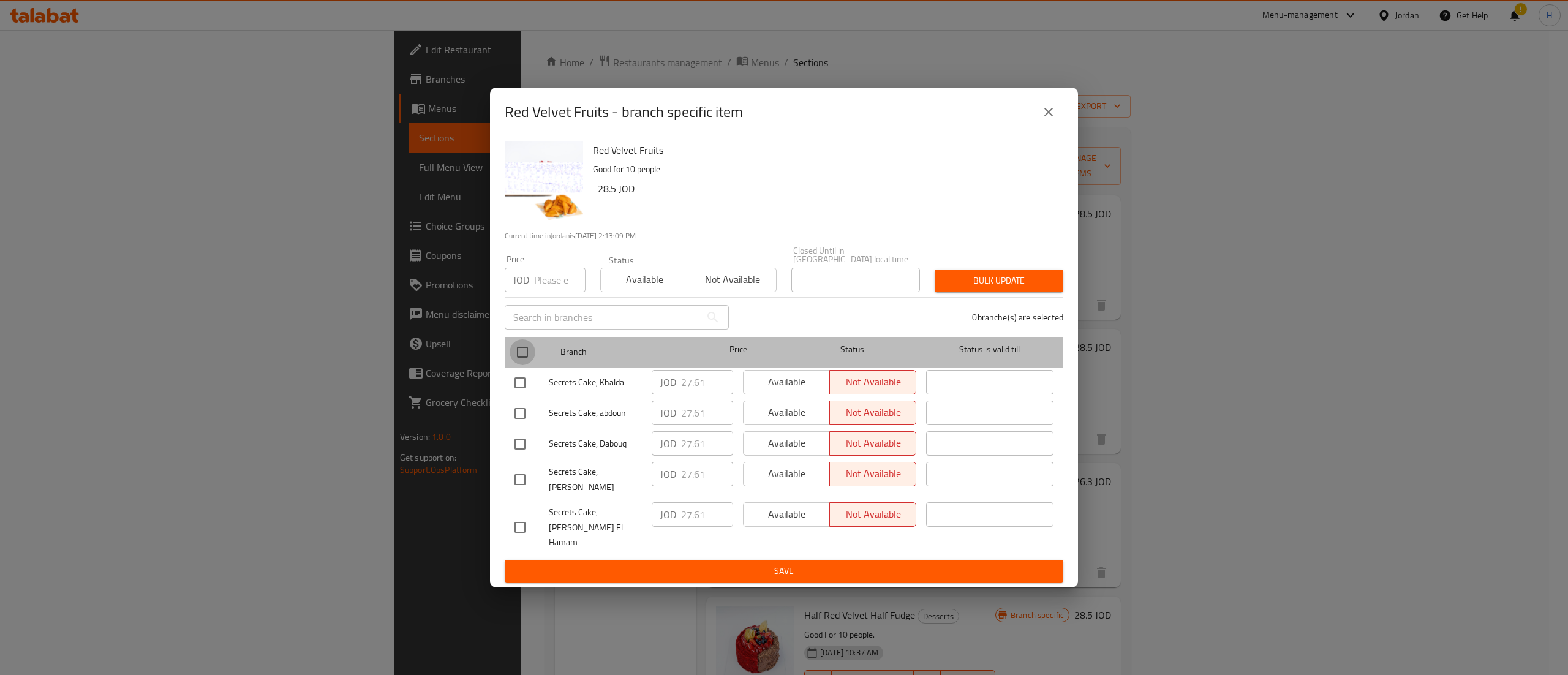
checkbox input "true"
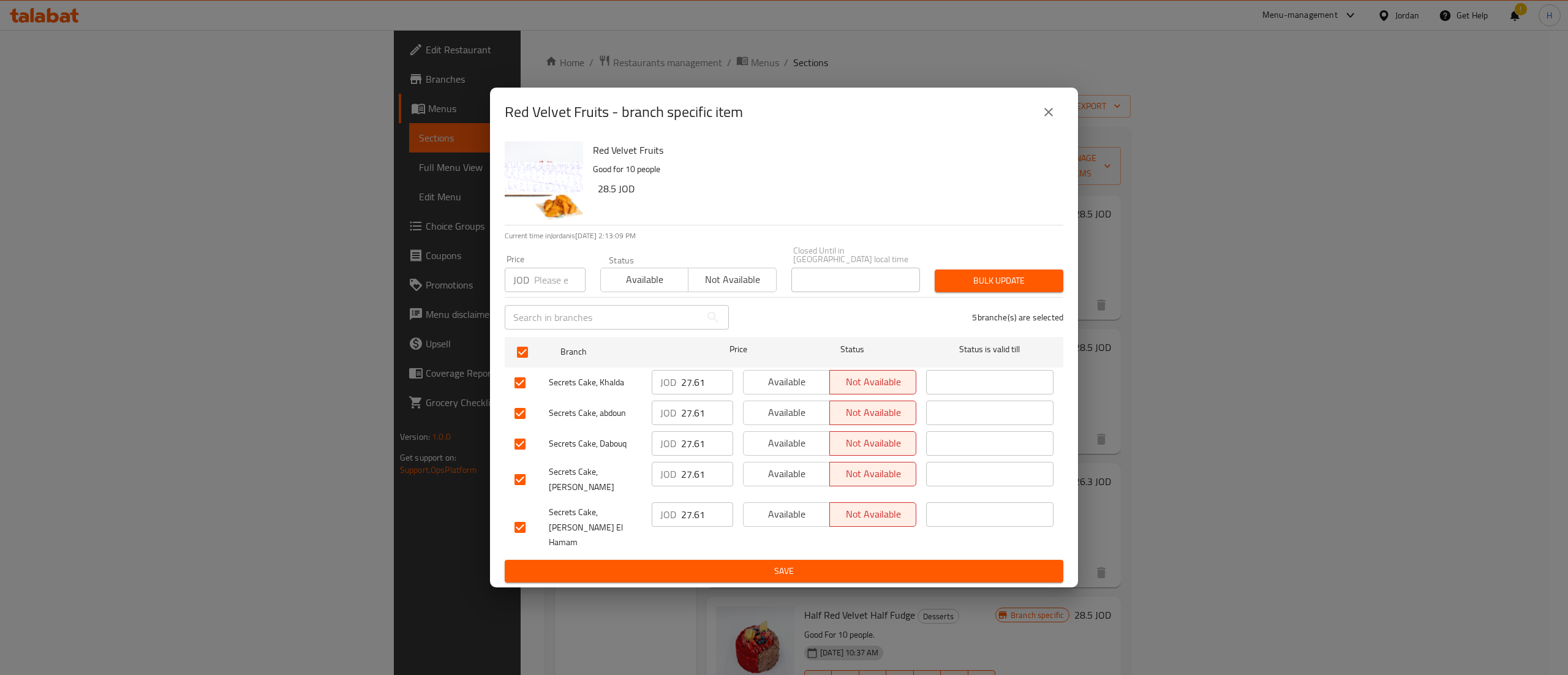
click at [544, 300] on div "Price JOD Price" at bounding box center [545, 274] width 95 height 52
click at [548, 292] on input "number" at bounding box center [559, 280] width 51 height 25
type input "29.92"
click at [1019, 284] on span "Bulk update" at bounding box center [998, 280] width 109 height 15
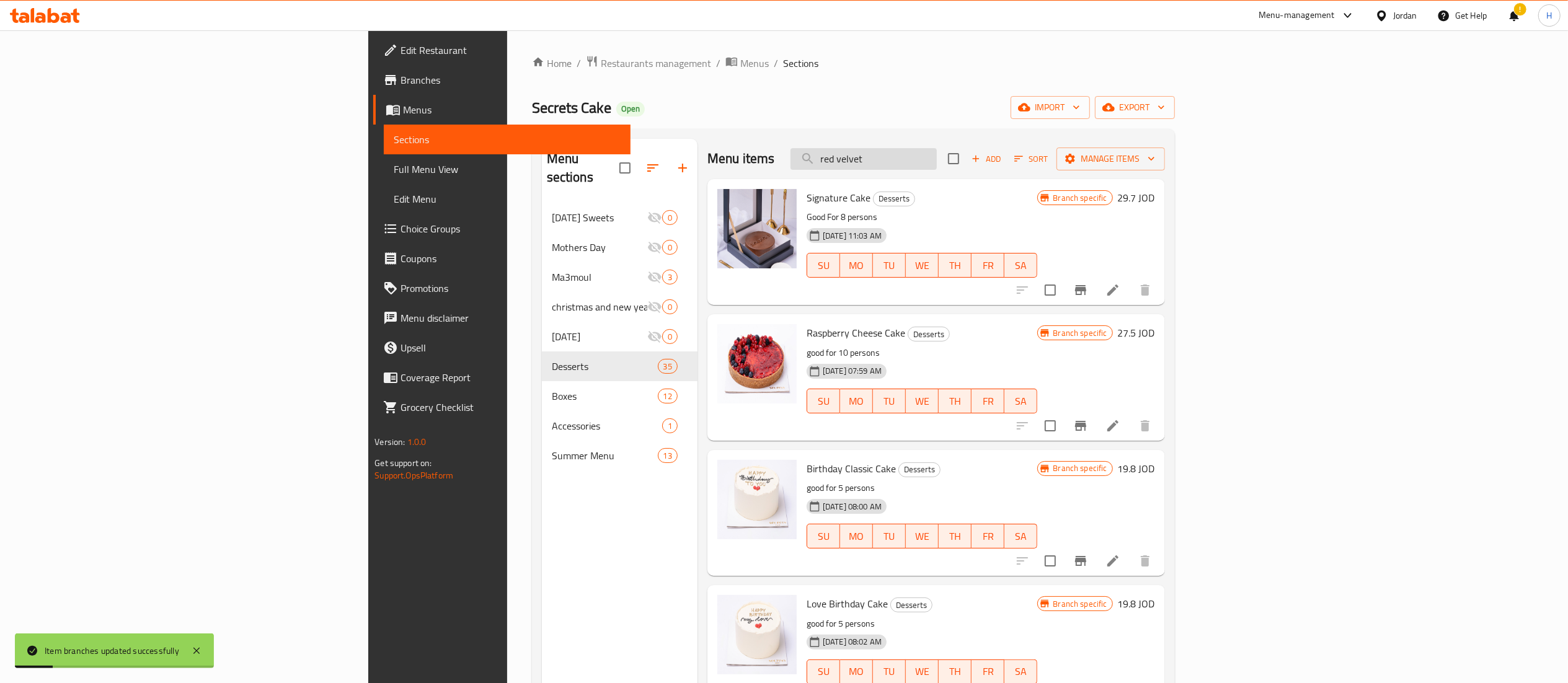
click at [937, 168] on input "red velvet" at bounding box center [864, 159] width 146 height 22
type input "red velvet"
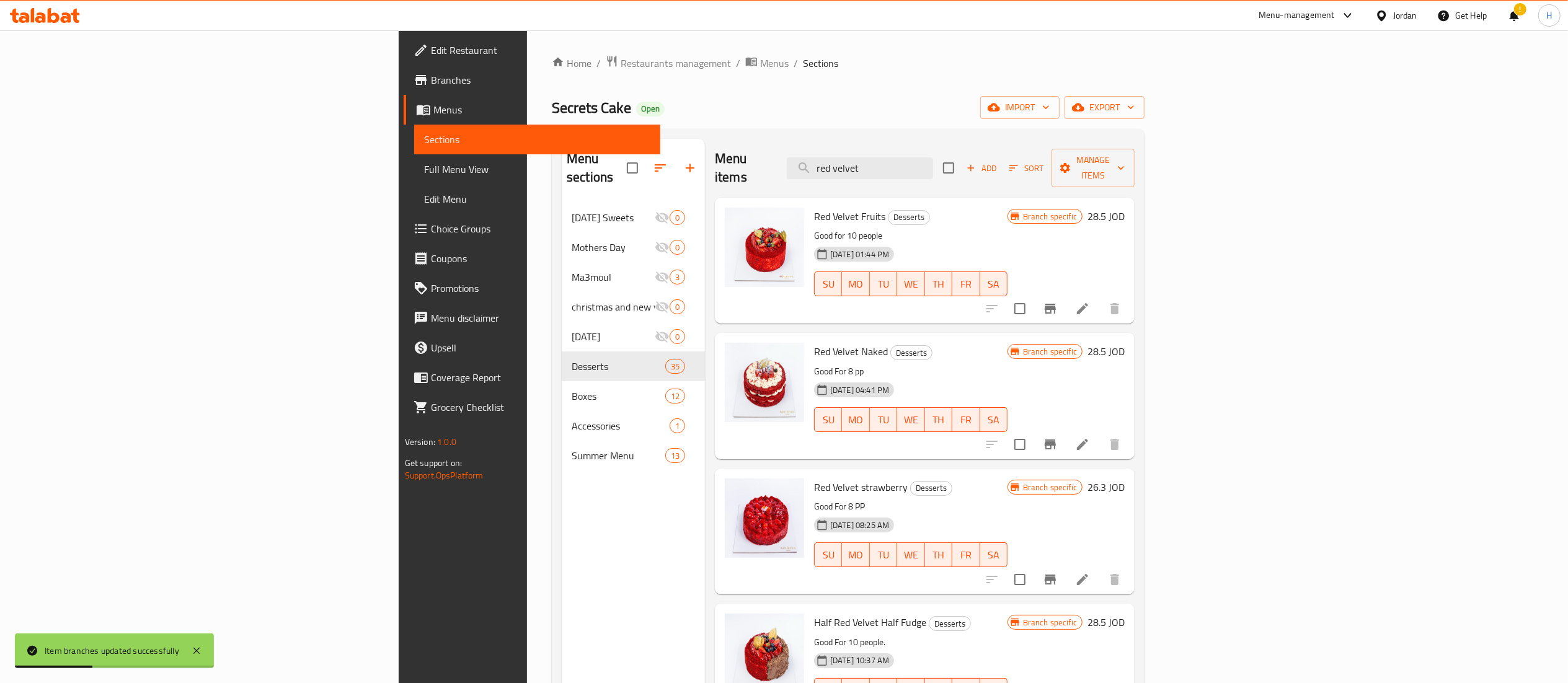
click at [1057, 301] on icon "Branch-specific-item" at bounding box center [1050, 308] width 15 height 15
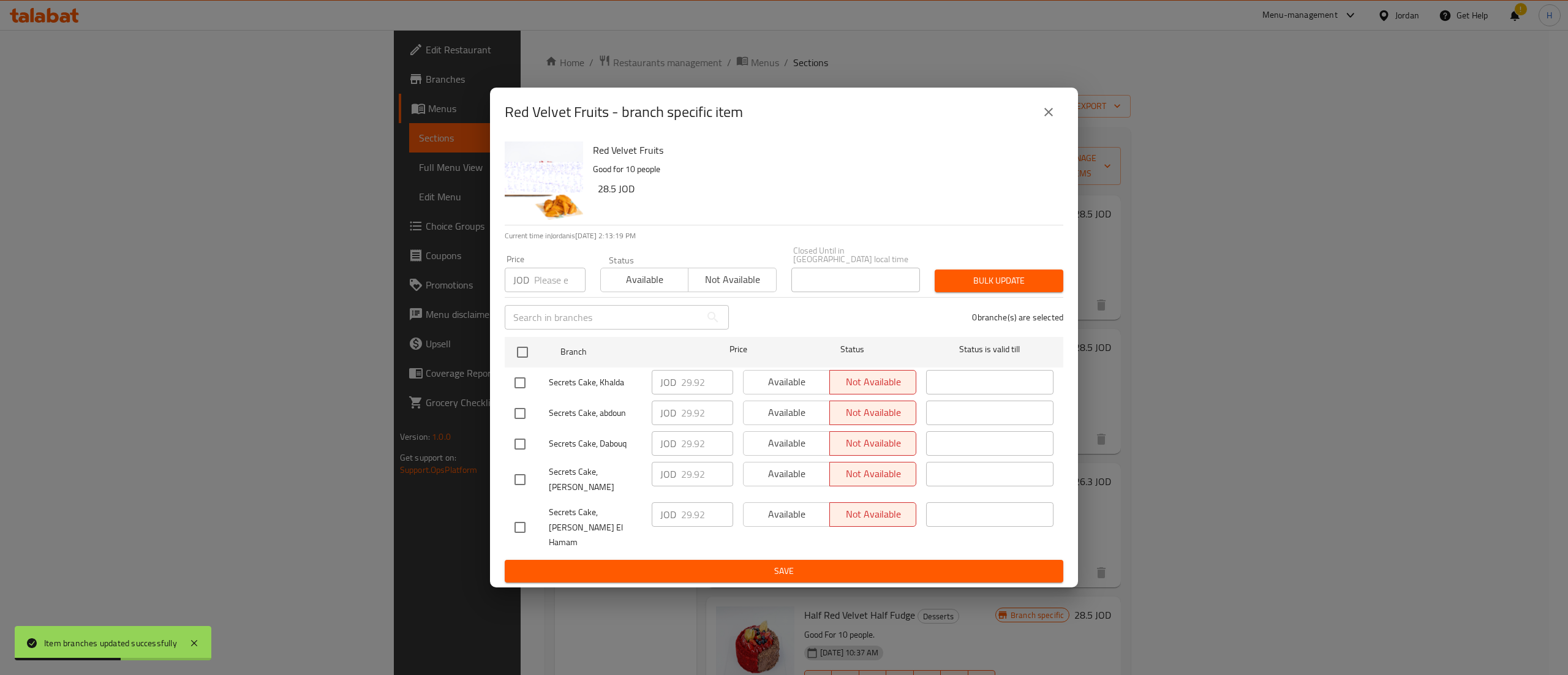
click at [1047, 119] on icon "close" at bounding box center [1048, 112] width 14 height 14
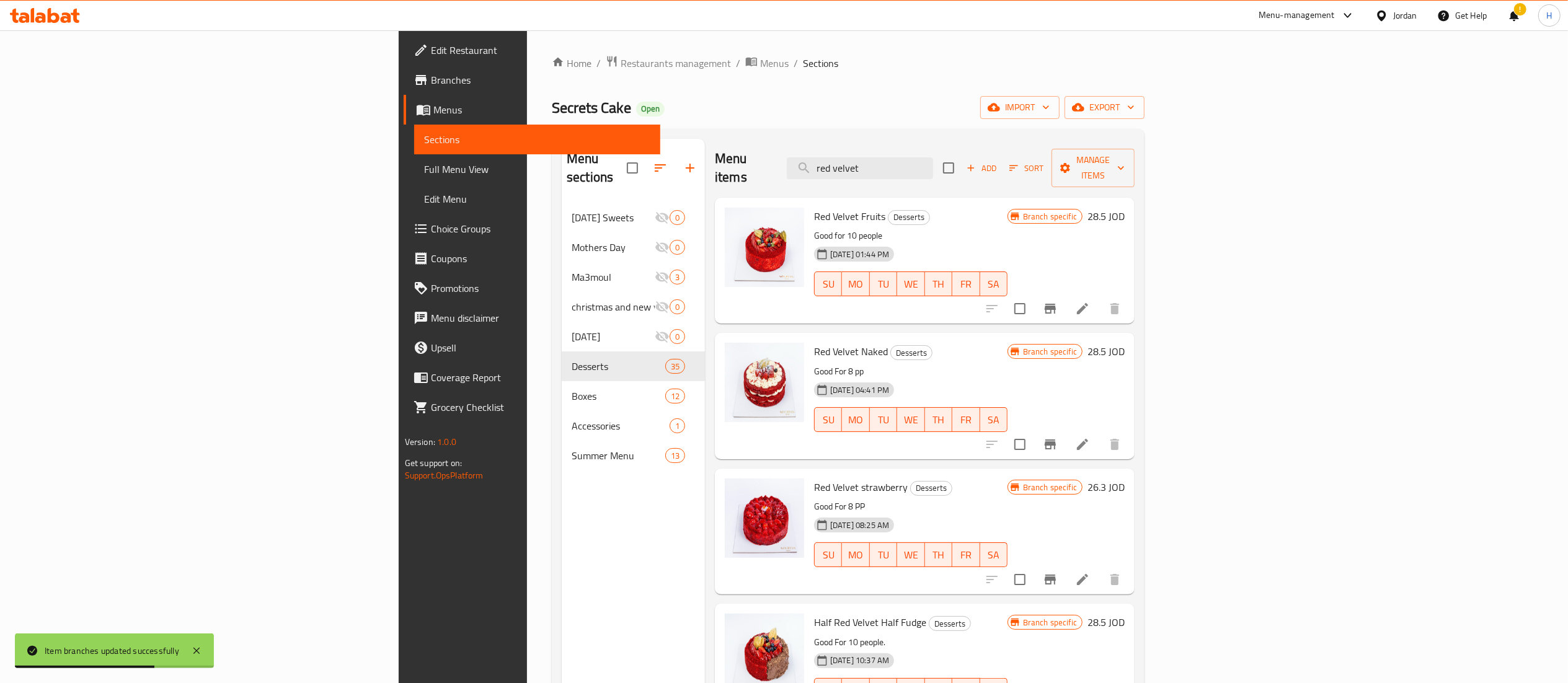
drag, startPoint x: 1008, startPoint y: 158, endPoint x: 582, endPoint y: 148, distance: 426.1
click at [582, 148] on div "Menu sections Ramadan Sweets 0 Mothers Day 0 Ma3moul 3 christmas and new year c…" at bounding box center [848, 480] width 573 height 683
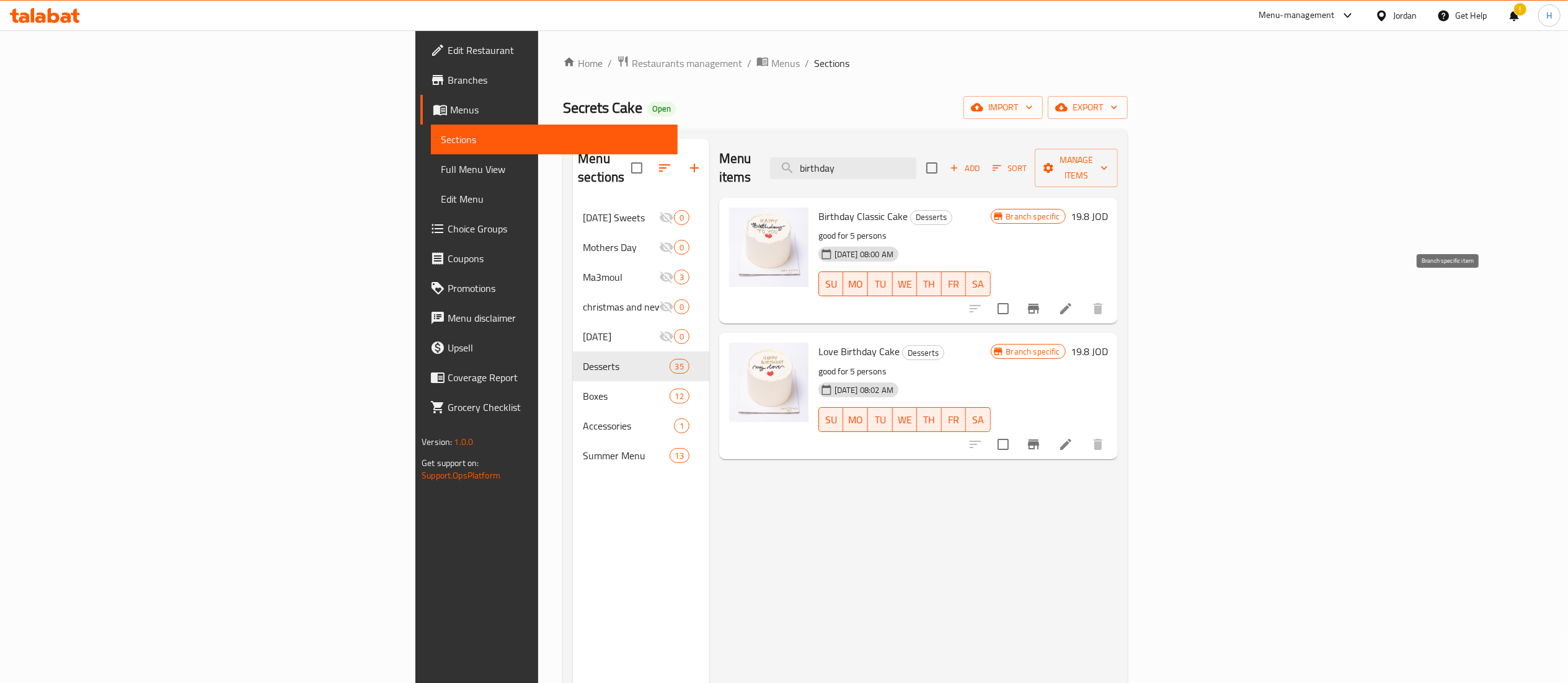
type input "birthday"
click at [1039, 304] on icon "Branch-specific-item" at bounding box center [1033, 309] width 11 height 10
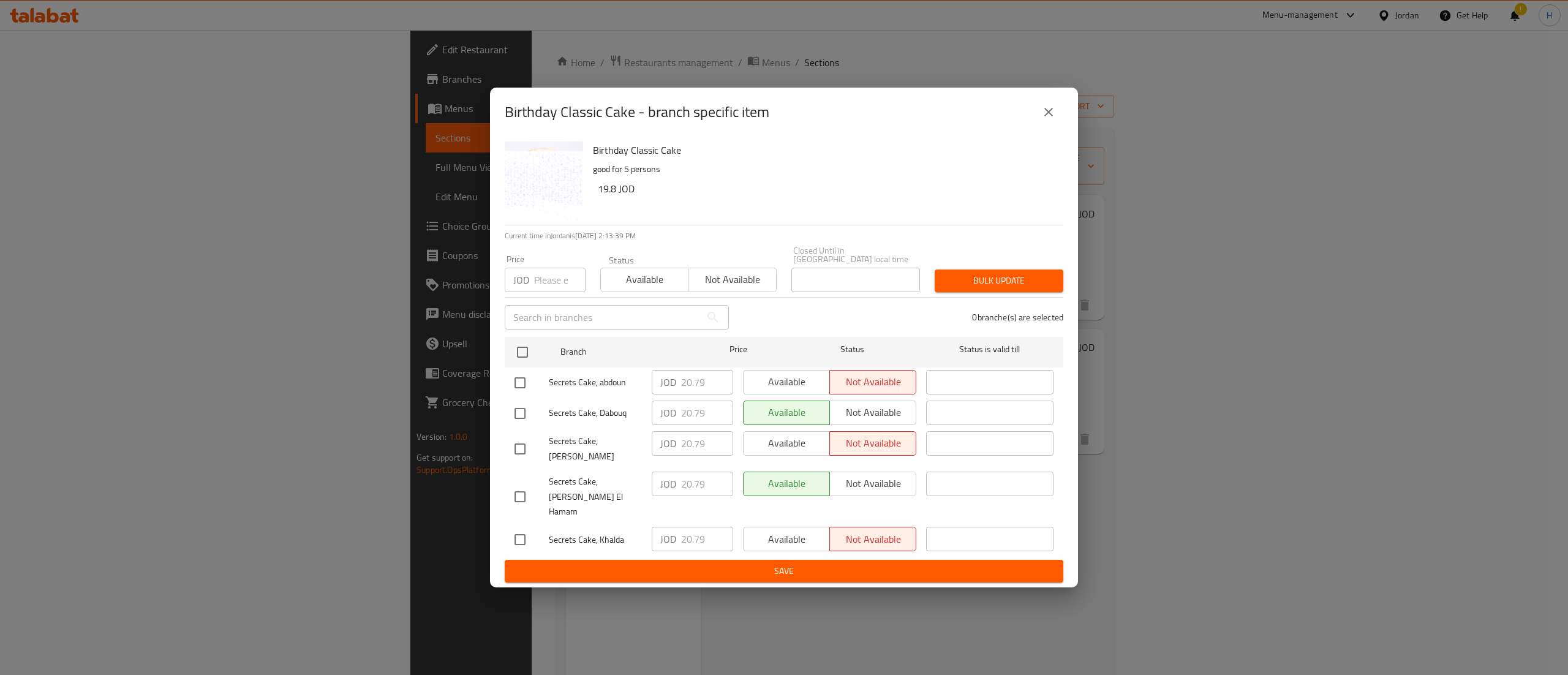
click at [1046, 119] on icon "close" at bounding box center [1048, 112] width 14 height 14
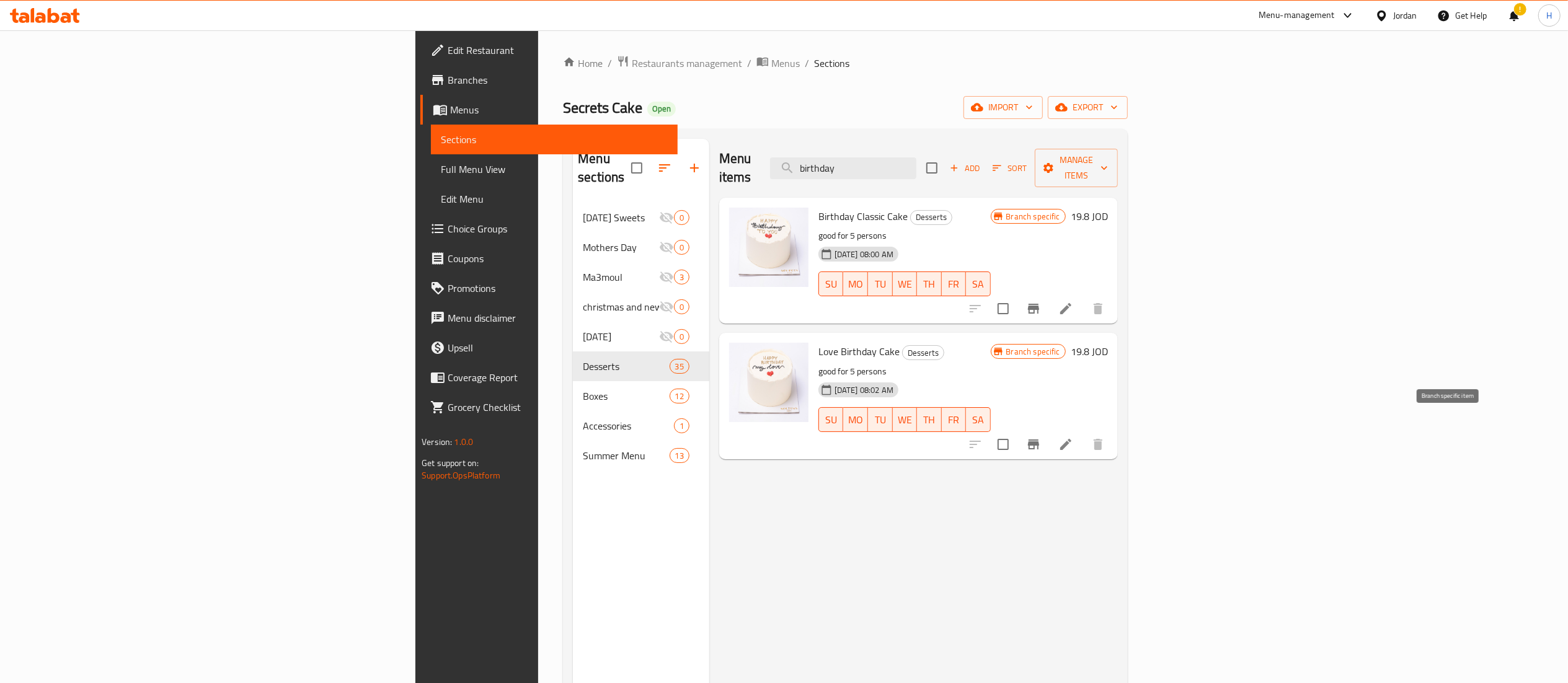
click at [1039, 440] on icon "Branch-specific-item" at bounding box center [1033, 445] width 11 height 10
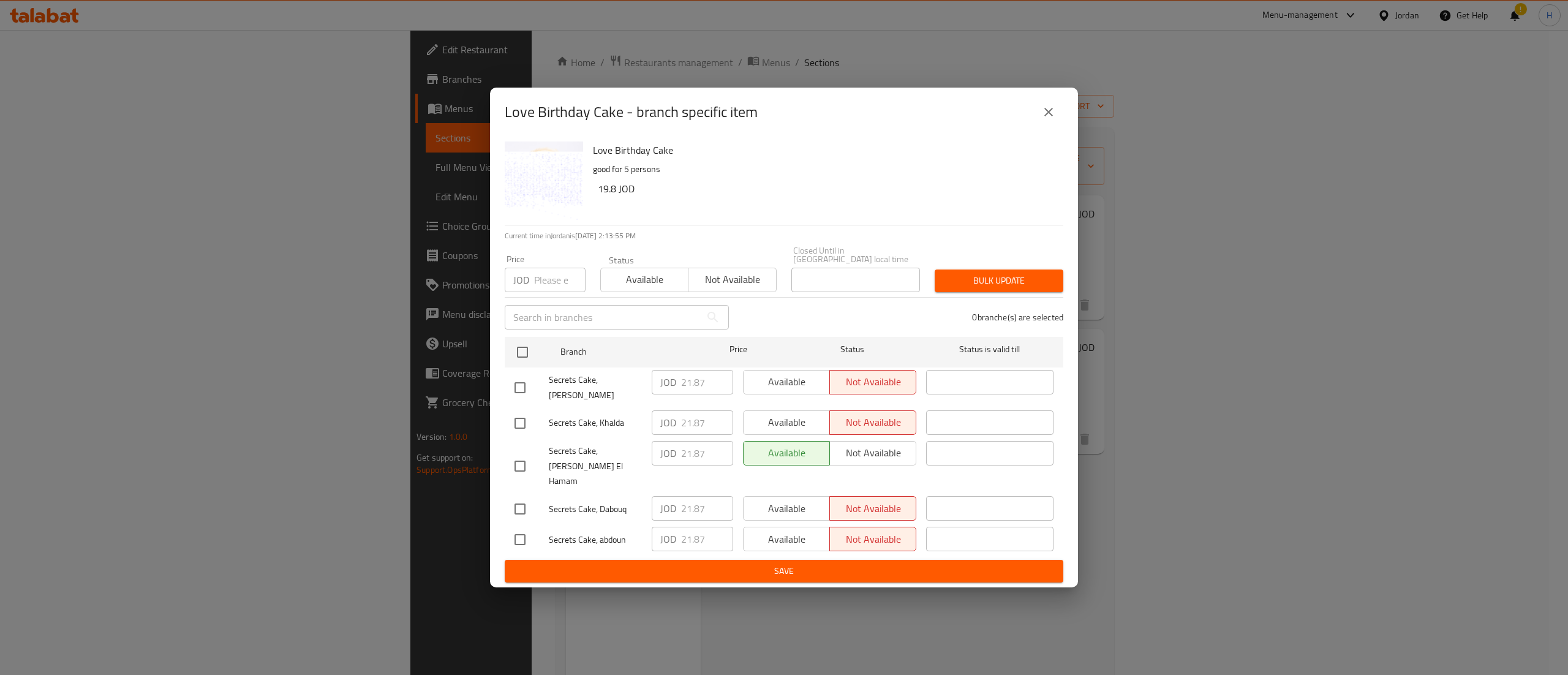
click at [1045, 119] on icon "close" at bounding box center [1048, 112] width 14 height 14
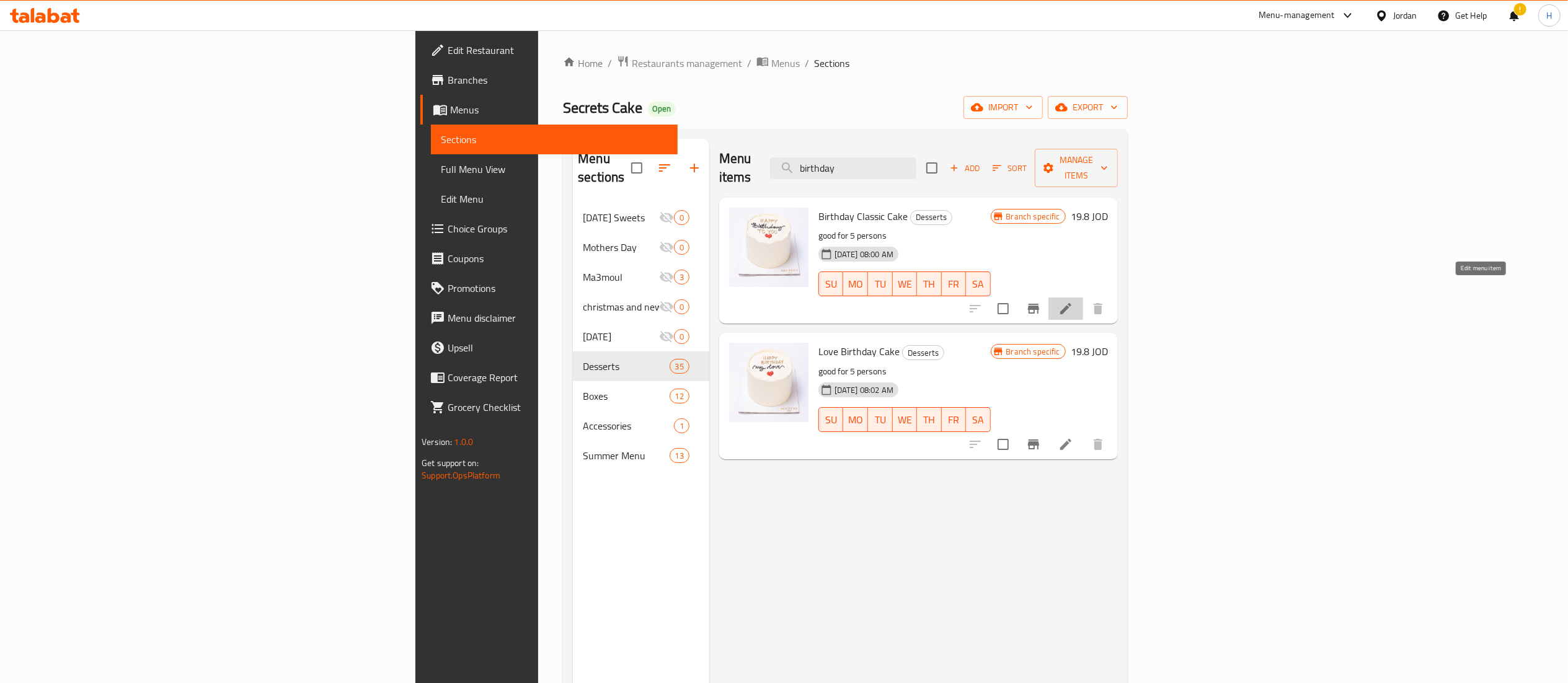
click at [1073, 301] on icon at bounding box center [1065, 308] width 15 height 15
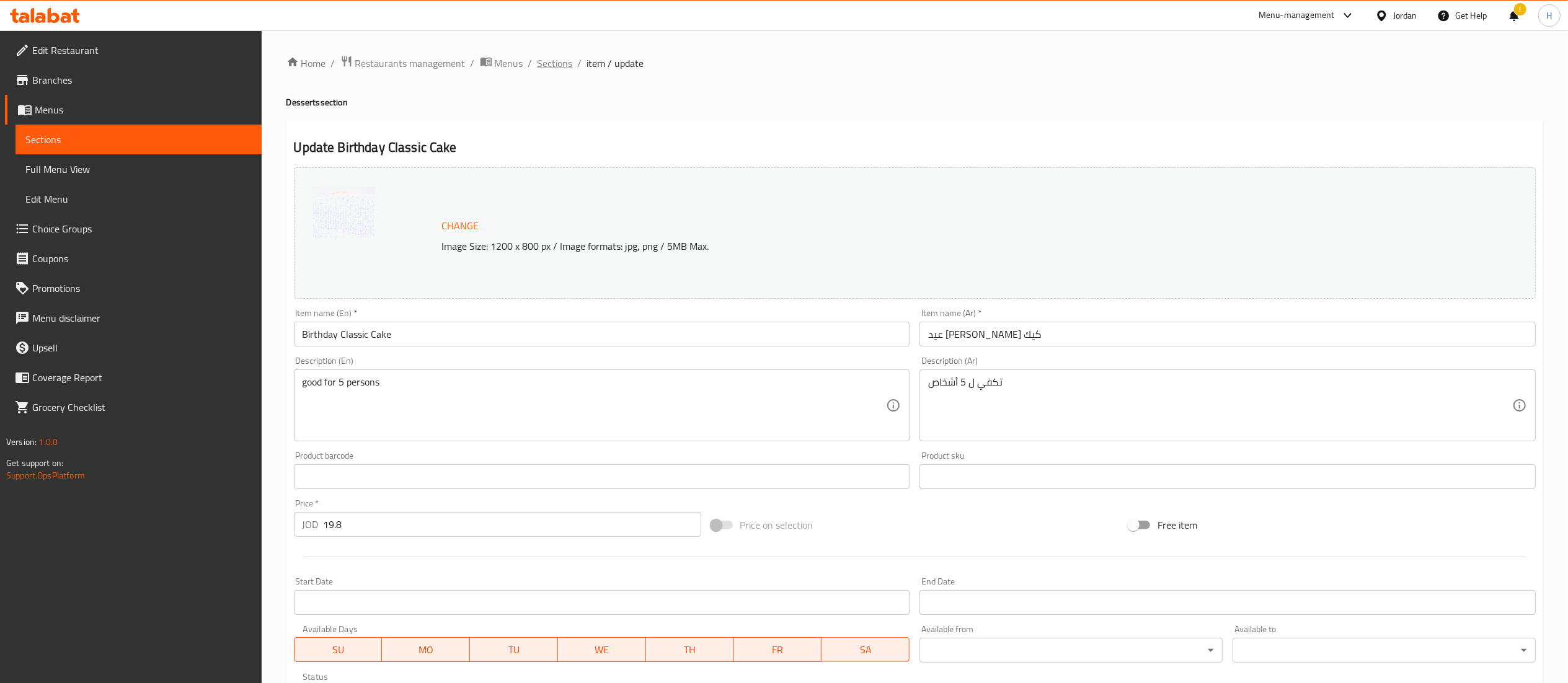
click at [557, 66] on span "Sections" at bounding box center [555, 63] width 35 height 15
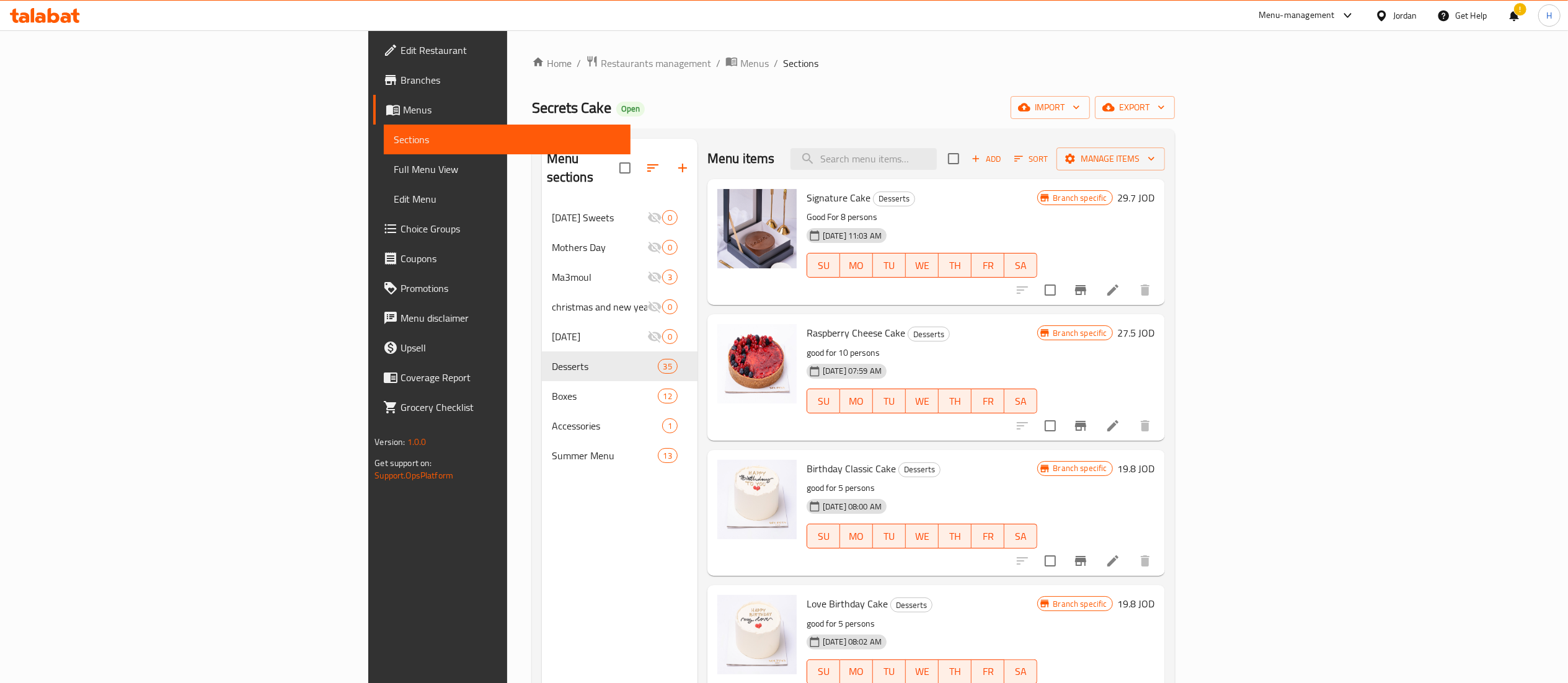
click at [1086, 295] on icon "Branch-specific-item" at bounding box center [1080, 290] width 11 height 10
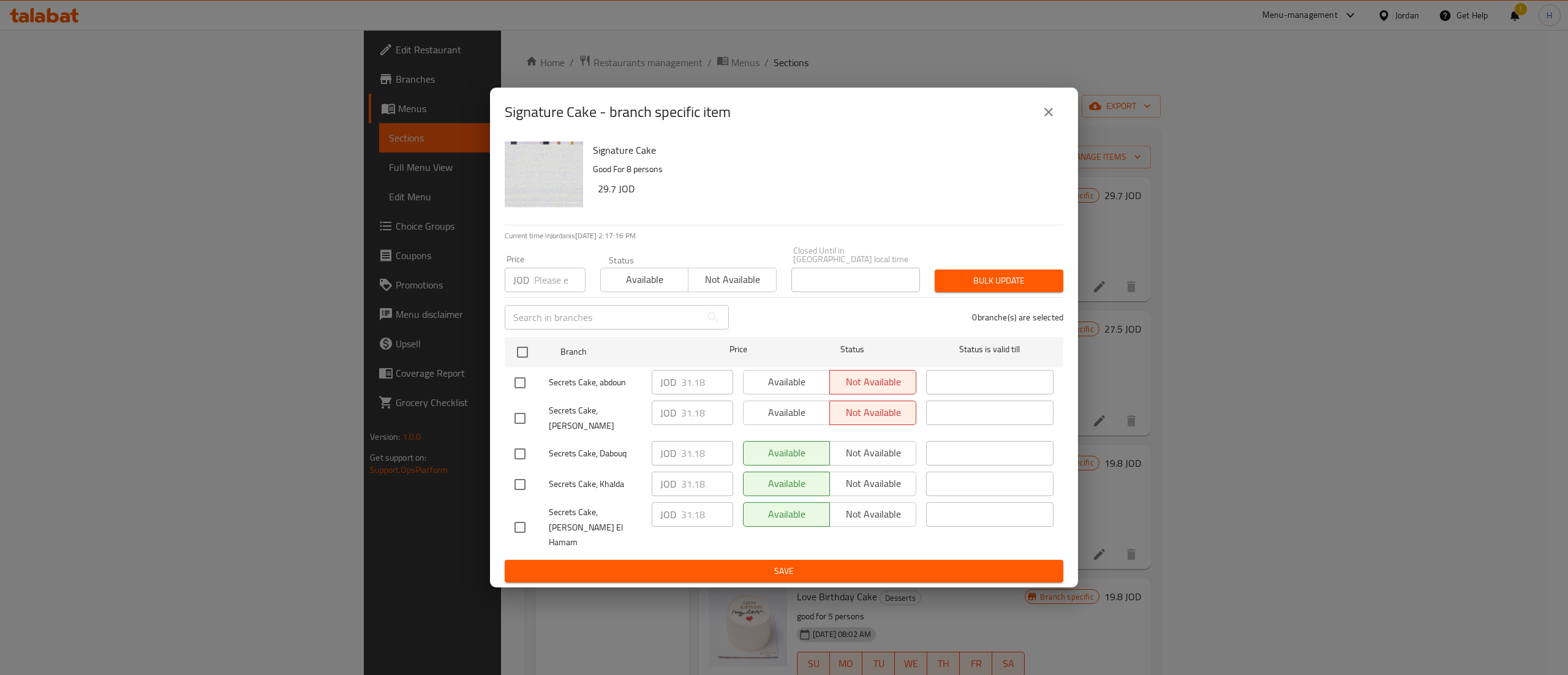
click at [1052, 119] on icon "close" at bounding box center [1048, 112] width 14 height 14
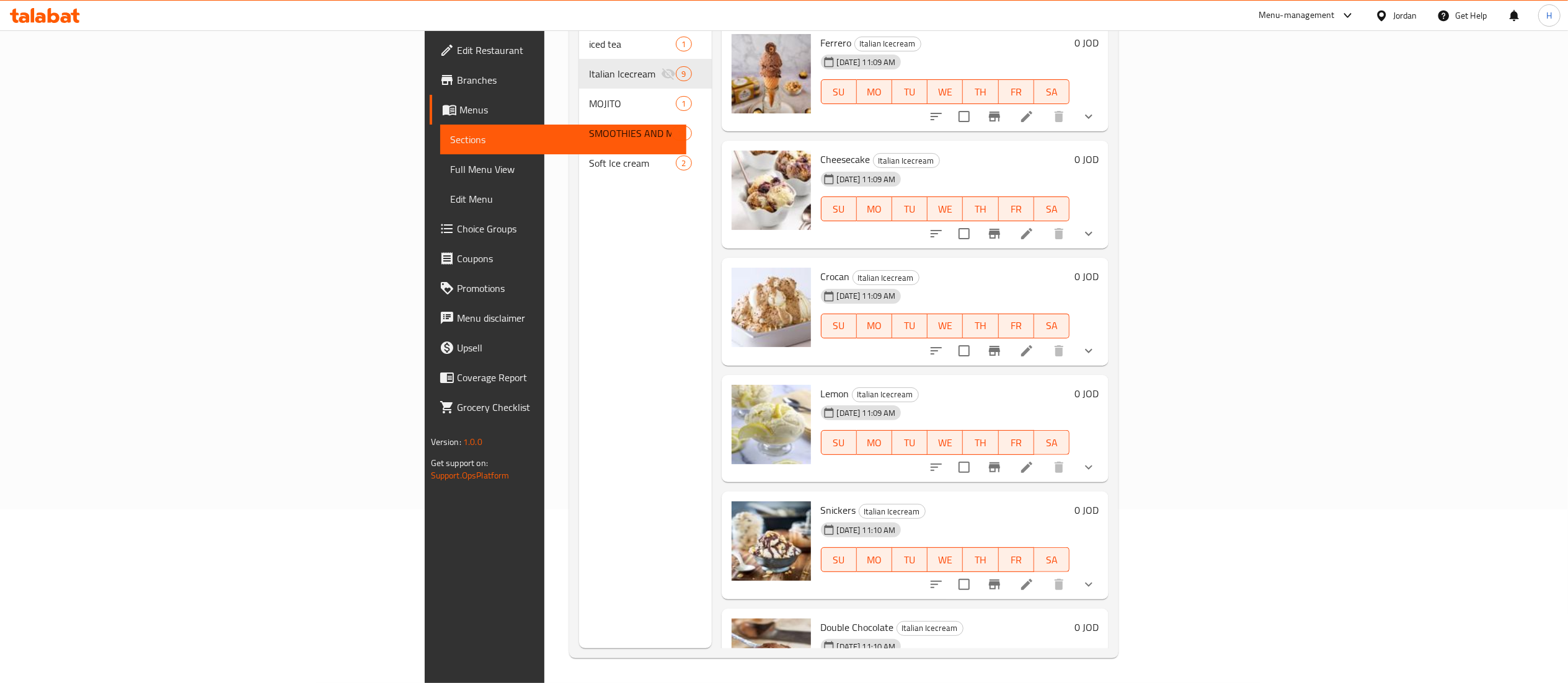
scroll to position [399, 0]
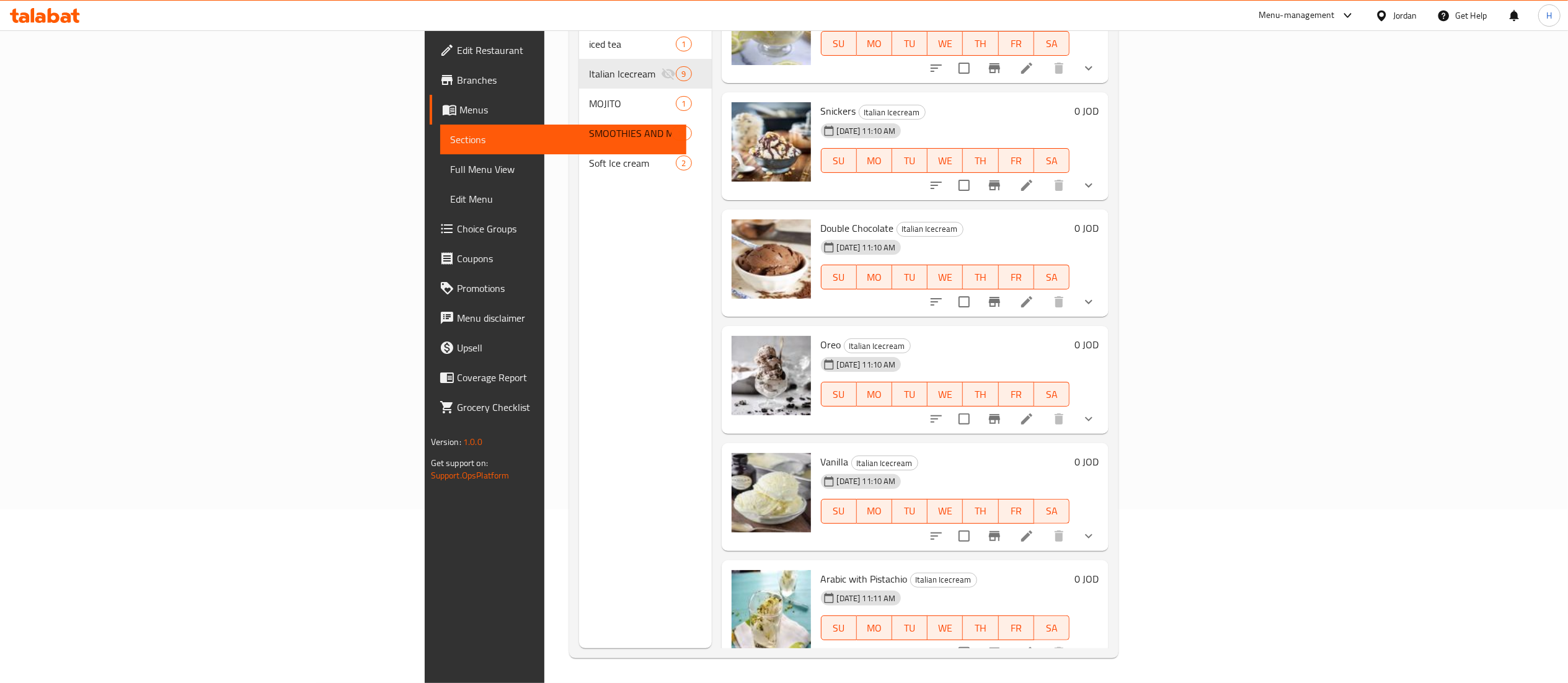
click at [80, 23] on div at bounding box center [45, 15] width 90 height 25
click at [61, 12] on icon at bounding box center [45, 15] width 70 height 15
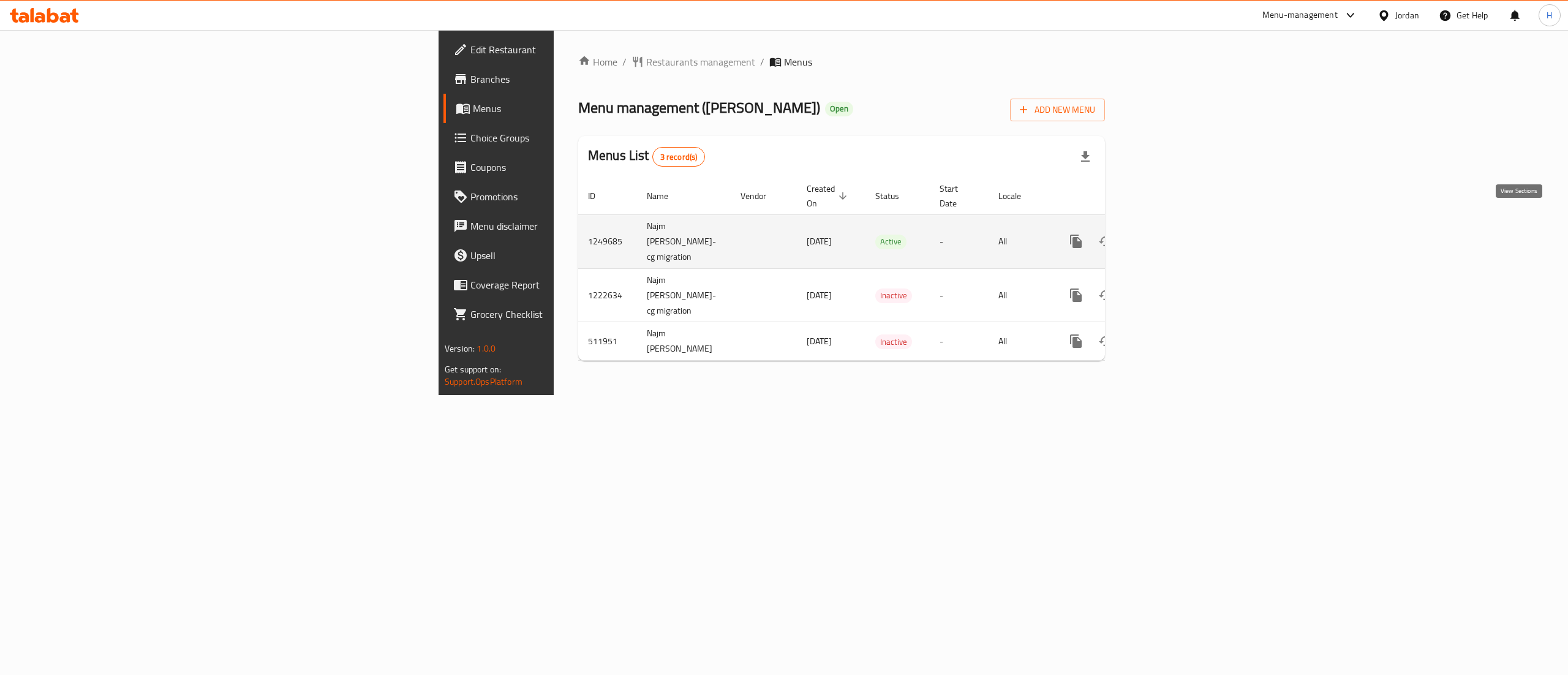
click at [1170, 236] on icon "enhanced table" at bounding box center [1164, 241] width 11 height 11
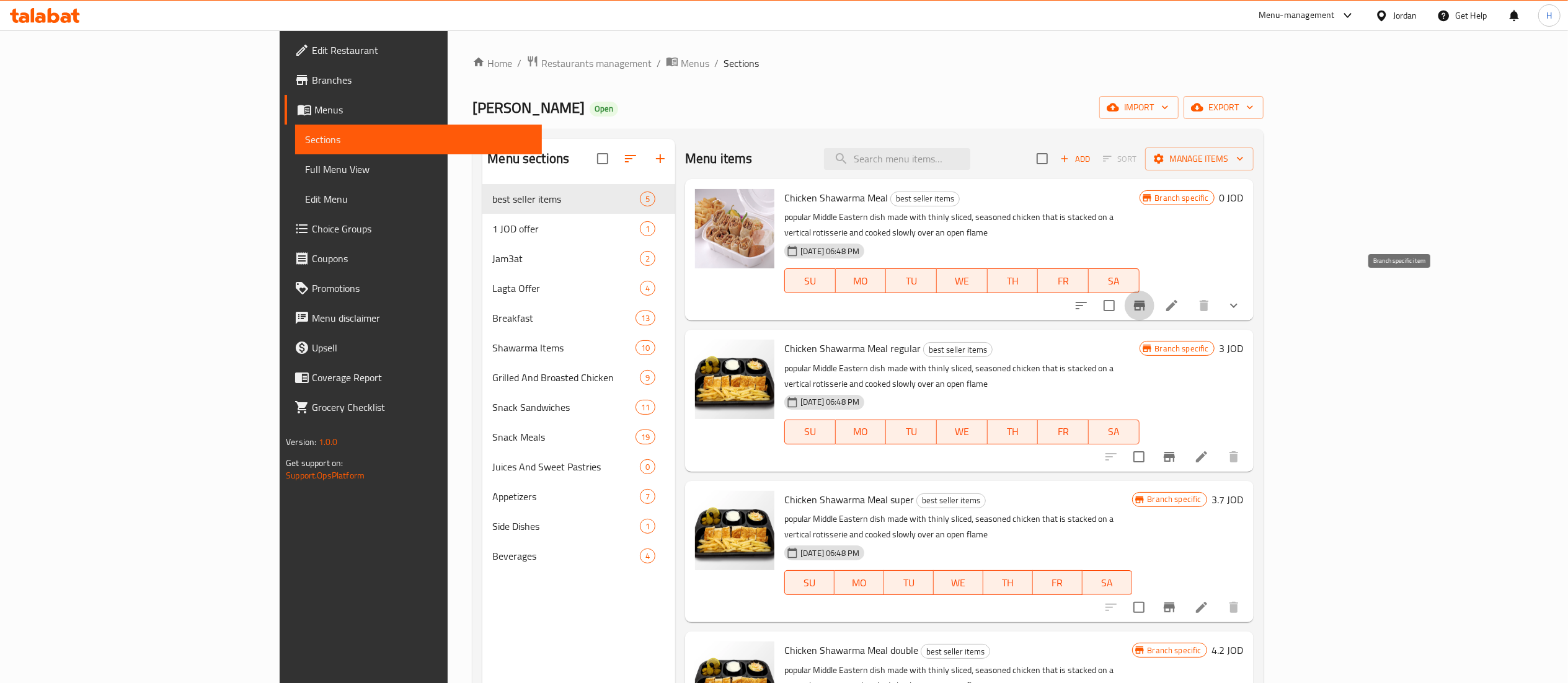
click at [1147, 298] on icon "Branch-specific-item" at bounding box center [1139, 305] width 15 height 15
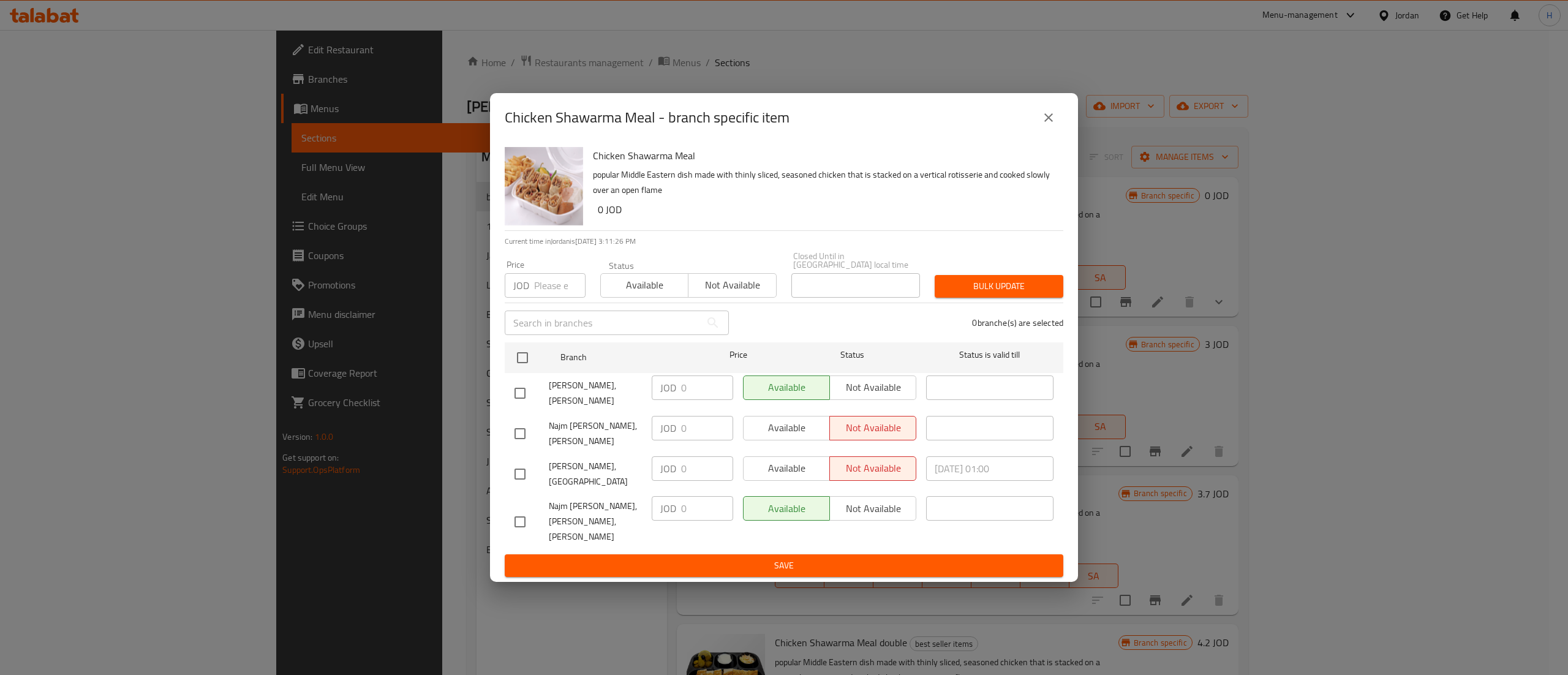
click at [373, 215] on div "Chicken Shawarma Meal - branch specific item Chicken Shawarma Meal popular Midd…" at bounding box center [784, 337] width 1568 height 675
click at [1057, 132] on button "close" at bounding box center [1048, 118] width 30 height 30
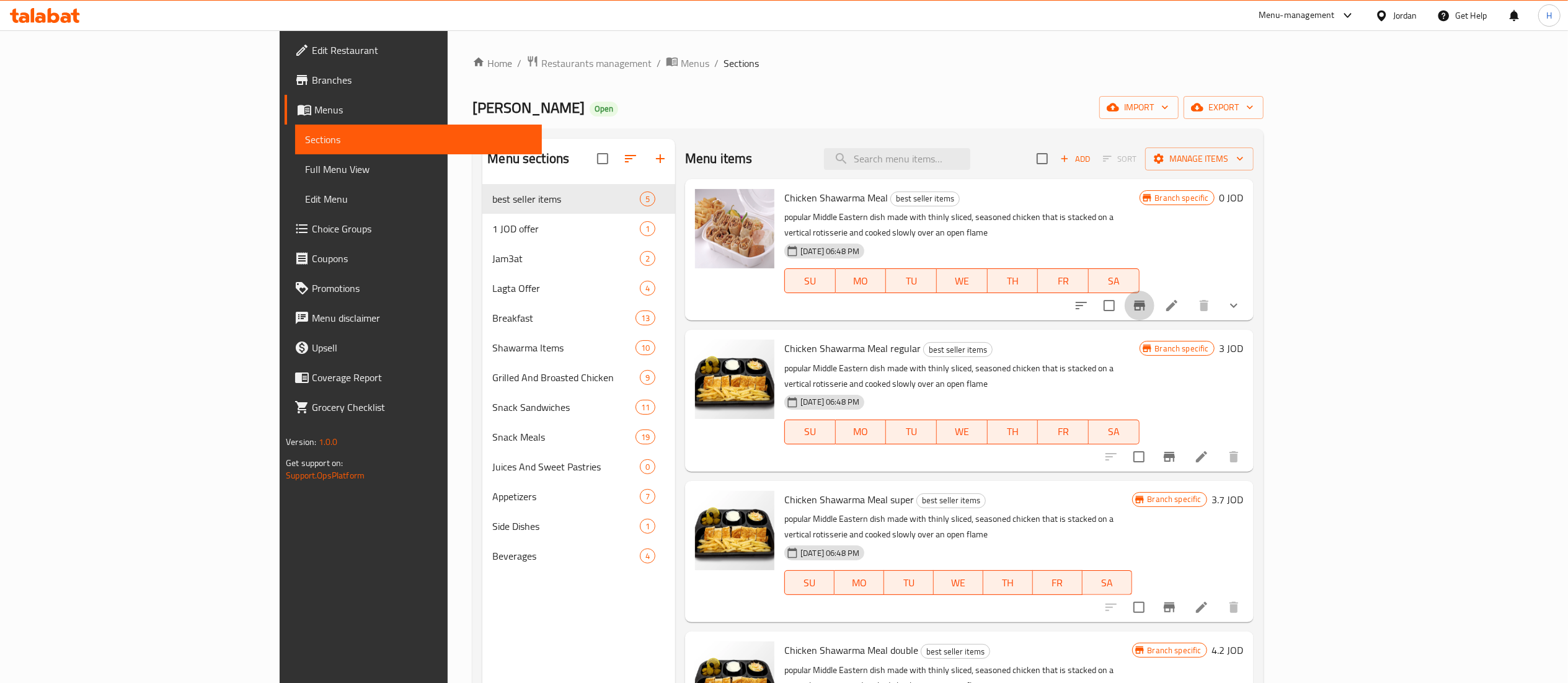
click at [1147, 298] on icon "Branch-specific-item" at bounding box center [1139, 305] width 15 height 15
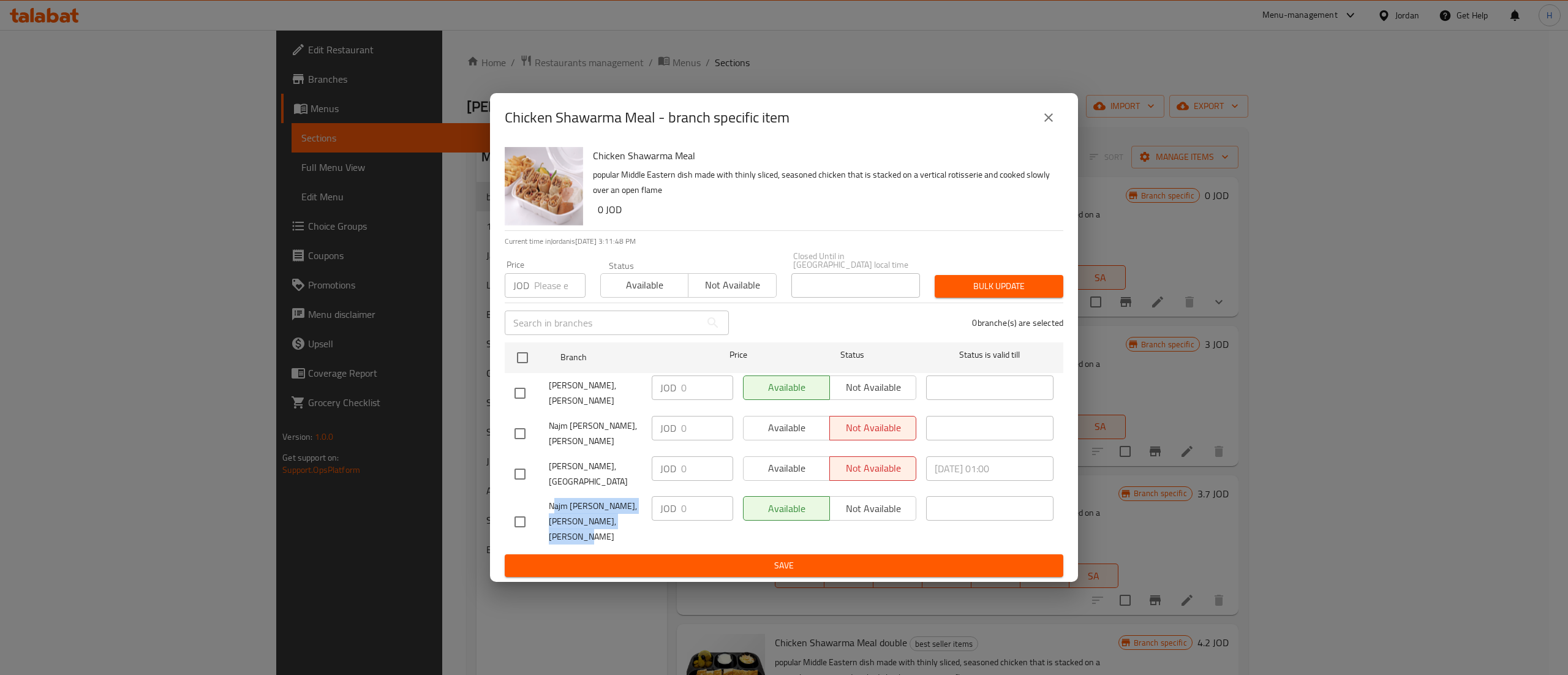
drag, startPoint x: 552, startPoint y: 492, endPoint x: 641, endPoint y: 531, distance: 97.2
click at [641, 531] on div "Najm [PERSON_NAME], [PERSON_NAME], [PERSON_NAME]" at bounding box center [578, 521] width 137 height 61
copy span "ajm [PERSON_NAME], [PERSON_NAME], [PERSON_NAME]"
click at [1049, 125] on icon "close" at bounding box center [1048, 118] width 14 height 14
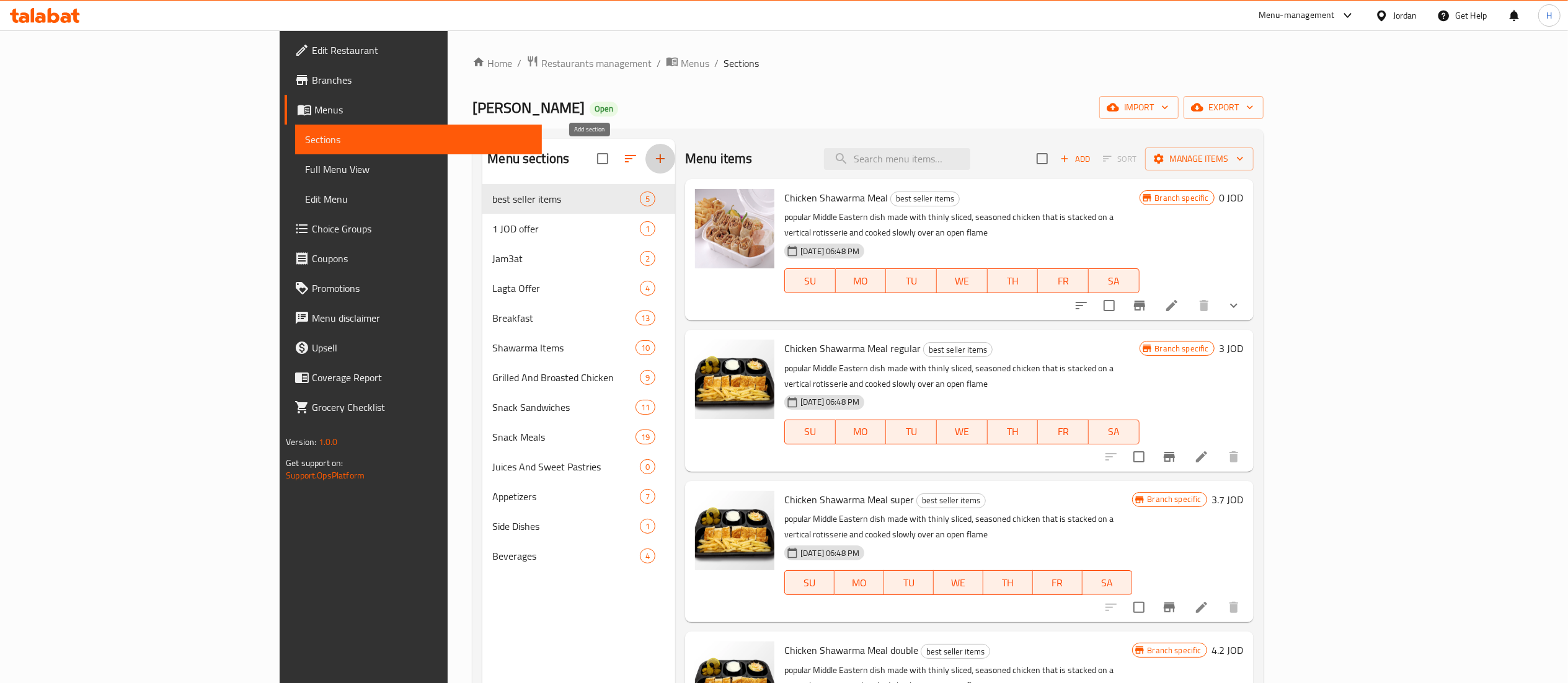
click at [652, 156] on icon "button" at bounding box center [660, 159] width 15 height 15
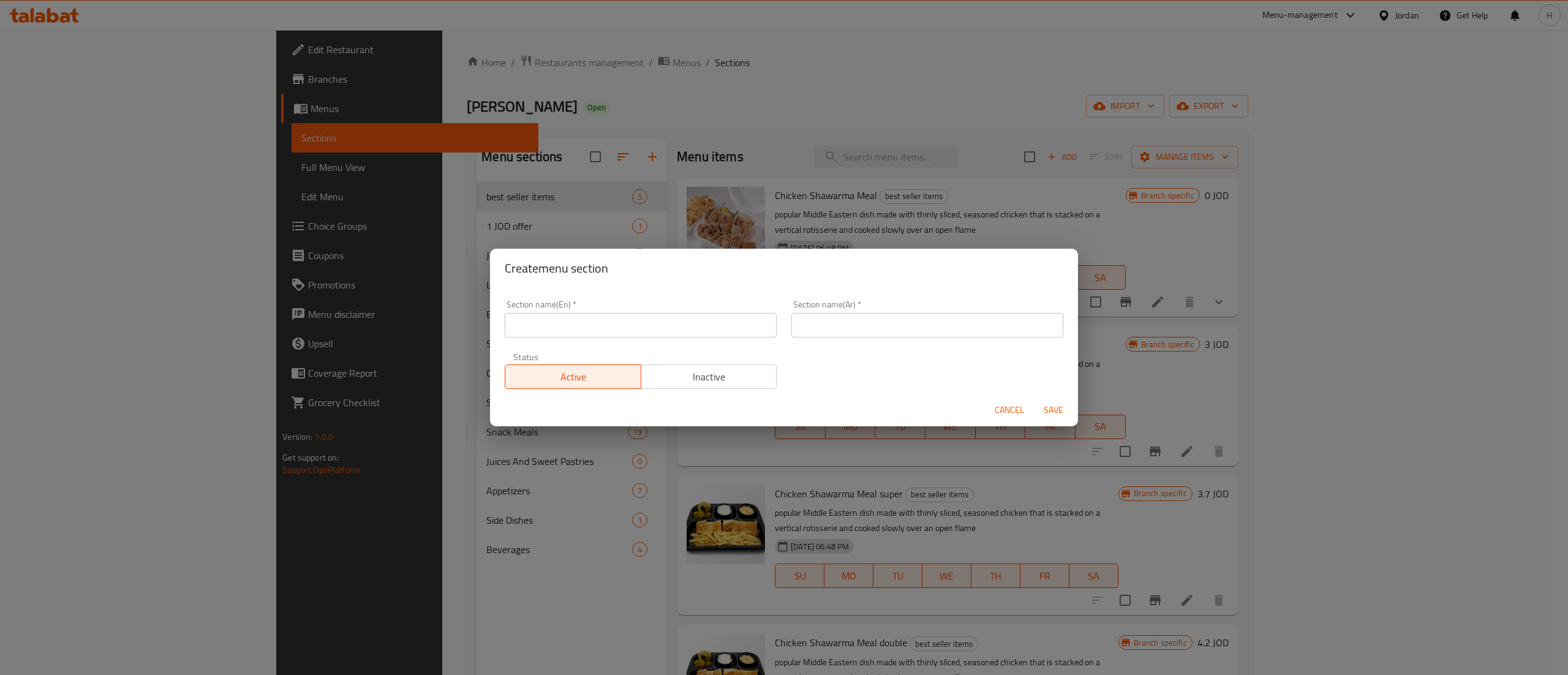
click at [633, 338] on div "Section name(En)   * Section name(En) *" at bounding box center [640, 319] width 287 height 52
click at [633, 327] on input "text" at bounding box center [640, 326] width 272 height 25
type input "Grills"
click at [1034, 399] on button "Save" at bounding box center [1053, 409] width 39 height 22
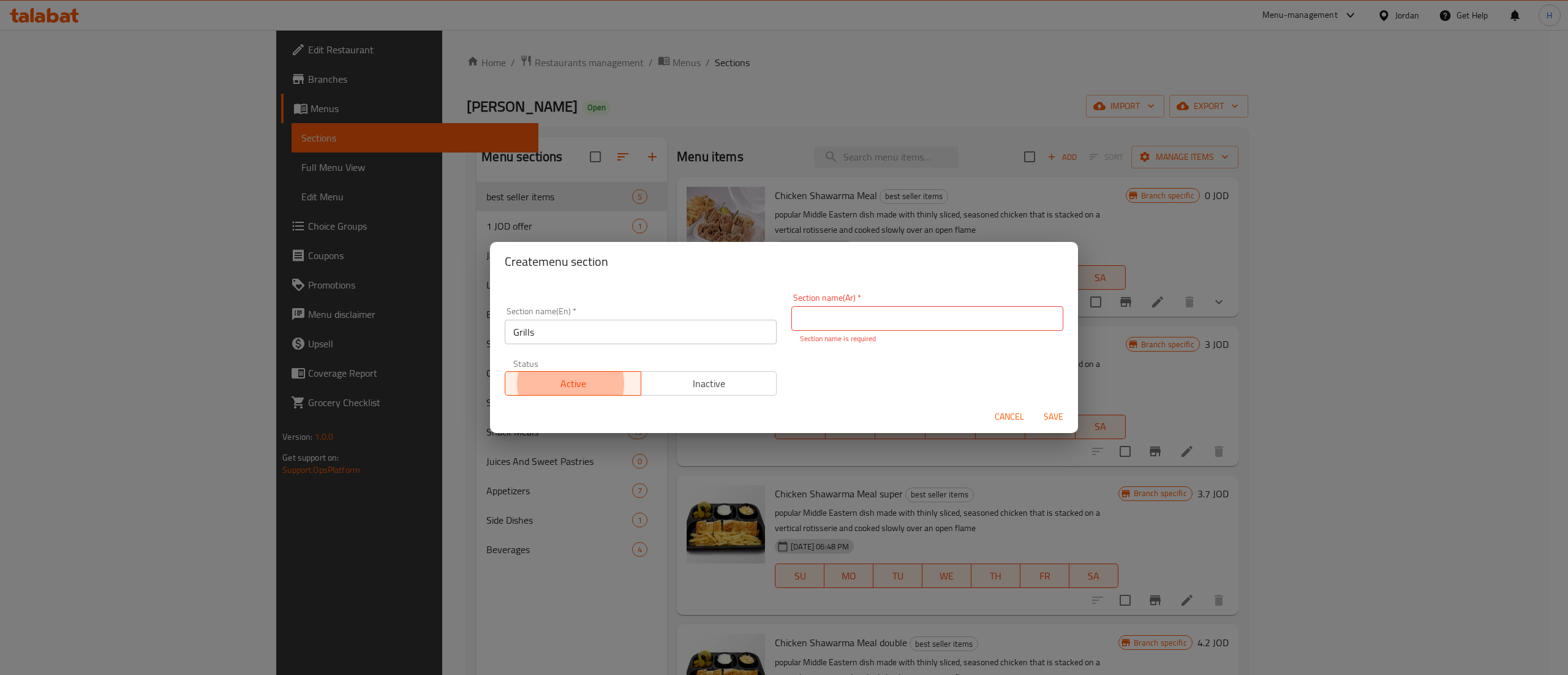
type button "0"
click at [858, 322] on input "text" at bounding box center [927, 318] width 272 height 25
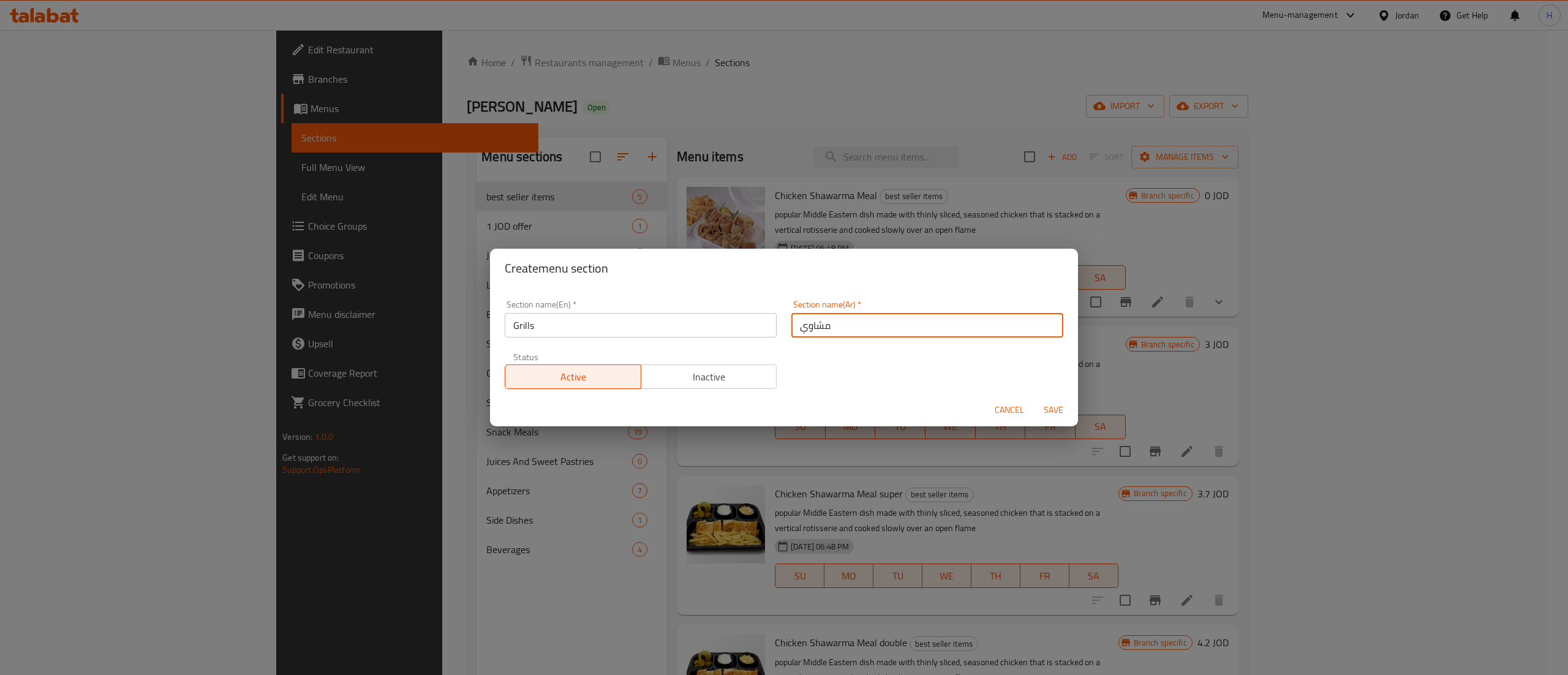
type input "مشاوي"
click at [1061, 408] on span "Save" at bounding box center [1053, 409] width 30 height 15
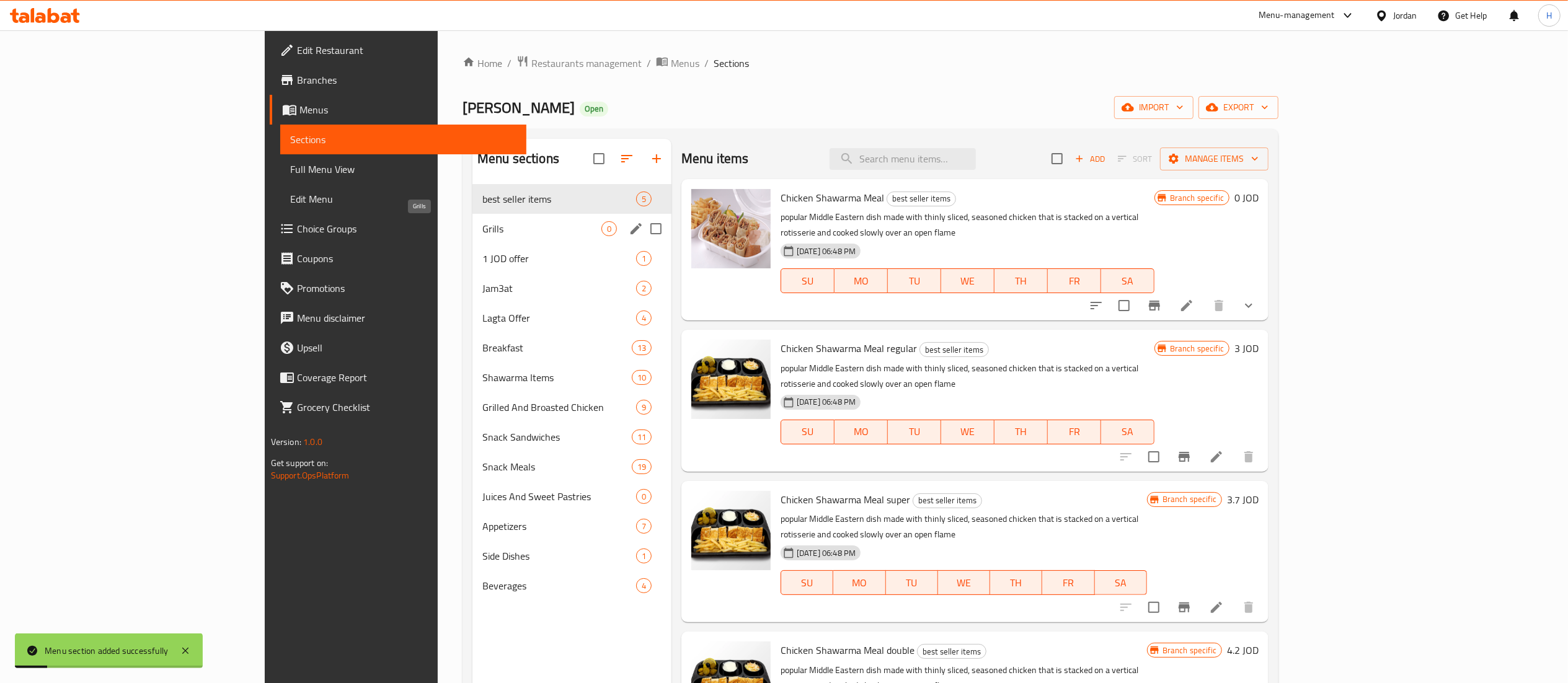
click at [482, 229] on span "Grills" at bounding box center [541, 229] width 119 height 15
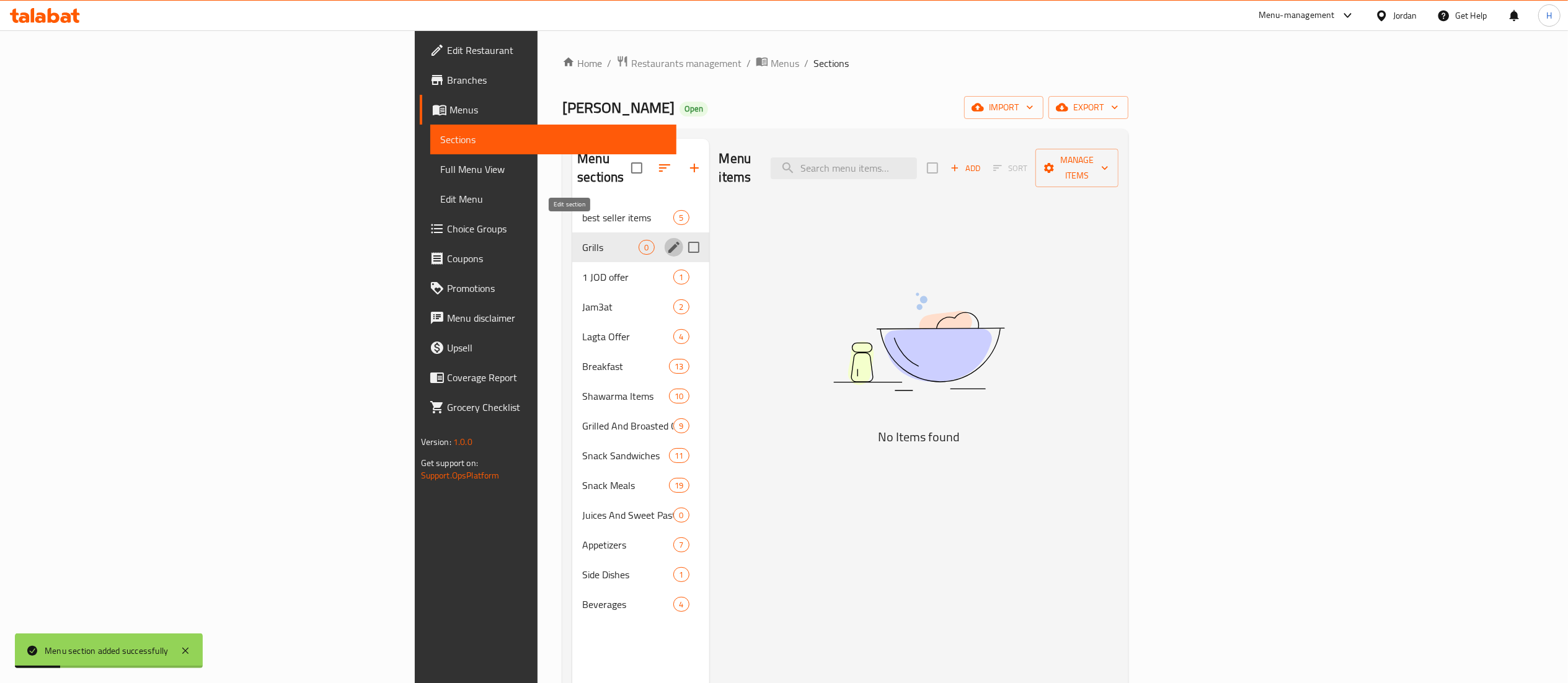
click at [669, 242] on icon "edit" at bounding box center [674, 247] width 11 height 11
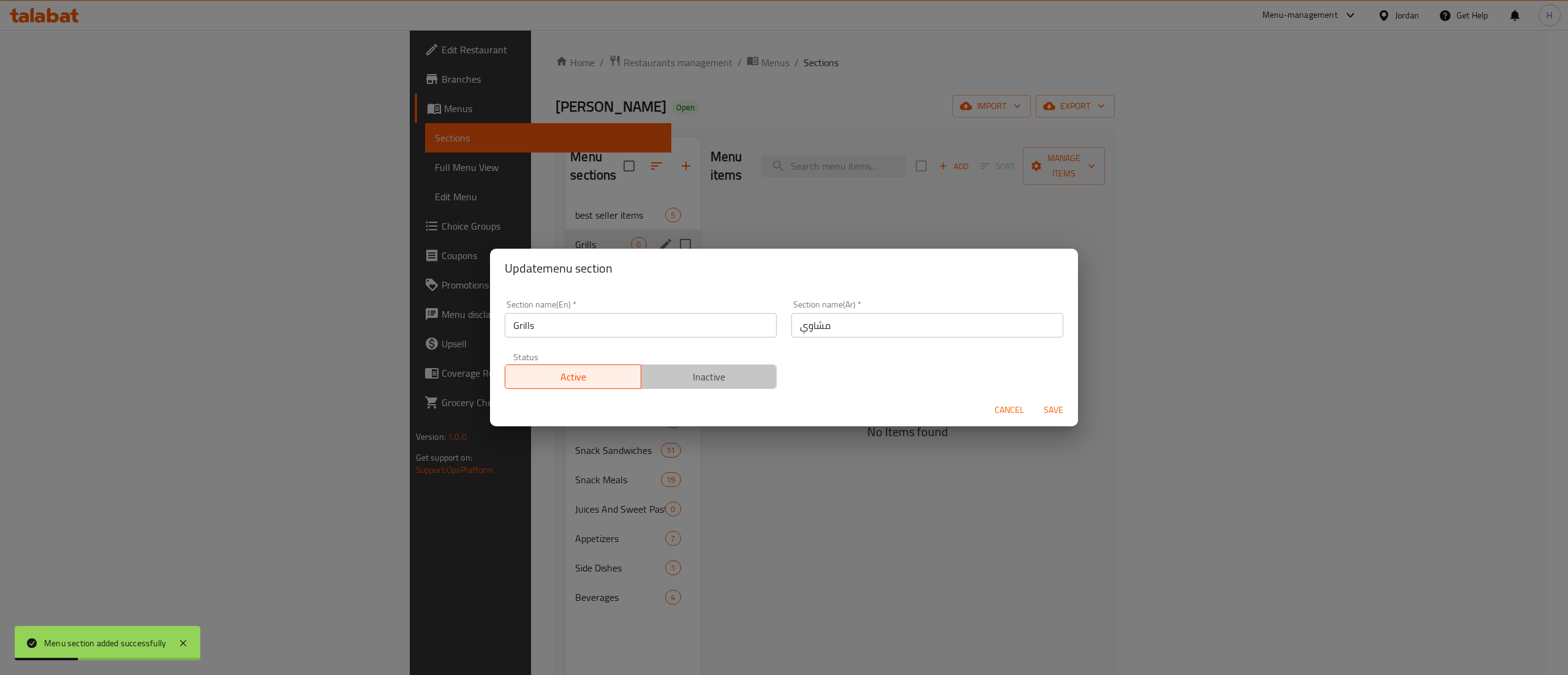
click at [705, 378] on span "Inactive" at bounding box center [709, 377] width 126 height 18
click at [1060, 410] on span "Save" at bounding box center [1053, 409] width 30 height 15
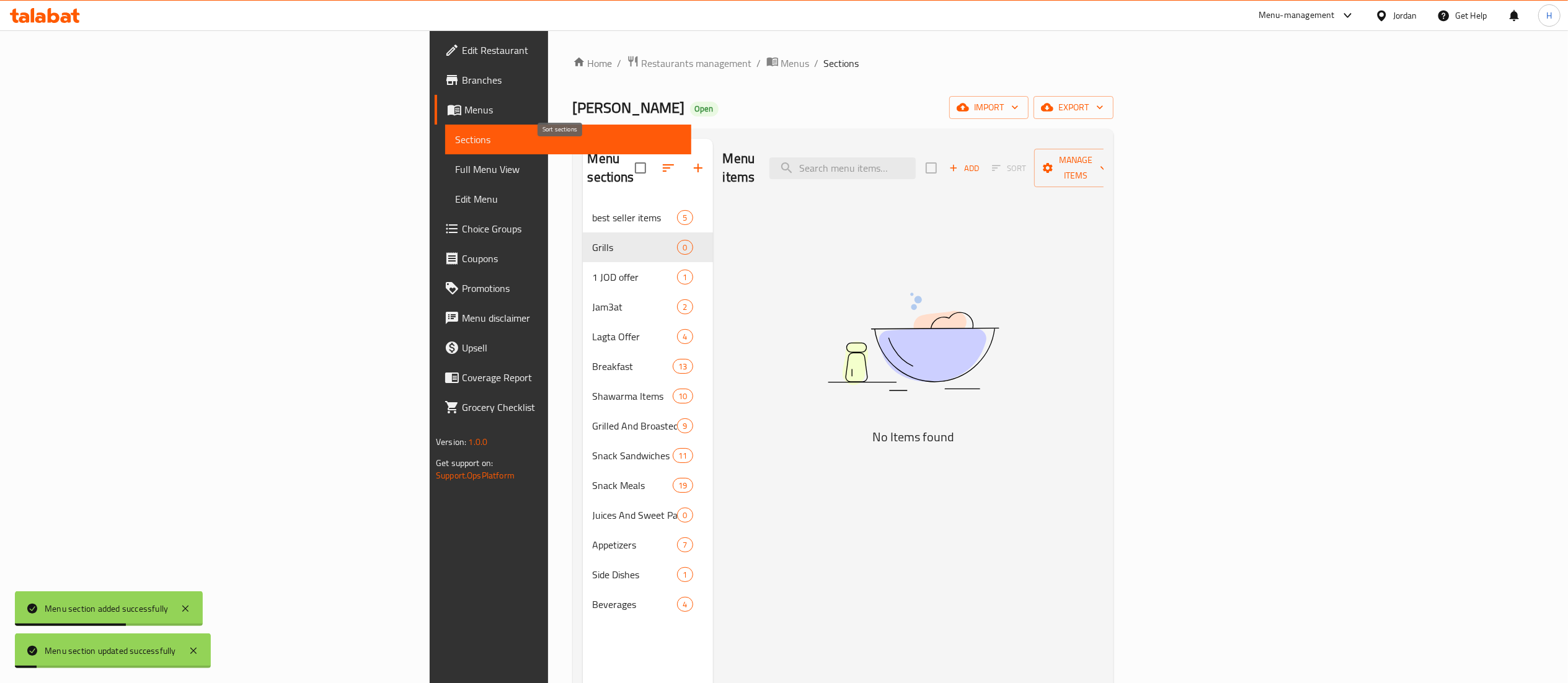
click at [661, 161] on icon "button" at bounding box center [668, 168] width 15 height 15
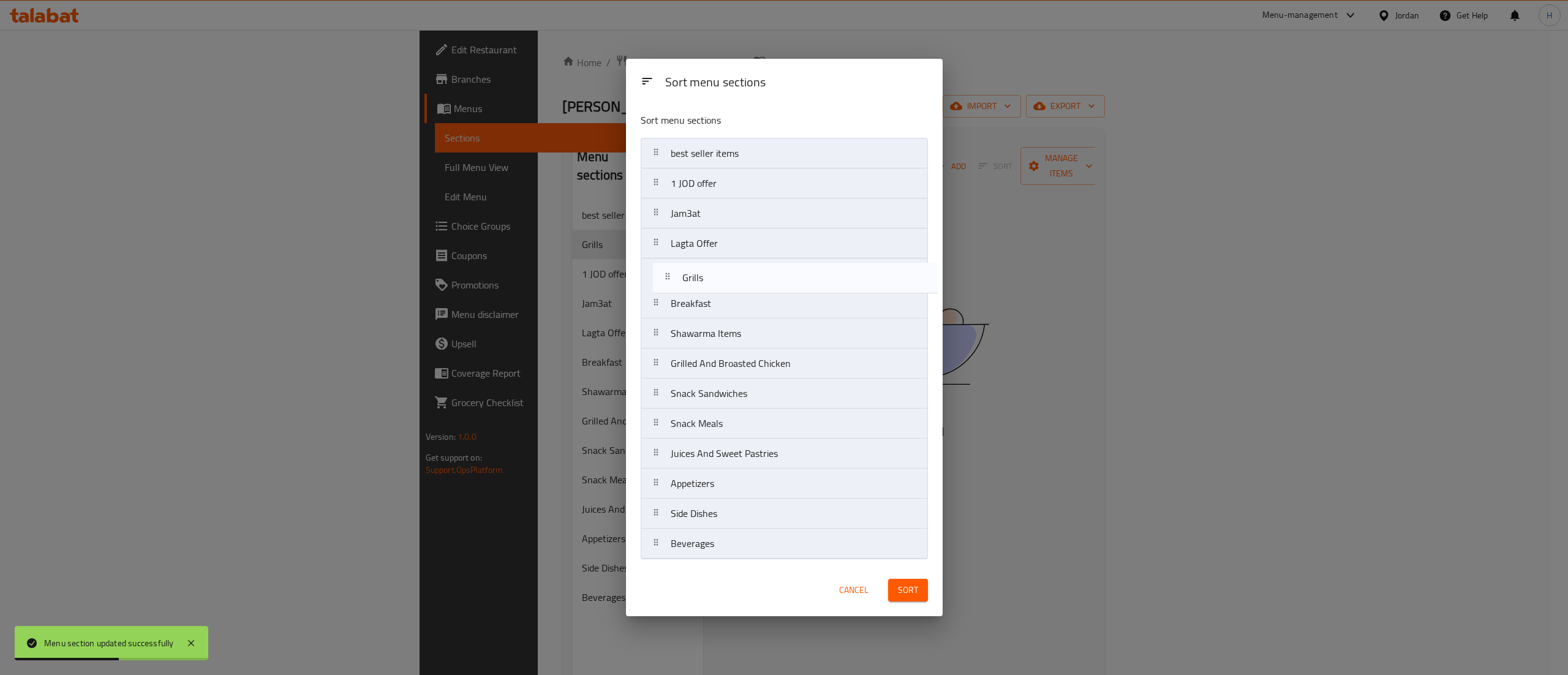
drag, startPoint x: 719, startPoint y: 185, endPoint x: 730, endPoint y: 285, distance: 100.6
click at [730, 285] on nav "best seller items Grills 1 JOD offer Jam3at Lagta Offer Breakfast Shawarma Item…" at bounding box center [785, 349] width 287 height 422
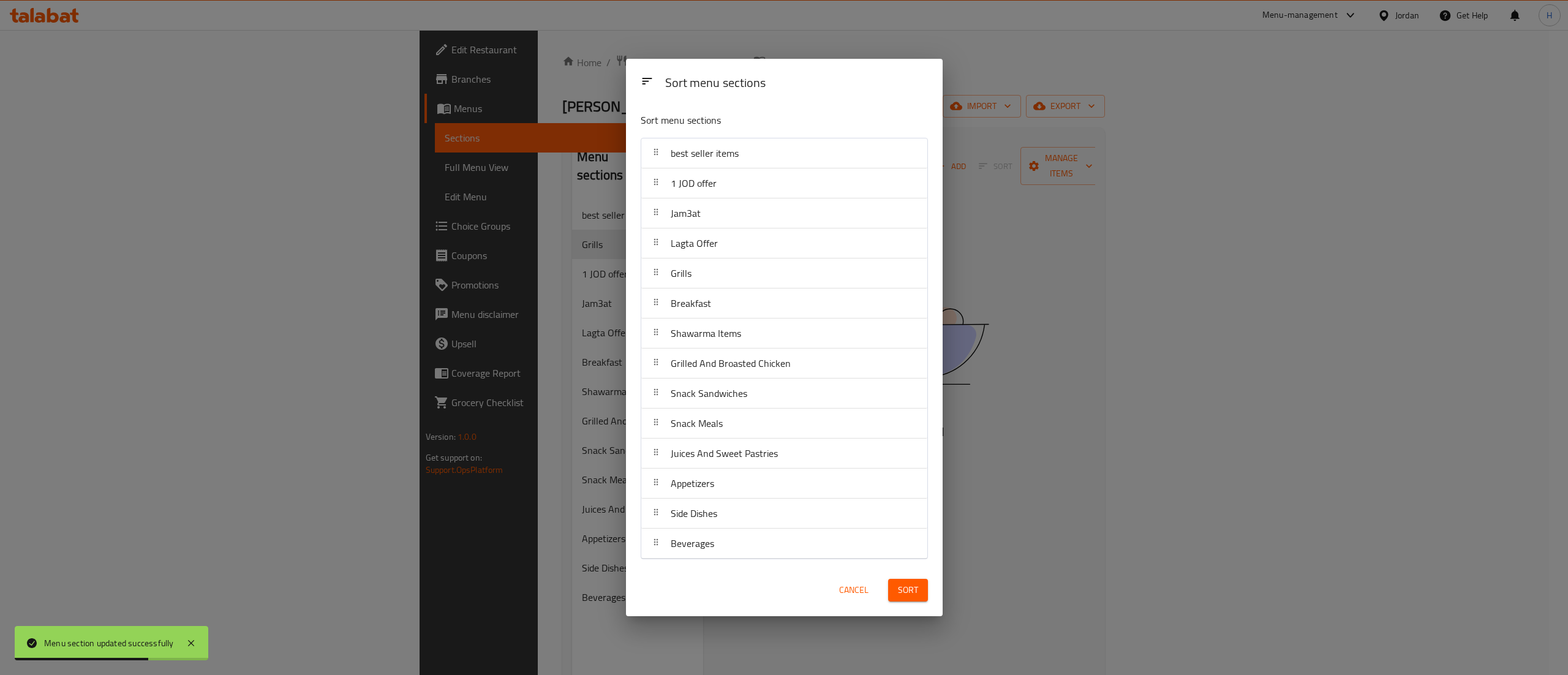
click at [907, 595] on span "Sort" at bounding box center [908, 590] width 20 height 15
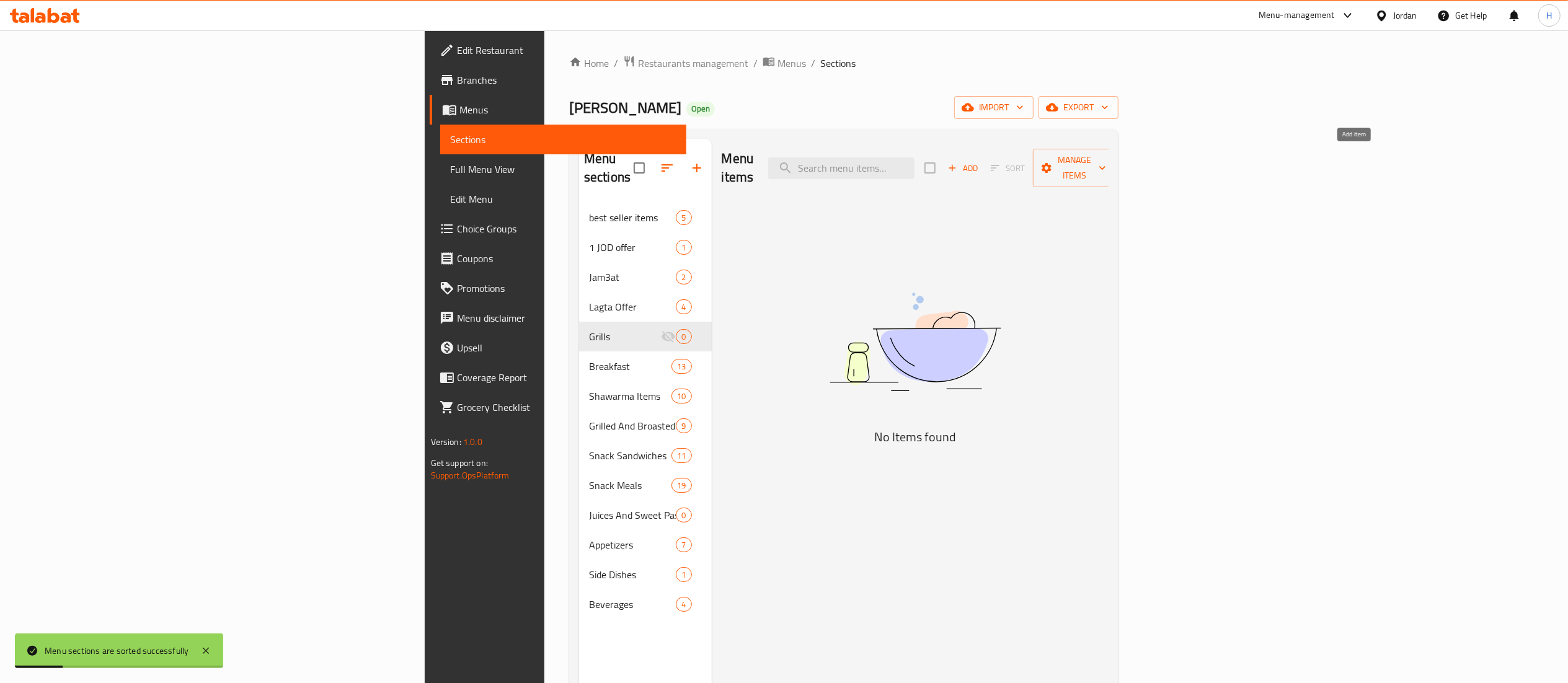
click at [980, 161] on span "Add" at bounding box center [963, 169] width 34 height 15
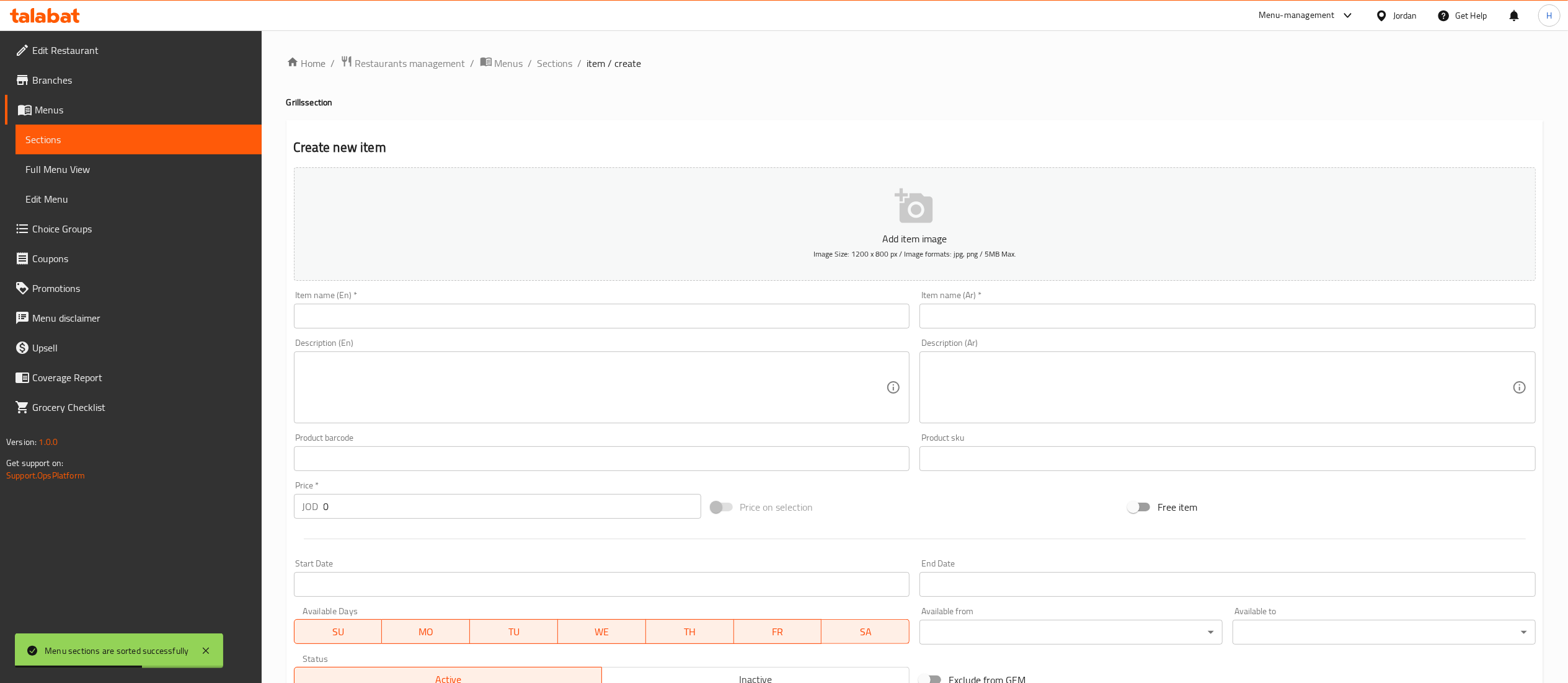
click at [1016, 321] on input "text" at bounding box center [1227, 316] width 616 height 25
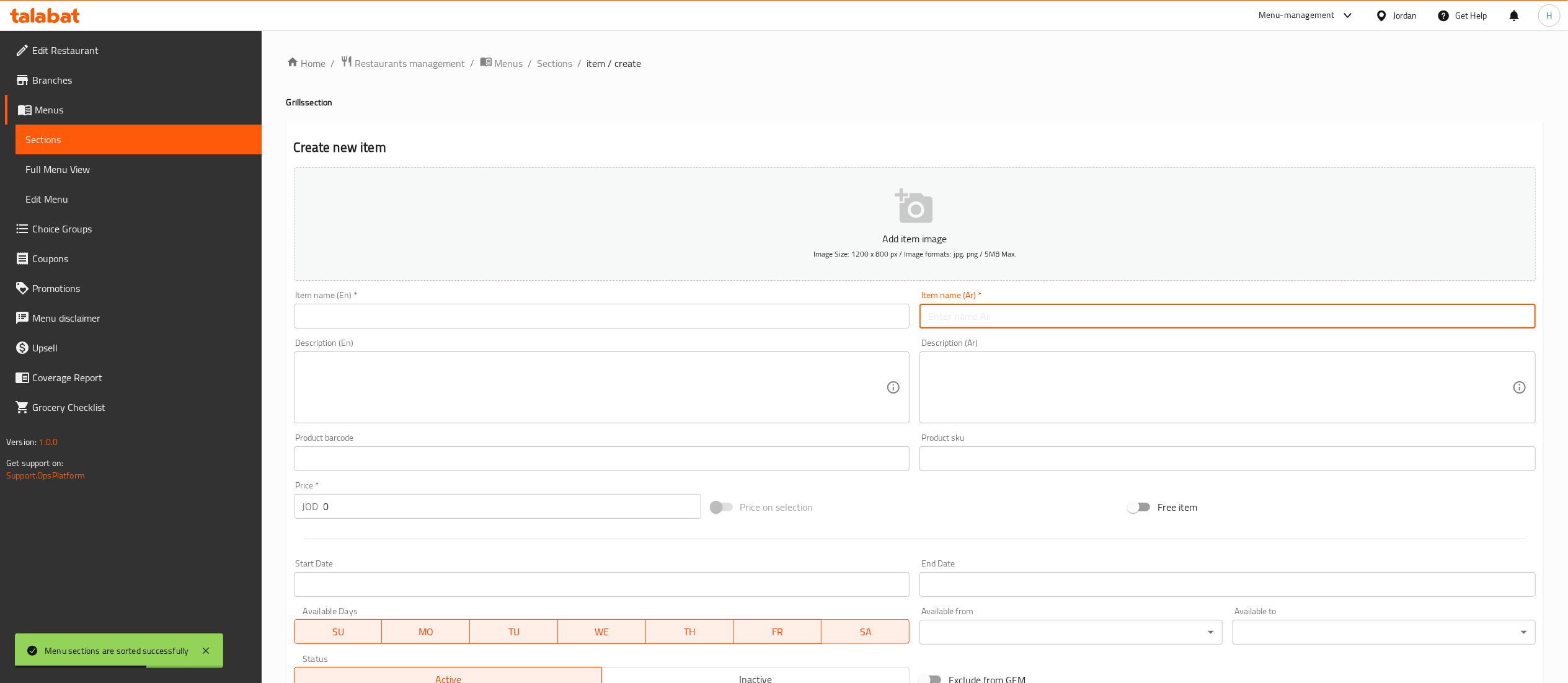
paste input "سندويش شيش خبز شراك"
type input "سندويش شيش خبز شراك"
click at [756, 325] on input "text" at bounding box center [601, 316] width 616 height 25
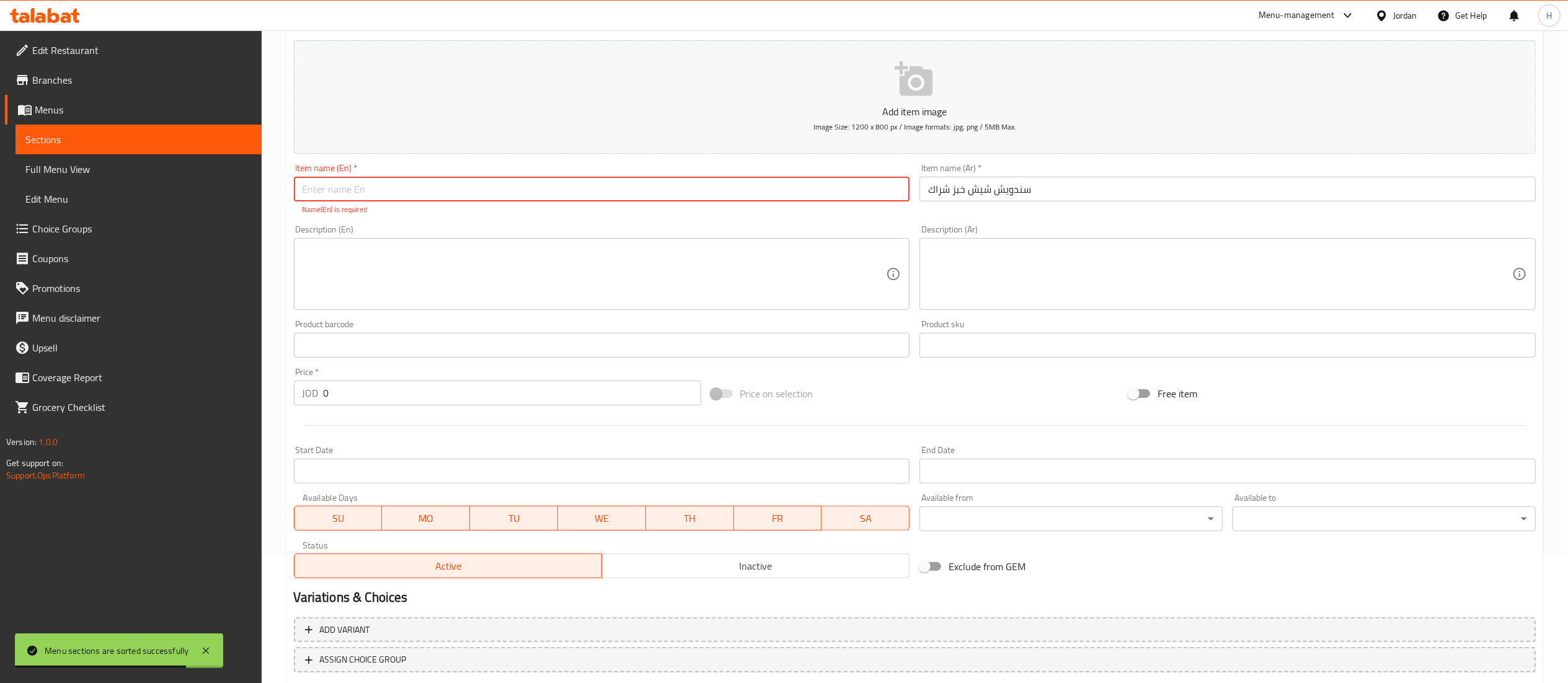
scroll to position [206, 0]
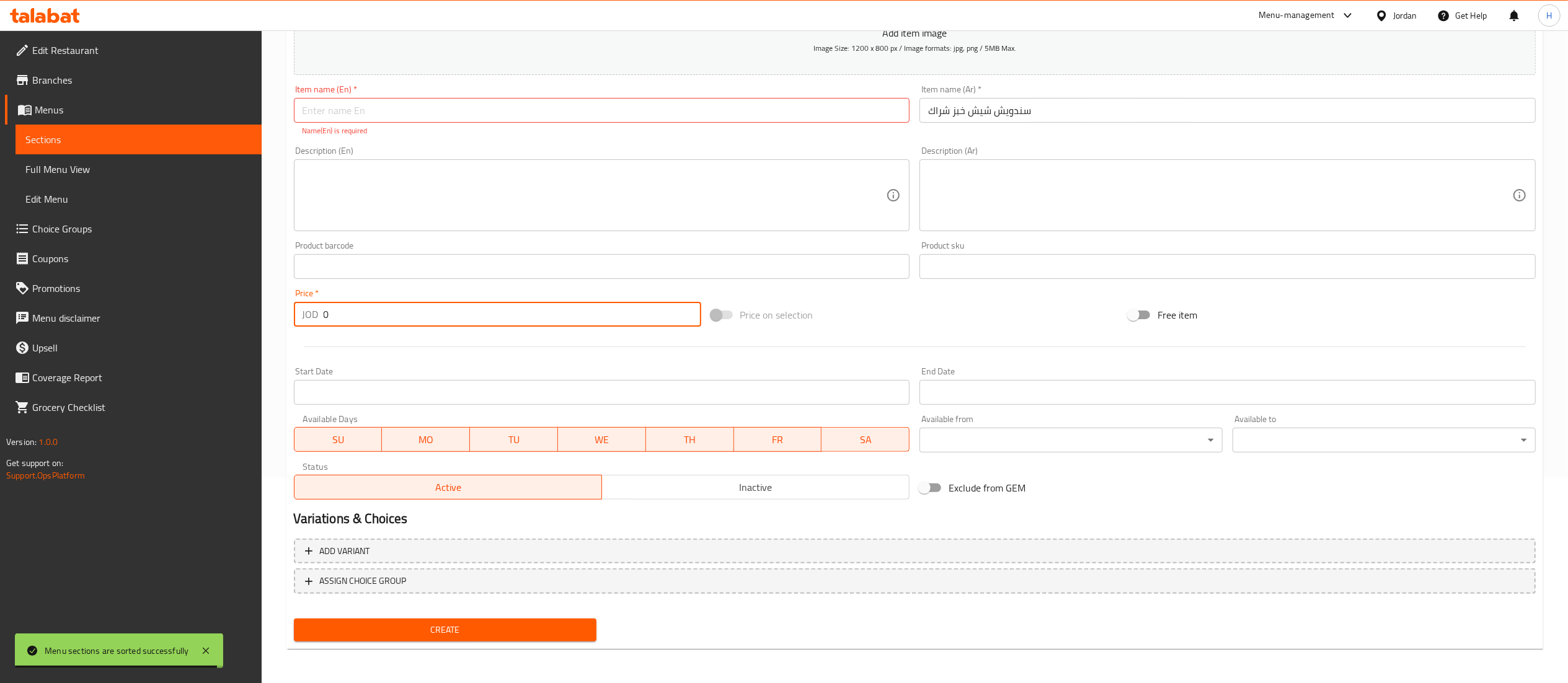
drag, startPoint x: 247, startPoint y: 309, endPoint x: 240, endPoint y: 309, distance: 7.0
click at [240, 309] on div "Edit Restaurant Branches Menus Sections Full Menu View Edit Menu Choice Groups …" at bounding box center [784, 254] width 1568 height 859
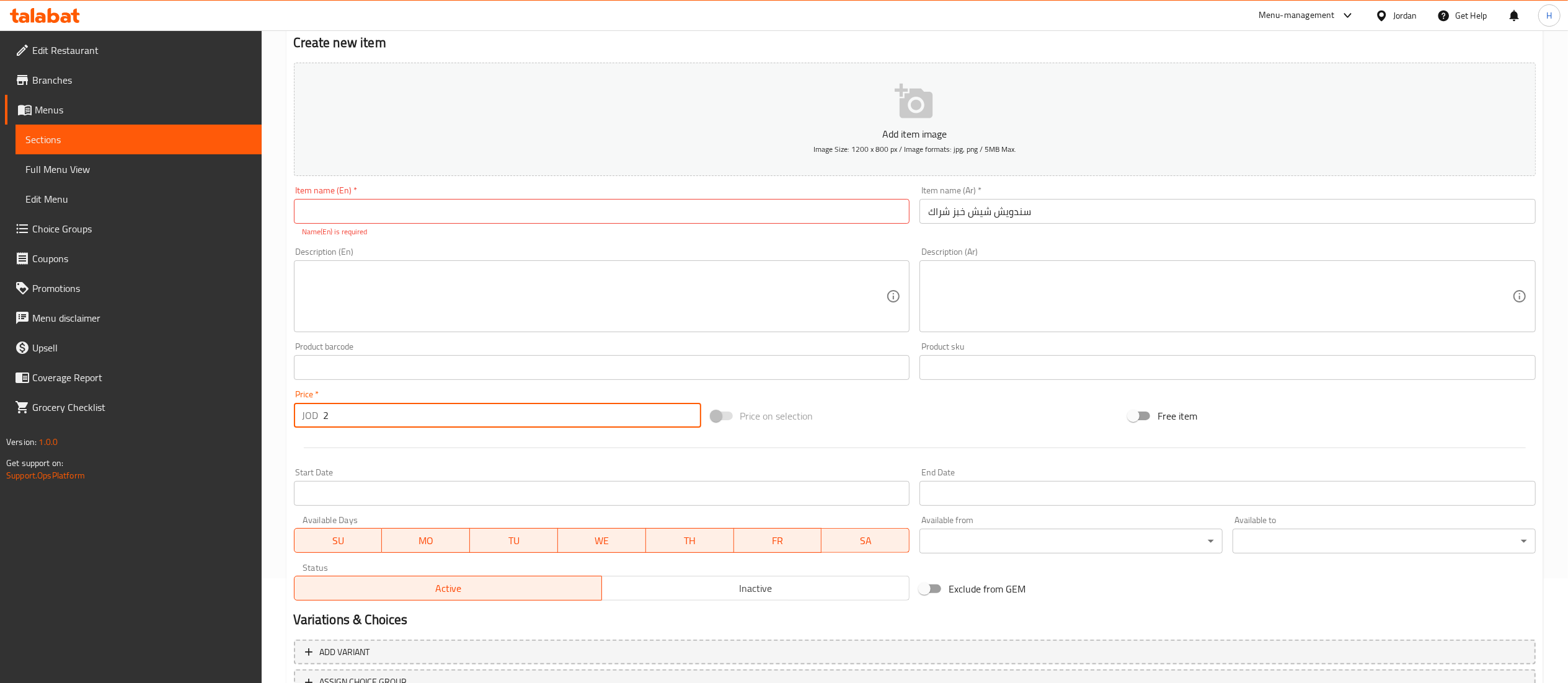
scroll to position [82, 0]
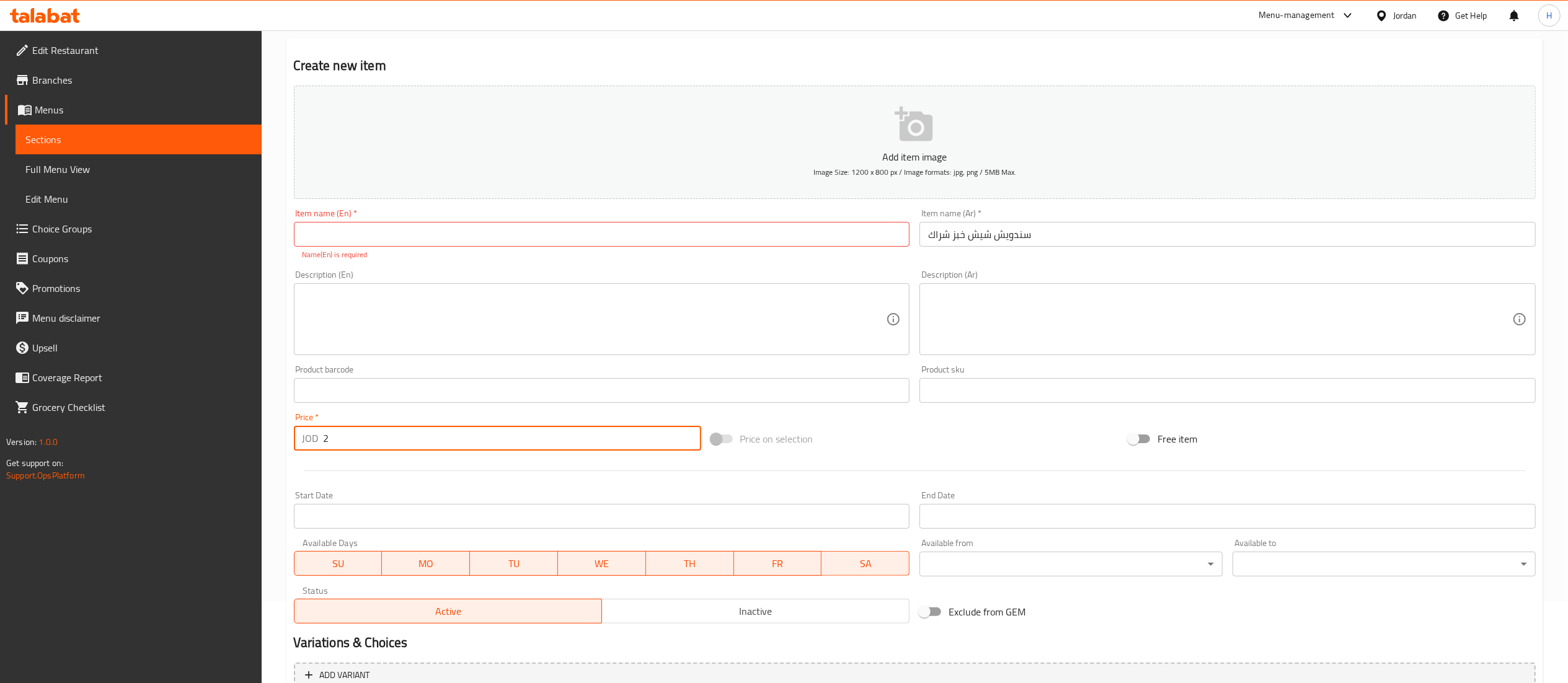
type input "2"
click at [462, 225] on input "text" at bounding box center [601, 234] width 616 height 25
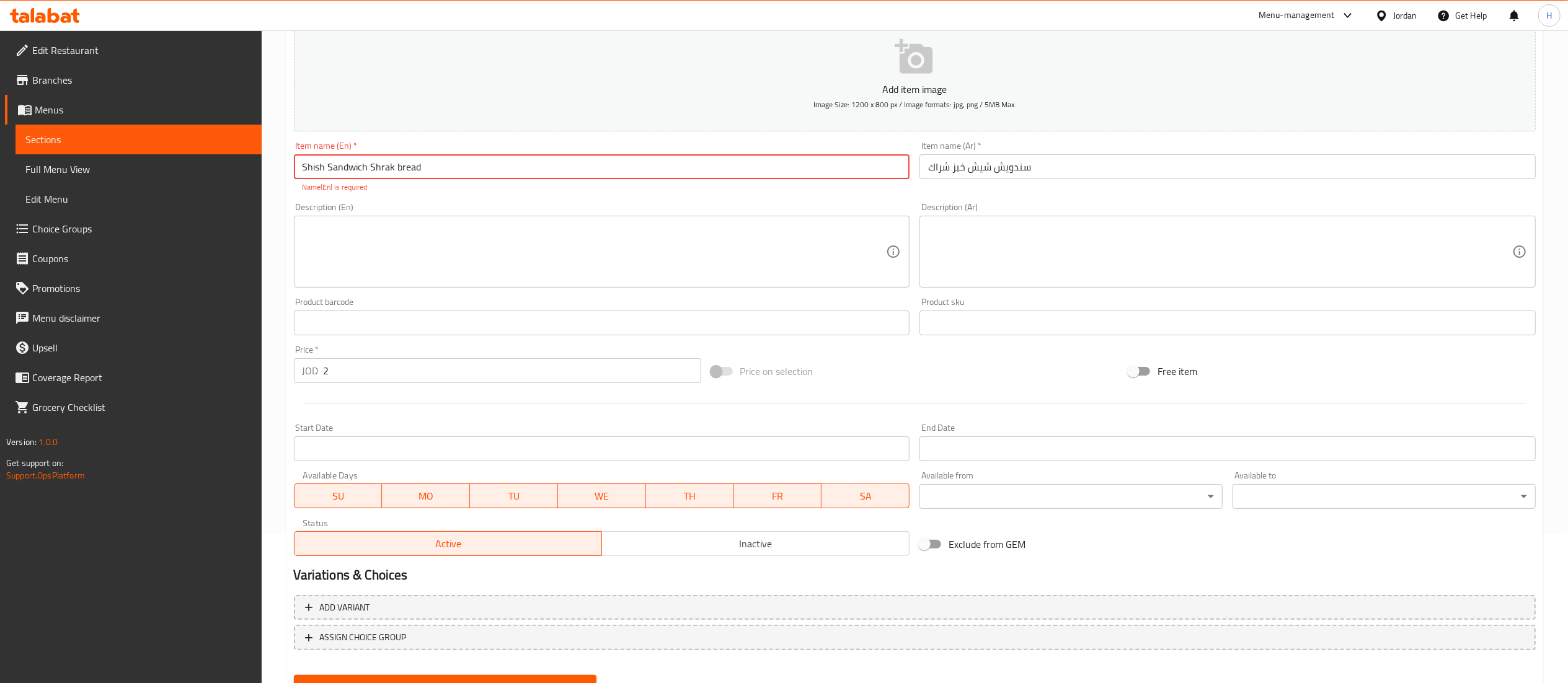
scroll to position [206, 0]
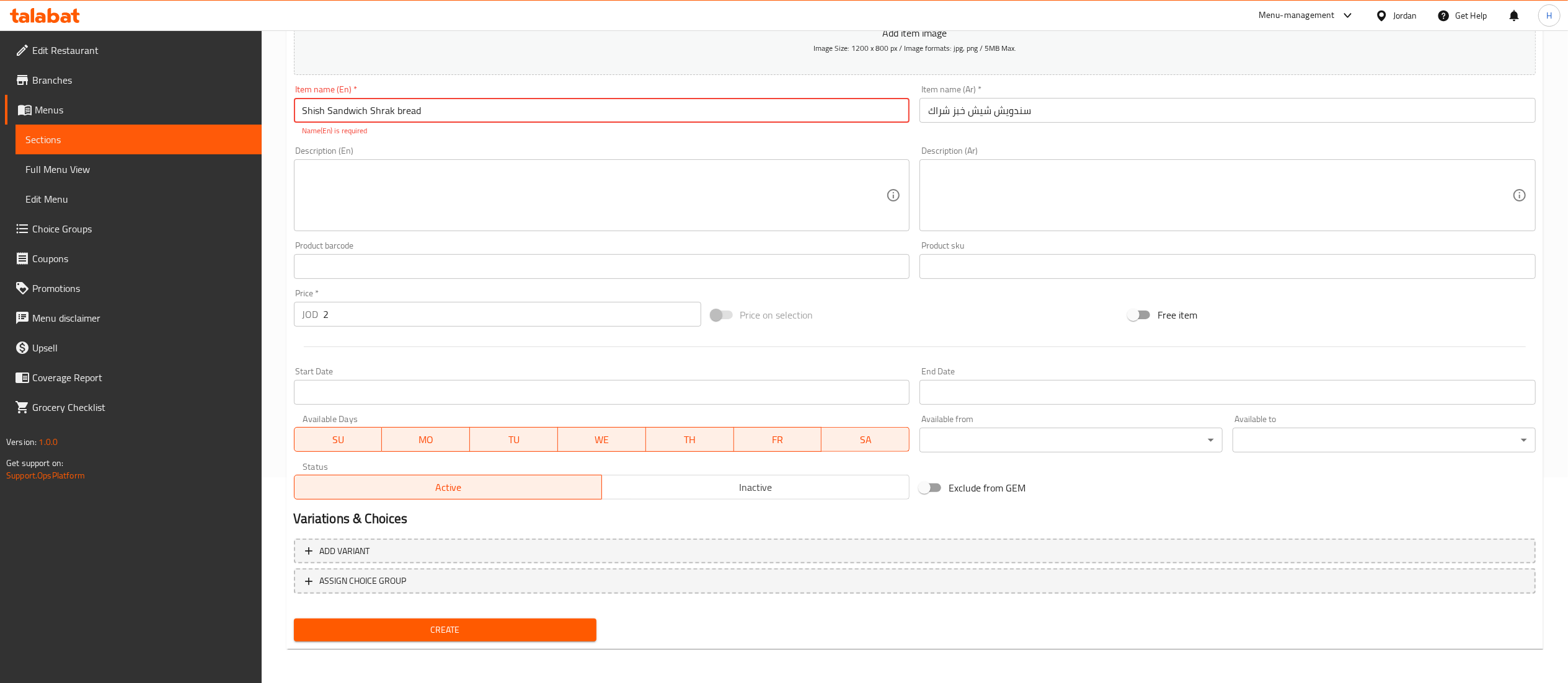
type input "Shish Sandwich Shrak bread"
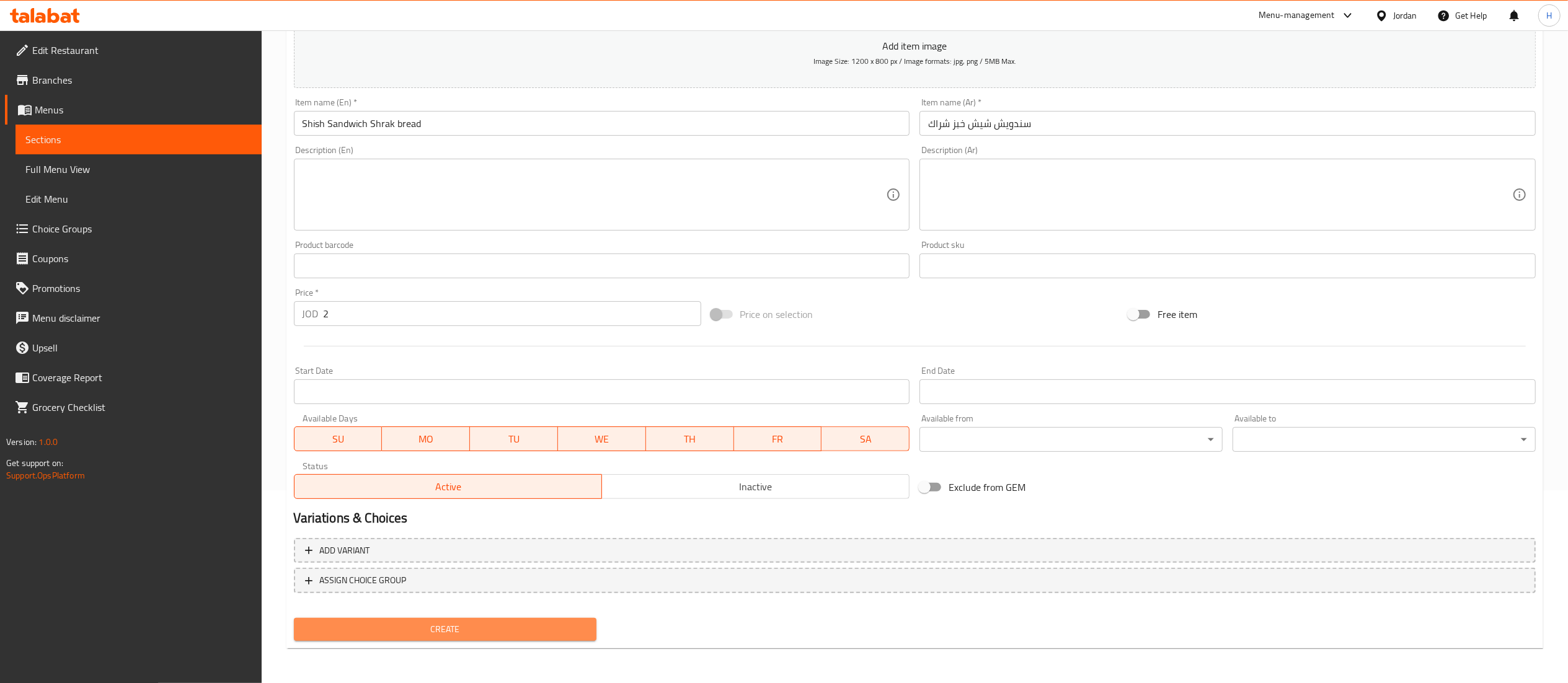
click at [452, 625] on span "Create" at bounding box center [446, 629] width 283 height 15
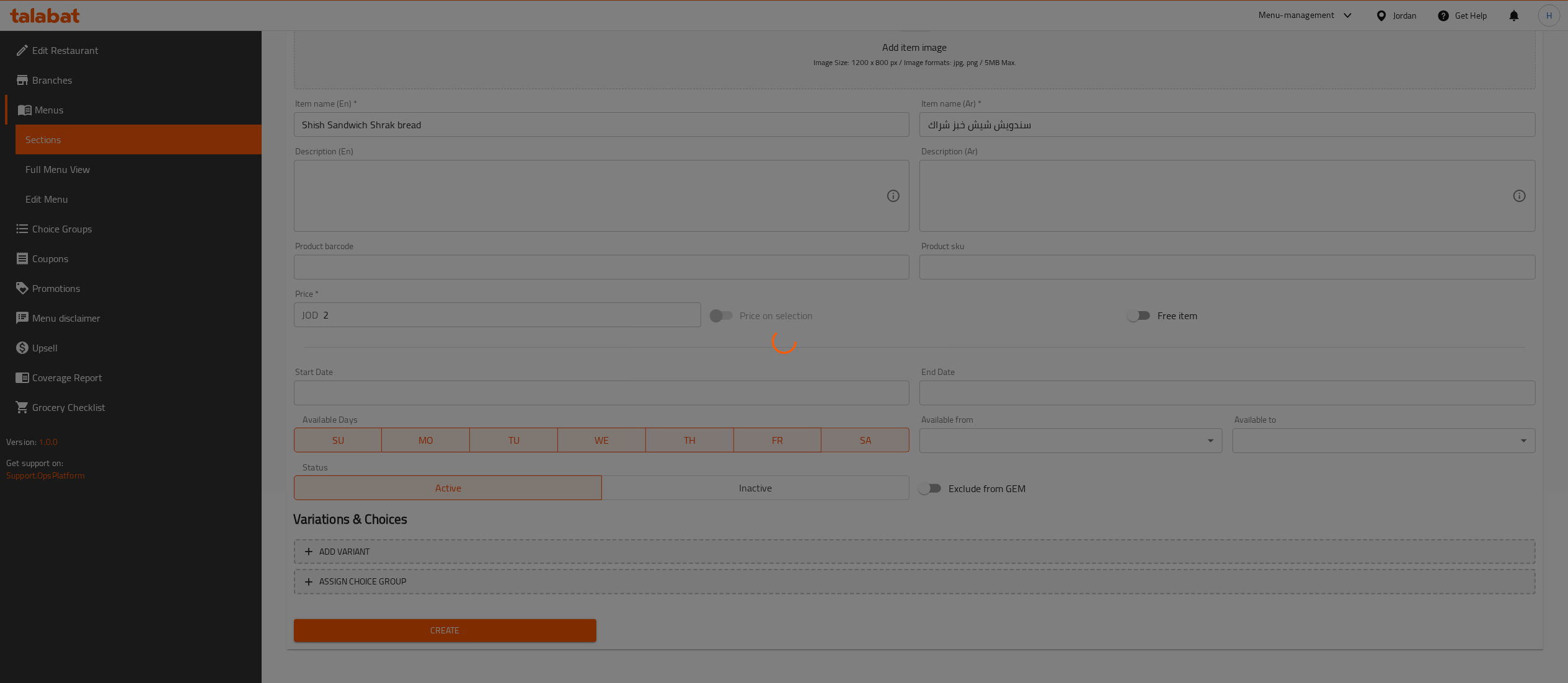
type input "0"
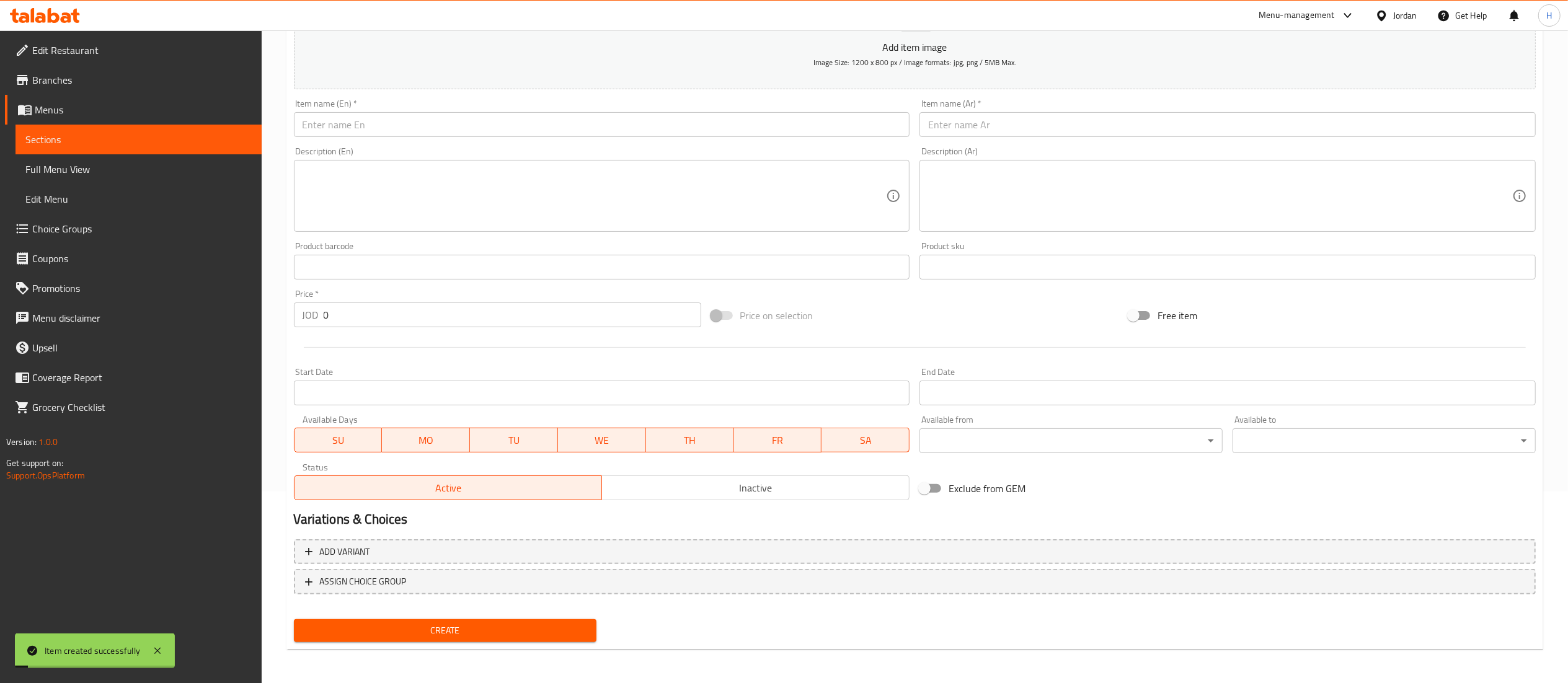
click at [965, 133] on input "text" at bounding box center [1227, 125] width 616 height 25
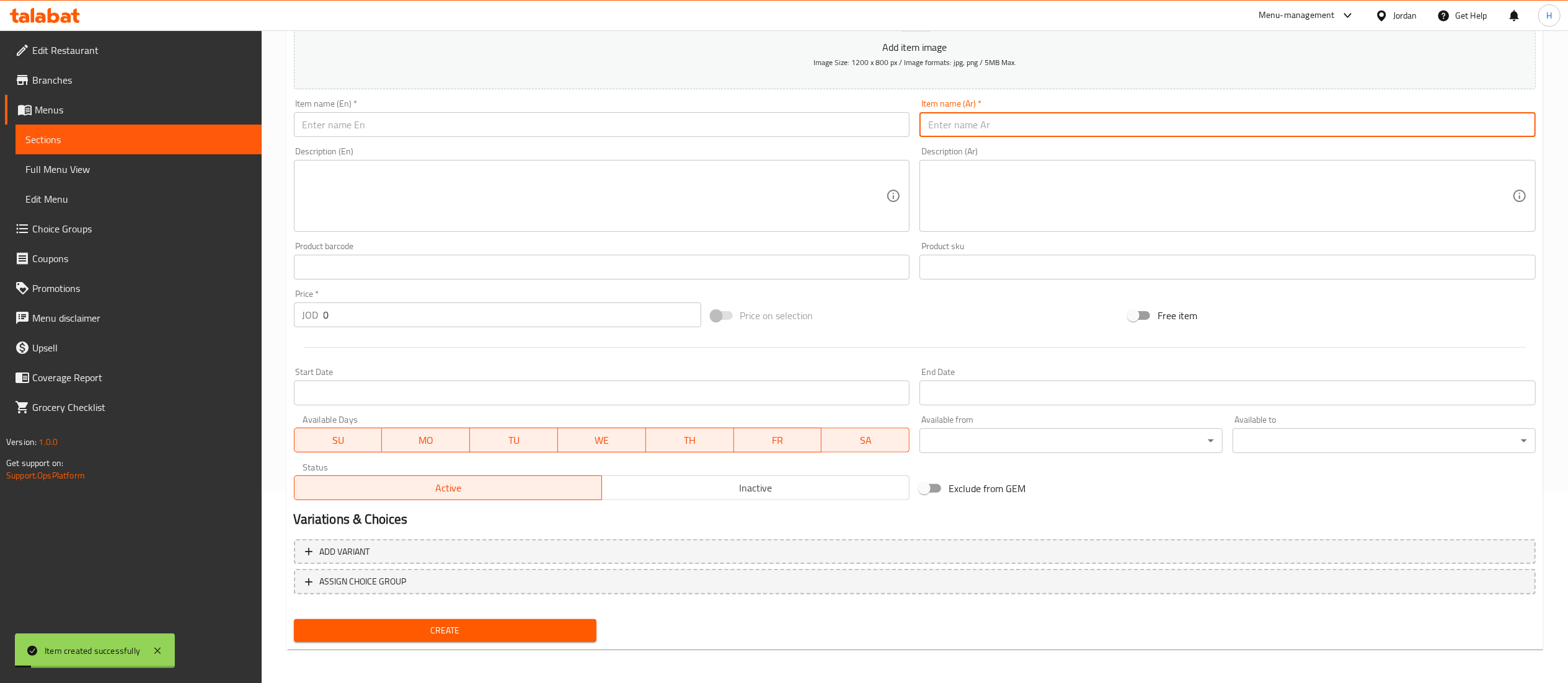
paste input "سندويش كباب"
type input "سندويش كباب"
click at [609, 142] on div "Description (En) Description (En)" at bounding box center [601, 189] width 626 height 95
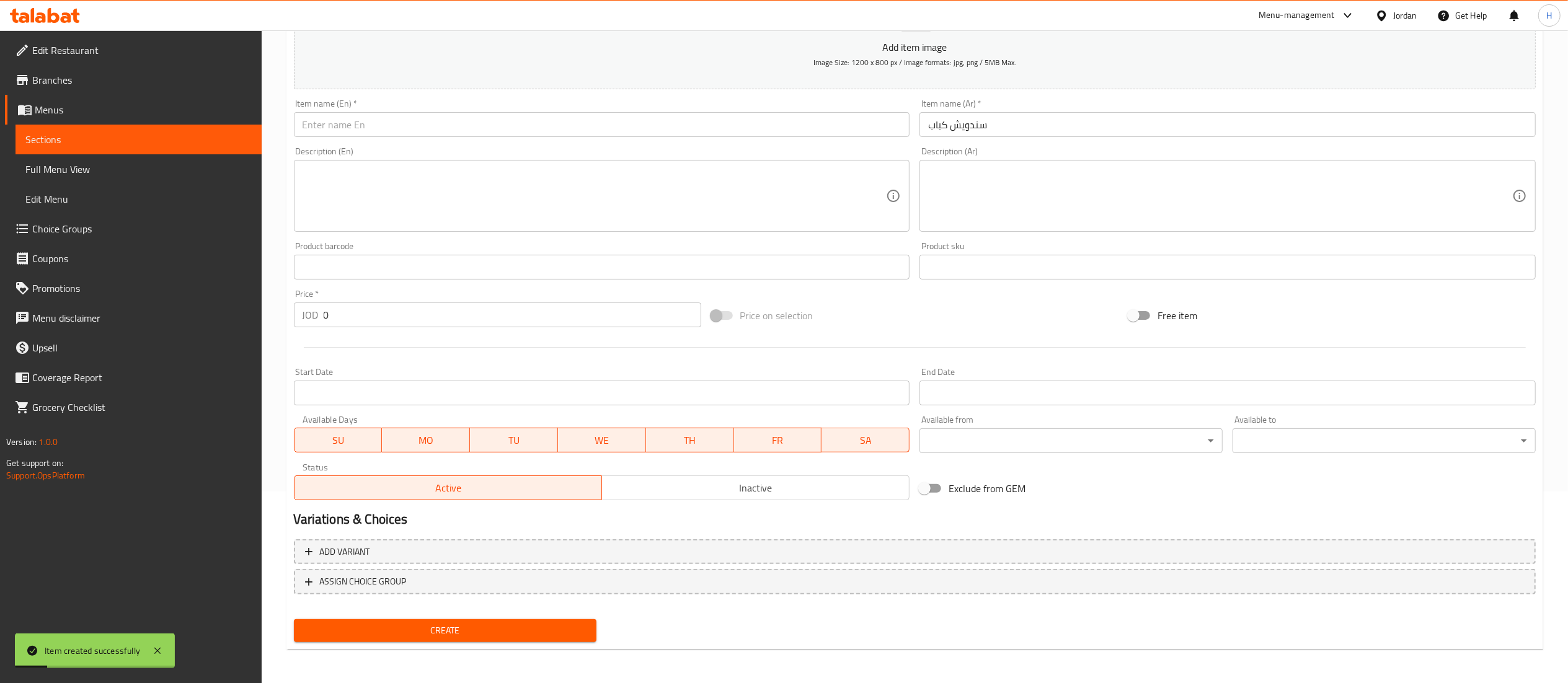
click at [604, 135] on input "text" at bounding box center [601, 125] width 616 height 25
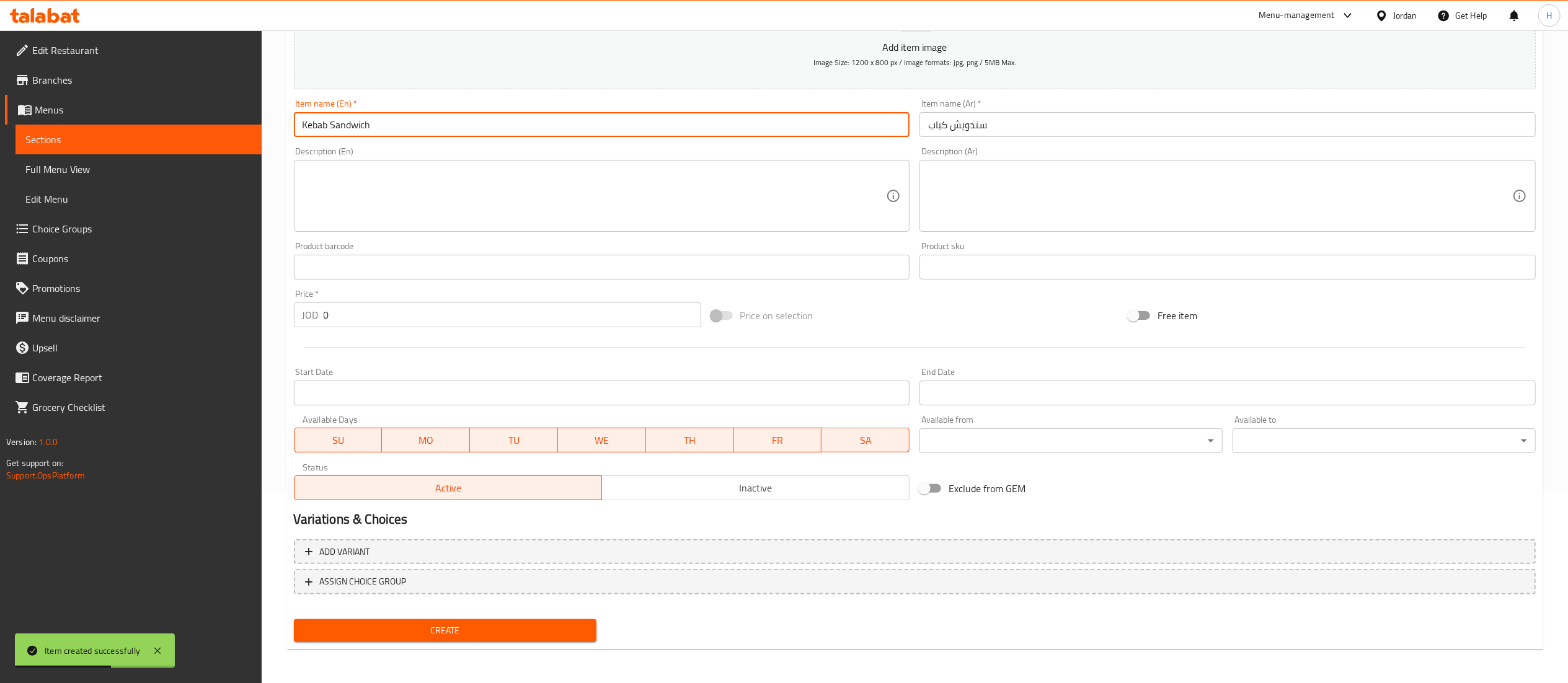
type input "Kebab Sandwich"
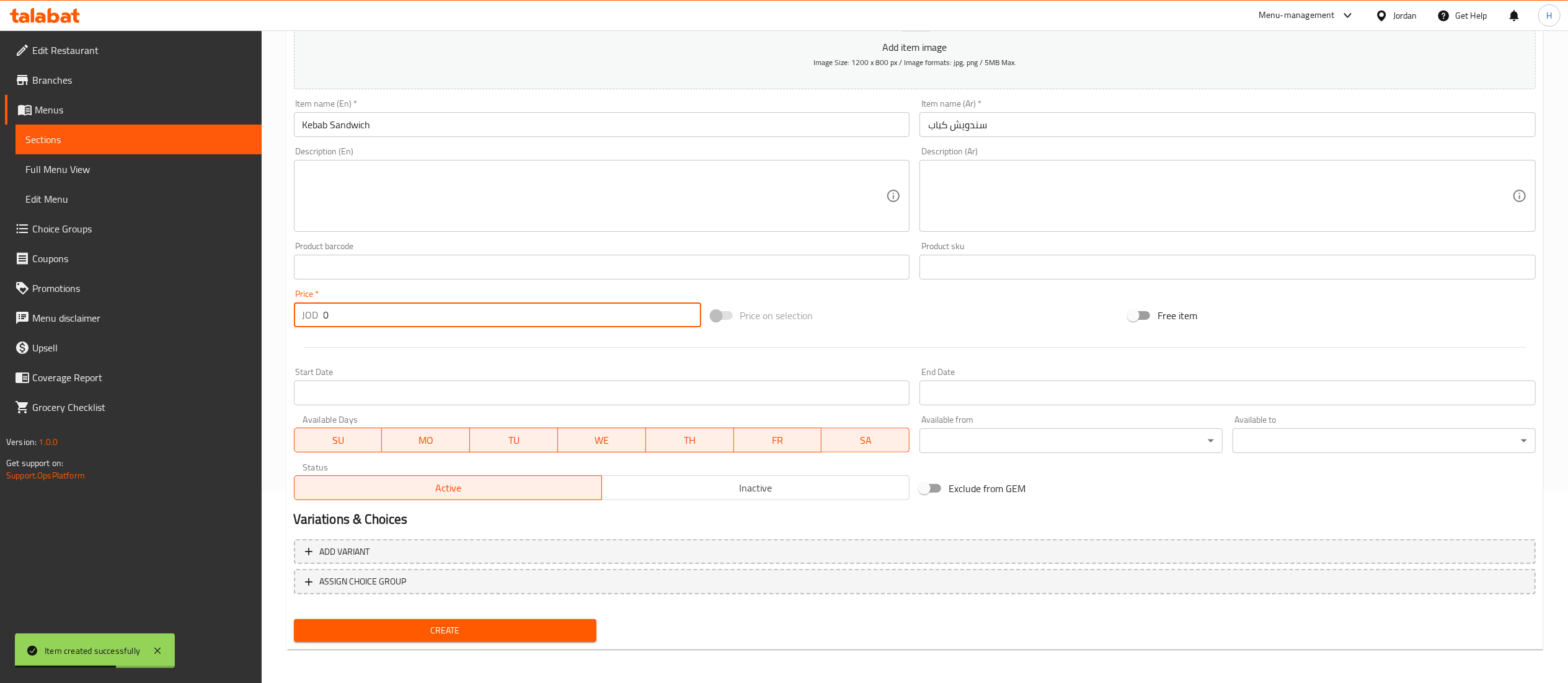
drag, startPoint x: 343, startPoint y: 309, endPoint x: 259, endPoint y: 309, distance: 84.0
click at [259, 309] on div "Edit Restaurant Branches Menus Sections Full Menu View Edit Menu Choice Groups …" at bounding box center [784, 261] width 1568 height 845
type input "1.5"
click at [358, 619] on button "Create" at bounding box center [445, 630] width 303 height 23
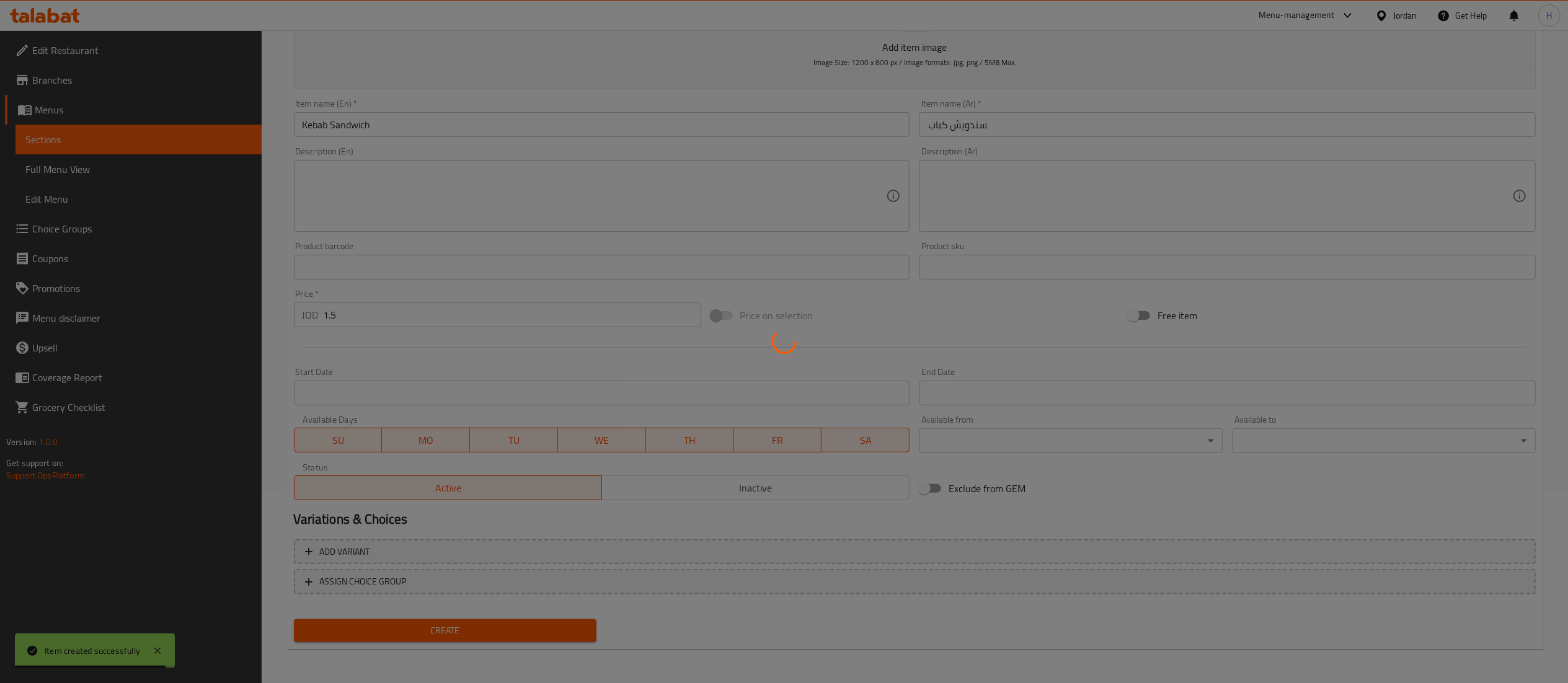
type input "0"
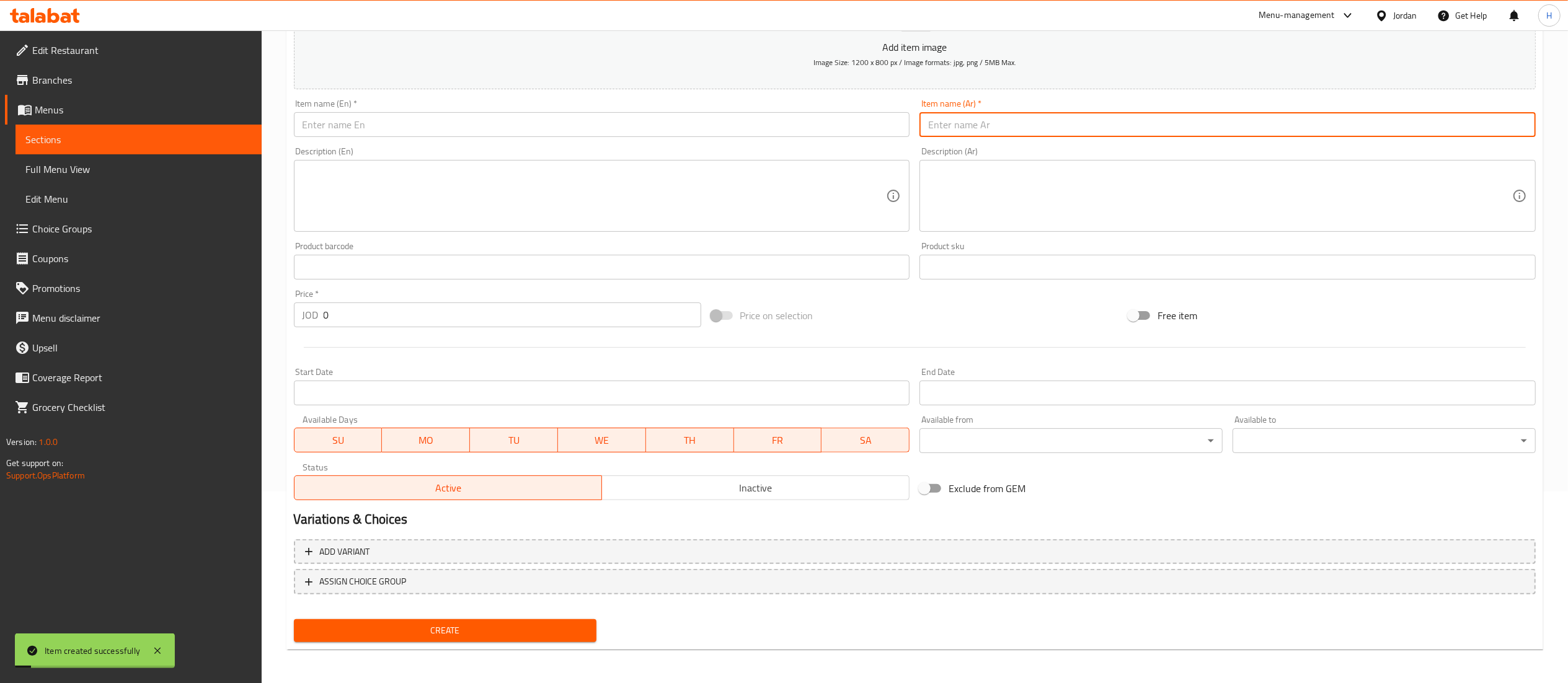
click at [1134, 128] on input "text" at bounding box center [1227, 125] width 616 height 25
paste input "جاجه مشويه على فحم"
type input "جاجه مشويه على فحم"
click at [753, 131] on input "text" at bounding box center [601, 125] width 616 height 25
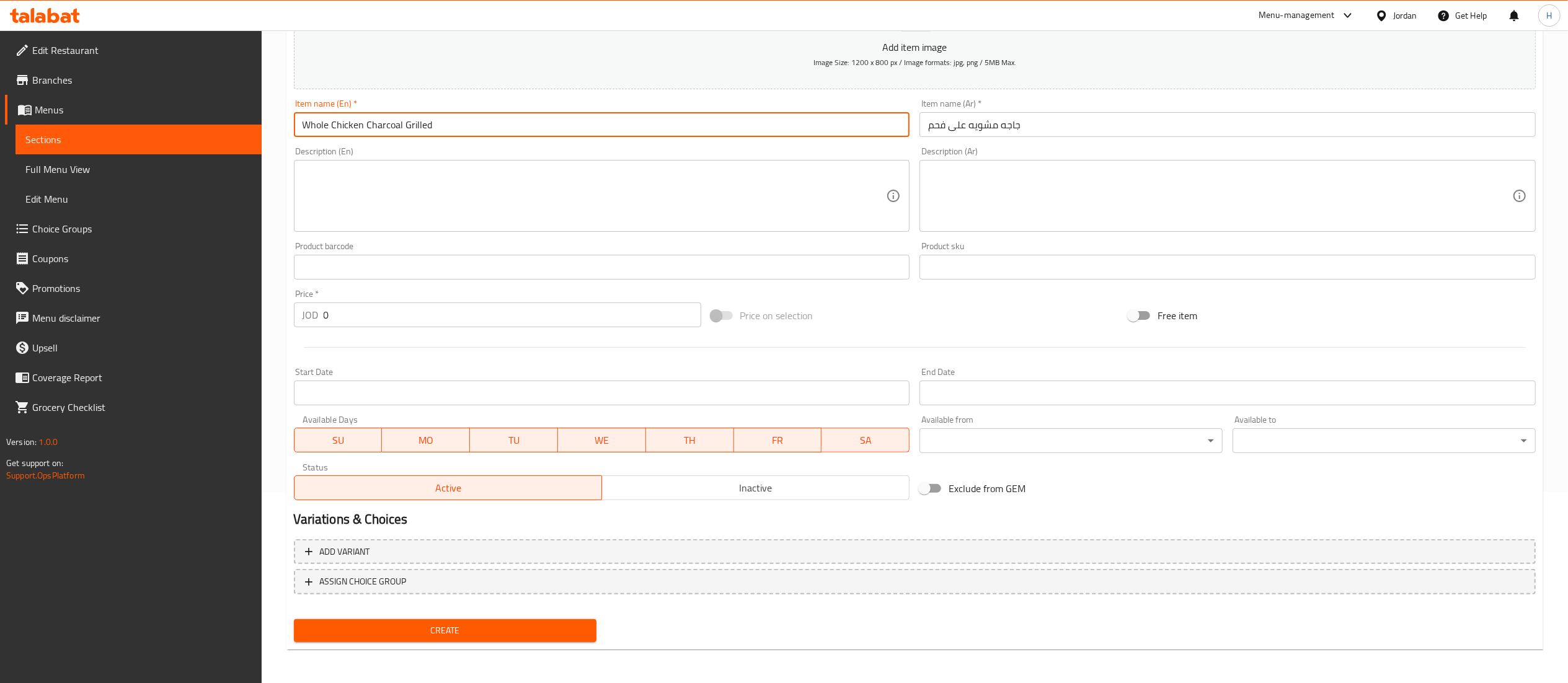
click at [365, 112] on input "Whole Chicken Charcoal Grilled" at bounding box center [601, 125] width 616 height 25
click at [997, 133] on input "جاجه مشويه على فحم" at bounding box center [1227, 125] width 616 height 25
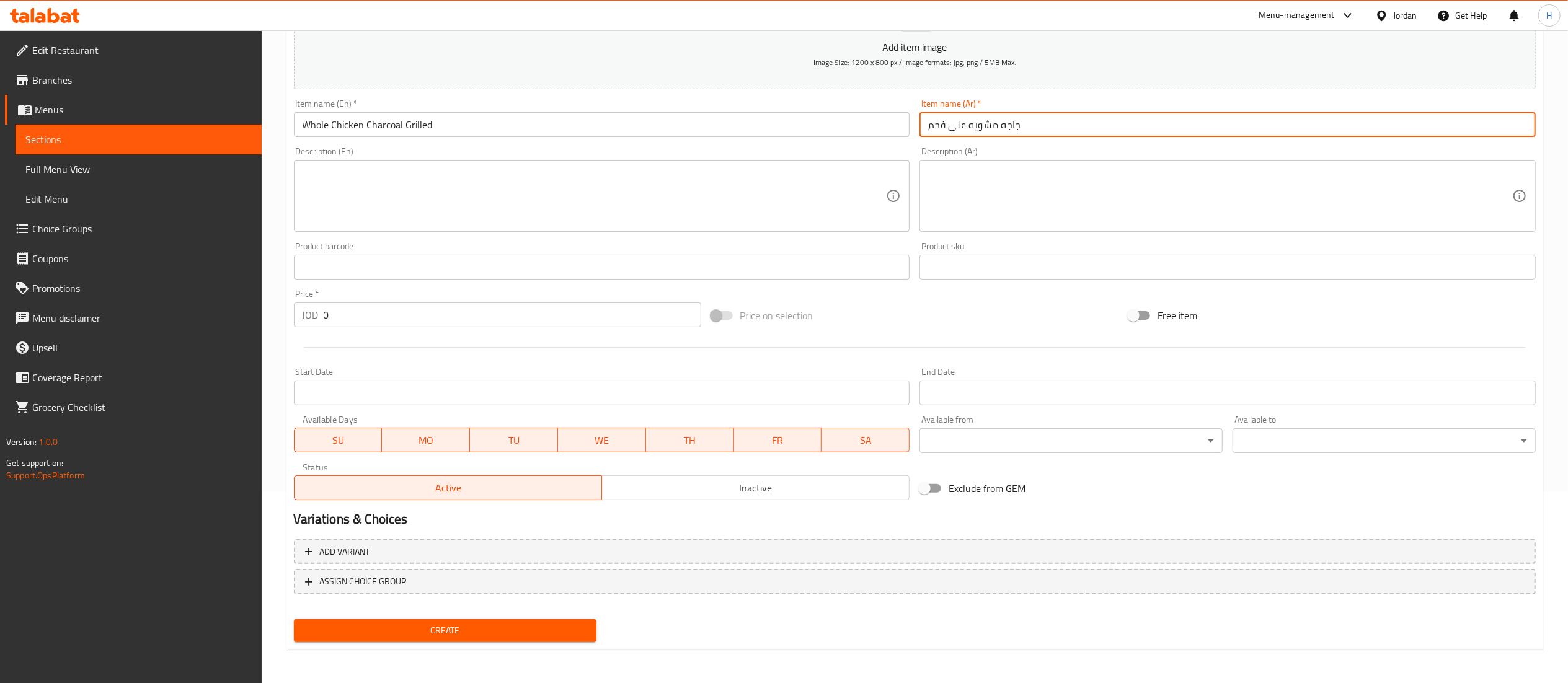
click at [997, 133] on input "جاجه مشويه على فحم" at bounding box center [1227, 125] width 616 height 25
click at [440, 126] on input "Whole Chicken Charcoal Grilled" at bounding box center [601, 125] width 616 height 25
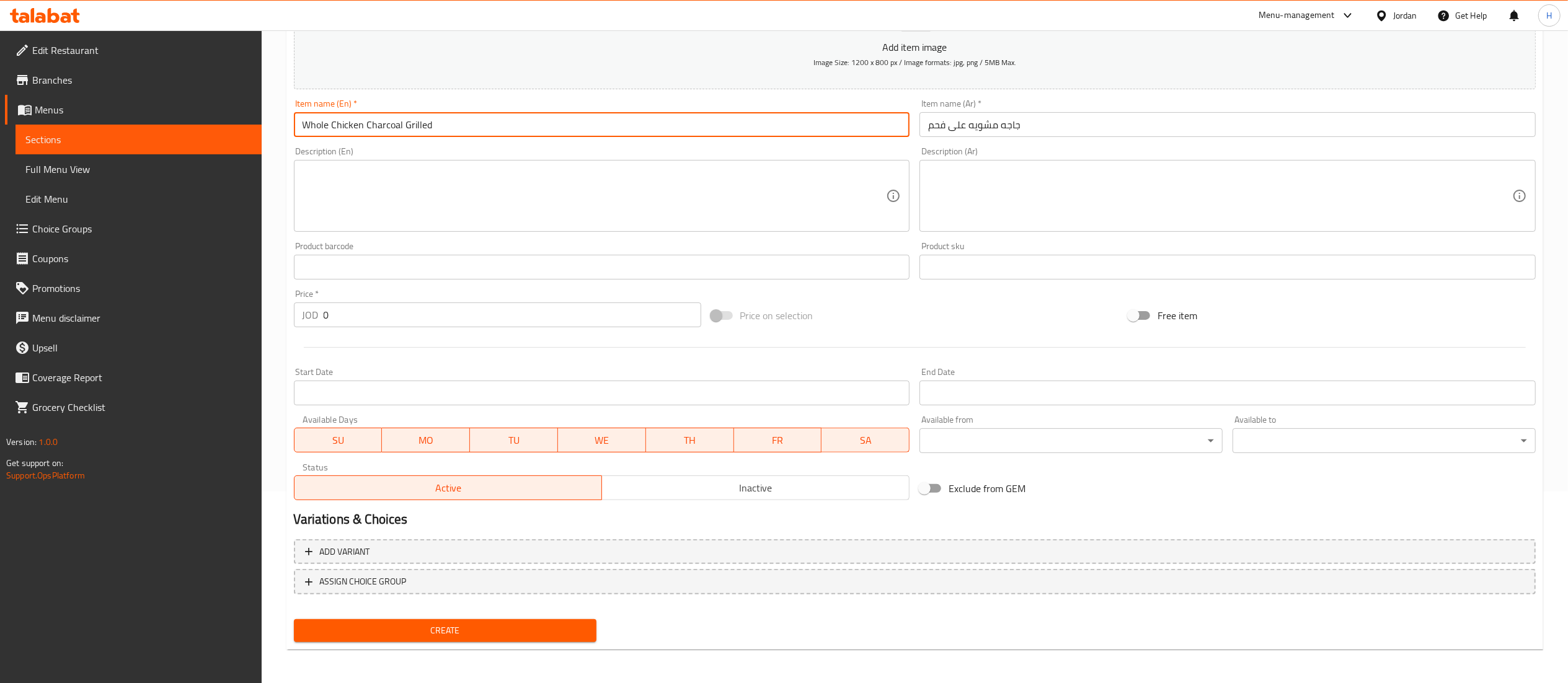
click at [440, 126] on input "Whole Chicken Charcoal Grilled" at bounding box center [601, 125] width 616 height 25
paste input "Grilled chicken on charcoal"
type input "Grilled chicken on charcoal"
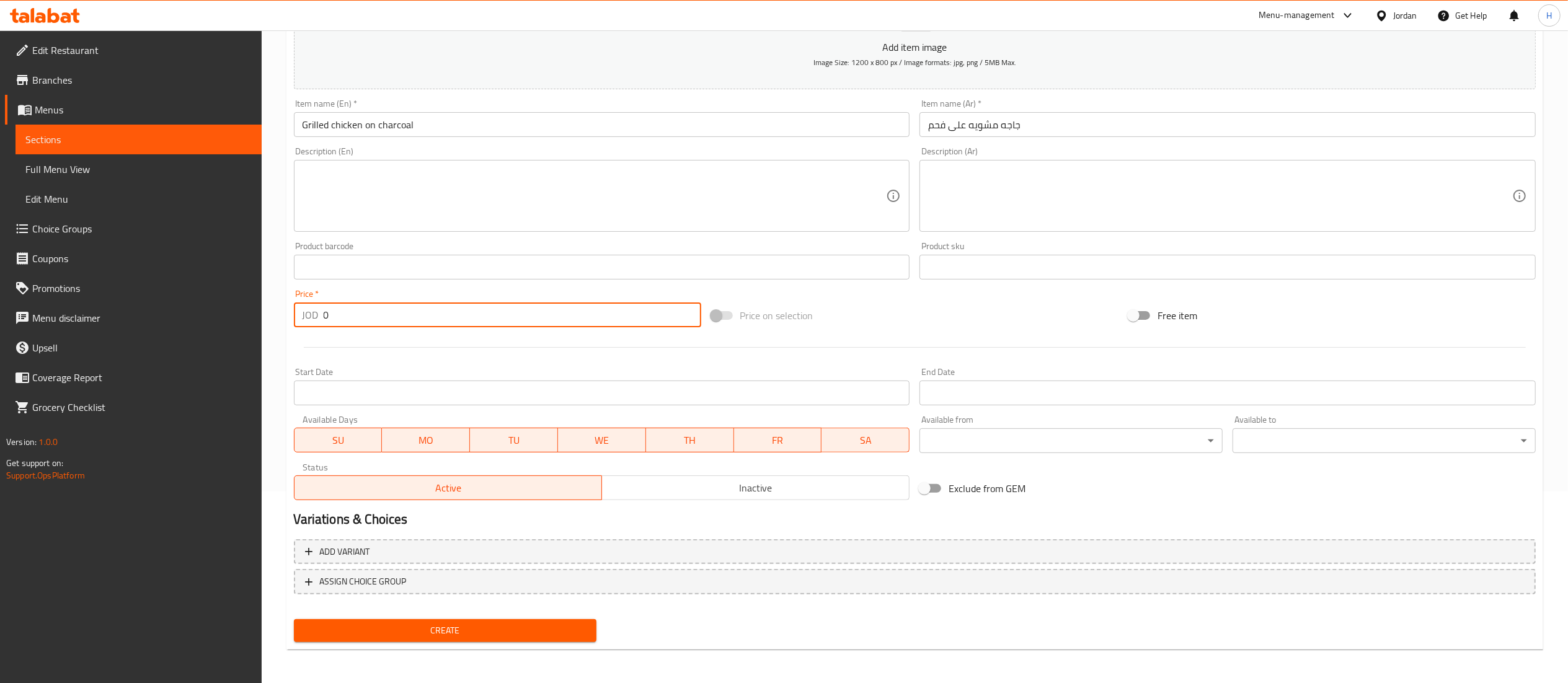
drag, startPoint x: 355, startPoint y: 315, endPoint x: 306, endPoint y: 317, distance: 49.0
click at [306, 317] on div "JOD 0 Price *" at bounding box center [497, 315] width 407 height 25
type input "6.75"
click at [434, 632] on span "Create" at bounding box center [446, 630] width 283 height 15
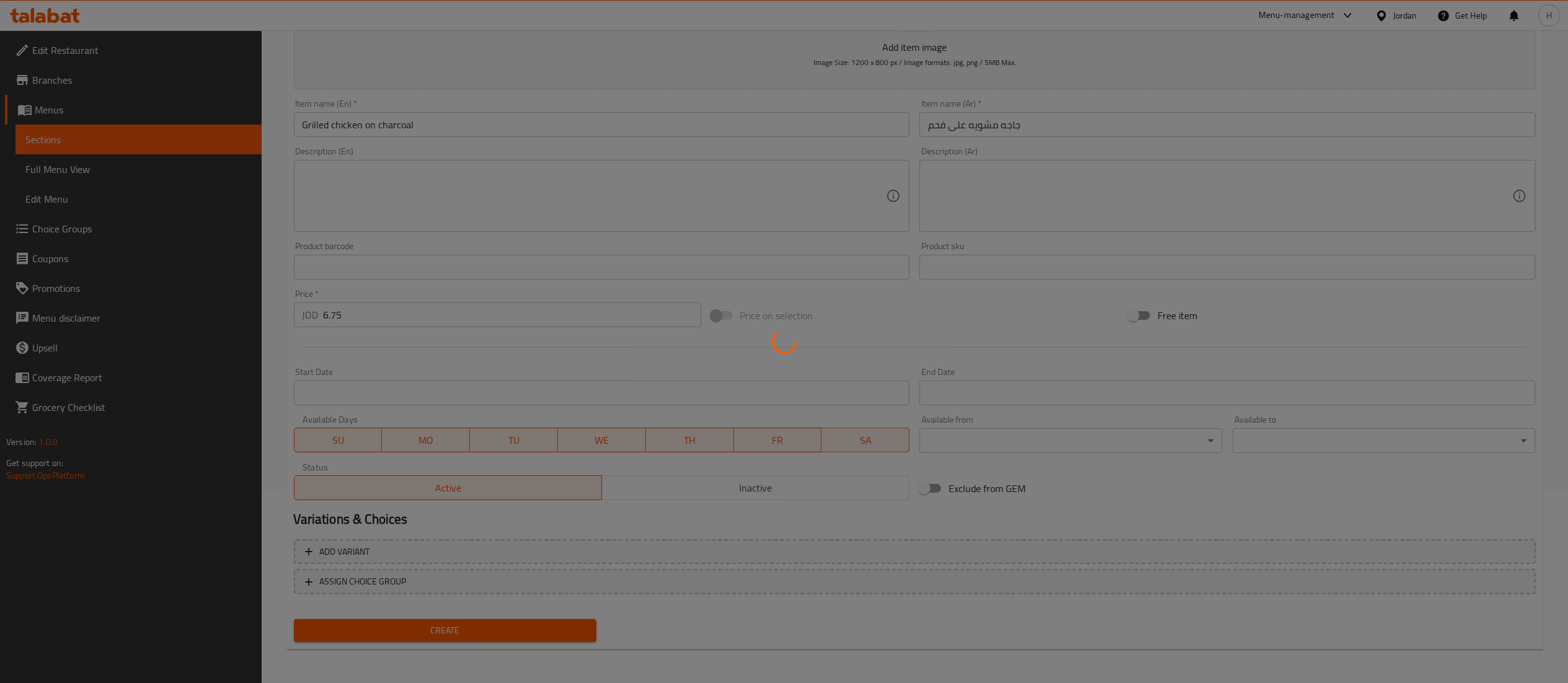
type input "0"
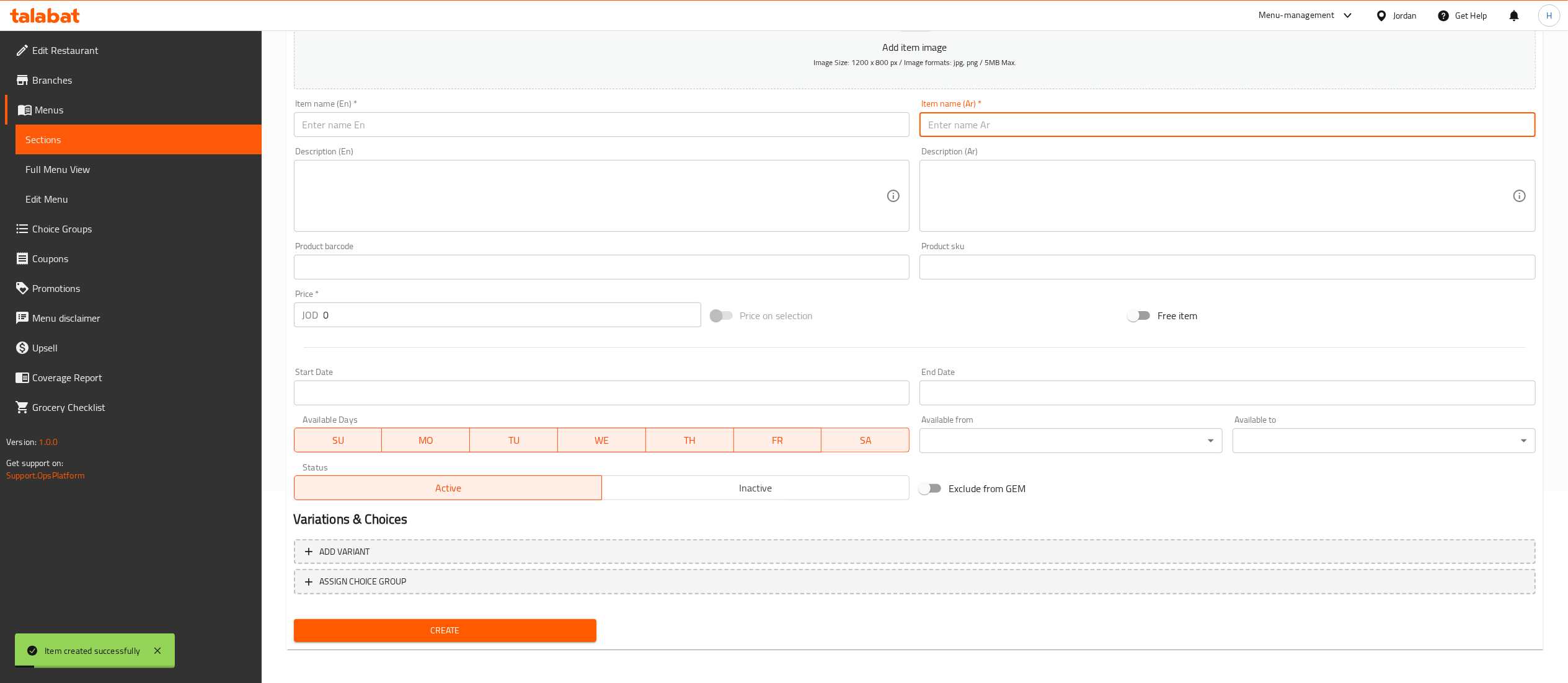
click at [1091, 123] on input "text" at bounding box center [1227, 125] width 616 height 25
paste input "حبة عرايس لحمه"
type input "حبة عرايس لحمه"
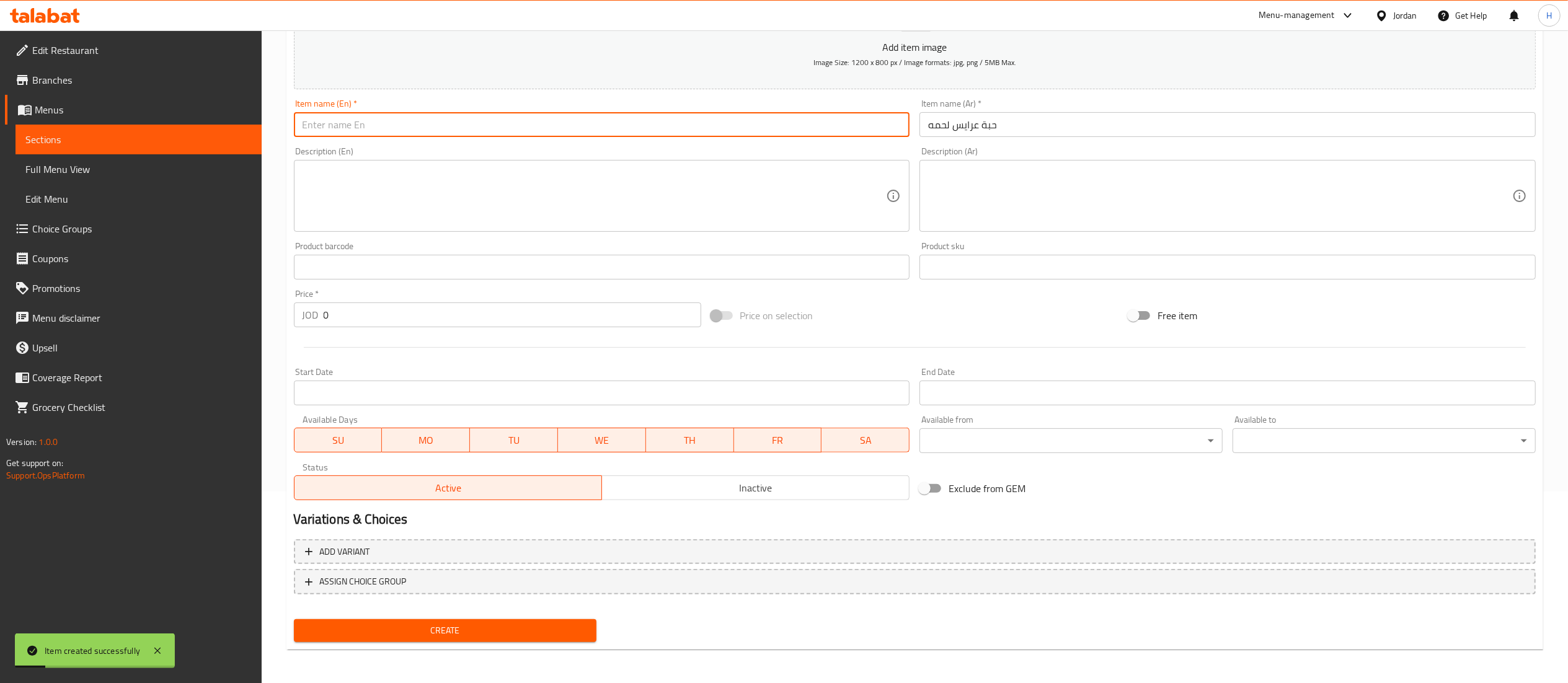
click at [792, 124] on input "text" at bounding box center [601, 125] width 616 height 25
type input "Arayed Beef 1 Pc"
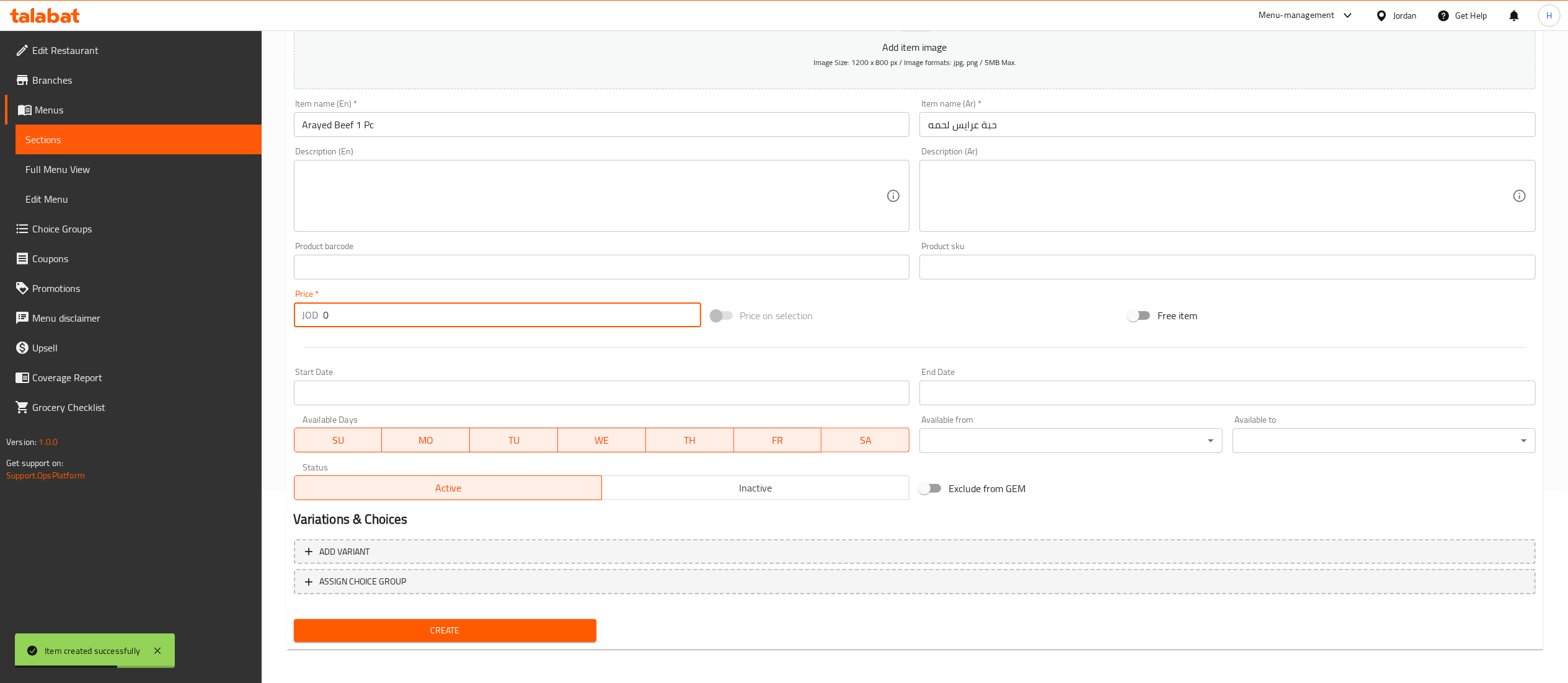
drag, startPoint x: 335, startPoint y: 310, endPoint x: 249, endPoint y: 302, distance: 86.4
click at [249, 302] on div "Edit Restaurant Branches Menus Sections Full Menu View Edit Menu Choice Groups …" at bounding box center [784, 261] width 1568 height 845
type input "1"
click at [507, 630] on span "Create" at bounding box center [446, 630] width 283 height 15
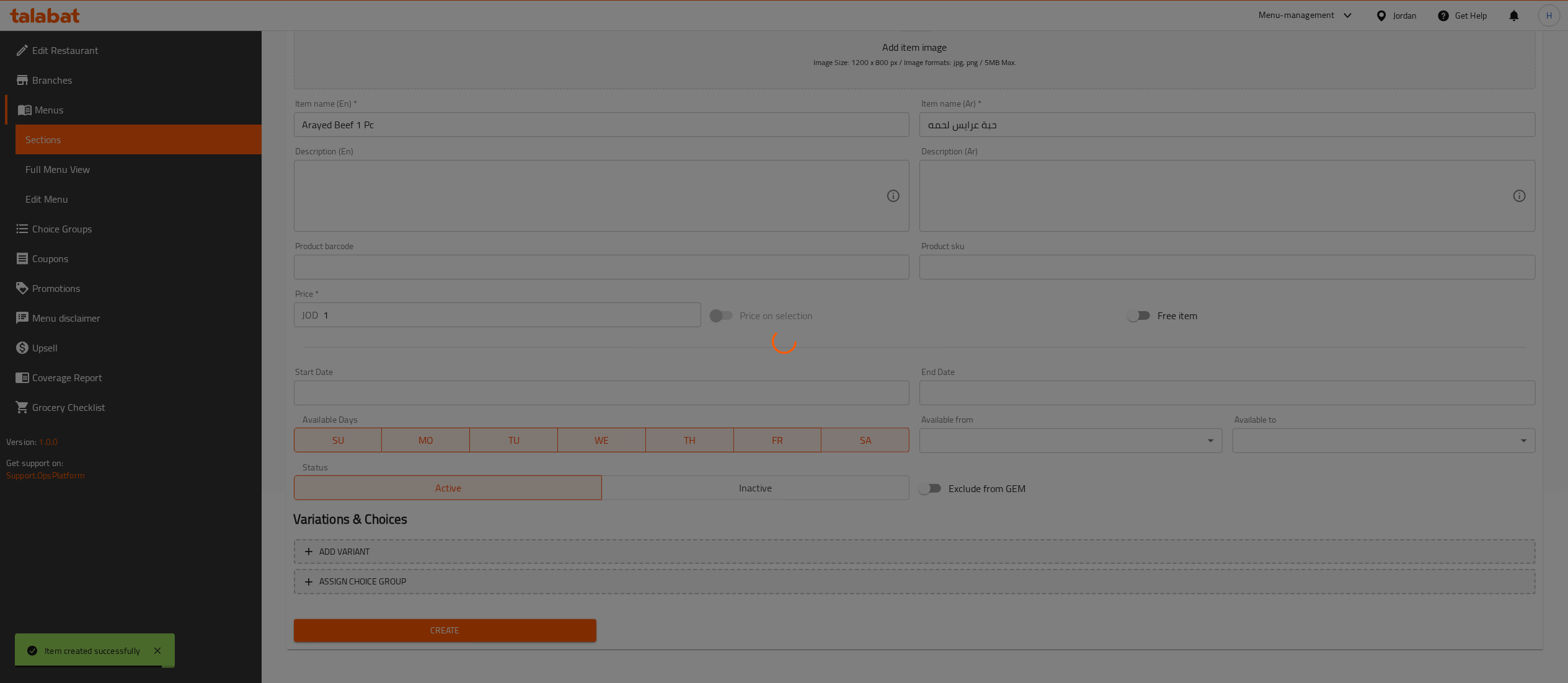
type input "0"
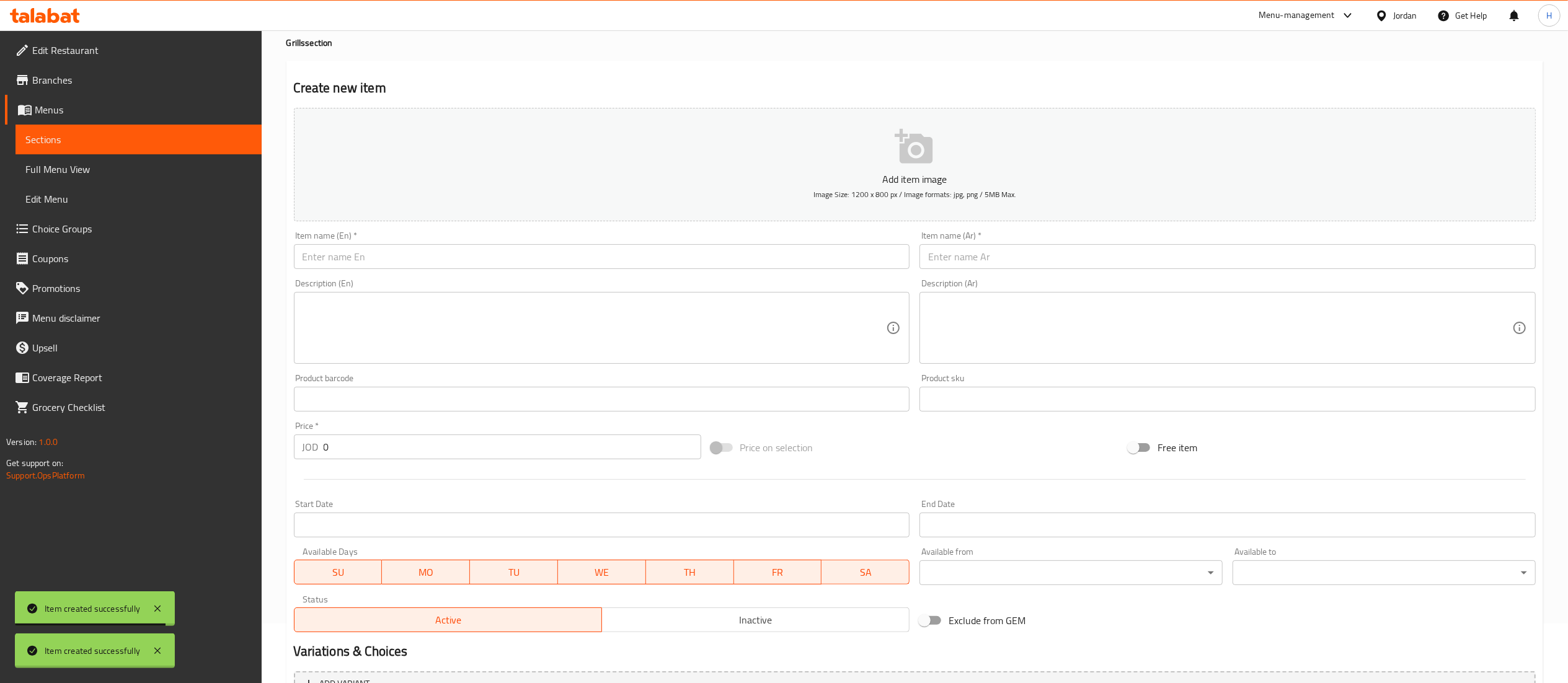
scroll to position [0, 0]
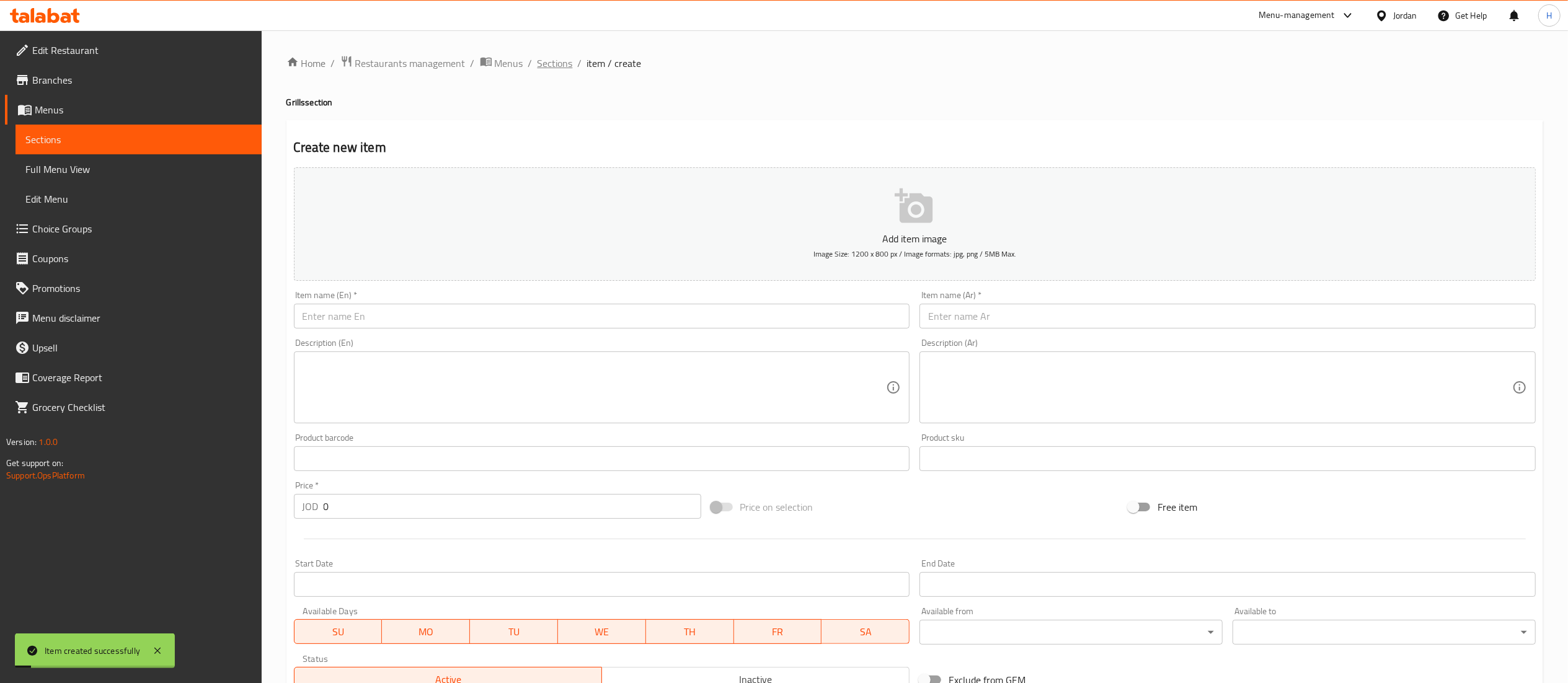
click at [549, 66] on span "Sections" at bounding box center [555, 63] width 35 height 15
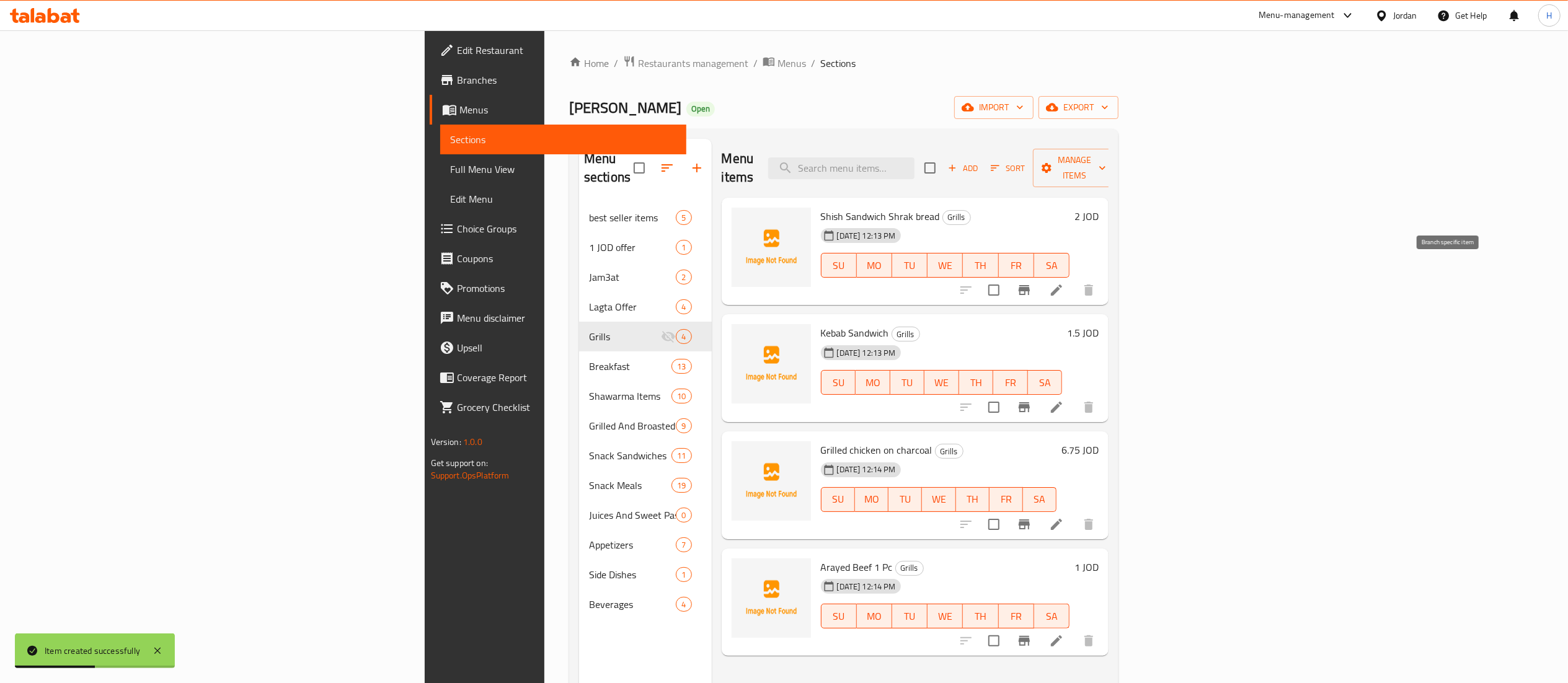
click at [1032, 283] on icon "Branch-specific-item" at bounding box center [1024, 290] width 15 height 15
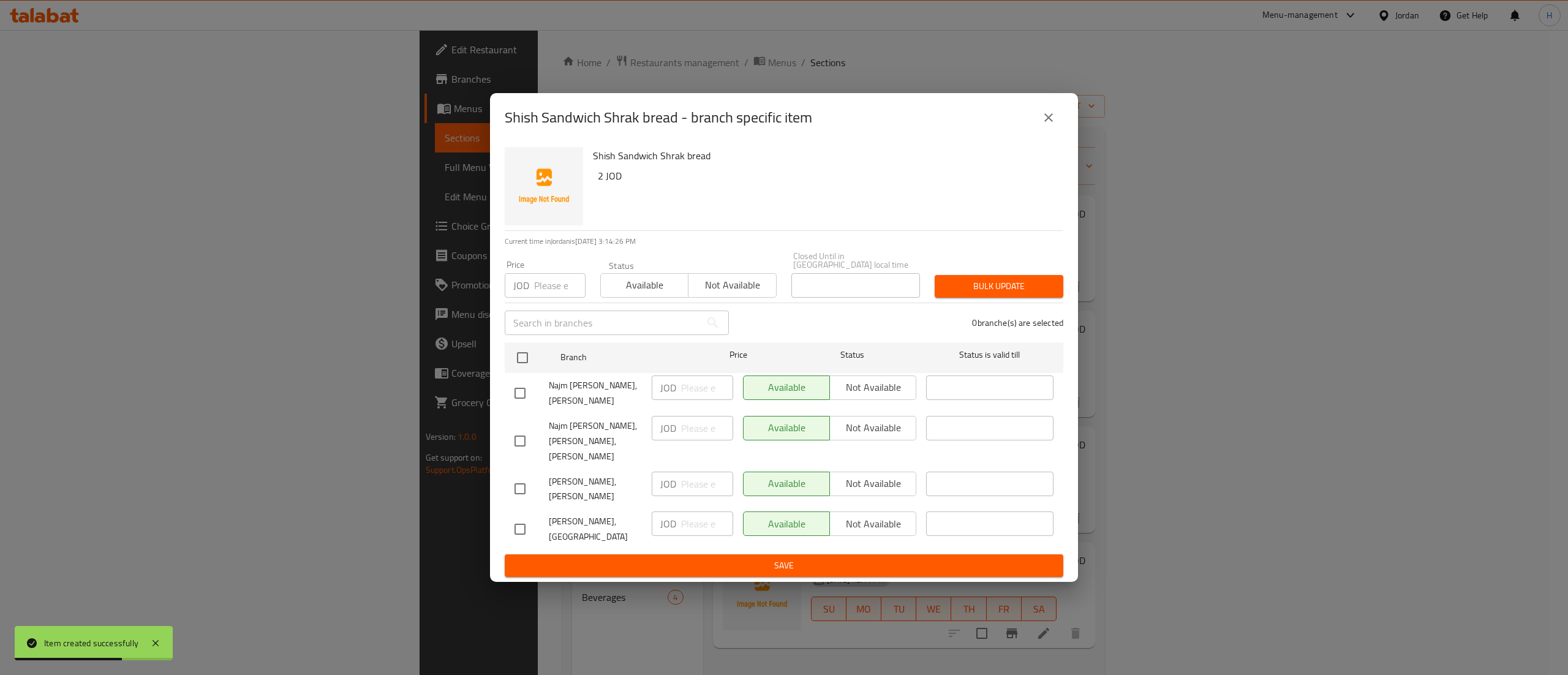
click at [531, 389] on input "checkbox" at bounding box center [521, 393] width 26 height 26
checkbox input "true"
click at [523, 484] on input "checkbox" at bounding box center [521, 489] width 26 height 26
checkbox input "true"
click at [518, 516] on input "checkbox" at bounding box center [521, 529] width 26 height 26
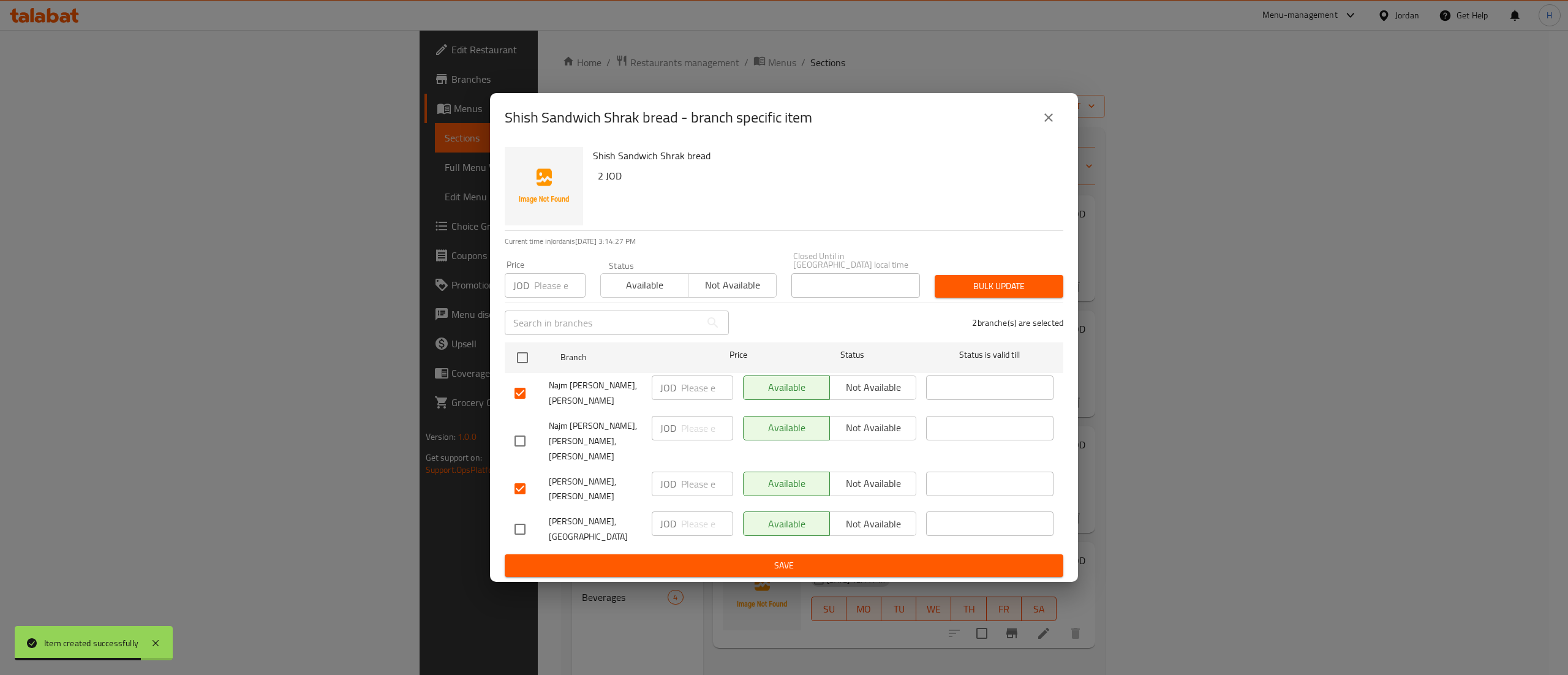
checkbox input "true"
click at [865, 396] on span "Not available" at bounding box center [873, 387] width 77 height 18
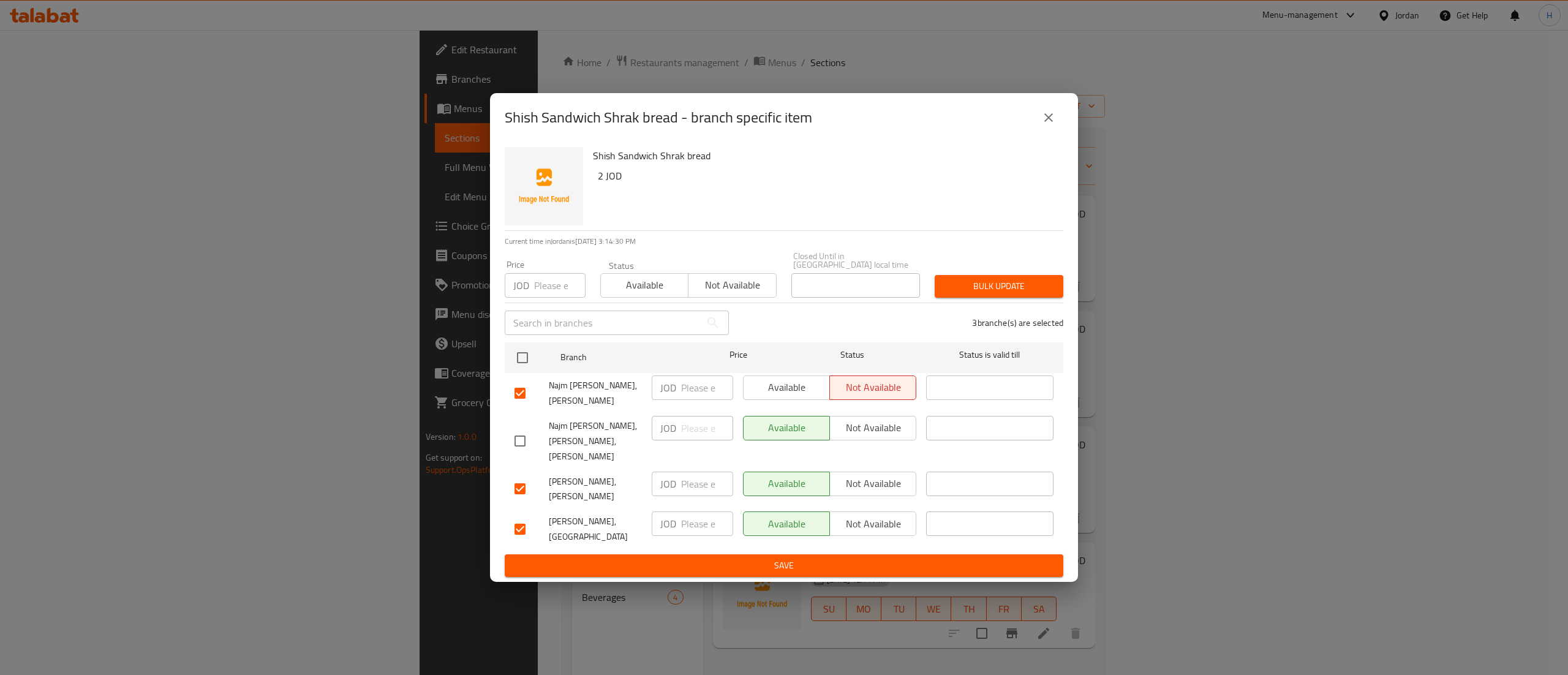
click at [856, 475] on span "Not available" at bounding box center [873, 484] width 77 height 18
click at [872, 516] on span "Not available" at bounding box center [873, 524] width 77 height 18
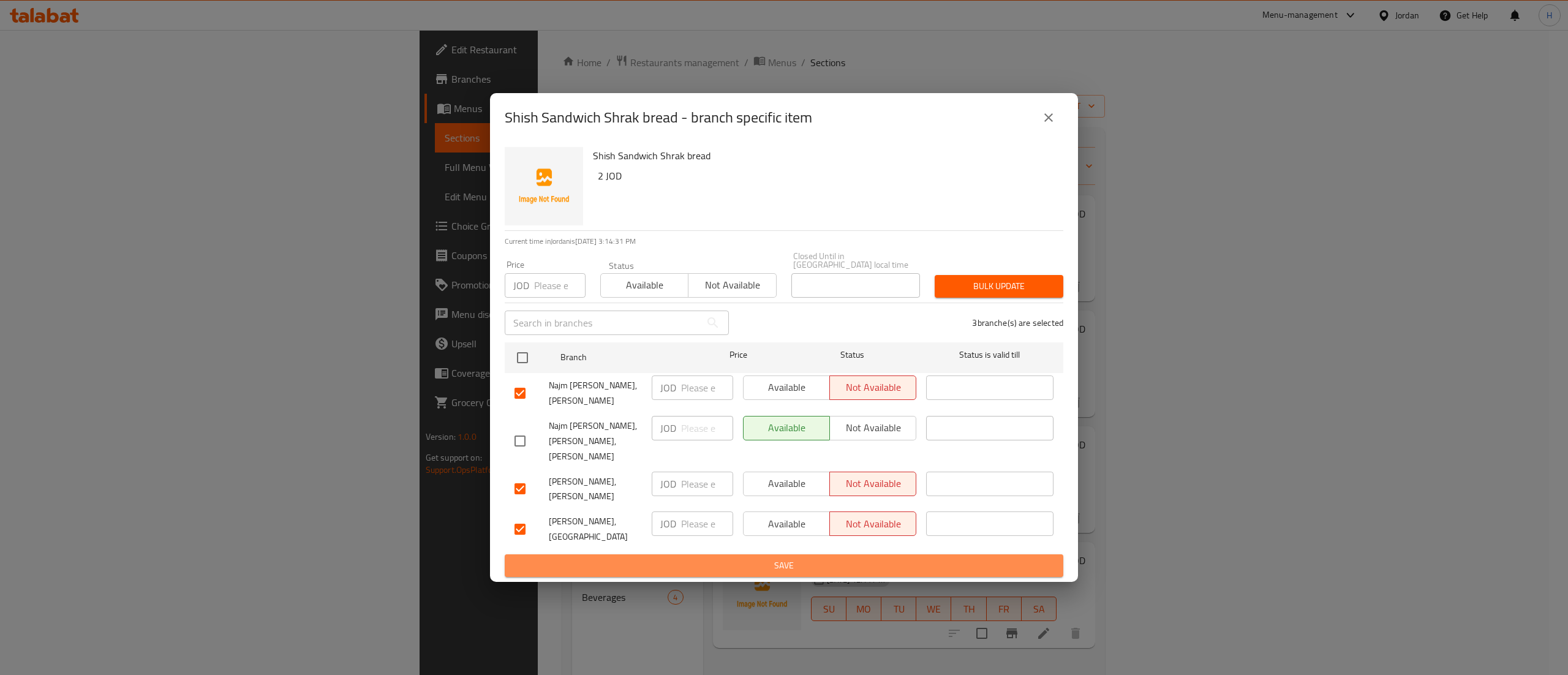
click at [871, 558] on span "Save" at bounding box center [784, 565] width 539 height 15
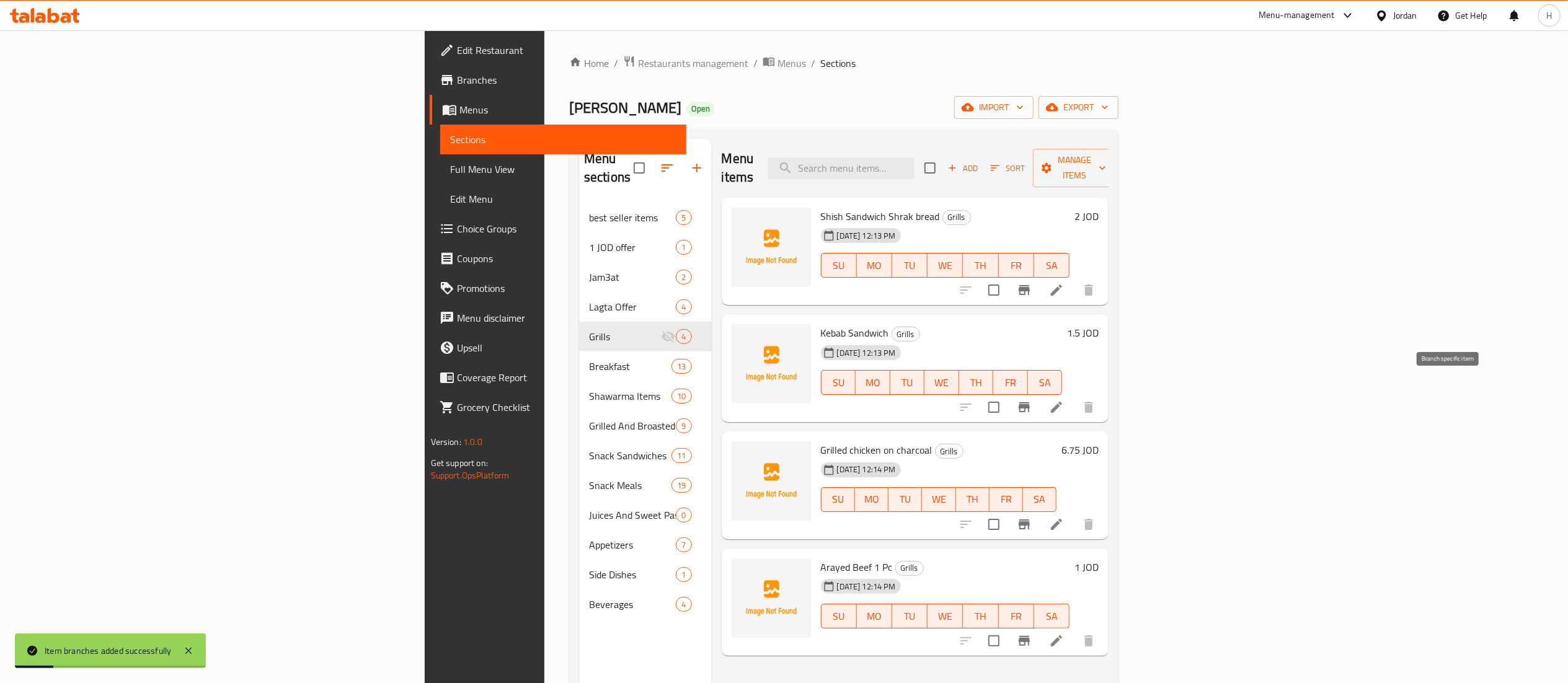
click at [1030, 402] on icon "Branch-specific-item" at bounding box center [1024, 408] width 11 height 10
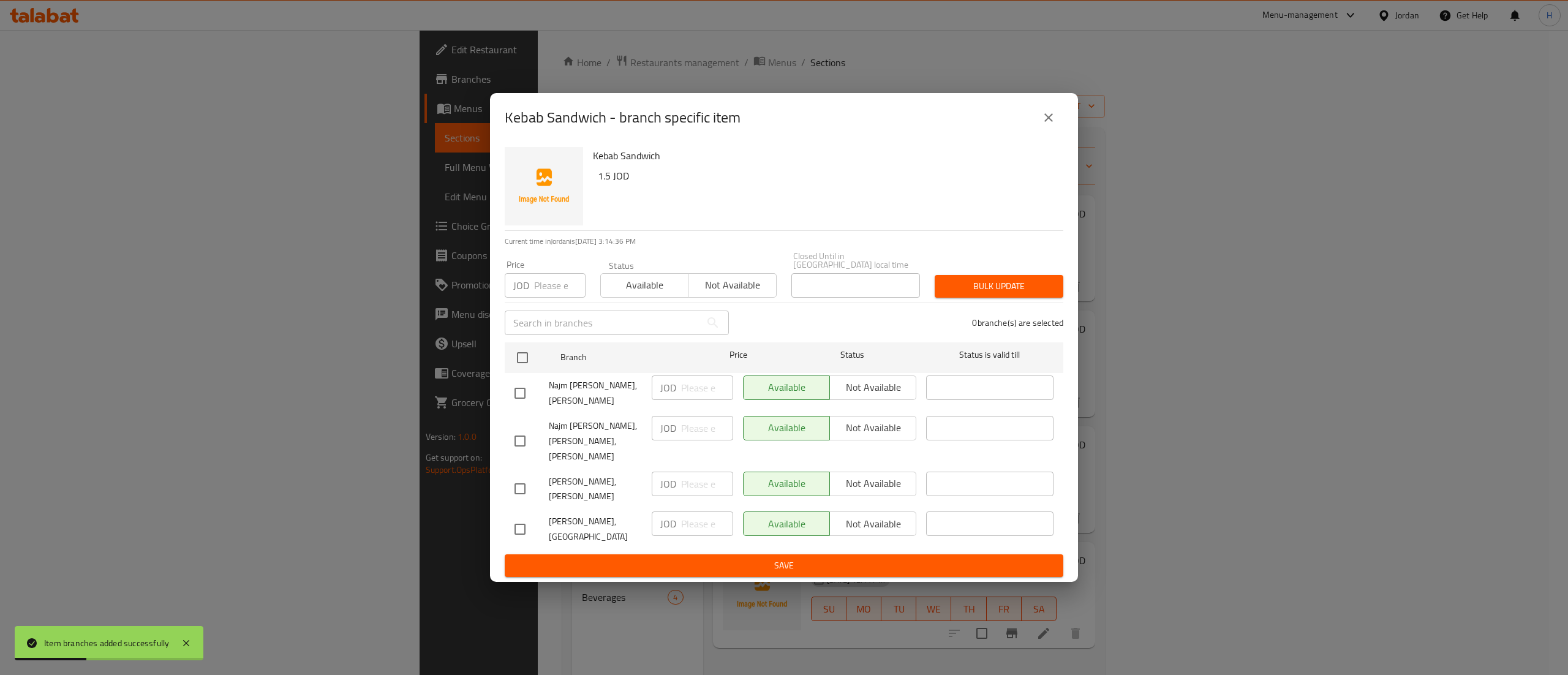
click at [518, 389] on input "checkbox" at bounding box center [521, 393] width 26 height 26
checkbox input "true"
click at [523, 478] on input "checkbox" at bounding box center [521, 489] width 26 height 26
checkbox input "true"
click at [518, 521] on input "checkbox" at bounding box center [521, 529] width 26 height 26
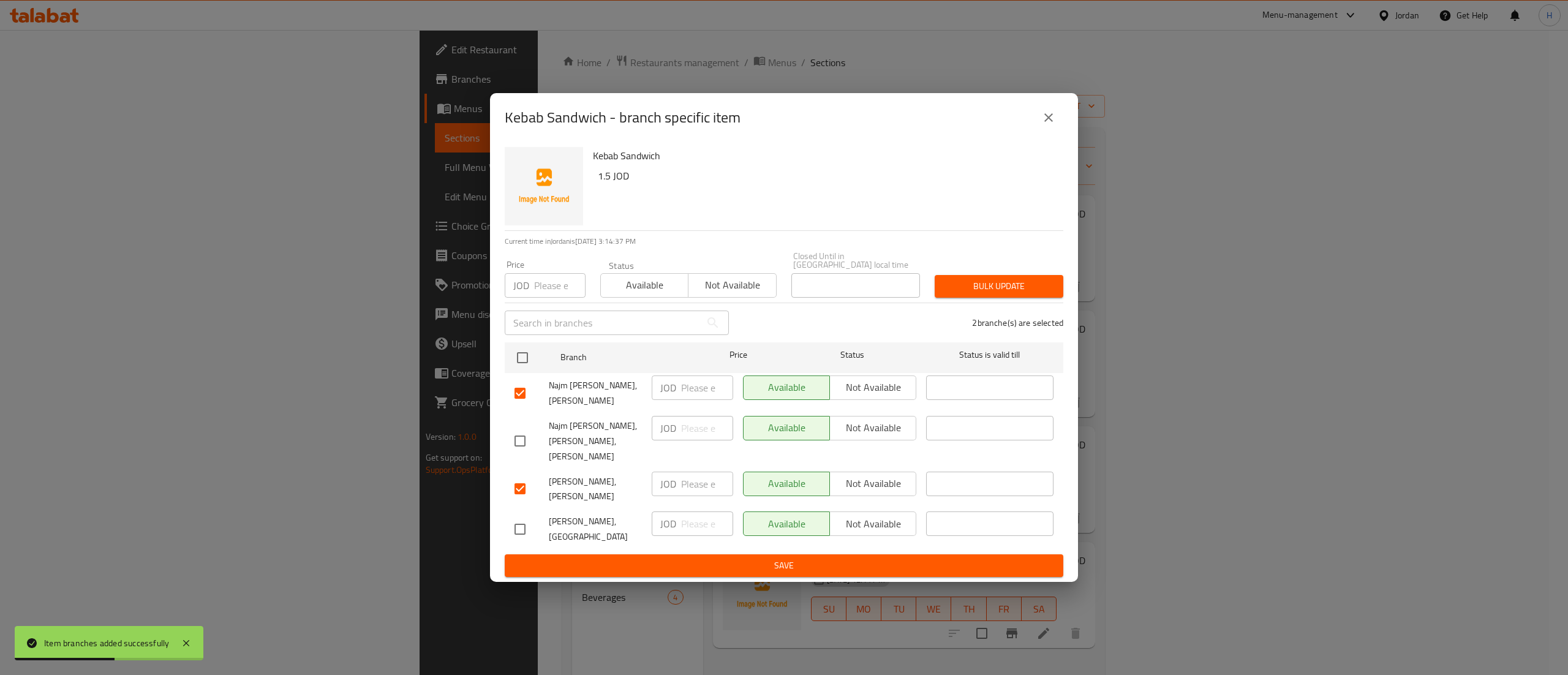
checkbox input "true"
click at [863, 507] on div "Available Not available" at bounding box center [829, 529] width 183 height 45
click at [863, 487] on span "Not available" at bounding box center [873, 484] width 77 height 18
click at [861, 528] on span "Not available" at bounding box center [873, 524] width 77 height 18
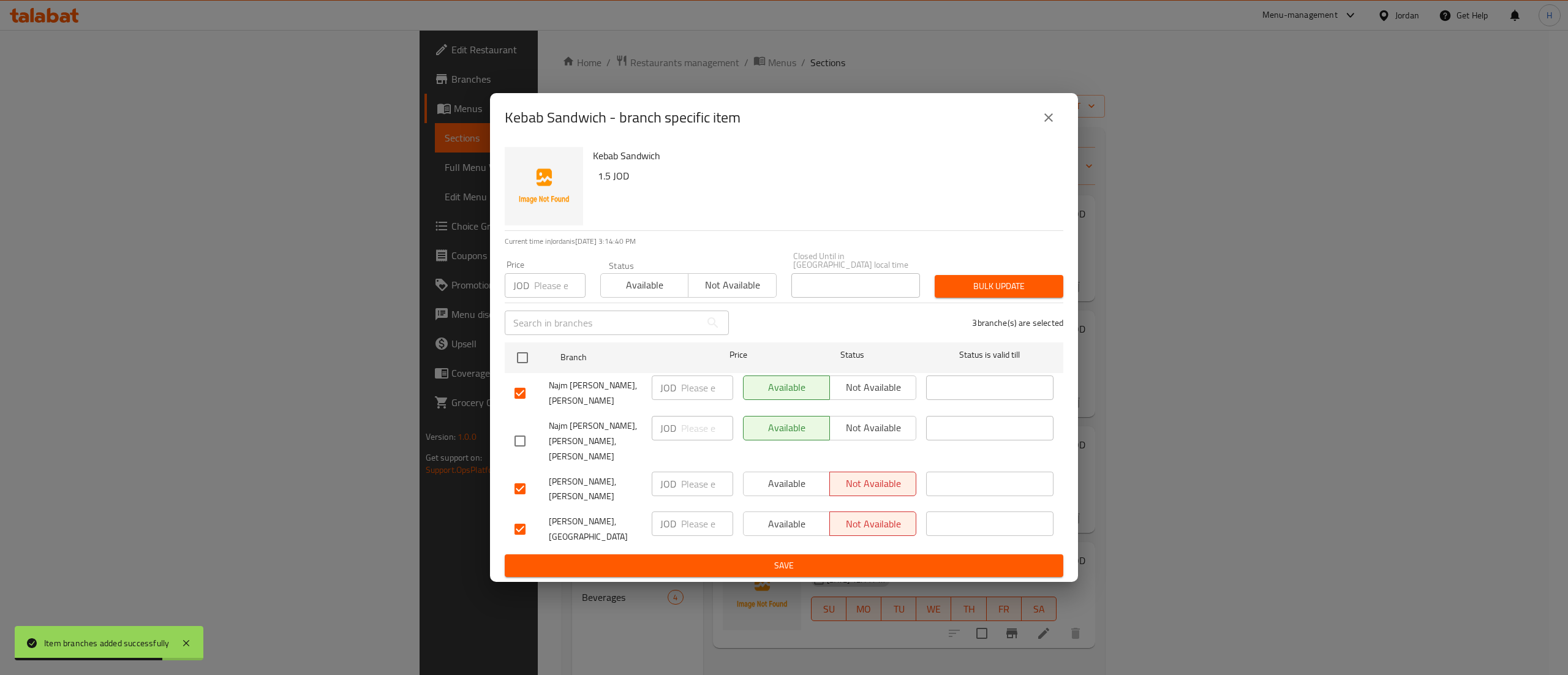
click at [854, 386] on span "Not available" at bounding box center [873, 387] width 77 height 18
click at [882, 565] on div "Kebab Sandwich 1.5 JOD Current time in [GEOGRAPHIC_DATA] is [DATE] 3:14:41 PM P…" at bounding box center [784, 362] width 588 height 440
click at [876, 536] on div "Available Not available" at bounding box center [829, 529] width 183 height 45
click at [870, 558] on span "Save" at bounding box center [784, 565] width 539 height 15
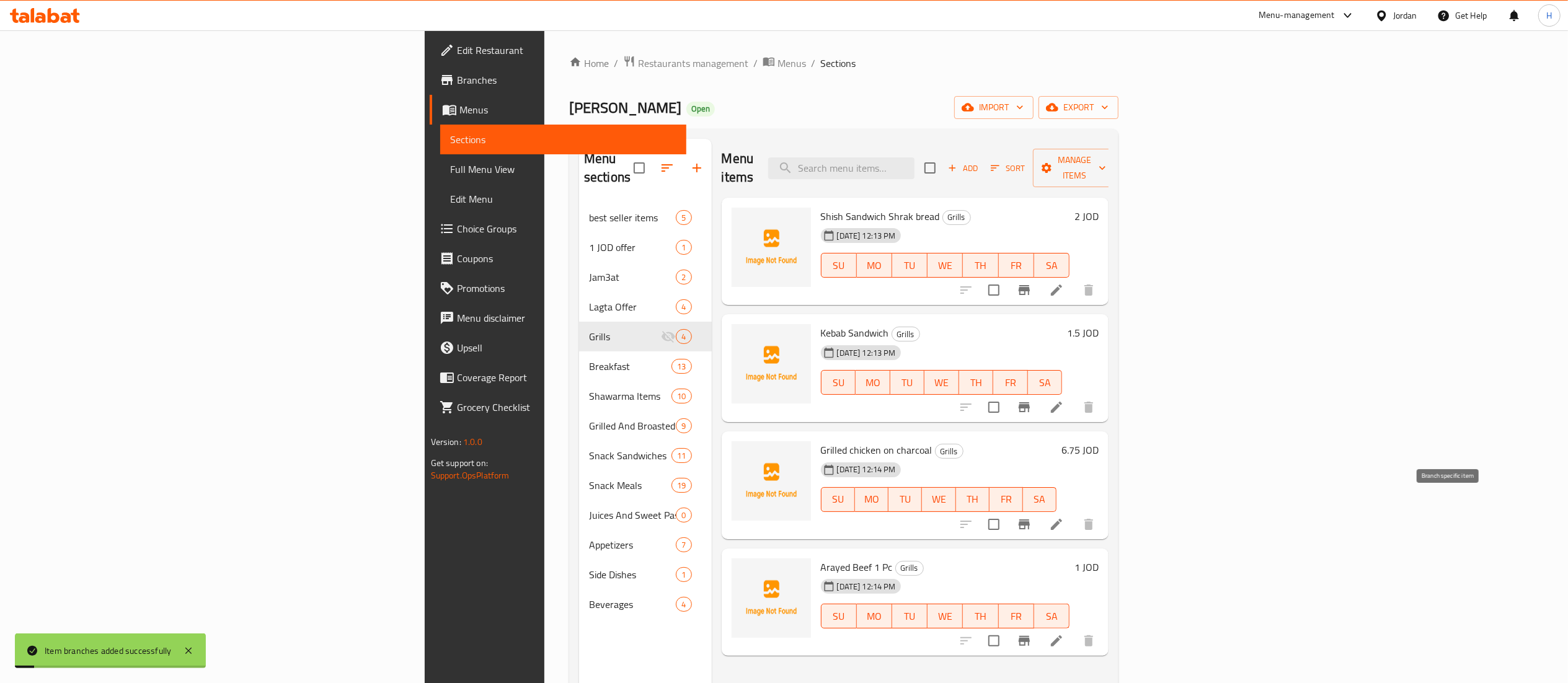
click at [1030, 519] on icon "Branch-specific-item" at bounding box center [1024, 524] width 11 height 10
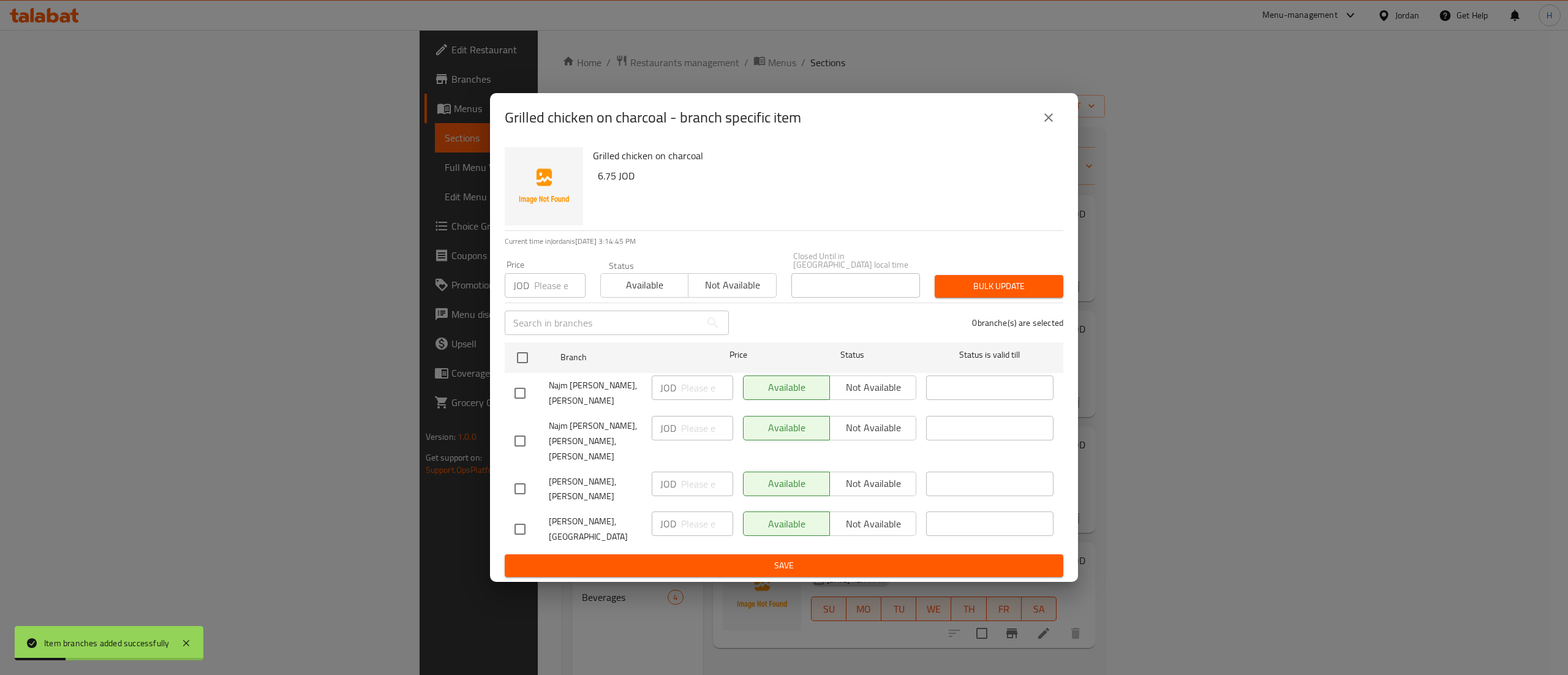
click at [518, 382] on input "checkbox" at bounding box center [521, 393] width 26 height 26
checkbox input "true"
click at [523, 478] on input "checkbox" at bounding box center [521, 489] width 26 height 26
checkbox input "true"
click at [520, 516] on input "checkbox" at bounding box center [521, 529] width 26 height 26
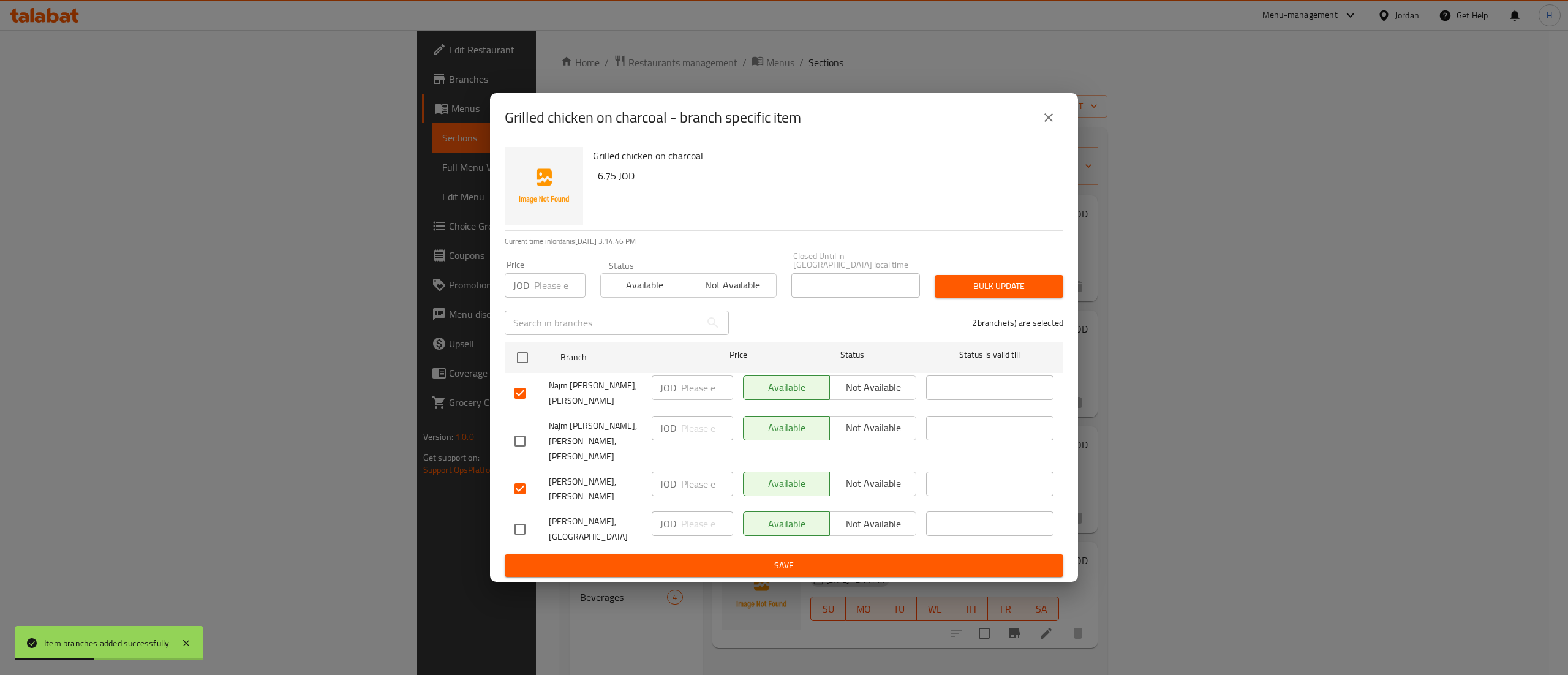
checkbox input "true"
click at [880, 381] on button "Not available" at bounding box center [873, 388] width 87 height 25
click at [867, 484] on span "Not available" at bounding box center [873, 484] width 77 height 18
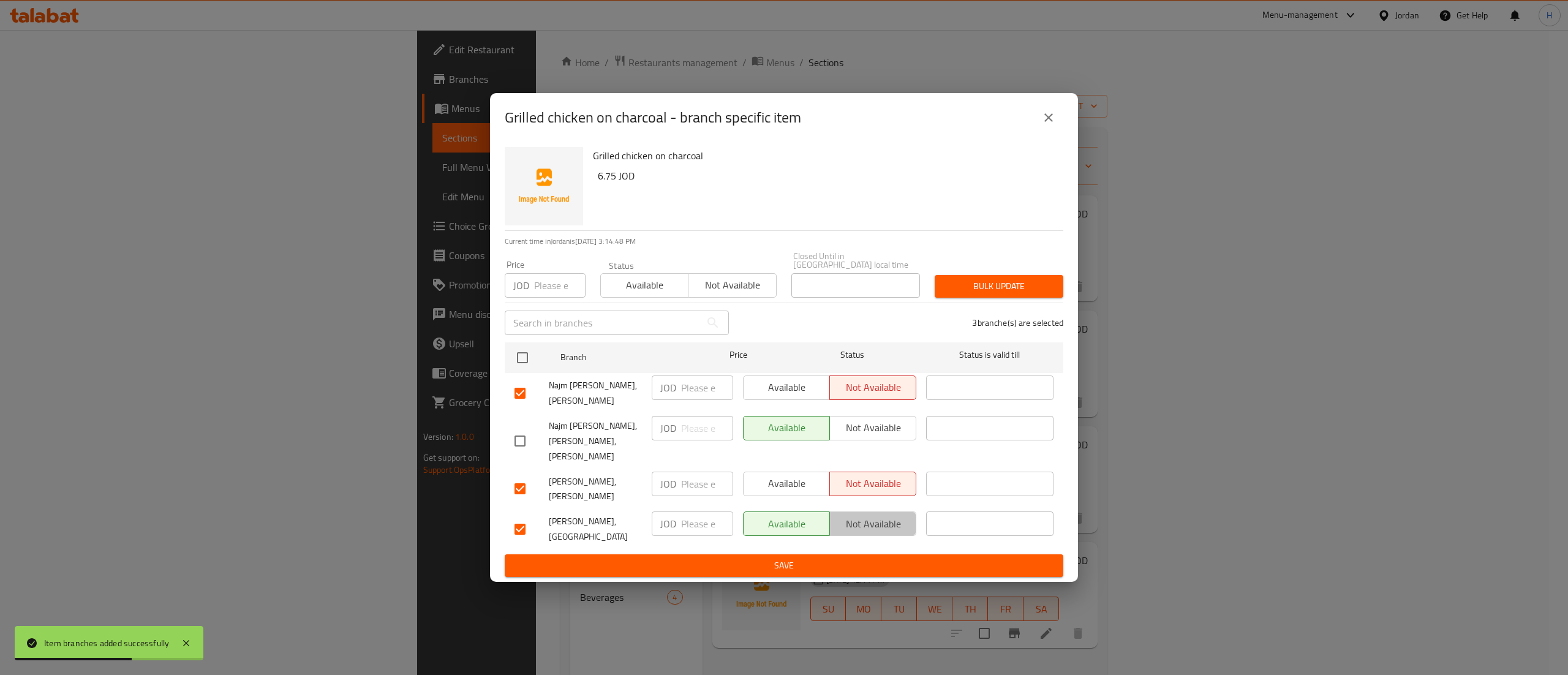
click at [866, 515] on span "Not available" at bounding box center [873, 524] width 77 height 18
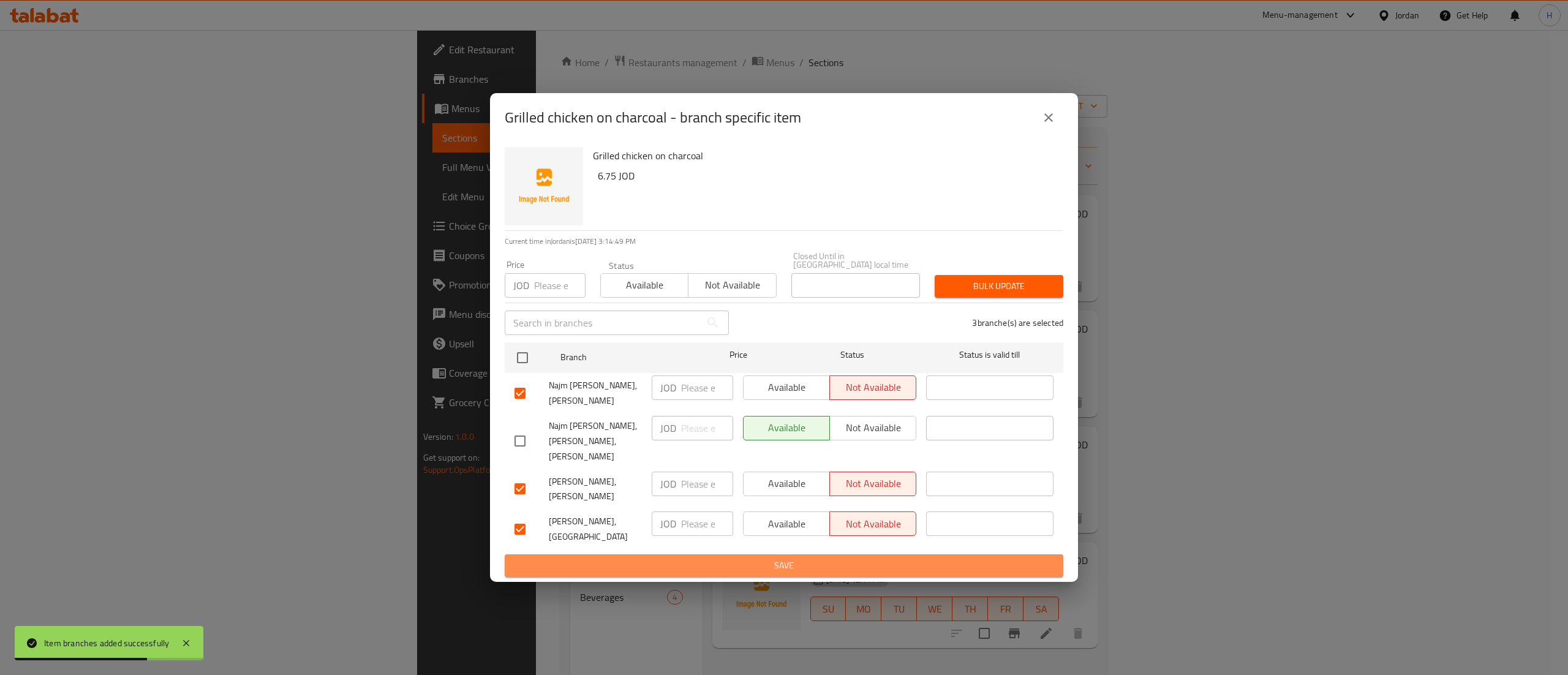
click at [890, 554] on button "Save" at bounding box center [784, 565] width 559 height 22
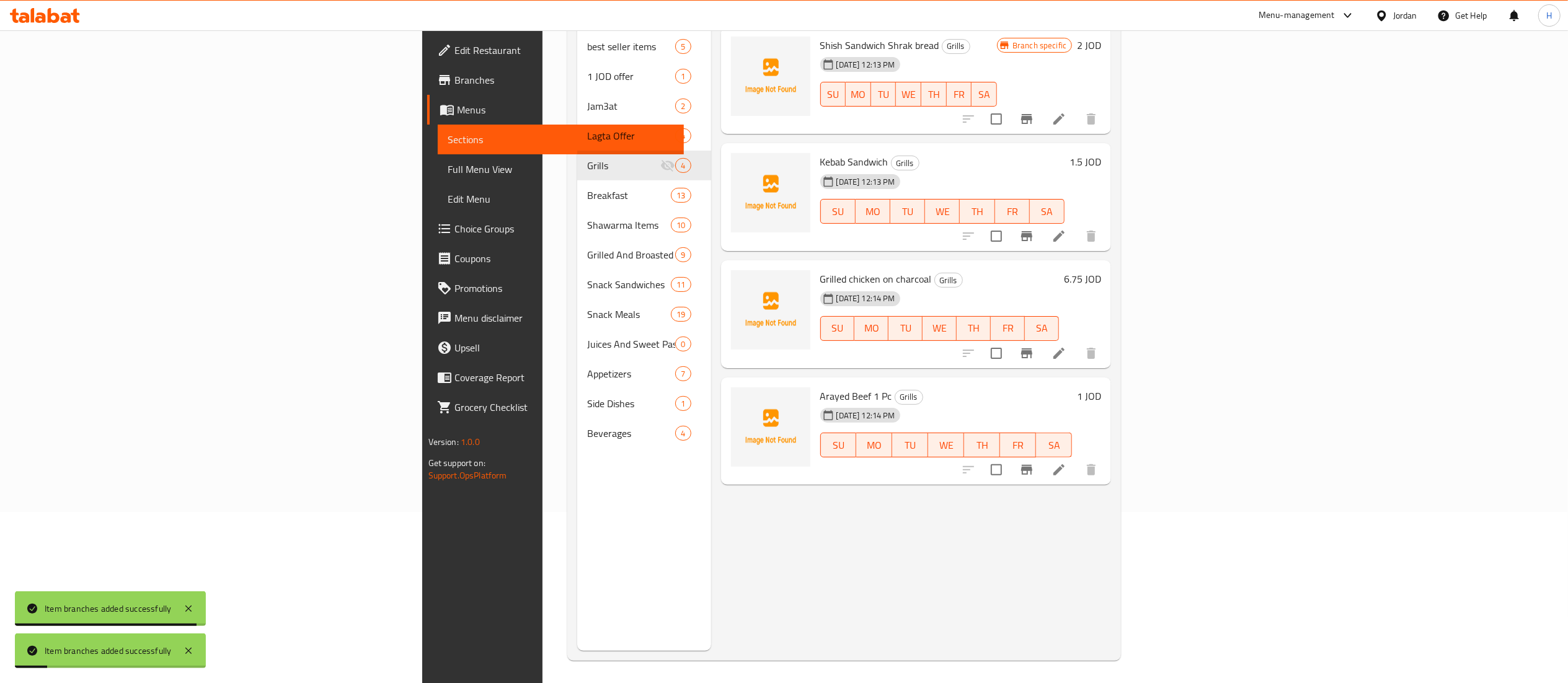
scroll to position [174, 0]
click at [1032, 462] on icon "Branch-specific-item" at bounding box center [1026, 468] width 11 height 10
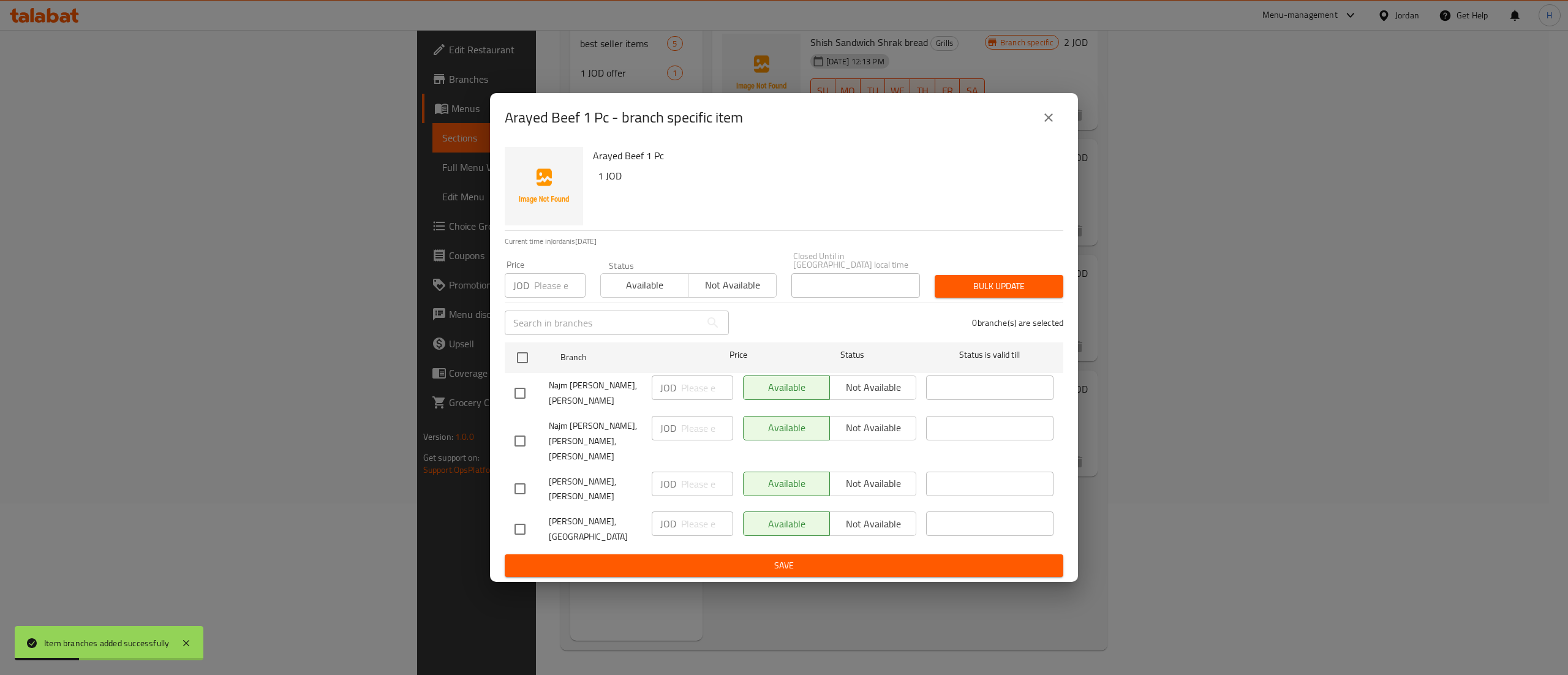
click at [522, 391] on input "checkbox" at bounding box center [521, 393] width 26 height 26
checkbox input "true"
drag, startPoint x: 515, startPoint y: 483, endPoint x: 515, endPoint y: 494, distance: 11.0
click at [515, 484] on input "checkbox" at bounding box center [521, 489] width 26 height 26
checkbox input "true"
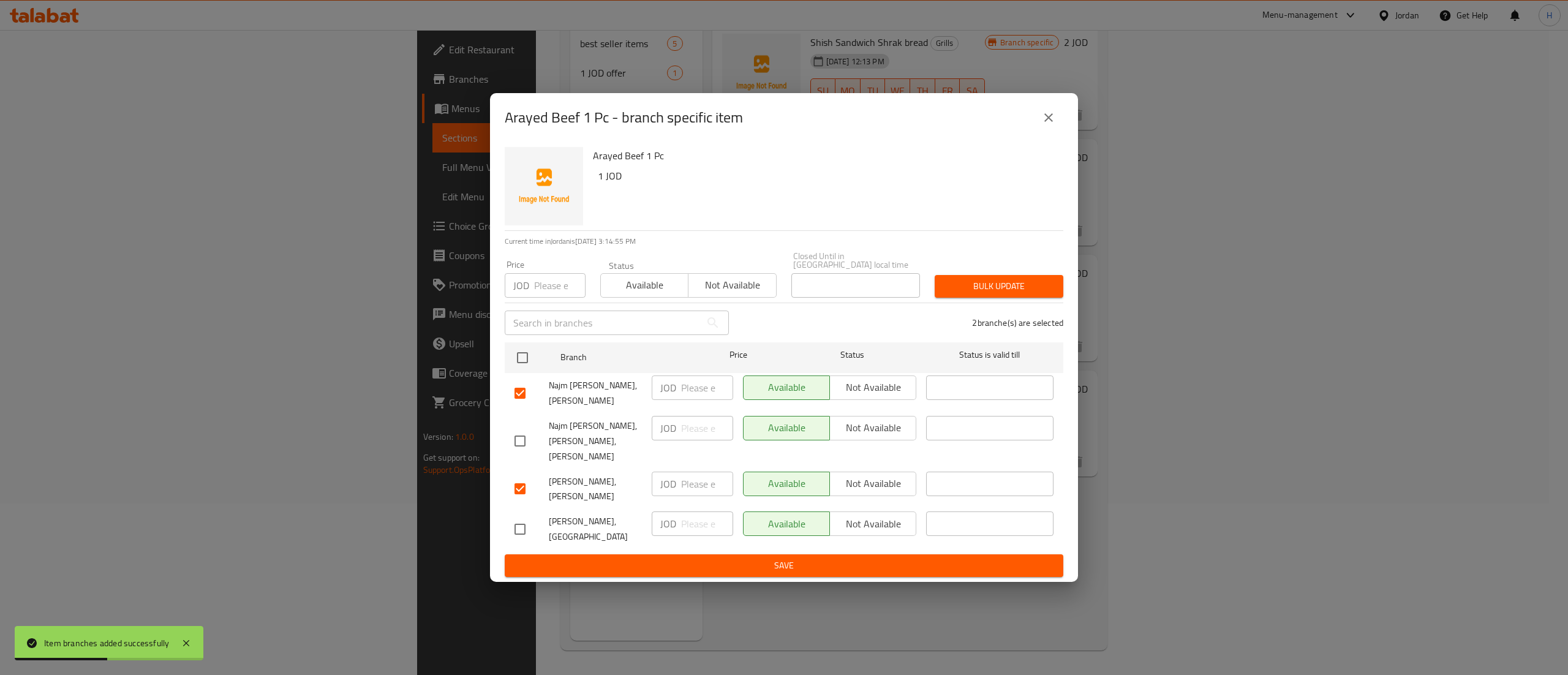
click at [511, 516] on input "checkbox" at bounding box center [521, 529] width 26 height 26
checkbox input "true"
click at [861, 479] on span "Not available" at bounding box center [873, 484] width 77 height 18
click at [863, 515] on span "Not available" at bounding box center [873, 524] width 77 height 18
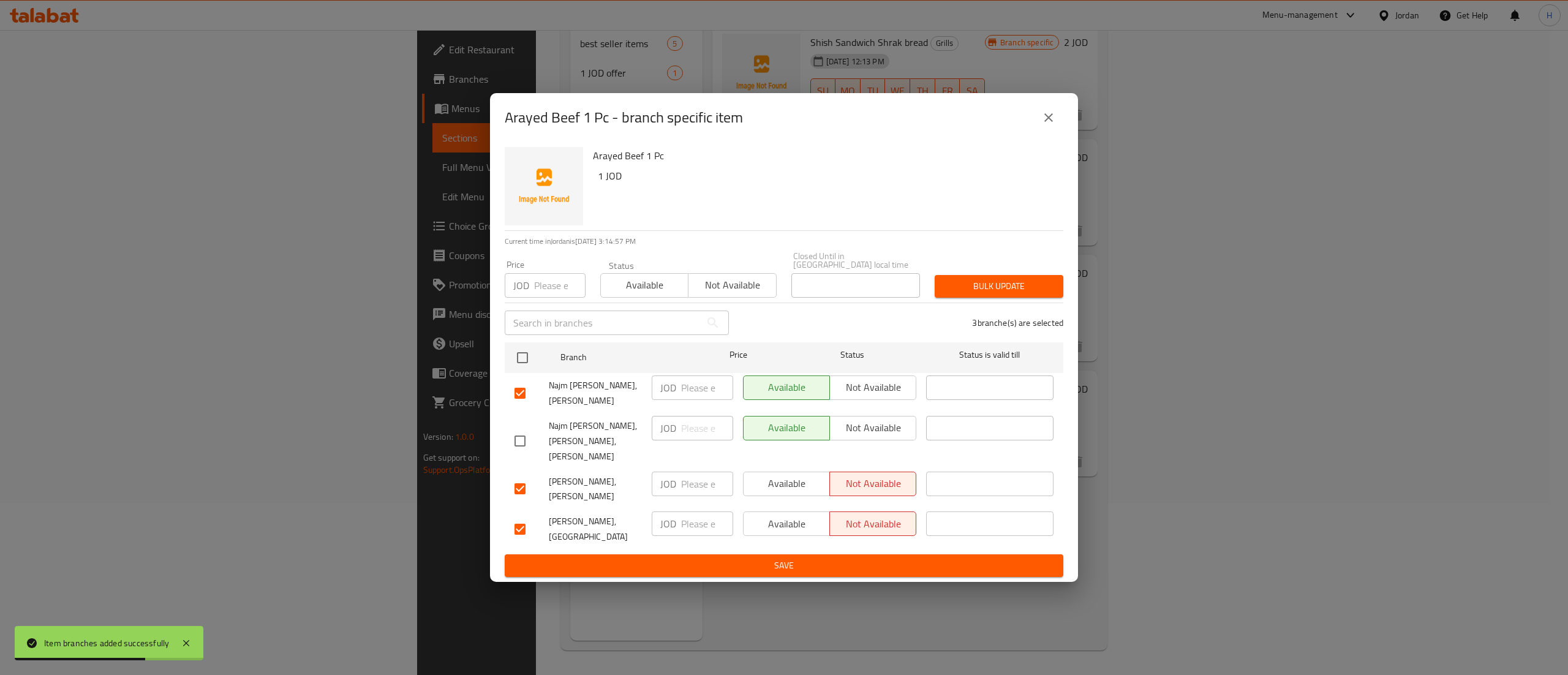
click at [863, 386] on span "Not available" at bounding box center [873, 387] width 77 height 18
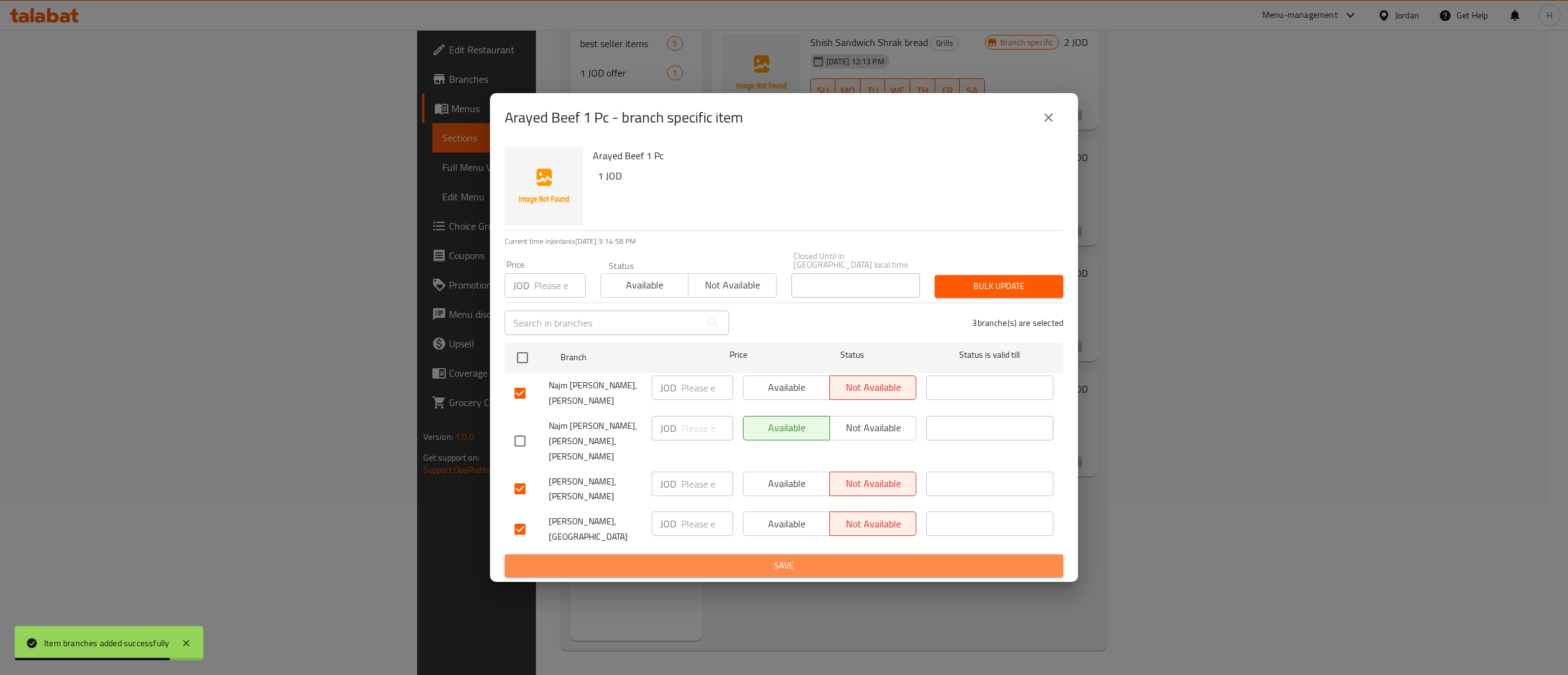
click at [767, 558] on span "Save" at bounding box center [784, 565] width 539 height 15
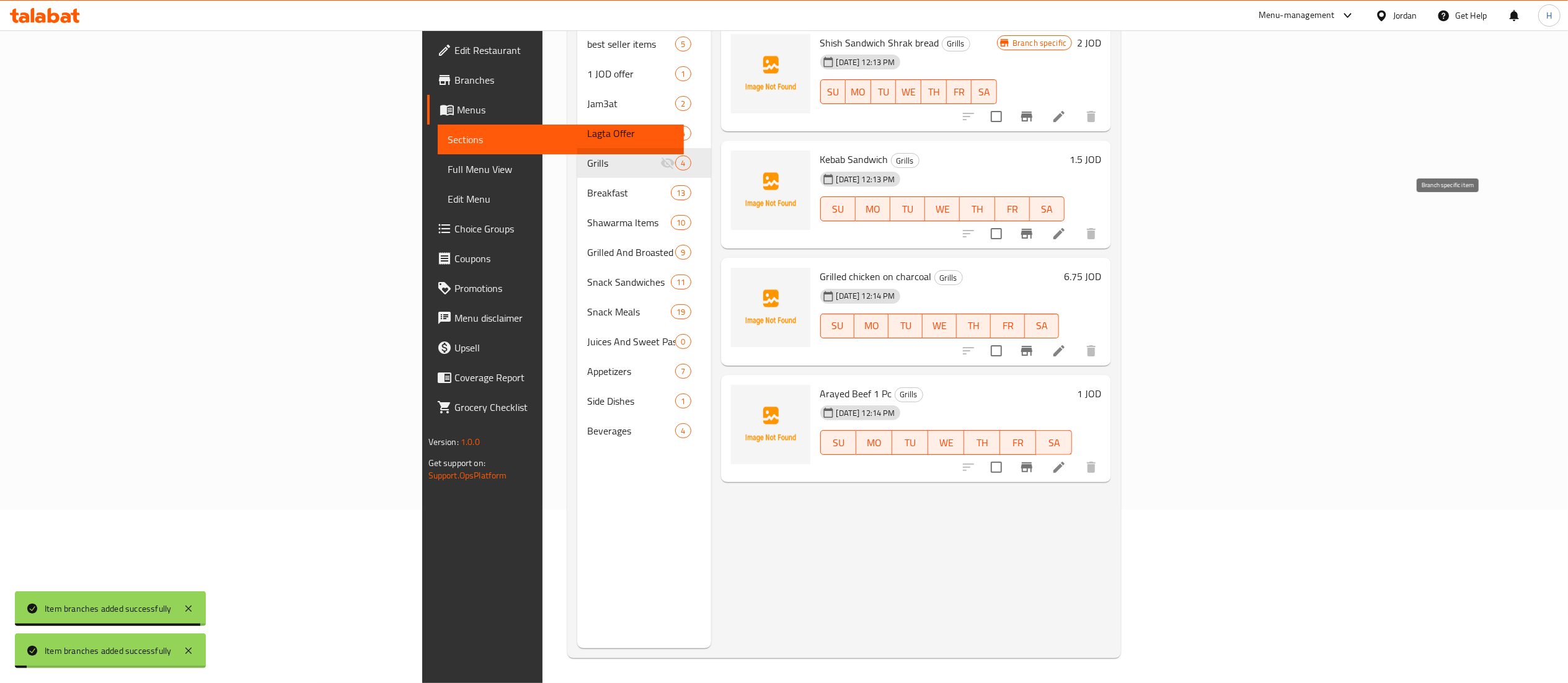
click at [1034, 226] on icon "Branch-specific-item" at bounding box center [1027, 234] width 15 height 15
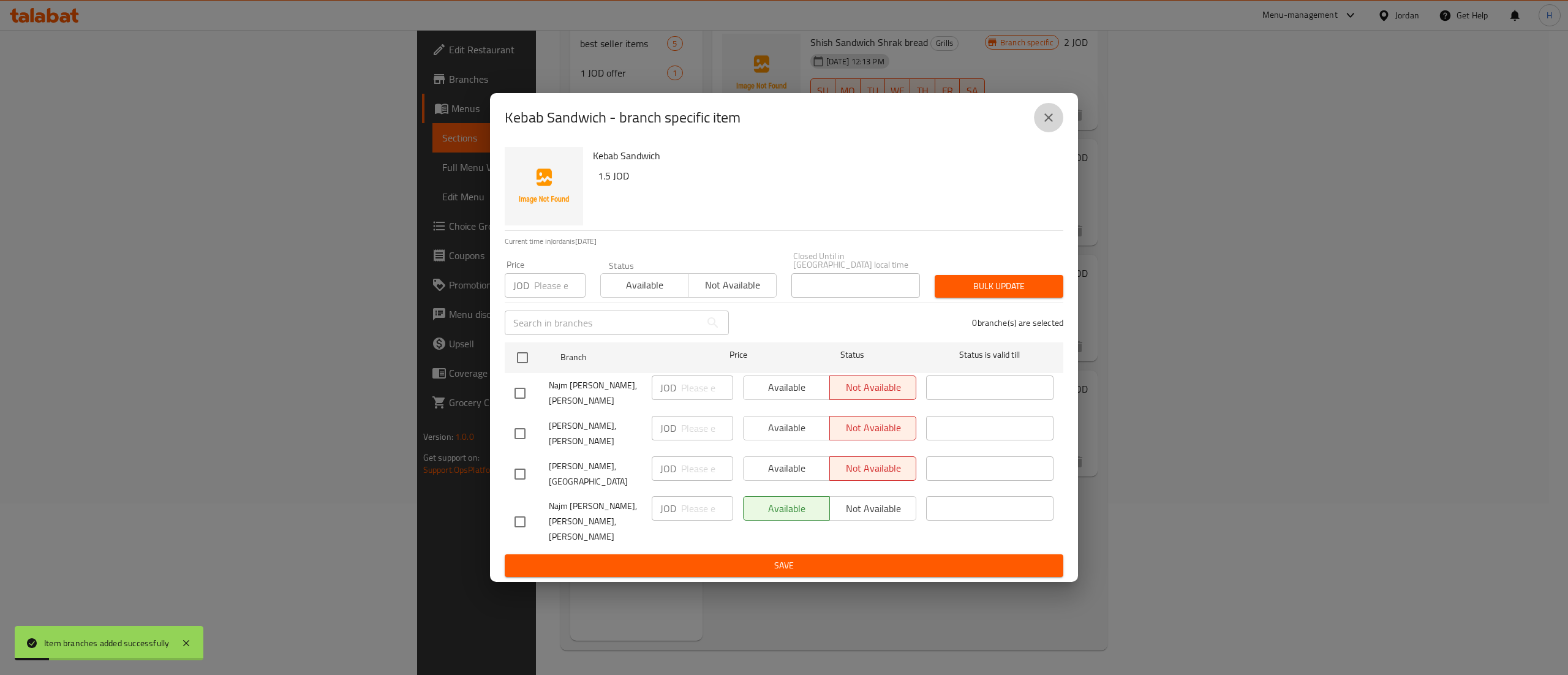
click at [1053, 125] on icon "close" at bounding box center [1048, 118] width 14 height 14
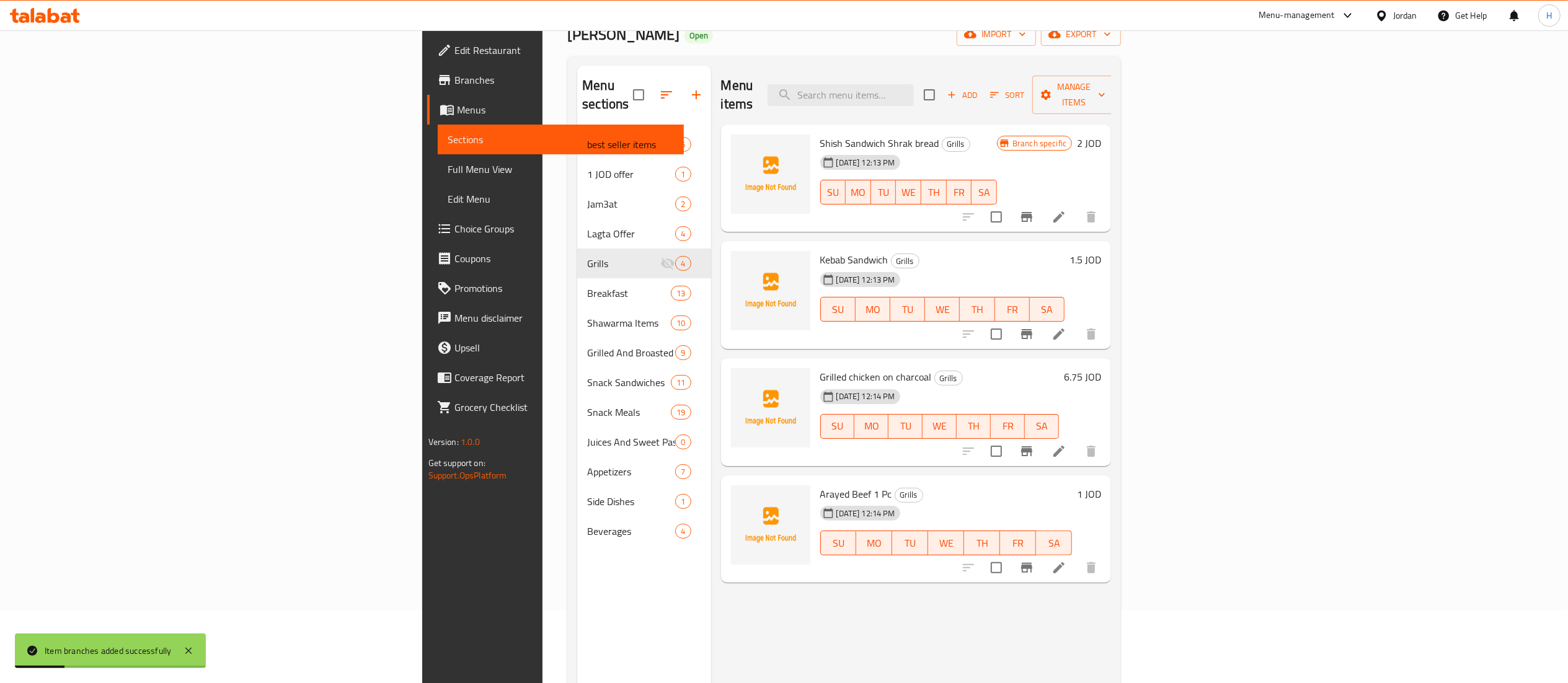
scroll to position [50, 0]
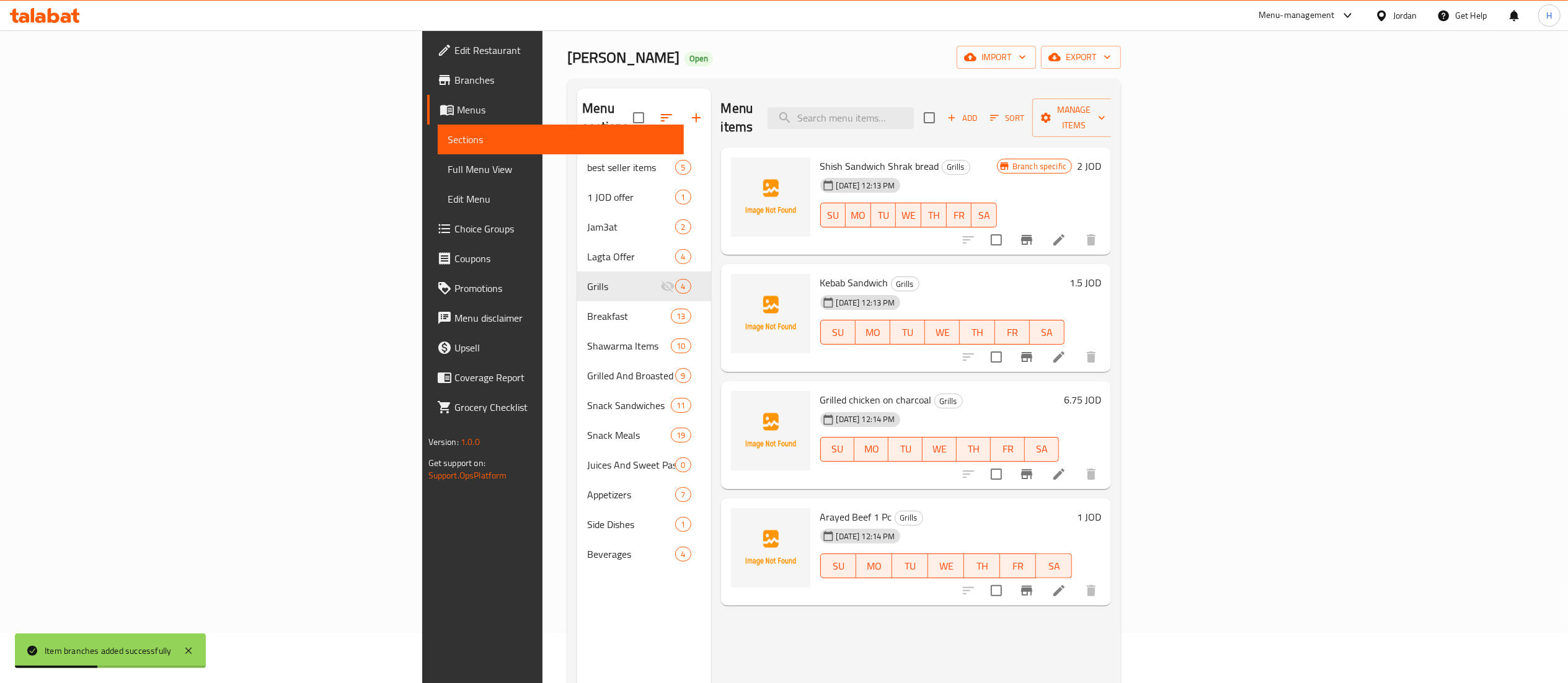
click at [821, 157] on span "Shish Sandwich Shrak bread" at bounding box center [880, 166] width 119 height 18
copy h6 "Shish Sandwich Shrak bread"
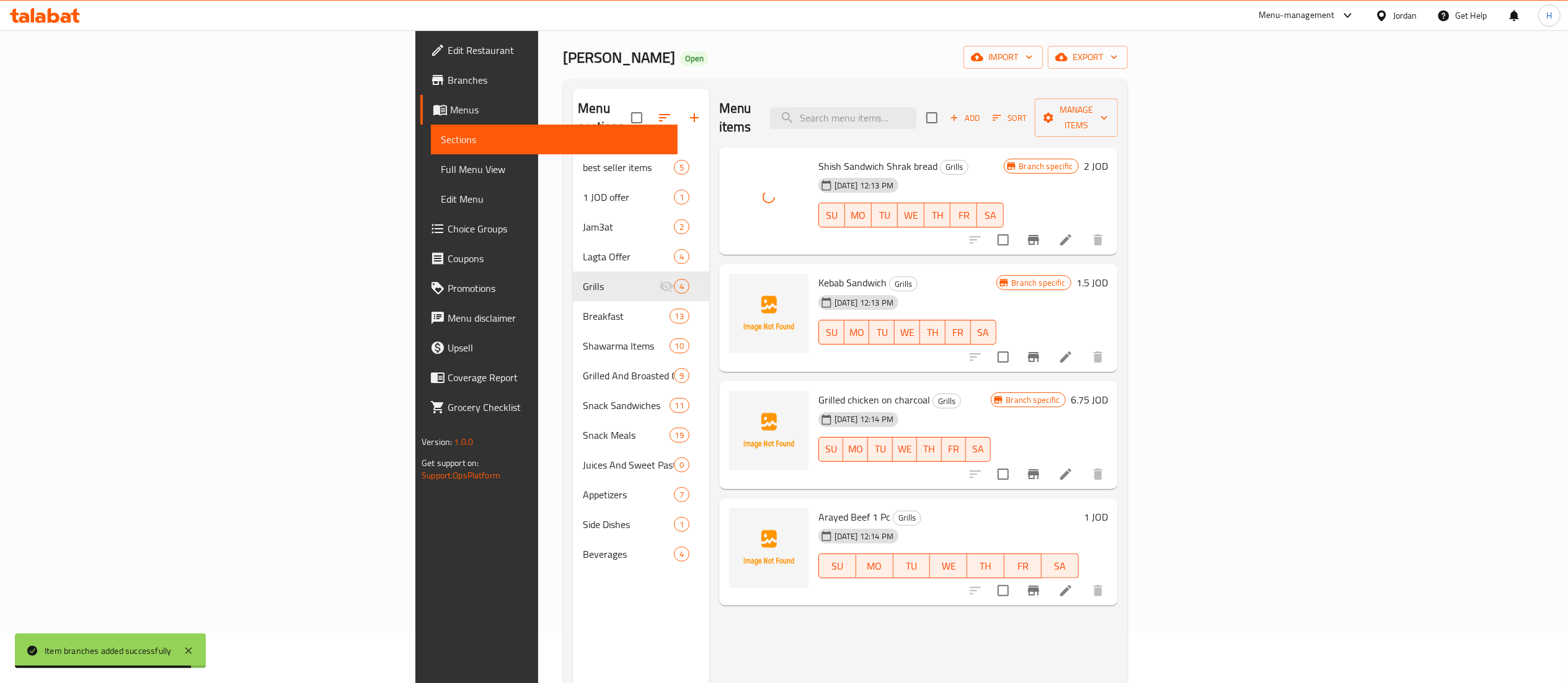
click at [818, 273] on span "Kebab Sandwich" at bounding box center [852, 282] width 68 height 18
copy h6 "Kebab Sandwich"
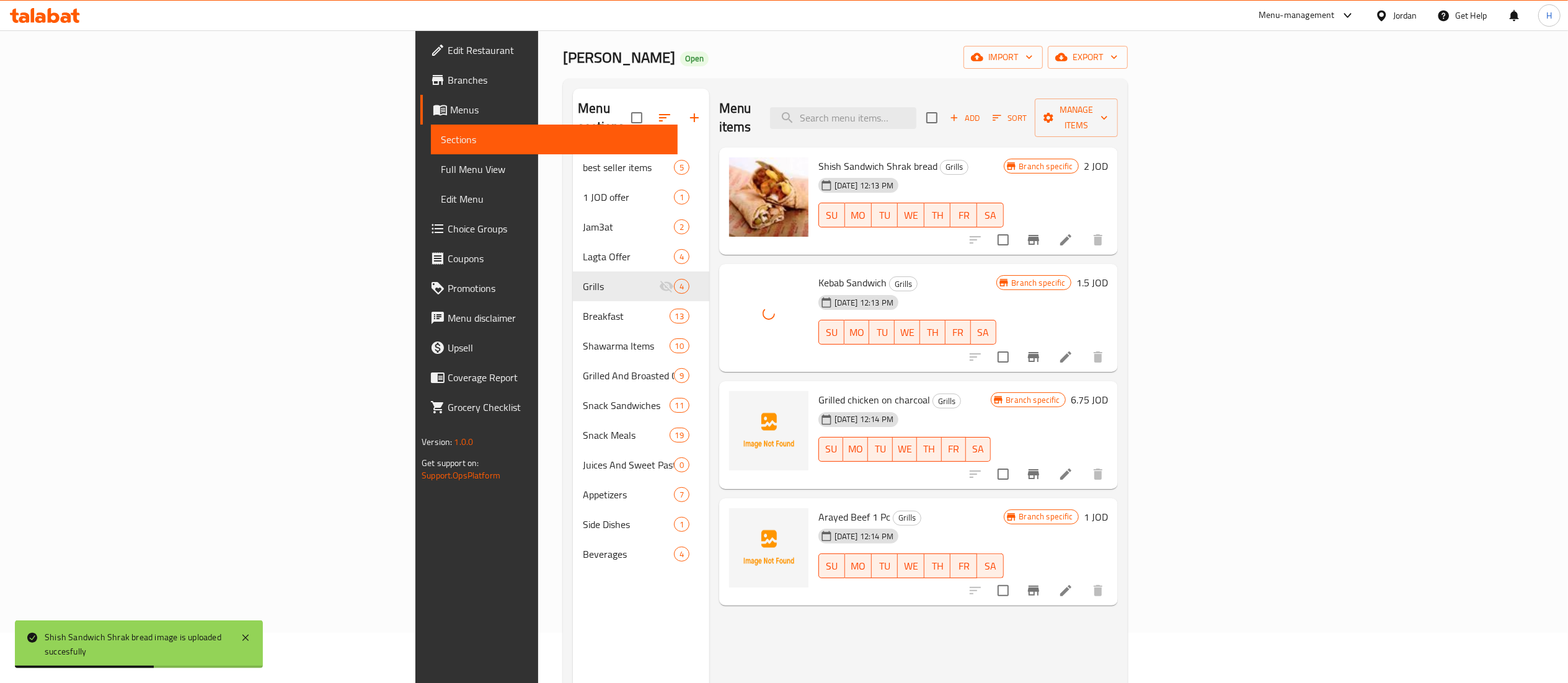
click at [818, 391] on span "Grilled chicken on charcoal" at bounding box center [874, 400] width 112 height 18
copy h6 "Grilled chicken on charcoal"
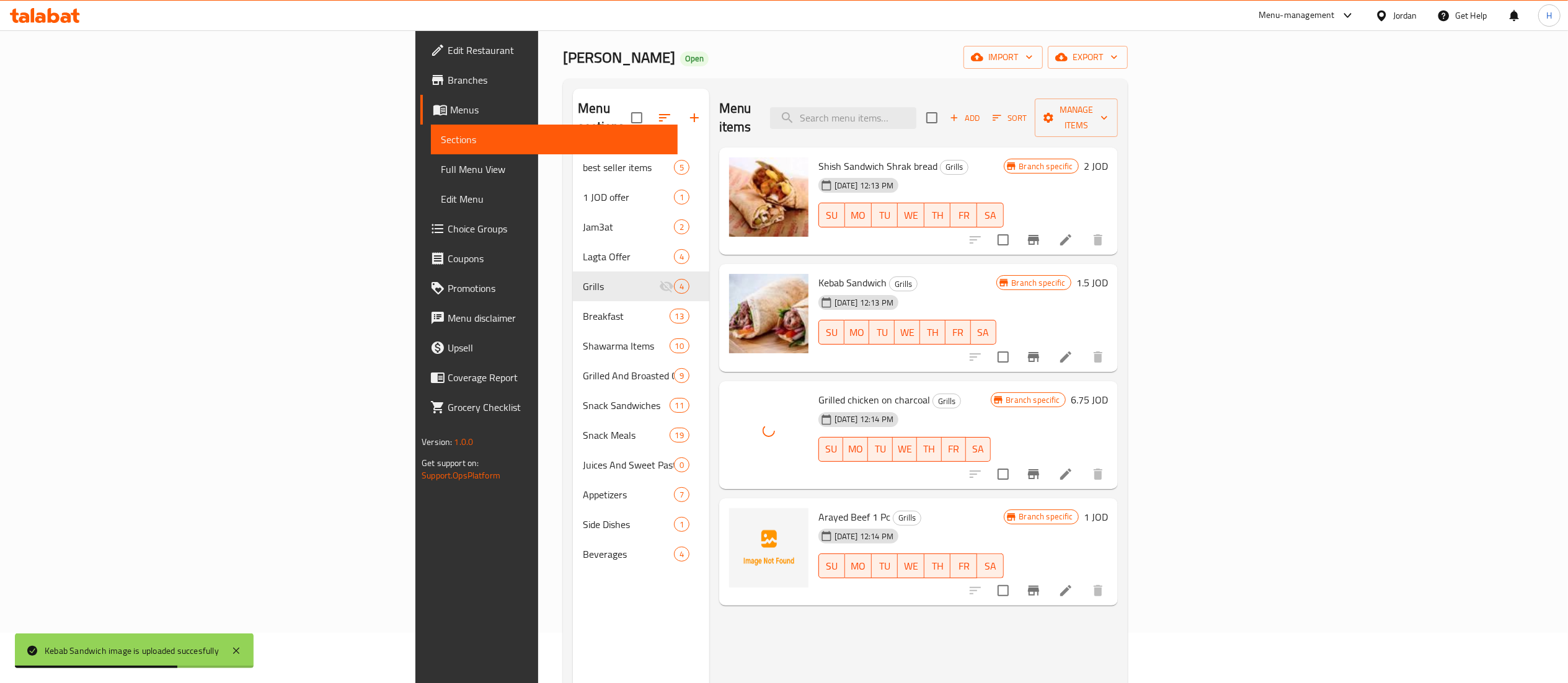
click at [818, 508] on span "Arayed Beef 1 Pc" at bounding box center [854, 516] width 72 height 18
copy h6 "Arayed Beef 1 Pc"
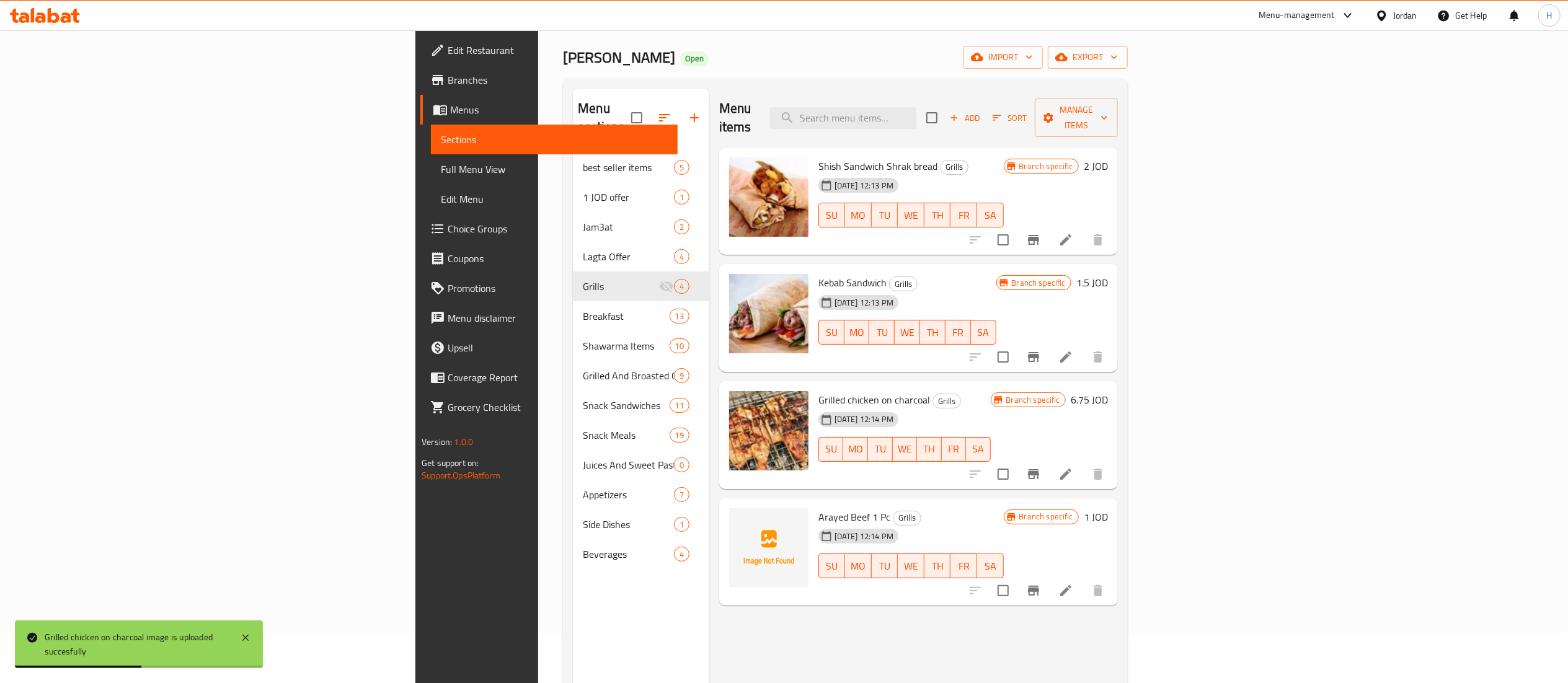
click at [729, 508] on div at bounding box center [769, 548] width 80 height 80
click at [767, 628] on div "Menu items Add Sort Manage items Shish Sandwich Shrak bread Grills 03-09-2025 1…" at bounding box center [913, 430] width 408 height 683
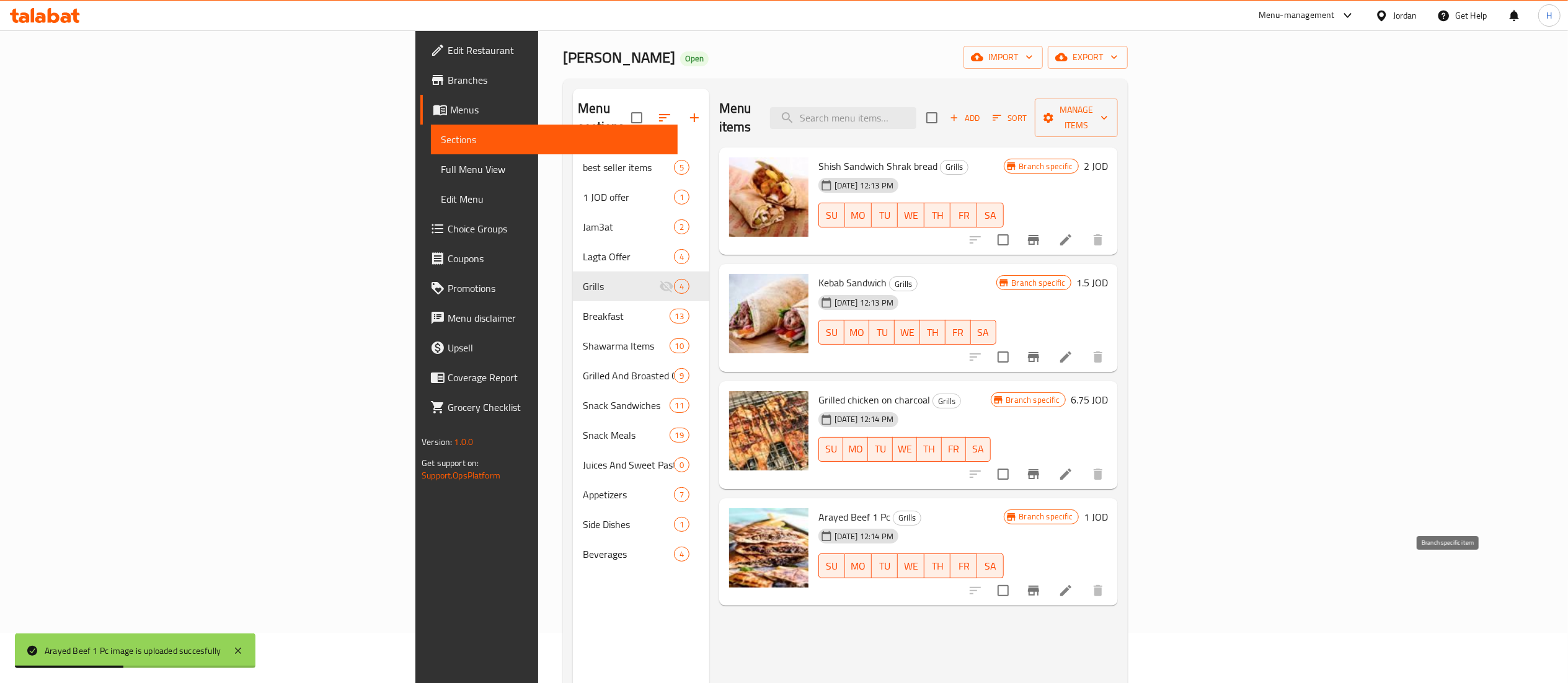
click at [1048, 576] on button "Branch-specific-item" at bounding box center [1033, 590] width 30 height 30
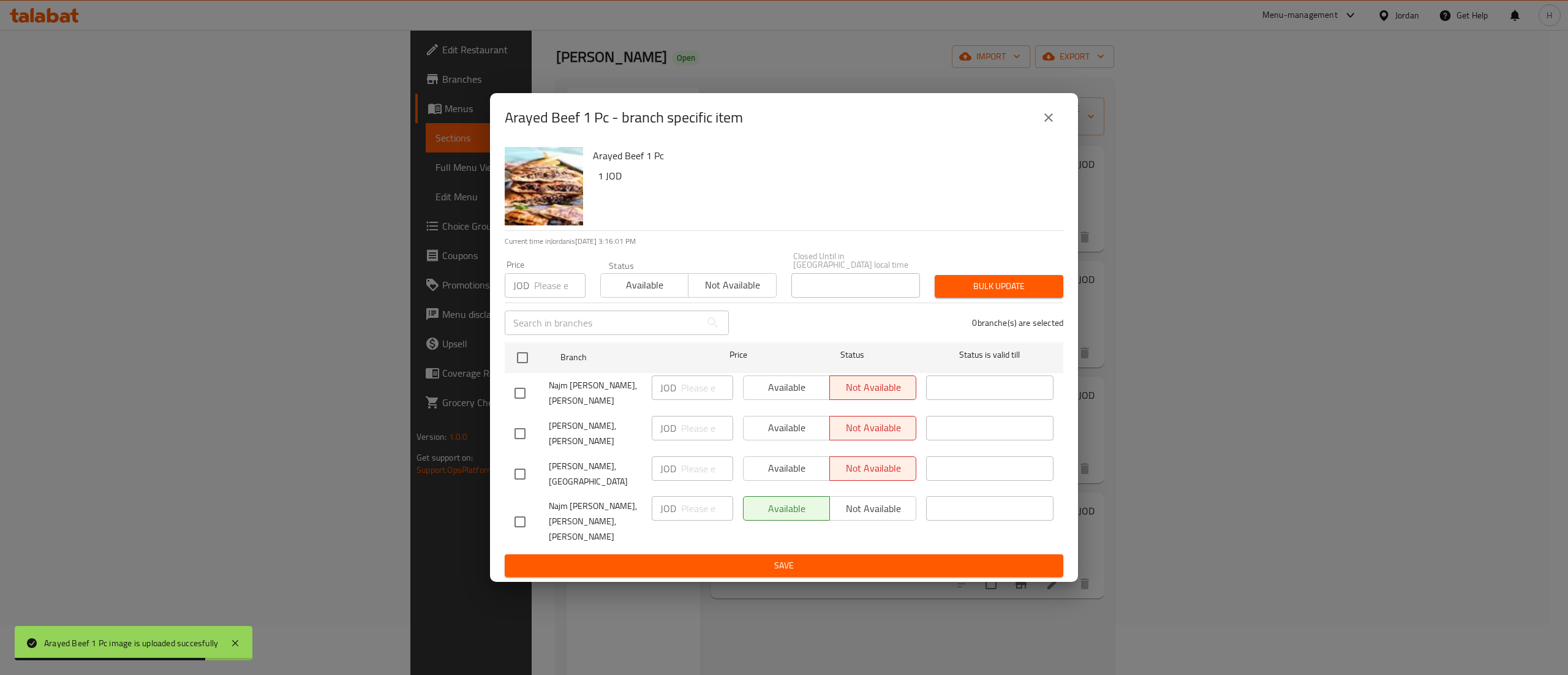
drag, startPoint x: 1037, startPoint y: 131, endPoint x: 1054, endPoint y: 163, distance: 36.2
click at [1040, 131] on button "close" at bounding box center [1048, 118] width 30 height 30
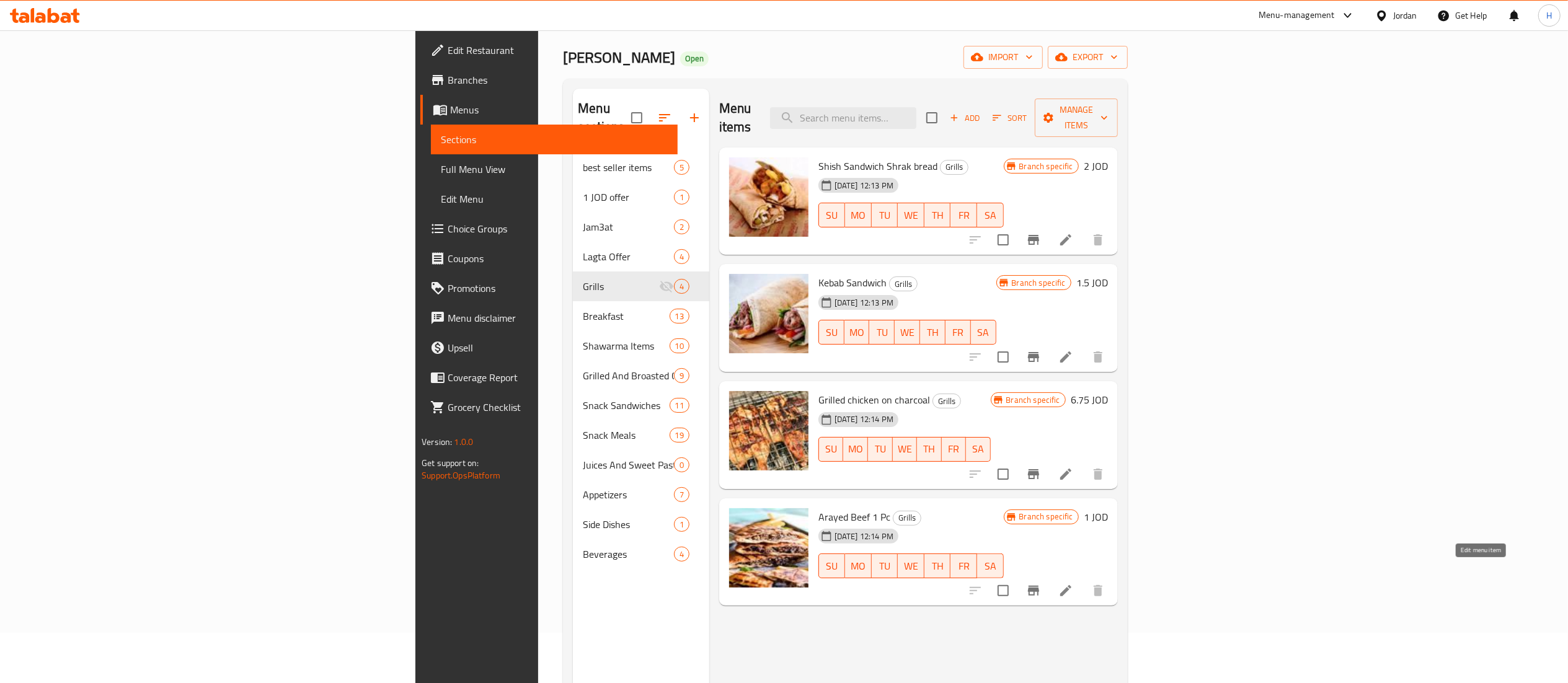
click at [1073, 583] on icon at bounding box center [1065, 590] width 15 height 15
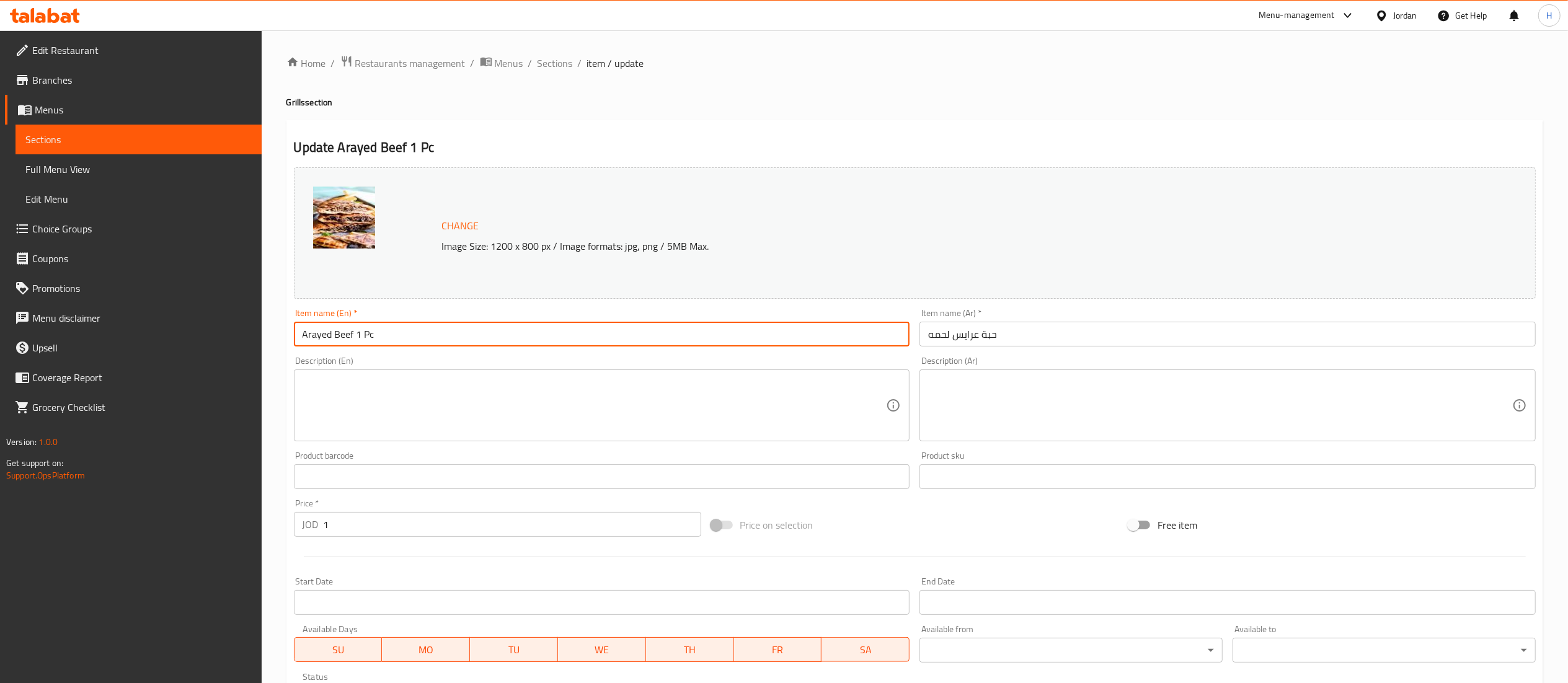
drag, startPoint x: 335, startPoint y: 334, endPoint x: 468, endPoint y: 354, distance: 134.5
click at [335, 336] on input "Arayed Beef 1 Pc" at bounding box center [601, 334] width 616 height 25
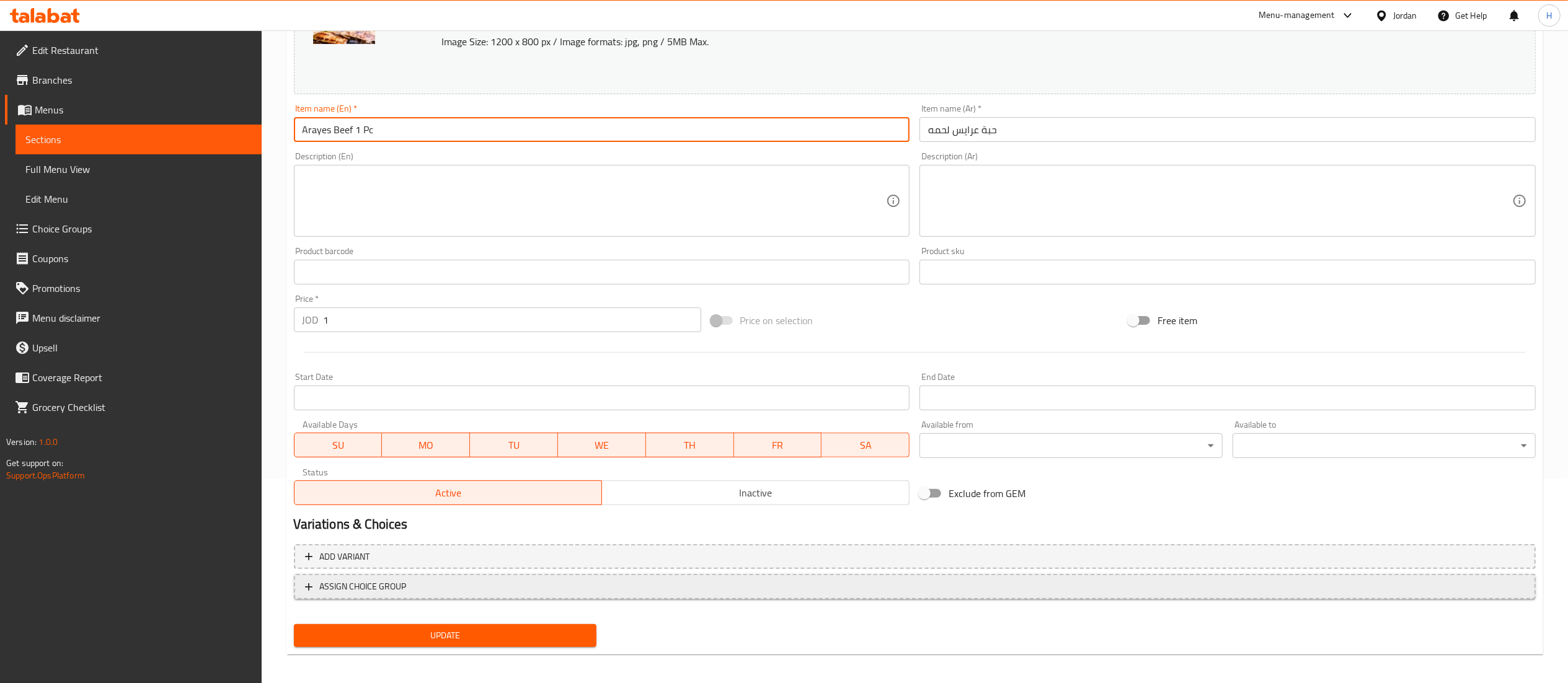
scroll to position [210, 0]
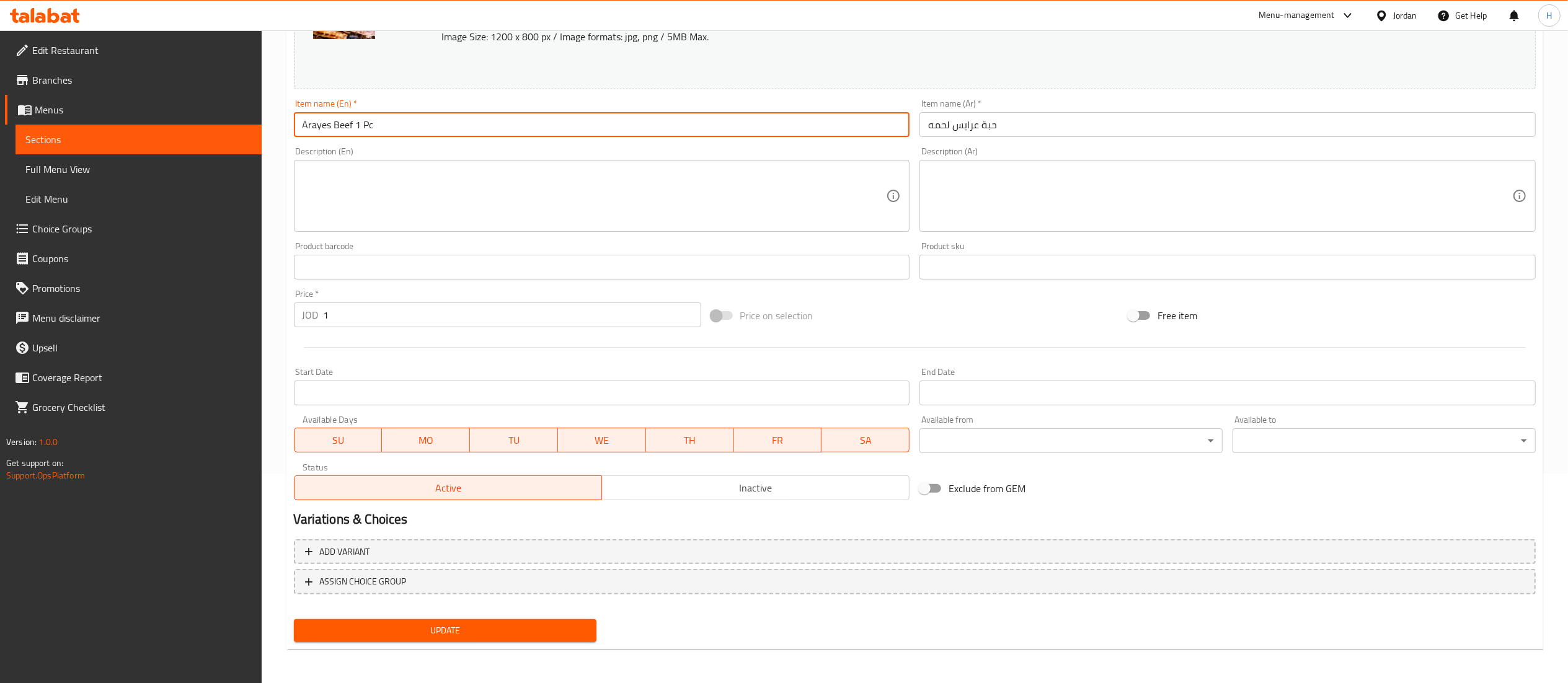
type input "Arayes Beef 1 Pc"
click at [415, 624] on span "Update" at bounding box center [446, 630] width 283 height 15
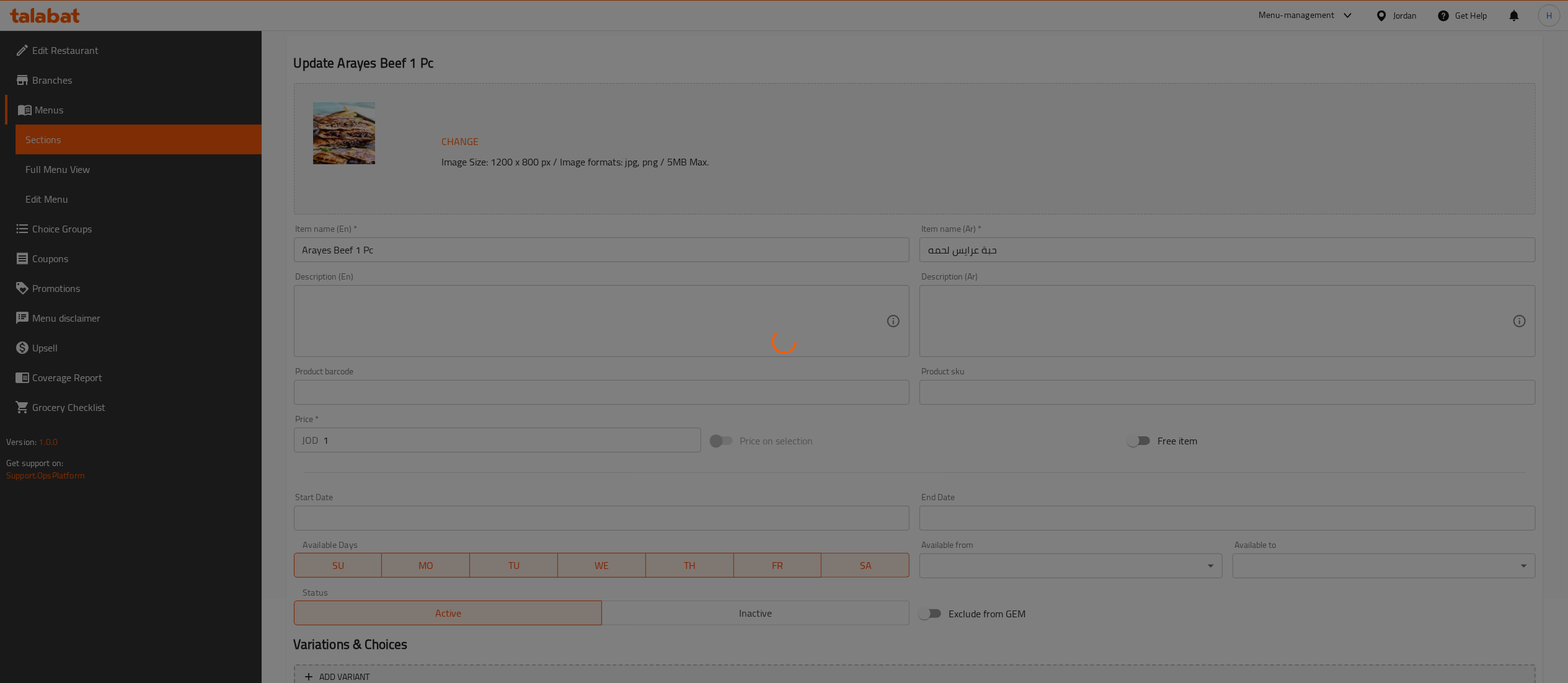
scroll to position [0, 0]
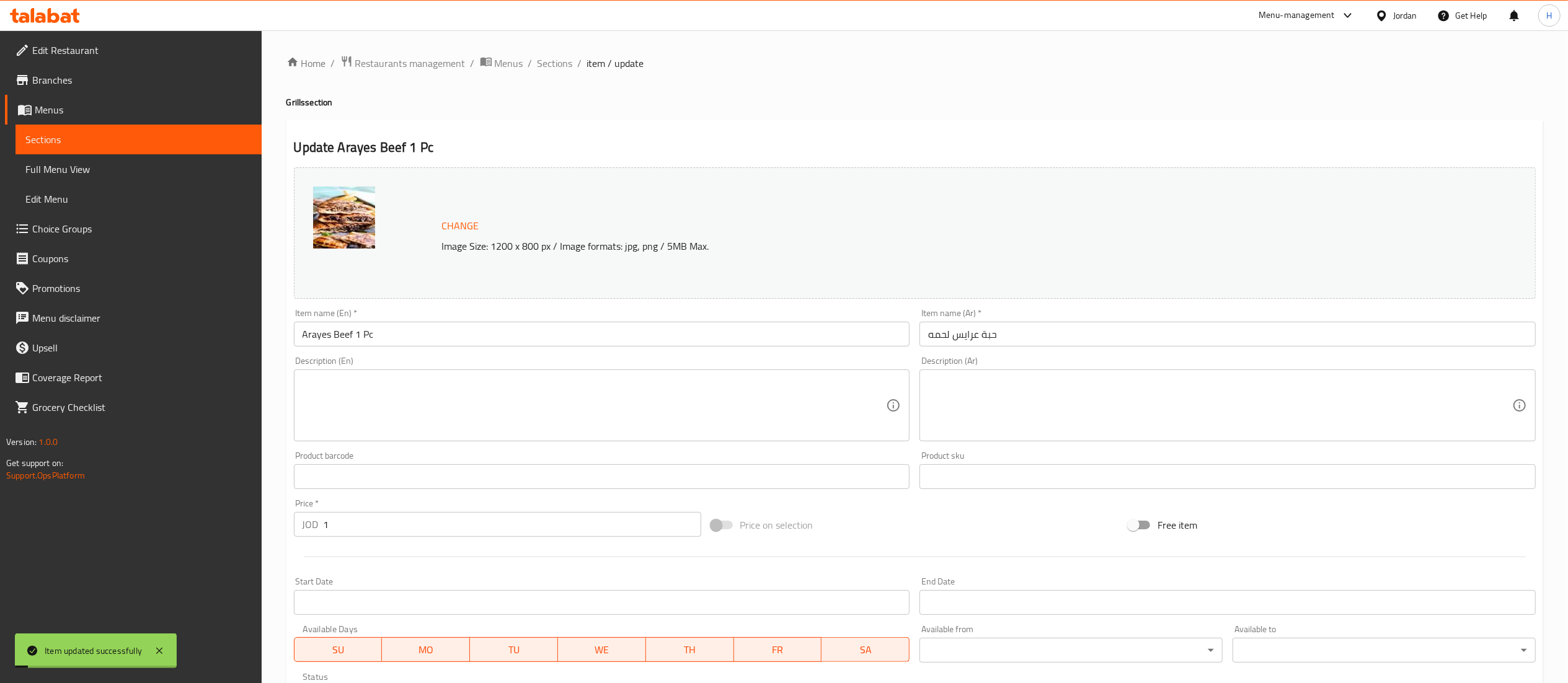
click at [569, 68] on span "Sections" at bounding box center [555, 63] width 35 height 15
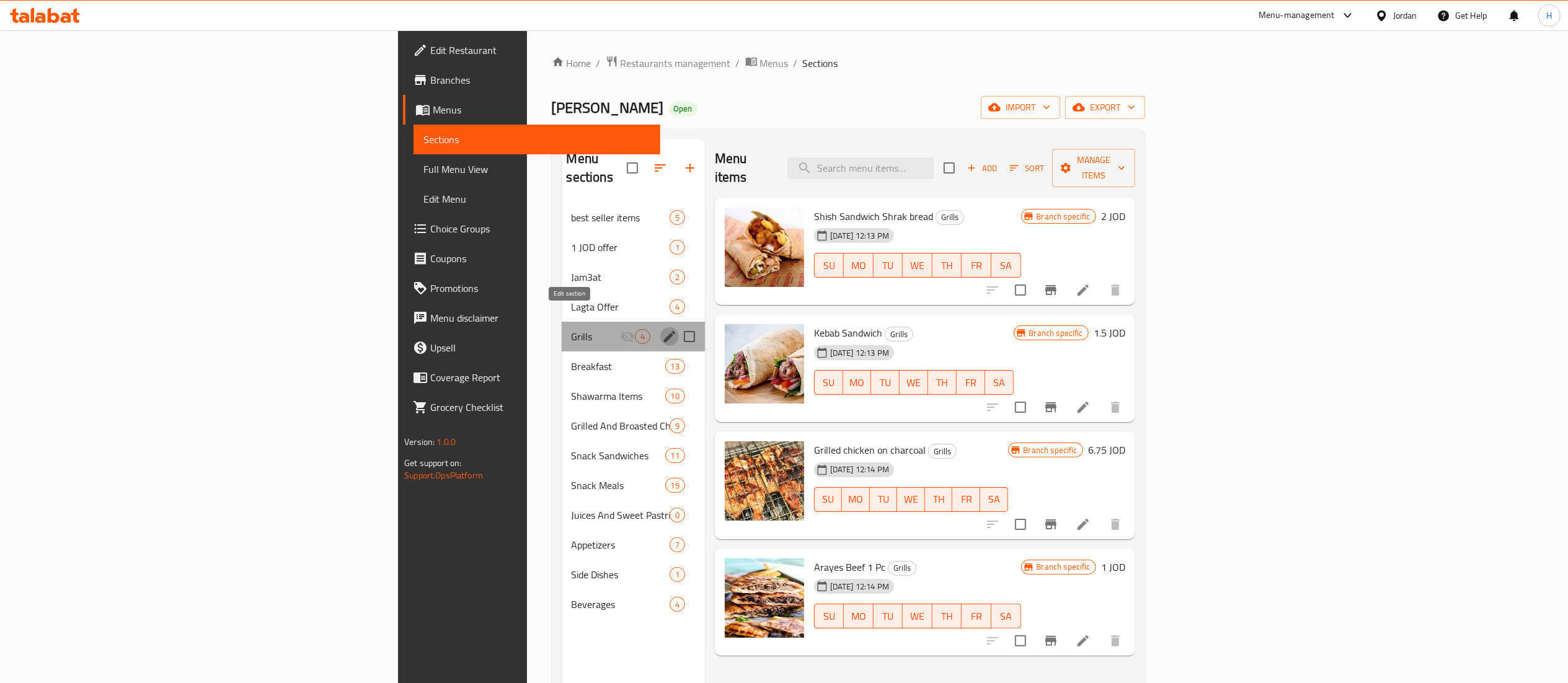
click at [664, 331] on icon "edit" at bounding box center [669, 336] width 11 height 11
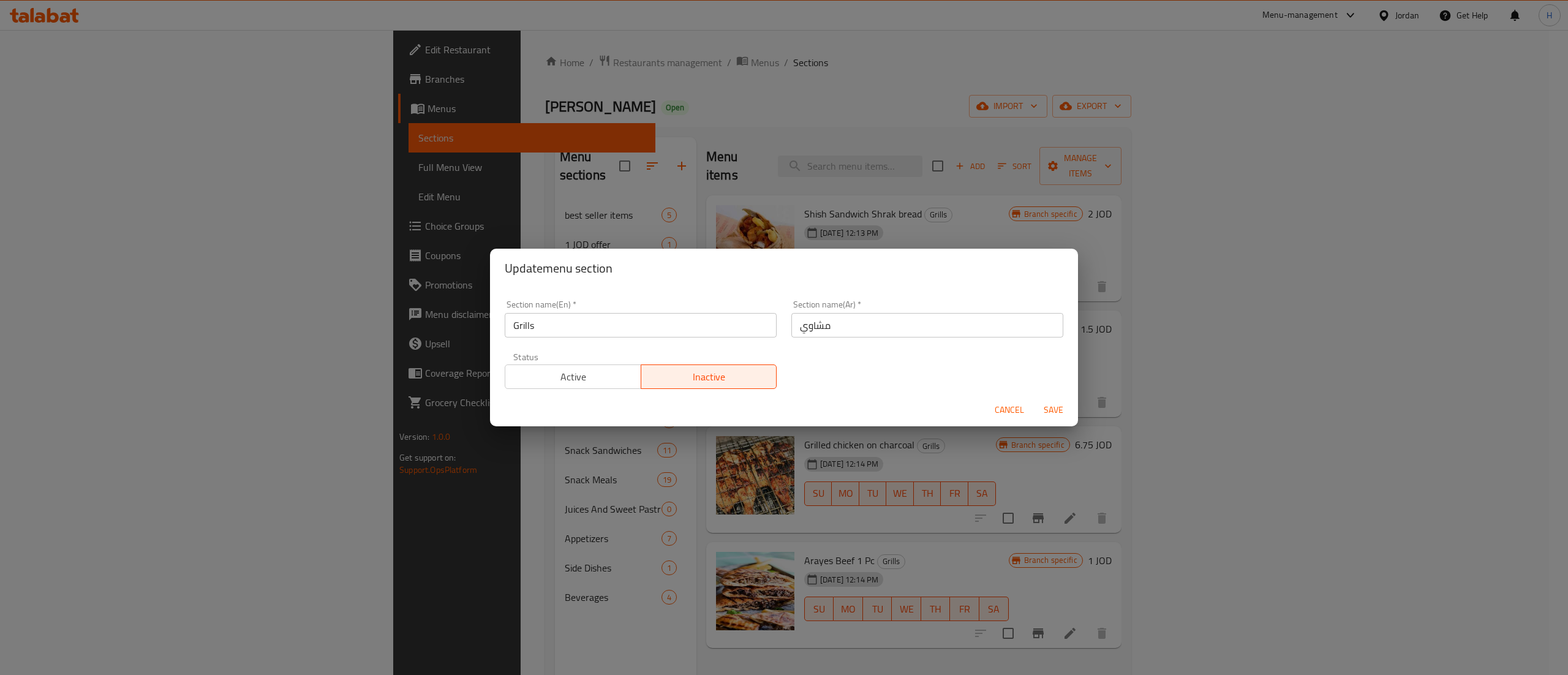
click at [547, 377] on span "Active" at bounding box center [573, 377] width 126 height 18
click at [1053, 419] on button "Save" at bounding box center [1053, 409] width 39 height 22
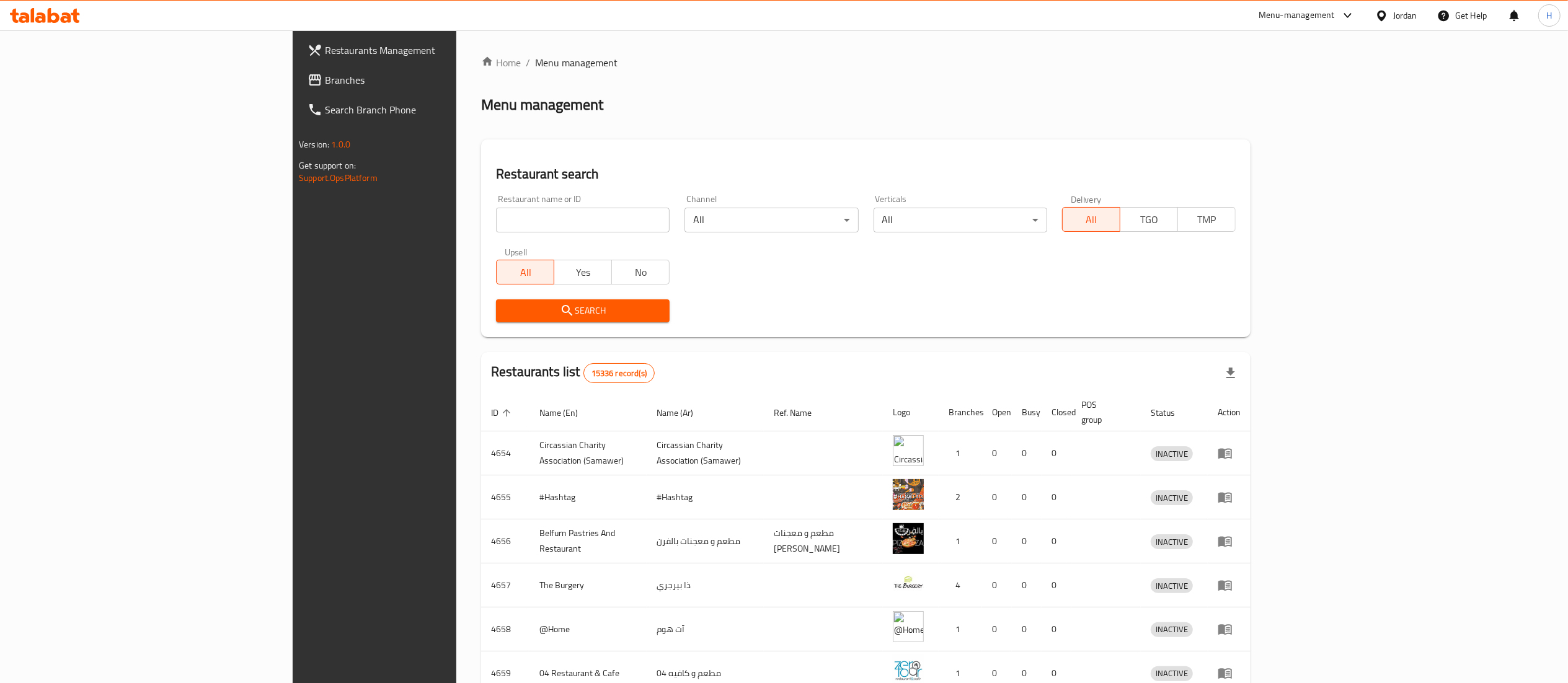
click at [496, 218] on input "search" at bounding box center [583, 220] width 174 height 25
paste input "613863"
type input "613863"
click button "Search" at bounding box center [583, 310] width 174 height 23
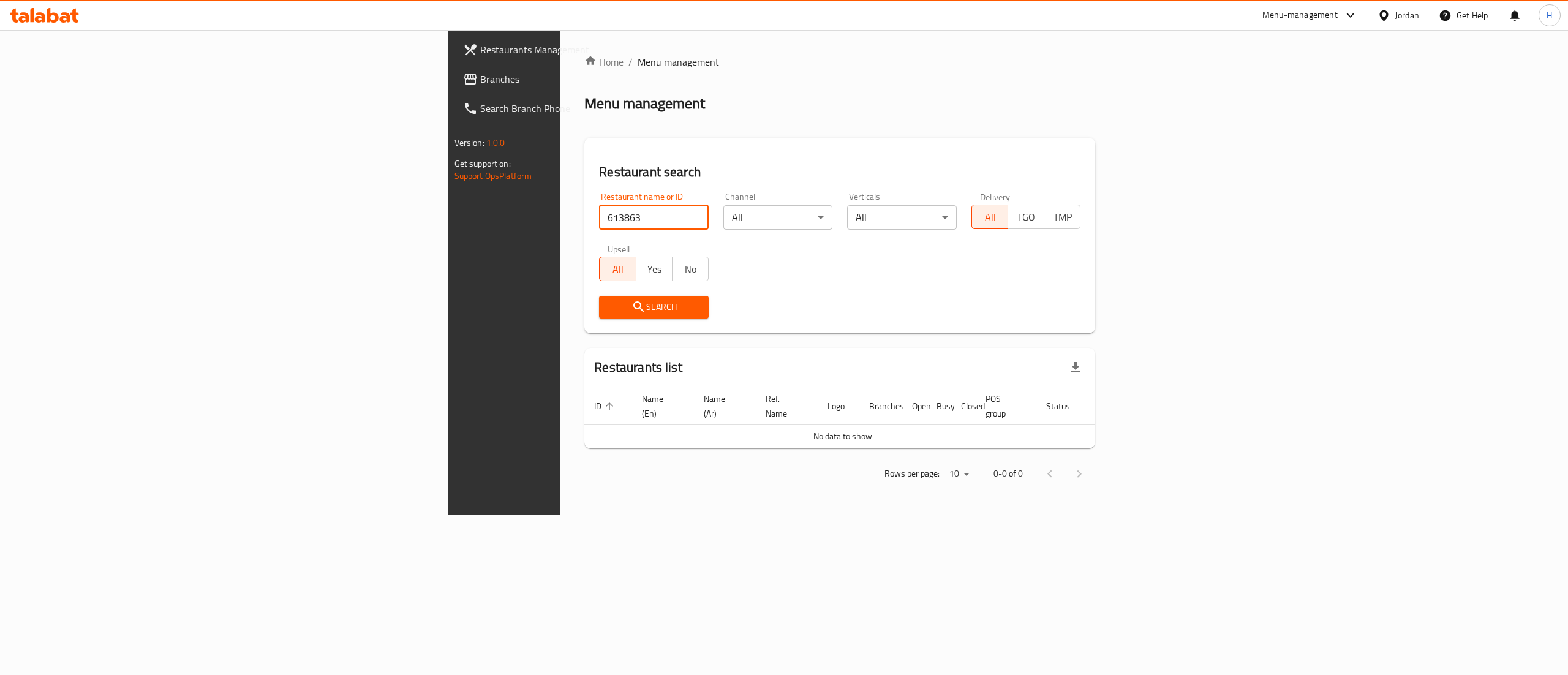
click at [480, 78] on span "Branches" at bounding box center [590, 79] width 220 height 14
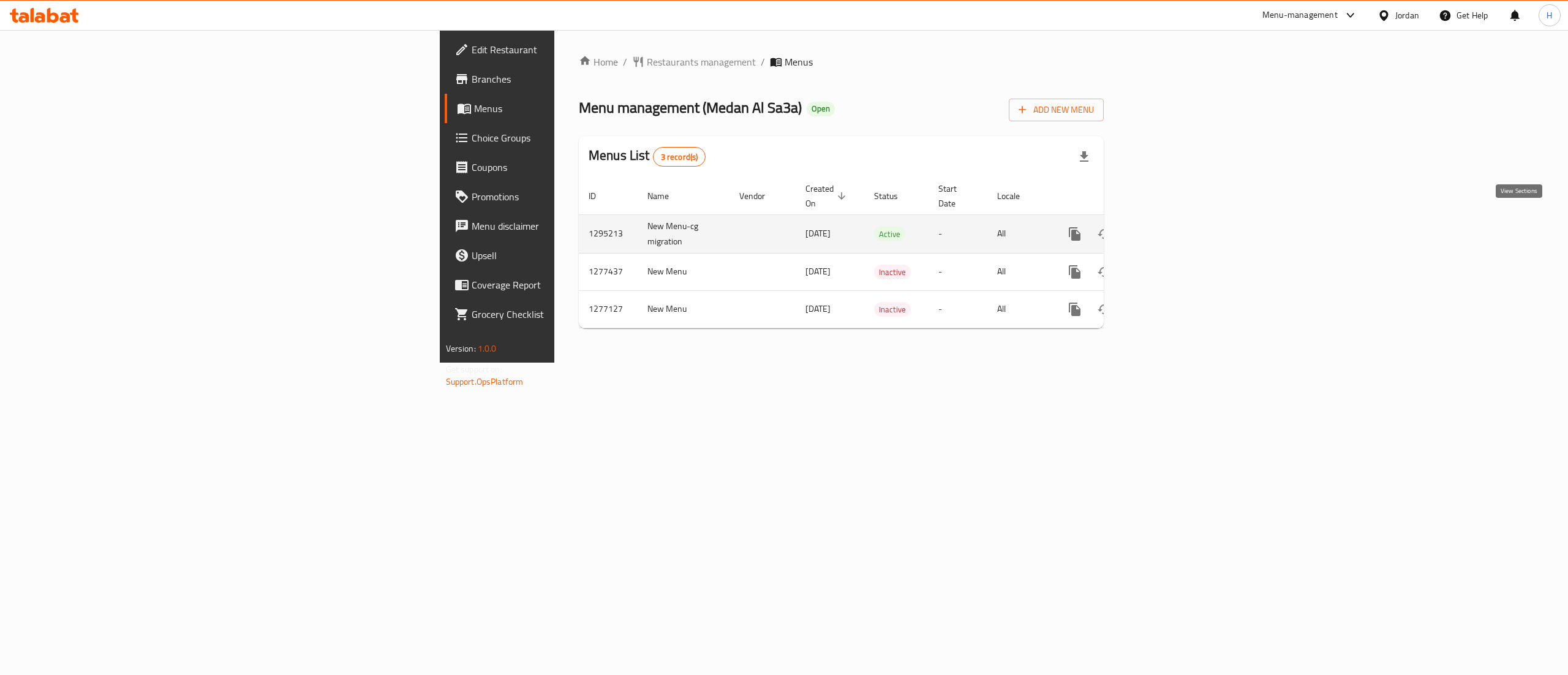
click at [1170, 227] on icon "enhanced table" at bounding box center [1163, 234] width 14 height 14
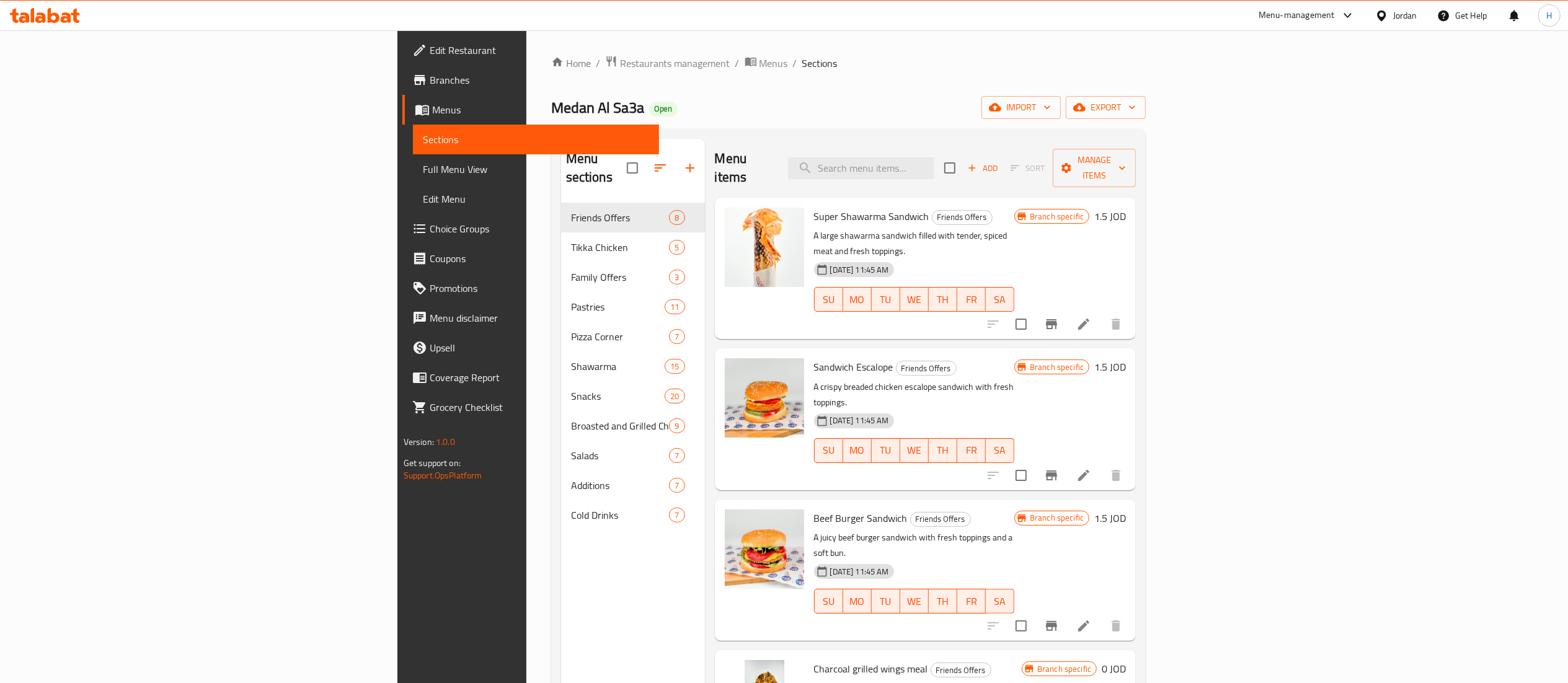
click at [1057, 319] on icon "Branch-specific-item" at bounding box center [1051, 324] width 11 height 10
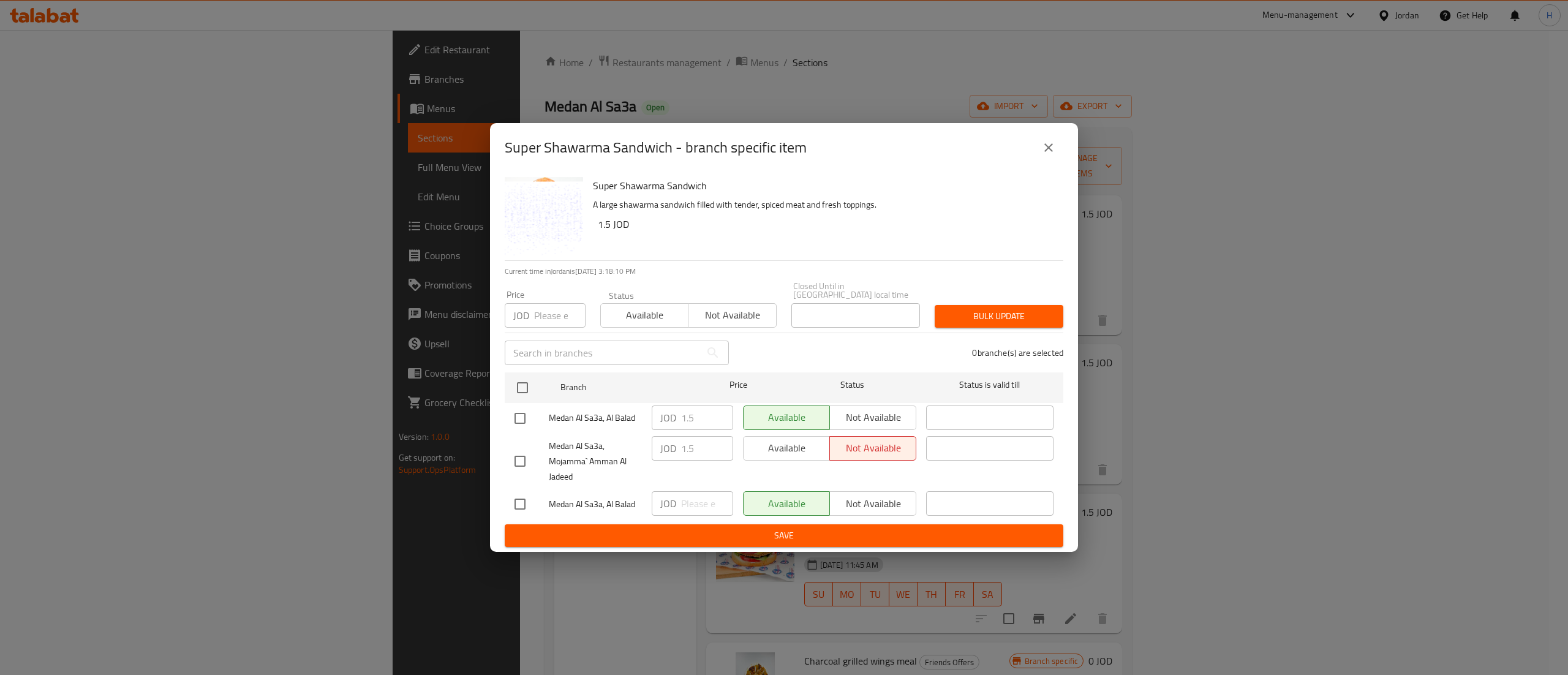
click at [1052, 162] on button "close" at bounding box center [1048, 147] width 30 height 30
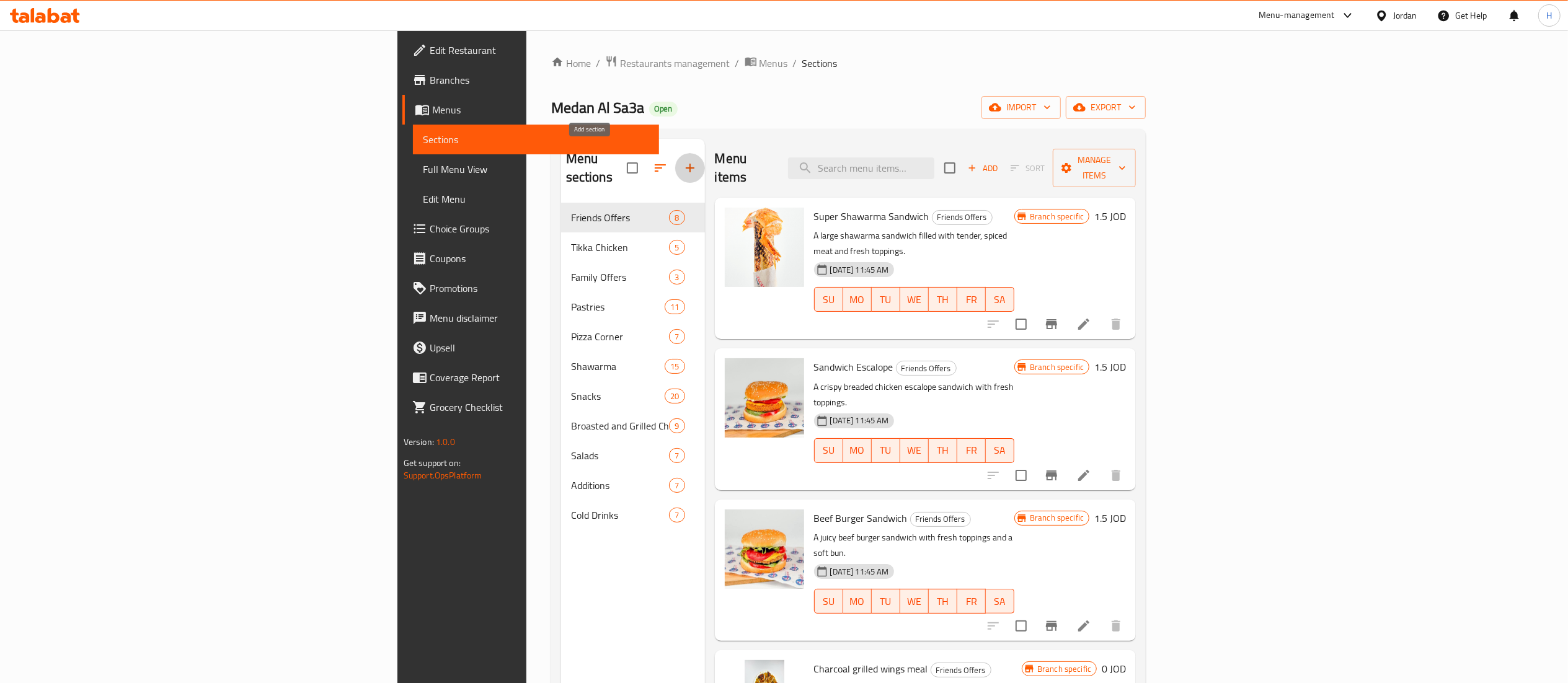
click at [682, 161] on icon "button" at bounding box center [690, 168] width 15 height 15
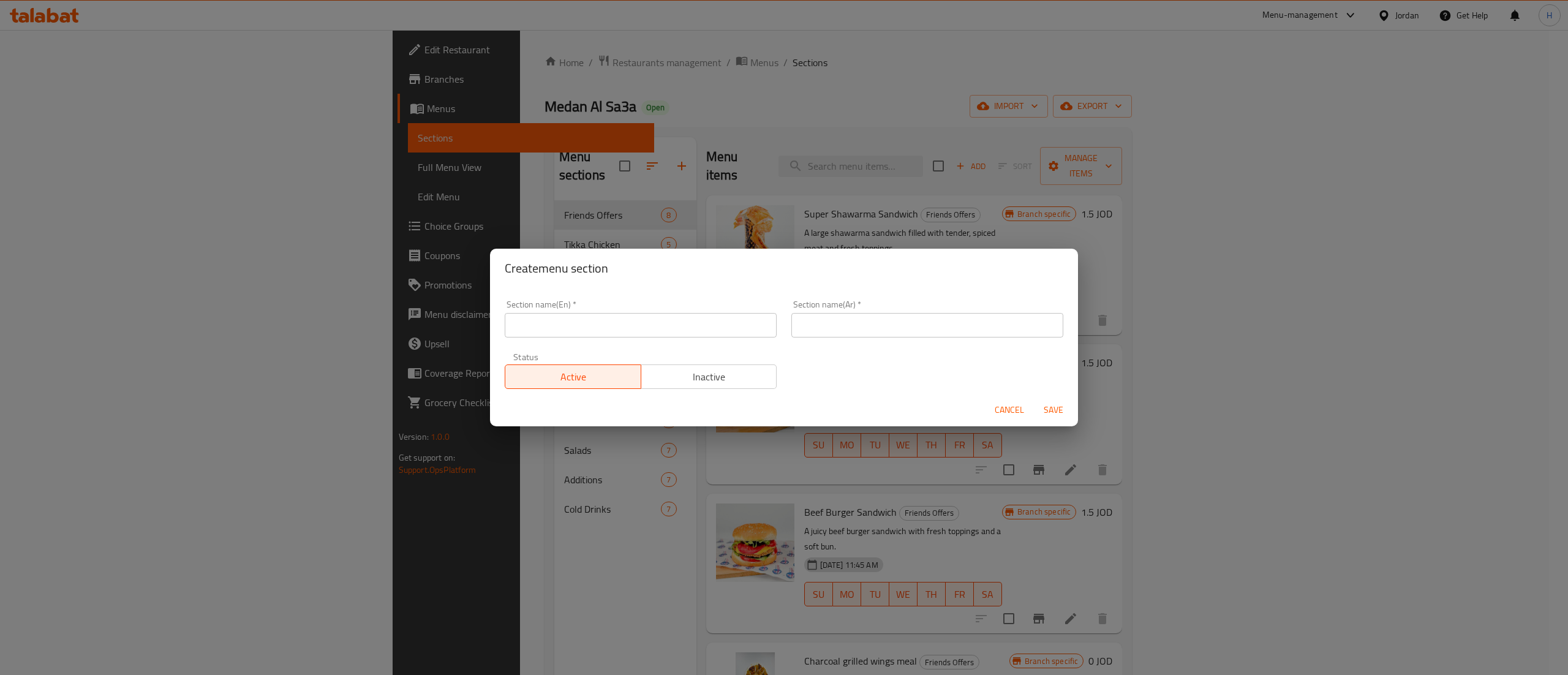
click at [677, 328] on input "text" at bounding box center [640, 326] width 272 height 25
type input "Golden Meals"
paste input "الوجبات الذهبية"
type input "الوجبات الذهبية"
click at [1051, 408] on span "Save" at bounding box center [1053, 409] width 30 height 15
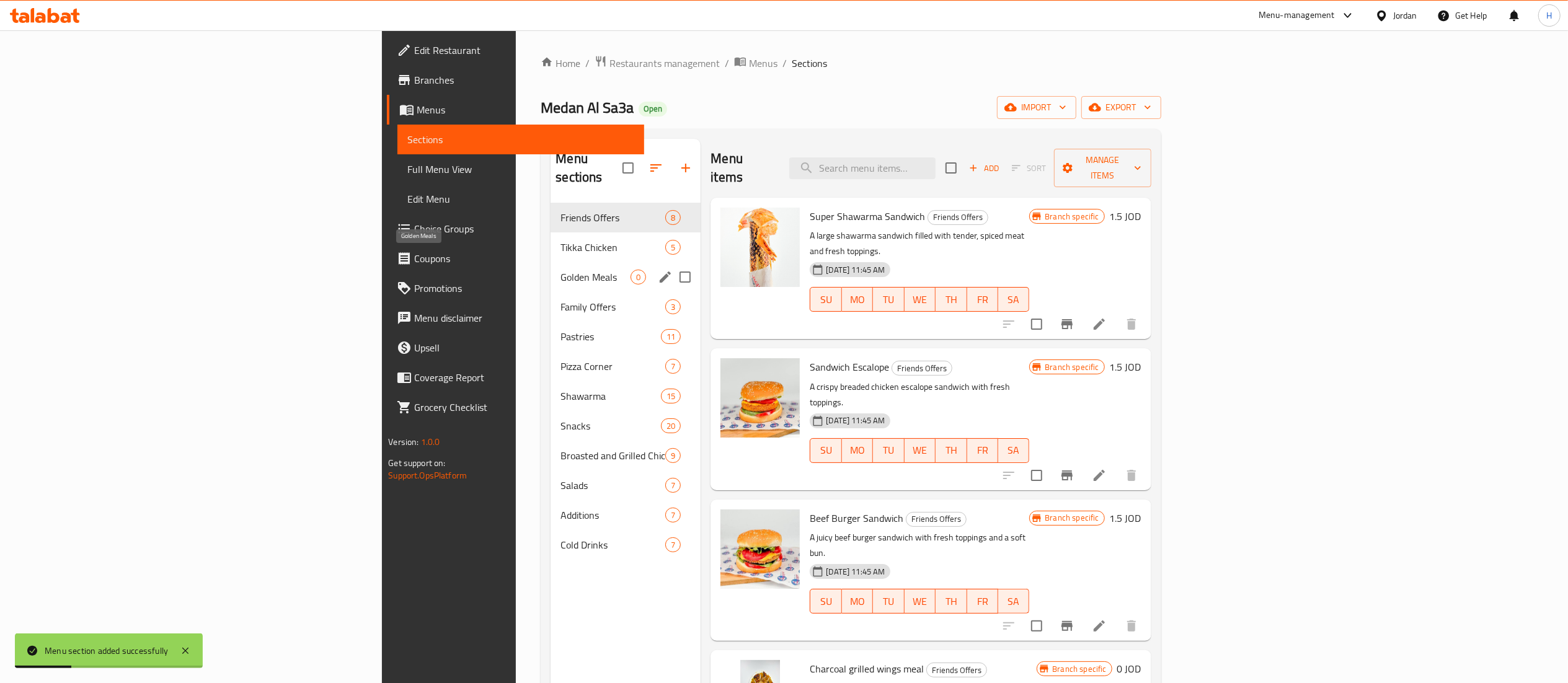
click at [560, 270] on span "Golden Meals" at bounding box center [595, 277] width 70 height 15
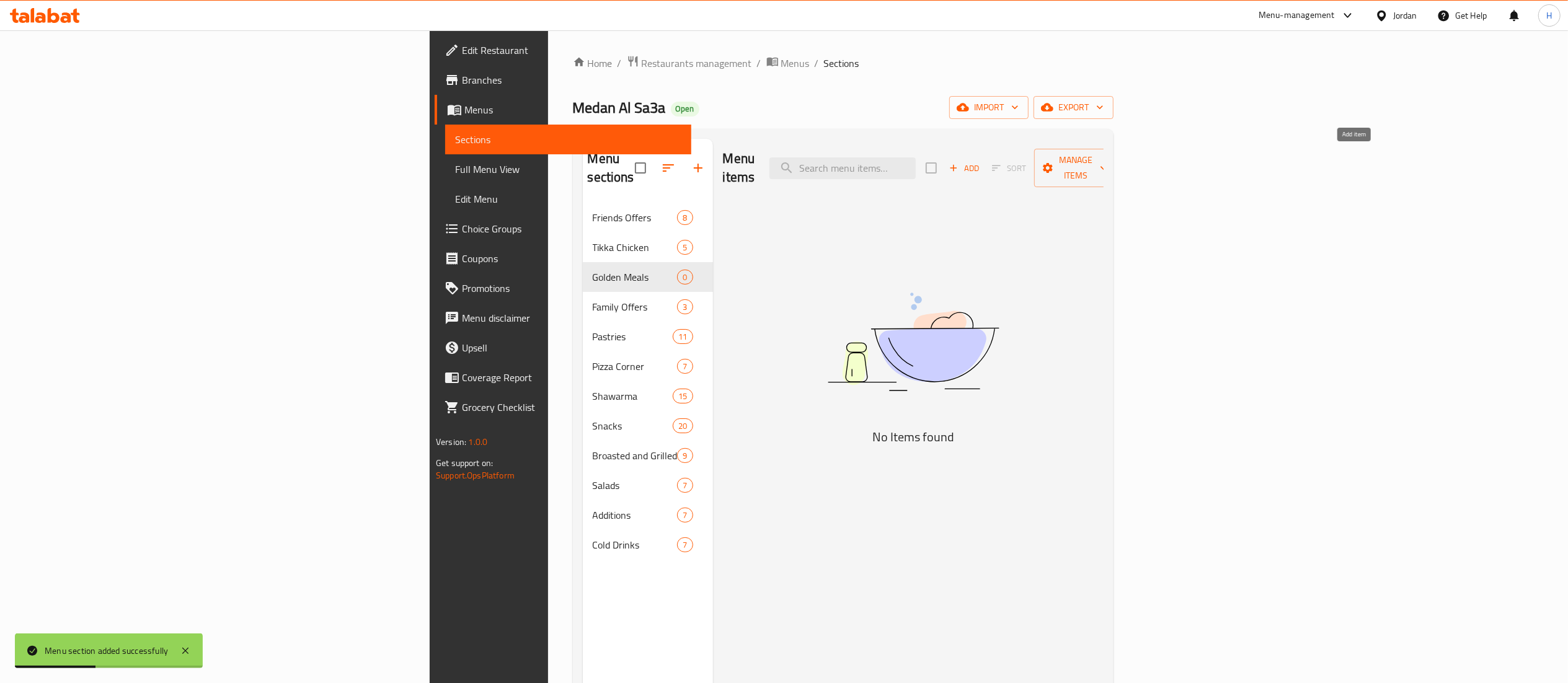
click at [981, 166] on span "Add" at bounding box center [964, 169] width 34 height 15
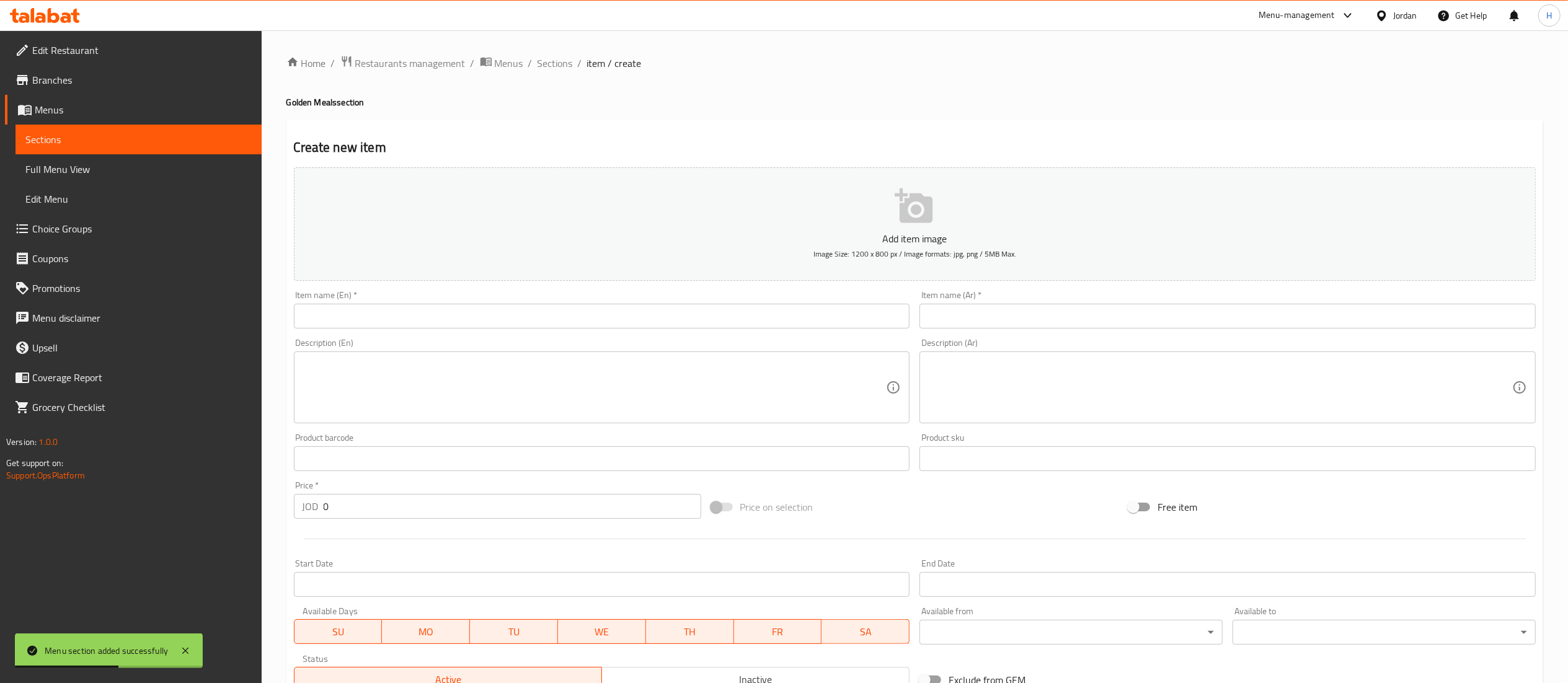
click at [1086, 310] on input "text" at bounding box center [1227, 316] width 616 height 25
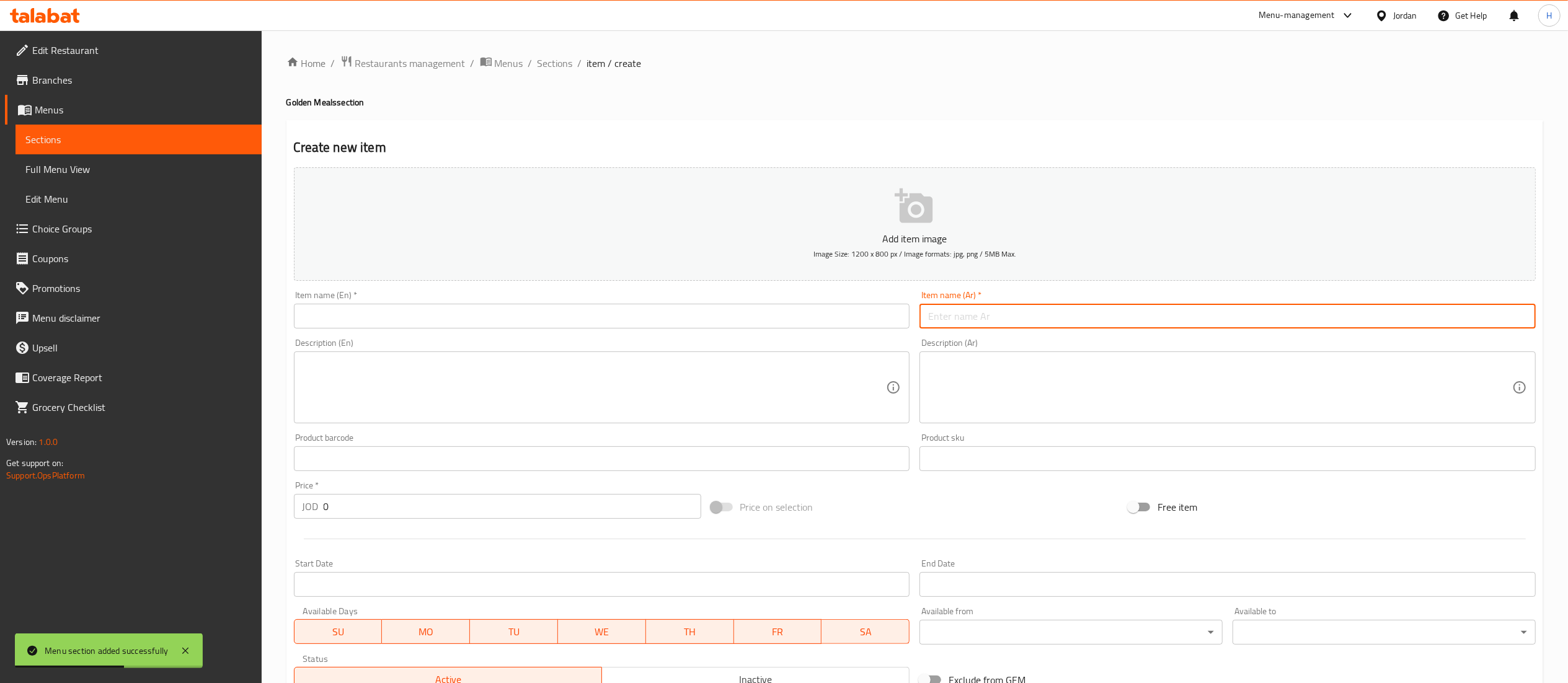
paste input "برجر لحمة بلدي"
click at [640, 310] on input "text" at bounding box center [601, 316] width 616 height 25
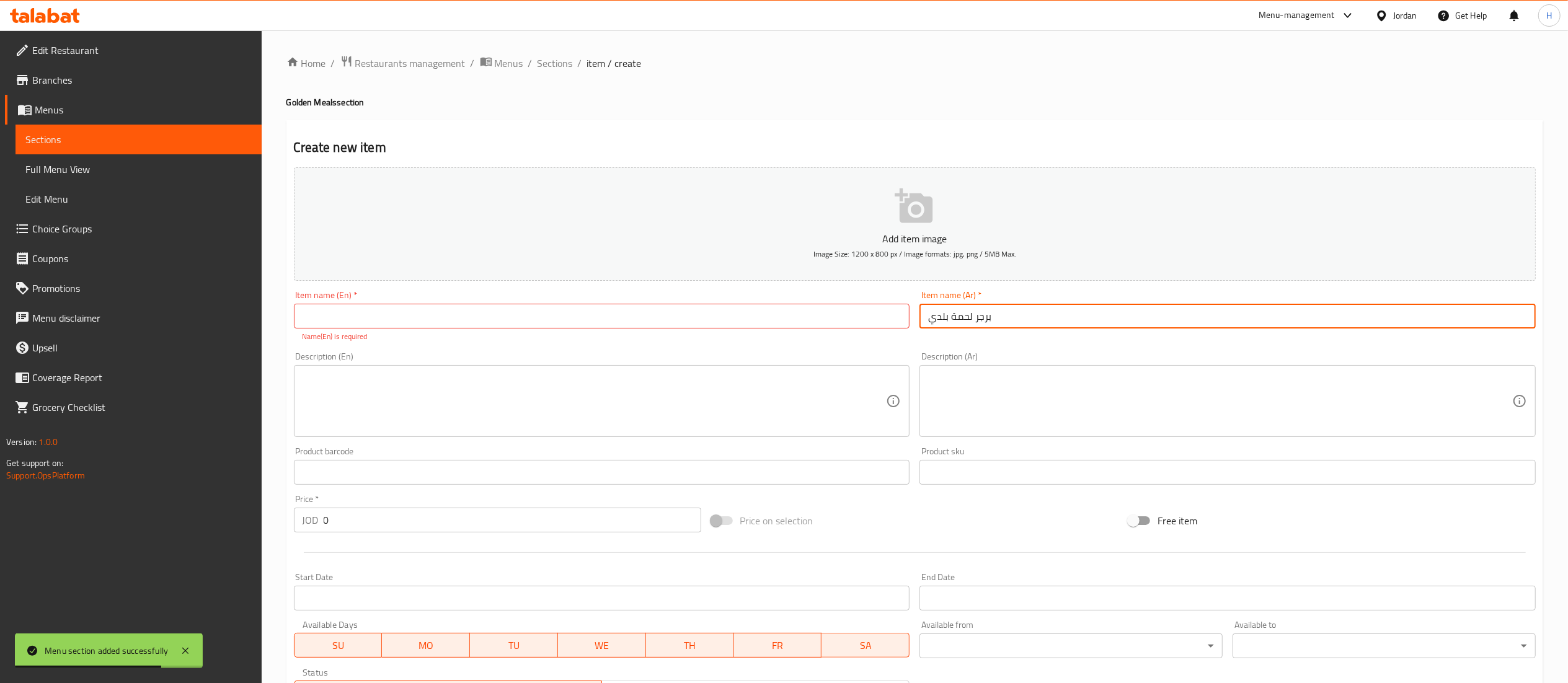
click at [1057, 322] on input "برجر لحمة بلدي" at bounding box center [1227, 316] width 616 height 25
type input "برجر لحمة بلدي 350g"
click at [436, 320] on input "text" at bounding box center [601, 316] width 616 height 25
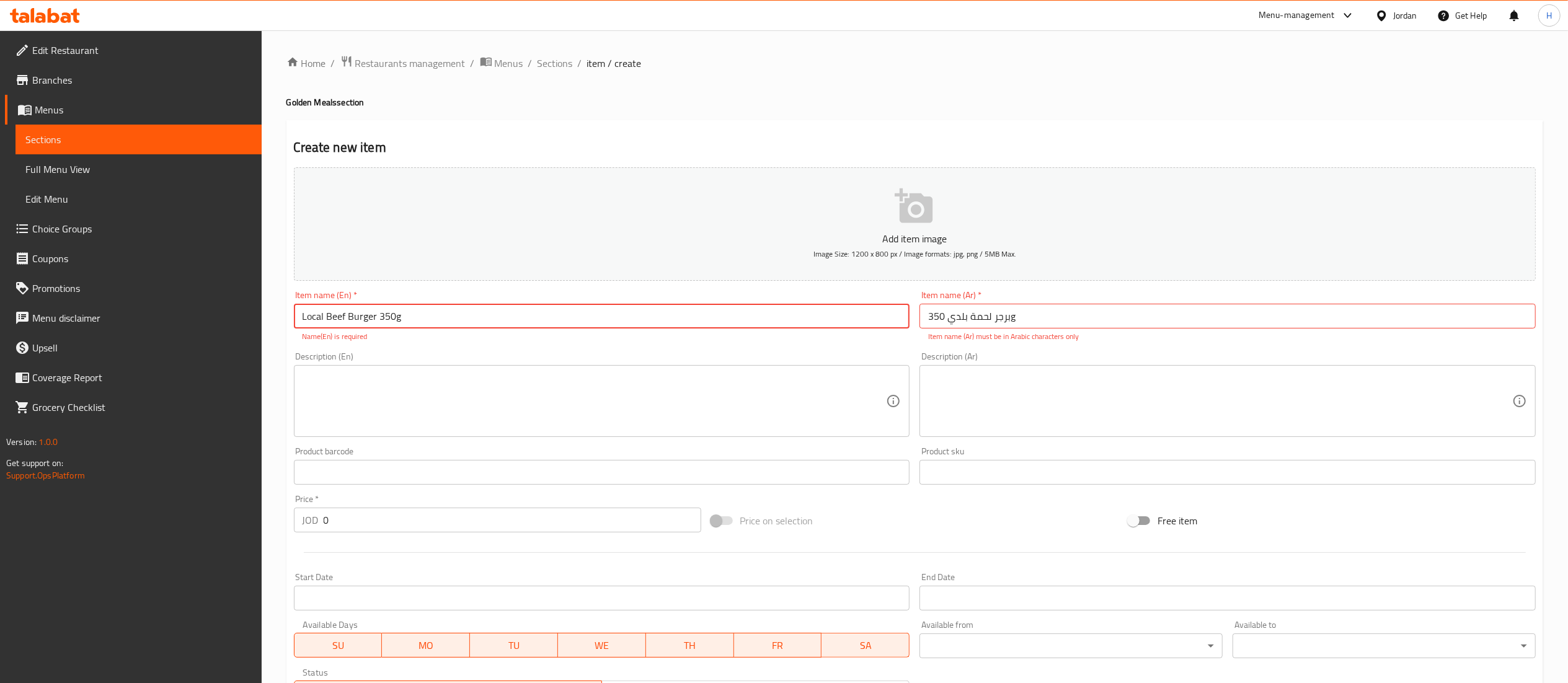
type input "Local Beef Burger 350g"
drag, startPoint x: 343, startPoint y: 520, endPoint x: 236, endPoint y: 520, distance: 107.0
click at [236, 520] on div "Edit Restaurant Branches Menus Sections Full Menu View Edit Menu Choice Groups …" at bounding box center [784, 460] width 1568 height 859
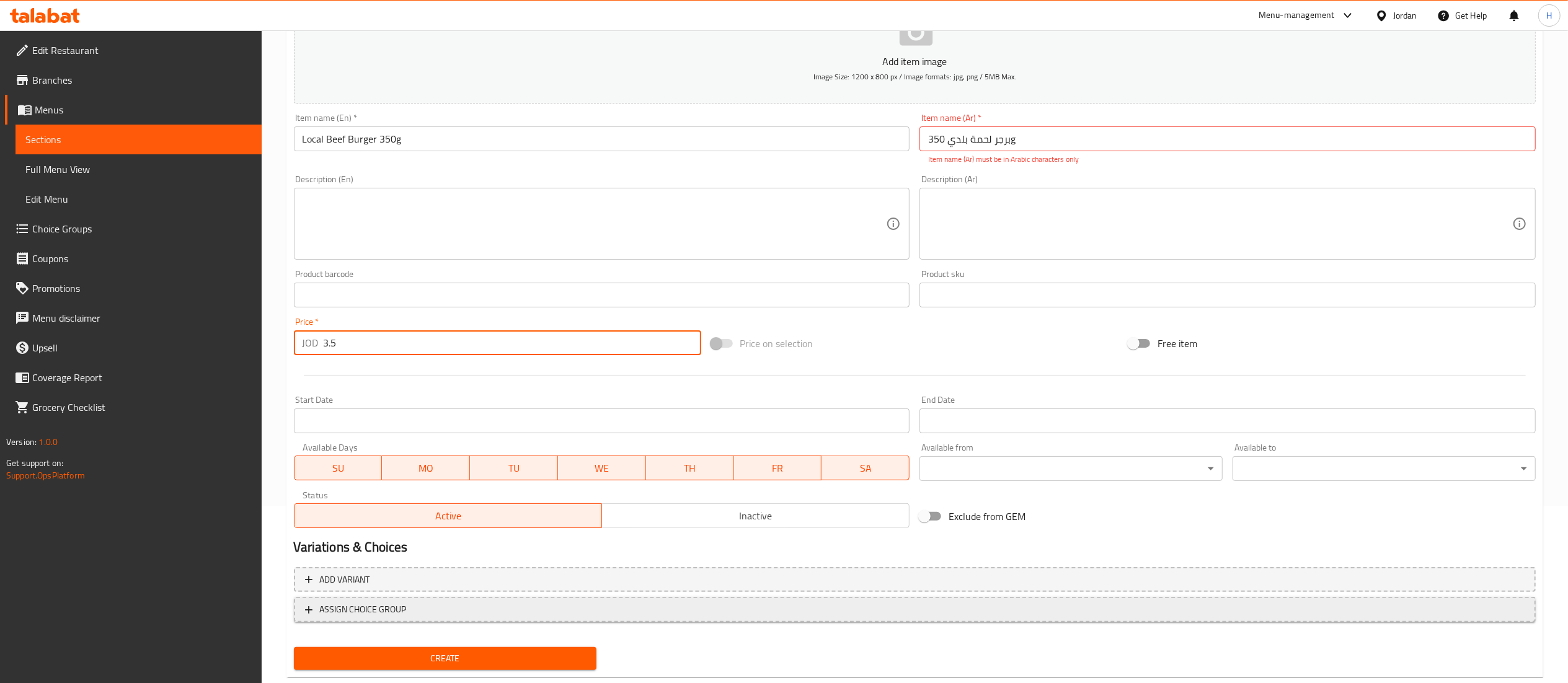
scroll to position [206, 0]
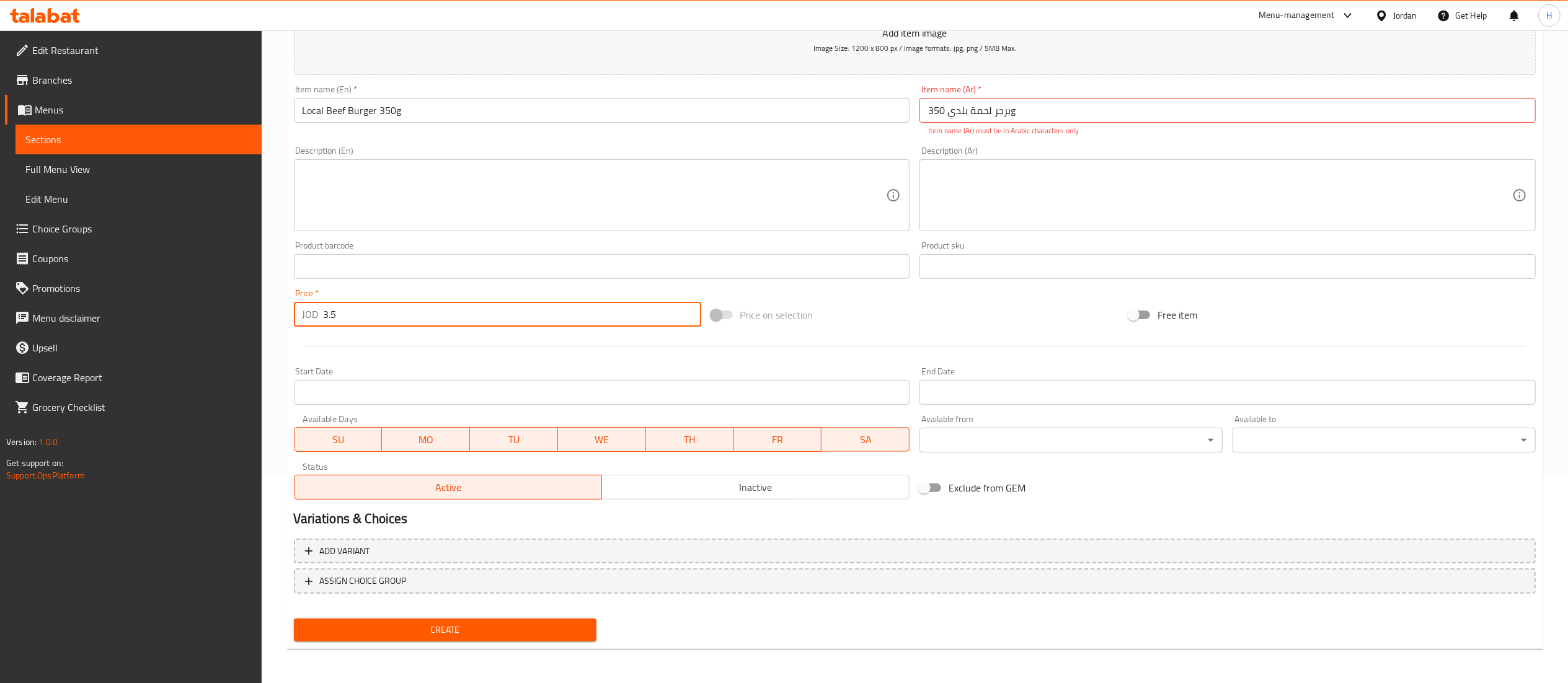
type input "3.5"
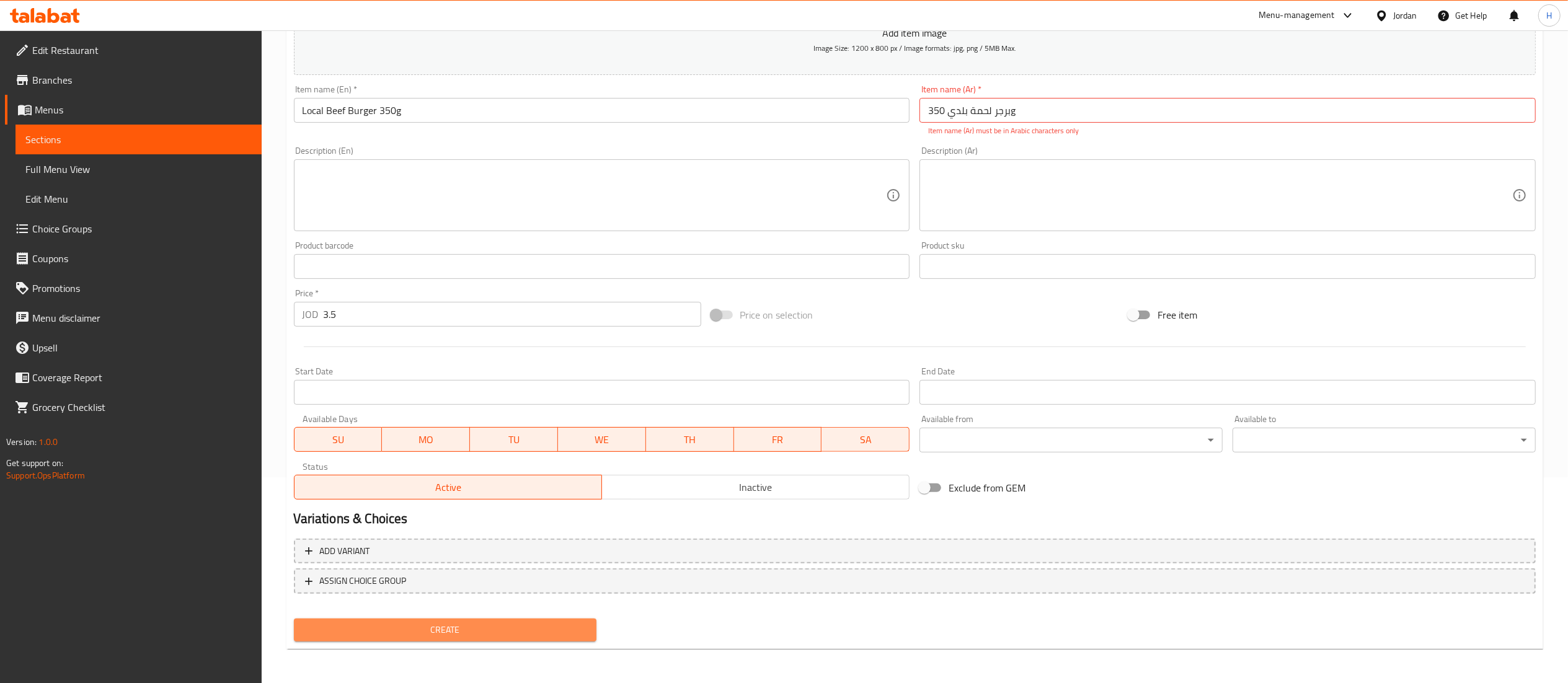
click at [425, 622] on span "Create" at bounding box center [446, 630] width 283 height 15
click at [1029, 113] on input "برجر لحمة بلدي 350g" at bounding box center [1227, 110] width 616 height 25
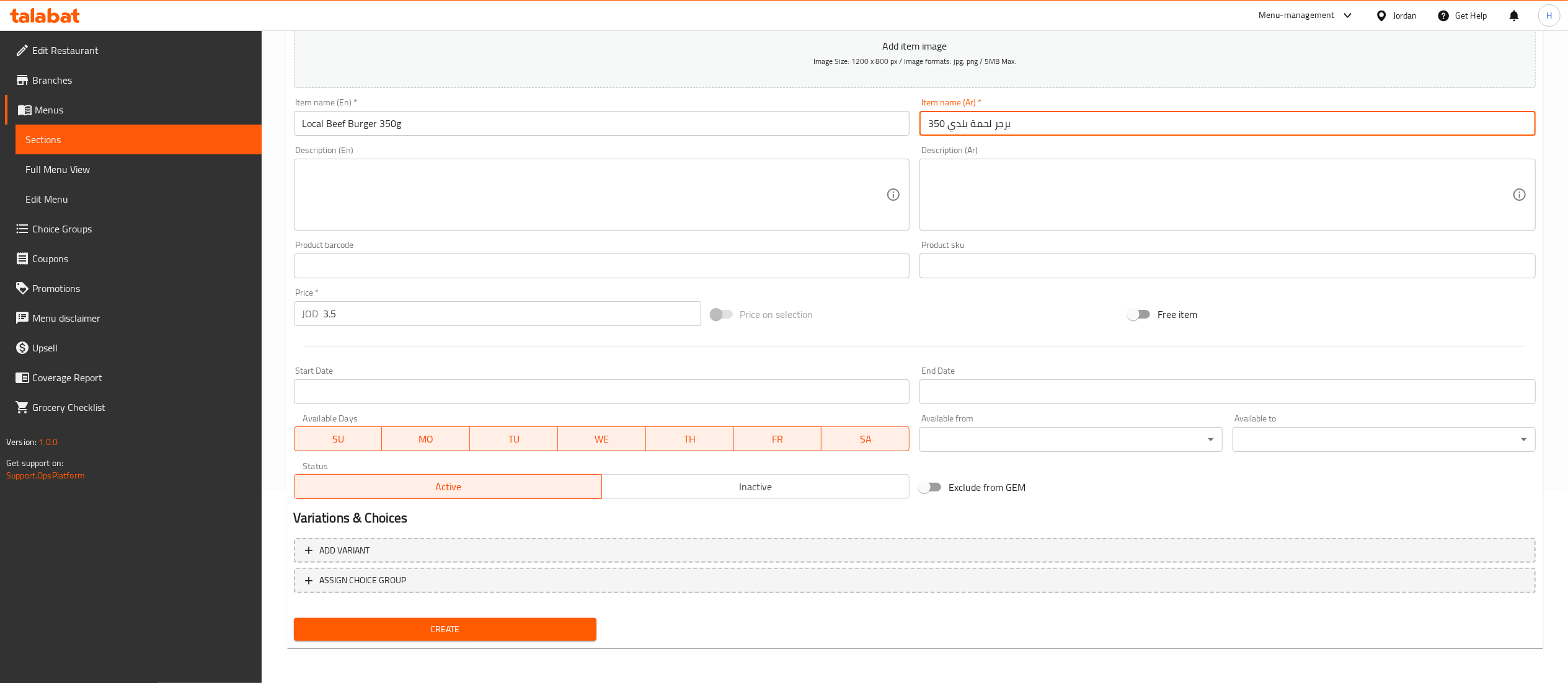
scroll to position [191, 0]
type input "برجر لحمة بلدي 350غ"
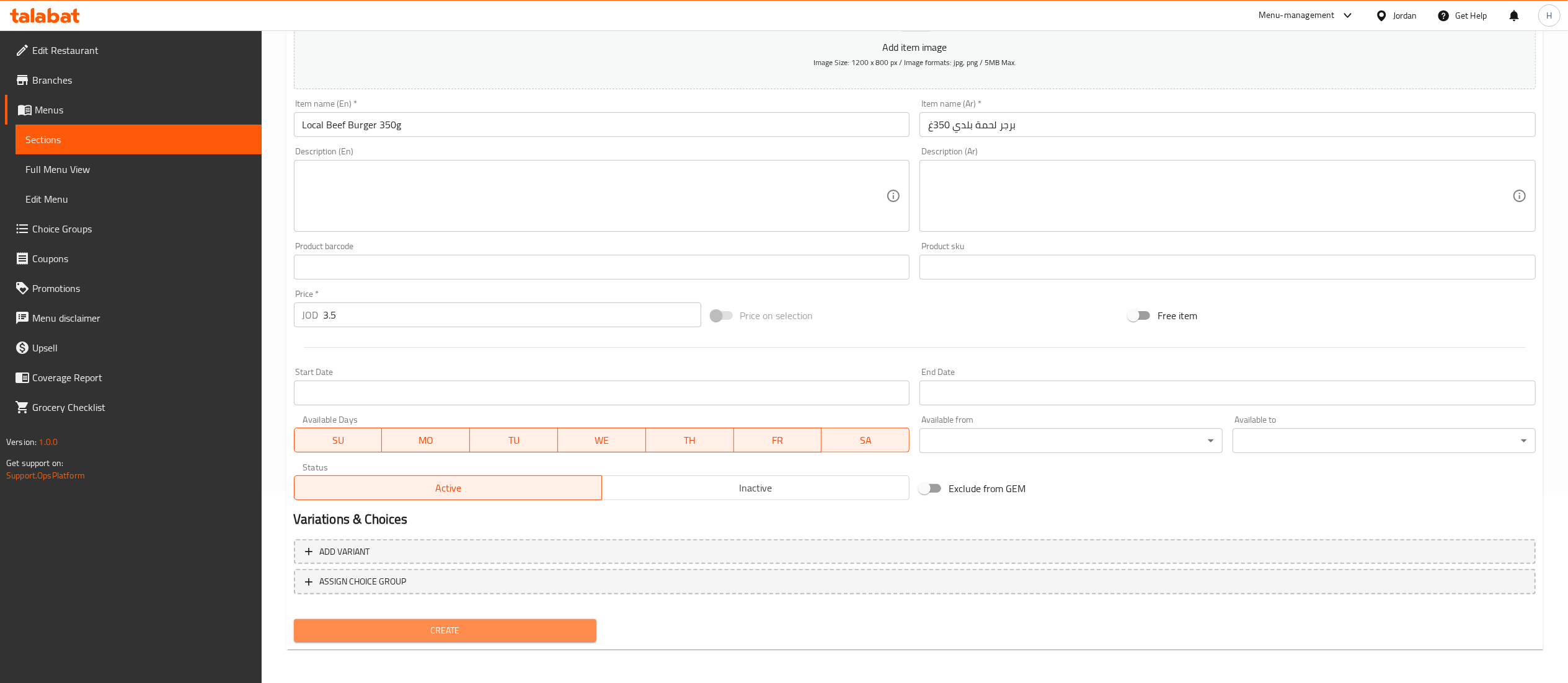
click at [514, 633] on span "Create" at bounding box center [446, 630] width 283 height 15
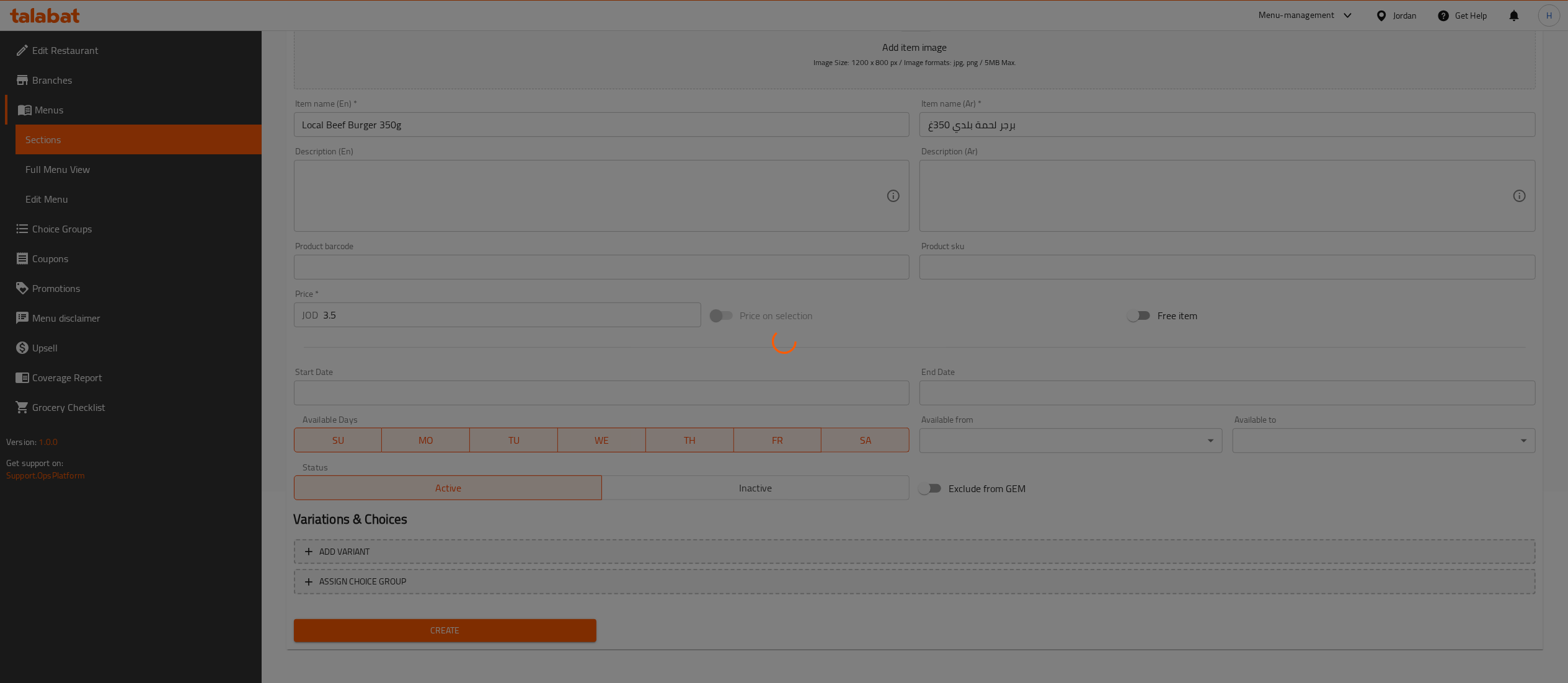
type input "0"
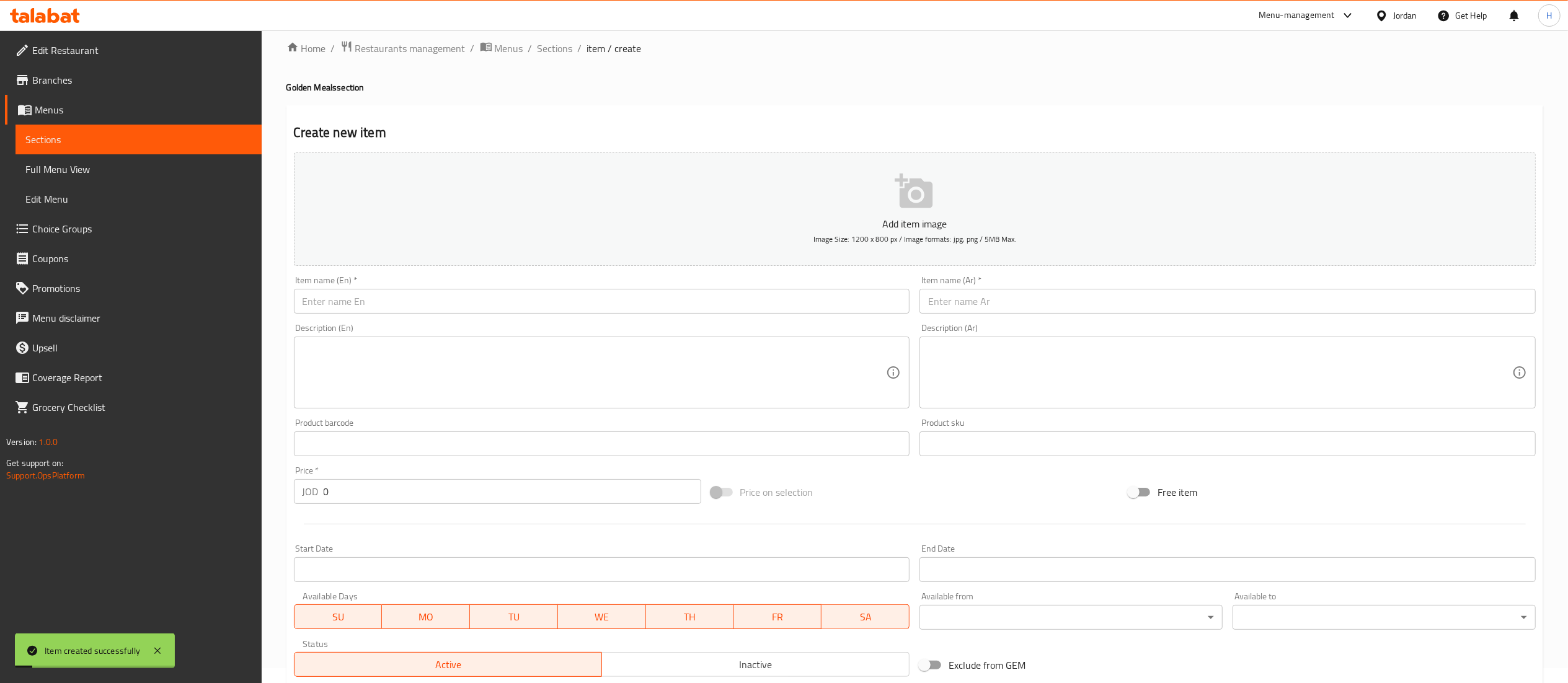
scroll to position [0, 0]
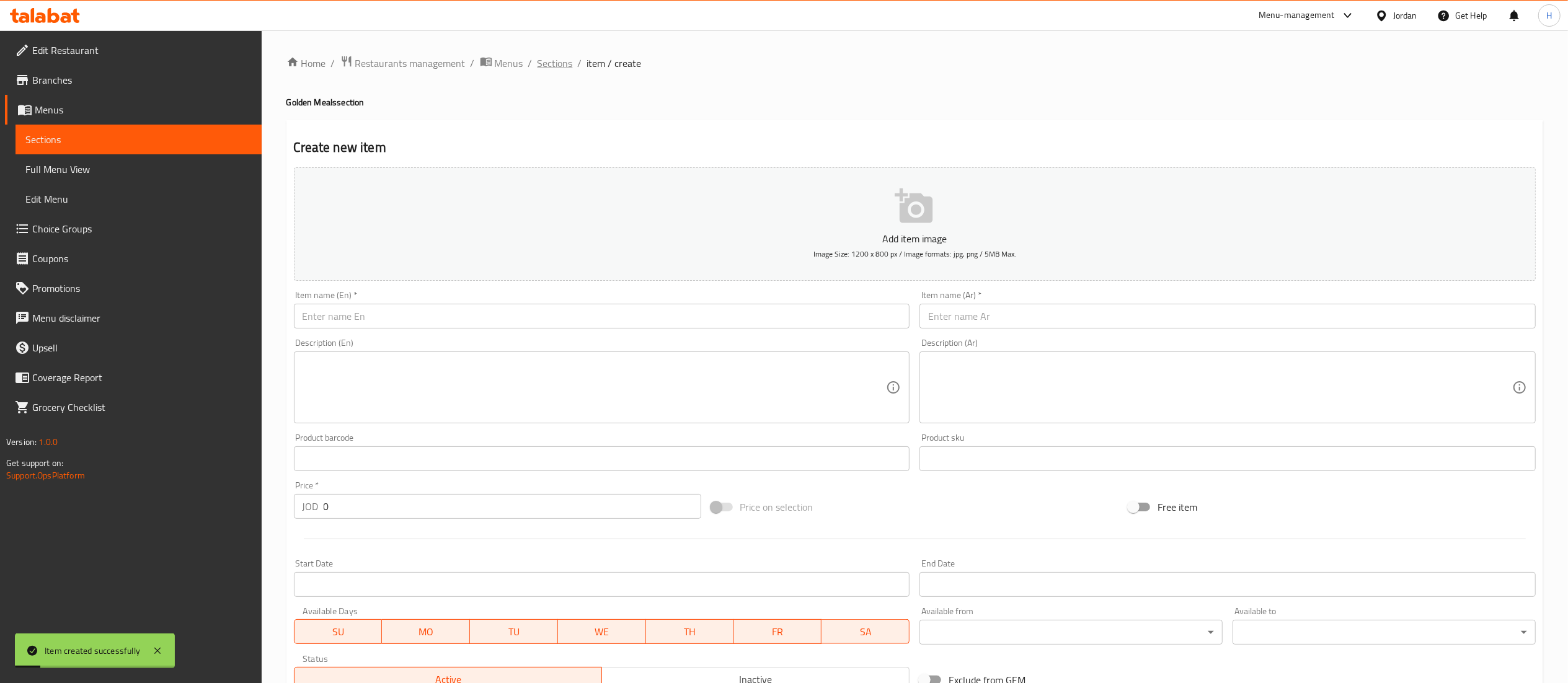
click at [559, 56] on span "Sections" at bounding box center [555, 63] width 35 height 15
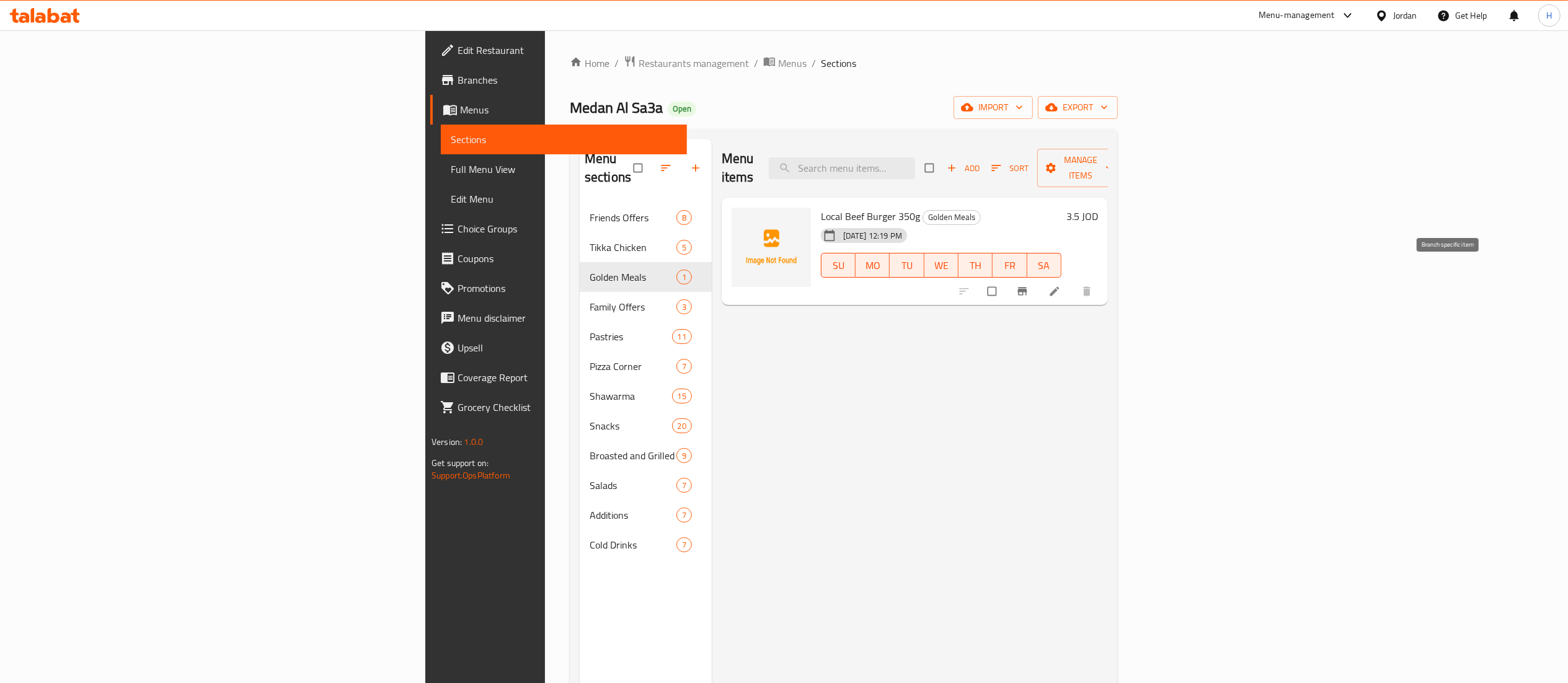
click at [1027, 288] on icon "Branch-specific-item" at bounding box center [1021, 291] width 9 height 8
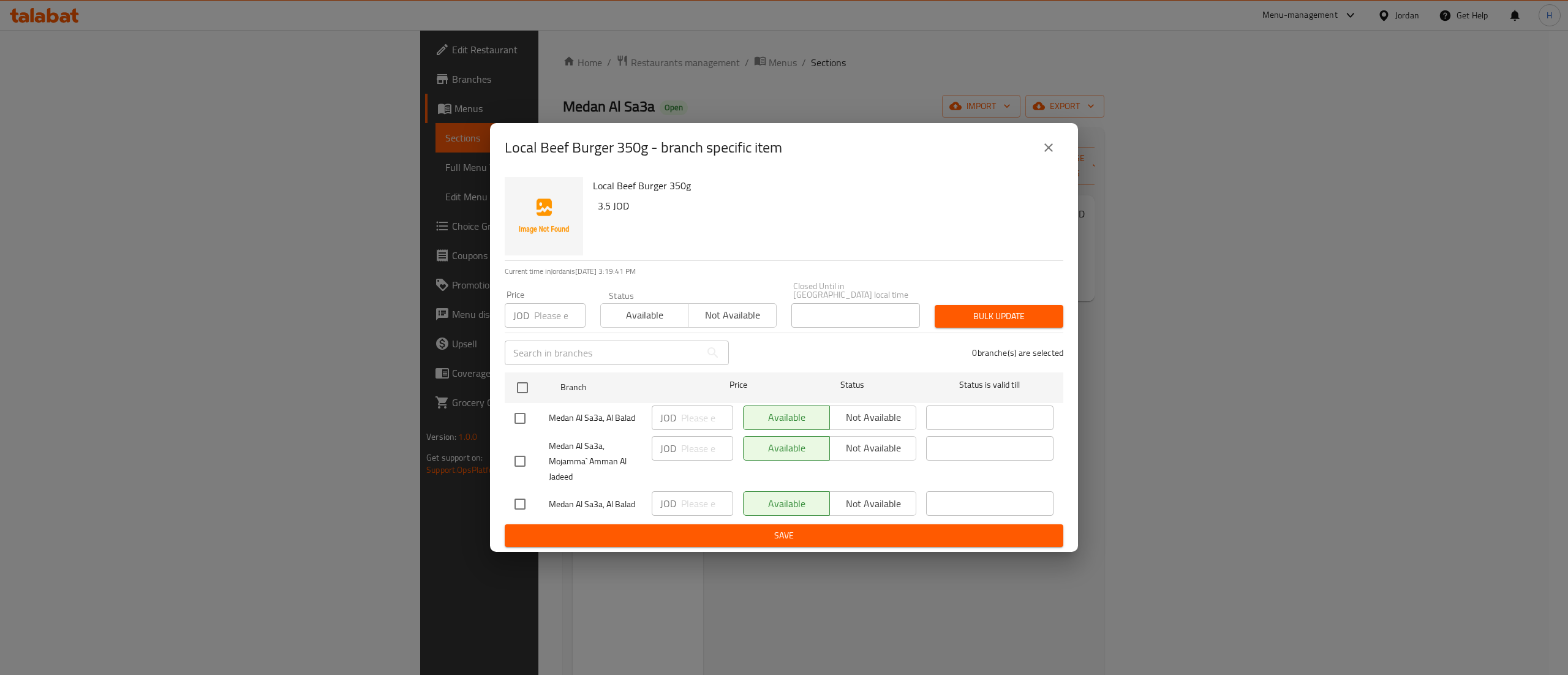
click at [521, 406] on input "checkbox" at bounding box center [521, 419] width 26 height 26
checkbox input "true"
click at [513, 503] on input "checkbox" at bounding box center [521, 504] width 26 height 26
checkbox input "true"
click at [887, 409] on span "Not available" at bounding box center [873, 417] width 77 height 18
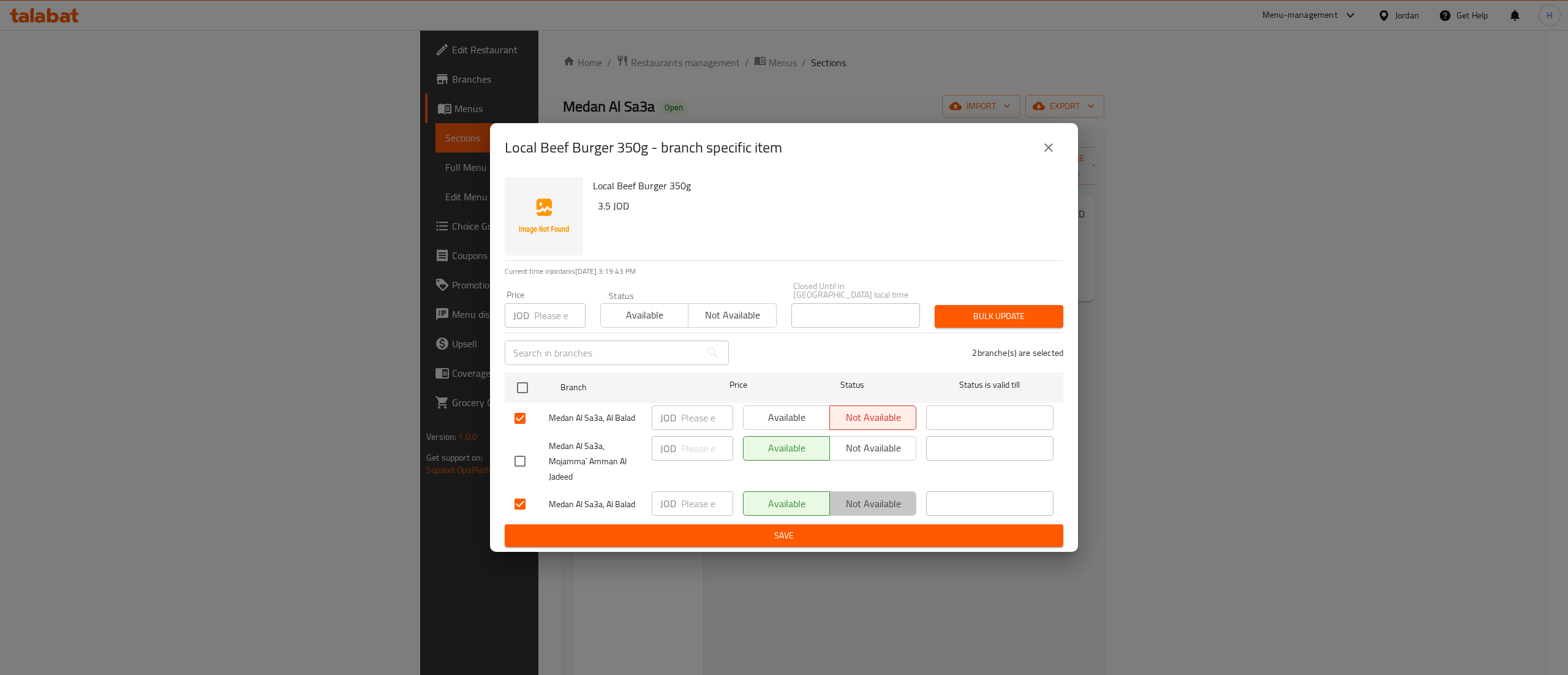
click at [872, 504] on span "Not available" at bounding box center [873, 504] width 77 height 18
click at [866, 529] on span "Save" at bounding box center [784, 535] width 539 height 15
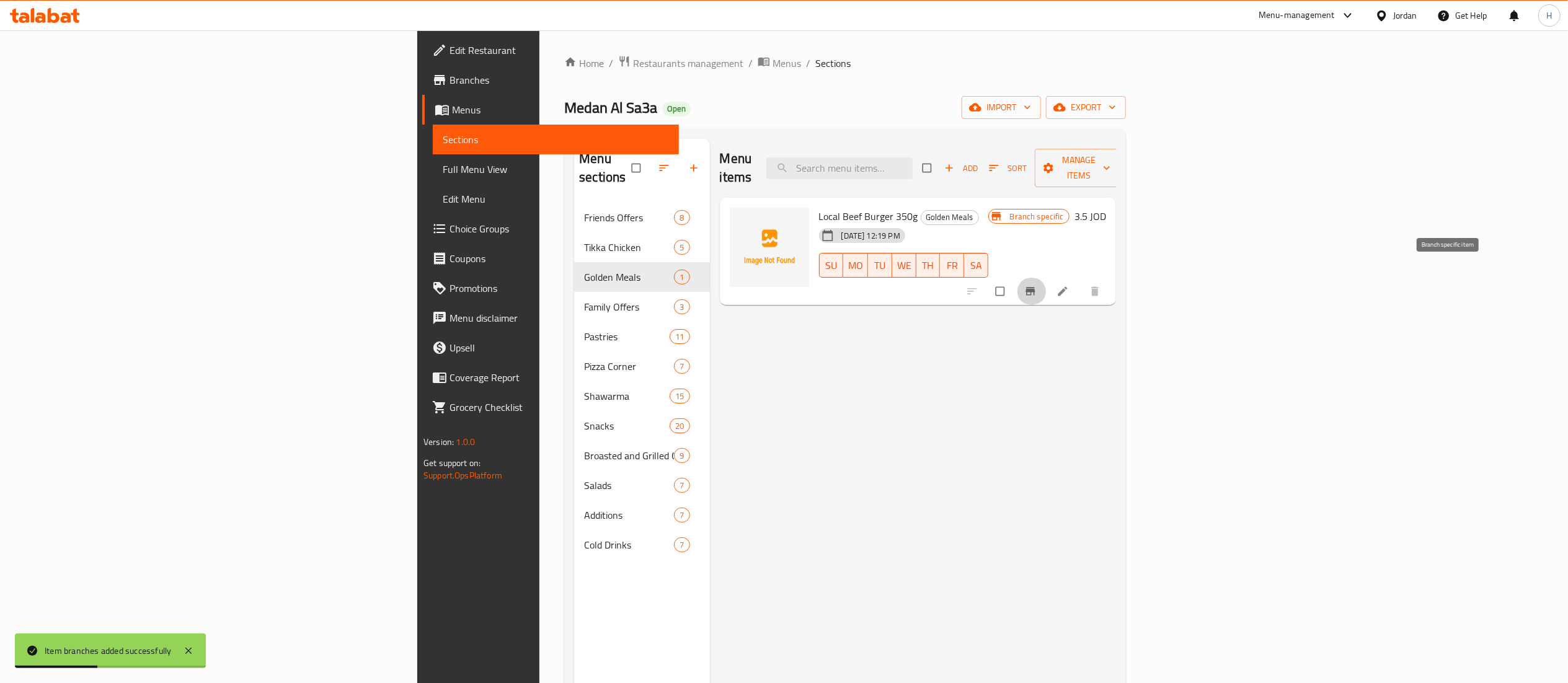
click at [1046, 278] on button "Branch-specific-item" at bounding box center [1031, 291] width 30 height 27
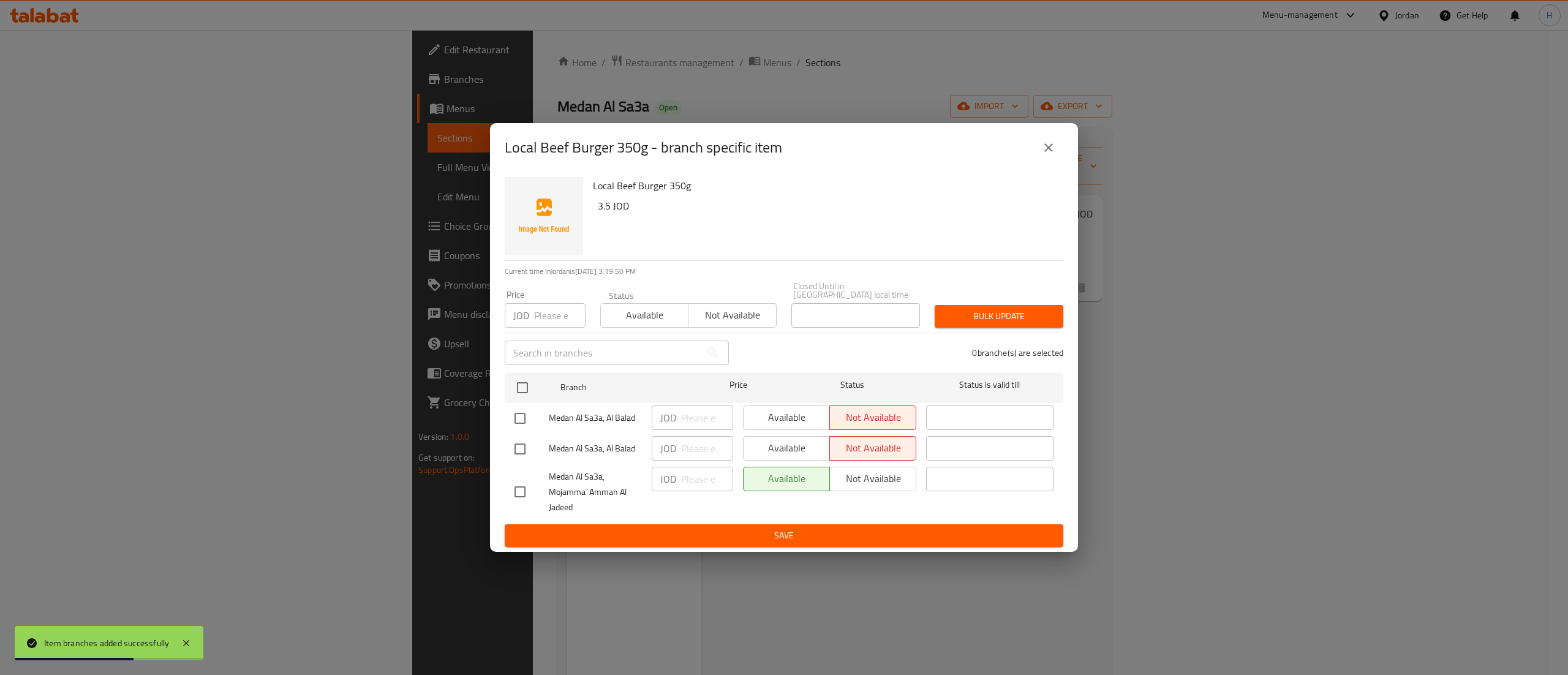
click at [1045, 155] on icon "close" at bounding box center [1048, 147] width 14 height 14
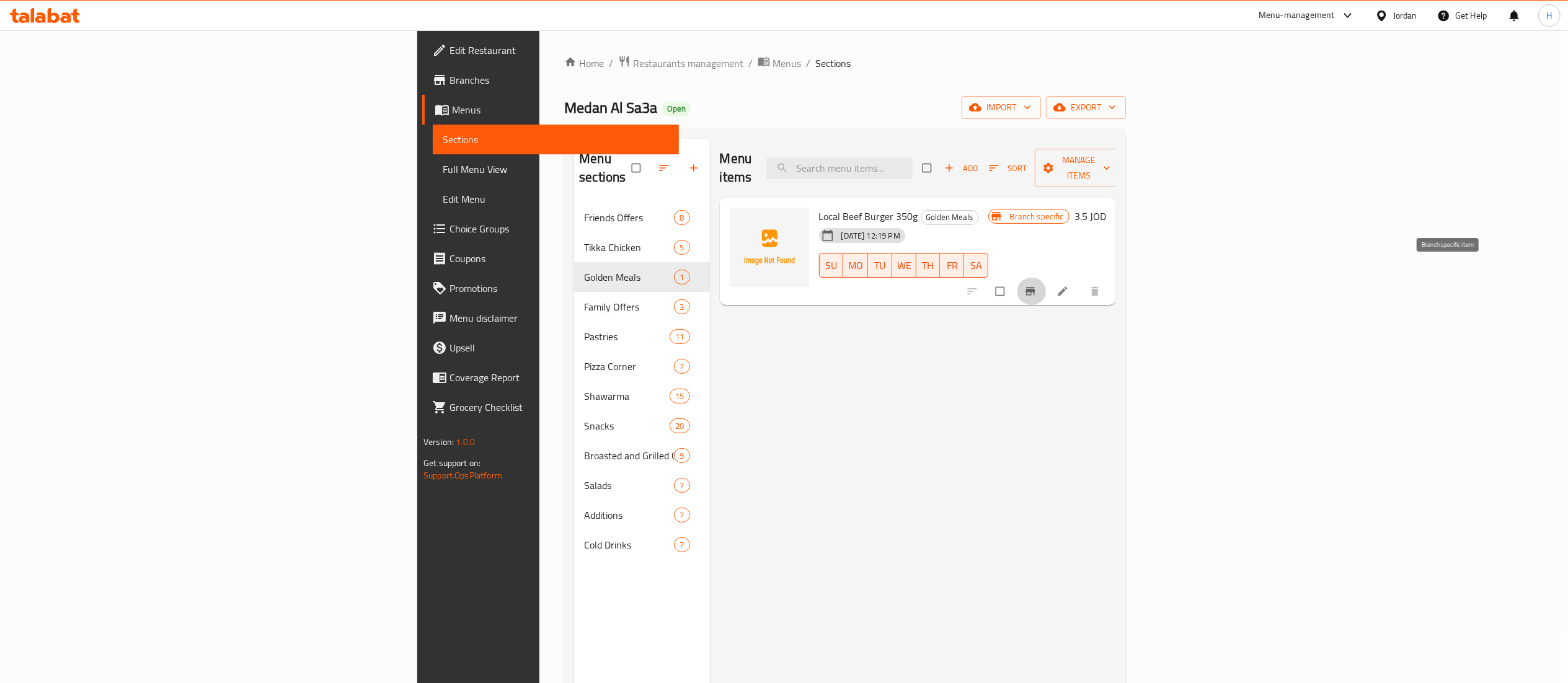
click at [1037, 285] on icon "Branch-specific-item" at bounding box center [1030, 291] width 12 height 12
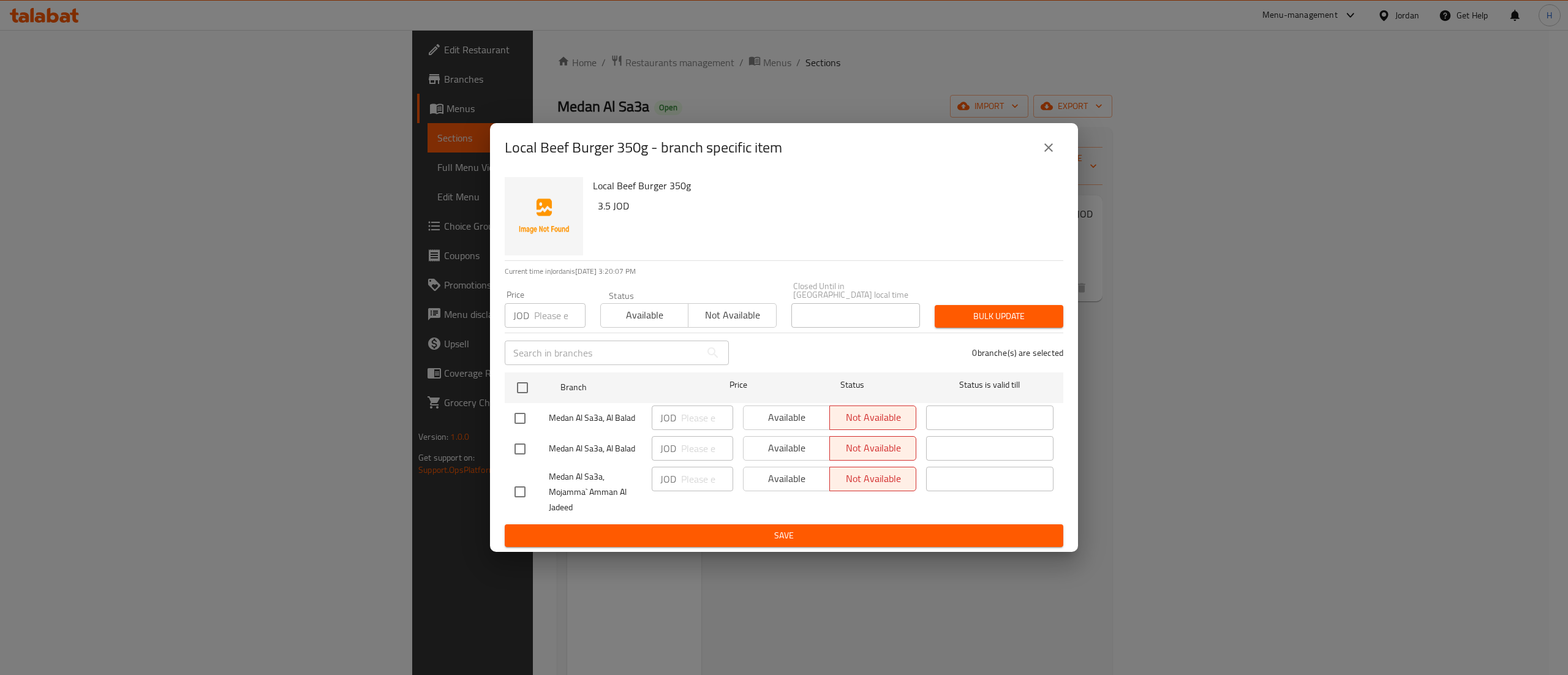
click at [512, 487] on input "checkbox" at bounding box center [521, 492] width 26 height 26
checkbox input "true"
click at [784, 475] on span "Available" at bounding box center [787, 479] width 77 height 18
click at [777, 528] on span "Save" at bounding box center [784, 535] width 539 height 15
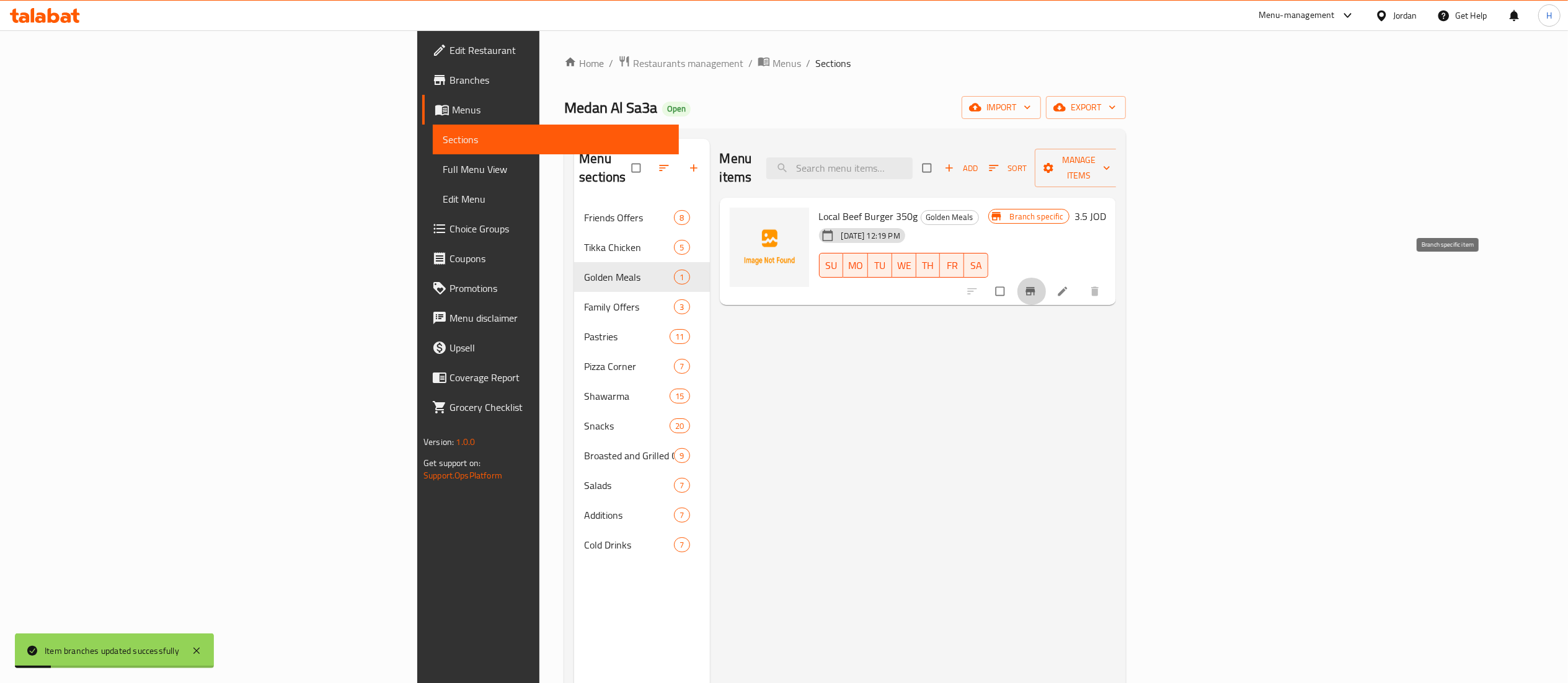
click at [1037, 285] on icon "Branch-specific-item" at bounding box center [1030, 291] width 12 height 12
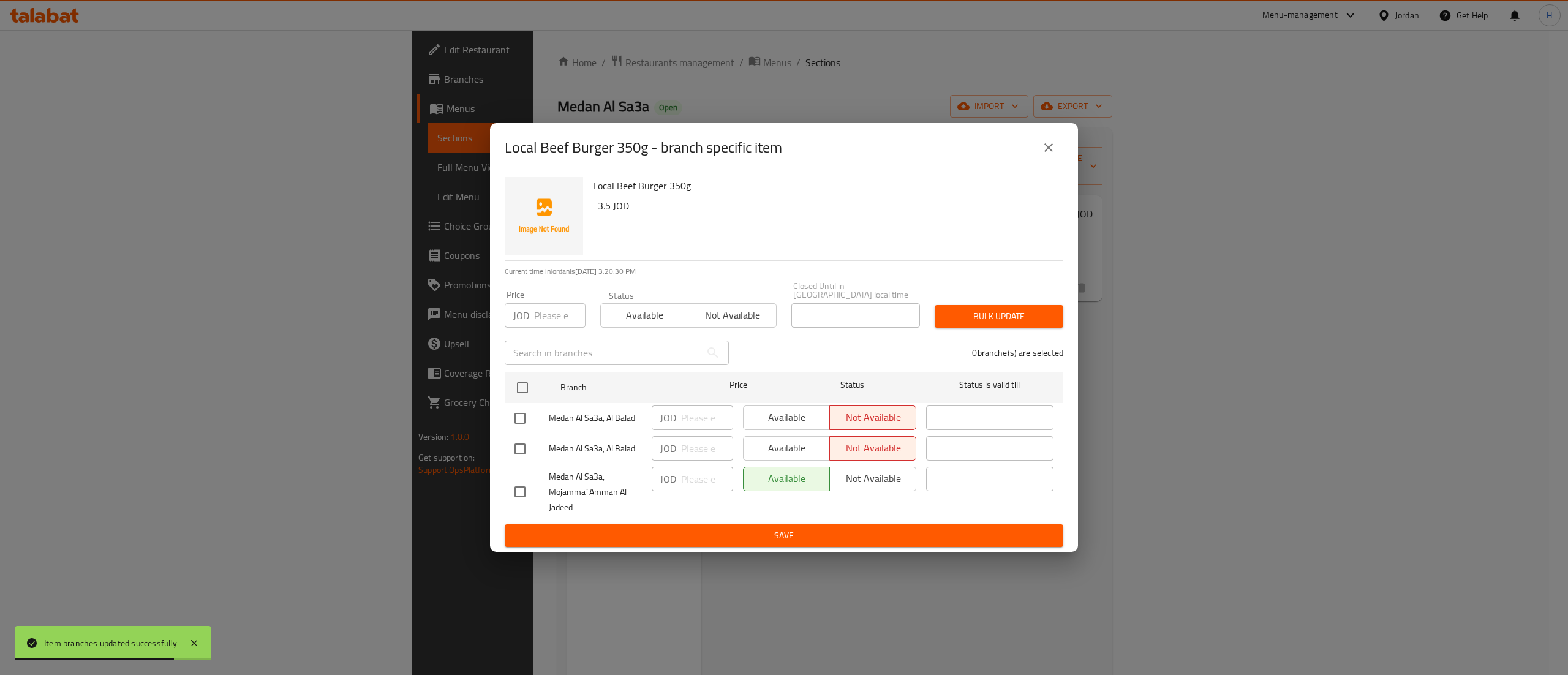
click at [1044, 148] on icon "close" at bounding box center [1048, 147] width 14 height 14
